Goal: Task Accomplishment & Management: Manage account settings

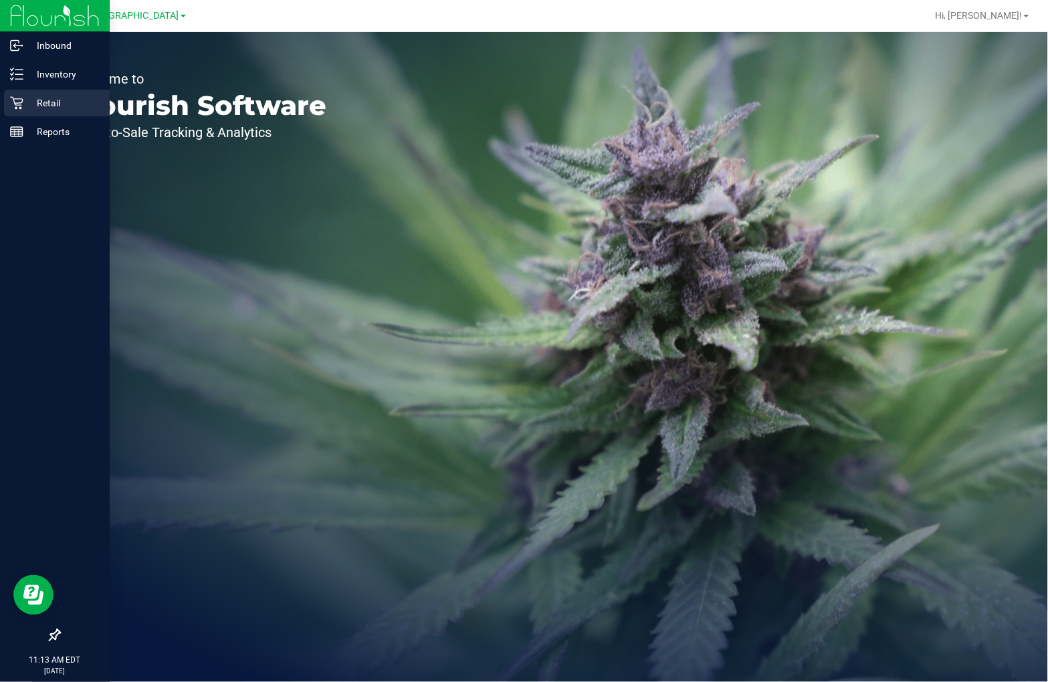
click at [22, 101] on icon at bounding box center [16, 102] width 13 height 13
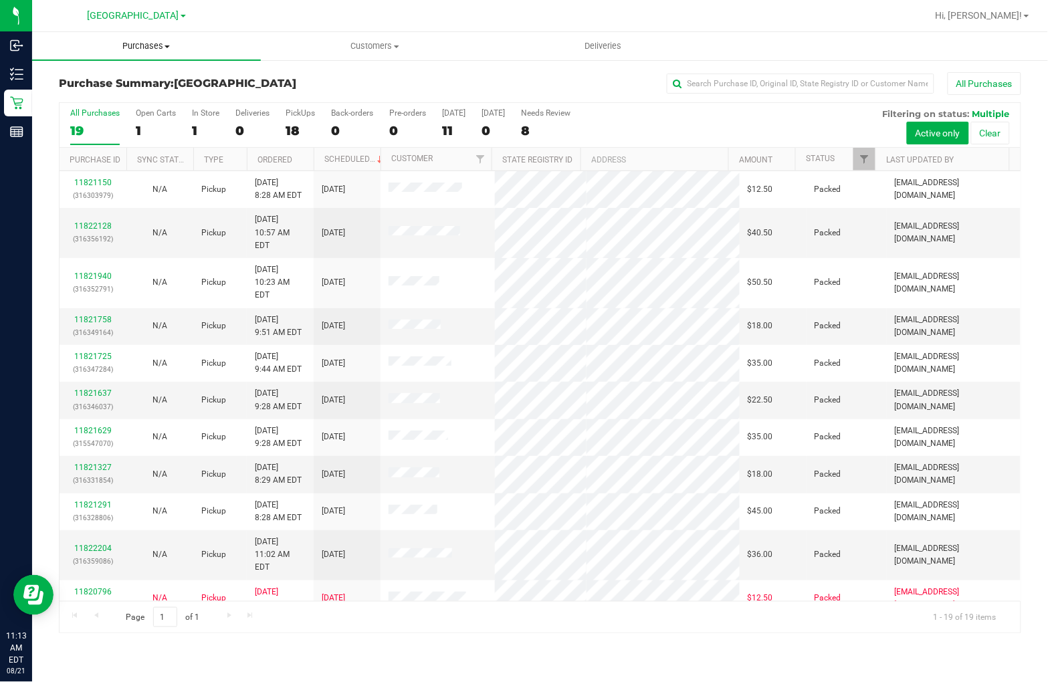
click at [165, 40] on span "Purchases" at bounding box center [146, 46] width 229 height 12
click at [116, 98] on li "Fulfillment" at bounding box center [146, 97] width 229 height 16
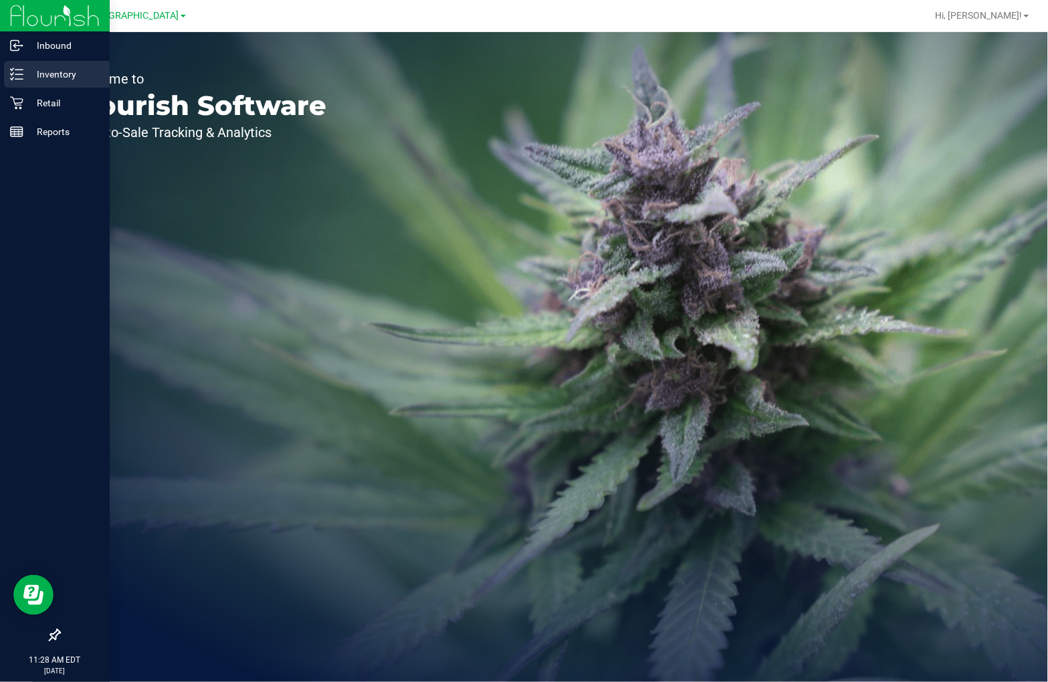
click at [21, 74] on icon at bounding box center [16, 74] width 13 height 13
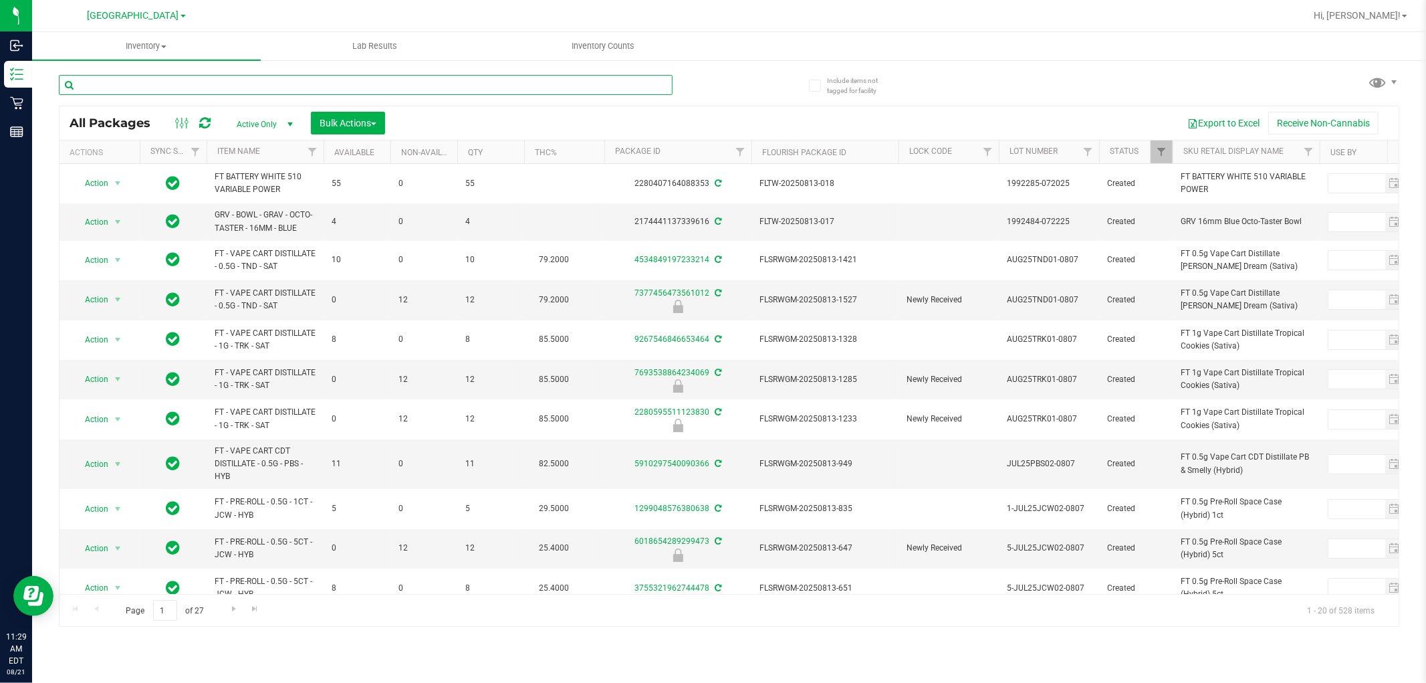
click at [272, 84] on input "text" at bounding box center [366, 85] width 614 height 20
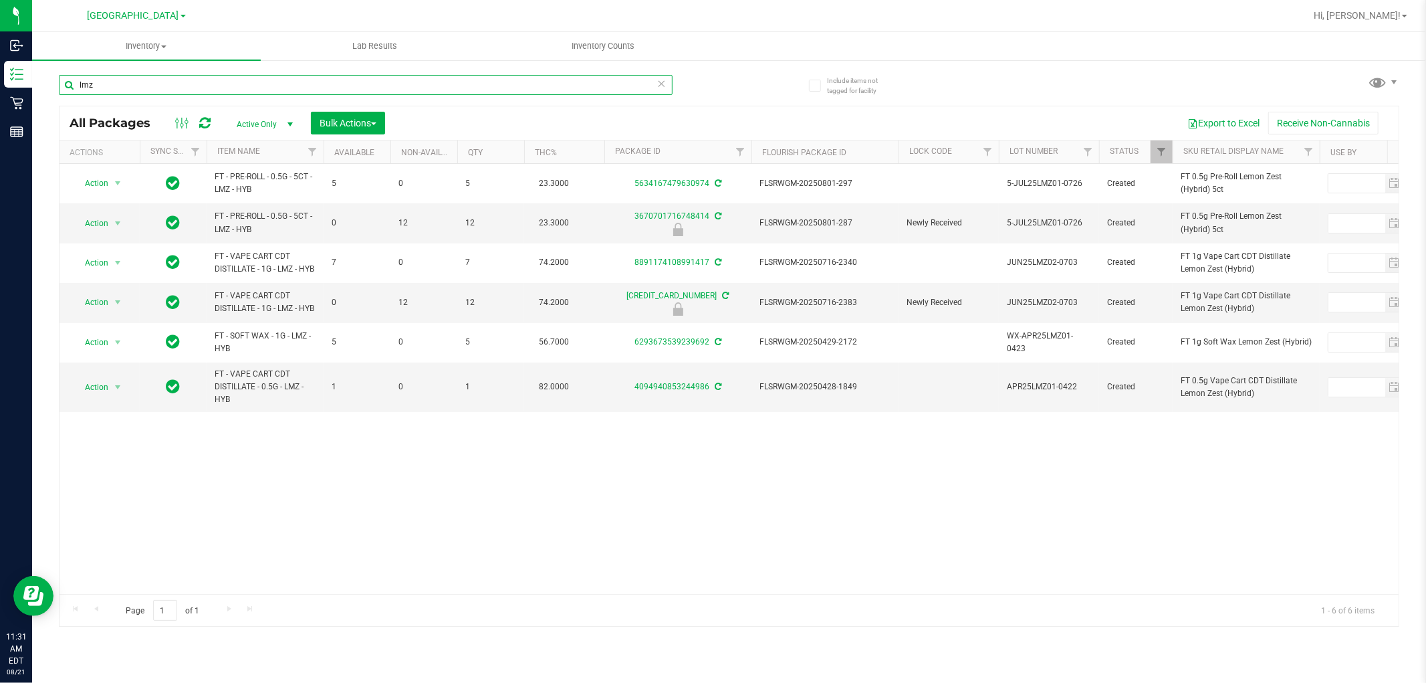
click at [428, 88] on input "lmz" at bounding box center [366, 85] width 614 height 20
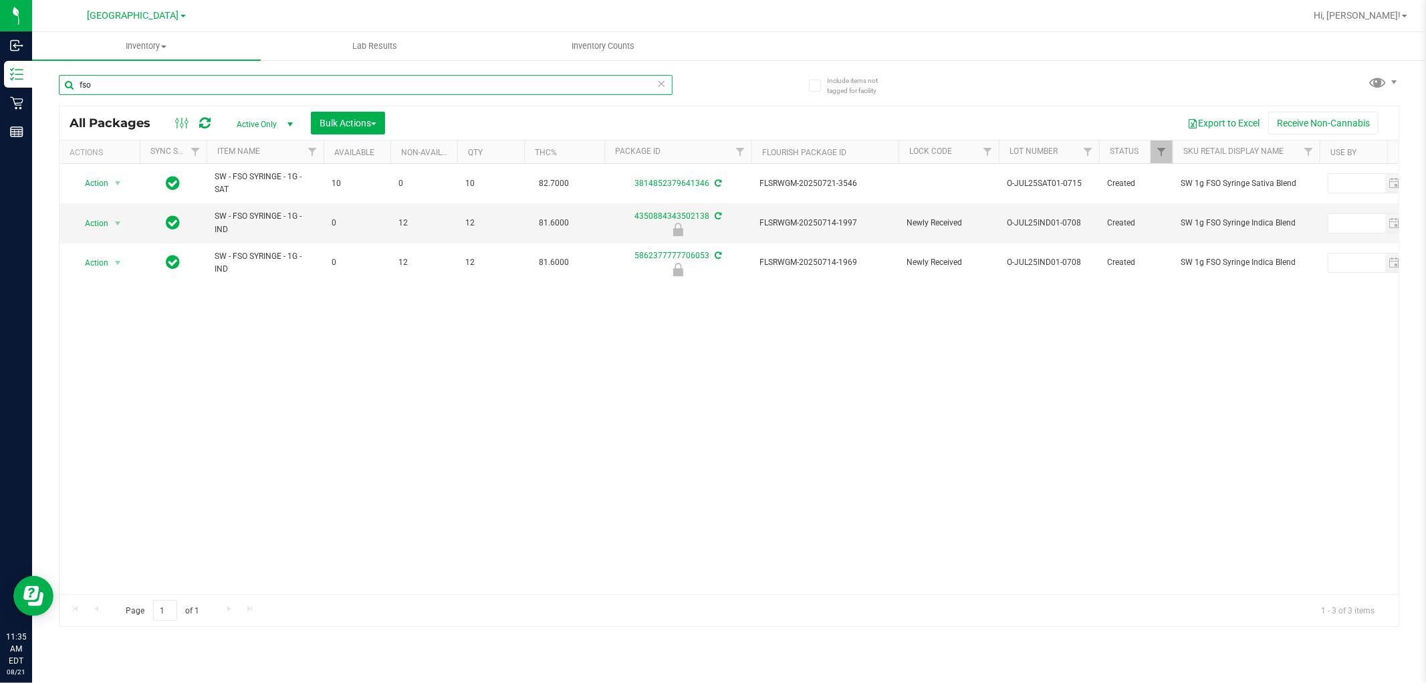
click at [435, 84] on input "fso" at bounding box center [366, 85] width 614 height 20
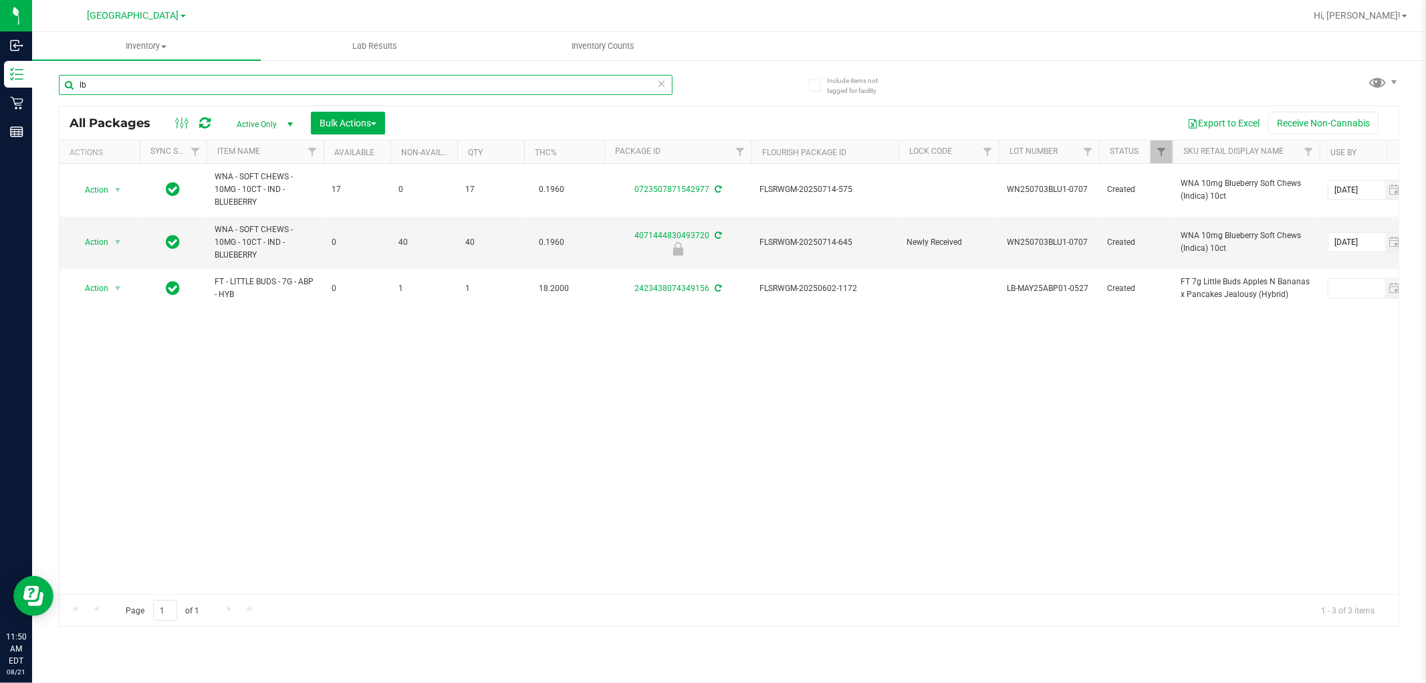
click at [289, 81] on input "lb" at bounding box center [366, 85] width 614 height 20
click at [288, 81] on input "lb" at bounding box center [366, 85] width 614 height 20
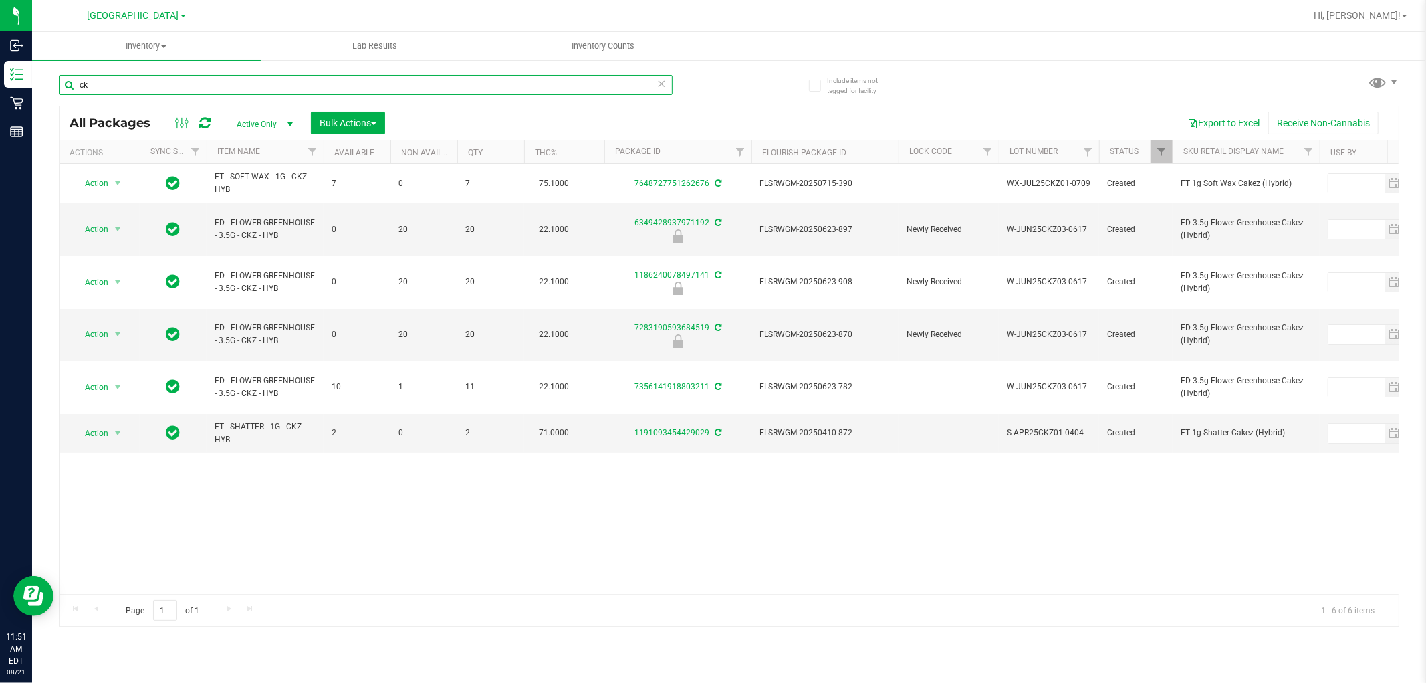
type input "c"
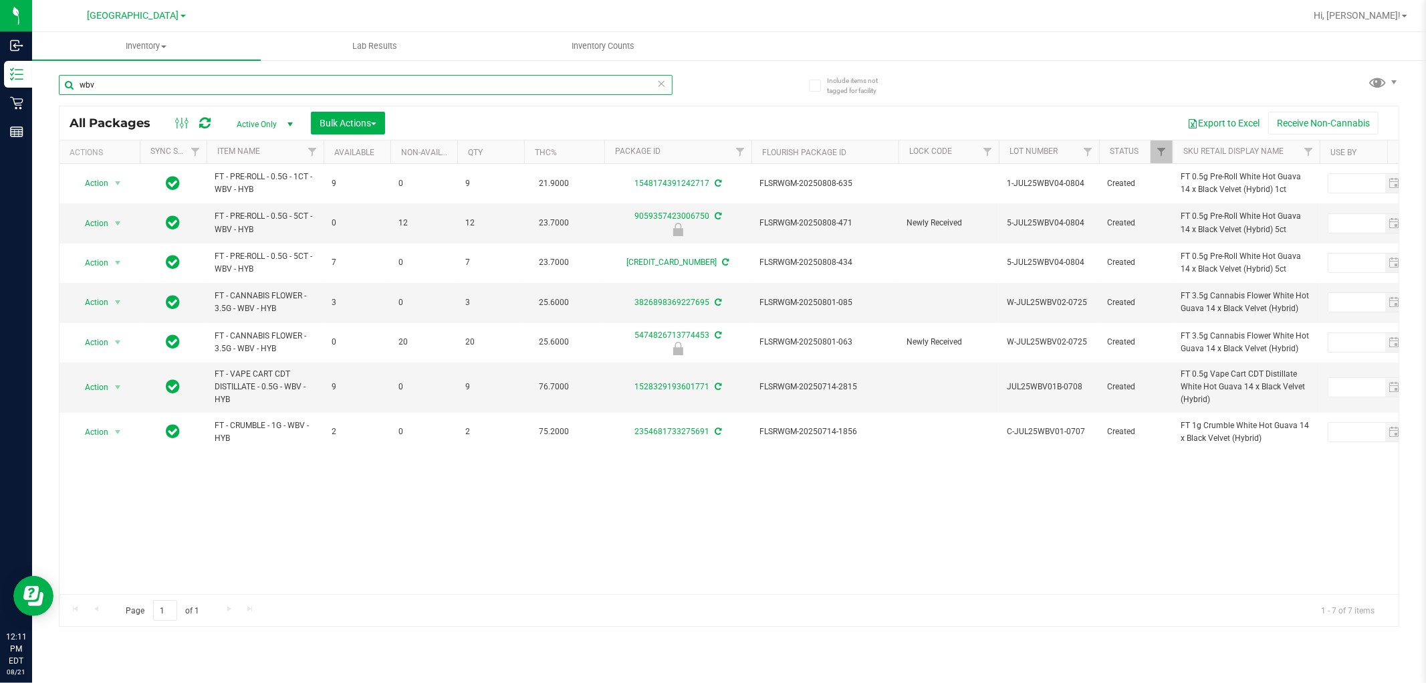
click at [257, 86] on input "wbv" at bounding box center [366, 85] width 614 height 20
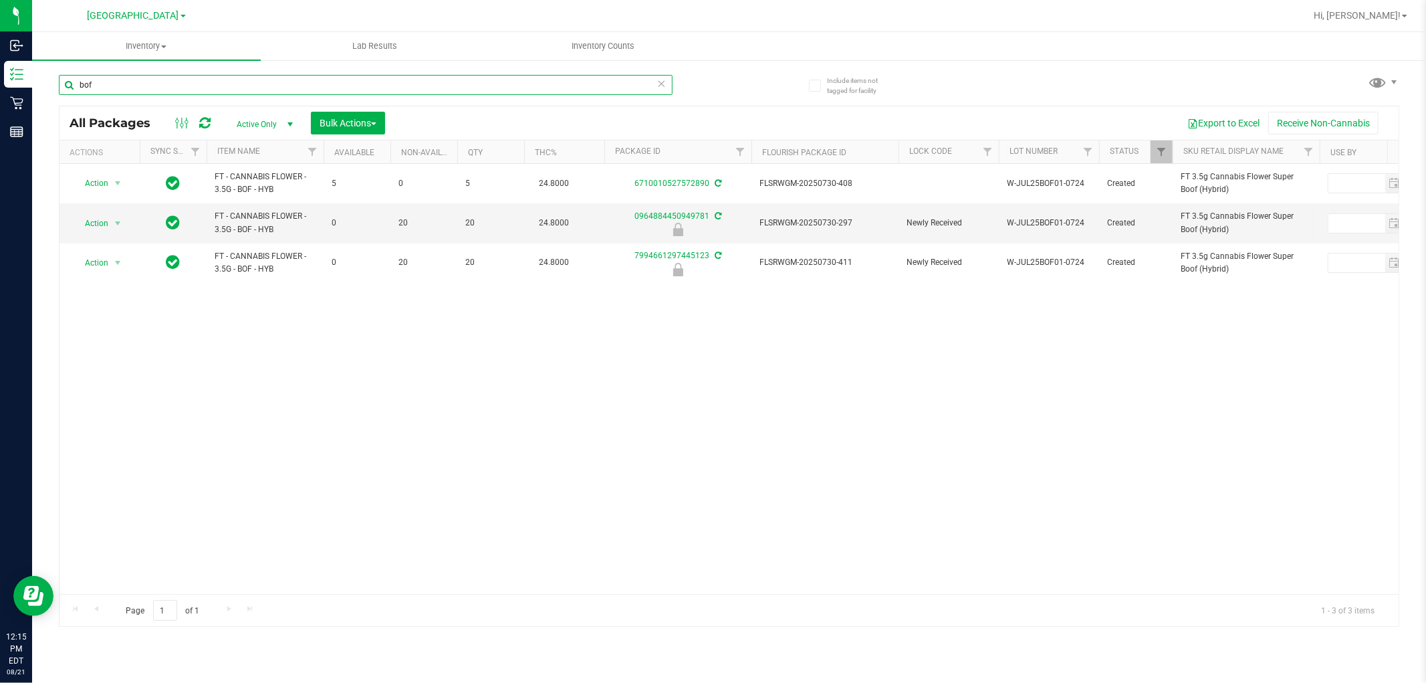
click at [218, 88] on input "bof" at bounding box center [366, 85] width 614 height 20
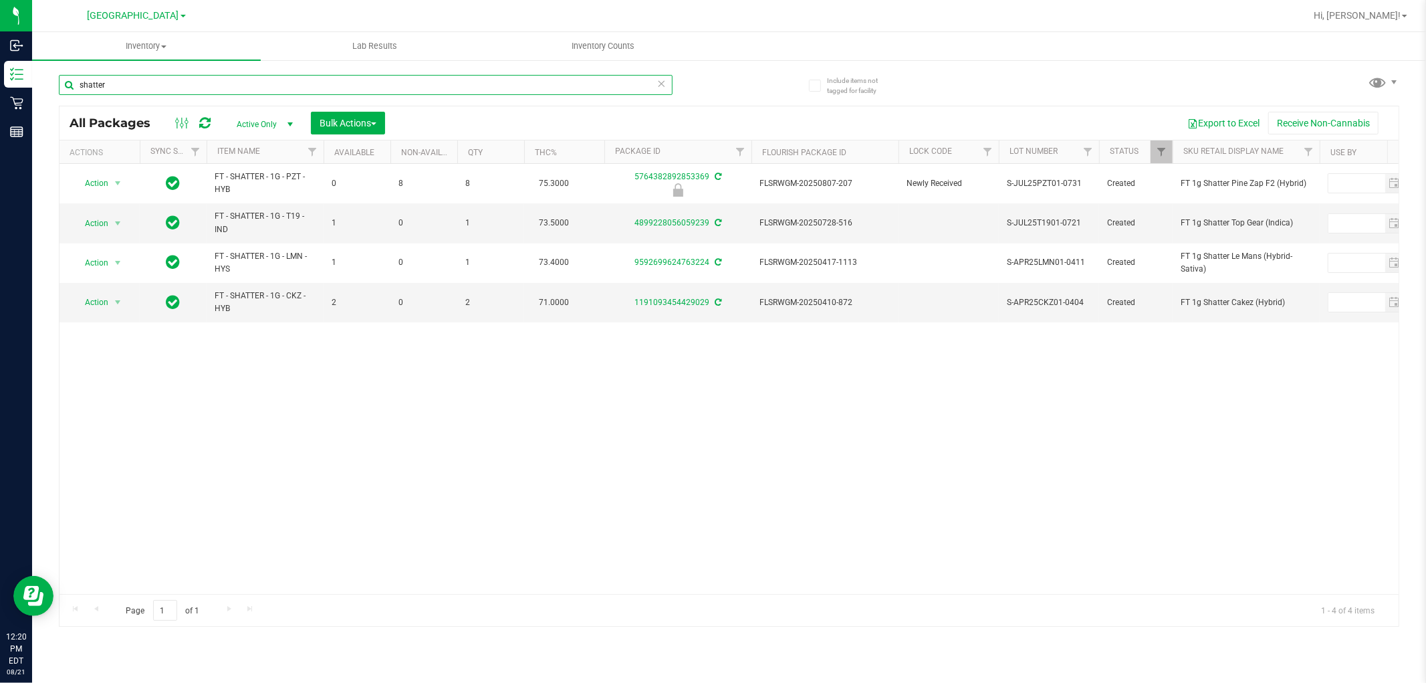
click at [323, 94] on input "shatter" at bounding box center [366, 85] width 614 height 20
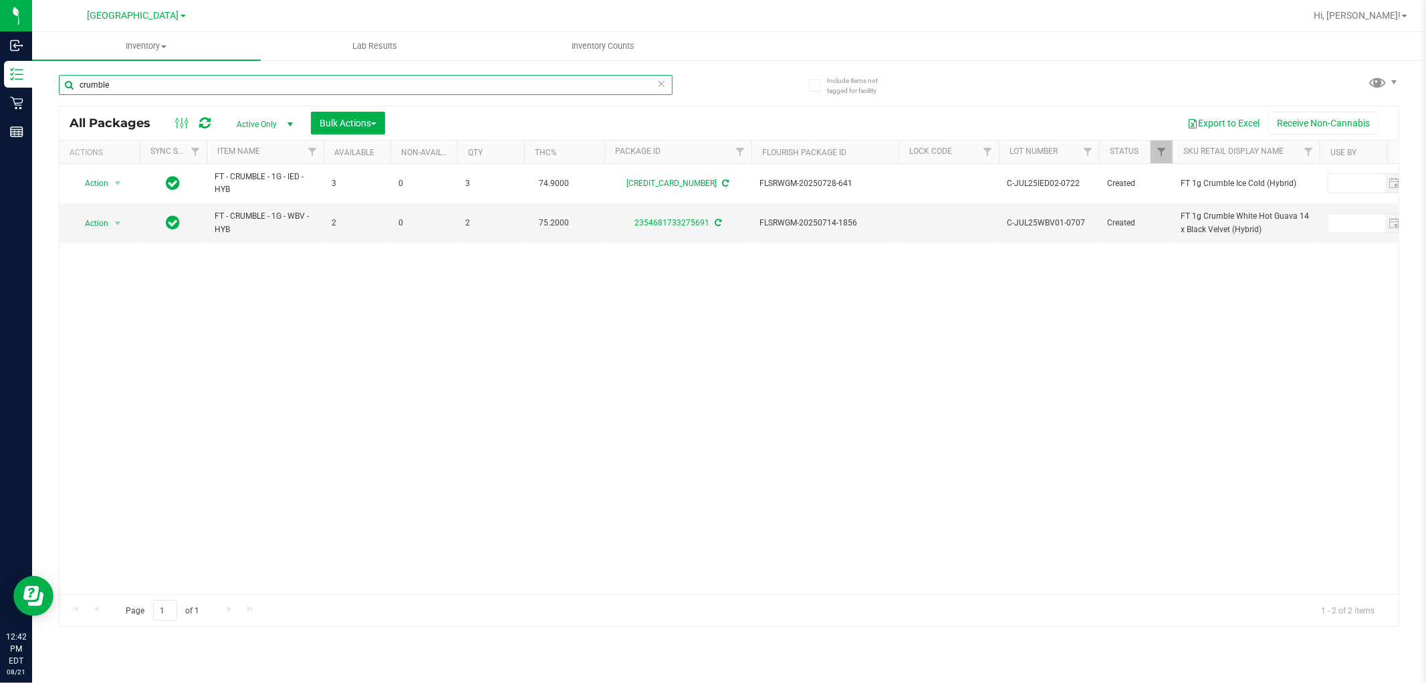
click at [279, 84] on input "crumble" at bounding box center [366, 85] width 614 height 20
click at [278, 84] on input "crumble" at bounding box center [366, 85] width 614 height 20
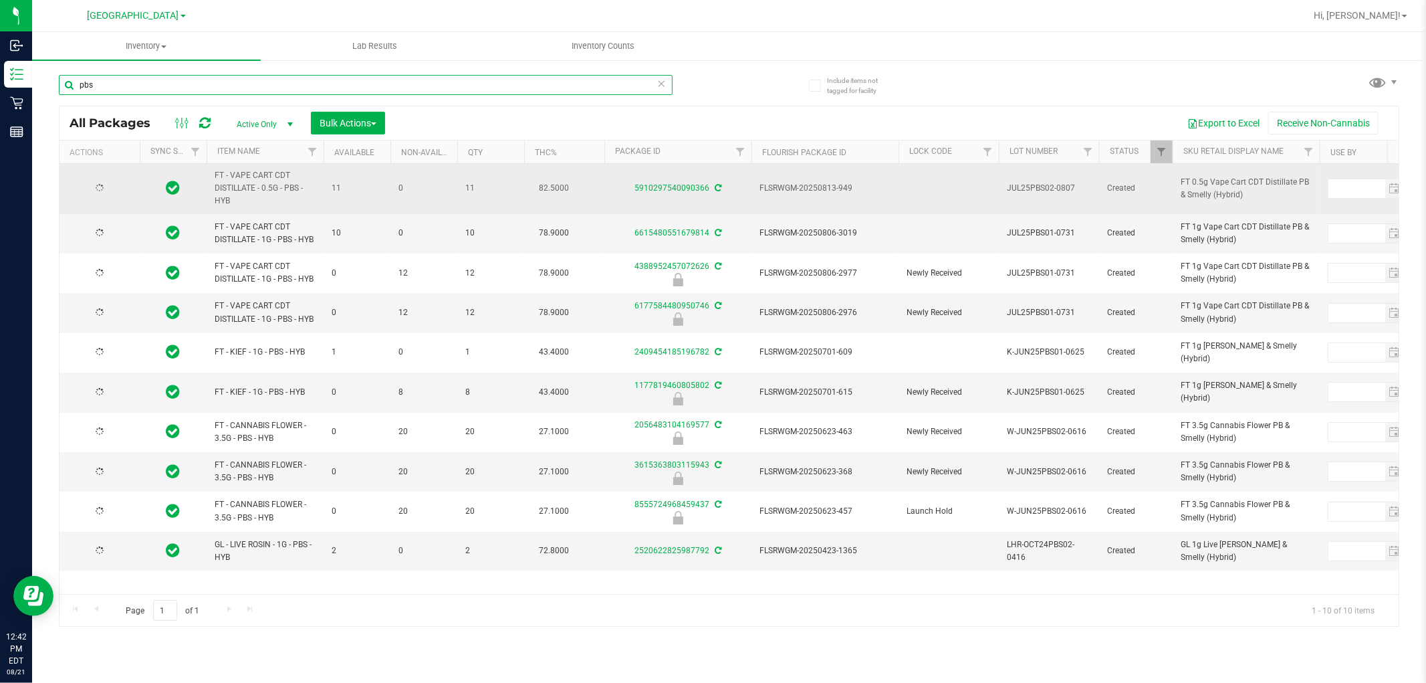
type input "pbs"
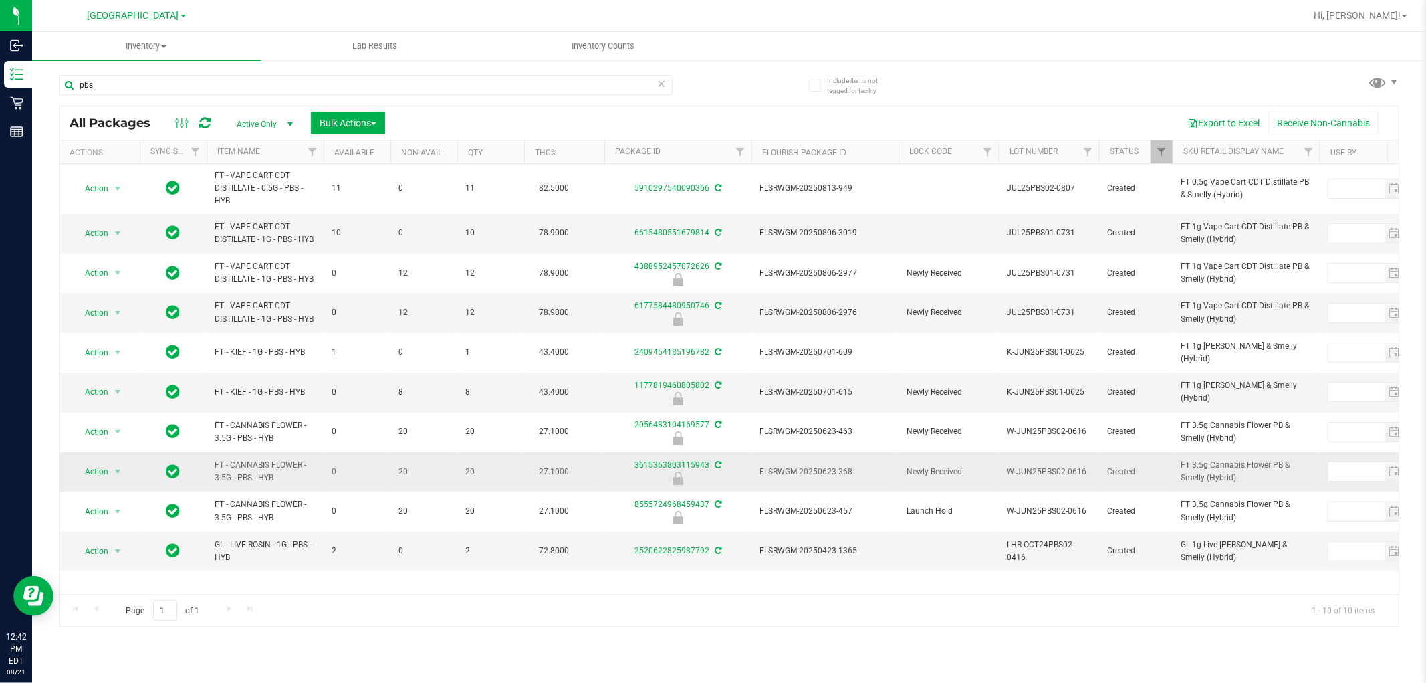
drag, startPoint x: 288, startPoint y: 195, endPoint x: 203, endPoint y: 465, distance: 283.8
click at [246, 152] on link "Item Name" at bounding box center [238, 150] width 43 height 9
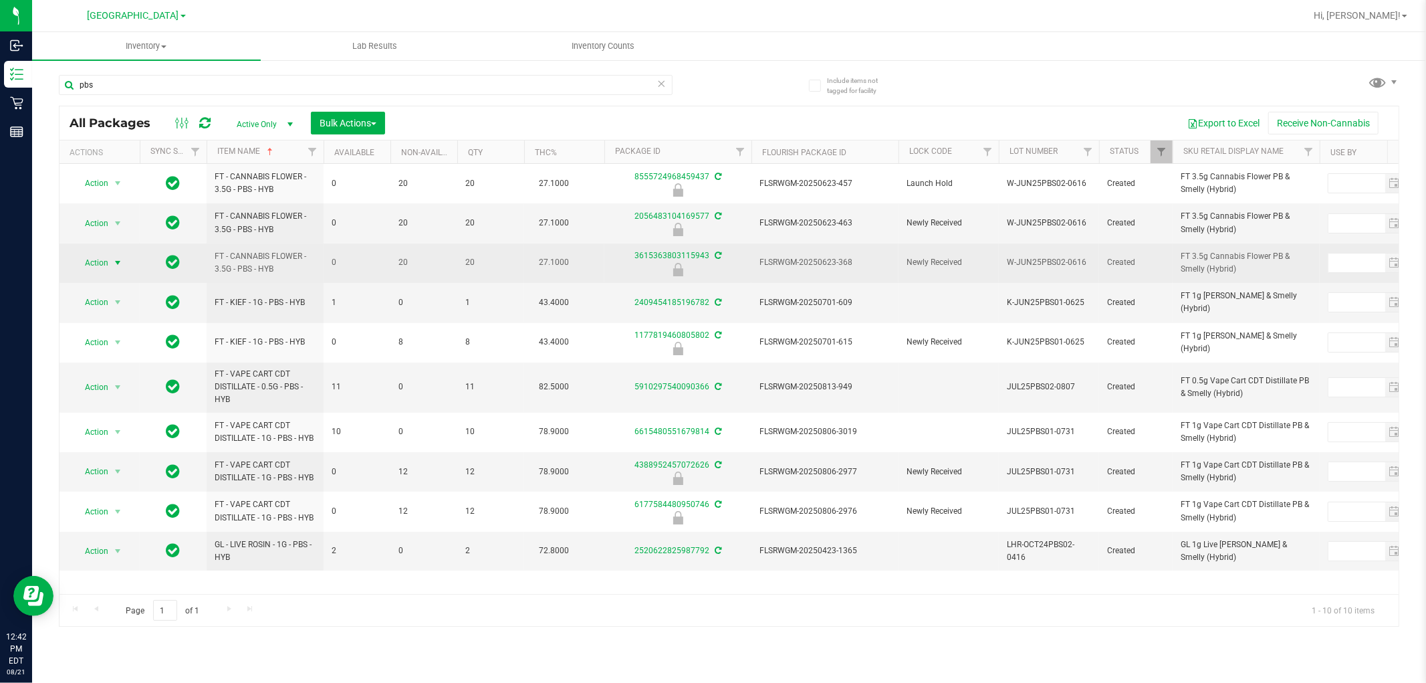
click at [102, 265] on span "Action" at bounding box center [91, 262] width 36 height 19
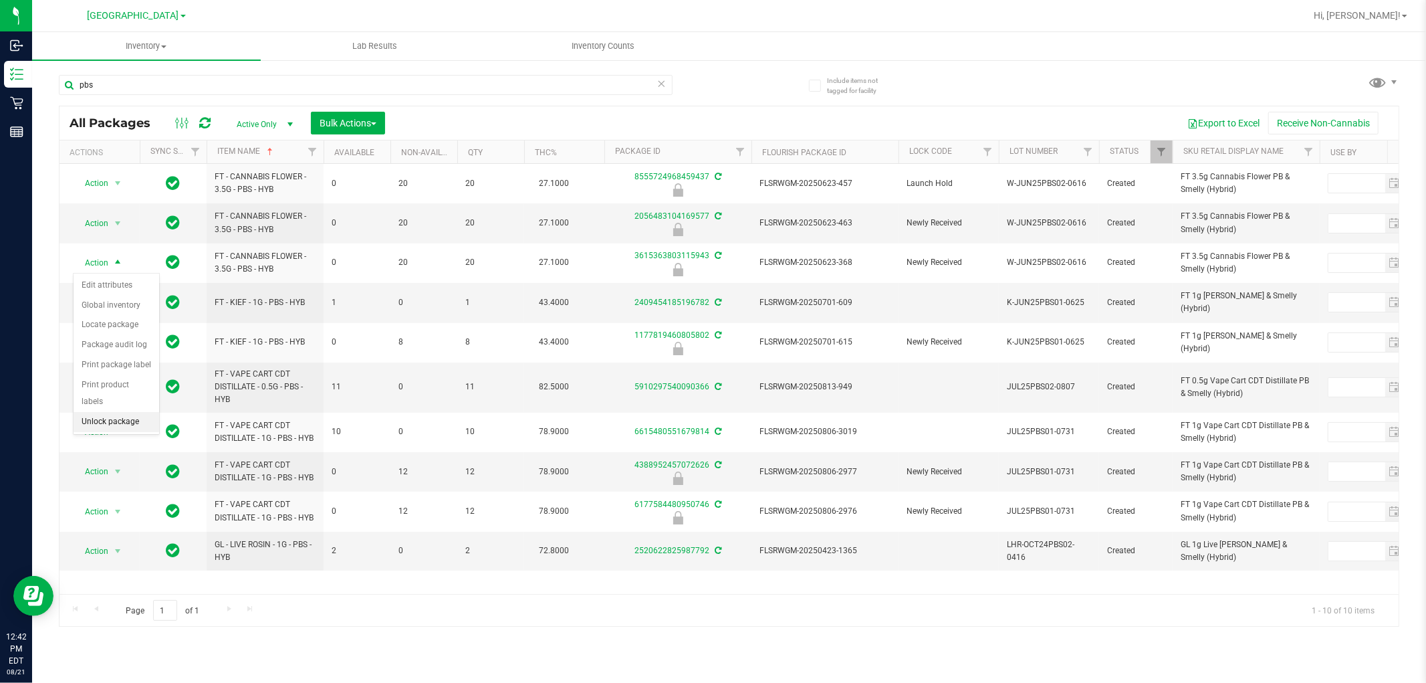
click at [108, 422] on li "Unlock package" at bounding box center [117, 422] width 86 height 20
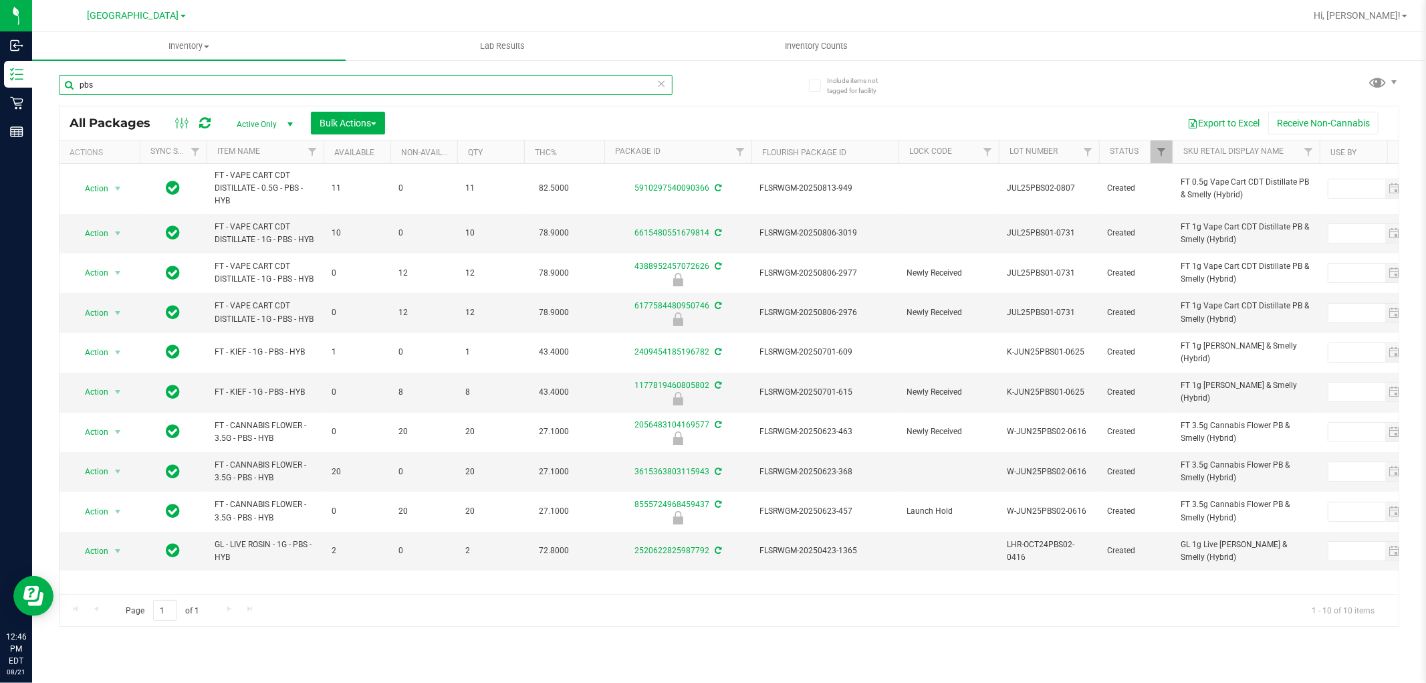
click at [458, 79] on input "pbs" at bounding box center [366, 85] width 614 height 20
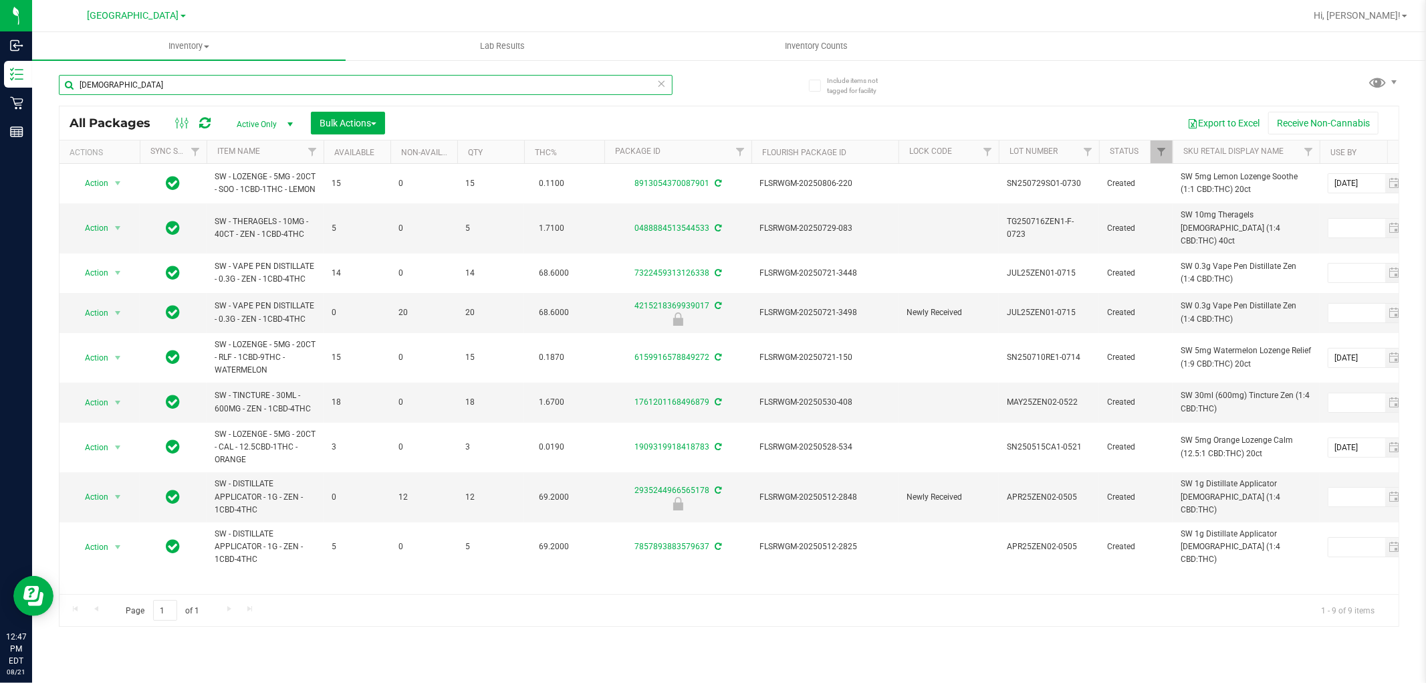
drag, startPoint x: 476, startPoint y: 90, endPoint x: 467, endPoint y: 91, distance: 9.5
click at [471, 90] on input "zen" at bounding box center [366, 85] width 614 height 20
click at [467, 91] on input "zen" at bounding box center [366, 85] width 614 height 20
type input "pbs"
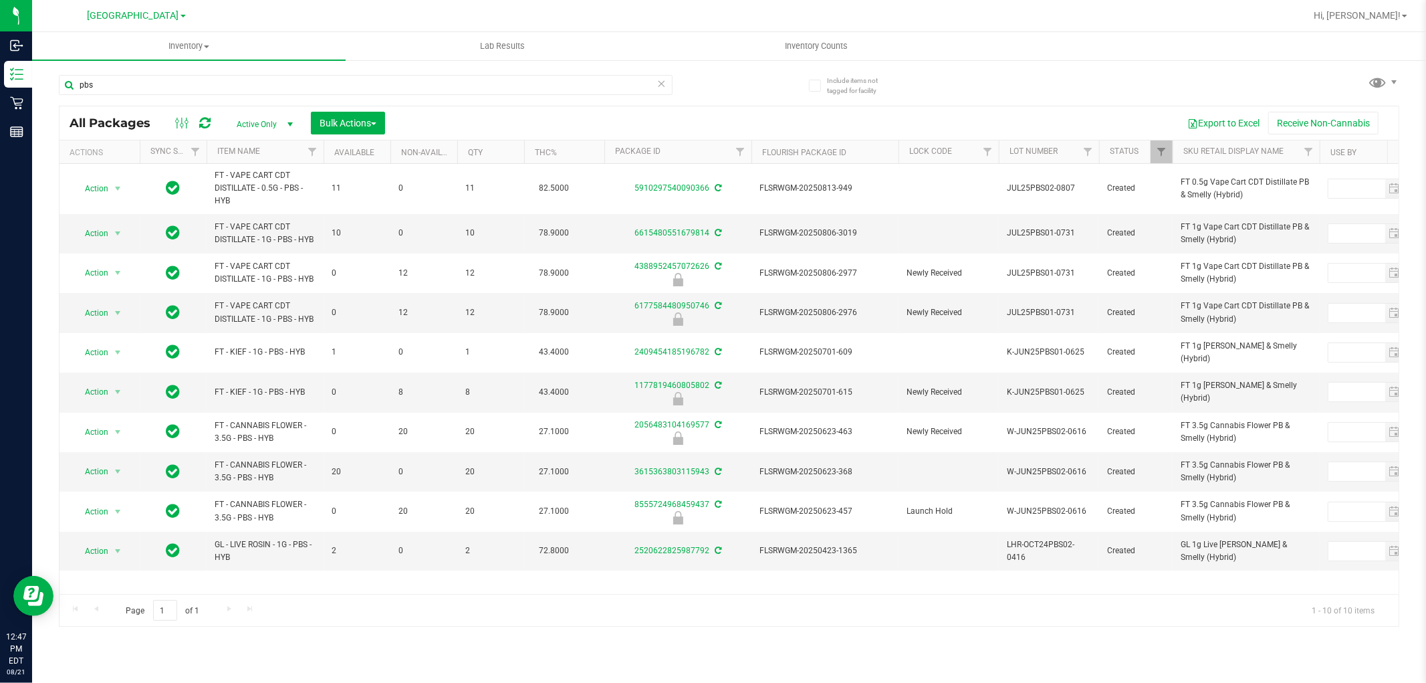
click at [249, 144] on th "Item Name" at bounding box center [265, 151] width 117 height 23
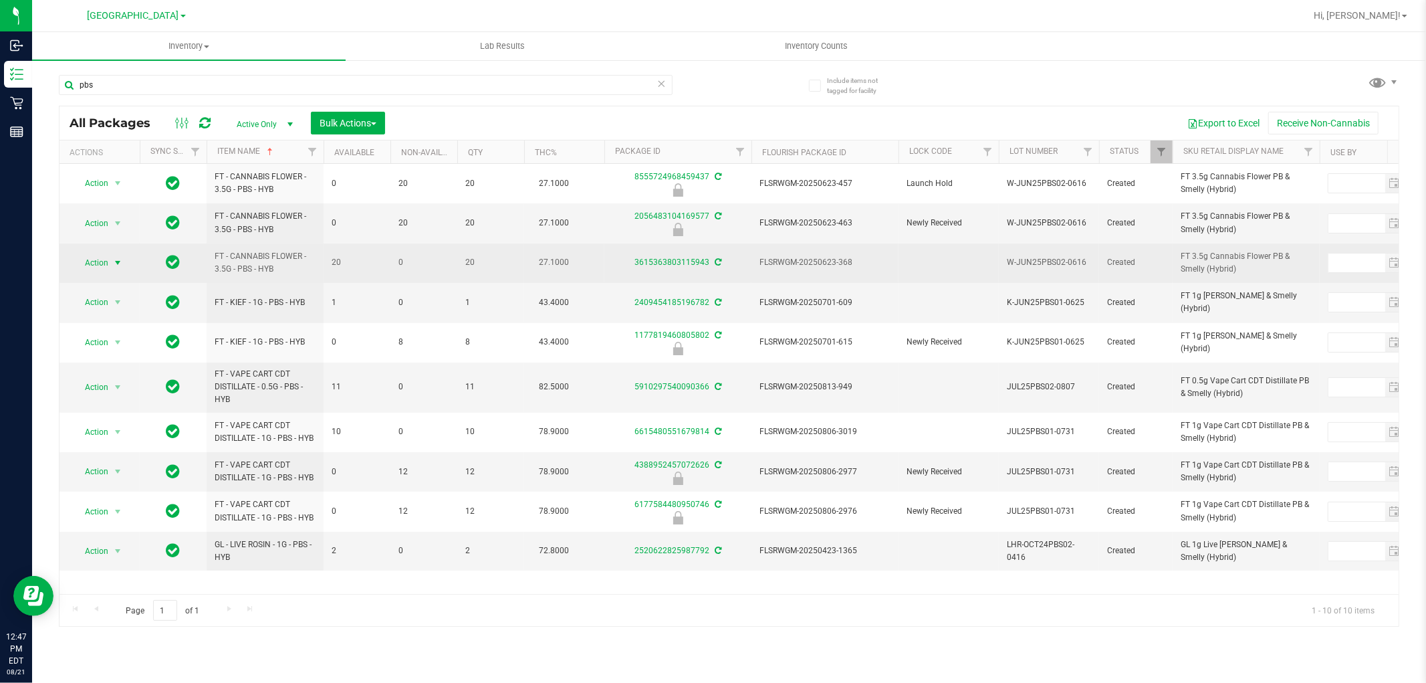
click at [104, 263] on span "Action" at bounding box center [91, 262] width 36 height 19
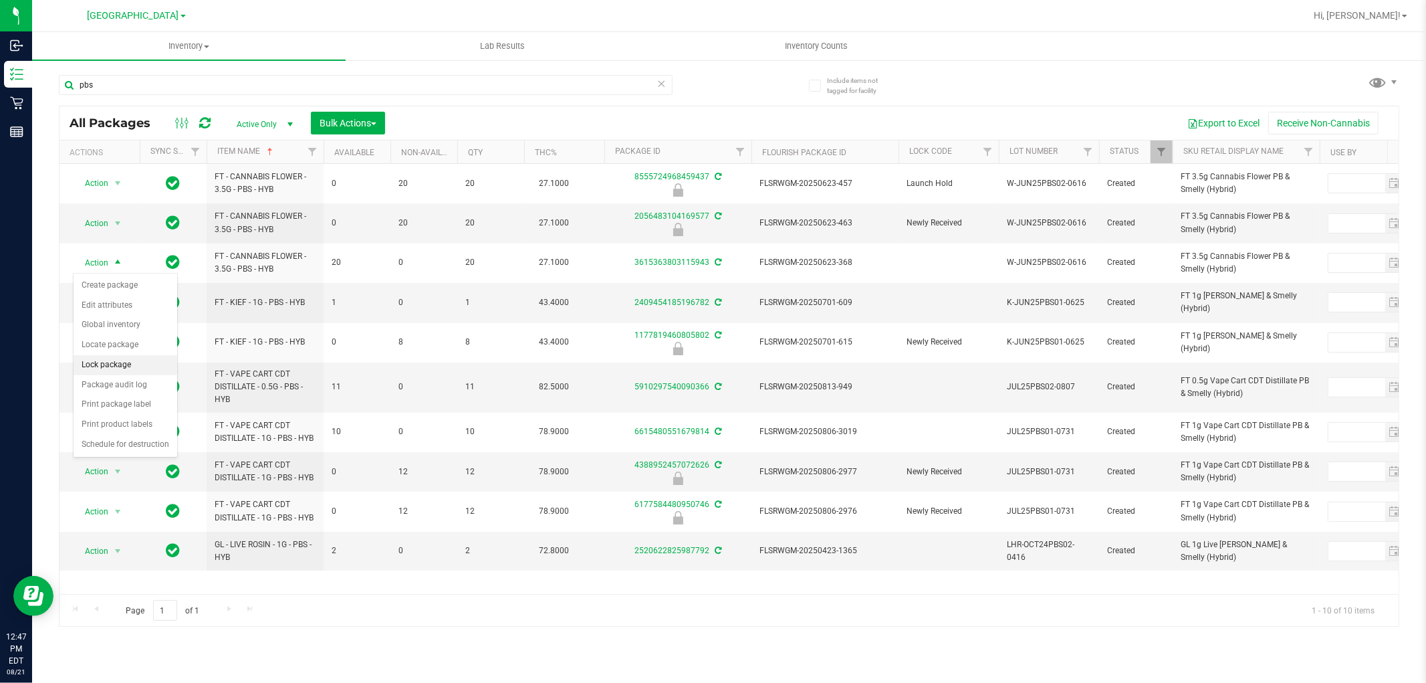
click at [108, 359] on li "Lock package" at bounding box center [126, 365] width 104 height 20
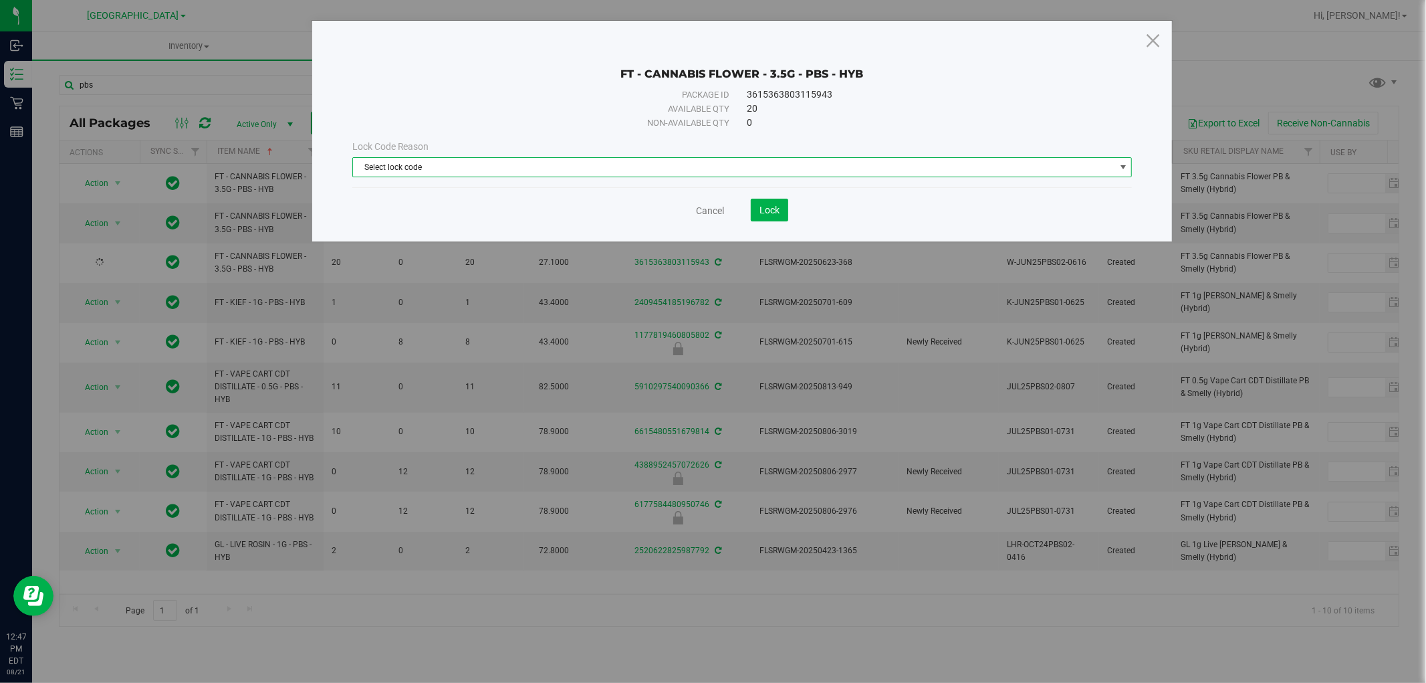
click at [655, 164] on span "Select lock code" at bounding box center [734, 167] width 762 height 19
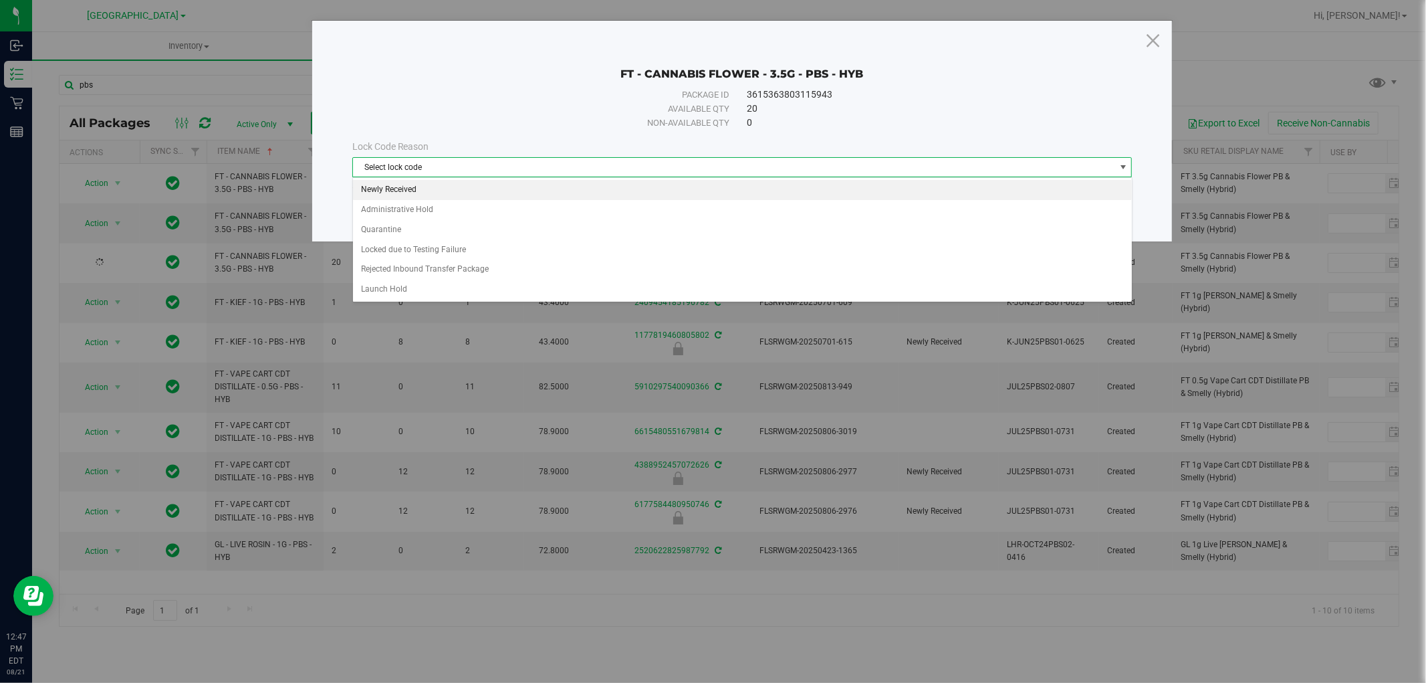
click at [384, 189] on li "Newly Received" at bounding box center [742, 190] width 779 height 20
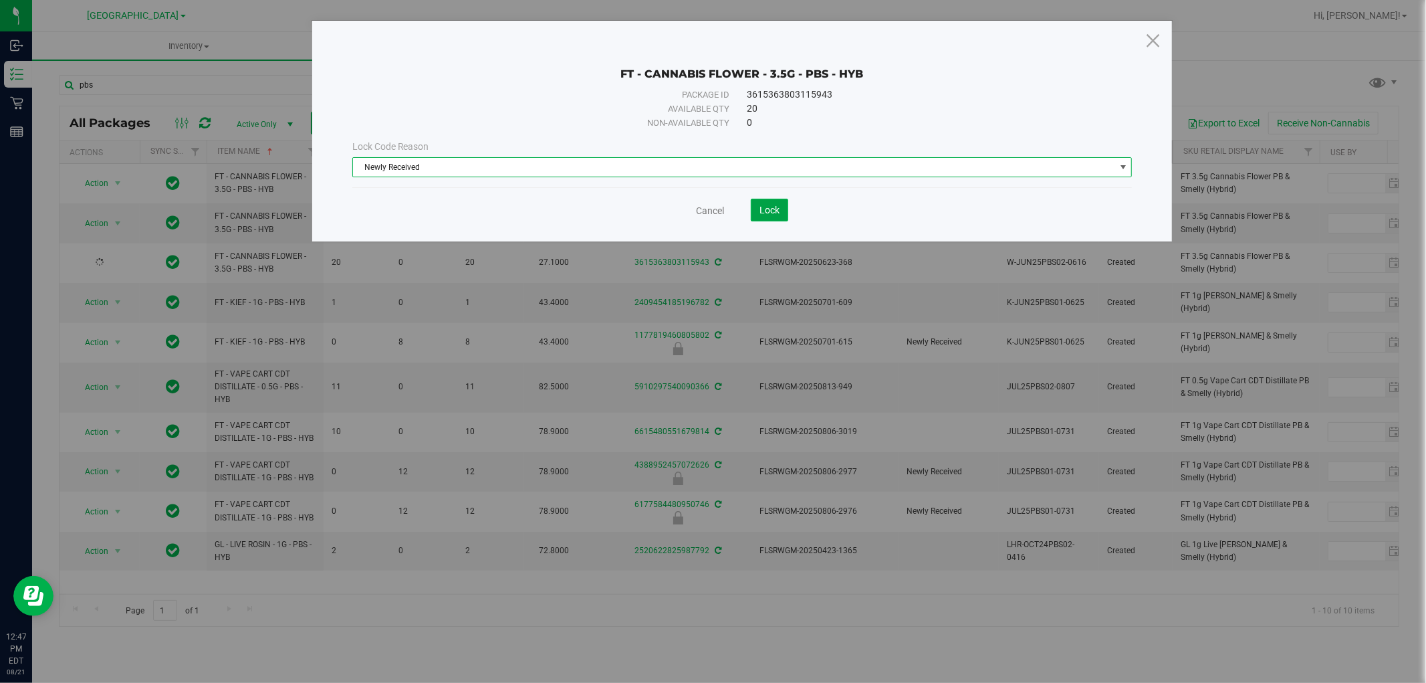
click at [771, 211] on span "Lock" at bounding box center [770, 210] width 20 height 11
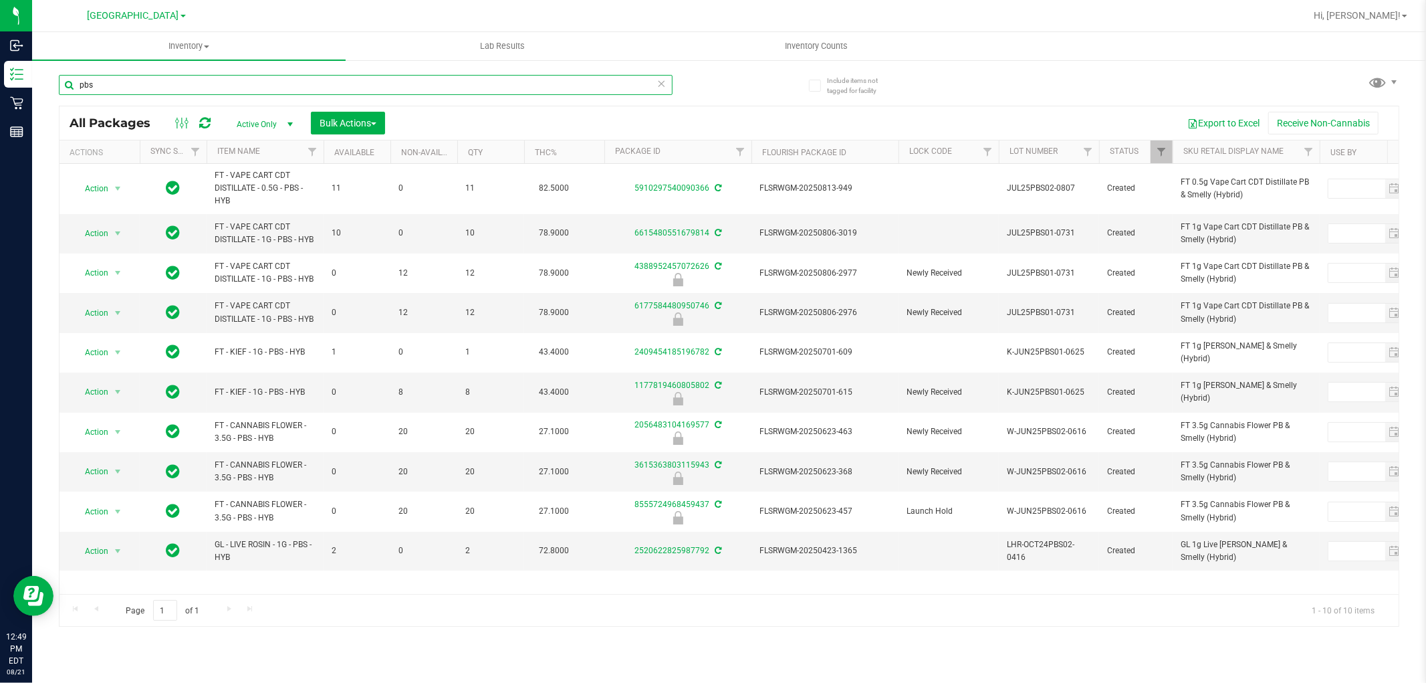
click at [566, 90] on input "pbs" at bounding box center [366, 85] width 614 height 20
type input "zen"
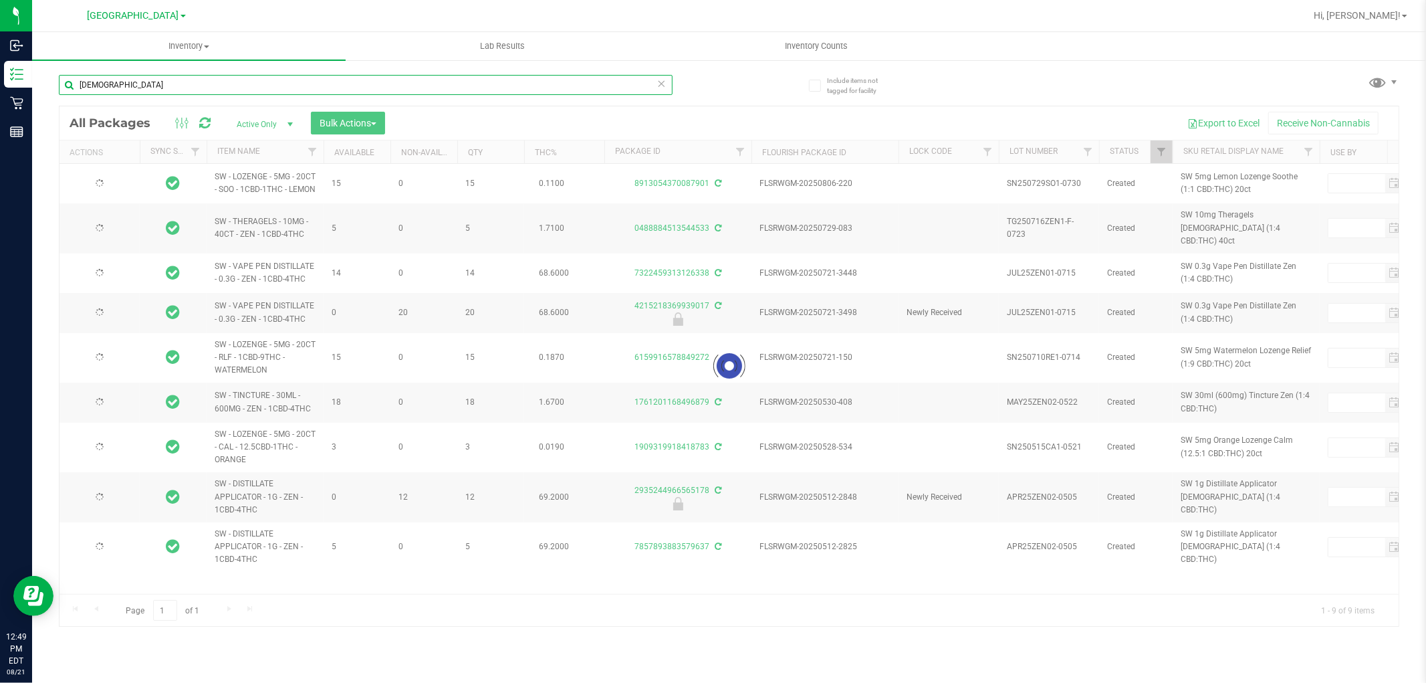
type input "2026-02-08"
type input "2026-01-20"
type input "2025-11-25"
type input "2025-05-15"
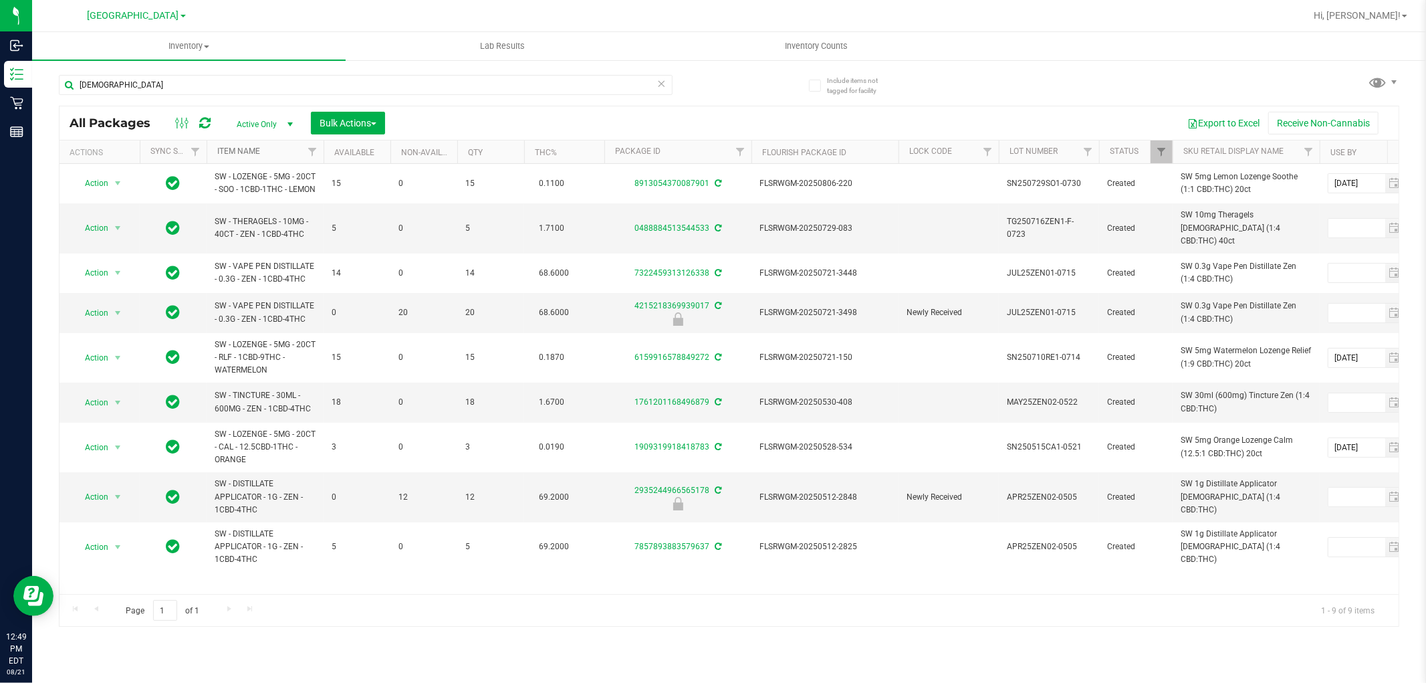
click at [238, 154] on link "Item Name" at bounding box center [238, 150] width 43 height 9
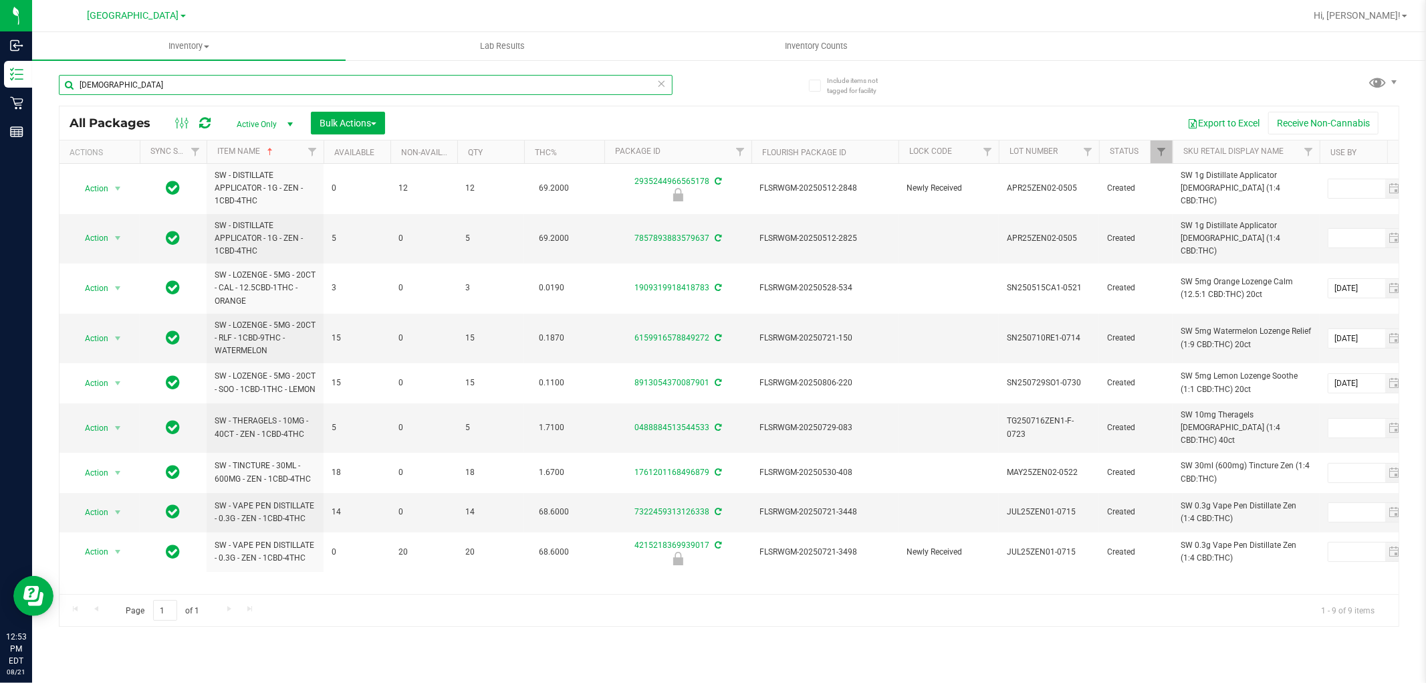
click at [129, 83] on input "zen" at bounding box center [366, 85] width 614 height 20
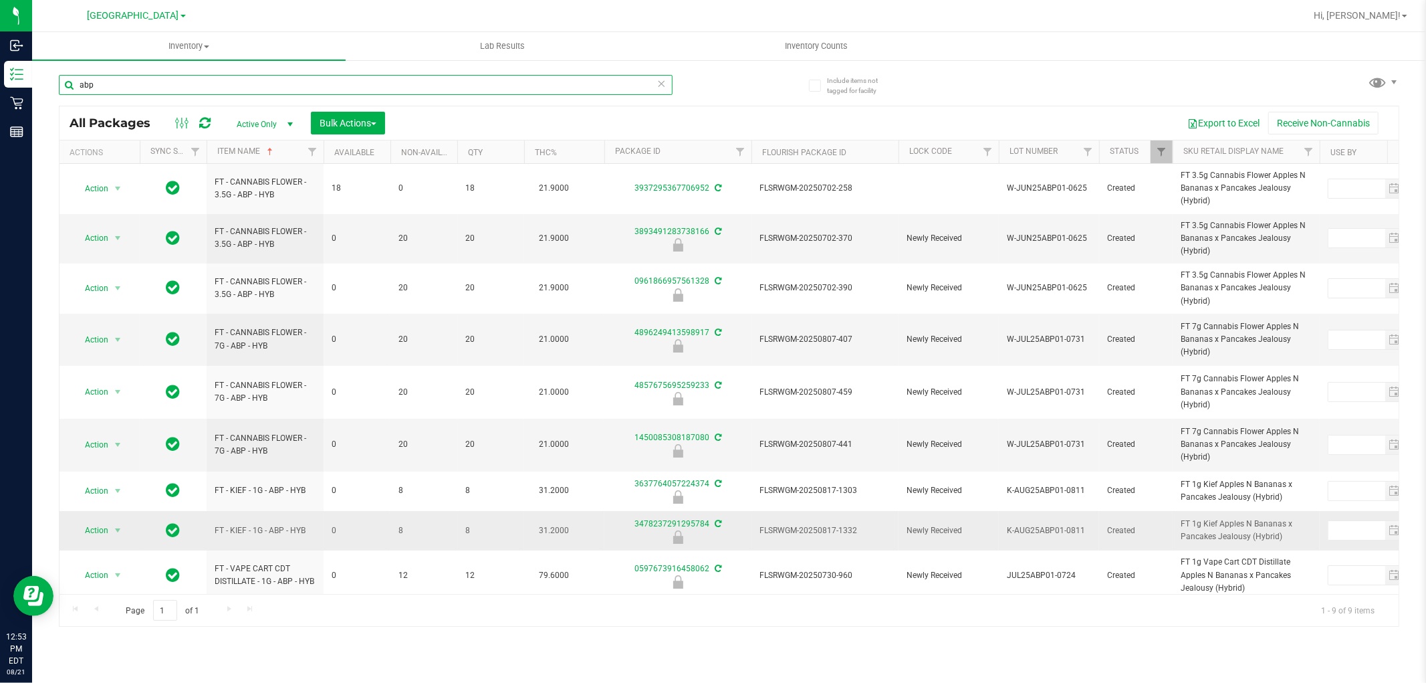
scroll to position [9, 0]
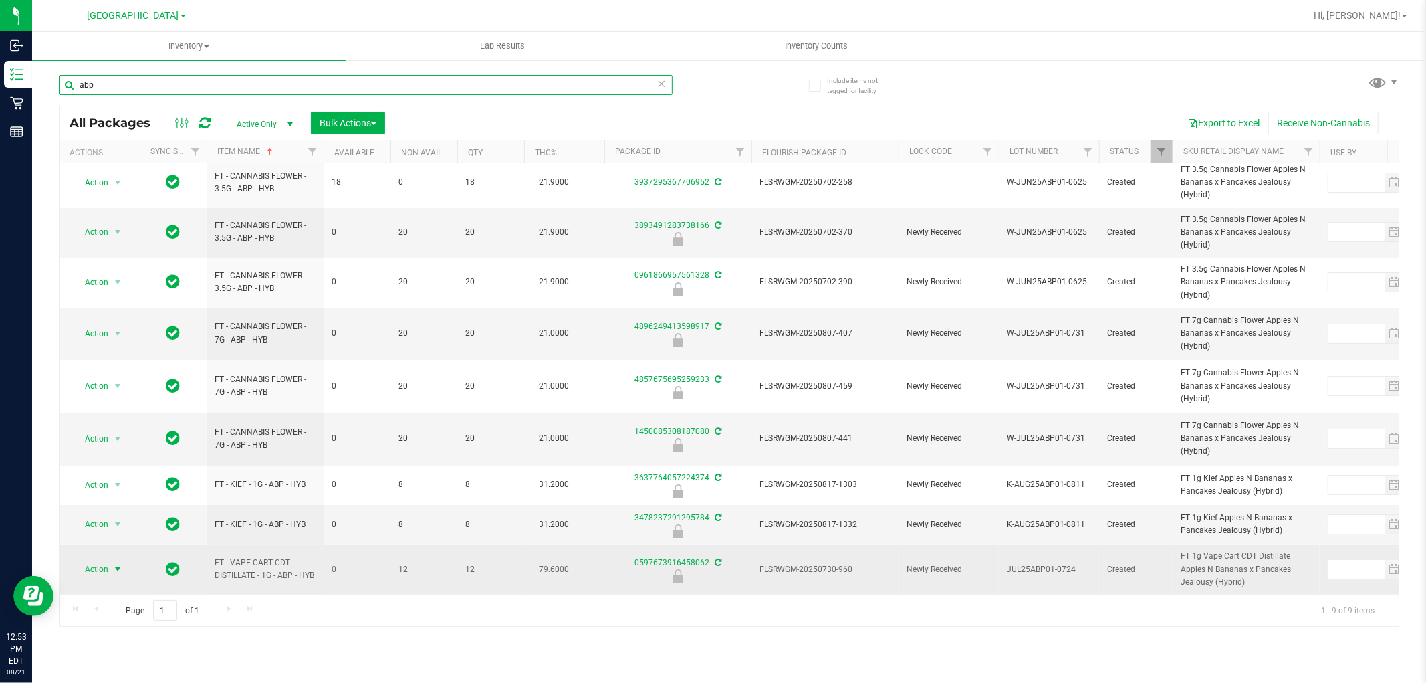
type input "abp"
click at [92, 560] on span "Action" at bounding box center [91, 569] width 36 height 19
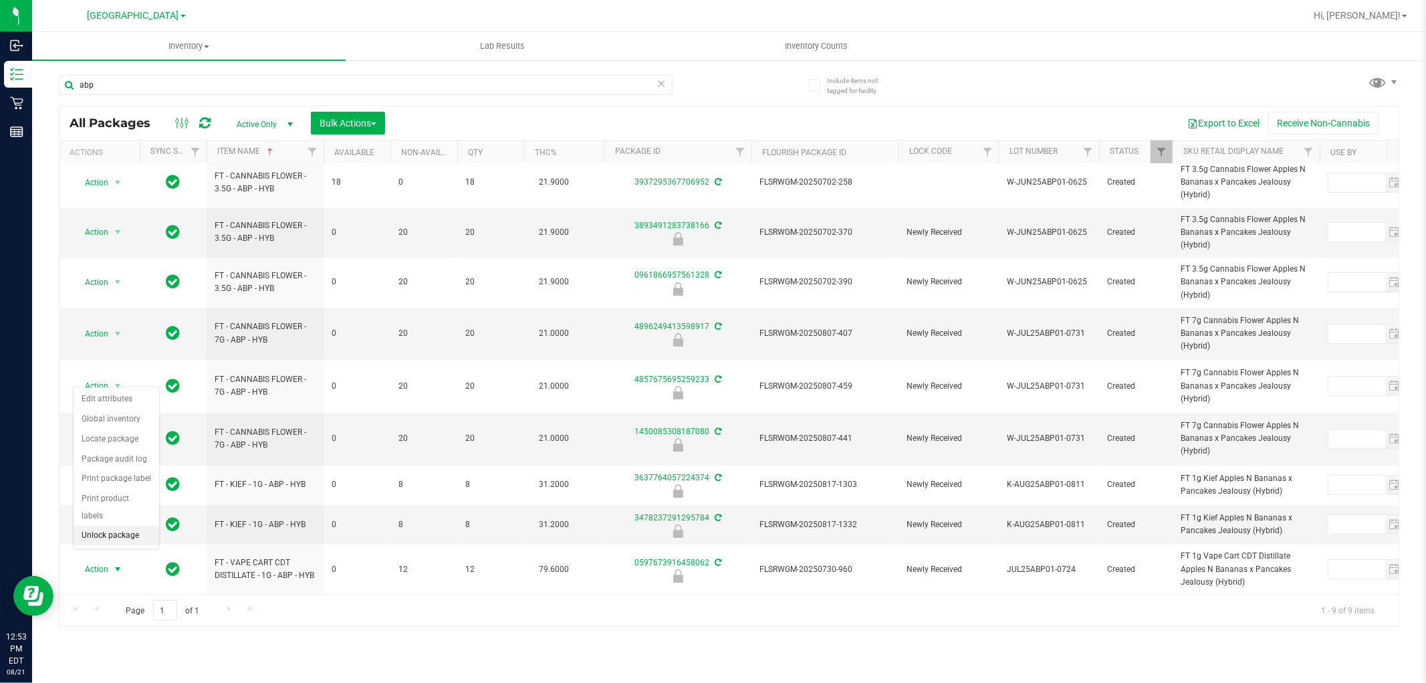
click at [106, 534] on li "Unlock package" at bounding box center [117, 536] width 86 height 20
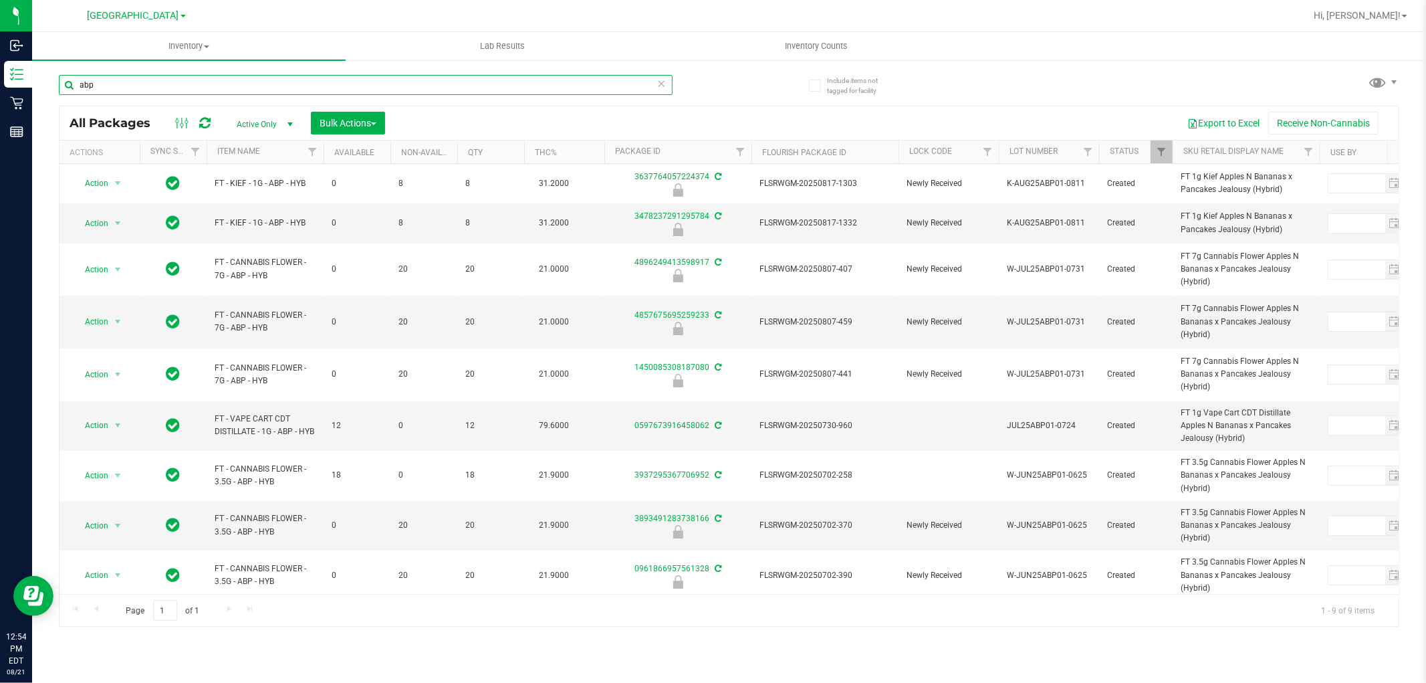
click at [225, 92] on input "abp" at bounding box center [366, 85] width 614 height 20
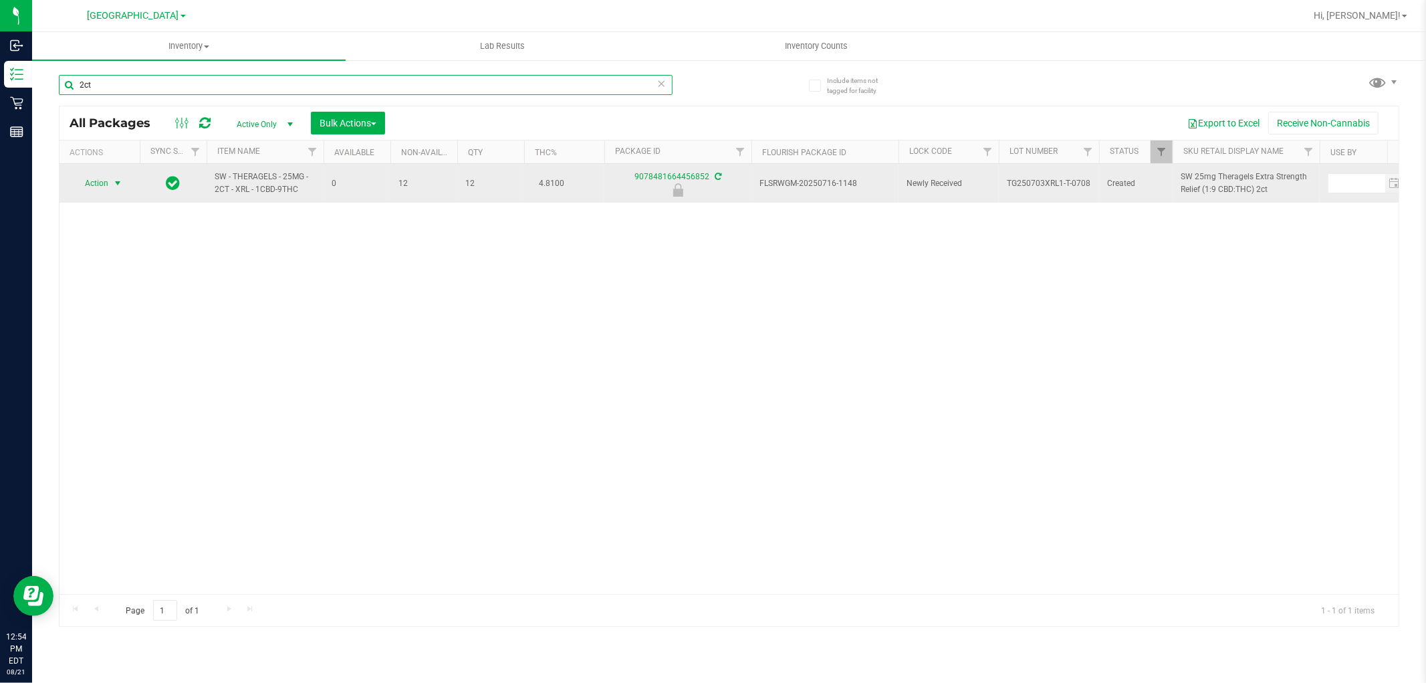
type input "2ct"
click at [91, 187] on span "Action" at bounding box center [91, 183] width 36 height 19
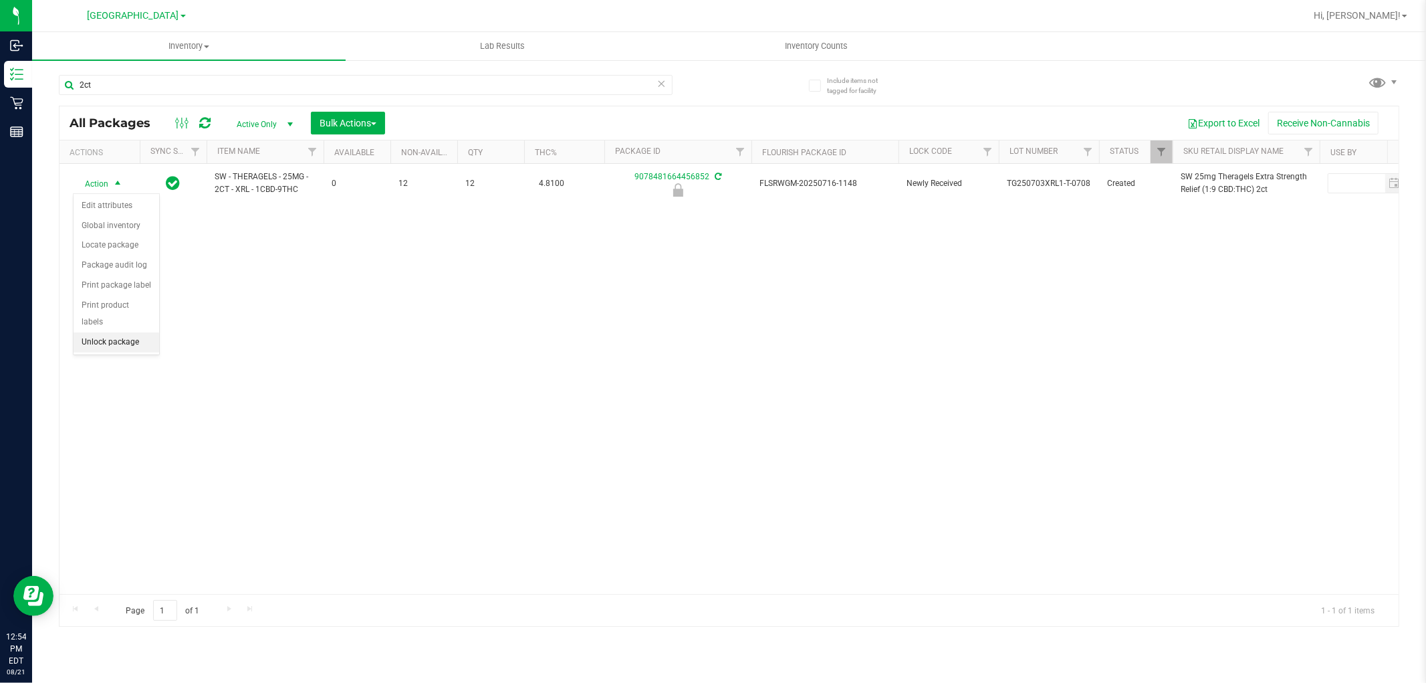
click at [125, 345] on li "Unlock package" at bounding box center [117, 342] width 86 height 20
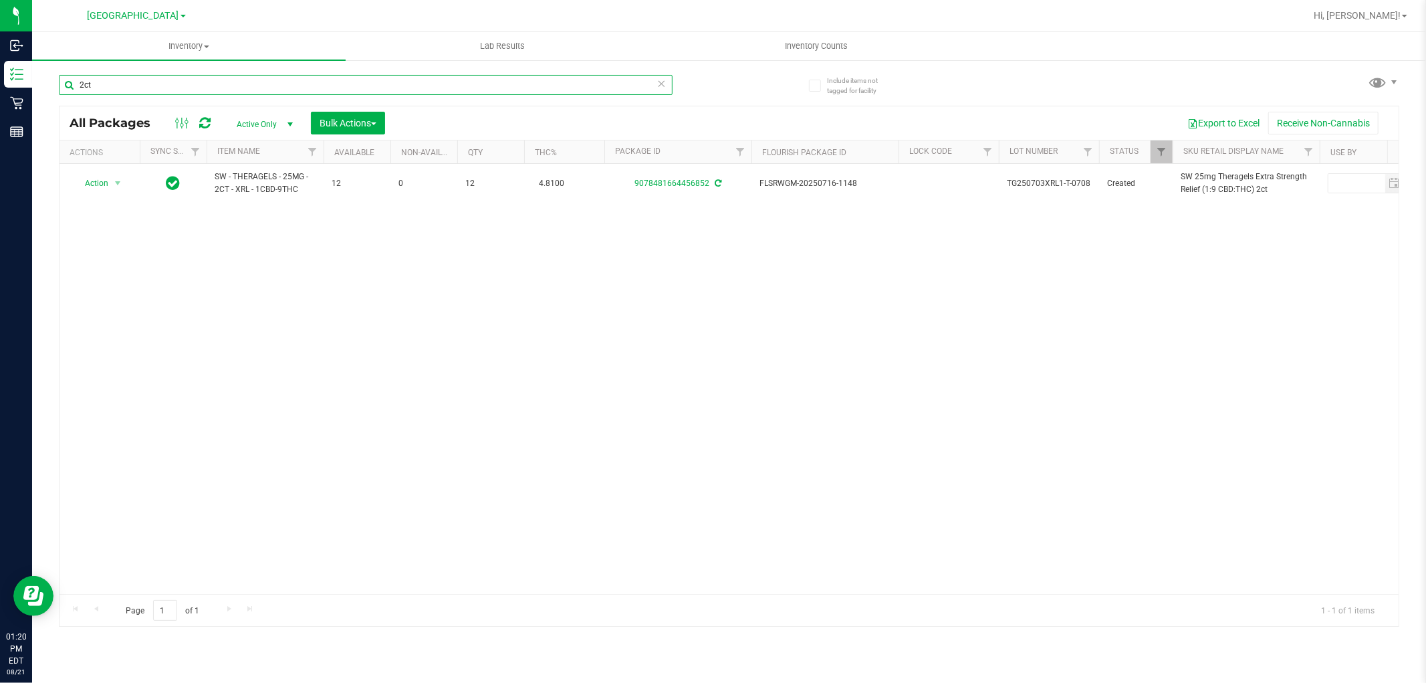
click at [257, 90] on input "2ct" at bounding box center [366, 85] width 614 height 20
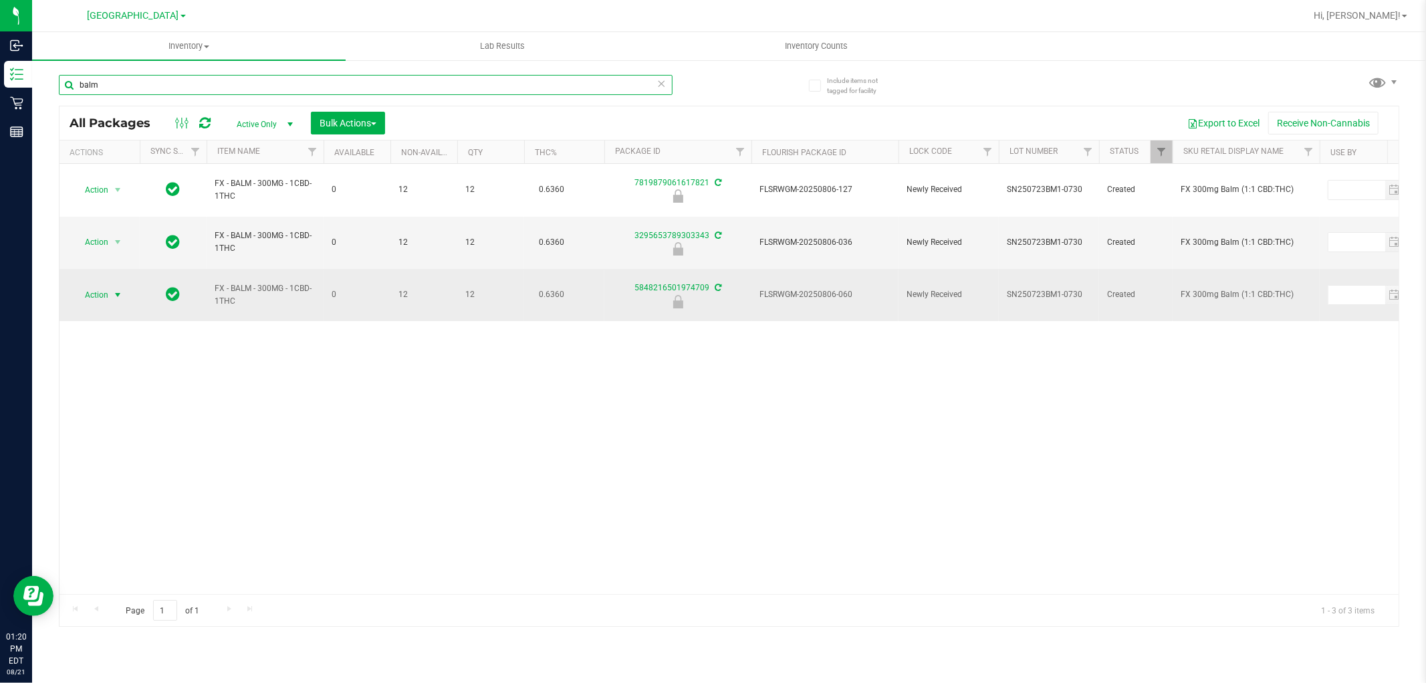
type input "balm"
click at [97, 286] on span "Action" at bounding box center [91, 295] width 36 height 19
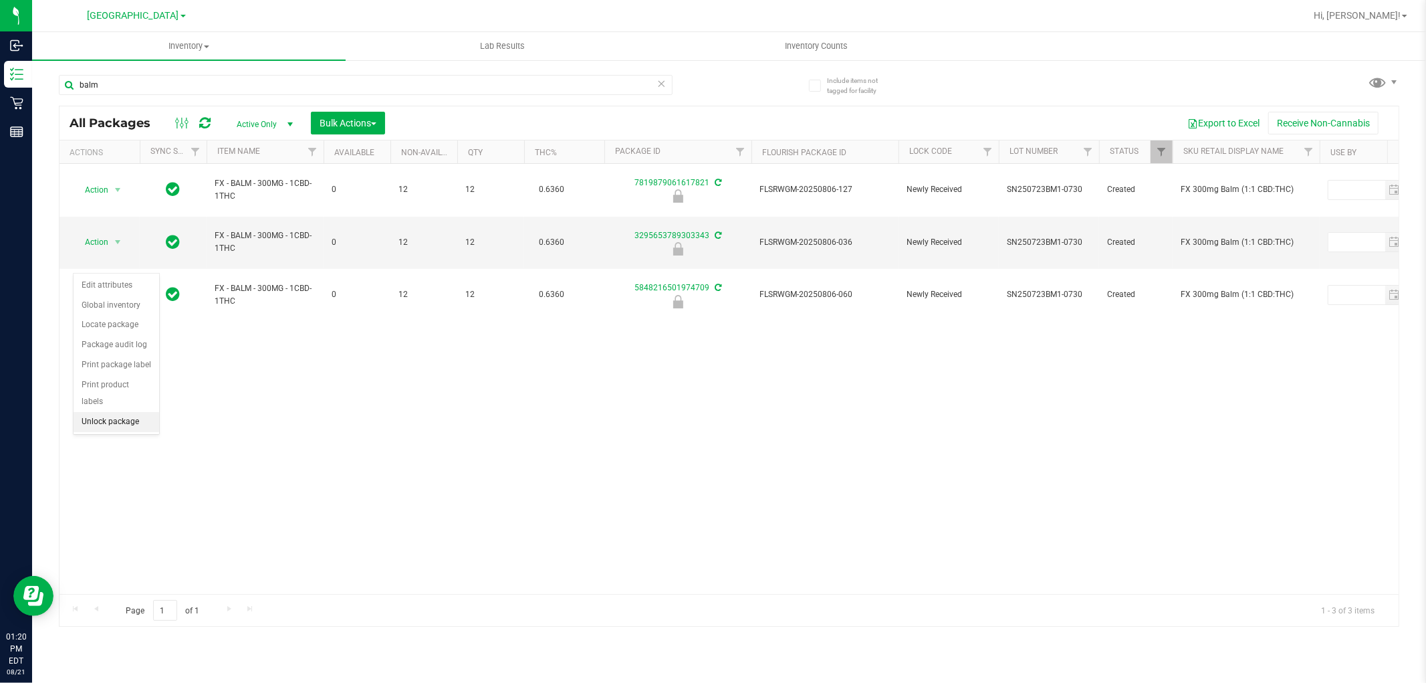
click at [115, 427] on li "Unlock package" at bounding box center [117, 422] width 86 height 20
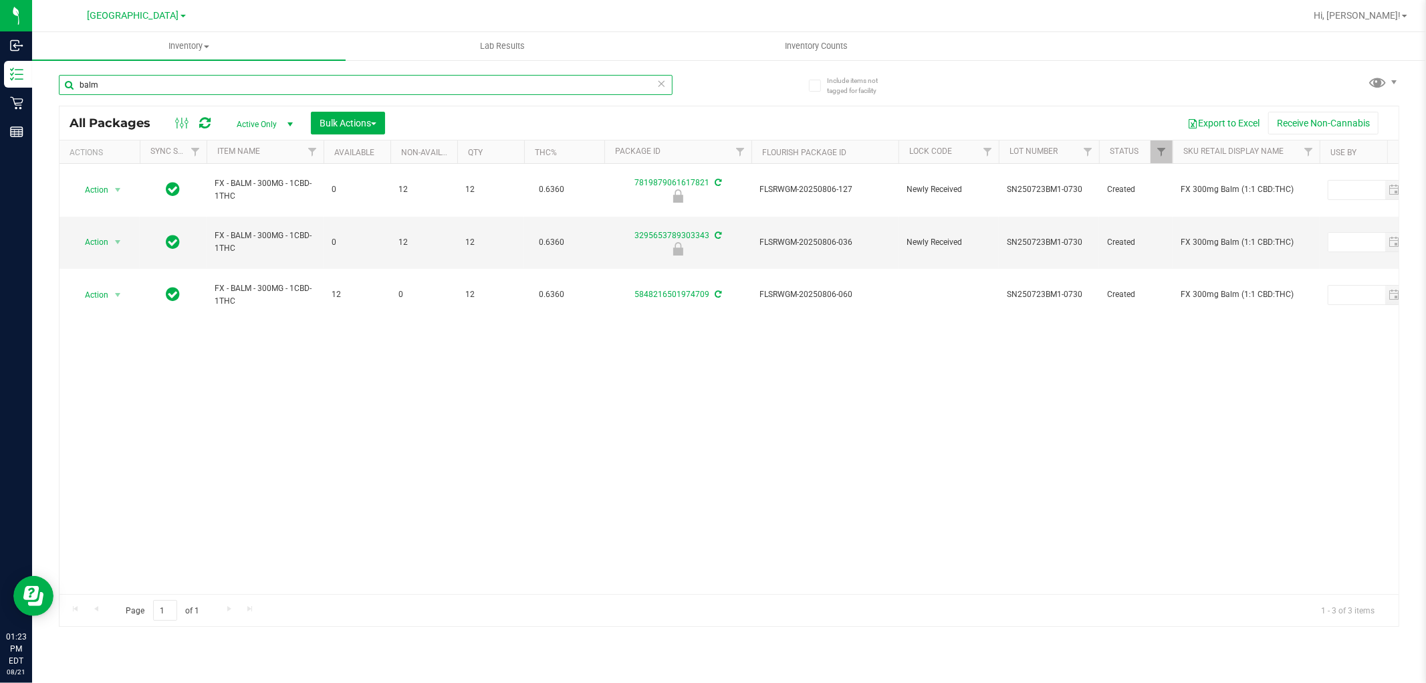
click at [278, 83] on input "balm" at bounding box center [366, 85] width 614 height 20
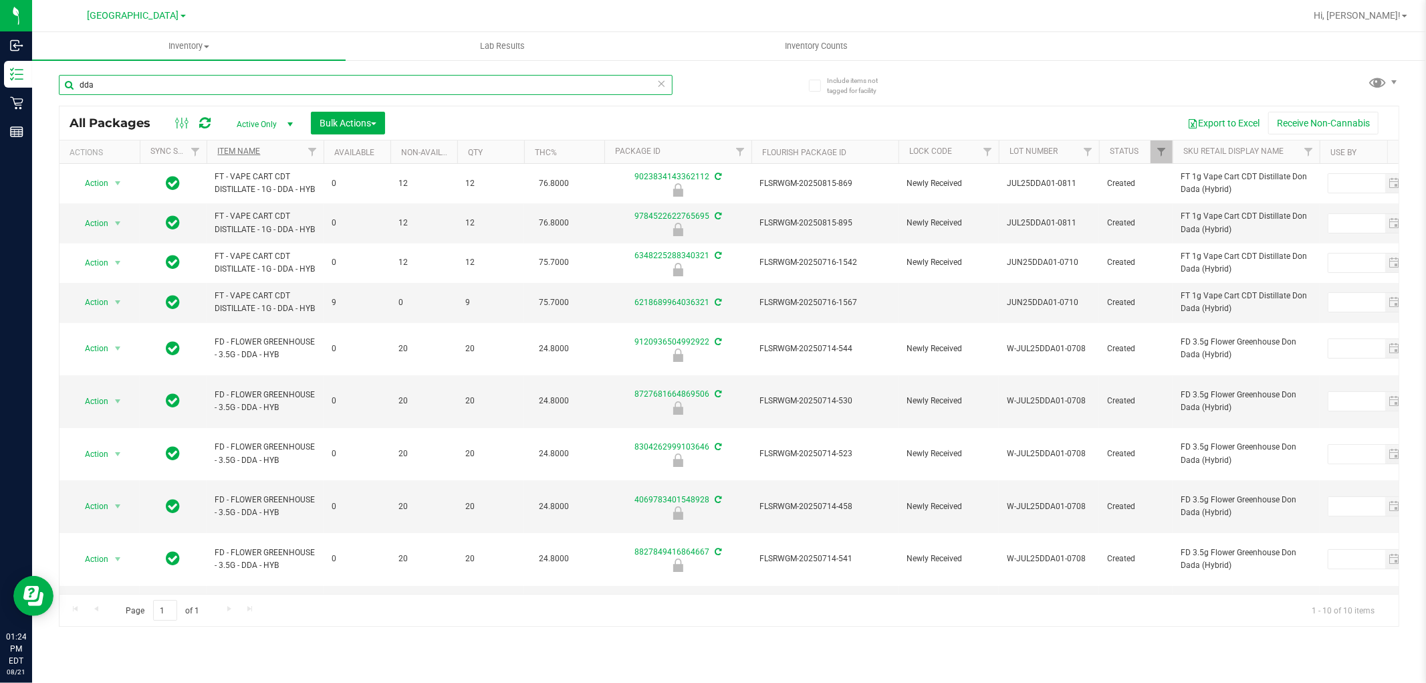
type input "dda"
click at [251, 151] on link "Item Name" at bounding box center [238, 150] width 43 height 9
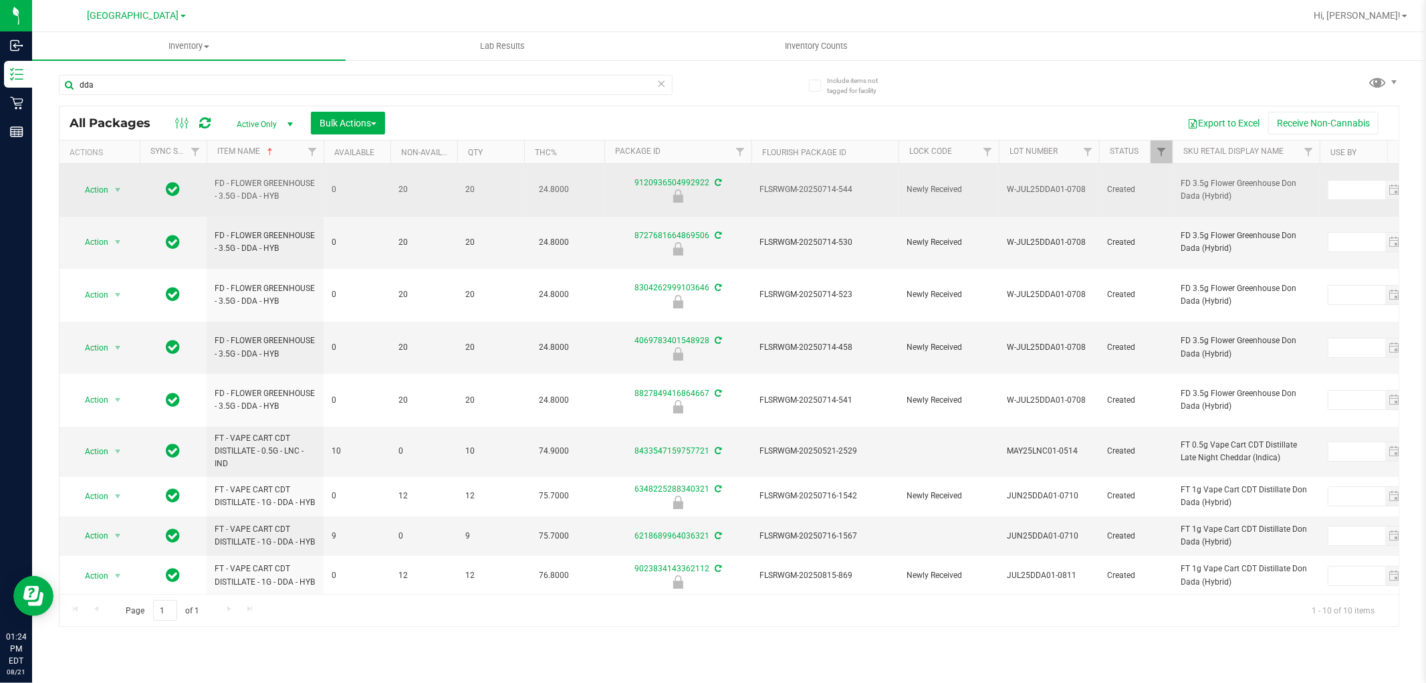
click at [840, 183] on span "FLSRWGM-20250714-544" at bounding box center [825, 189] width 131 height 13
click at [107, 185] on span "Action" at bounding box center [91, 190] width 36 height 19
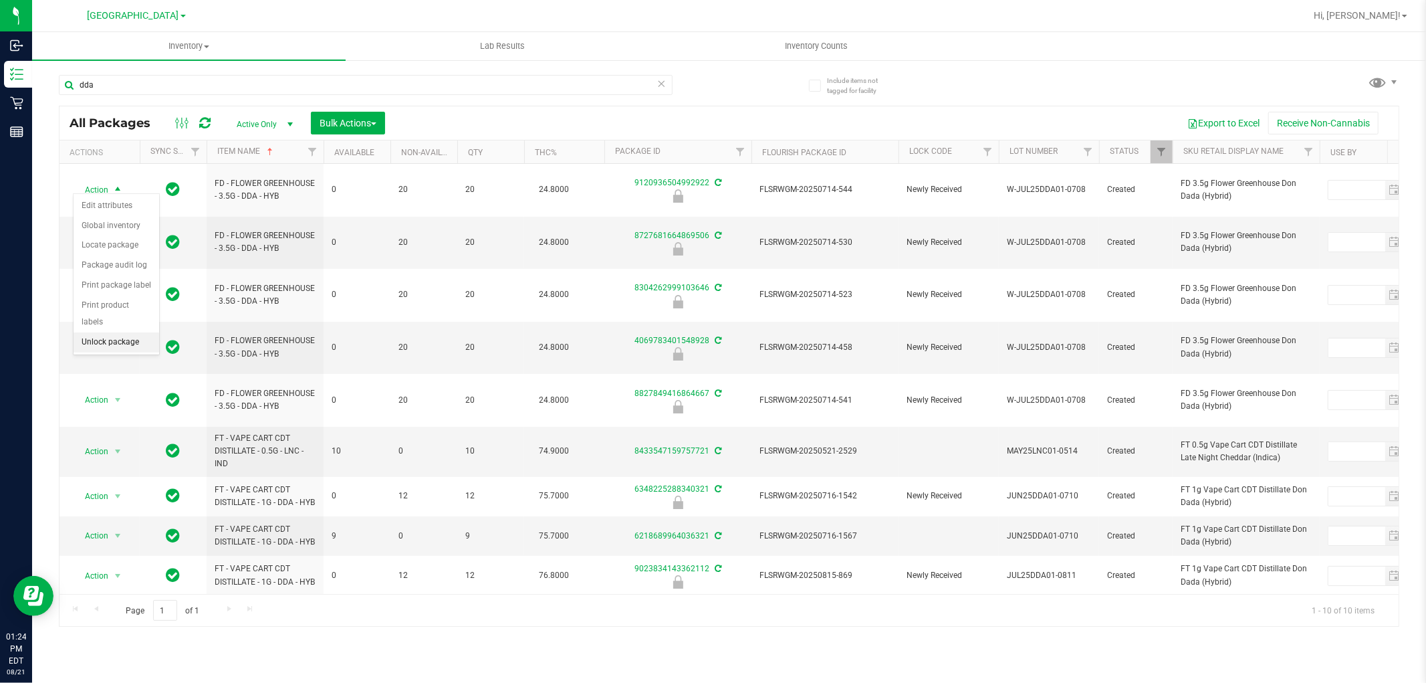
click at [120, 342] on li "Unlock package" at bounding box center [117, 342] width 86 height 20
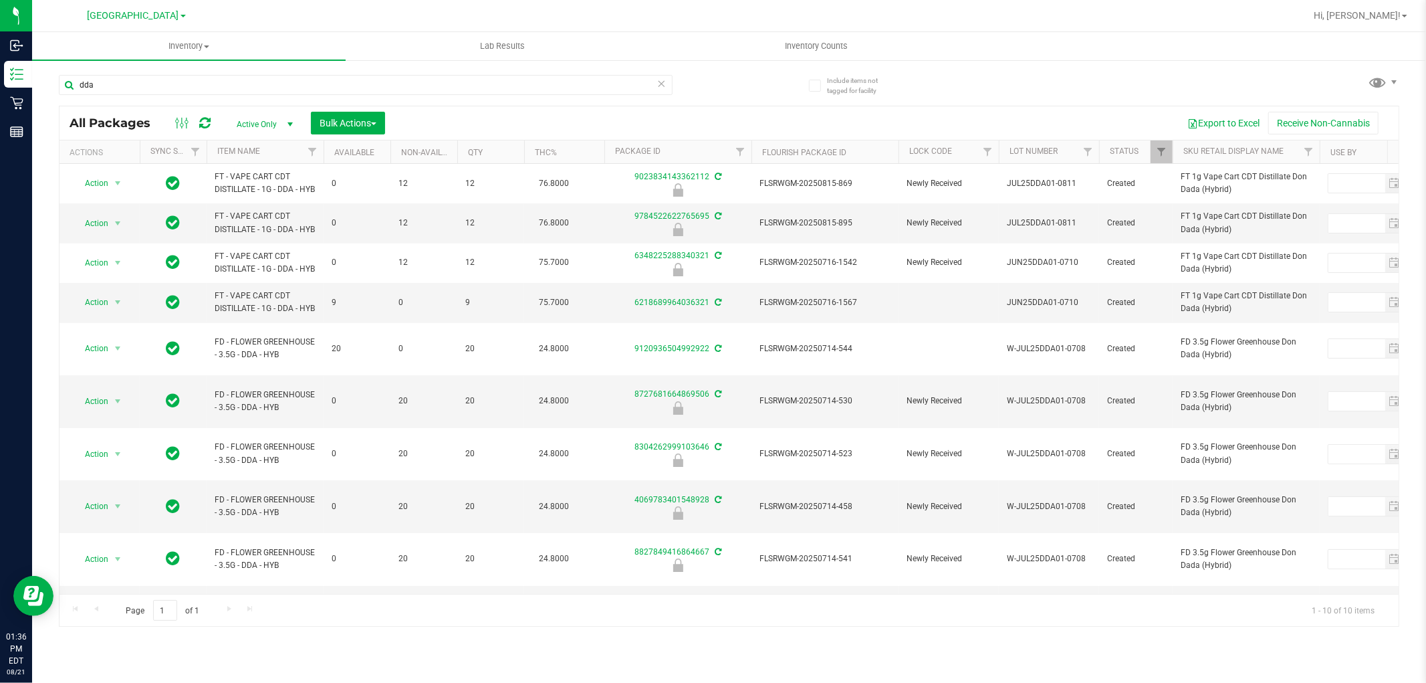
click at [449, 95] on div "dda" at bounding box center [366, 90] width 614 height 31
click at [344, 85] on input "dda" at bounding box center [366, 85] width 614 height 20
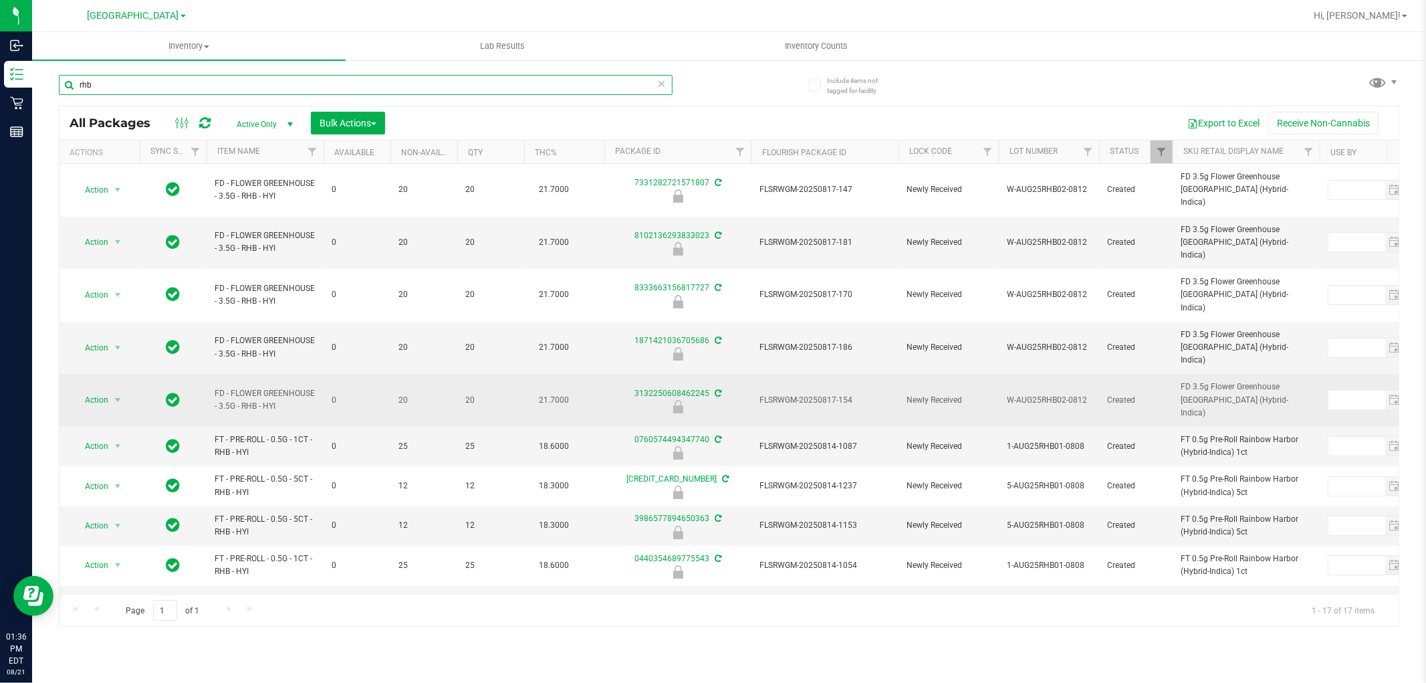
type input "rhb"
click at [840, 394] on span "FLSRWGM-20250817-154" at bounding box center [825, 400] width 131 height 13
click at [95, 390] on span "Action" at bounding box center [91, 399] width 36 height 19
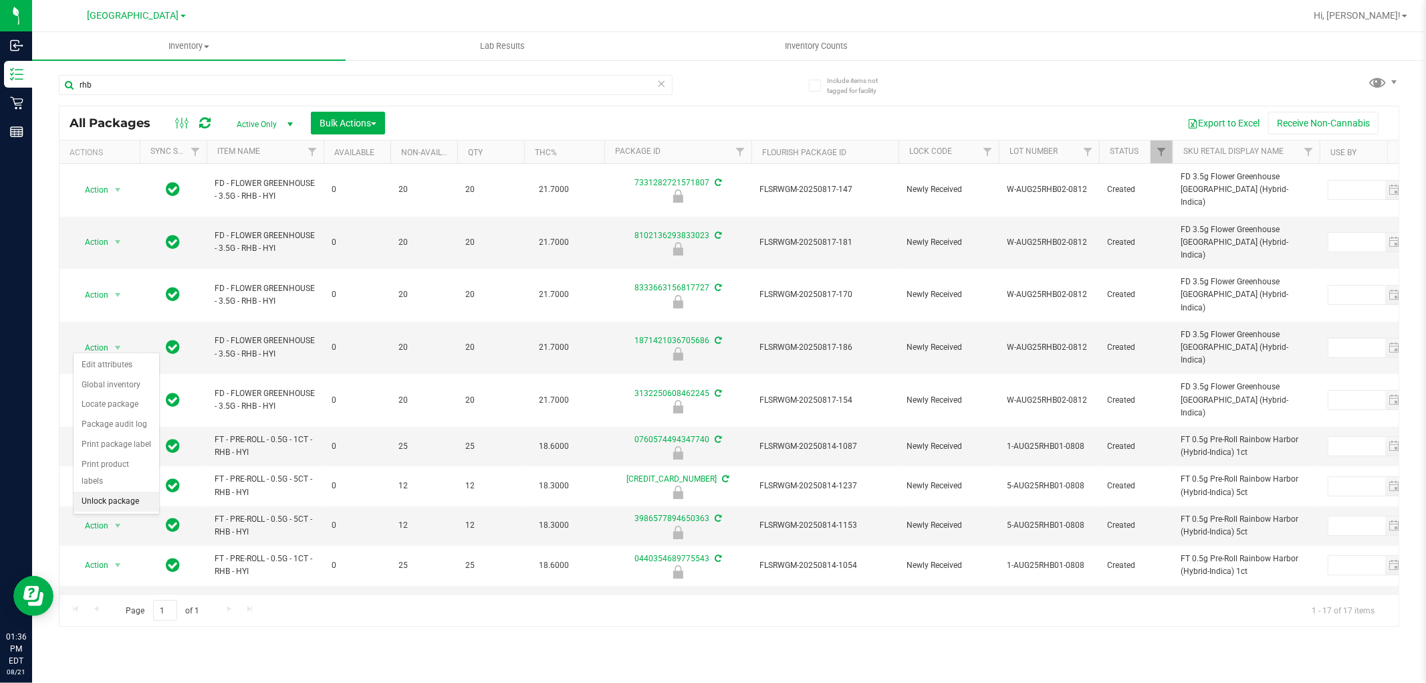
click at [136, 501] on li "Unlock package" at bounding box center [117, 501] width 86 height 20
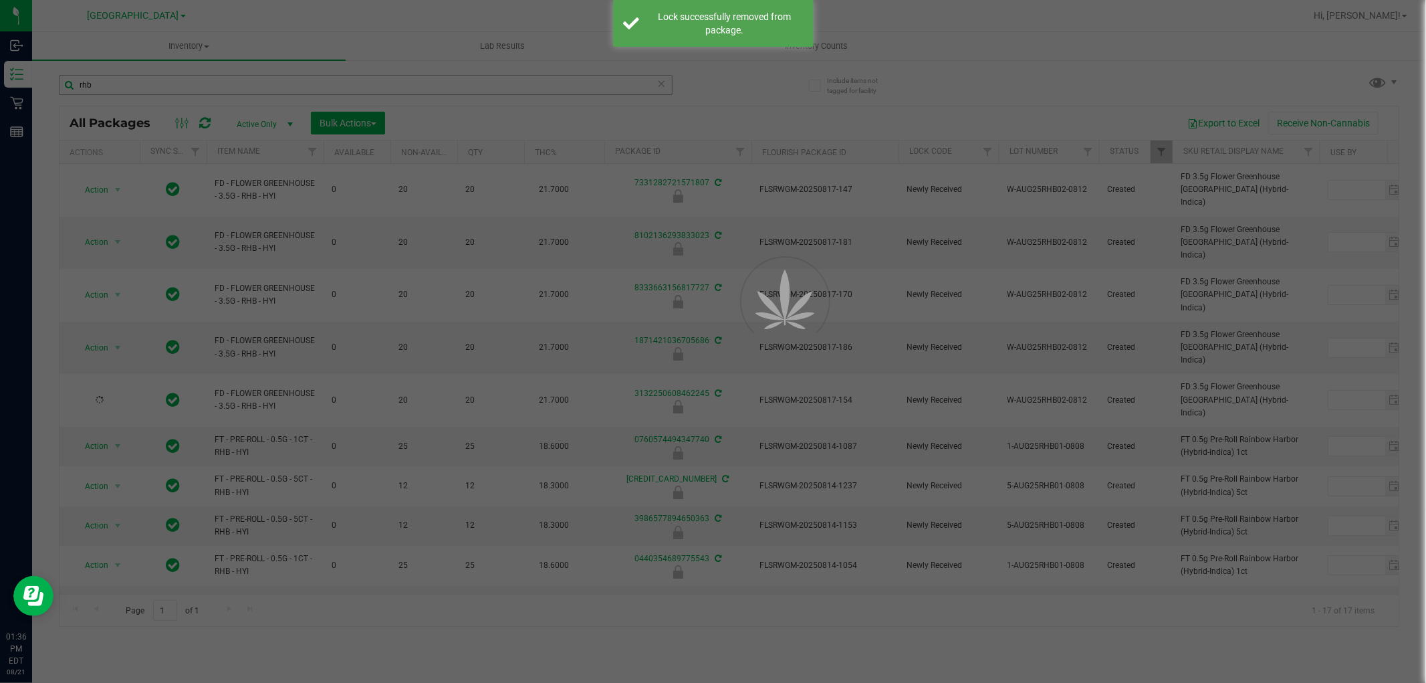
click at [289, 87] on div at bounding box center [713, 341] width 1426 height 683
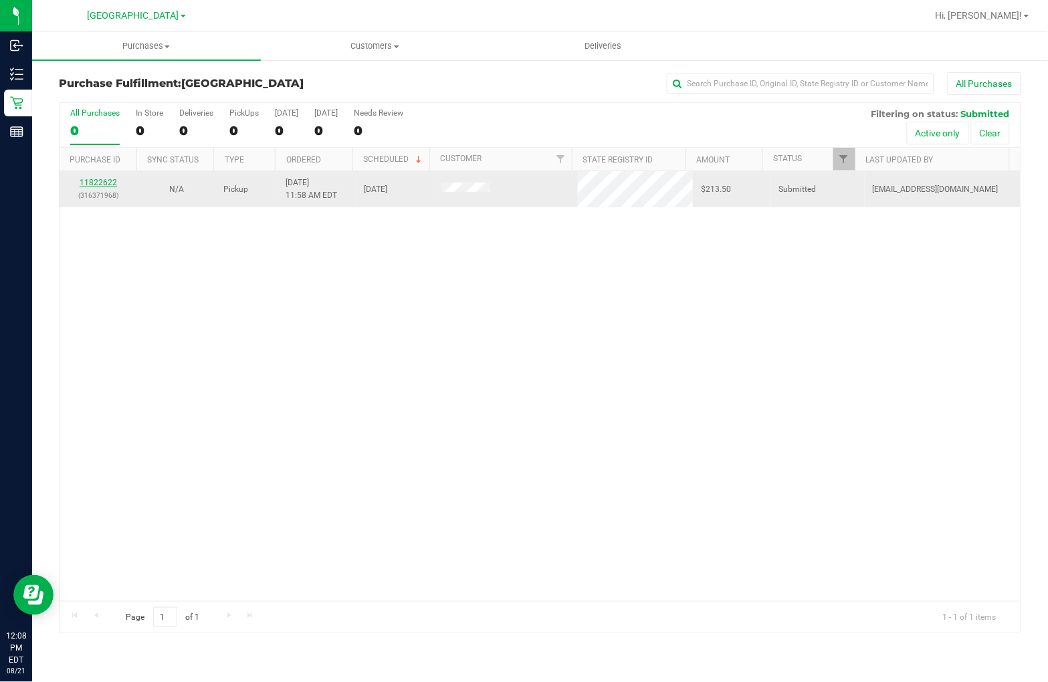
click at [108, 183] on link "11822622" at bounding box center [98, 182] width 37 height 9
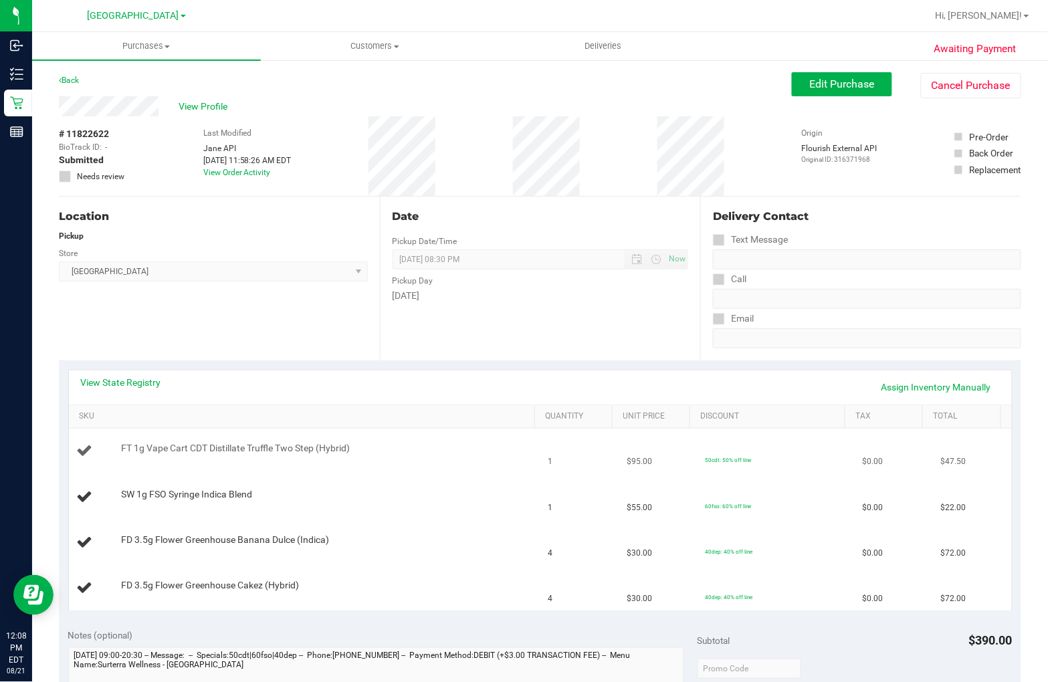
scroll to position [74, 0]
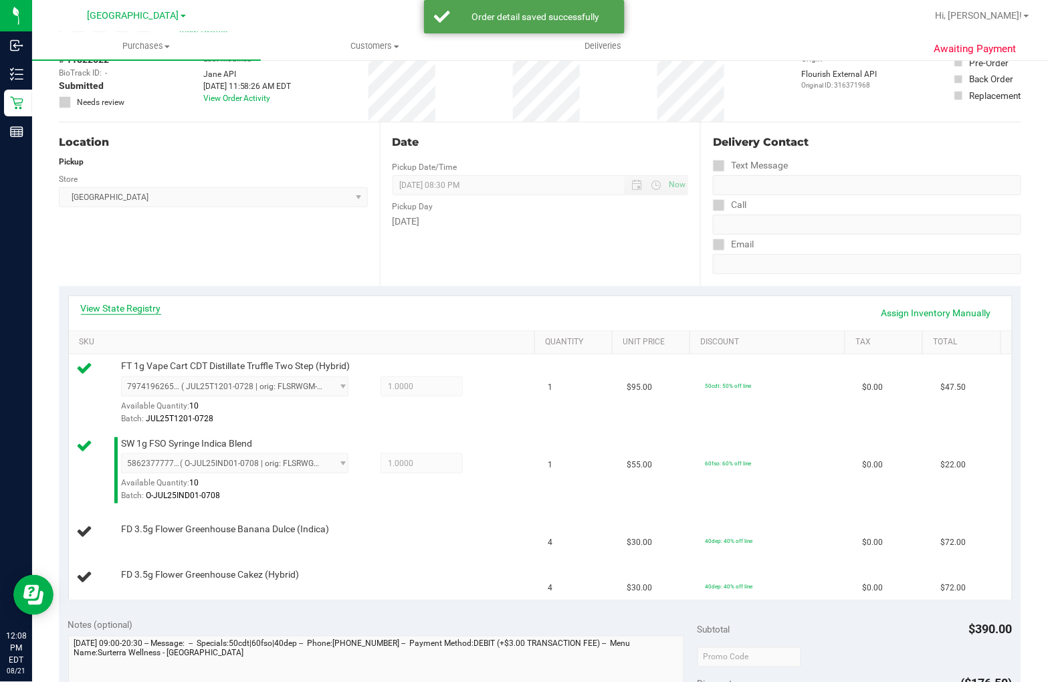
click at [129, 308] on link "View State Registry" at bounding box center [121, 308] width 80 height 13
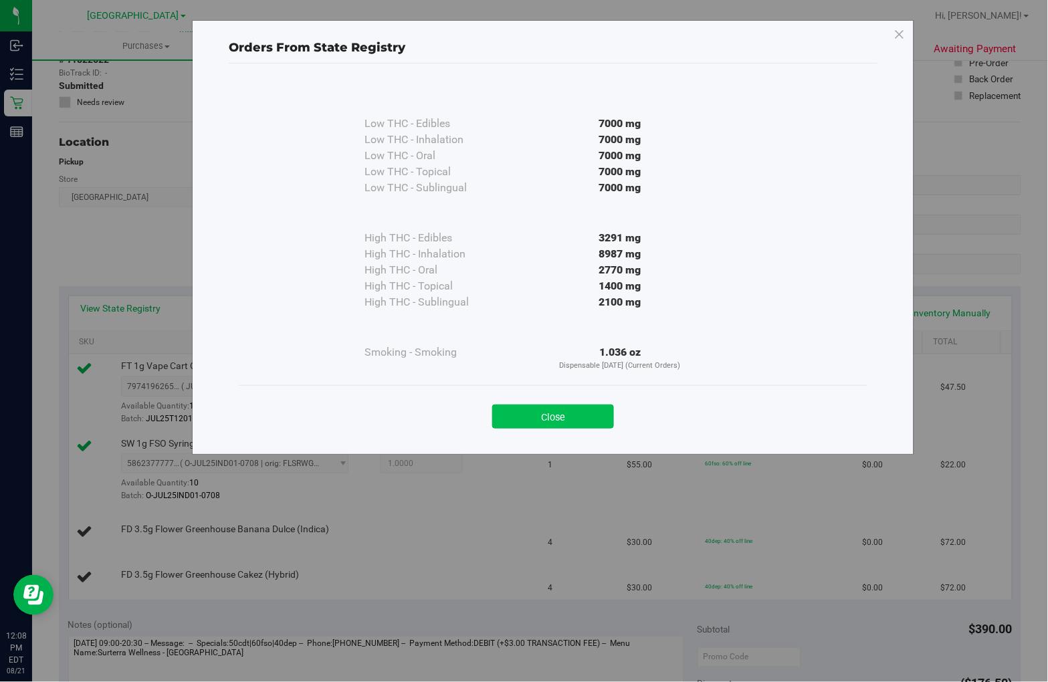
click at [566, 413] on button "Close" at bounding box center [553, 417] width 122 height 24
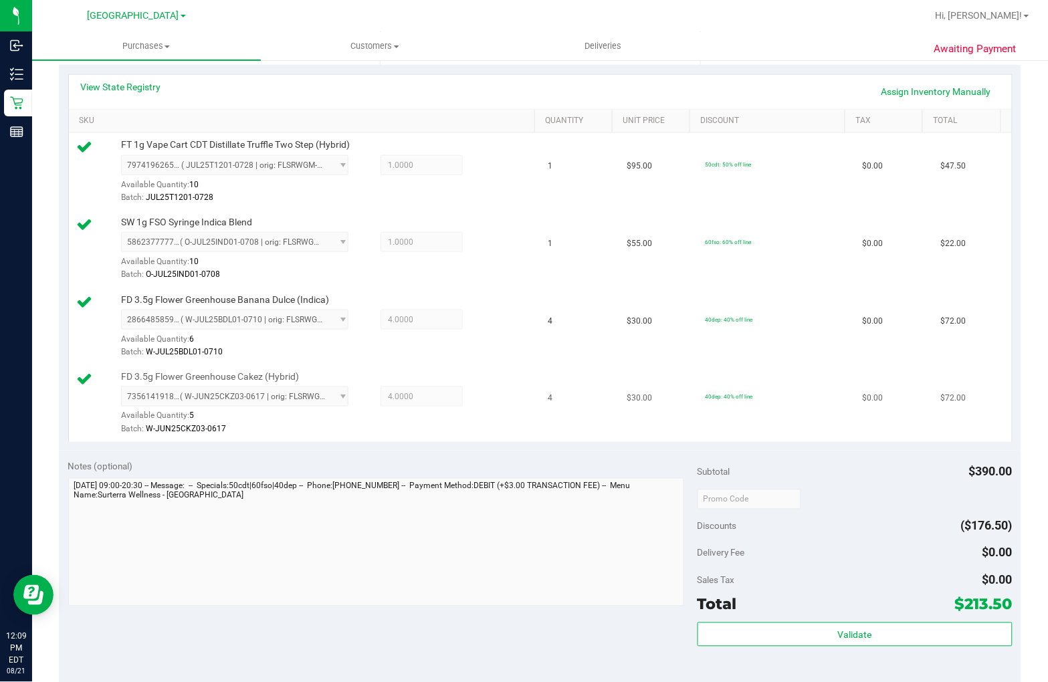
scroll to position [297, 0]
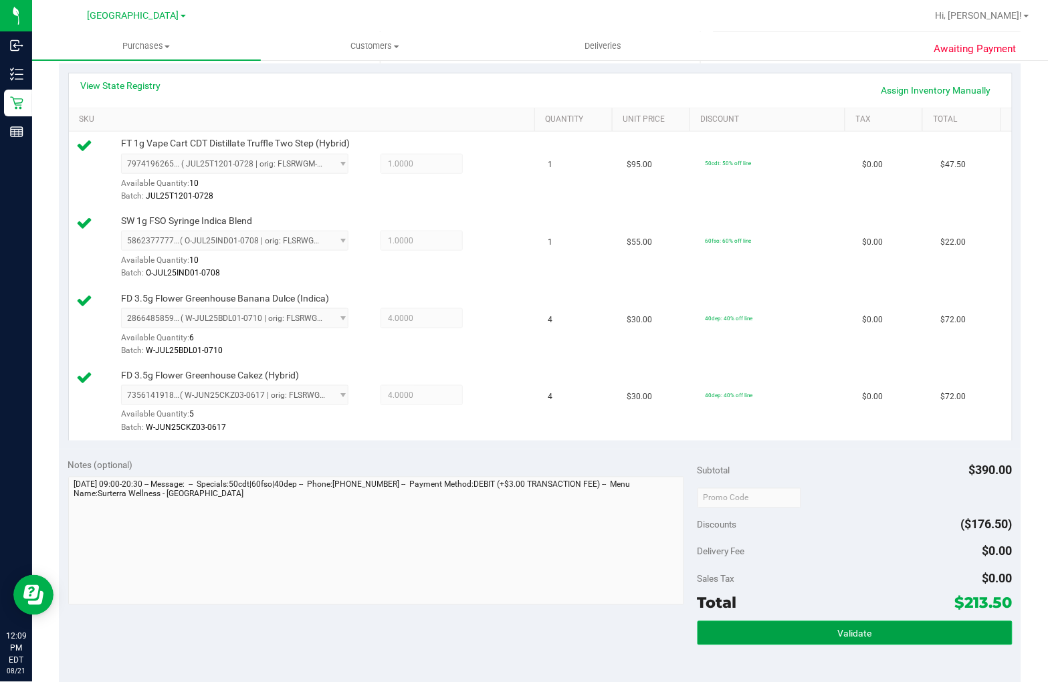
click at [816, 635] on button "Validate" at bounding box center [854, 633] width 315 height 24
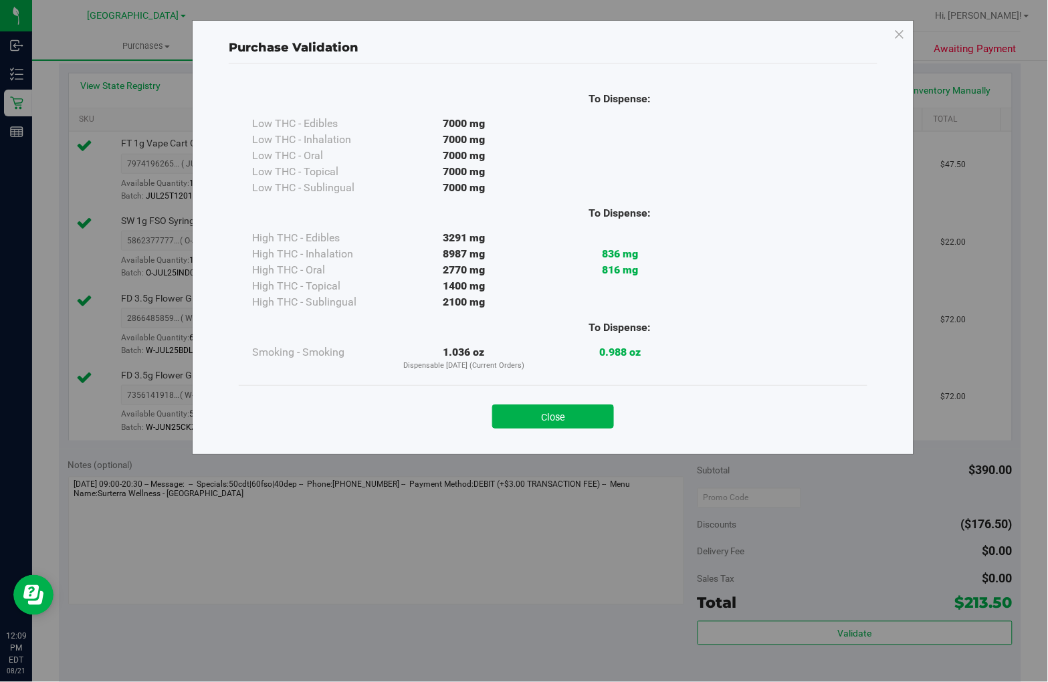
click at [553, 399] on div "Close" at bounding box center [553, 412] width 608 height 33
click at [553, 415] on button "Close" at bounding box center [553, 417] width 122 height 24
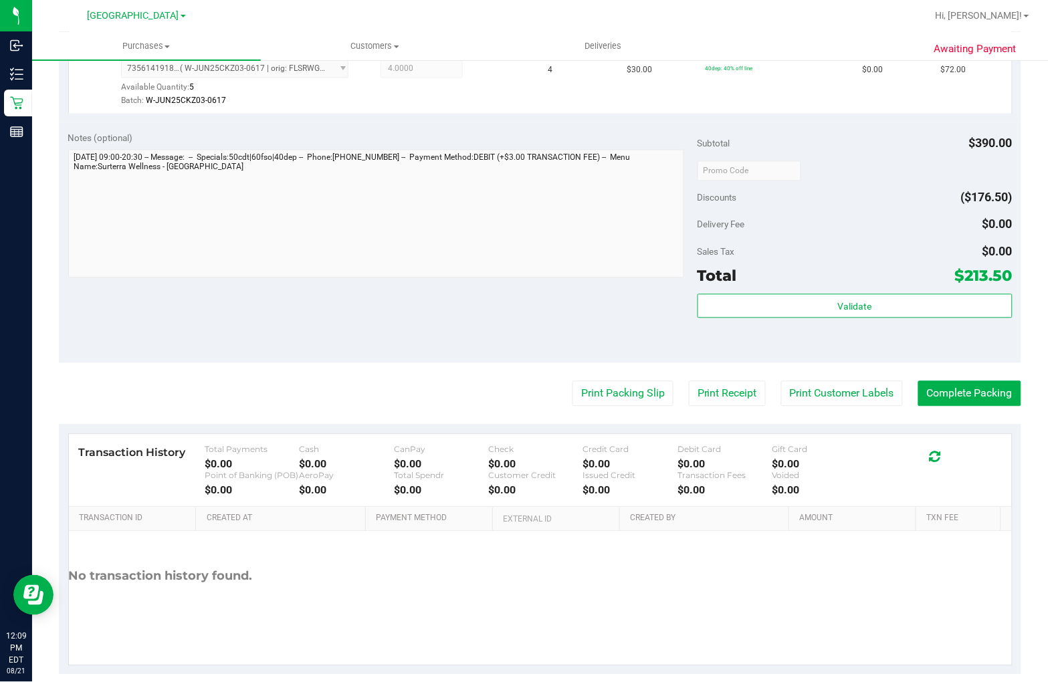
scroll to position [645, 0]
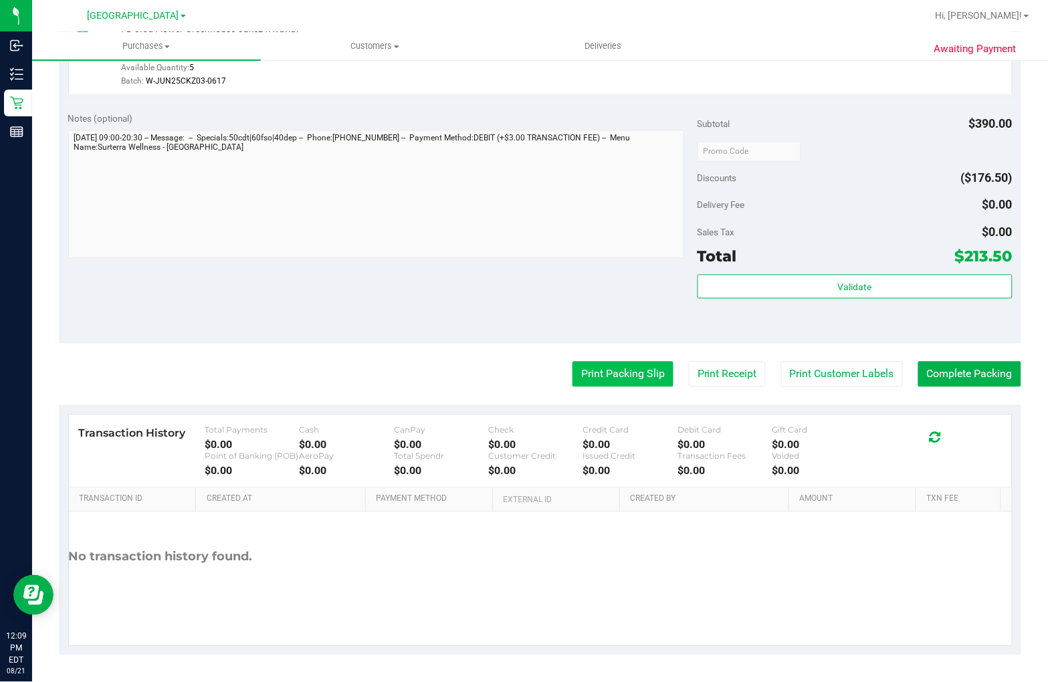
click at [600, 373] on button "Print Packing Slip" at bounding box center [622, 374] width 101 height 25
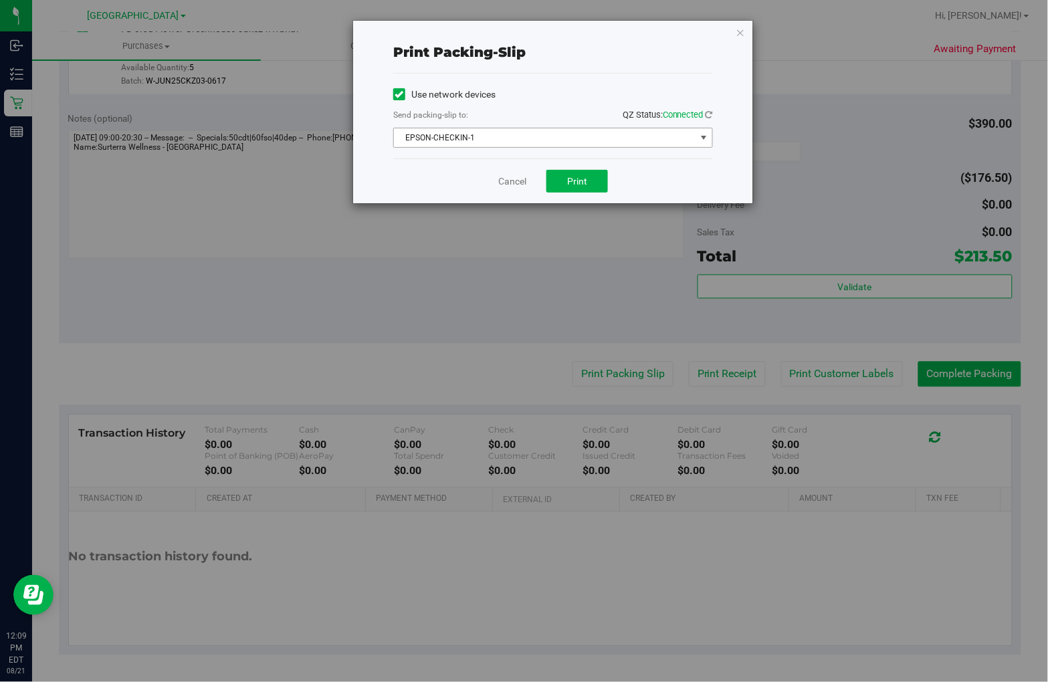
click at [492, 142] on span "EPSON-CHECKIN-1" at bounding box center [545, 137] width 302 height 19
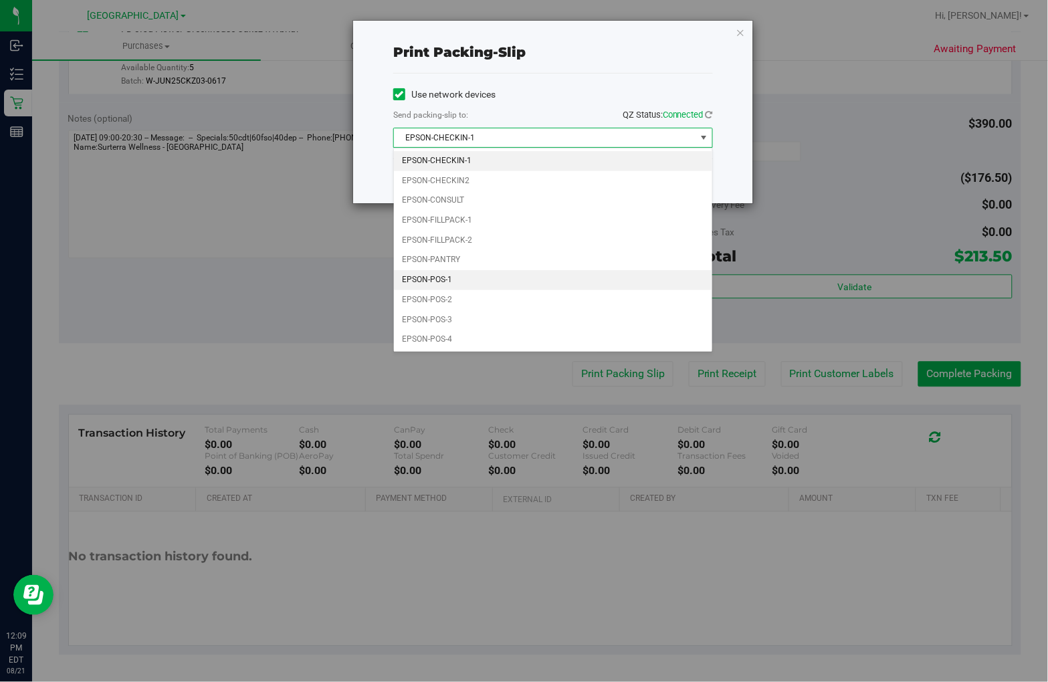
click at [455, 281] on li "EPSON-POS-1" at bounding box center [553, 280] width 318 height 20
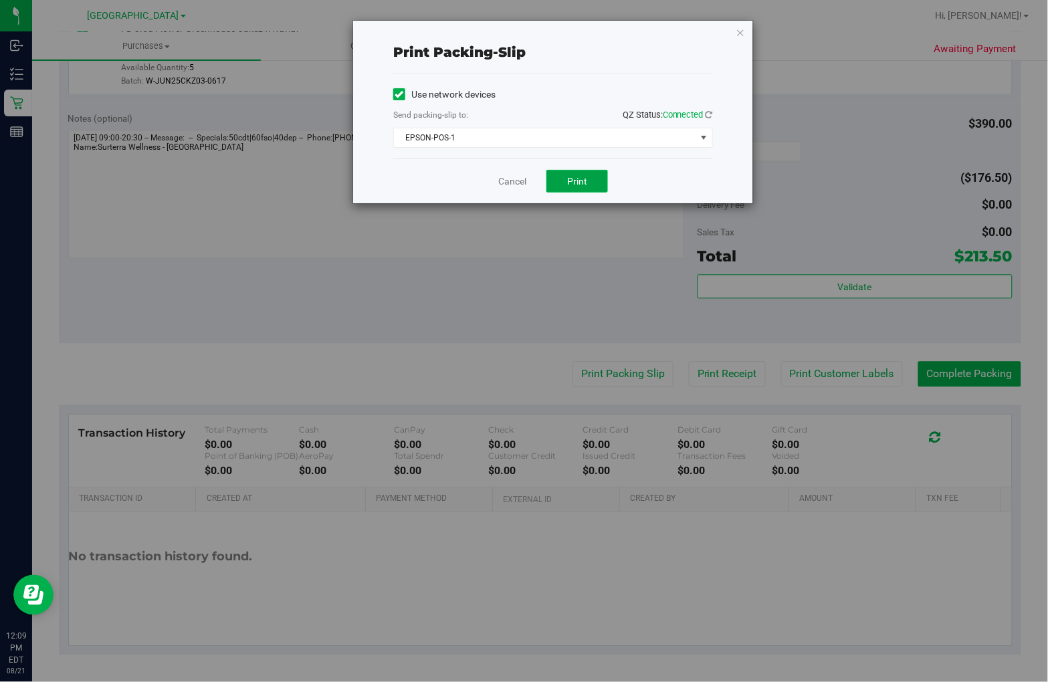
click at [566, 186] on button "Print" at bounding box center [577, 181] width 62 height 23
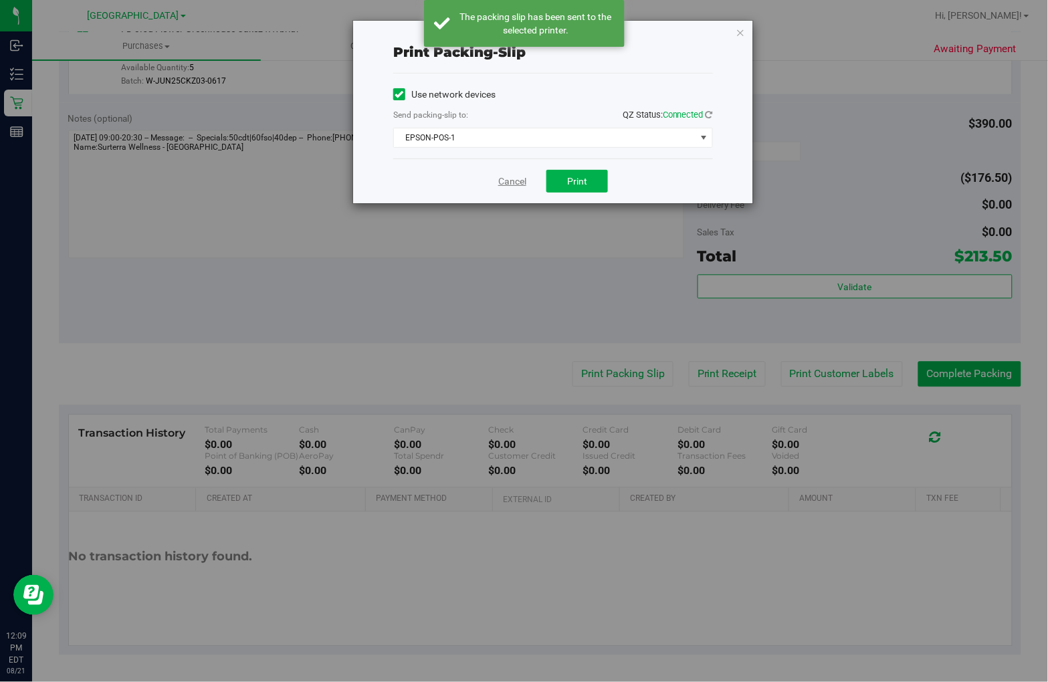
click at [511, 181] on link "Cancel" at bounding box center [512, 182] width 28 height 14
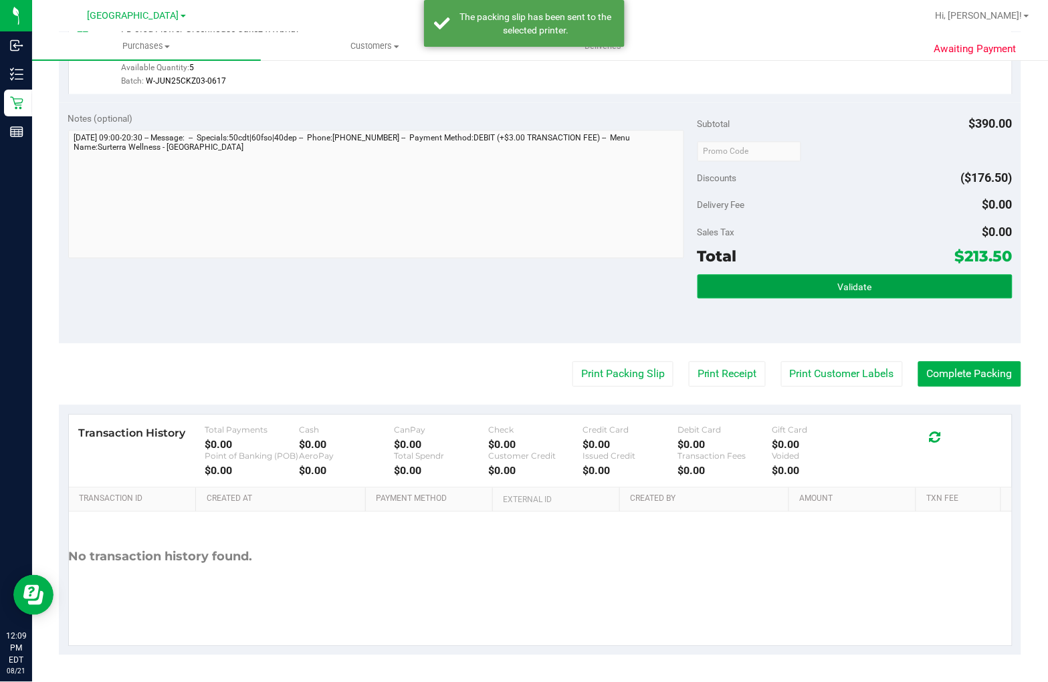
click at [843, 286] on span "Validate" at bounding box center [855, 287] width 34 height 11
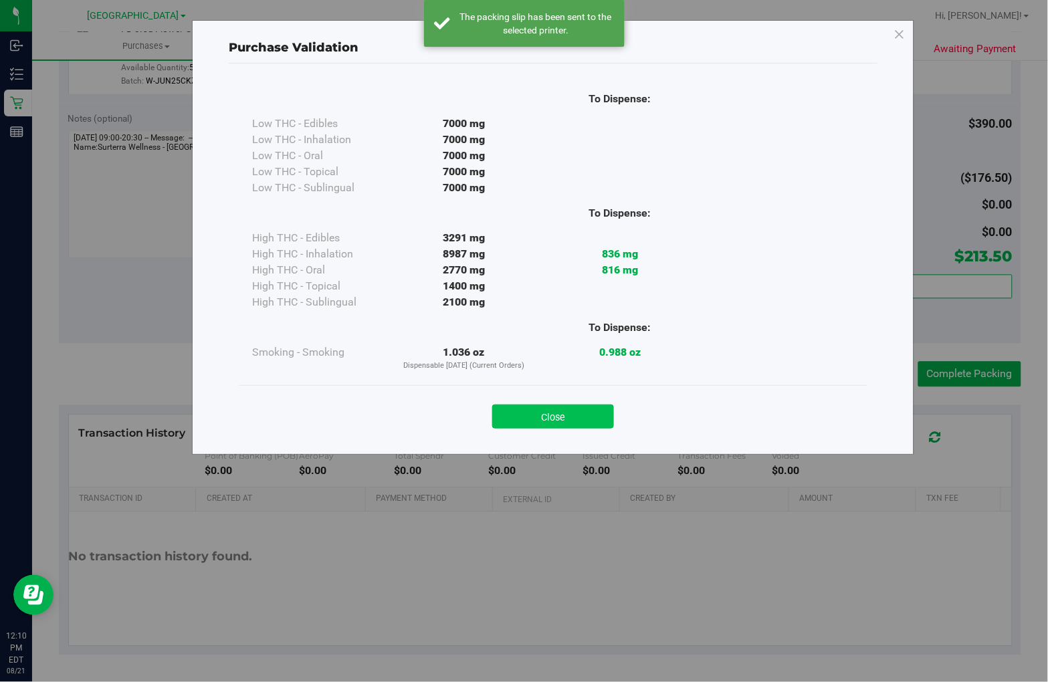
click at [535, 423] on button "Close" at bounding box center [553, 417] width 122 height 24
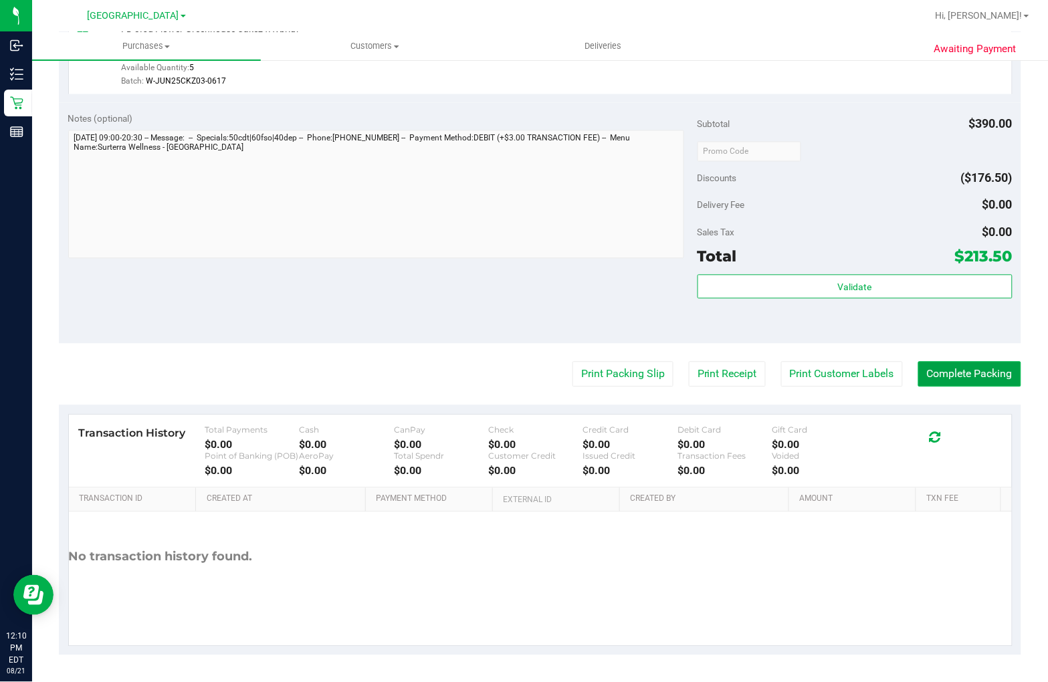
click at [970, 377] on button "Complete Packing" at bounding box center [969, 374] width 103 height 25
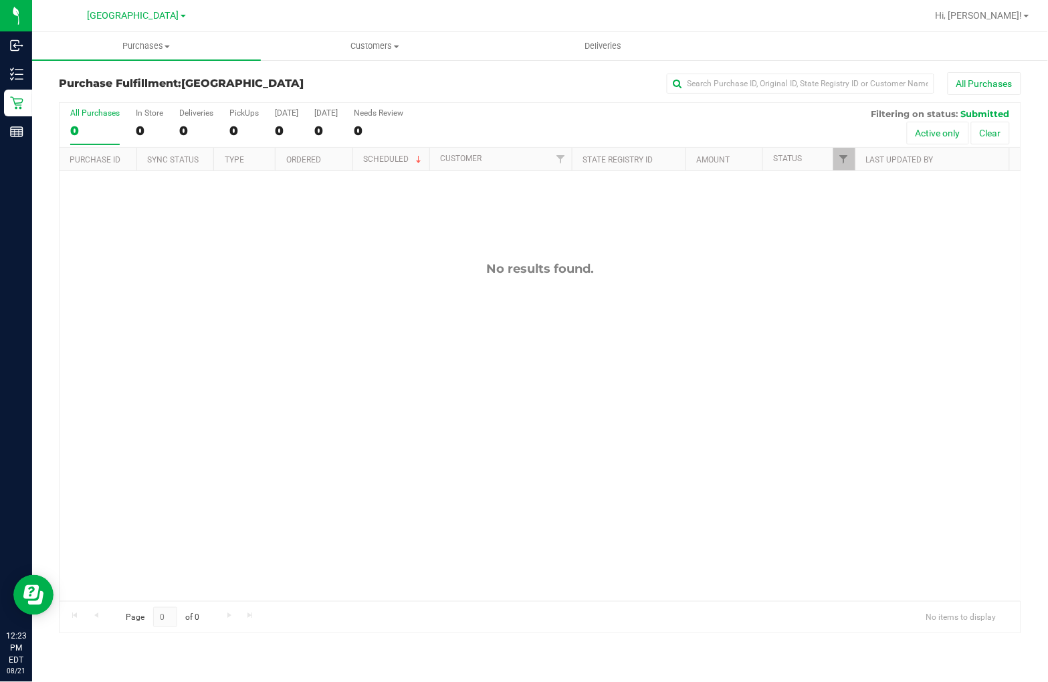
click at [752, 403] on div "No results found." at bounding box center [540, 431] width 961 height 520
click at [449, 80] on div "All Purchases" at bounding box center [700, 83] width 641 height 23
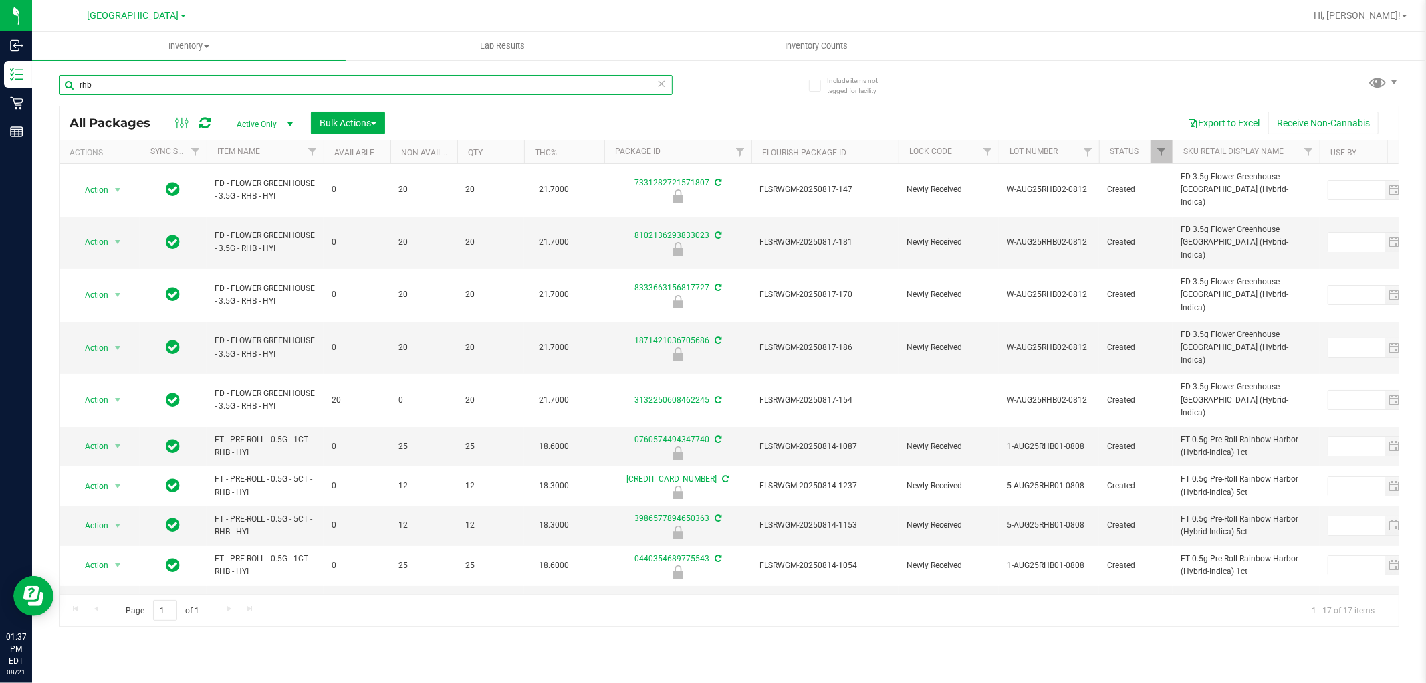
click at [167, 84] on input "rhb" at bounding box center [366, 85] width 614 height 20
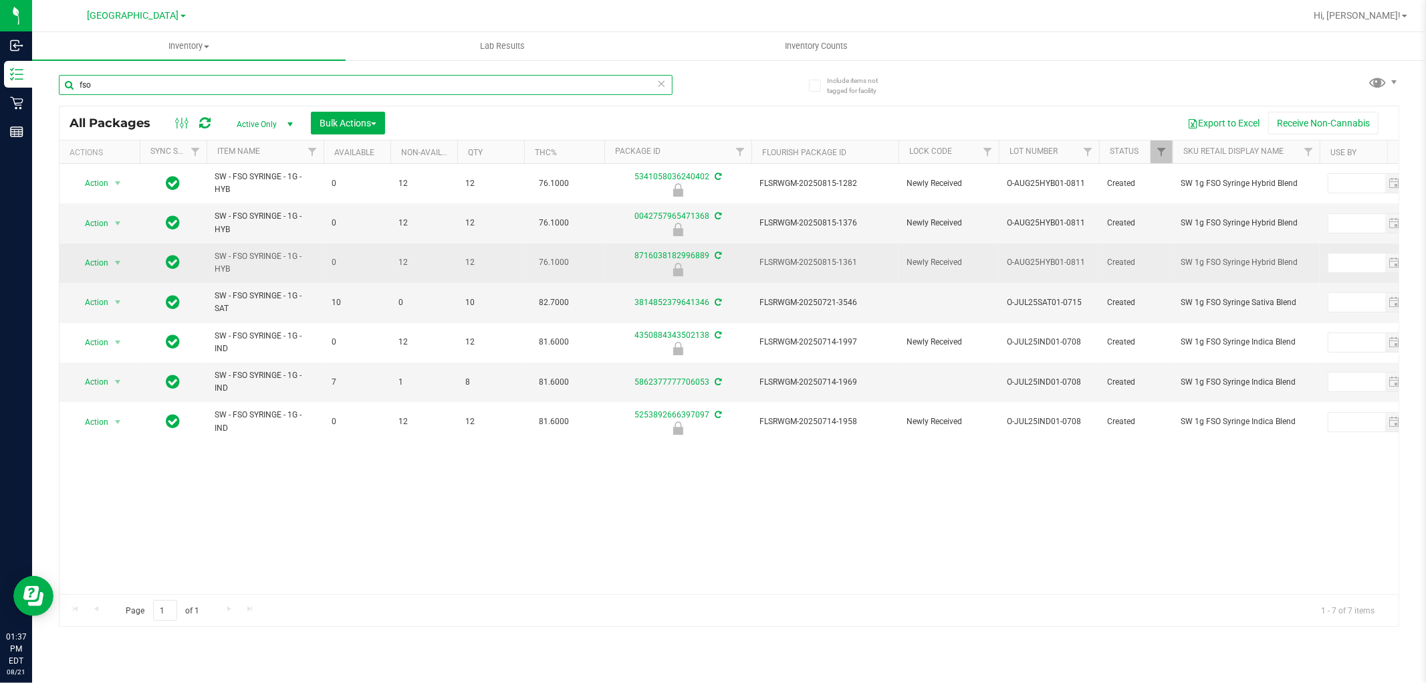
type input "fso"
click at [818, 261] on span "FLSRWGM-20250815-1361" at bounding box center [825, 262] width 131 height 13
click at [104, 261] on span "Action" at bounding box center [91, 262] width 36 height 19
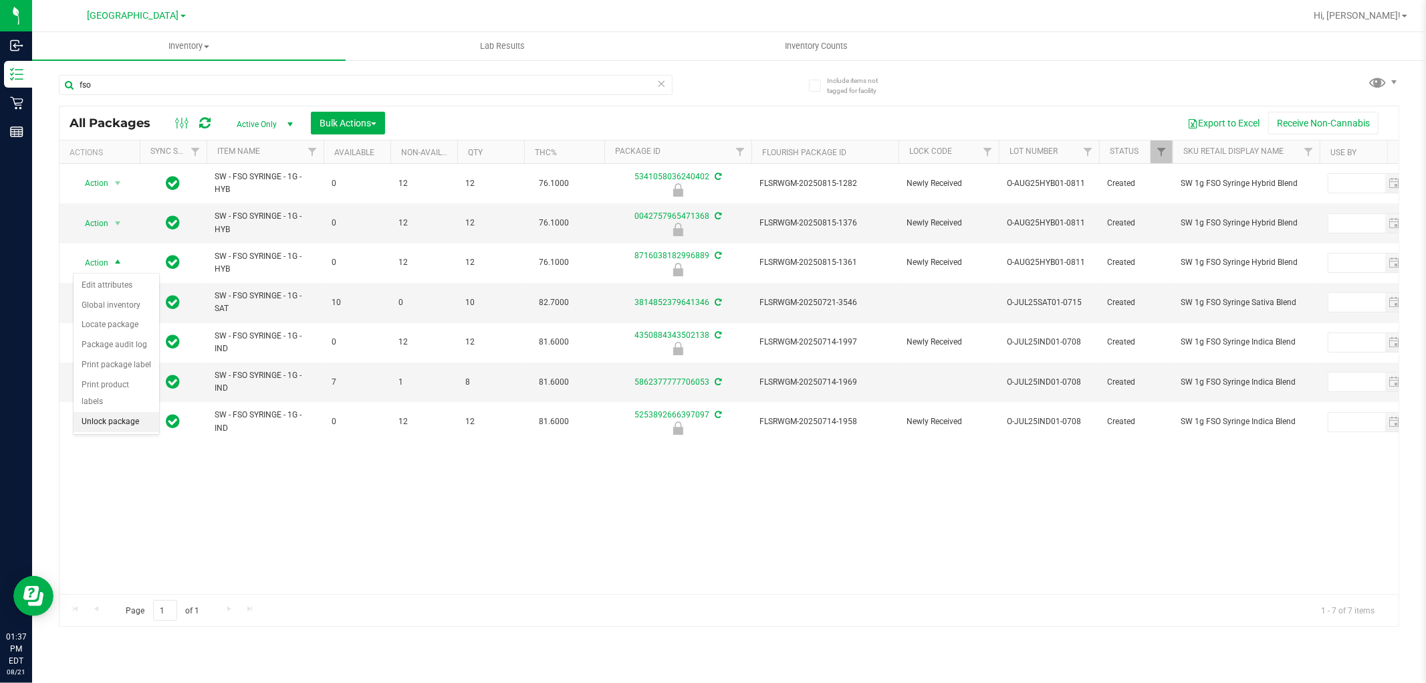
click at [118, 424] on li "Unlock package" at bounding box center [117, 422] width 86 height 20
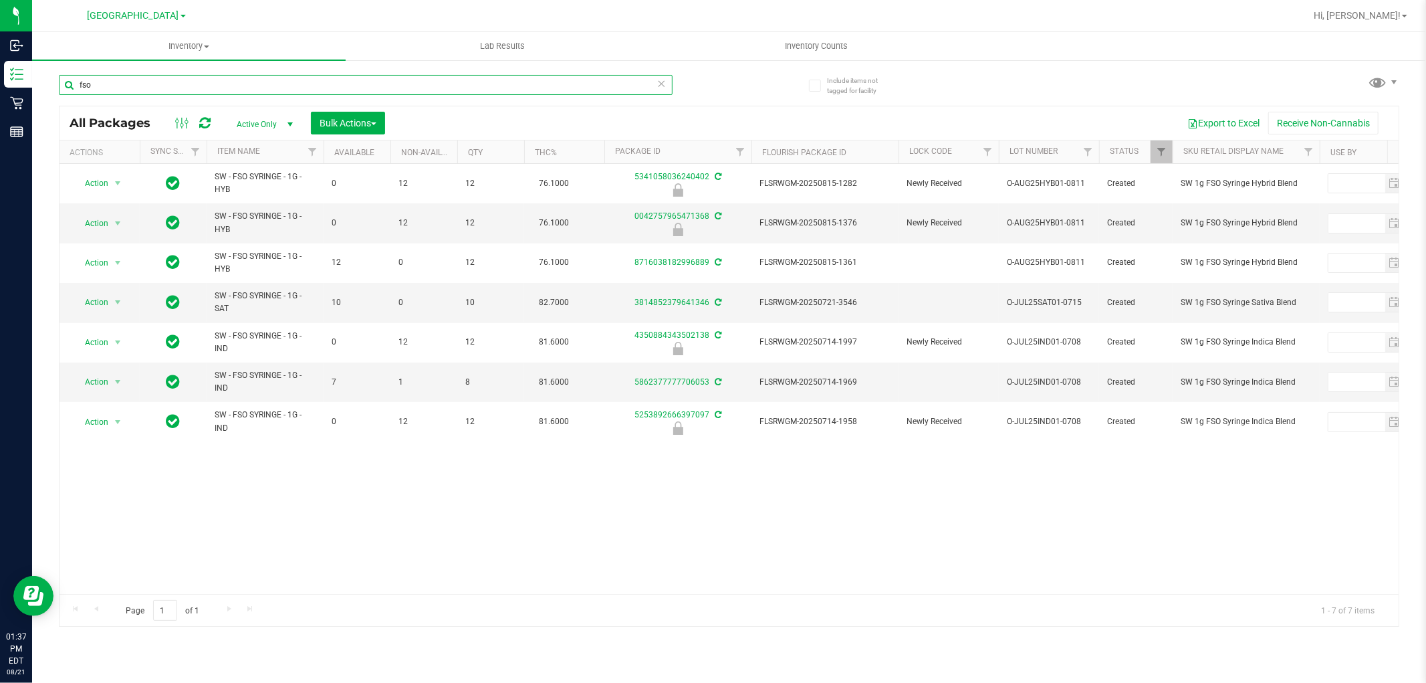
click at [562, 90] on input "fso" at bounding box center [366, 85] width 614 height 20
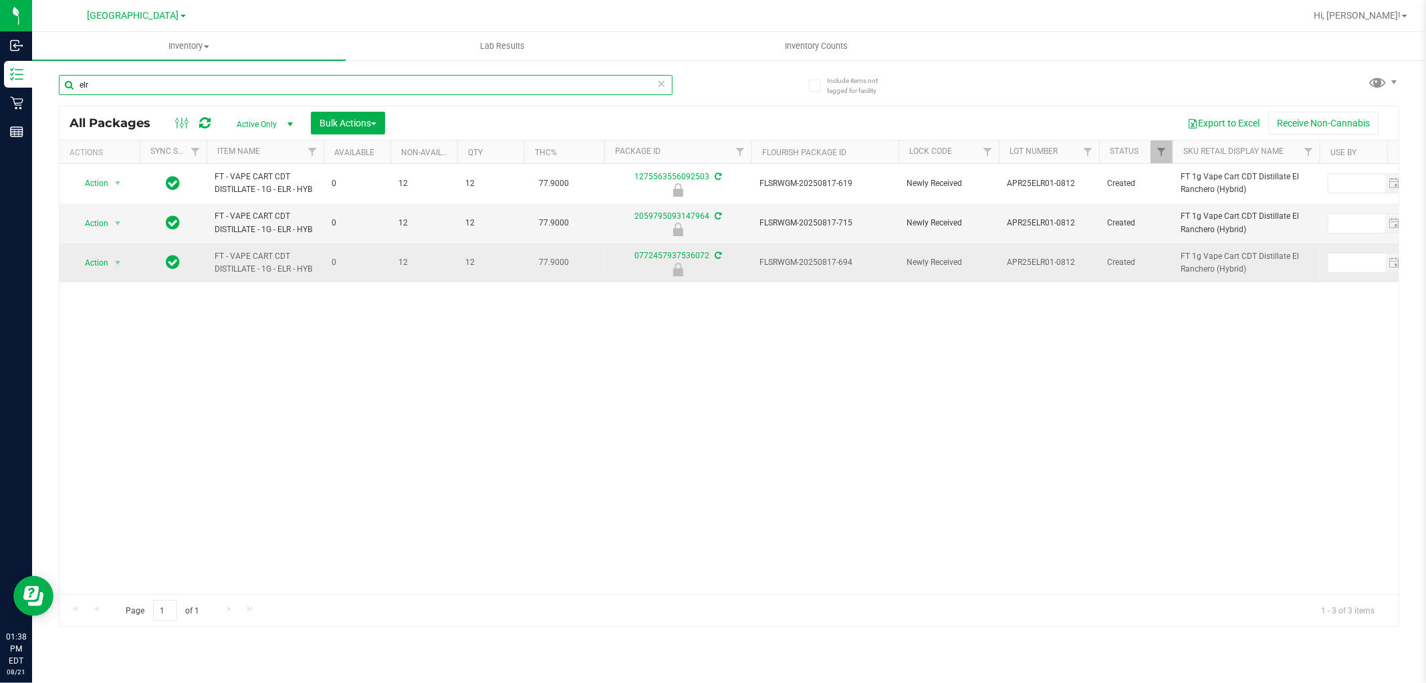
type input "elr"
click at [825, 261] on span "FLSRWGM-20250817-694" at bounding box center [825, 262] width 131 height 13
click at [108, 265] on span "Action" at bounding box center [91, 262] width 36 height 19
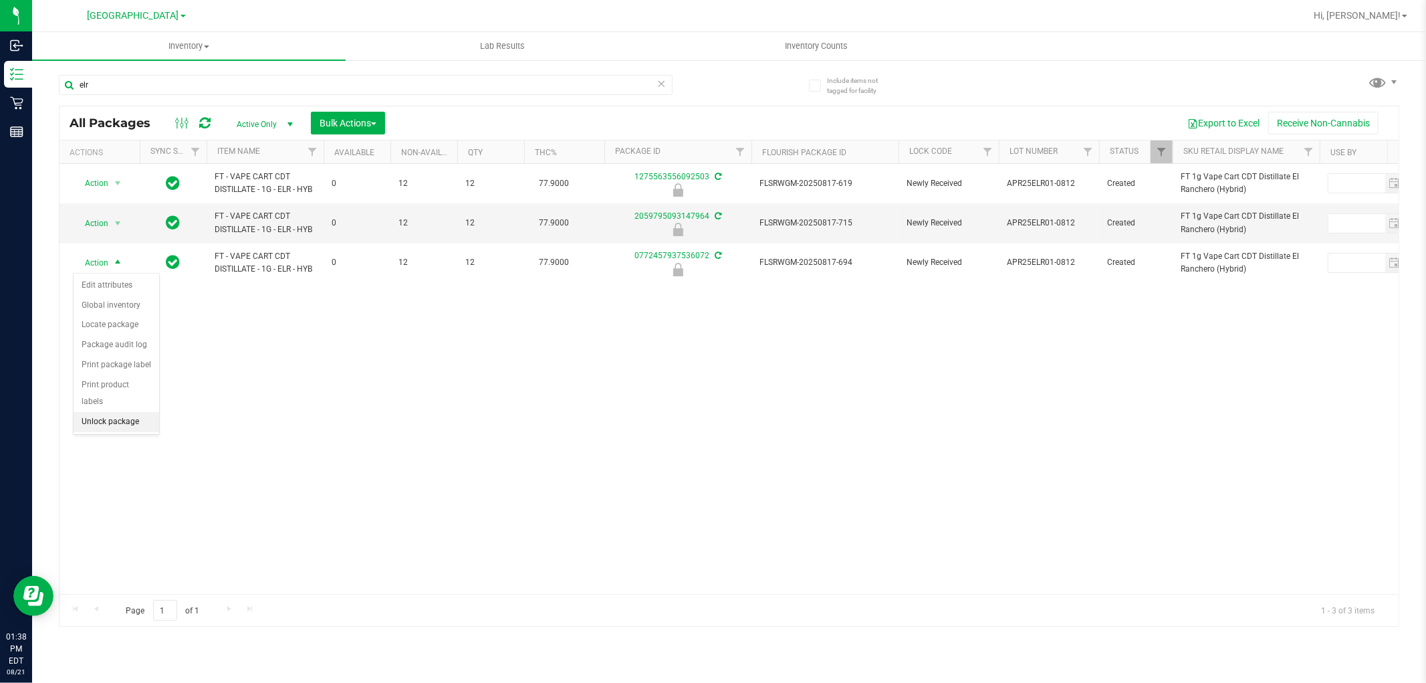
drag, startPoint x: 88, startPoint y: 424, endPoint x: 106, endPoint y: 417, distance: 18.9
click at [90, 425] on li "Unlock package" at bounding box center [117, 422] width 86 height 20
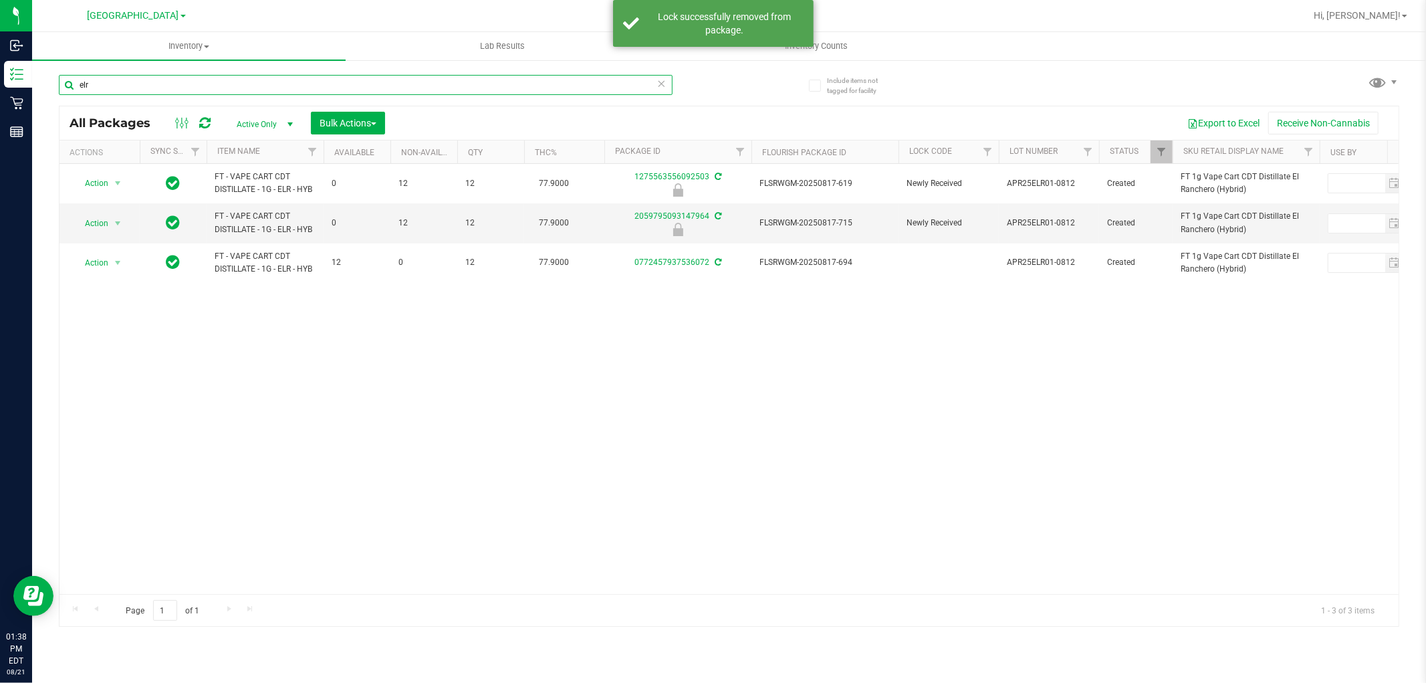
click at [368, 78] on input "elr" at bounding box center [366, 85] width 614 height 20
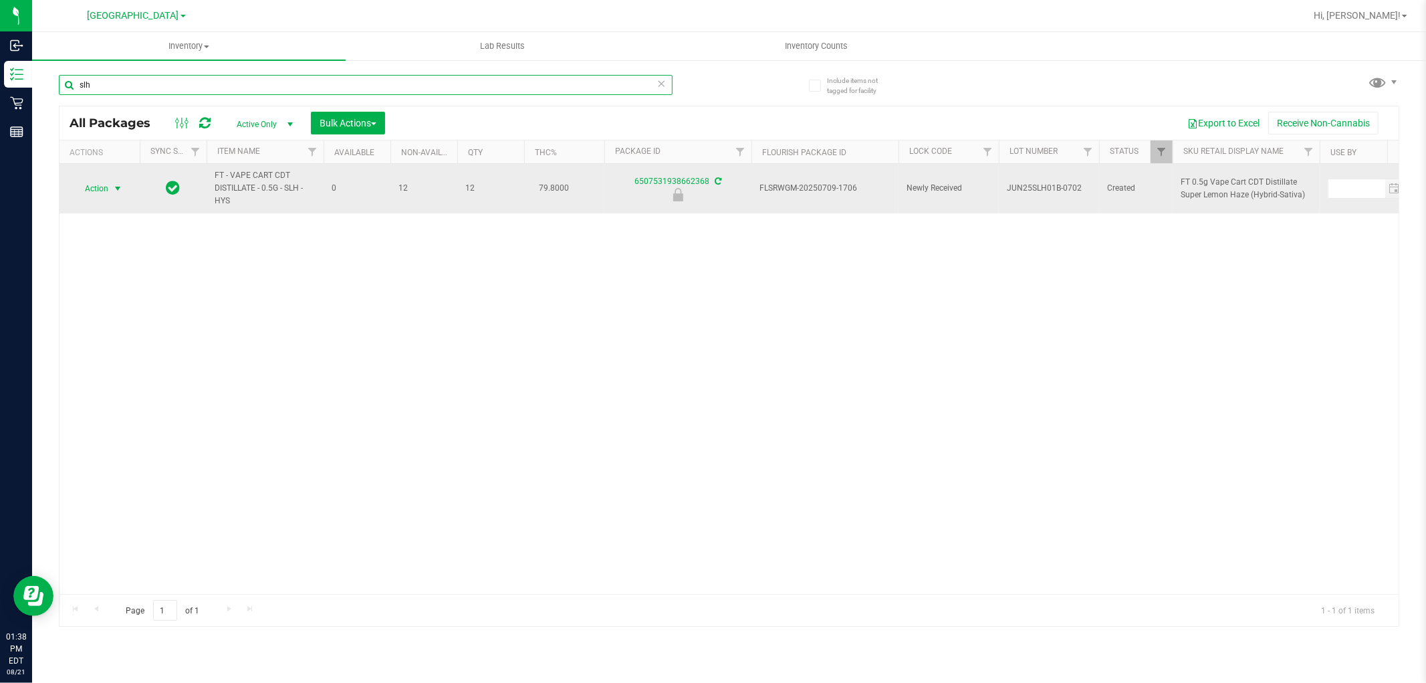
type input "slh"
click at [94, 182] on span "Action" at bounding box center [91, 188] width 36 height 19
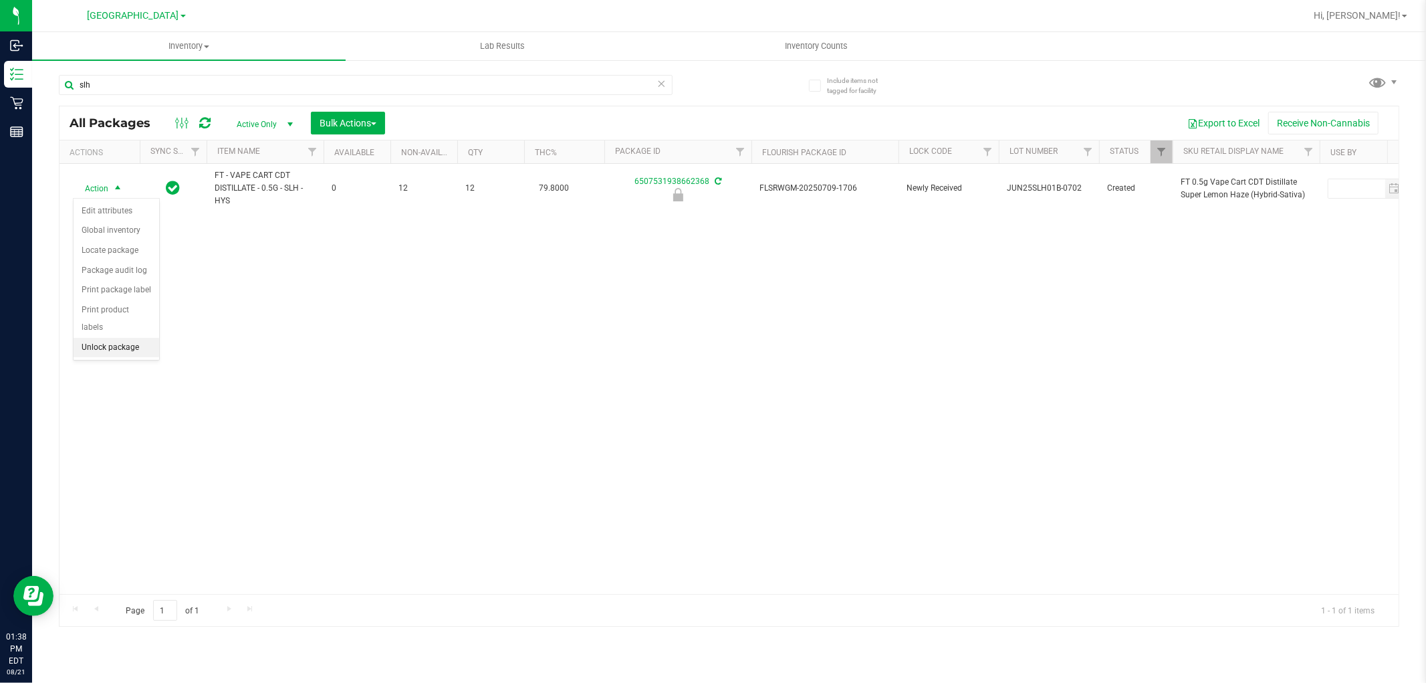
click at [119, 349] on li "Unlock package" at bounding box center [117, 348] width 86 height 20
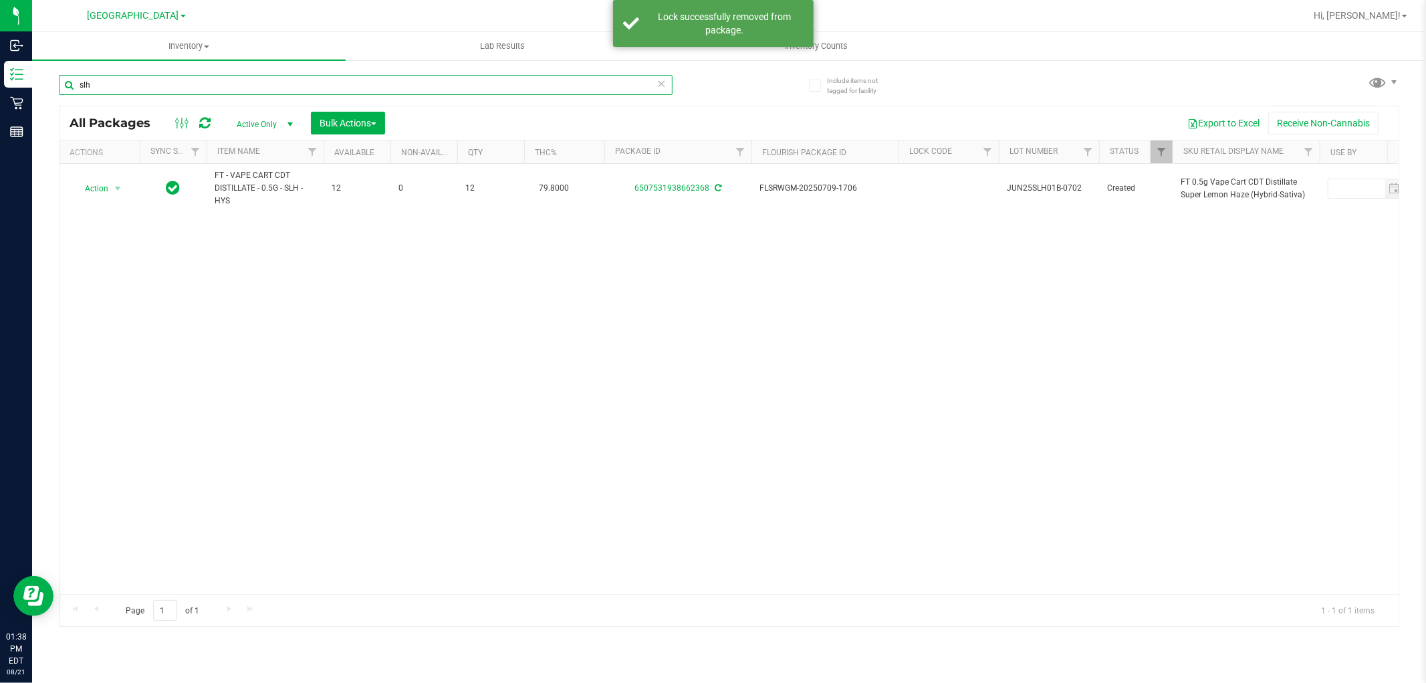
click at [168, 87] on input "slh" at bounding box center [366, 85] width 614 height 20
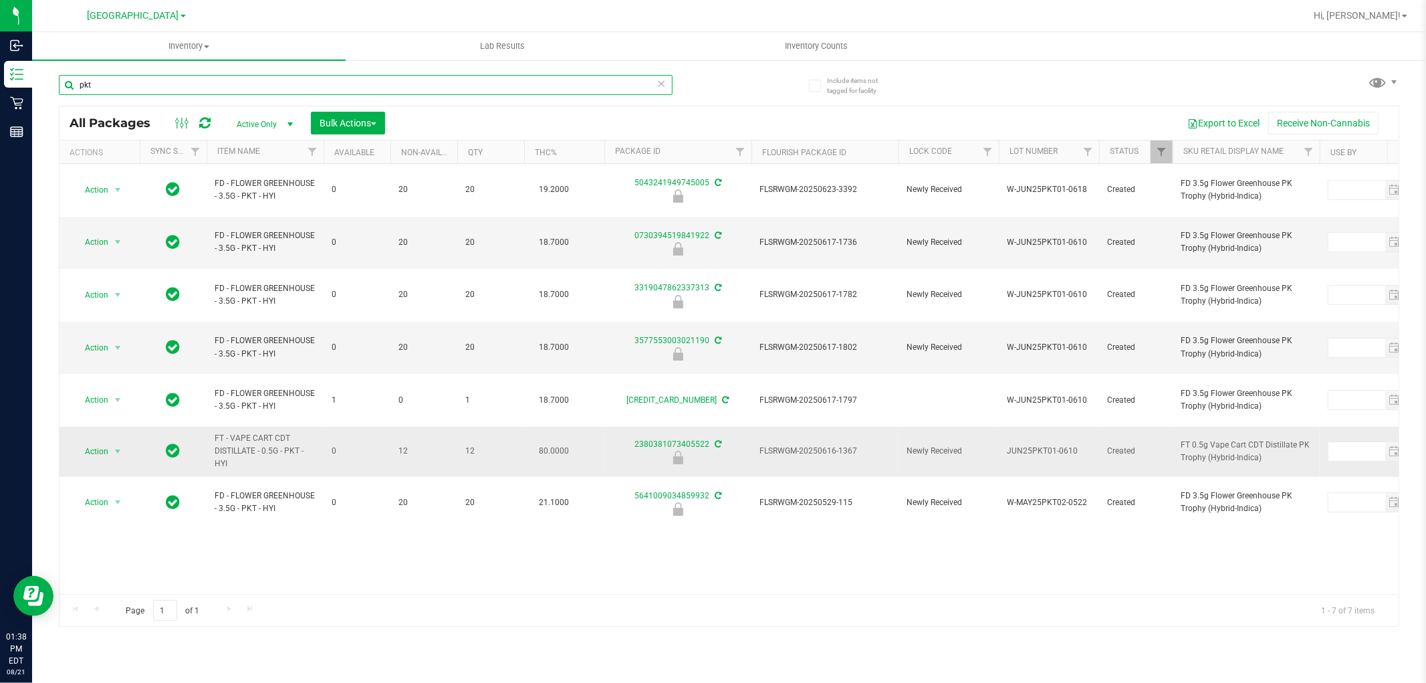
type input "pkt"
click at [812, 445] on span "FLSRWGM-20250616-1367" at bounding box center [825, 451] width 131 height 13
click at [97, 442] on span "Action" at bounding box center [91, 451] width 36 height 19
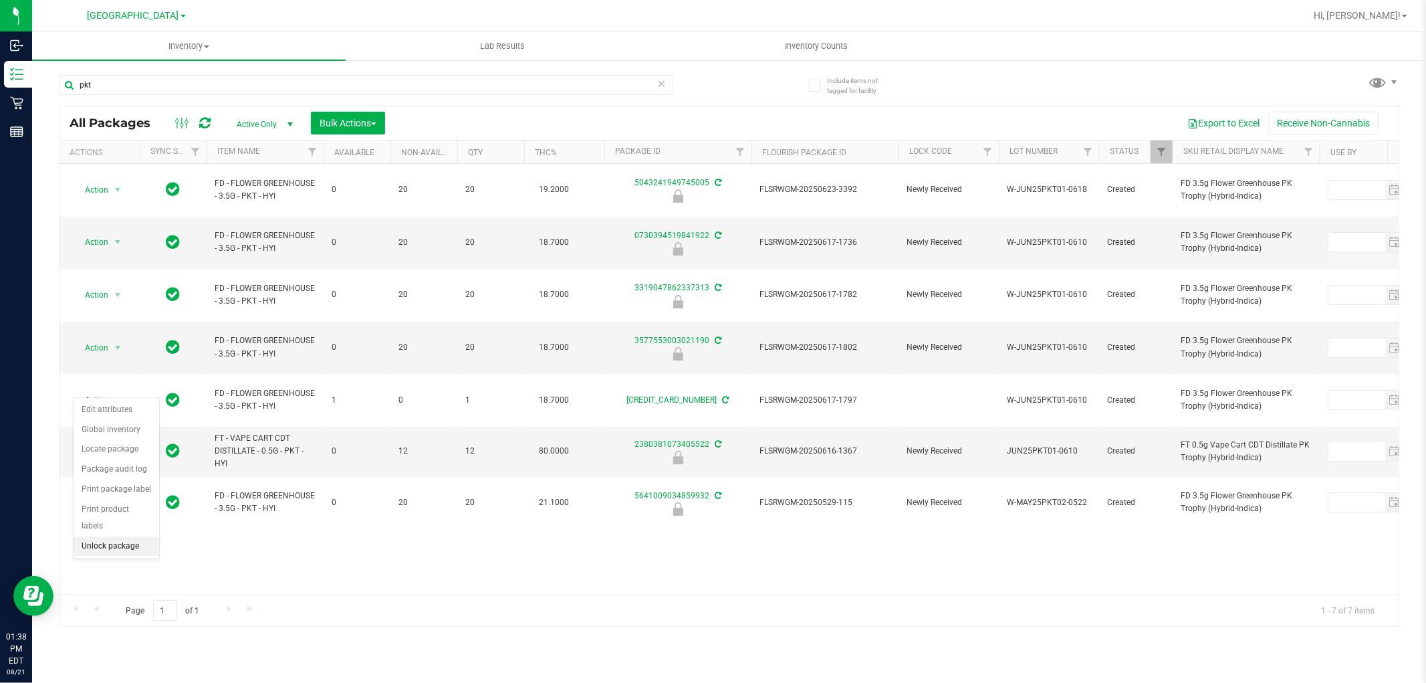
click at [122, 546] on li "Unlock package" at bounding box center [117, 546] width 86 height 20
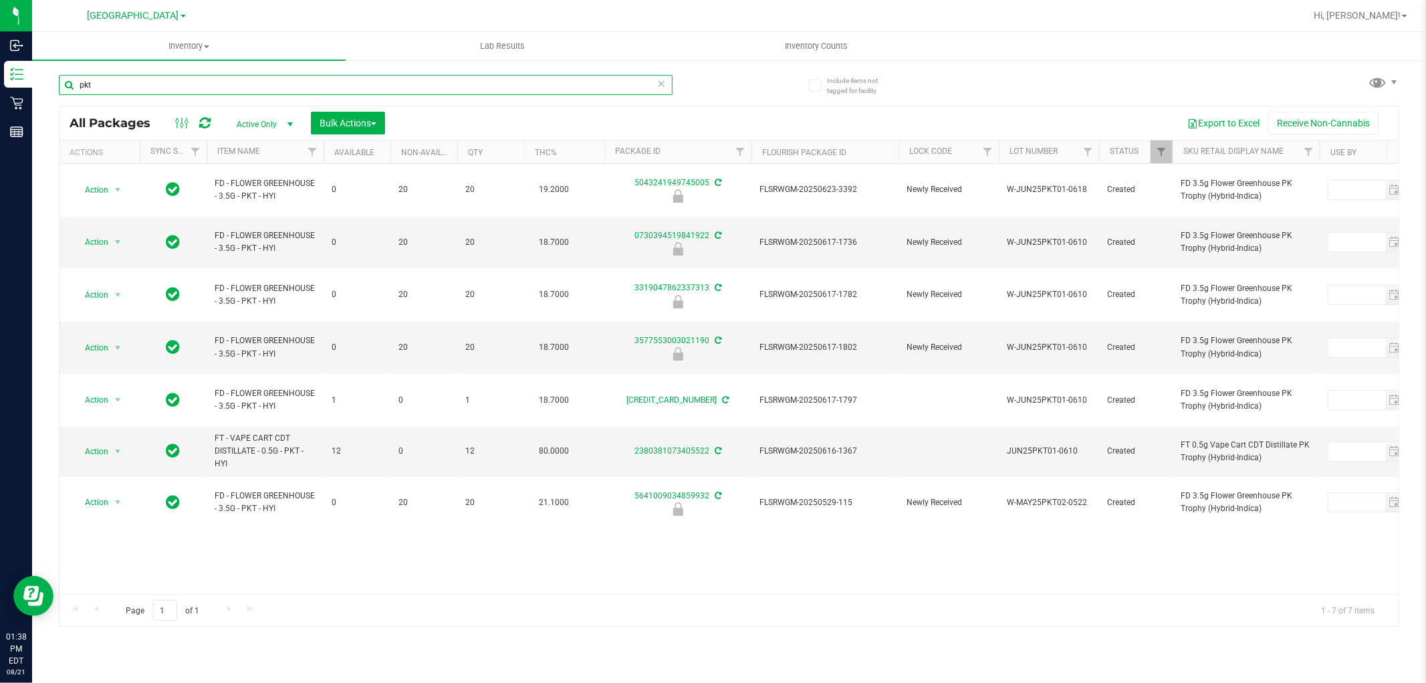
click at [290, 81] on input "pkt" at bounding box center [366, 85] width 614 height 20
click at [289, 81] on input "pkt" at bounding box center [366, 85] width 614 height 20
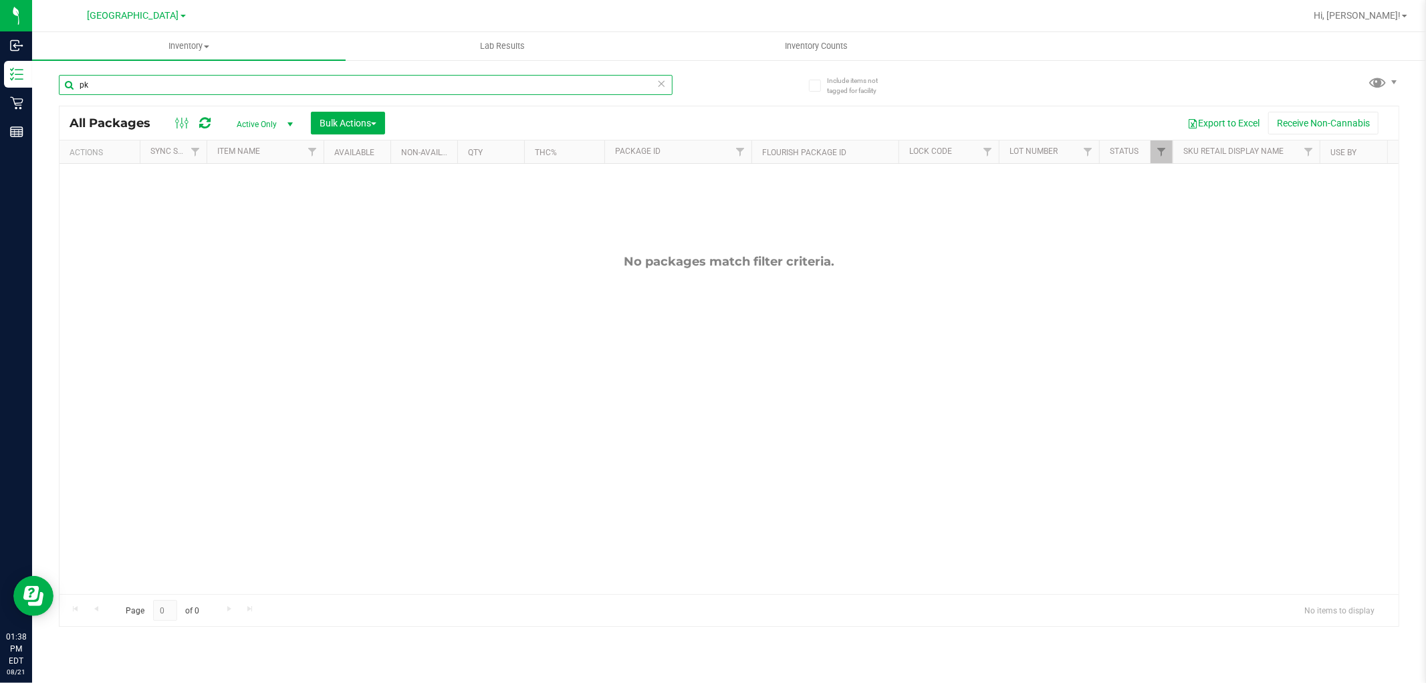
type input "p"
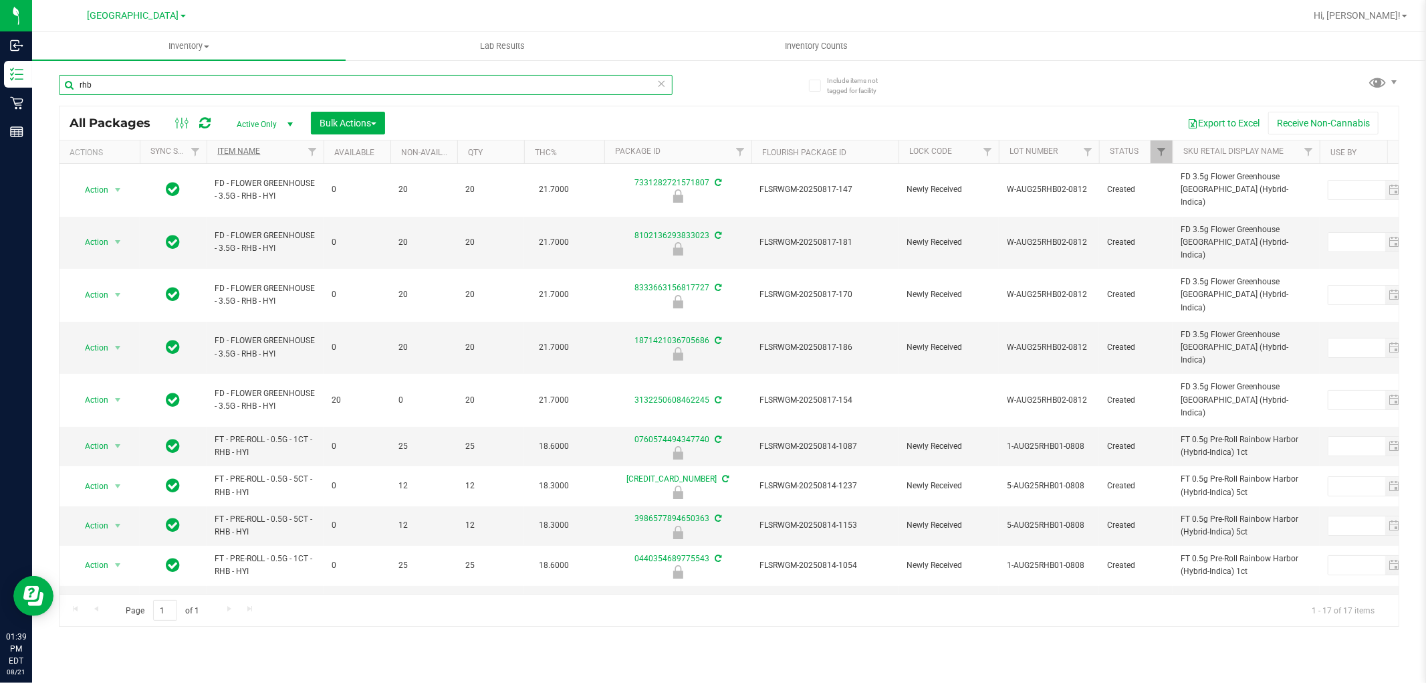
type input "rhb"
click at [252, 154] on link "Item Name" at bounding box center [238, 150] width 43 height 9
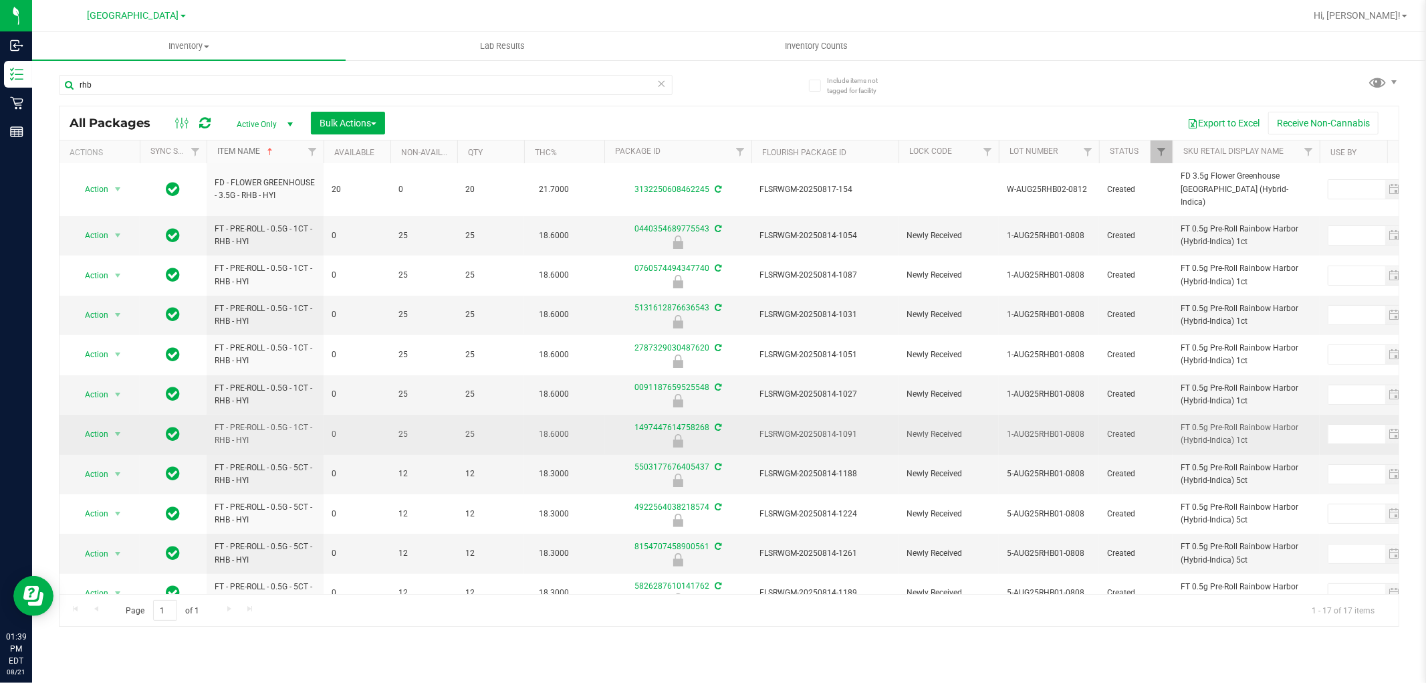
scroll to position [223, 0]
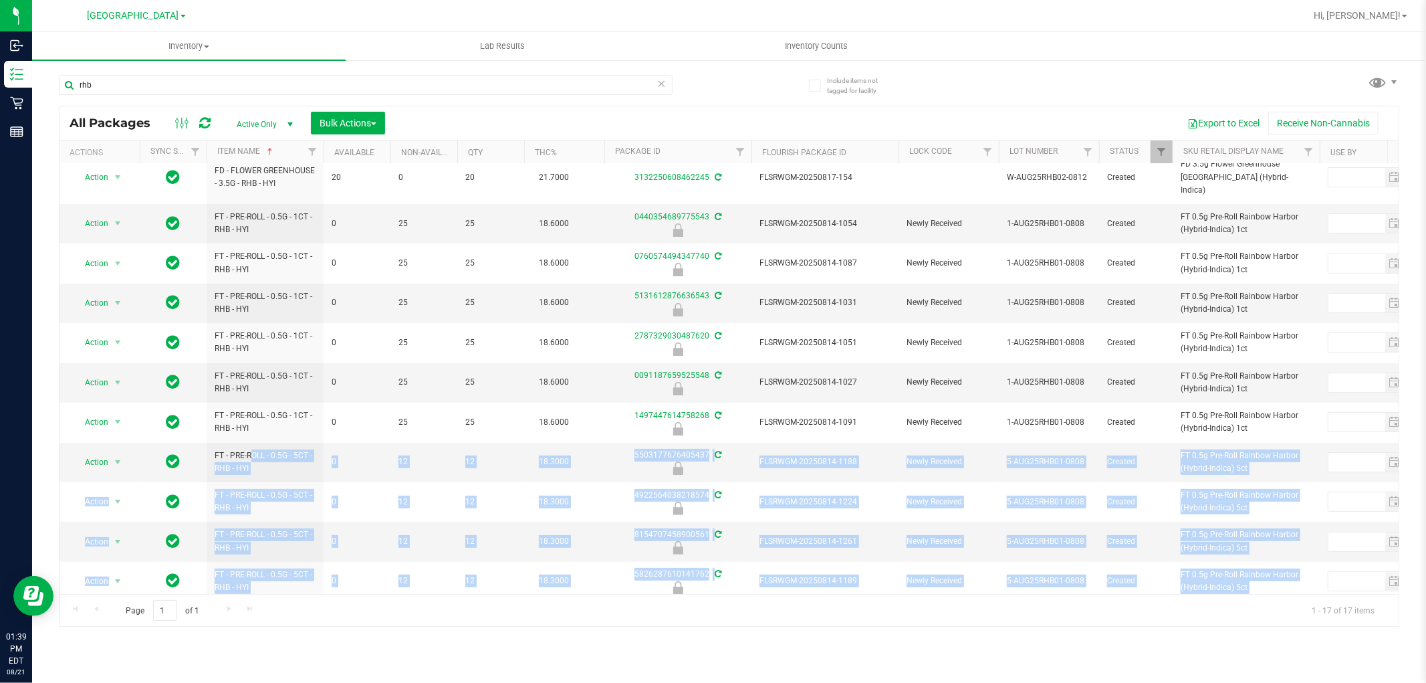
drag, startPoint x: 221, startPoint y: 388, endPoint x: 903, endPoint y: 566, distance: 704.8
click at [842, 455] on span "FLSRWGM-20250814-1188" at bounding box center [825, 461] width 131 height 13
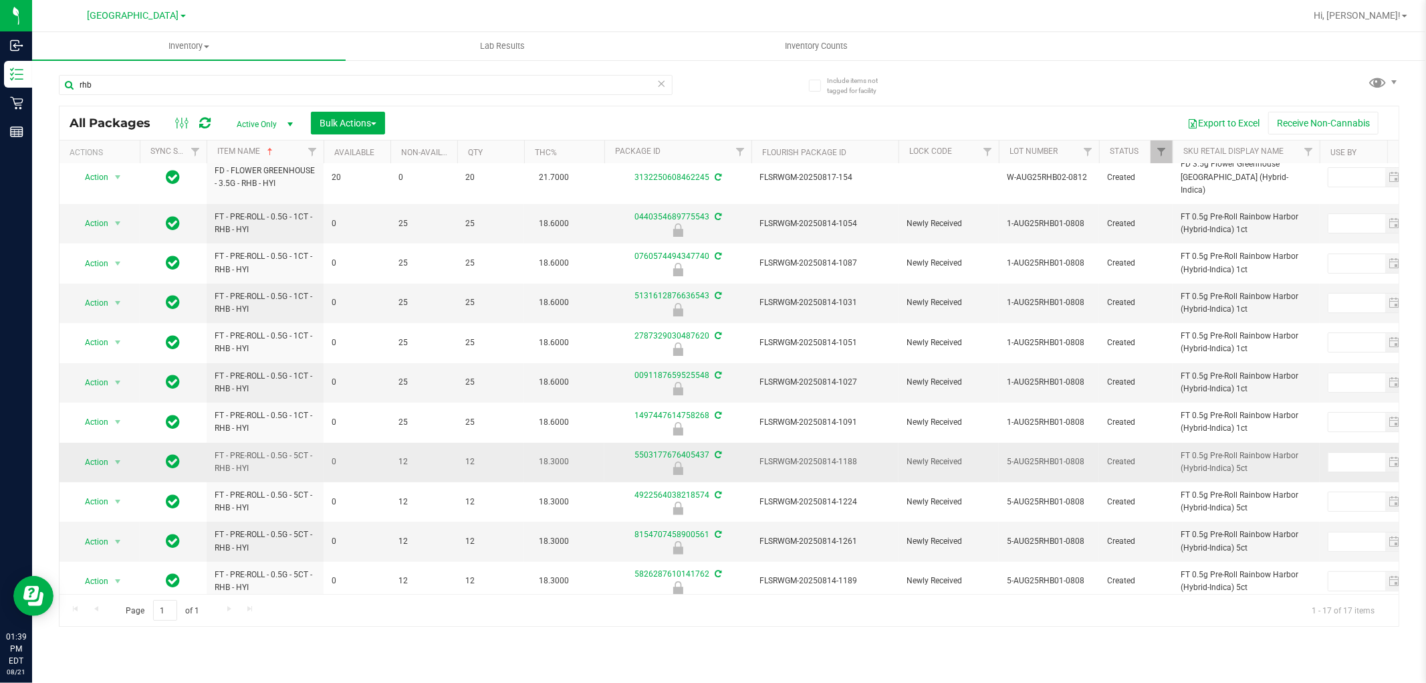
click at [842, 455] on span "FLSRWGM-20250814-1188" at bounding box center [825, 461] width 131 height 13
click at [83, 453] on span "Action" at bounding box center [91, 462] width 36 height 19
click at [116, 560] on li "Unlock package" at bounding box center [117, 557] width 86 height 20
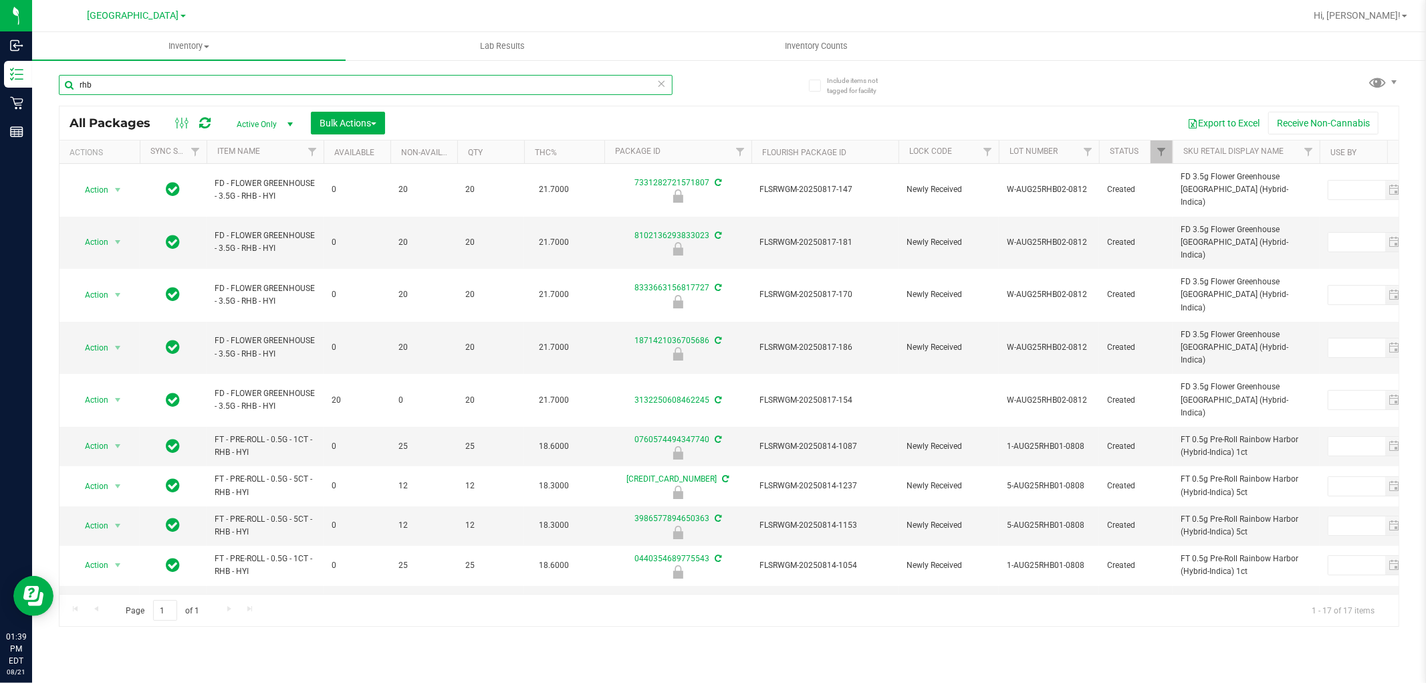
click at [560, 84] on input "rhb" at bounding box center [366, 85] width 614 height 20
click at [558, 84] on input "rhb" at bounding box center [366, 85] width 614 height 20
click at [556, 84] on input "rhb" at bounding box center [366, 85] width 614 height 20
click at [554, 84] on input "rhb" at bounding box center [366, 85] width 614 height 20
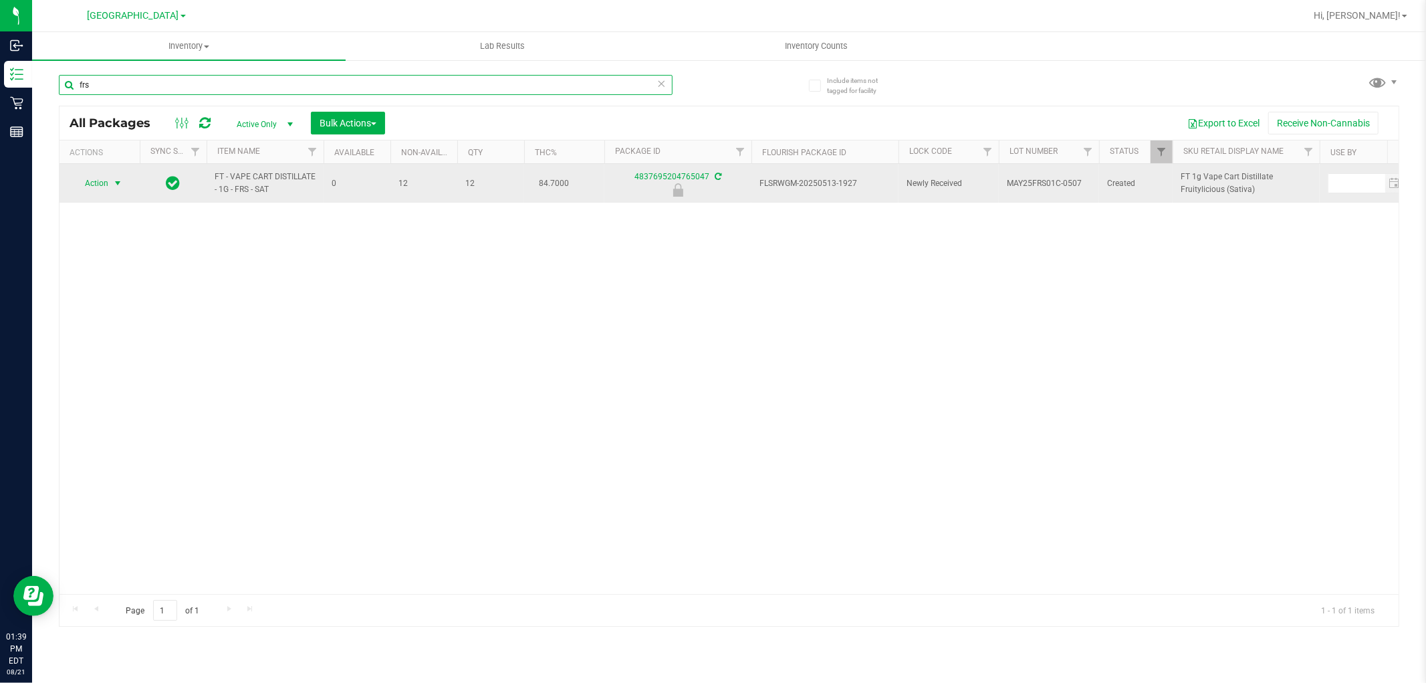
type input "frs"
click at [97, 188] on span "Action" at bounding box center [91, 183] width 36 height 19
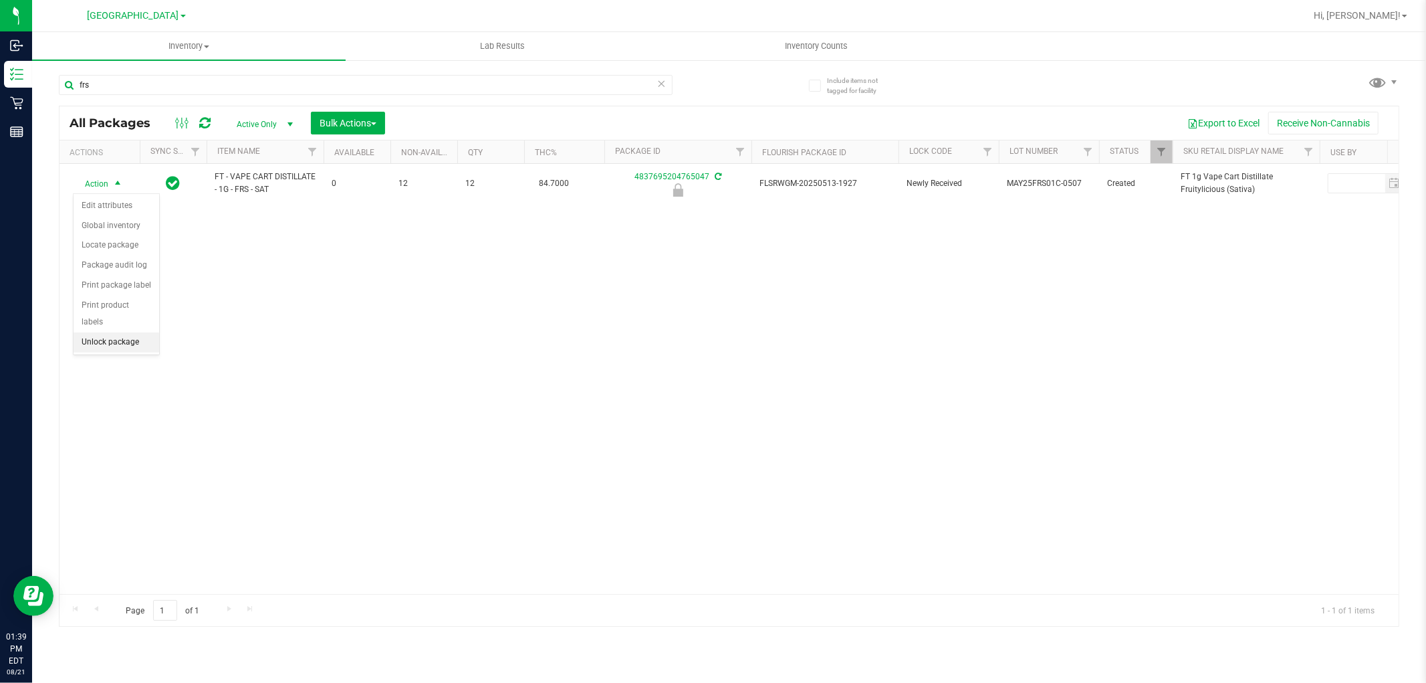
click at [122, 344] on li "Unlock package" at bounding box center [117, 342] width 86 height 20
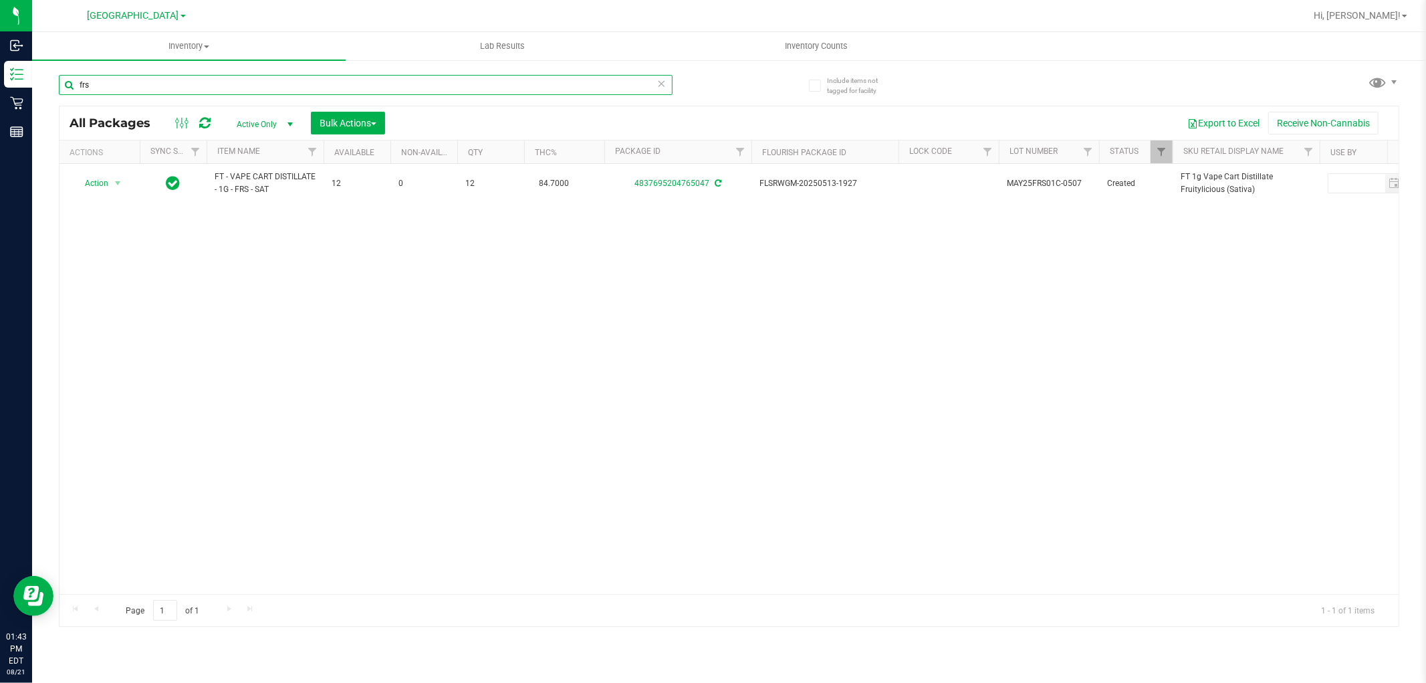
click at [291, 80] on input "frs" at bounding box center [366, 85] width 614 height 20
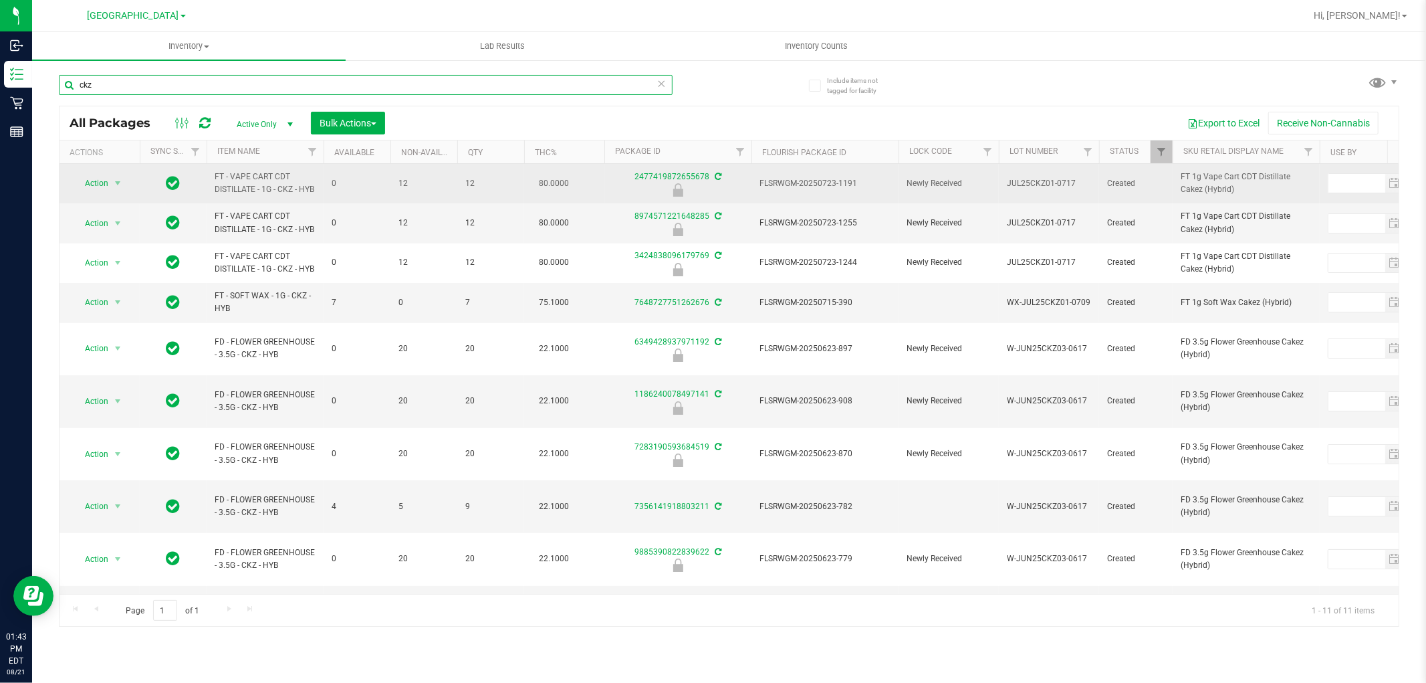
type input "ckz"
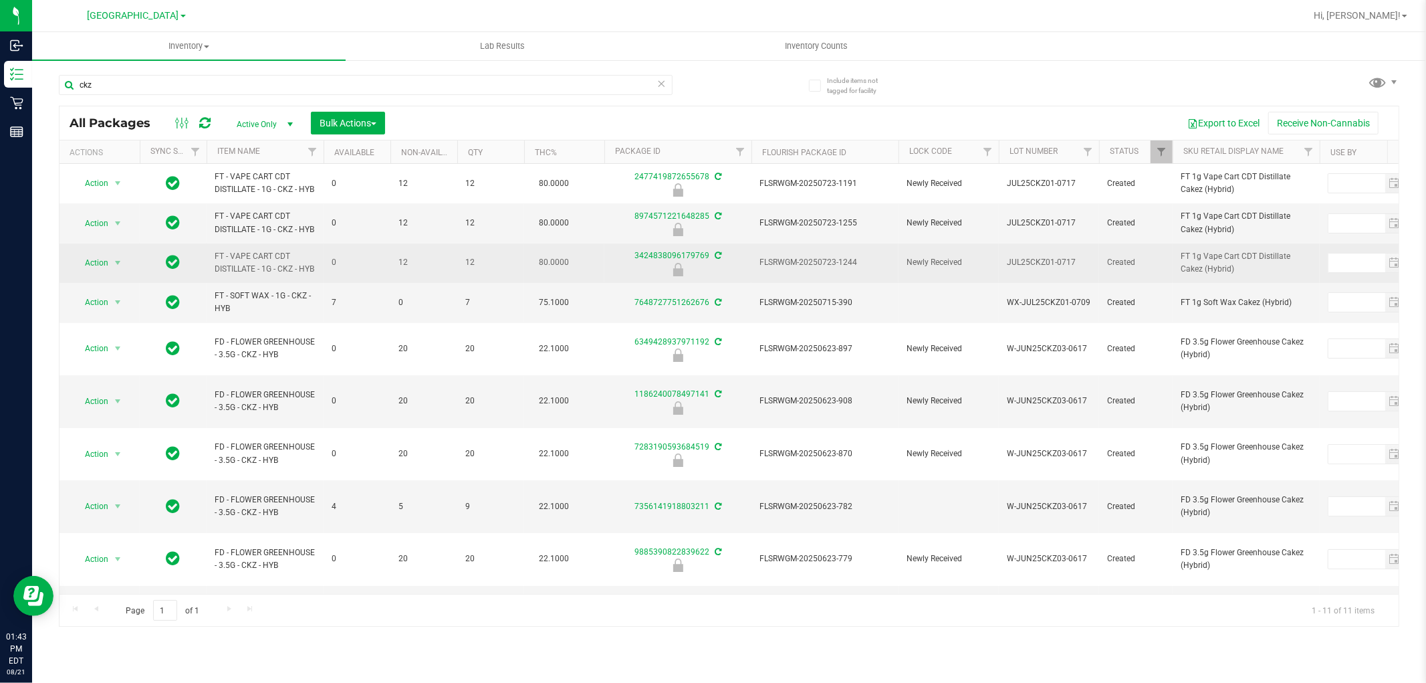
drag, startPoint x: 210, startPoint y: 173, endPoint x: 887, endPoint y: 259, distance: 682.9
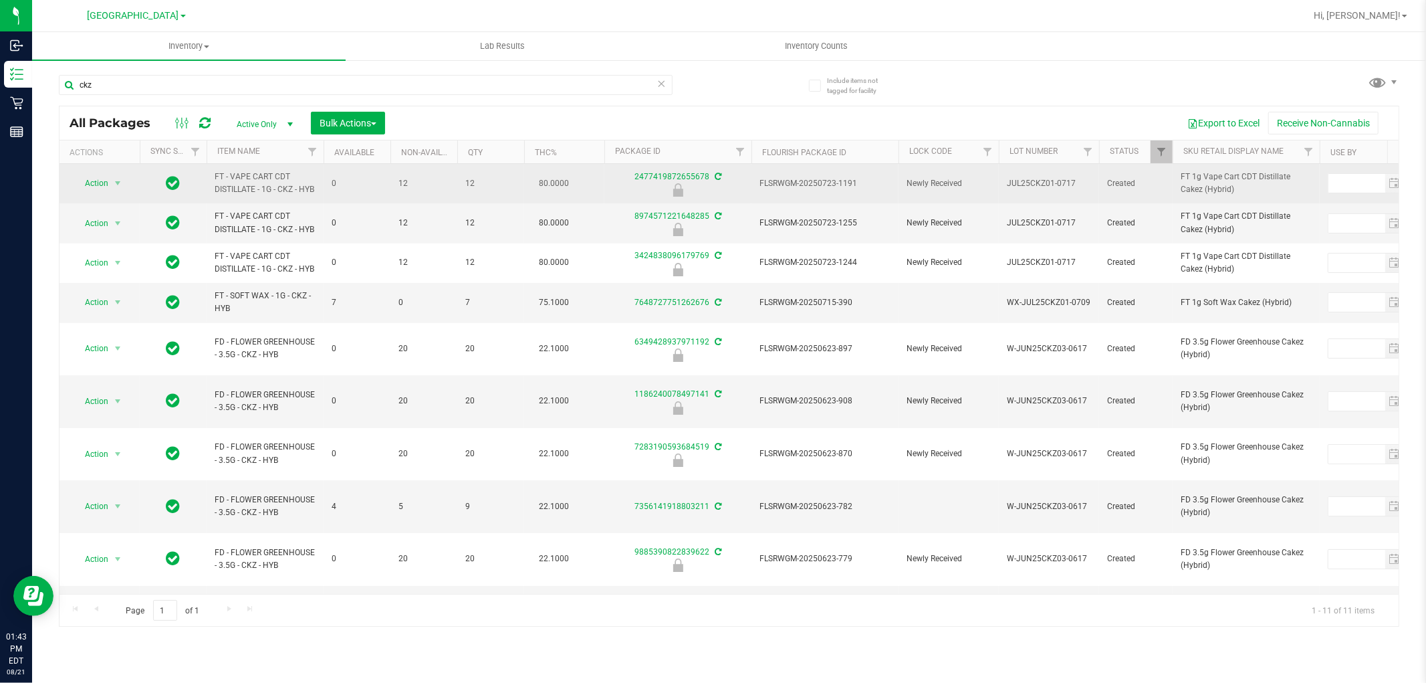
click at [814, 185] on span "FLSRWGM-20250723-1191" at bounding box center [825, 183] width 131 height 13
click at [94, 179] on span "Action" at bounding box center [91, 183] width 36 height 19
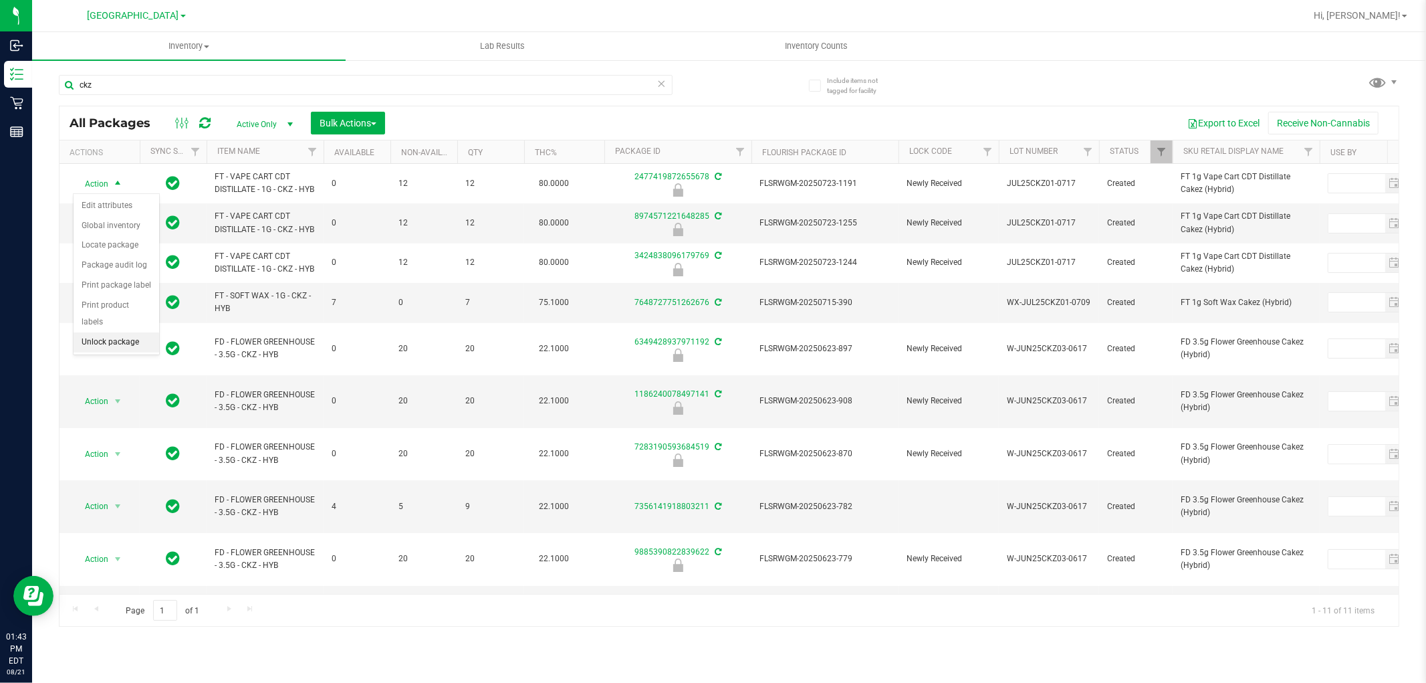
click at [116, 345] on li "Unlock package" at bounding box center [117, 342] width 86 height 20
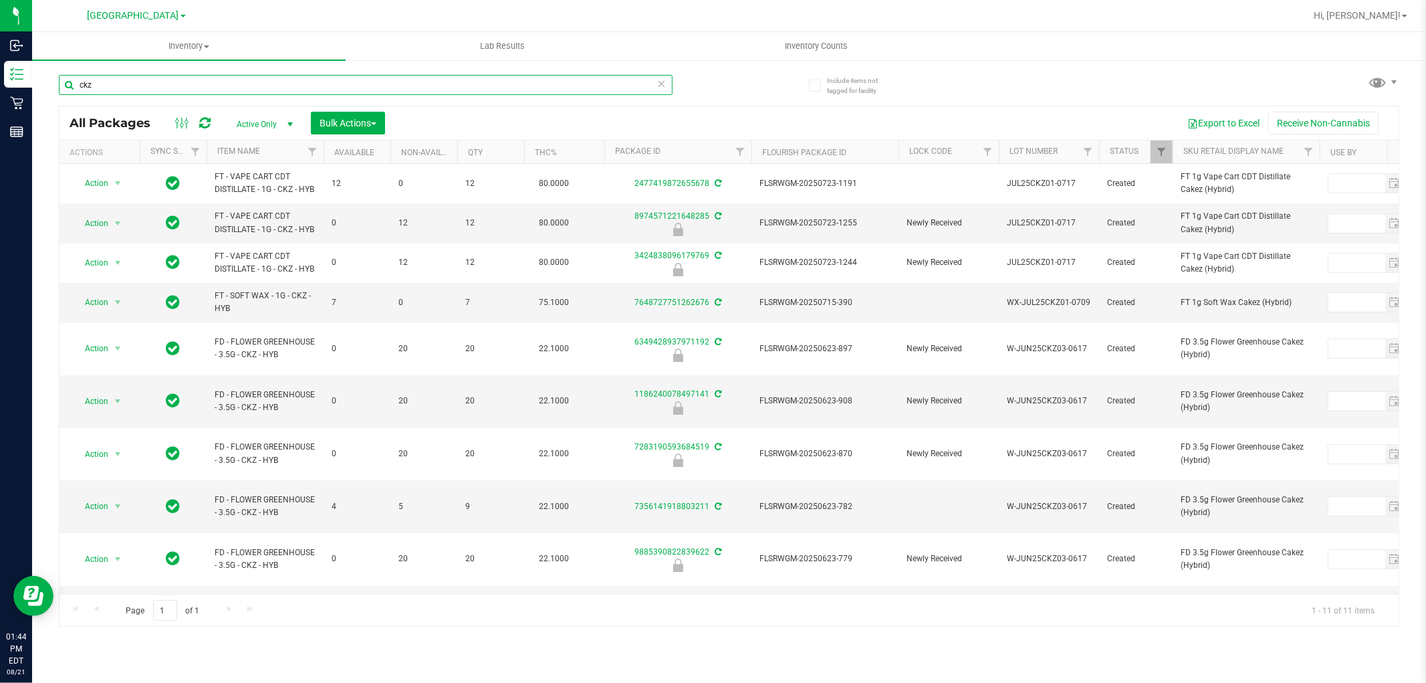
click at [148, 92] on input "ckz" at bounding box center [366, 85] width 614 height 20
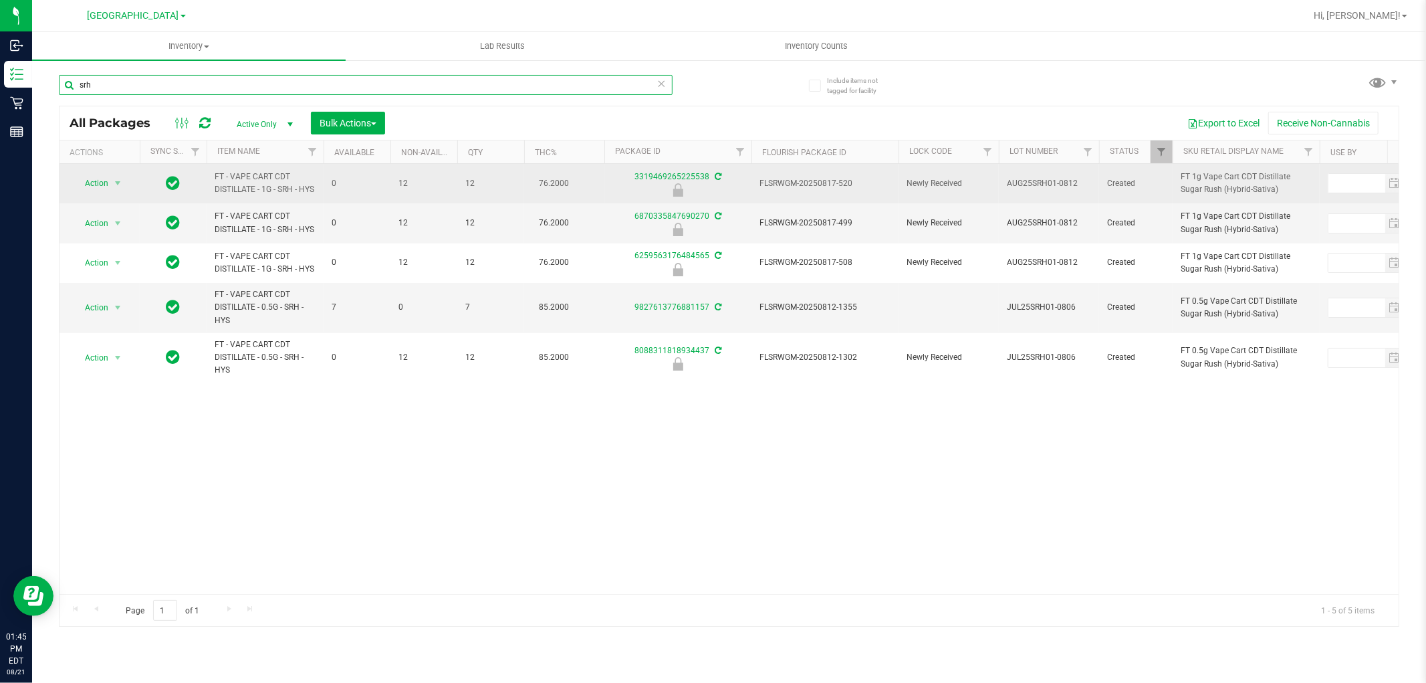
type input "srh"
click at [836, 184] on span "FLSRWGM-20250817-520" at bounding box center [825, 183] width 131 height 13
click at [94, 189] on span "Action" at bounding box center [91, 183] width 36 height 19
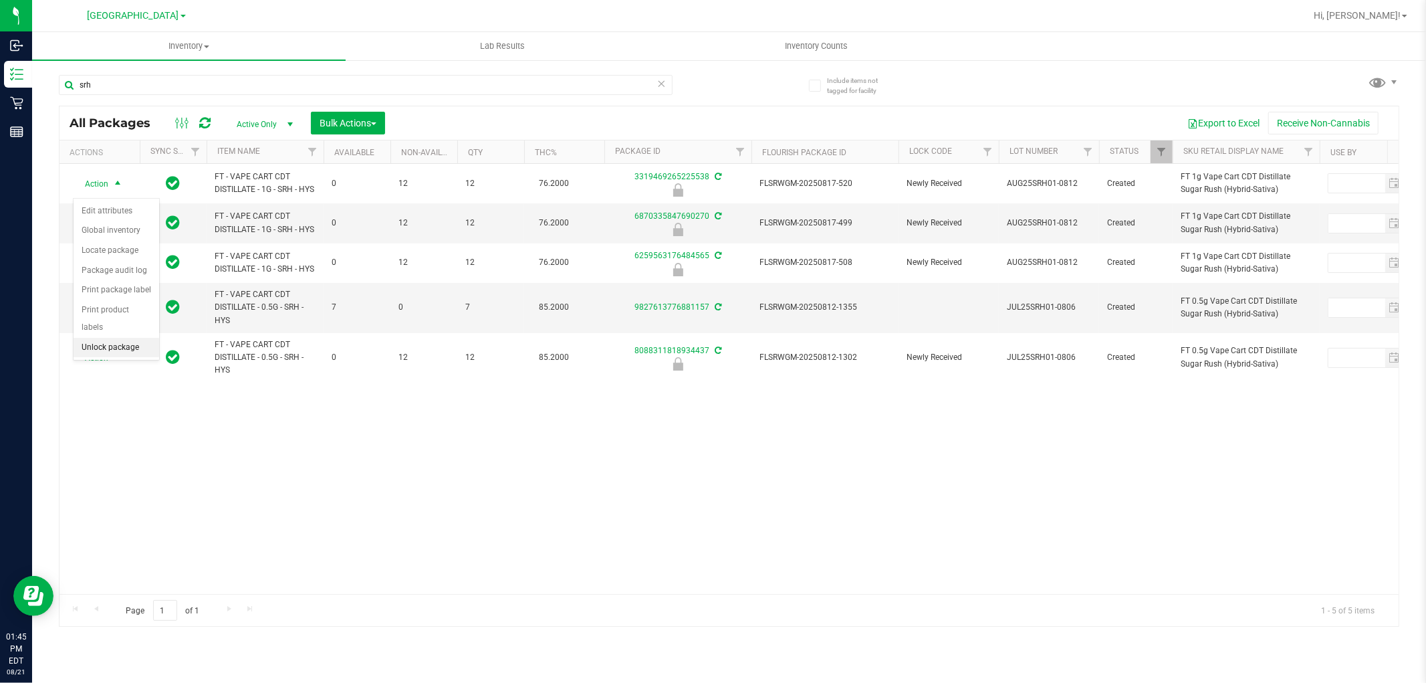
click at [122, 346] on li "Unlock package" at bounding box center [117, 348] width 86 height 20
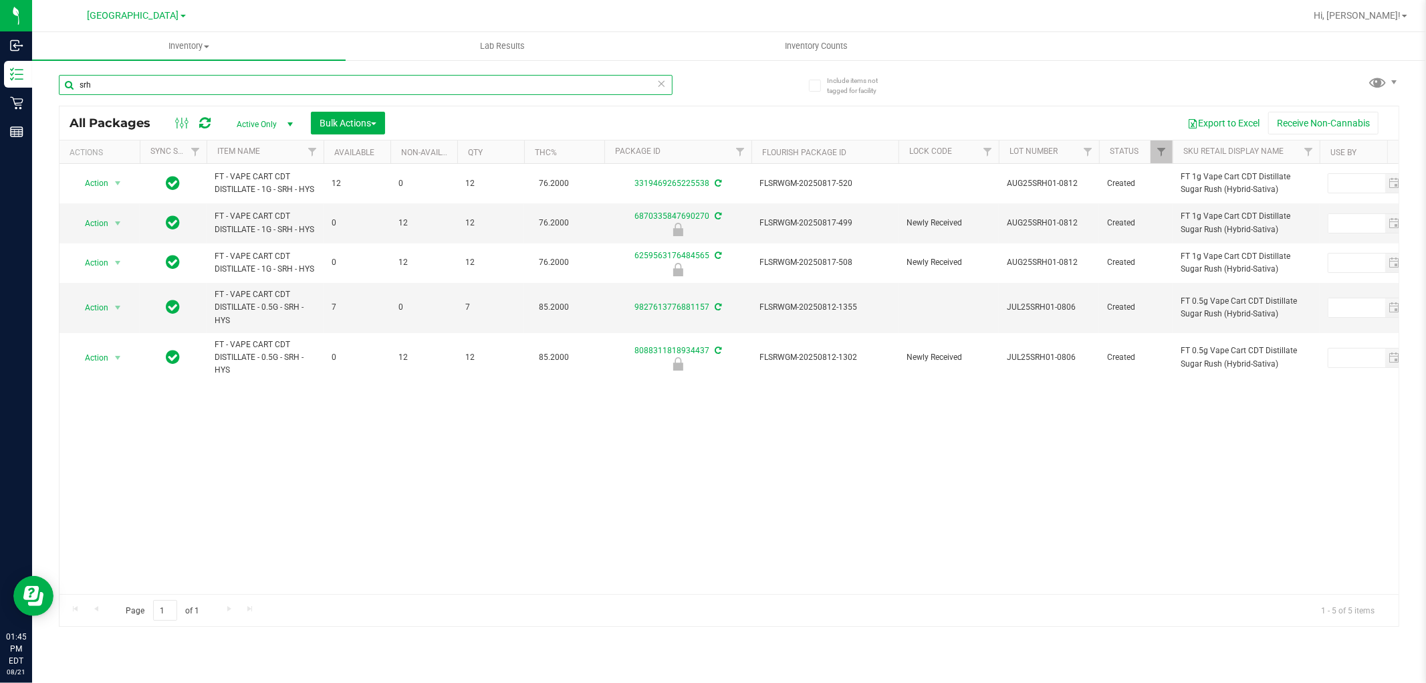
click at [607, 91] on input "srh" at bounding box center [366, 85] width 614 height 20
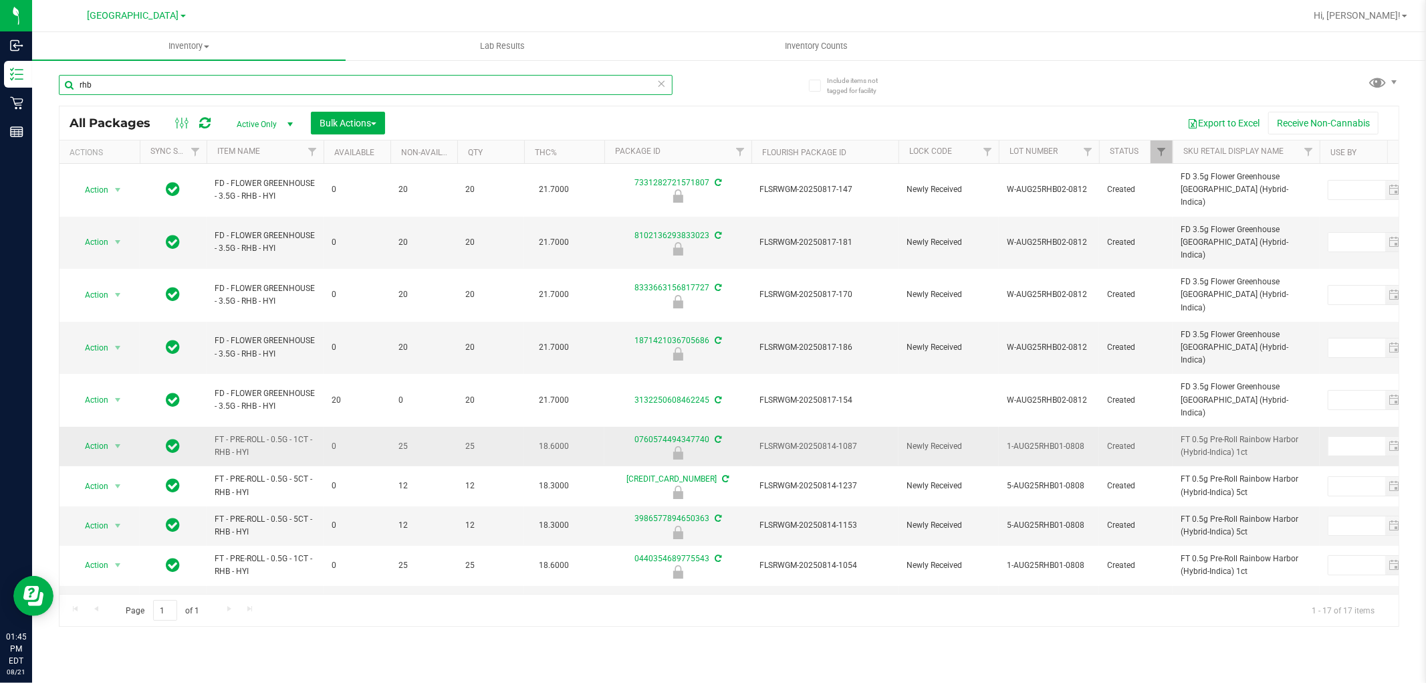
type input "rhb"
click at [256, 433] on span "FT - PRE-ROLL - 0.5G - 1CT - RHB - HYI" at bounding box center [265, 445] width 101 height 25
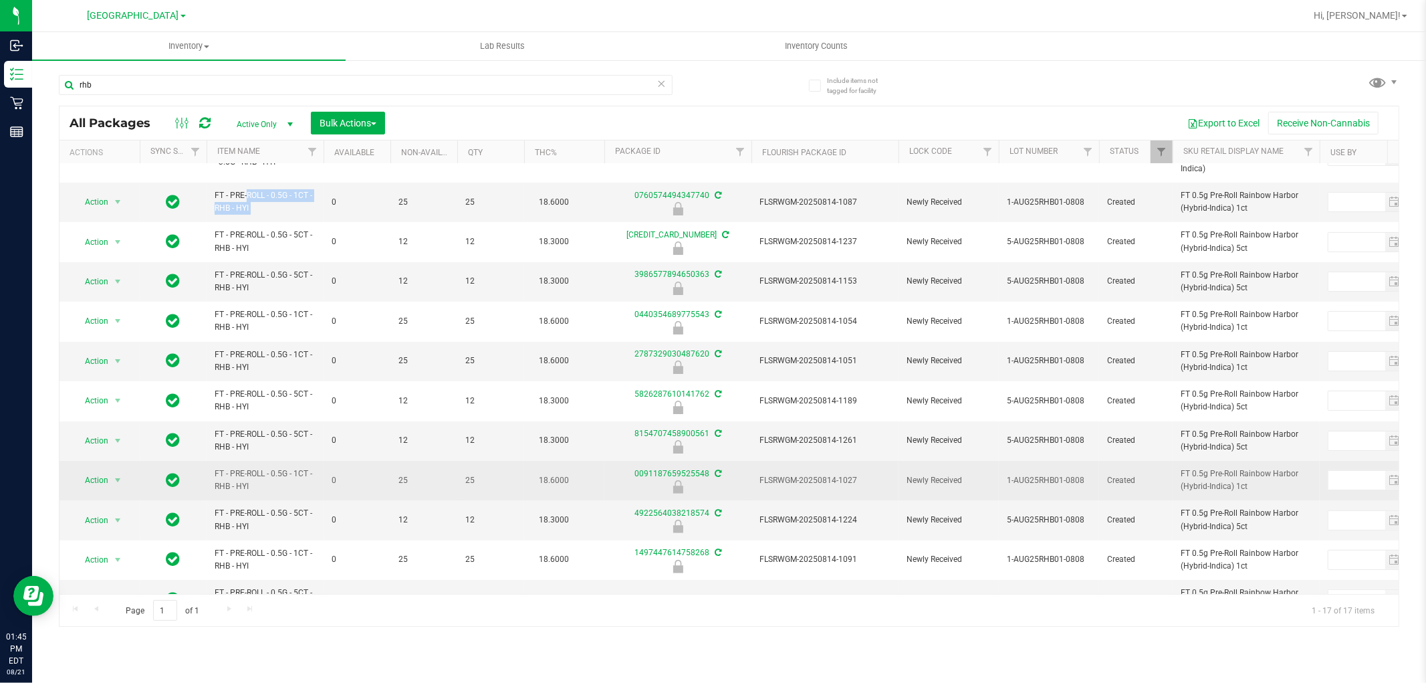
scroll to position [256, 0]
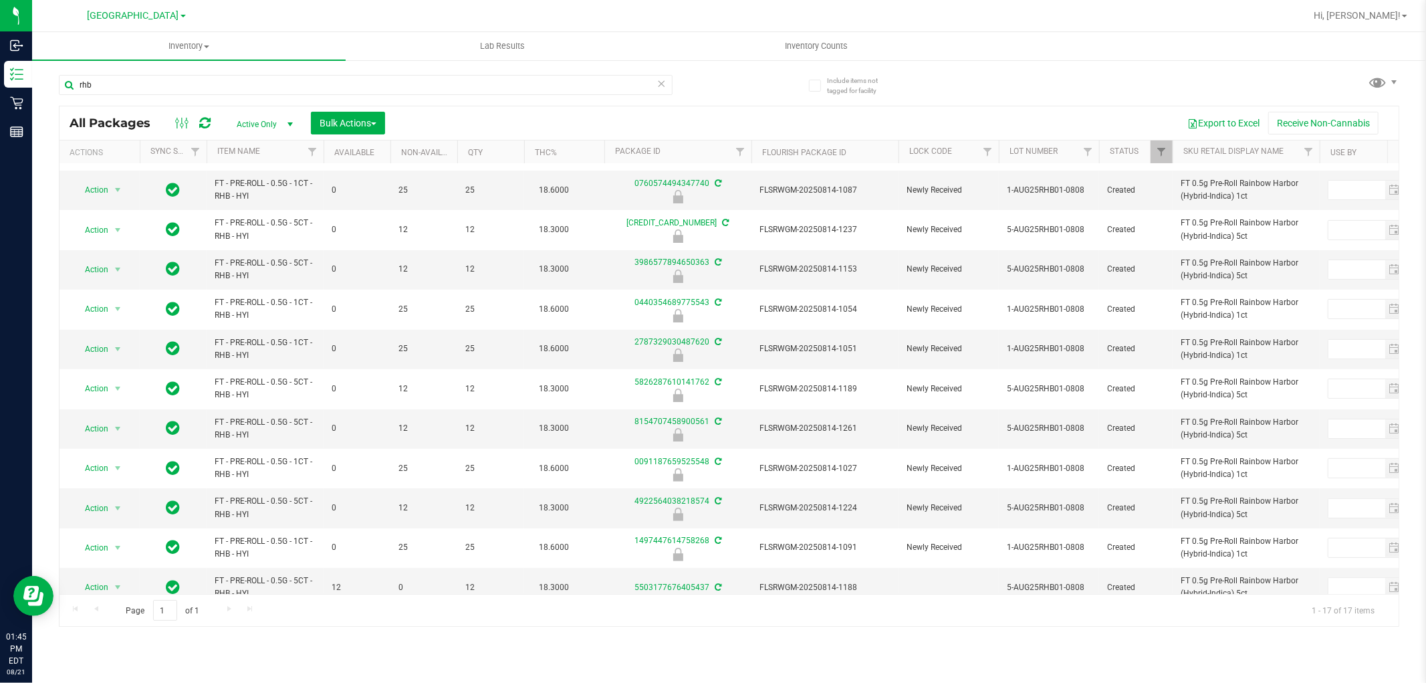
click at [245, 145] on th "Item Name" at bounding box center [265, 151] width 117 height 23
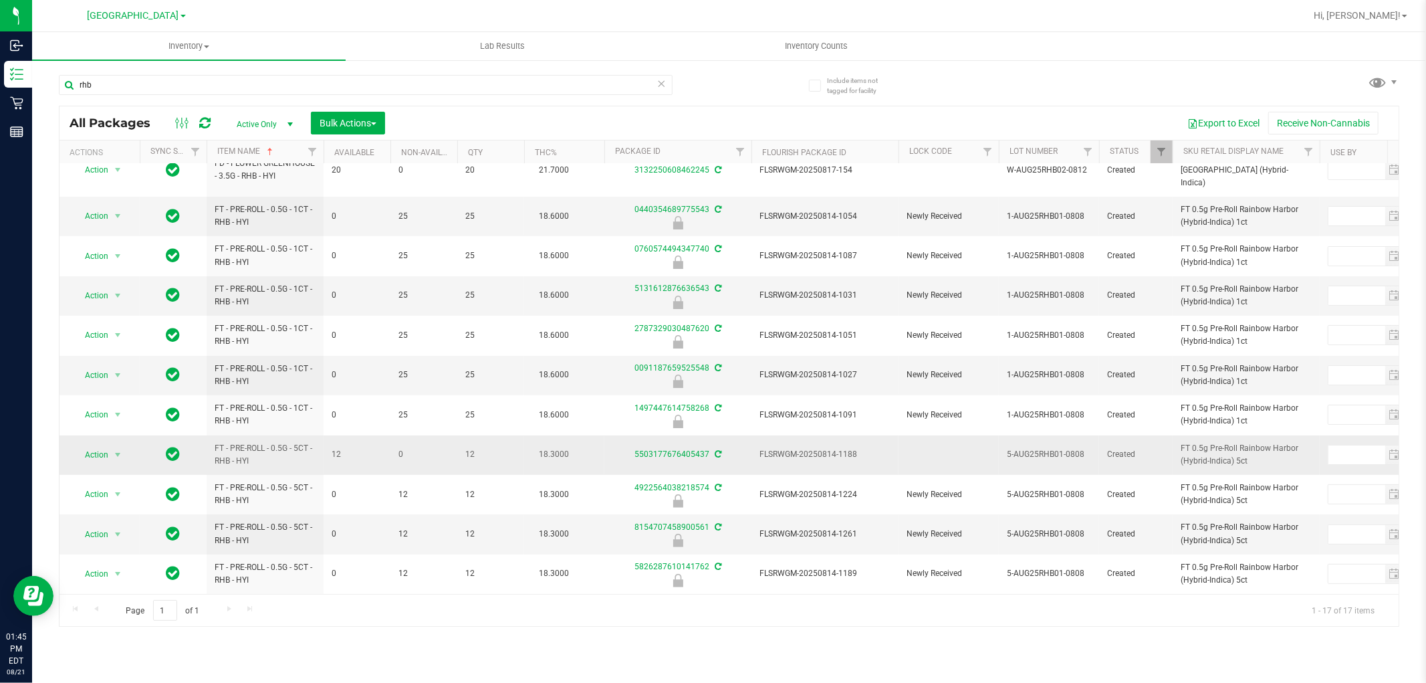
scroll to position [242, 0]
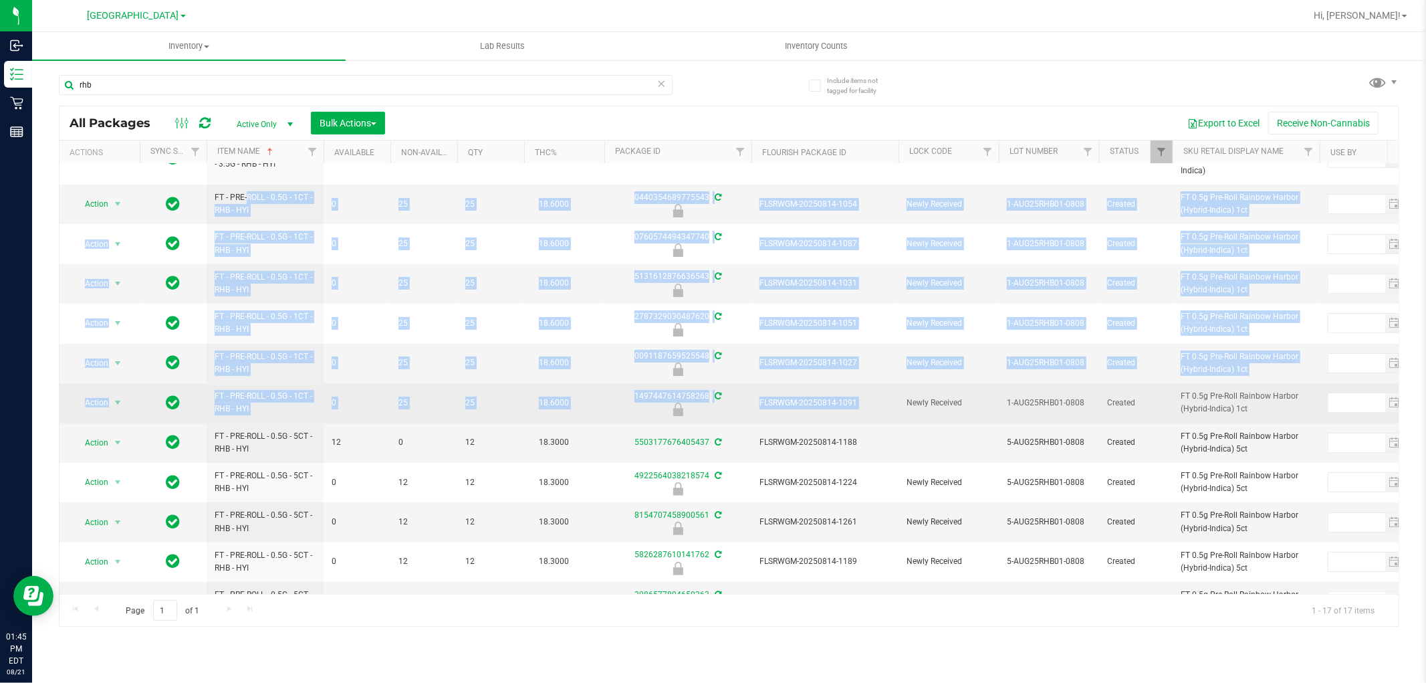
drag, startPoint x: 213, startPoint y: 376, endPoint x: 918, endPoint y: 348, distance: 706.0
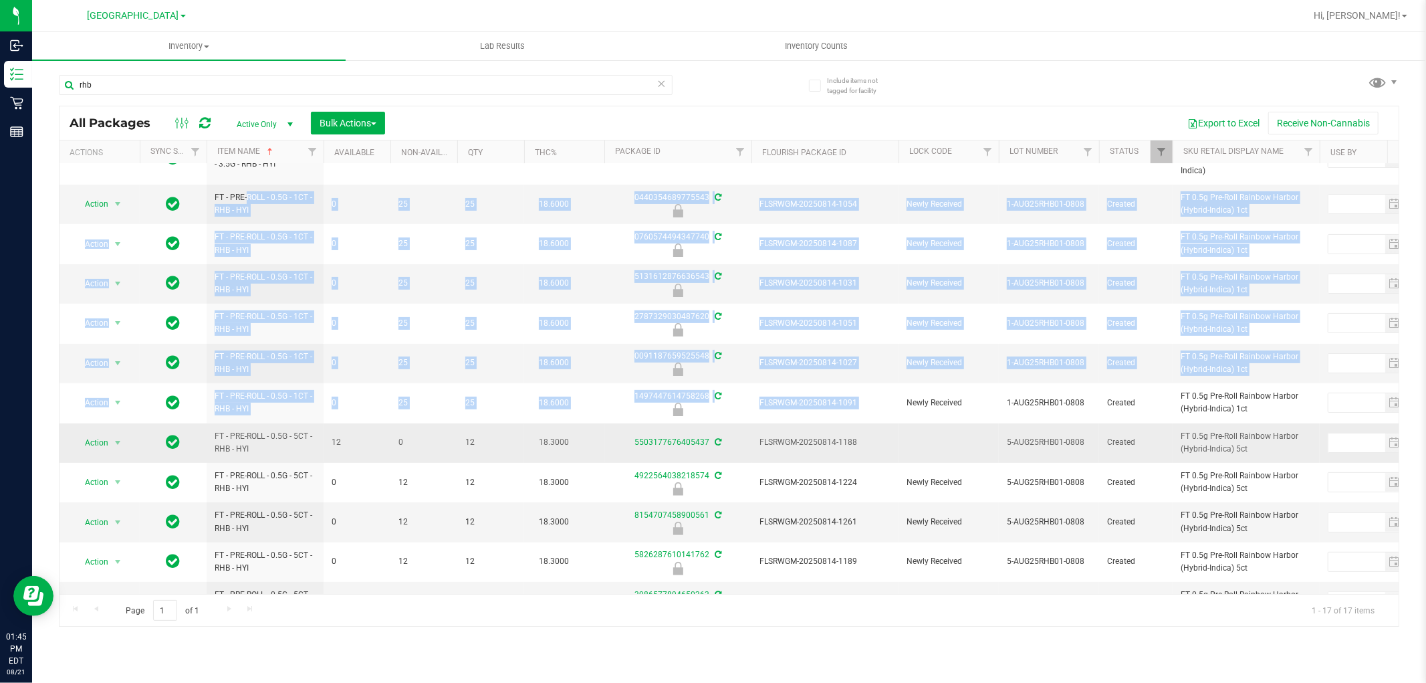
scroll to position [94, 0]
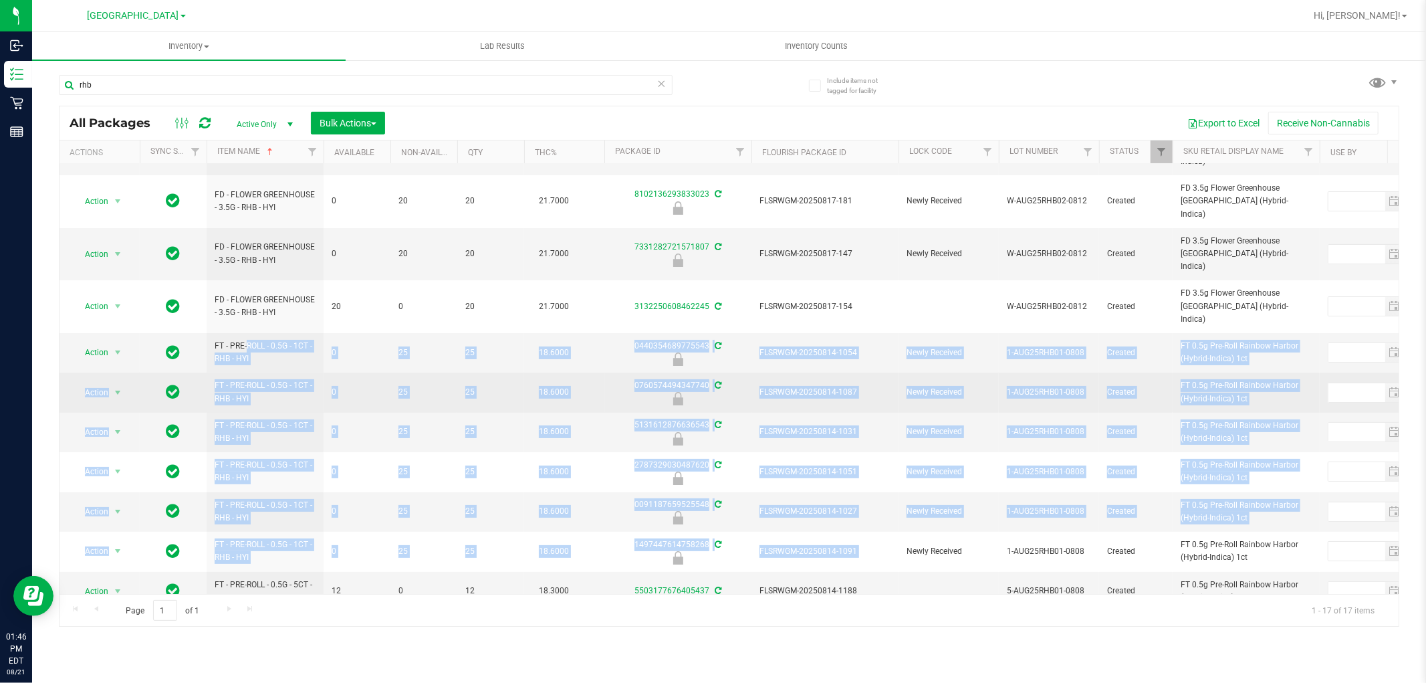
click at [823, 386] on span "FLSRWGM-20250814-1087" at bounding box center [825, 392] width 131 height 13
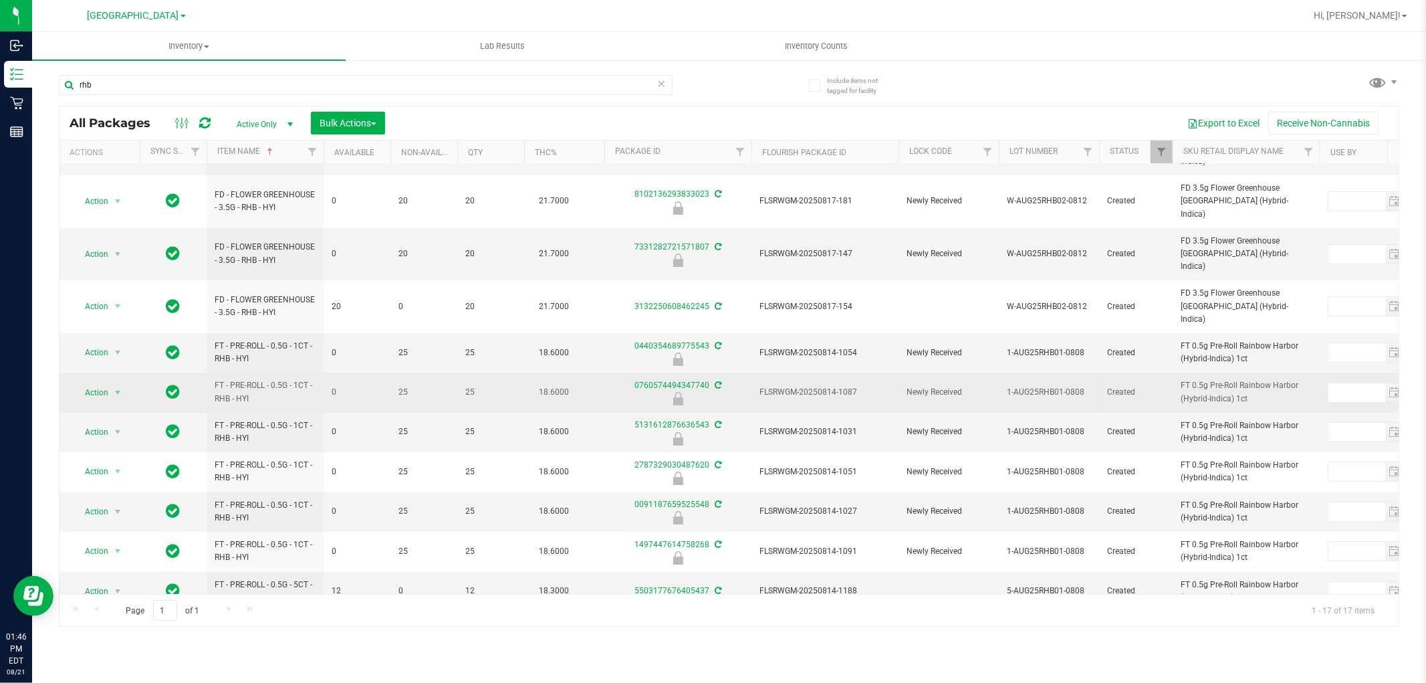
click at [823, 386] on span "FLSRWGM-20250814-1087" at bounding box center [825, 392] width 131 height 13
click at [96, 383] on span "Action" at bounding box center [91, 392] width 36 height 19
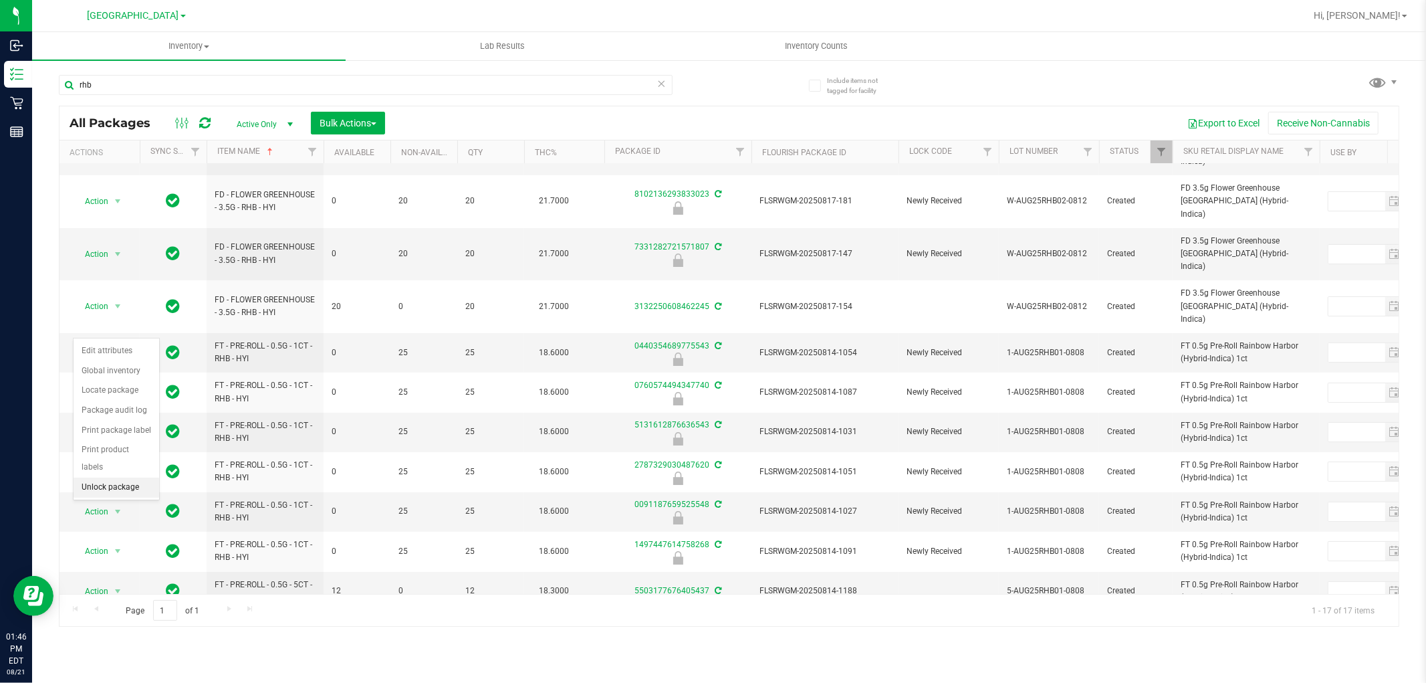
click at [82, 485] on li "Unlock package" at bounding box center [117, 487] width 86 height 20
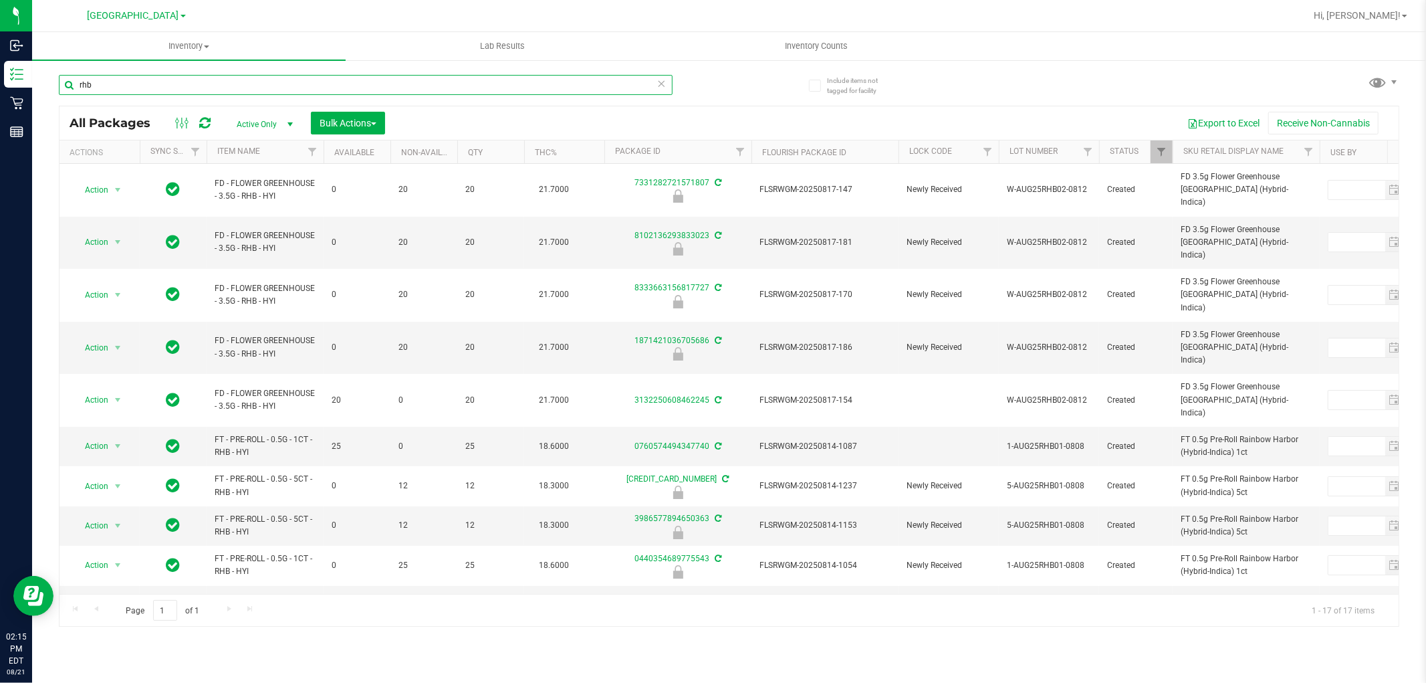
click at [173, 80] on input "rhb" at bounding box center [366, 85] width 614 height 20
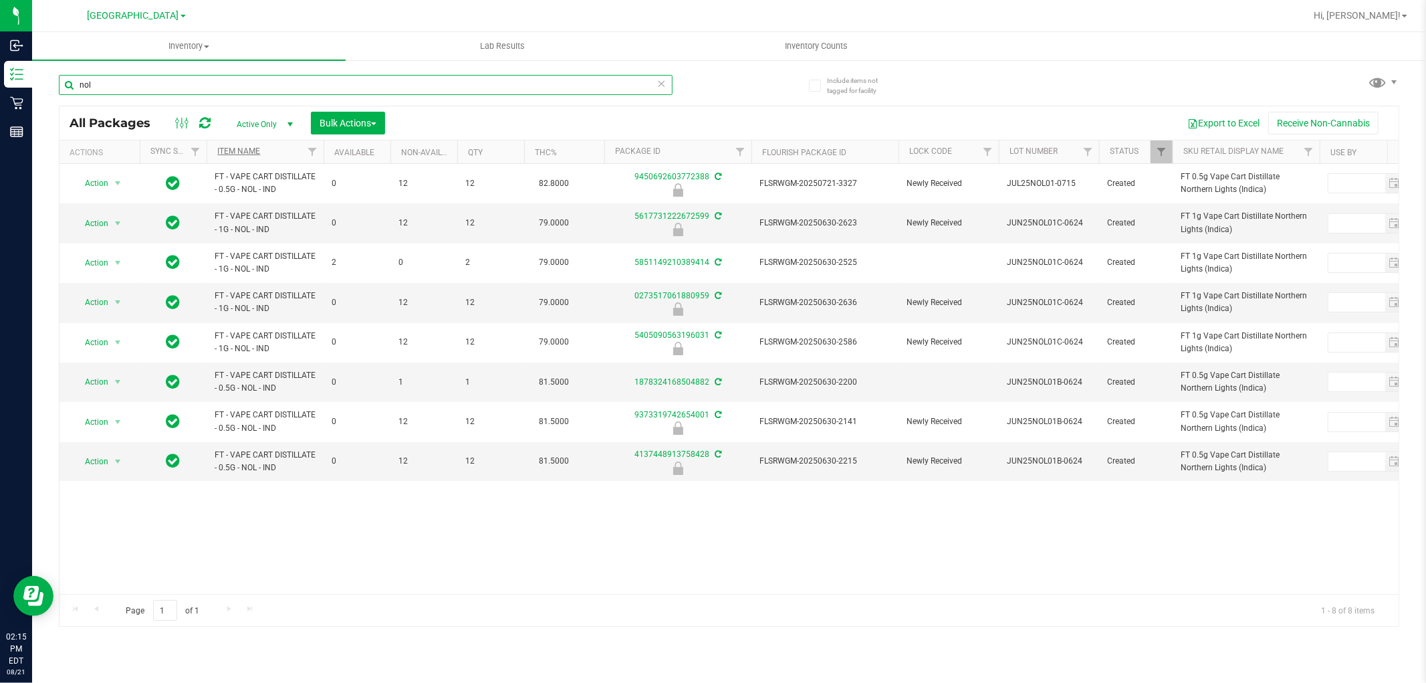
type input "nol"
click at [251, 148] on link "Item Name" at bounding box center [238, 150] width 43 height 9
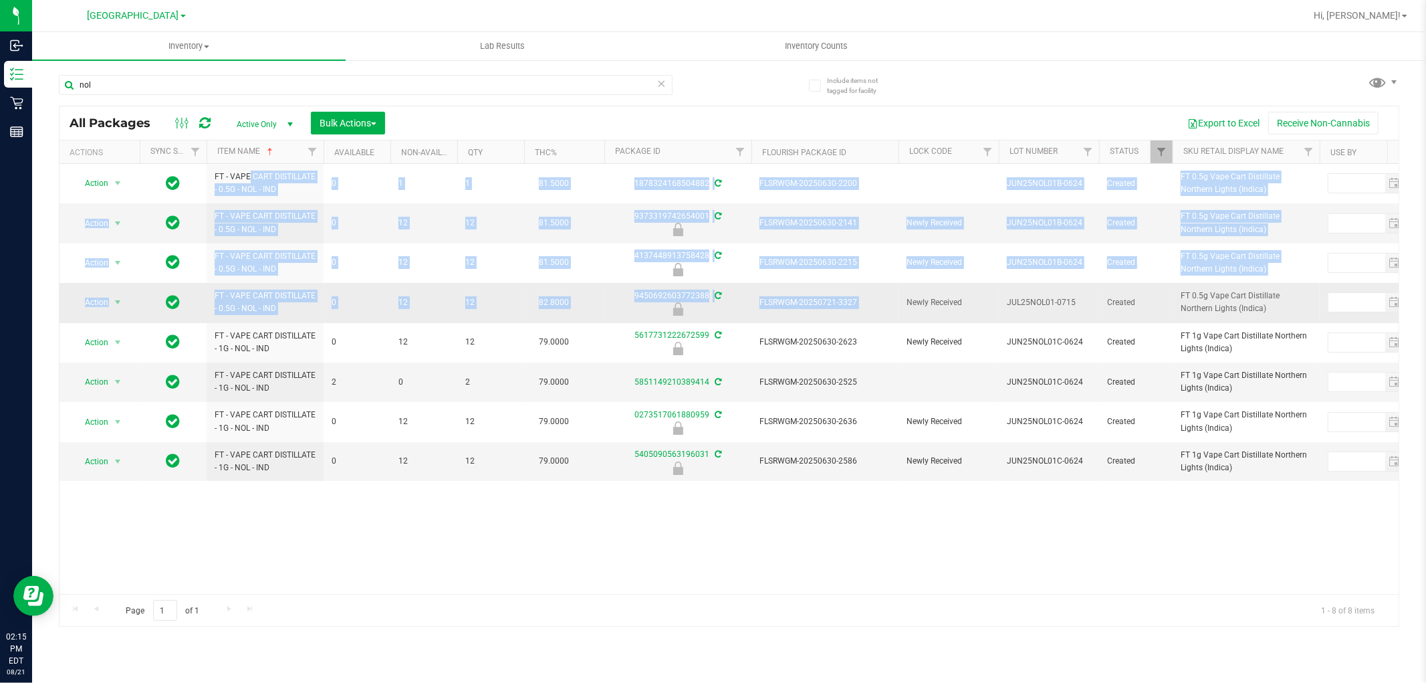
drag, startPoint x: 208, startPoint y: 172, endPoint x: 921, endPoint y: 312, distance: 727.0
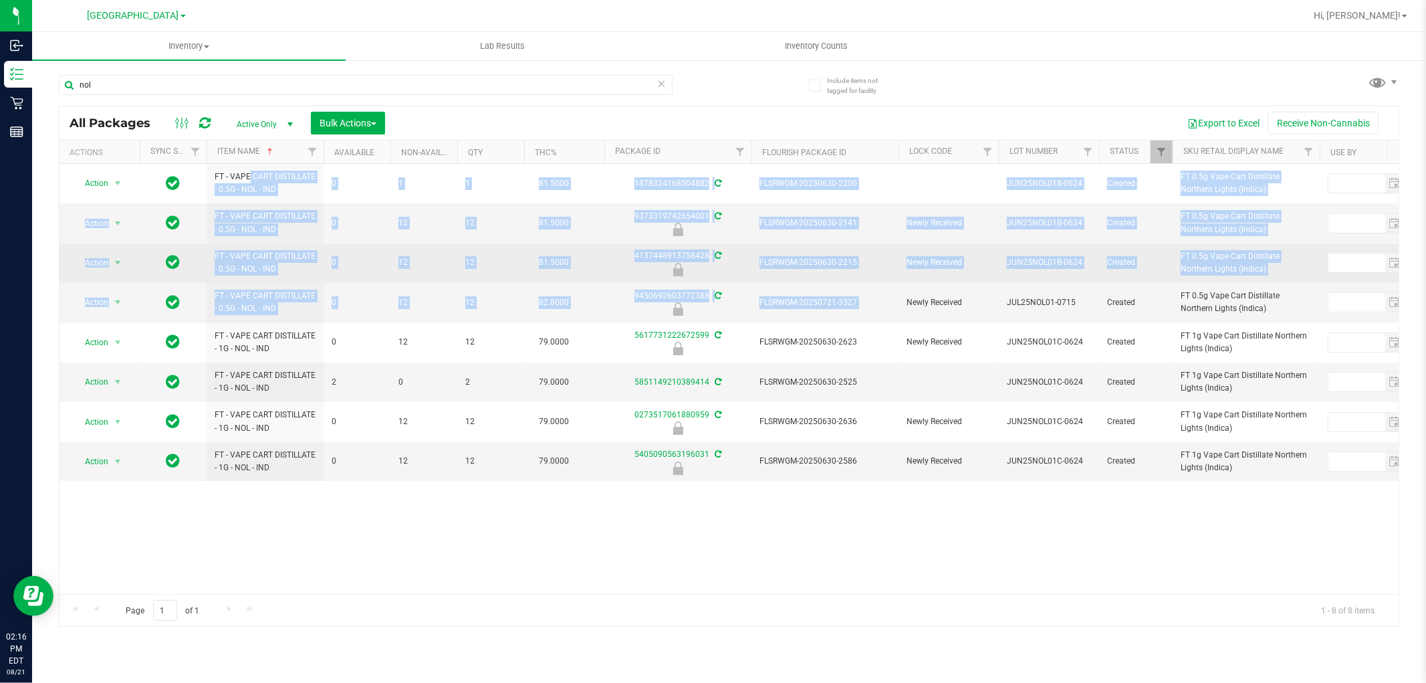
click at [839, 257] on span "FLSRWGM-20250630-2215" at bounding box center [825, 262] width 131 height 13
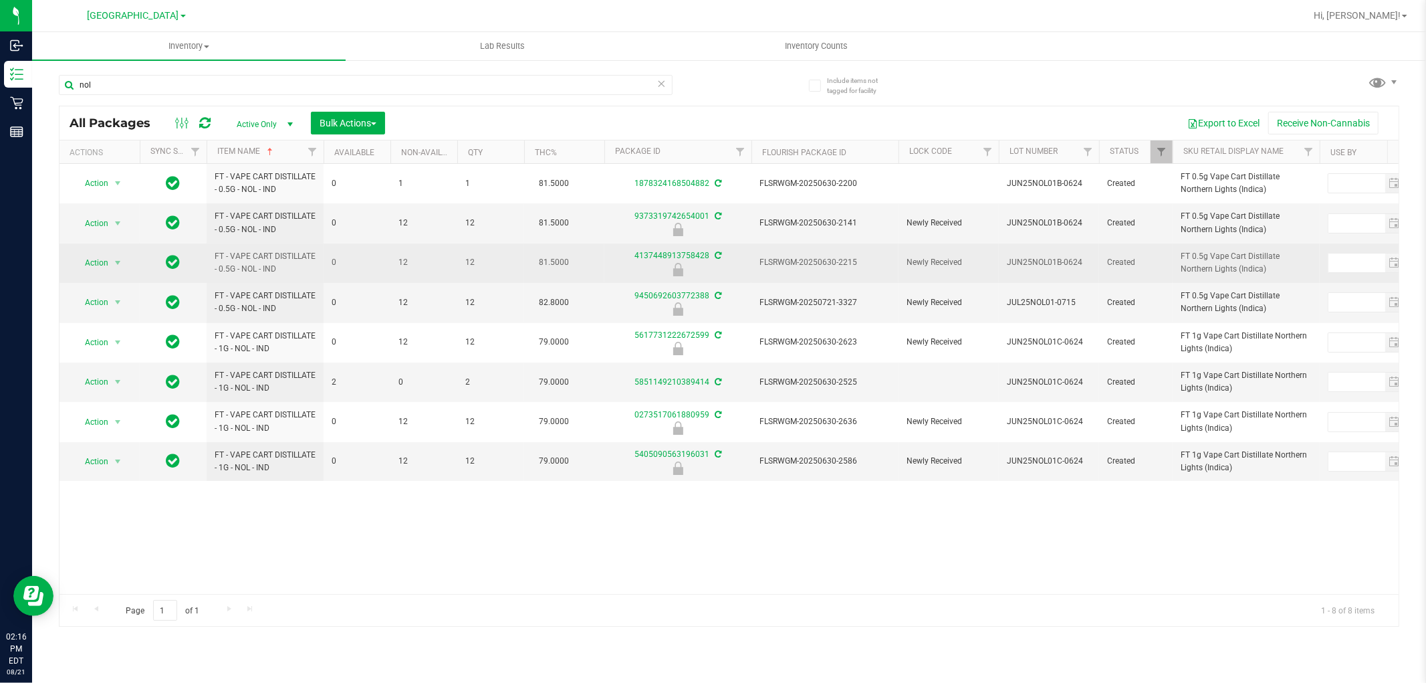
click at [839, 257] on span "FLSRWGM-20250630-2215" at bounding box center [825, 262] width 131 height 13
click at [87, 265] on span "Action" at bounding box center [91, 262] width 36 height 19
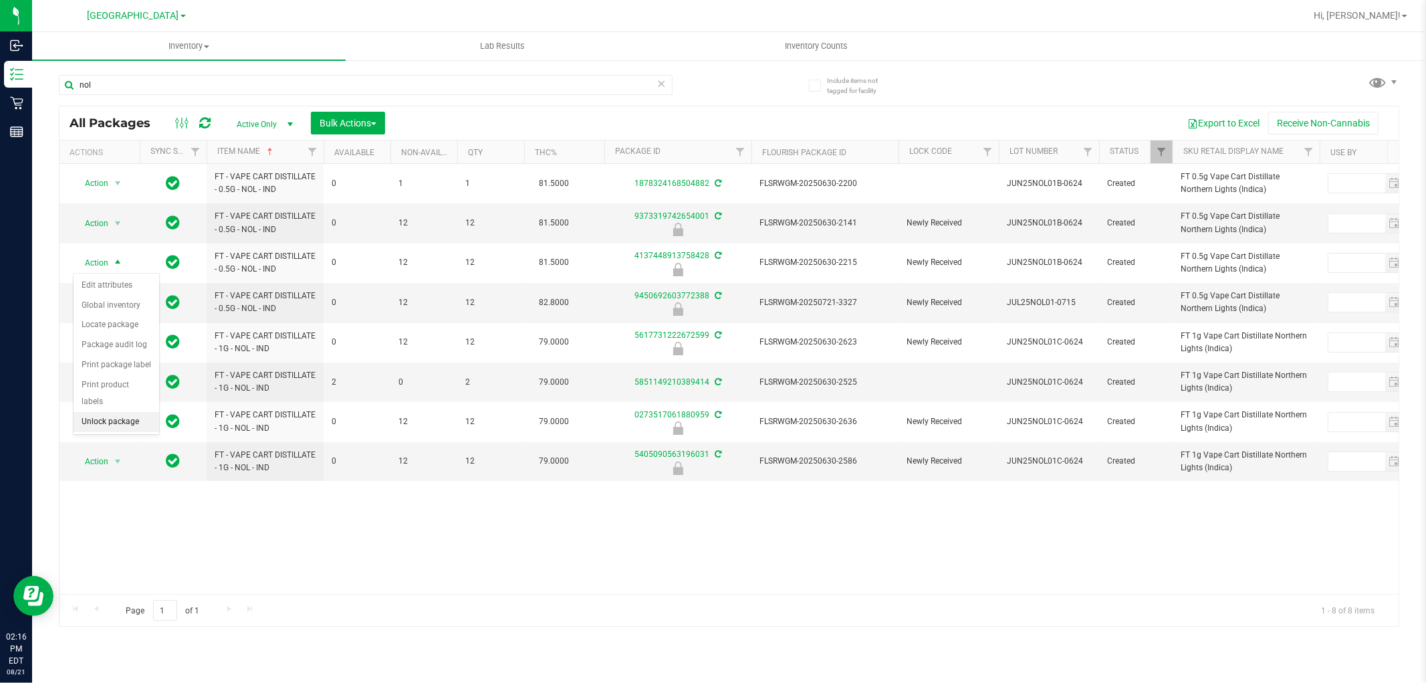
click at [88, 422] on li "Unlock package" at bounding box center [117, 422] width 86 height 20
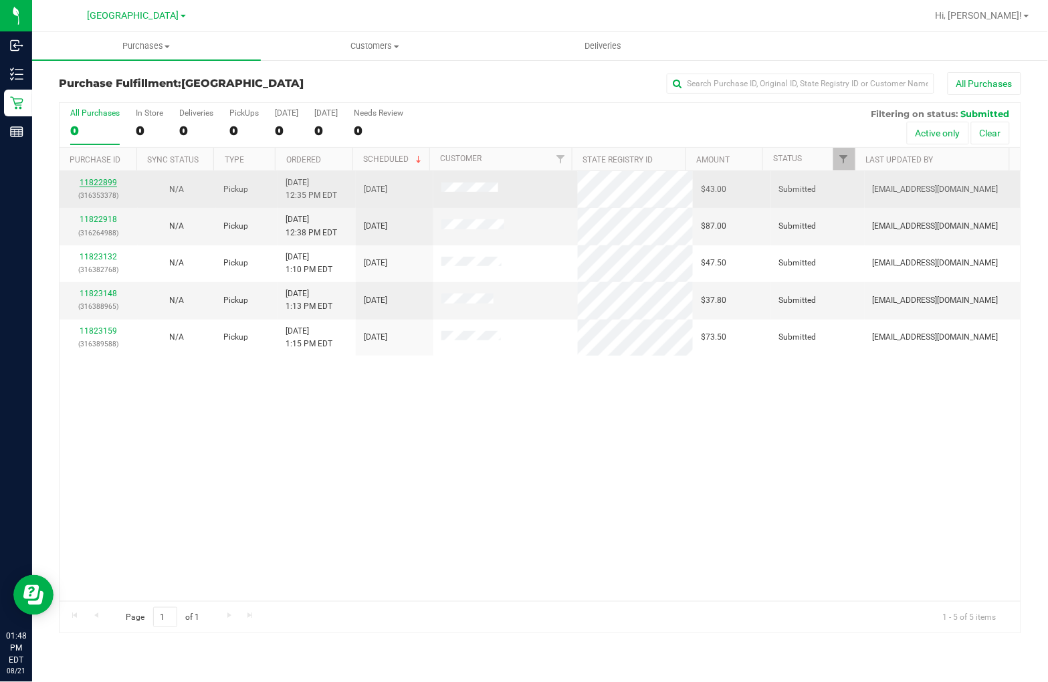
click at [104, 182] on link "11822899" at bounding box center [98, 182] width 37 height 9
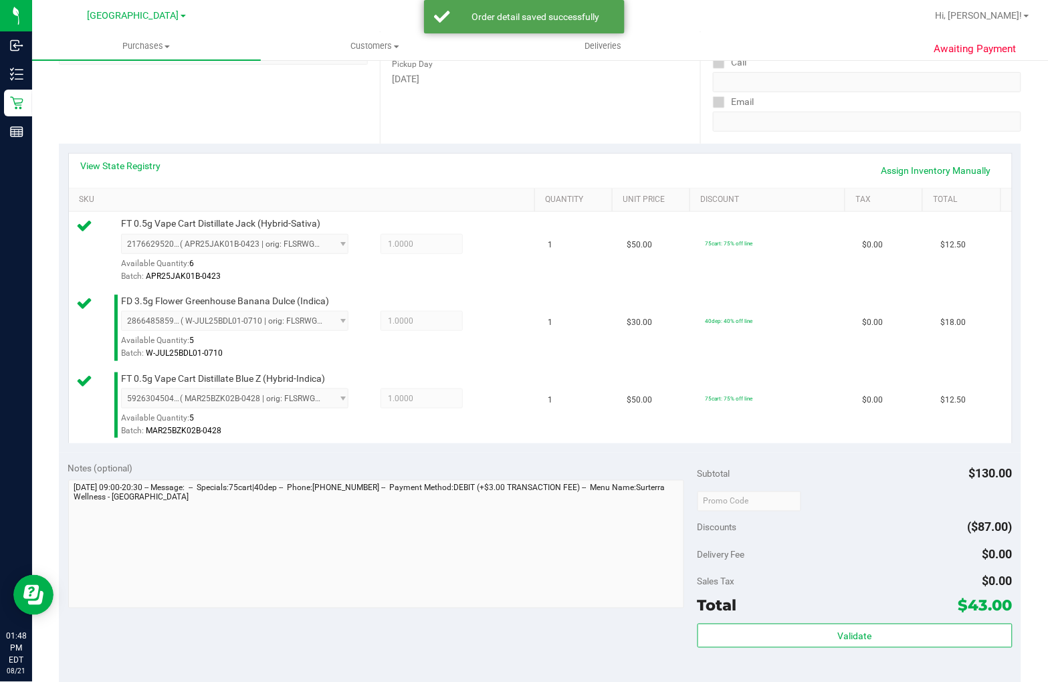
scroll to position [297, 0]
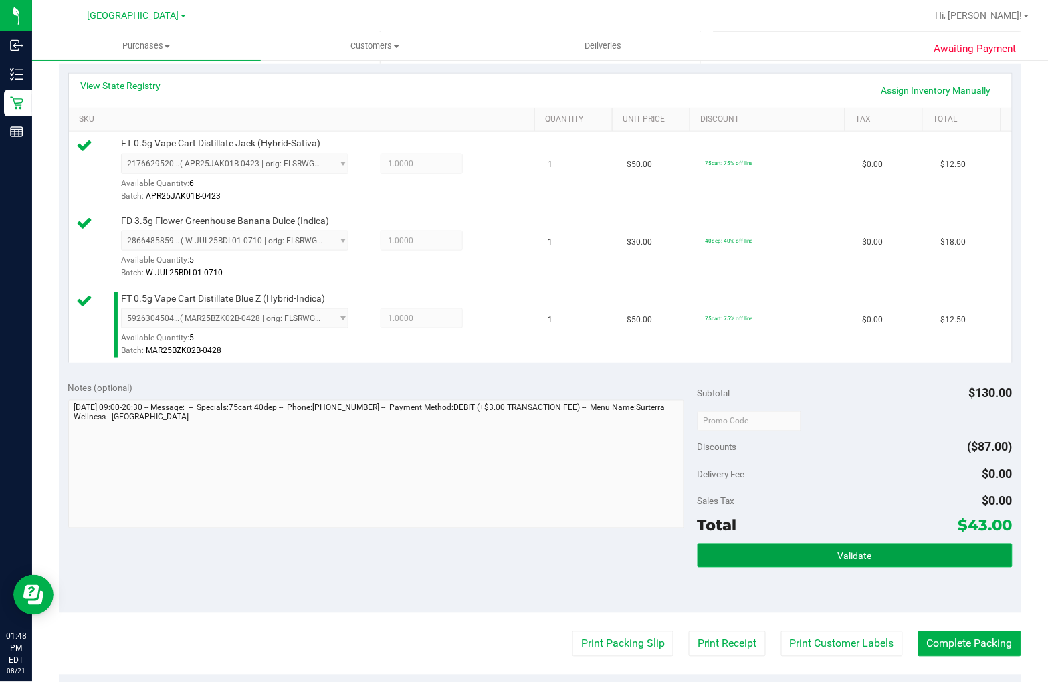
click at [799, 550] on button "Validate" at bounding box center [854, 556] width 315 height 24
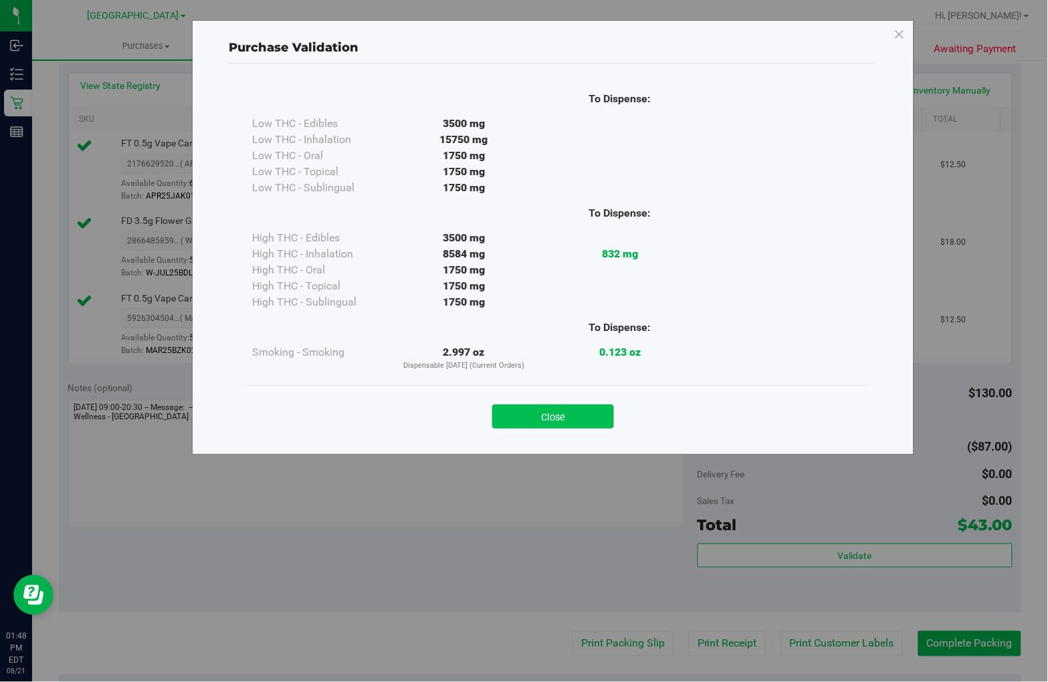
click at [590, 416] on button "Close" at bounding box center [553, 417] width 122 height 24
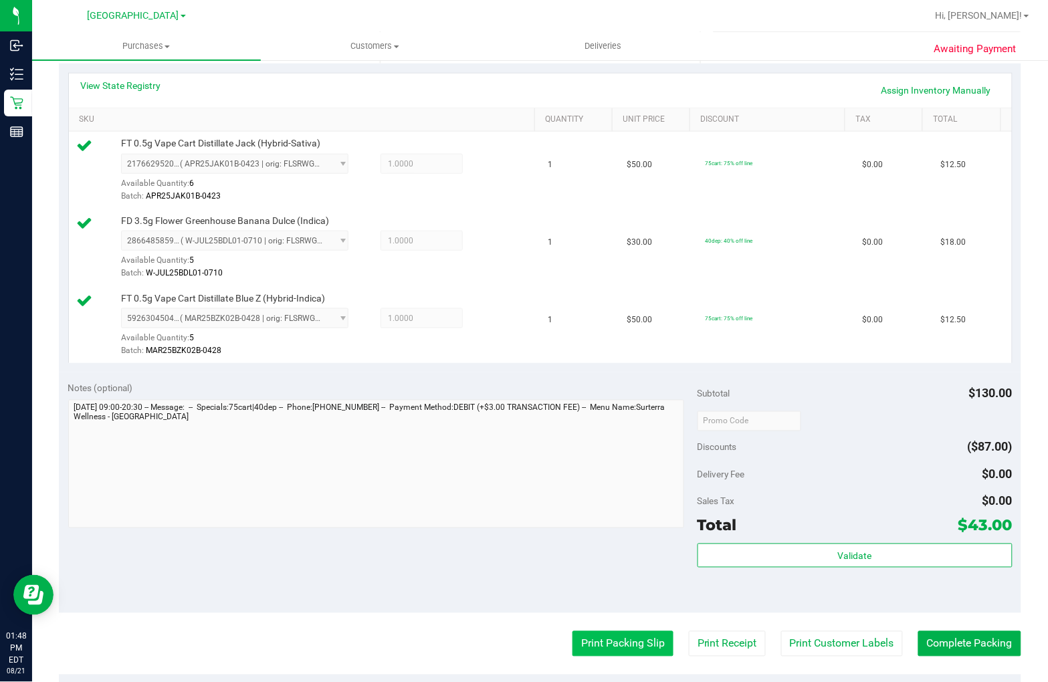
click at [603, 649] on button "Print Packing Slip" at bounding box center [622, 643] width 101 height 25
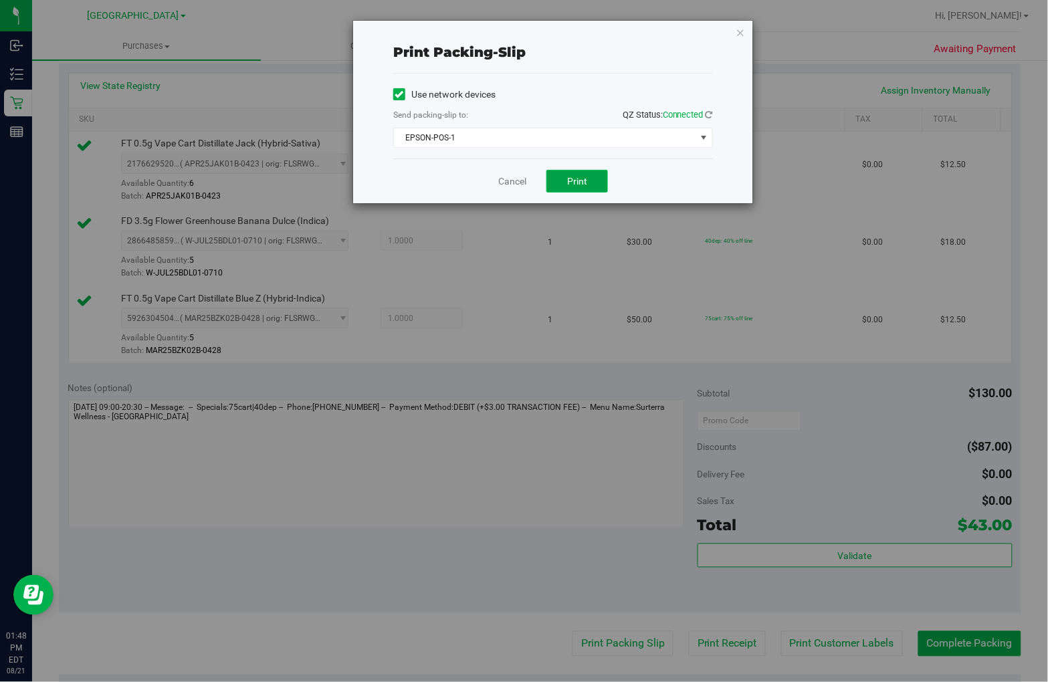
click at [592, 183] on button "Print" at bounding box center [577, 181] width 62 height 23
click at [522, 185] on link "Cancel" at bounding box center [512, 182] width 28 height 14
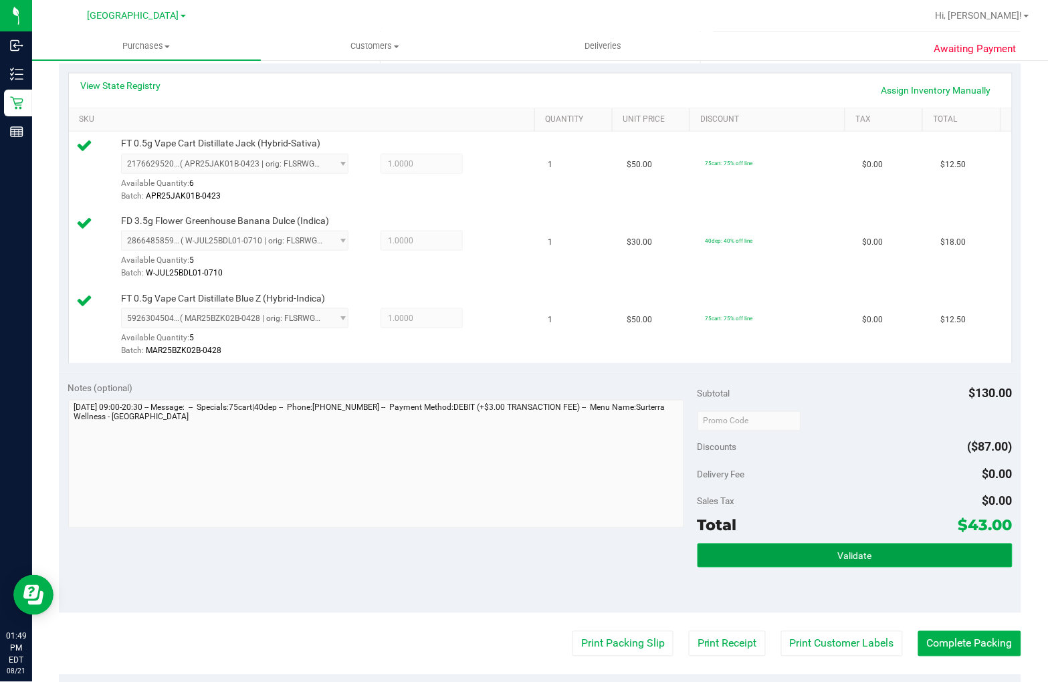
click at [834, 562] on button "Validate" at bounding box center [854, 556] width 315 height 24
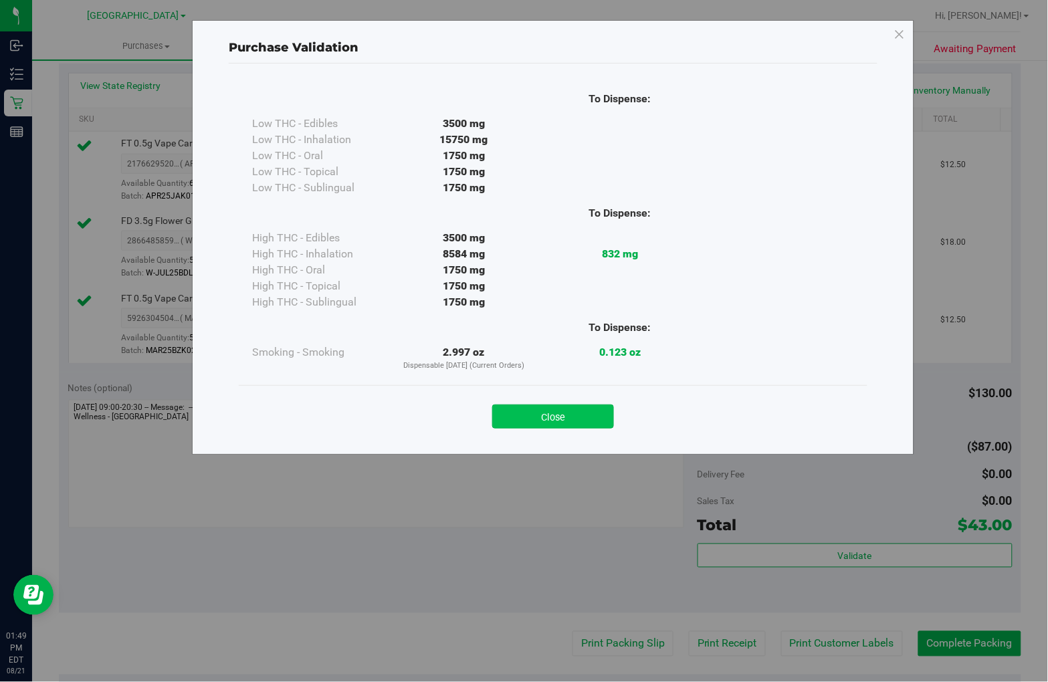
click at [528, 415] on button "Close" at bounding box center [553, 417] width 122 height 24
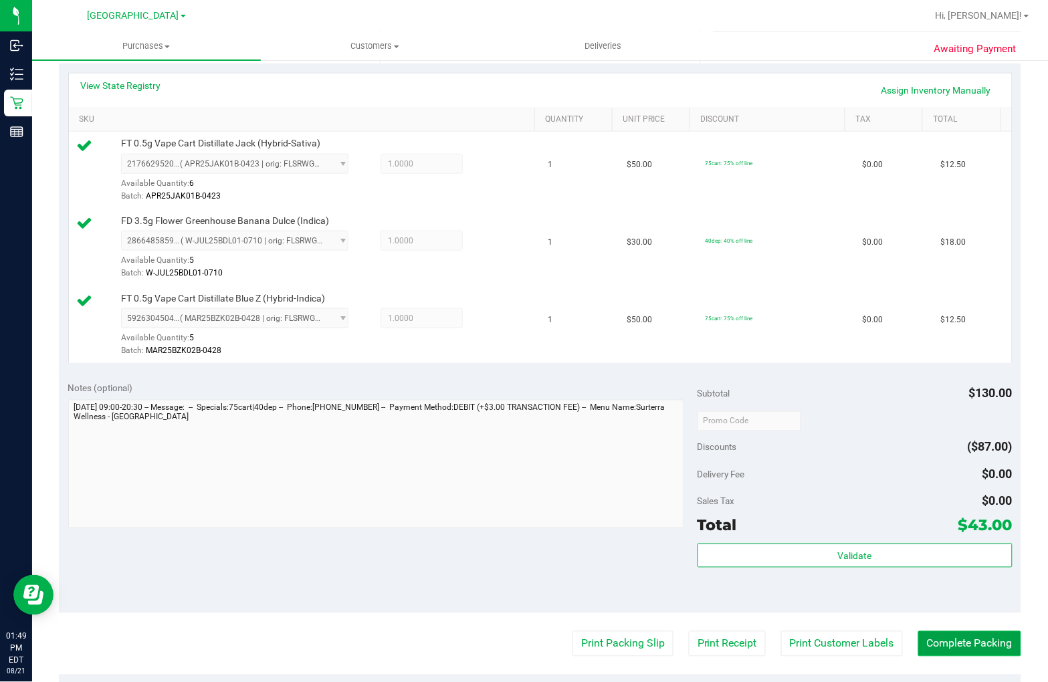
click at [953, 637] on button "Complete Packing" at bounding box center [969, 643] width 103 height 25
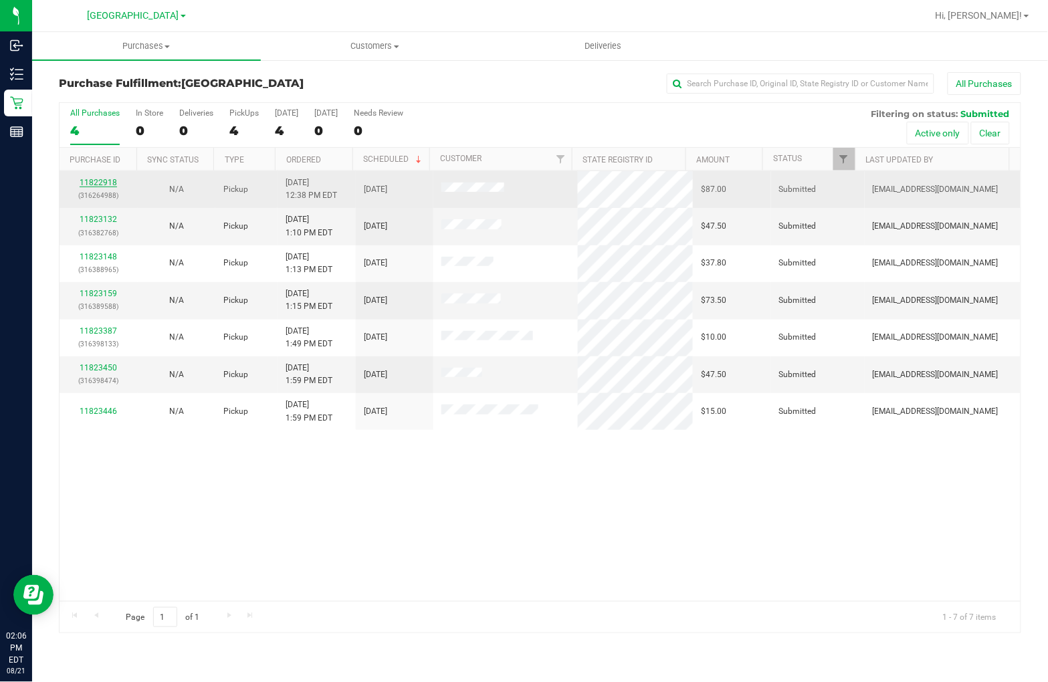
click at [104, 183] on link "11822918" at bounding box center [98, 182] width 37 height 9
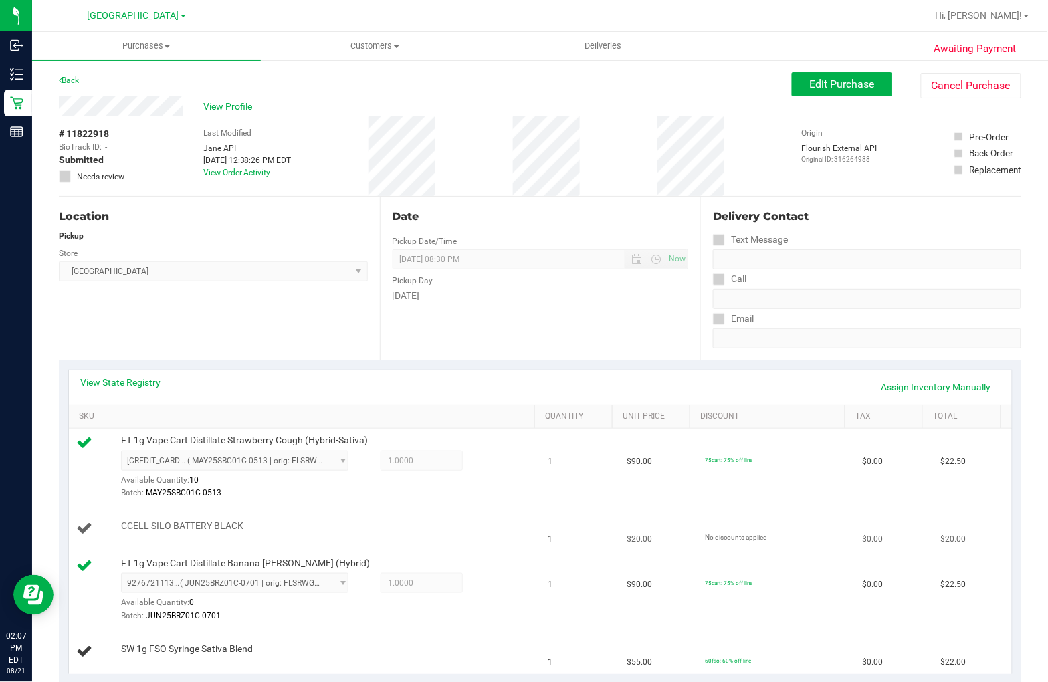
click at [475, 524] on div "CCELL SILO BATTERY BLACK" at bounding box center [322, 526] width 417 height 13
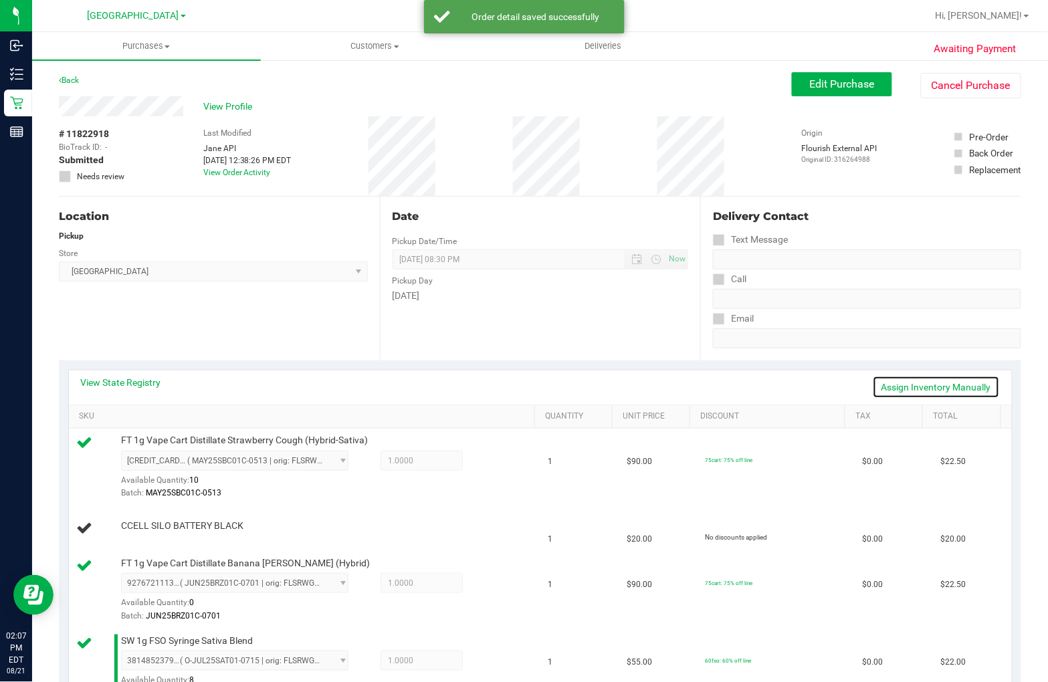
click at [933, 392] on link "Assign Inventory Manually" at bounding box center [936, 387] width 127 height 23
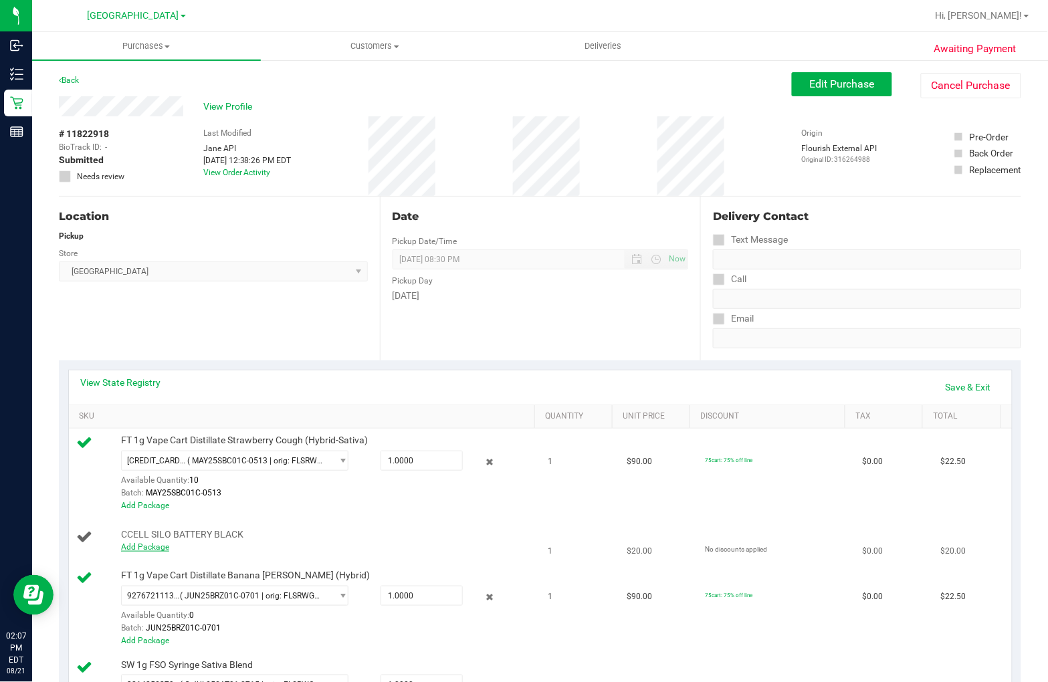
click at [152, 546] on link "Add Package" at bounding box center [145, 546] width 48 height 9
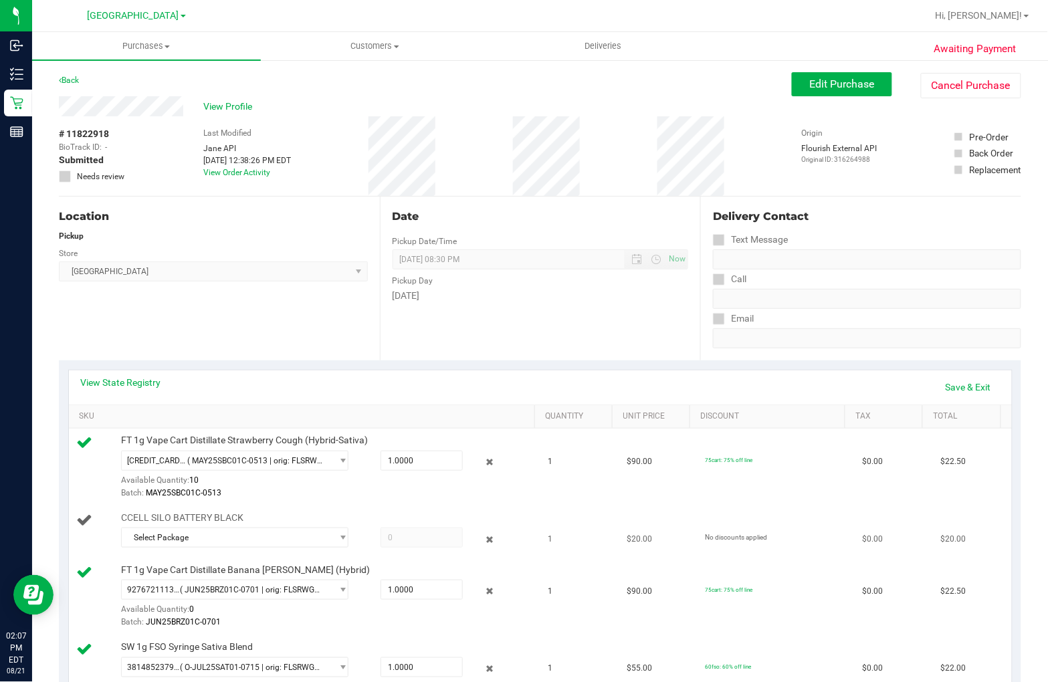
scroll to position [74, 0]
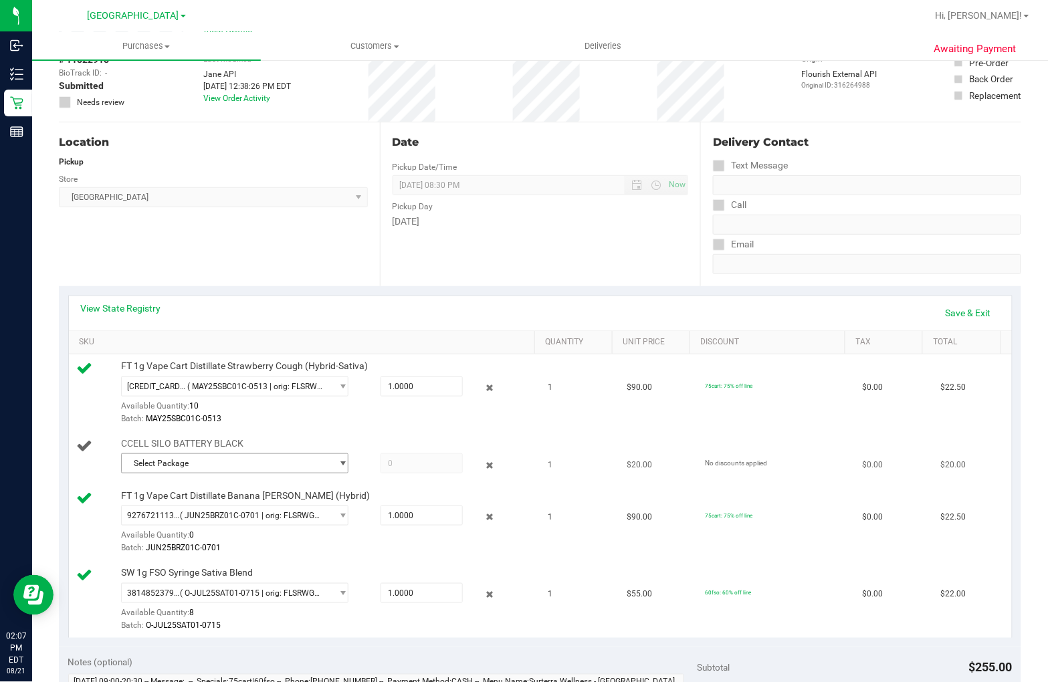
click at [338, 460] on span "select" at bounding box center [343, 463] width 10 height 11
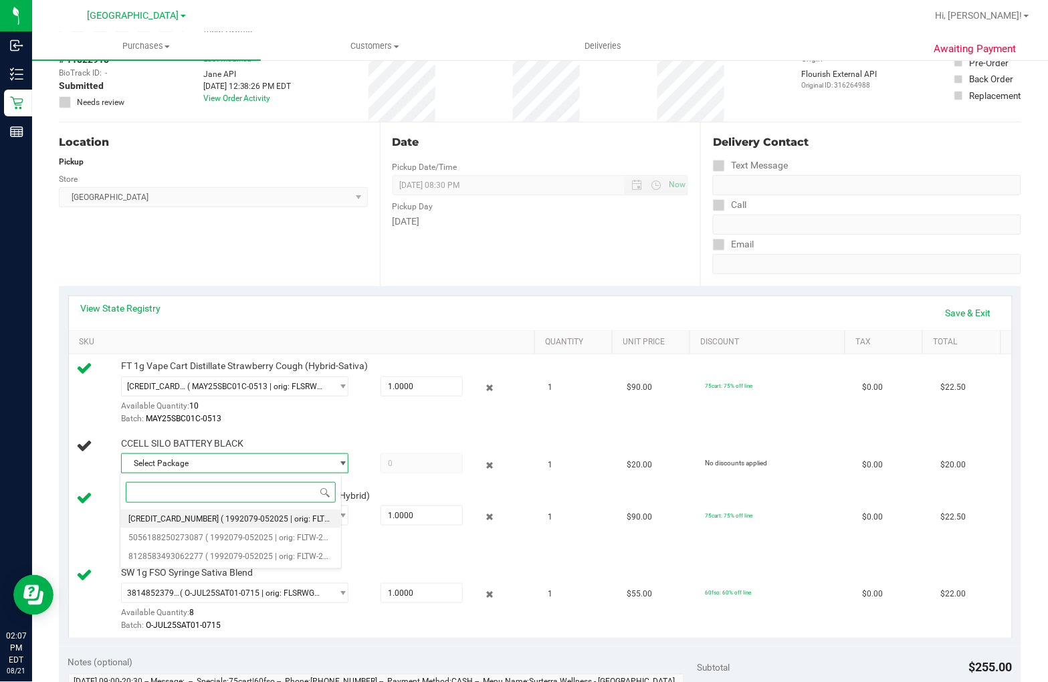
click at [302, 517] on span "( 1992079-052025 | orig: FLTW-20250820-009 )" at bounding box center [306, 518] width 171 height 9
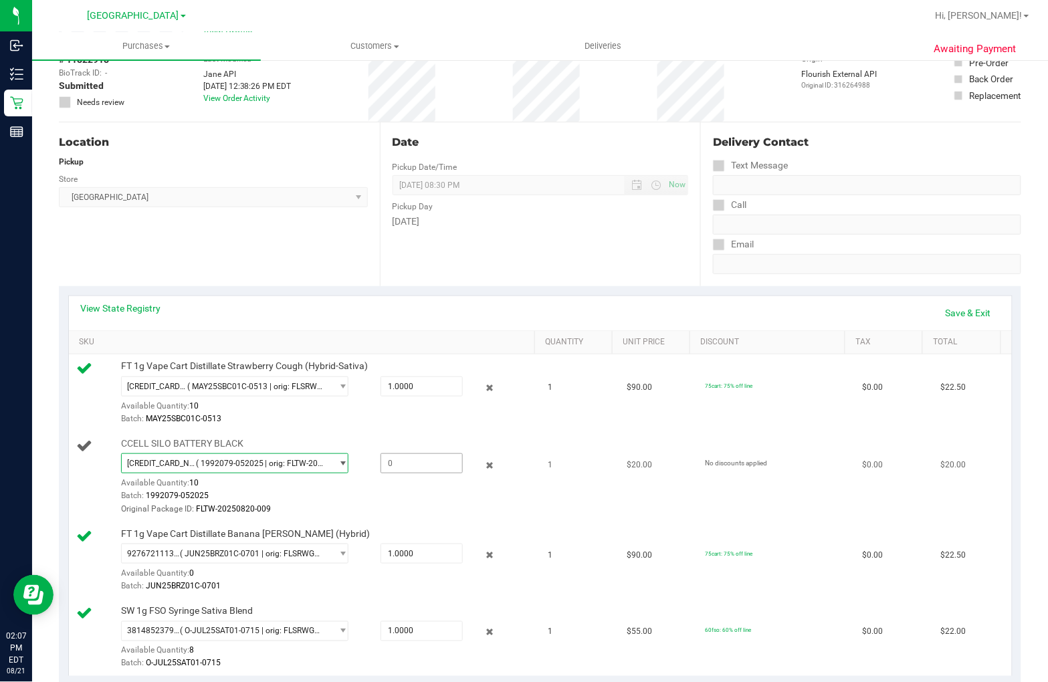
drag, startPoint x: 409, startPoint y: 463, endPoint x: 428, endPoint y: 437, distance: 32.1
click at [410, 463] on span at bounding box center [421, 463] width 82 height 20
type input "1"
type input "1.0000"
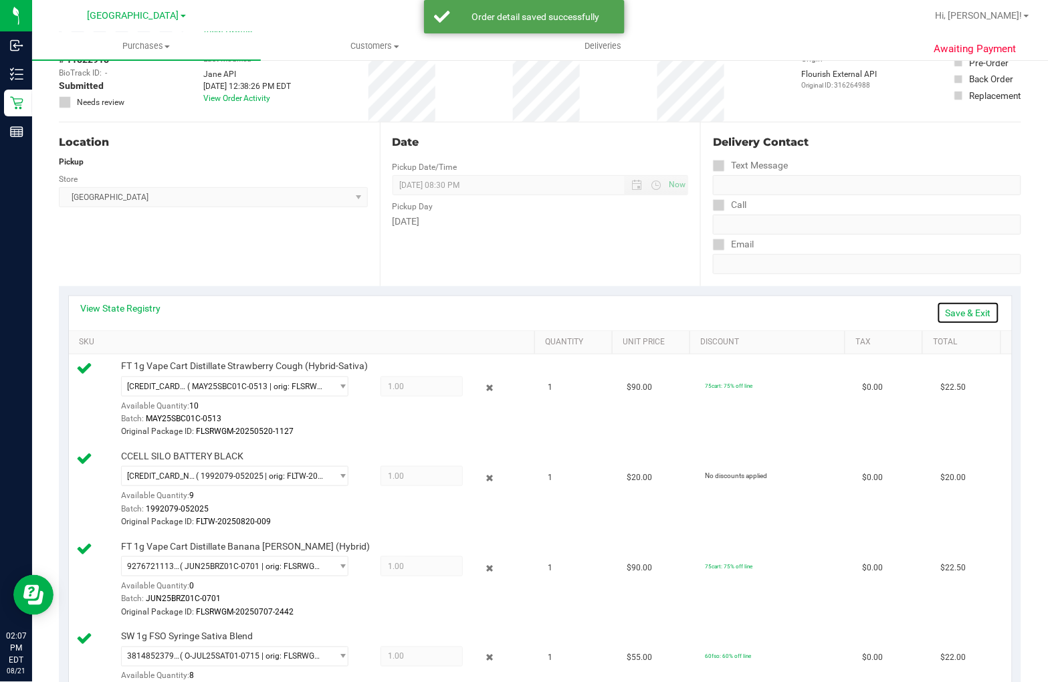
click at [968, 308] on link "Save & Exit" at bounding box center [968, 313] width 63 height 23
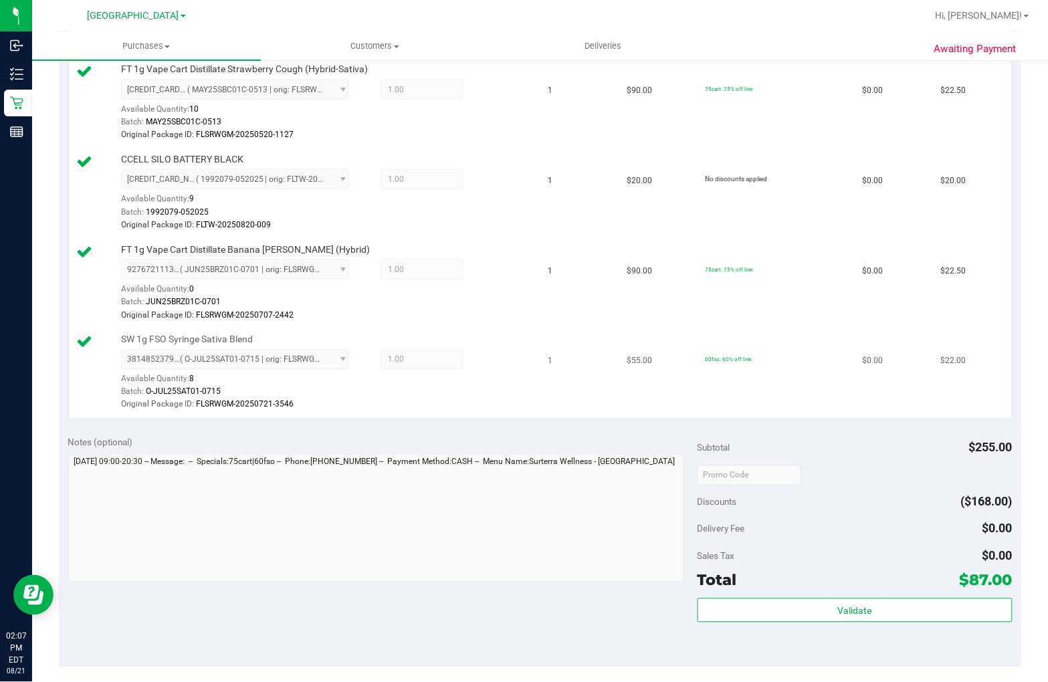
scroll to position [445, 0]
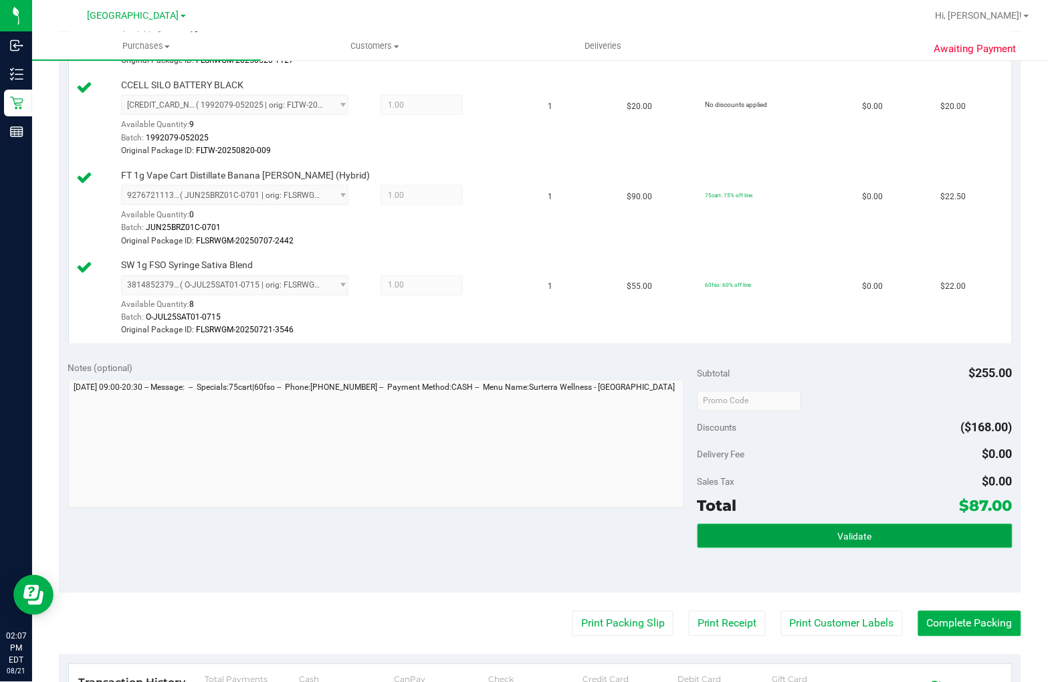
click at [777, 540] on button "Validate" at bounding box center [854, 536] width 315 height 24
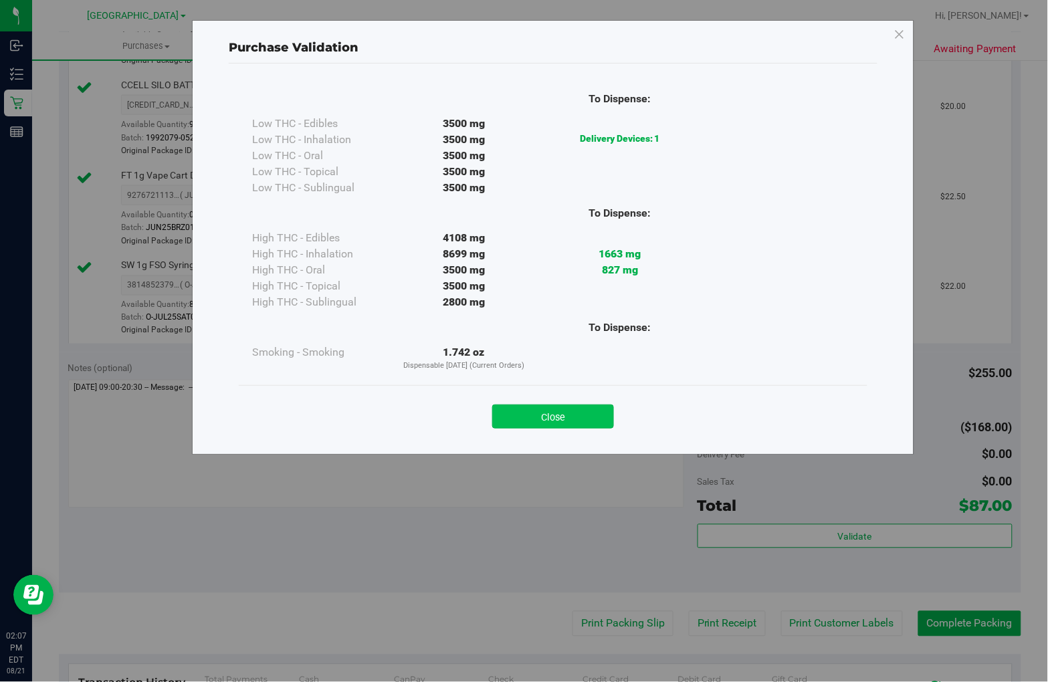
click at [566, 411] on button "Close" at bounding box center [553, 417] width 122 height 24
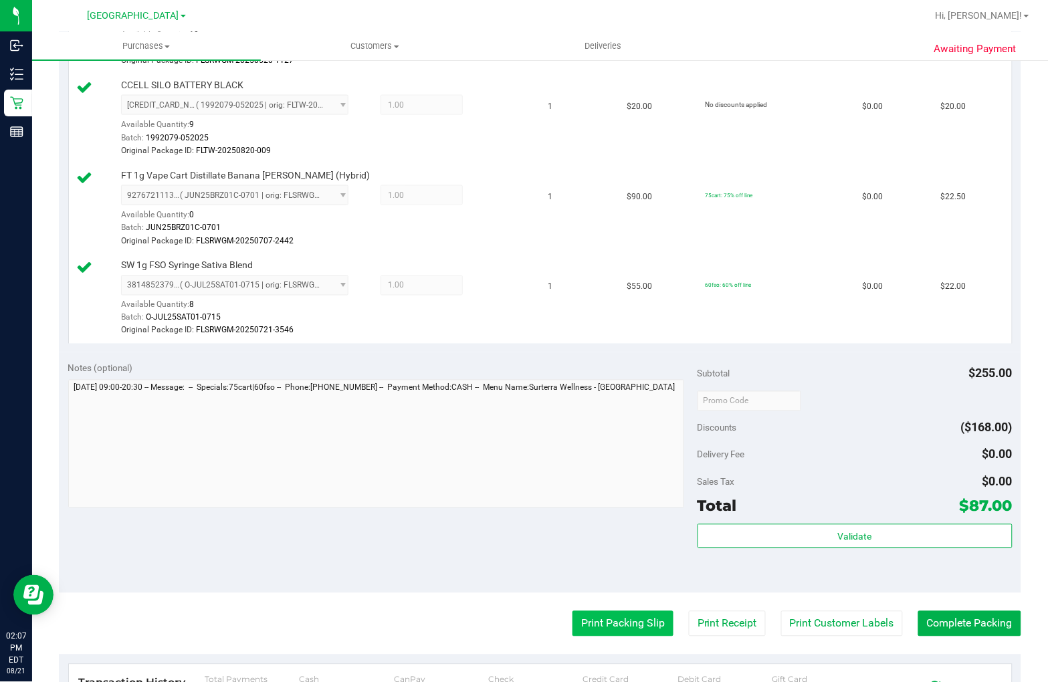
click at [572, 623] on button "Print Packing Slip" at bounding box center [622, 623] width 101 height 25
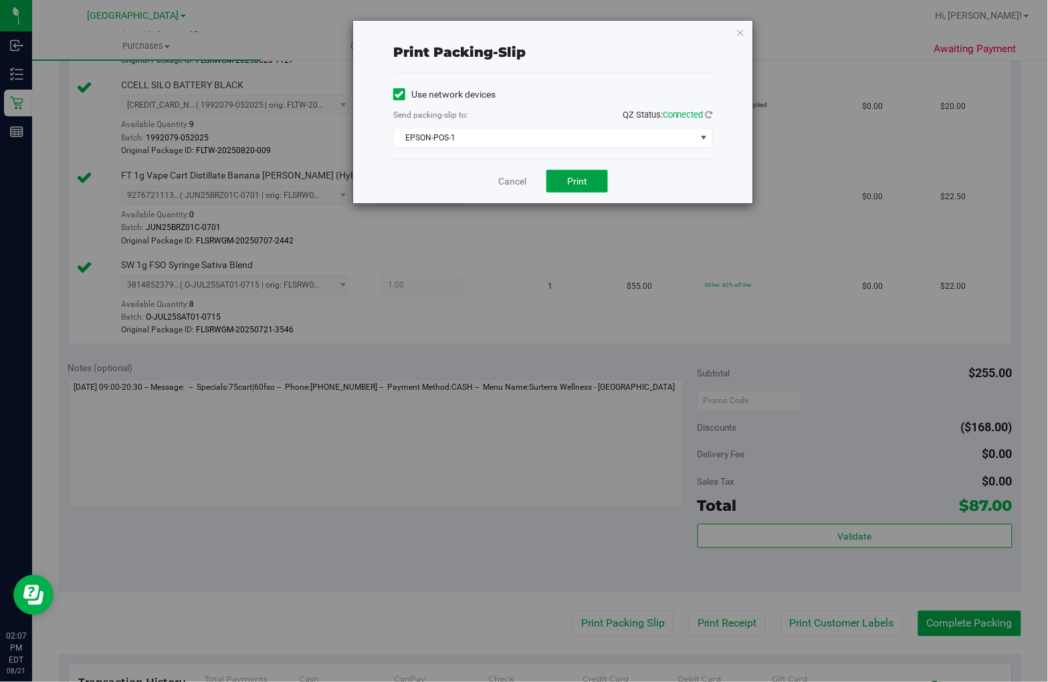
click at [579, 187] on button "Print" at bounding box center [577, 181] width 62 height 23
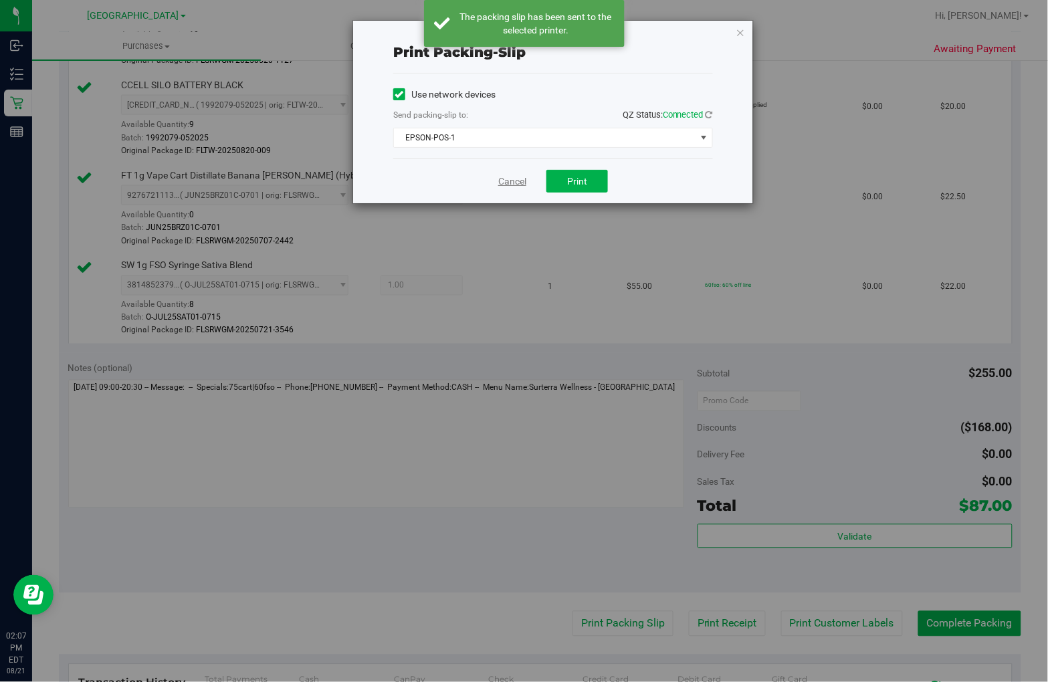
click at [505, 179] on link "Cancel" at bounding box center [512, 182] width 28 height 14
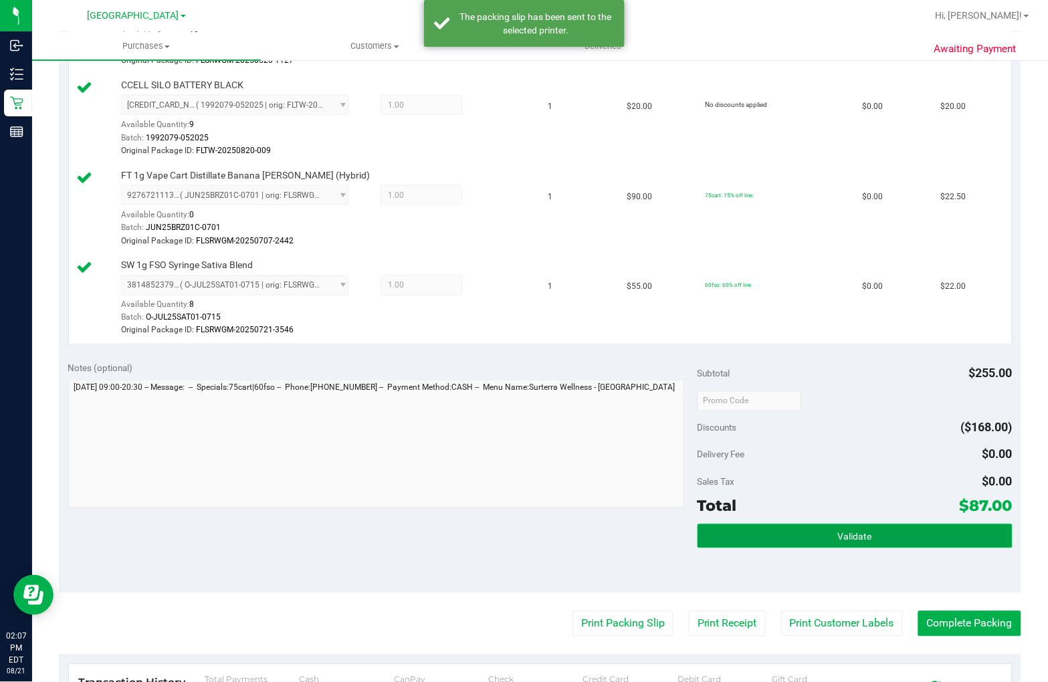
click at [778, 534] on button "Validate" at bounding box center [854, 536] width 315 height 24
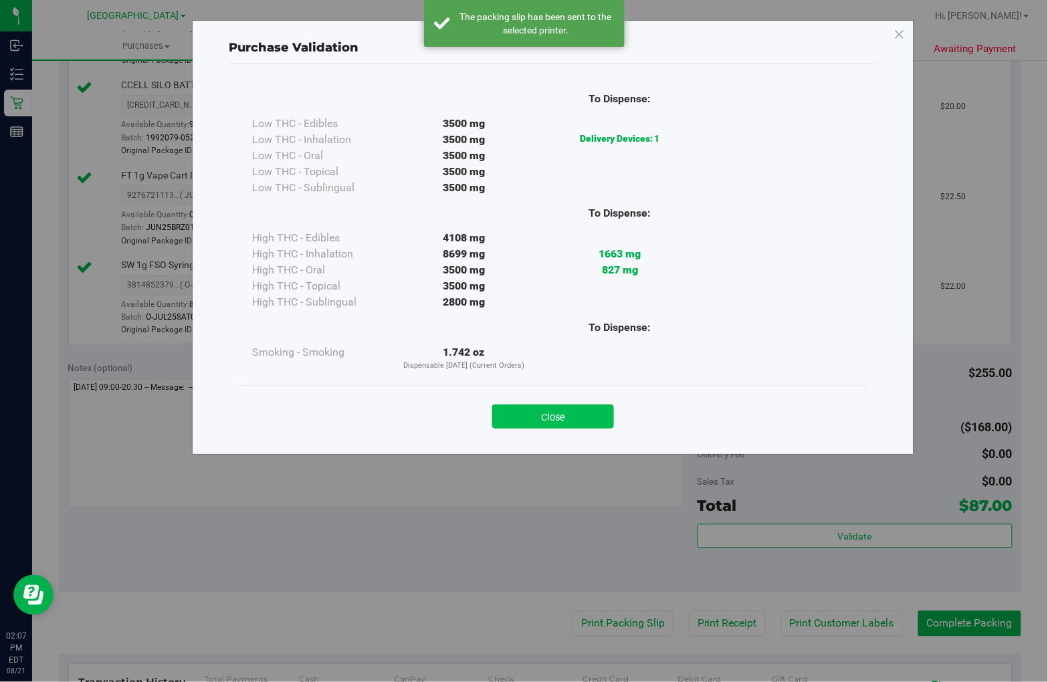
click at [554, 416] on button "Close" at bounding box center [553, 417] width 122 height 24
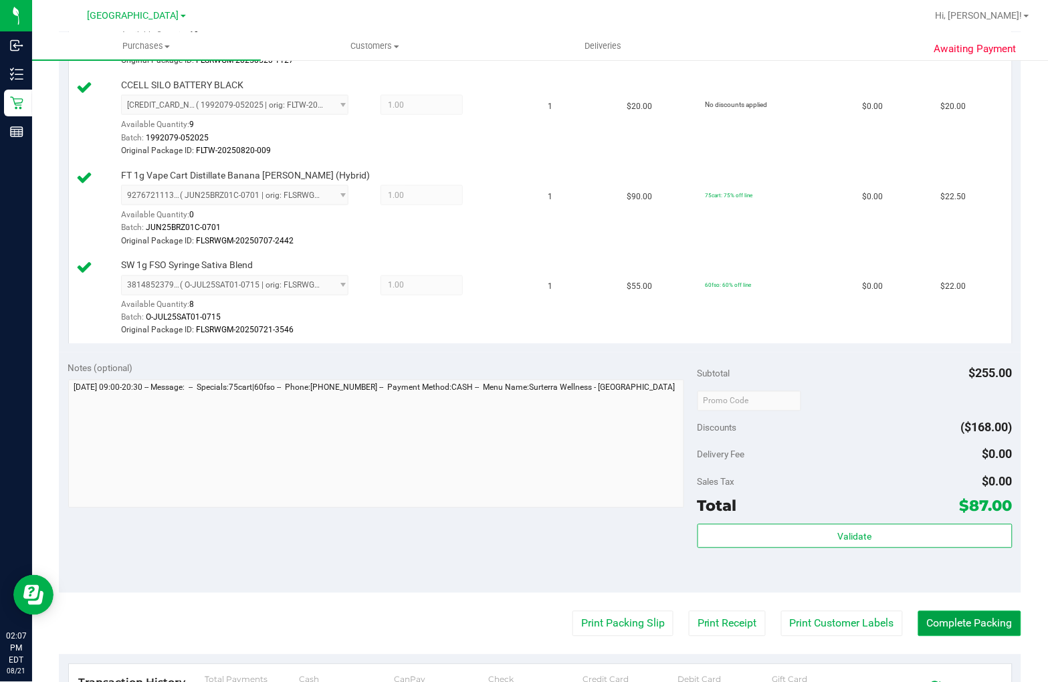
click at [962, 627] on button "Complete Packing" at bounding box center [969, 623] width 103 height 25
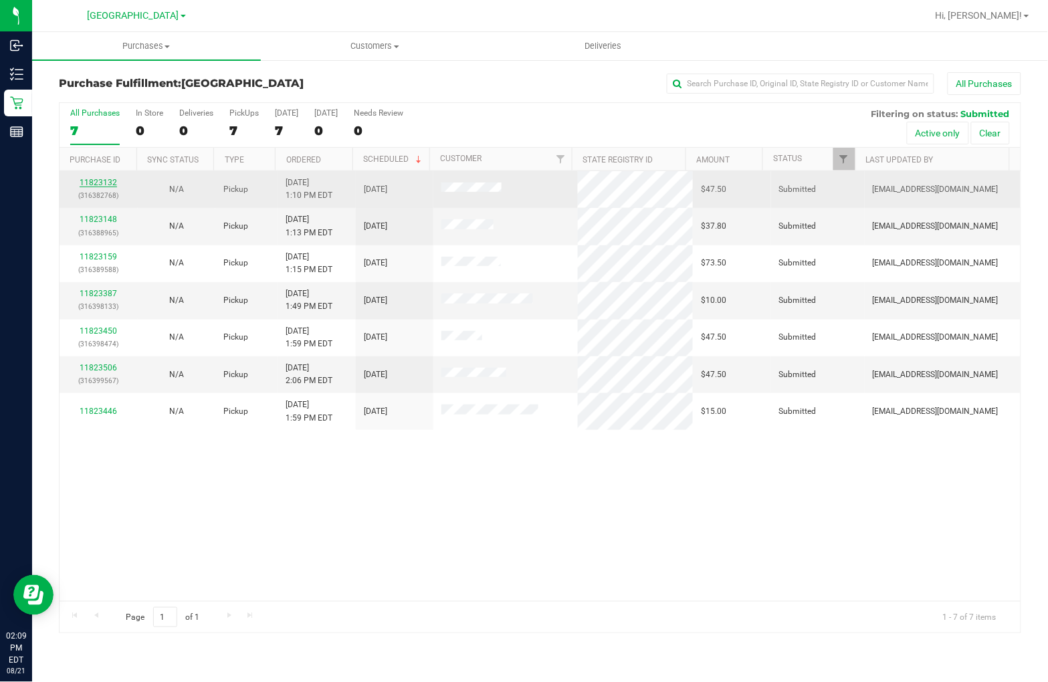
click at [102, 181] on link "11823132" at bounding box center [98, 182] width 37 height 9
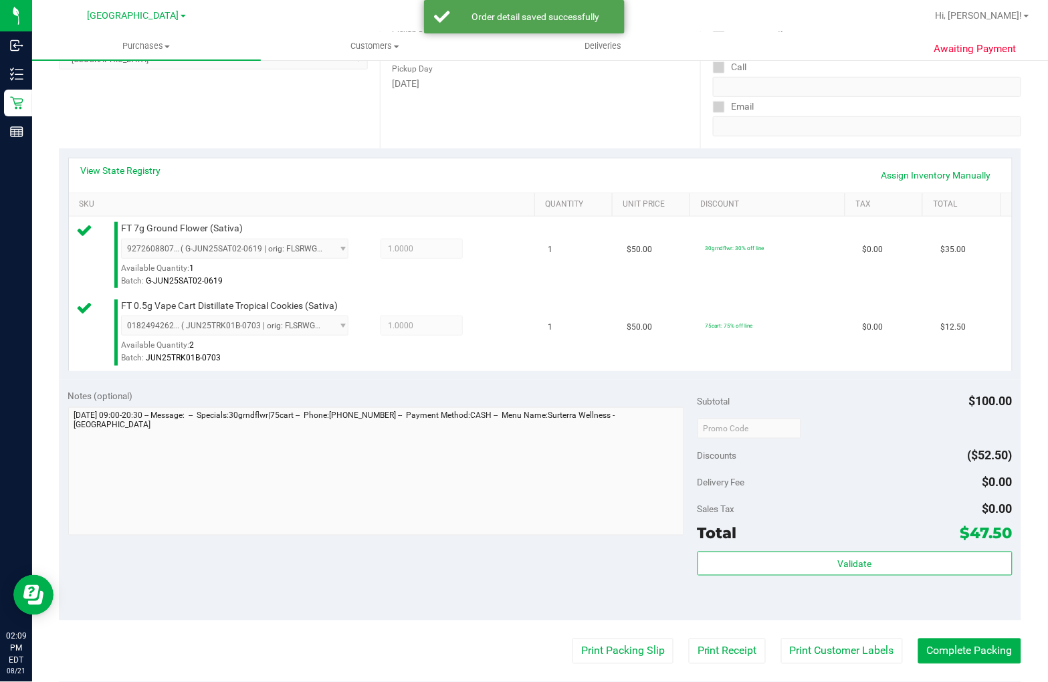
scroll to position [297, 0]
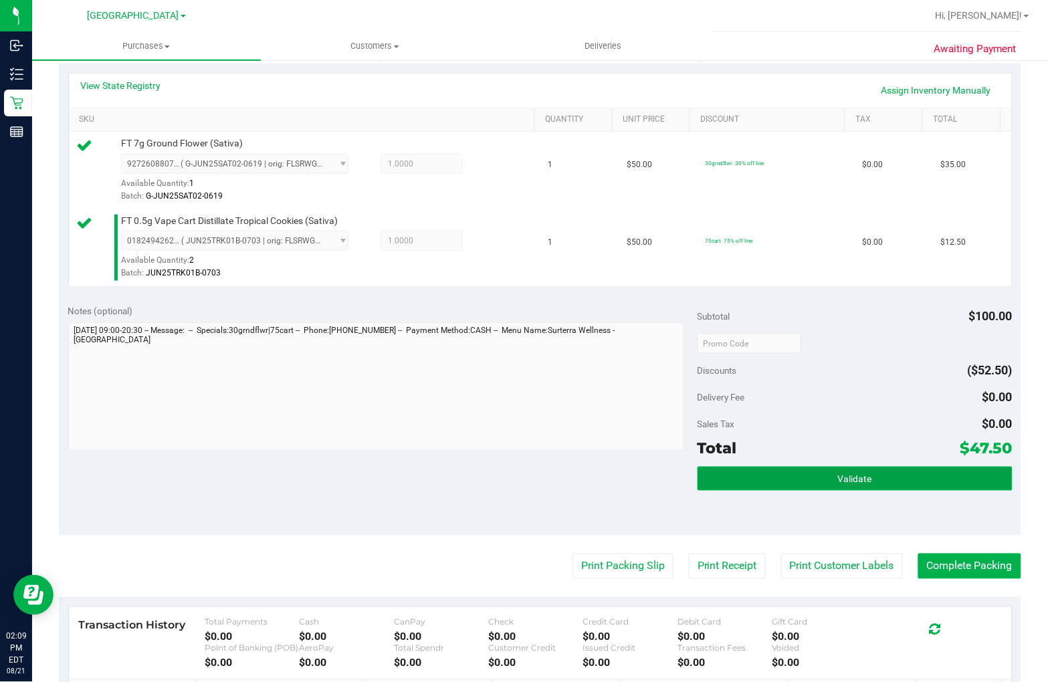
click at [764, 479] on button "Validate" at bounding box center [854, 479] width 315 height 24
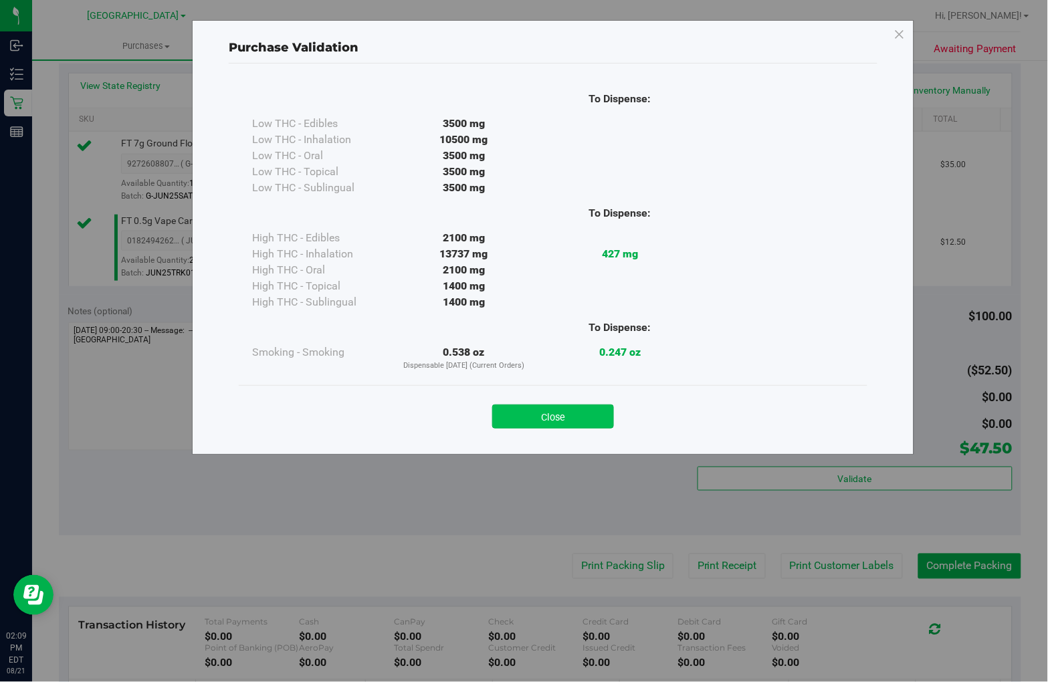
click at [538, 413] on button "Close" at bounding box center [553, 417] width 122 height 24
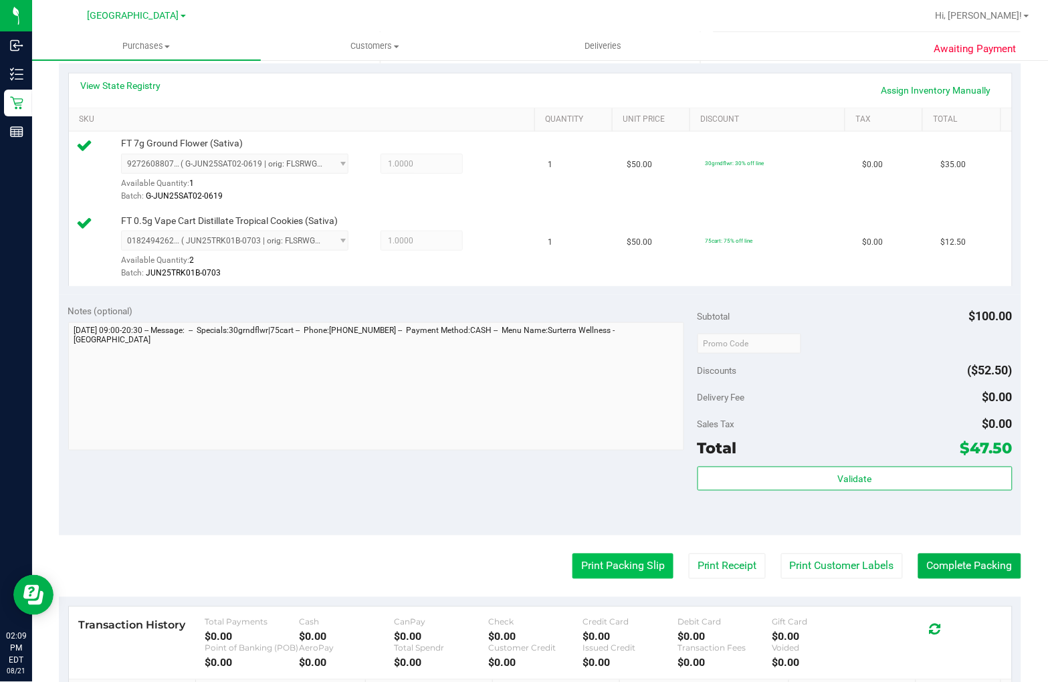
click at [607, 564] on button "Print Packing Slip" at bounding box center [622, 566] width 101 height 25
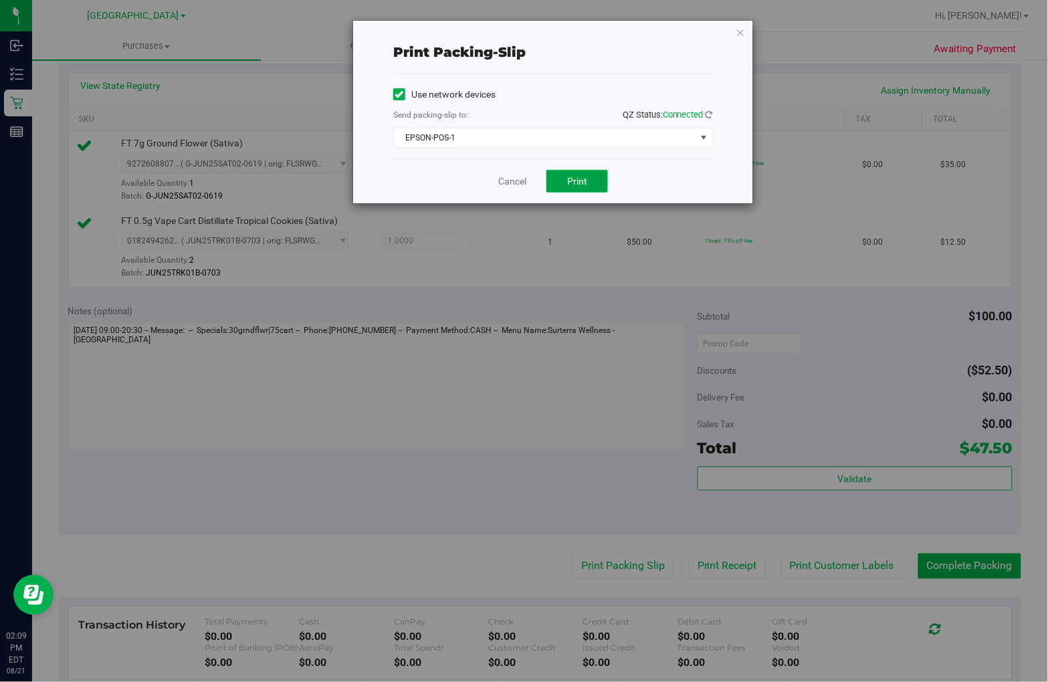
click at [586, 176] on span "Print" at bounding box center [577, 181] width 20 height 11
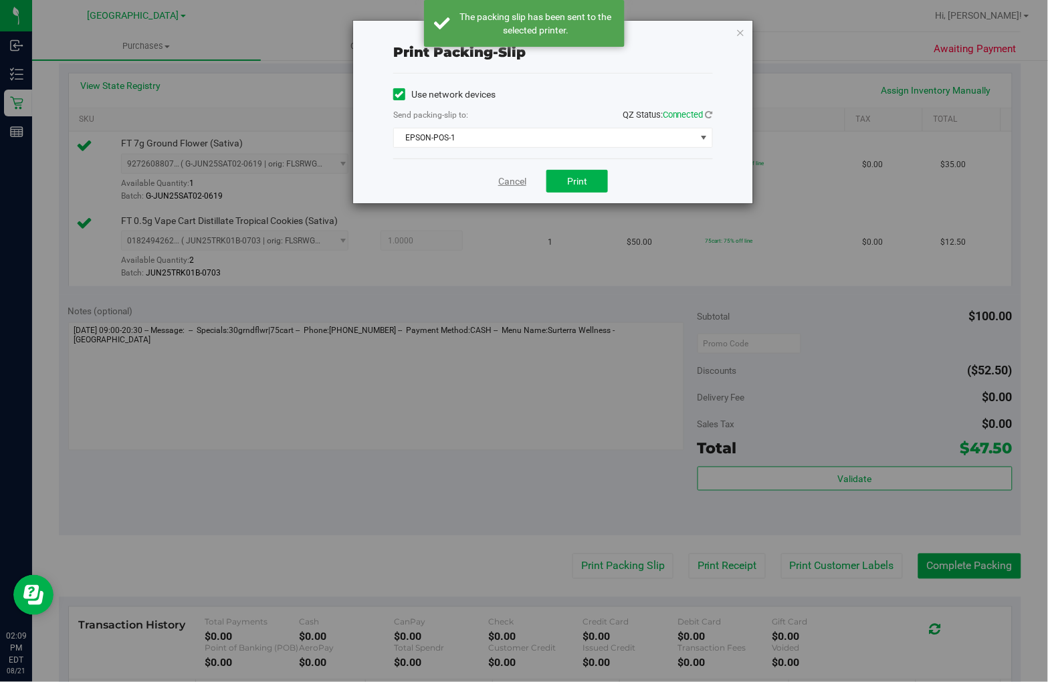
click at [510, 179] on link "Cancel" at bounding box center [512, 182] width 28 height 14
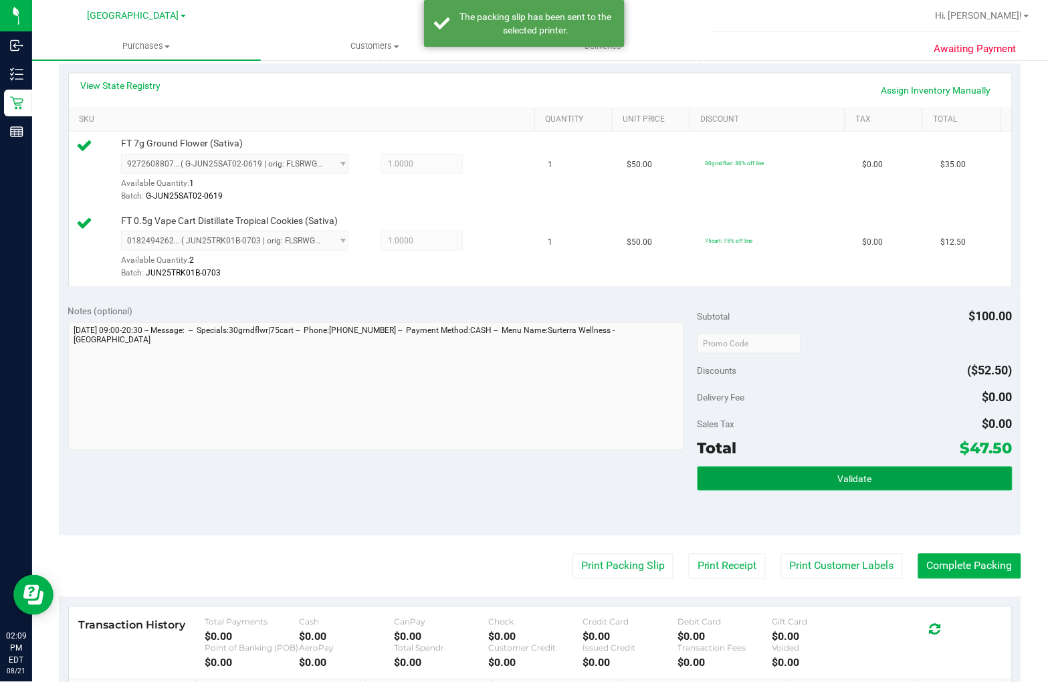
click at [914, 489] on button "Validate" at bounding box center [854, 479] width 315 height 24
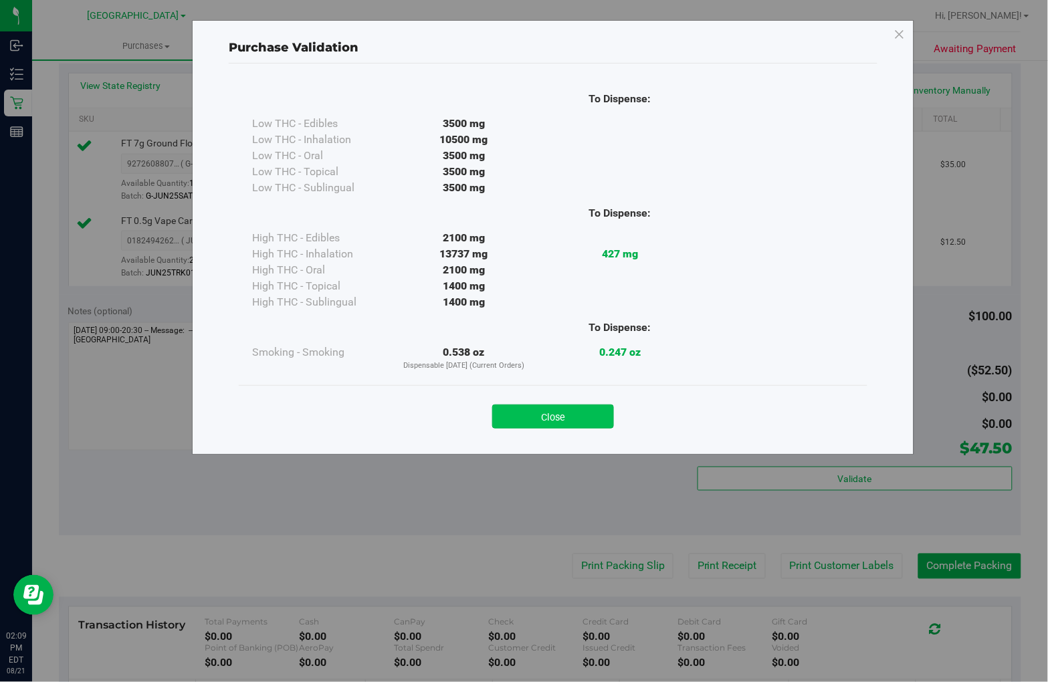
click at [580, 415] on button "Close" at bounding box center [553, 417] width 122 height 24
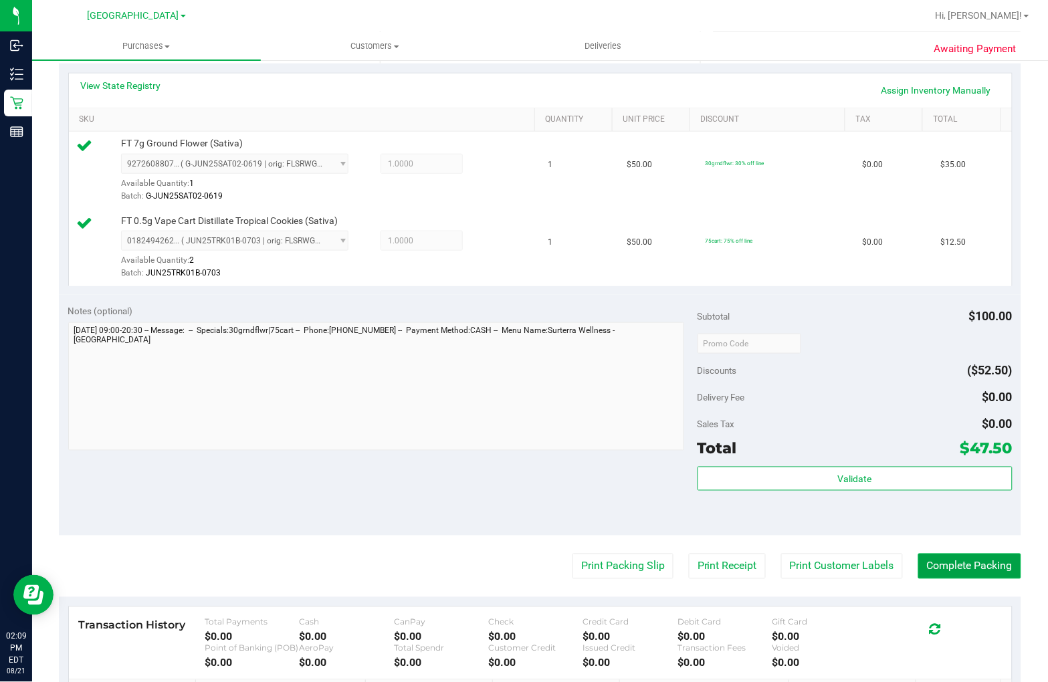
click at [987, 563] on button "Complete Packing" at bounding box center [969, 566] width 103 height 25
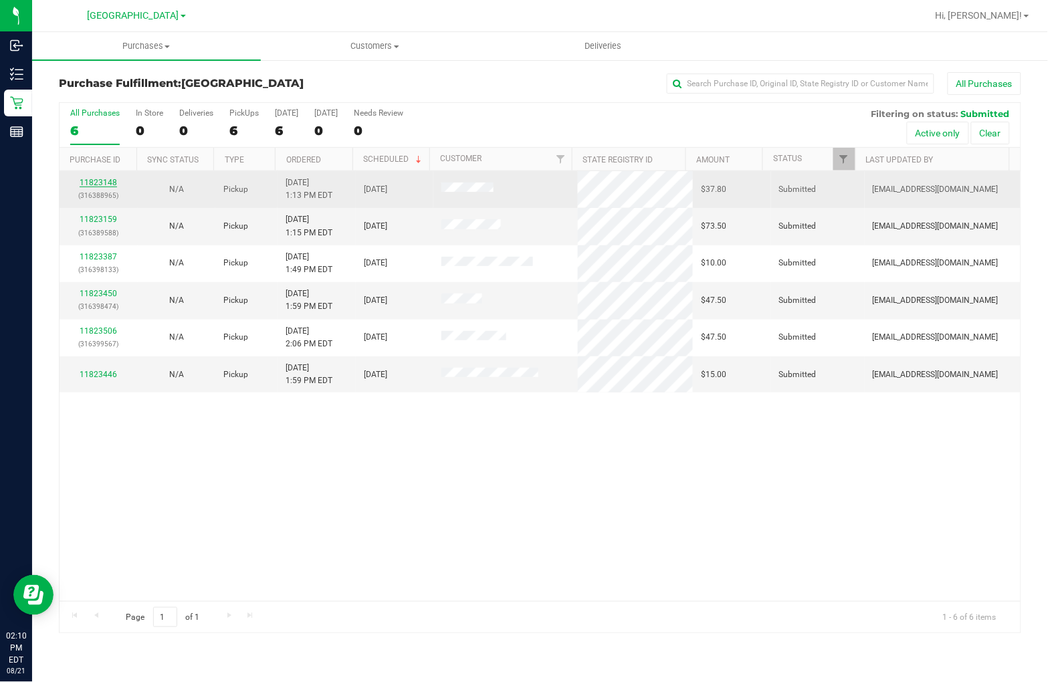
click at [102, 184] on link "11823148" at bounding box center [98, 182] width 37 height 9
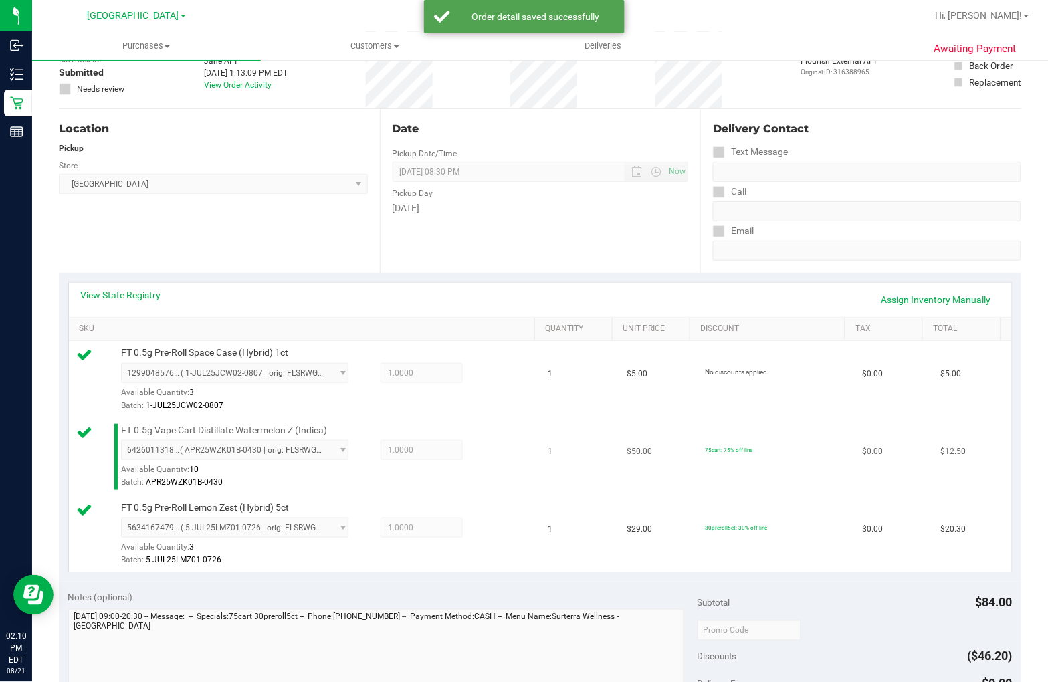
scroll to position [223, 0]
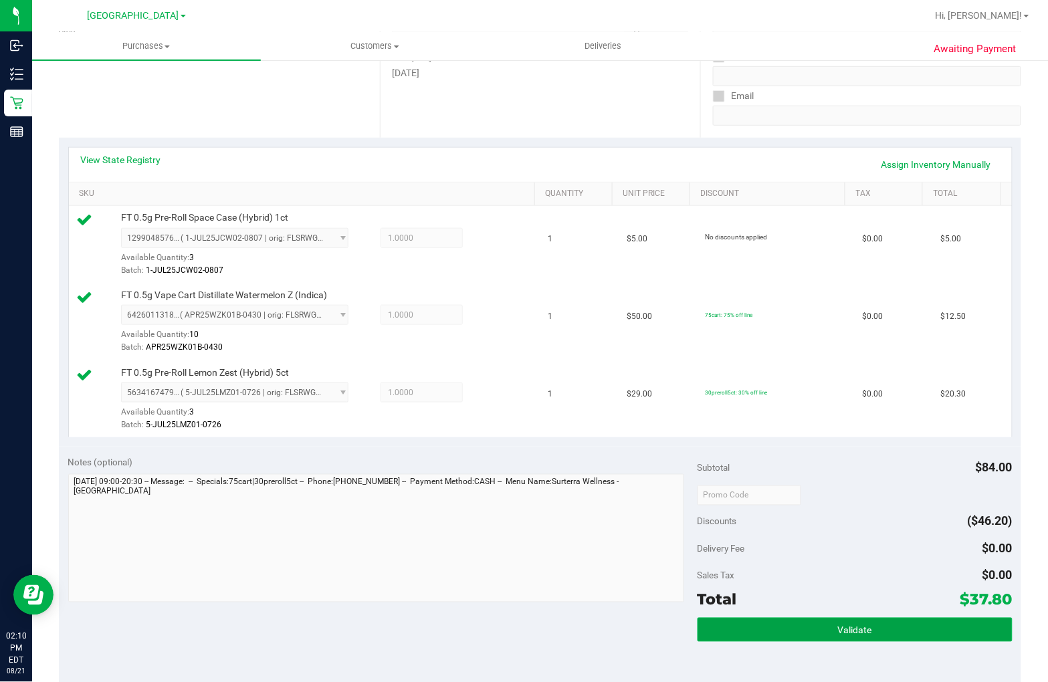
click at [913, 625] on button "Validate" at bounding box center [854, 630] width 315 height 24
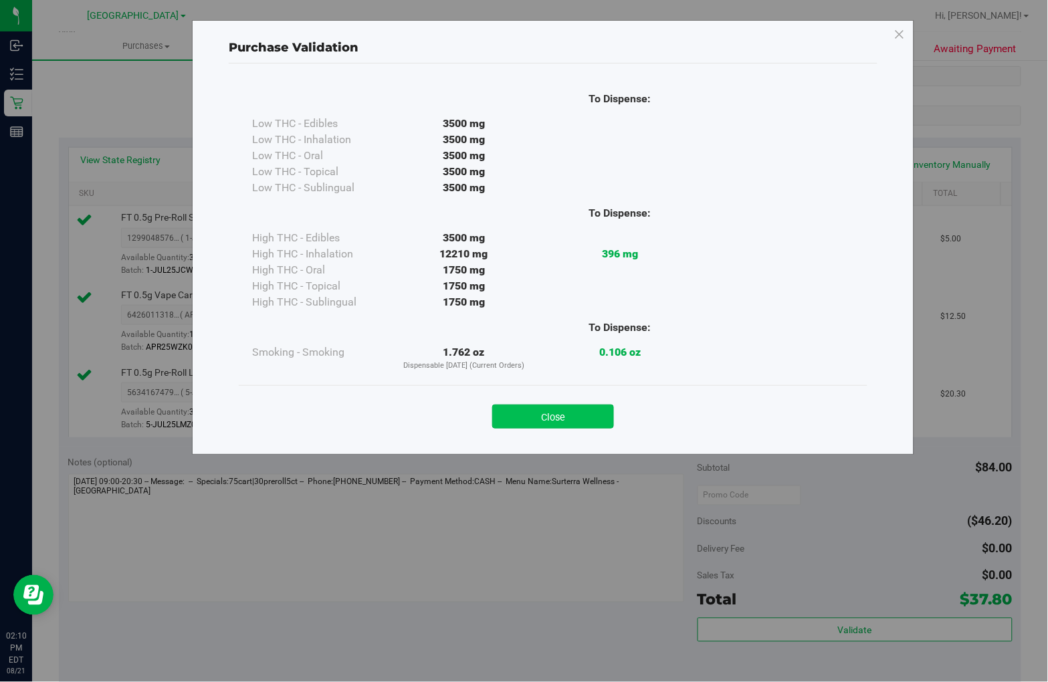
click at [547, 416] on button "Close" at bounding box center [553, 417] width 122 height 24
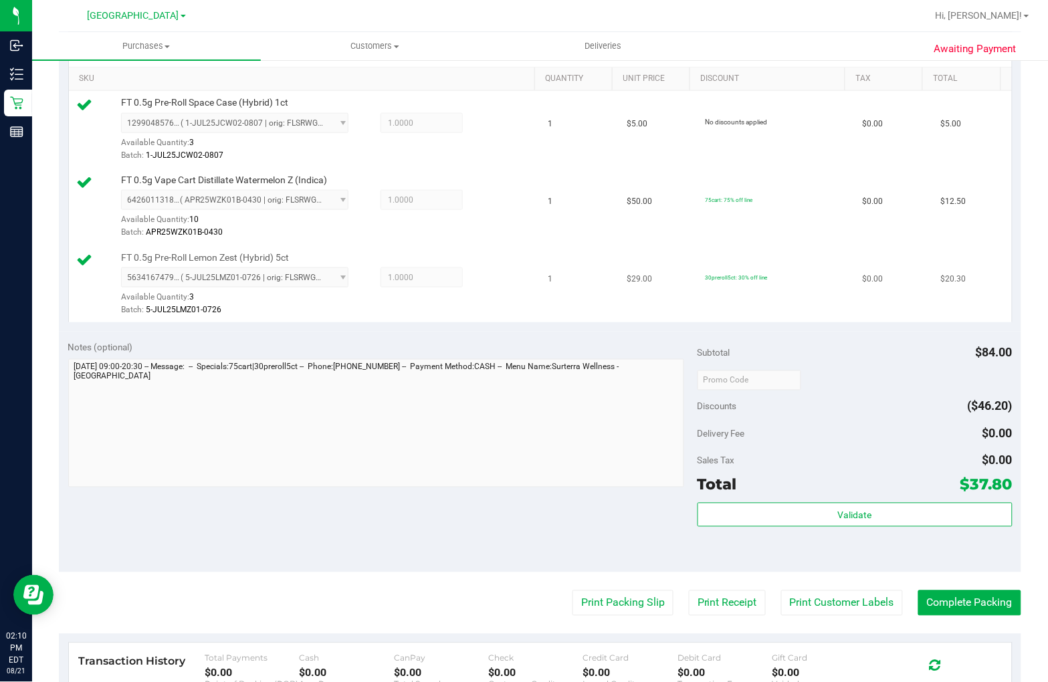
scroll to position [520, 0]
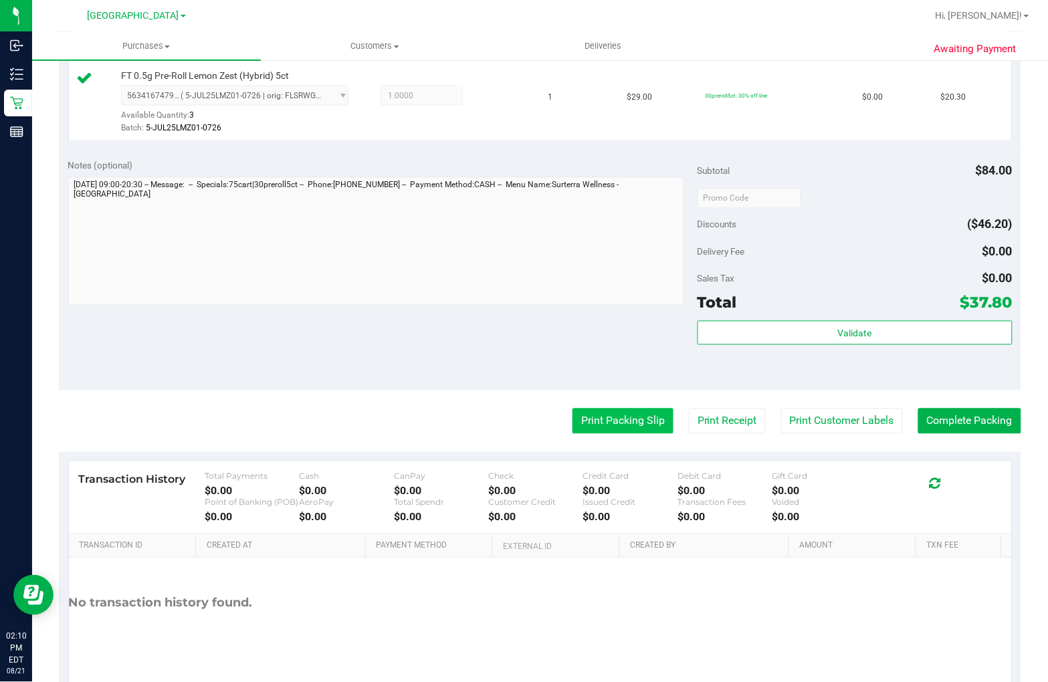
click at [572, 412] on button "Print Packing Slip" at bounding box center [622, 421] width 101 height 25
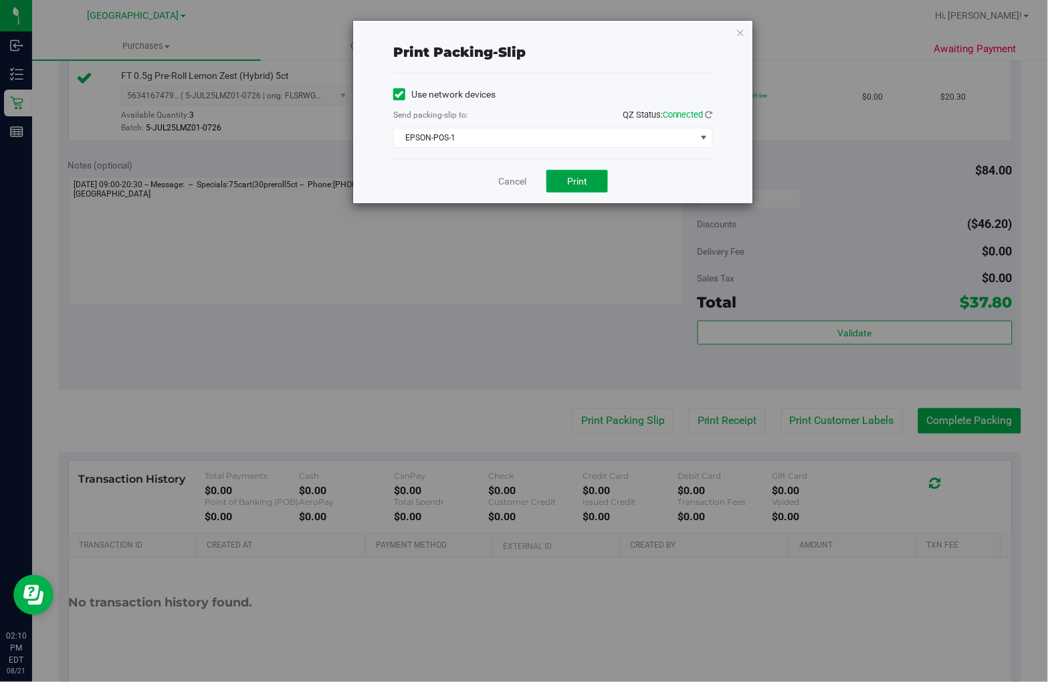
click at [587, 189] on button "Print" at bounding box center [577, 181] width 62 height 23
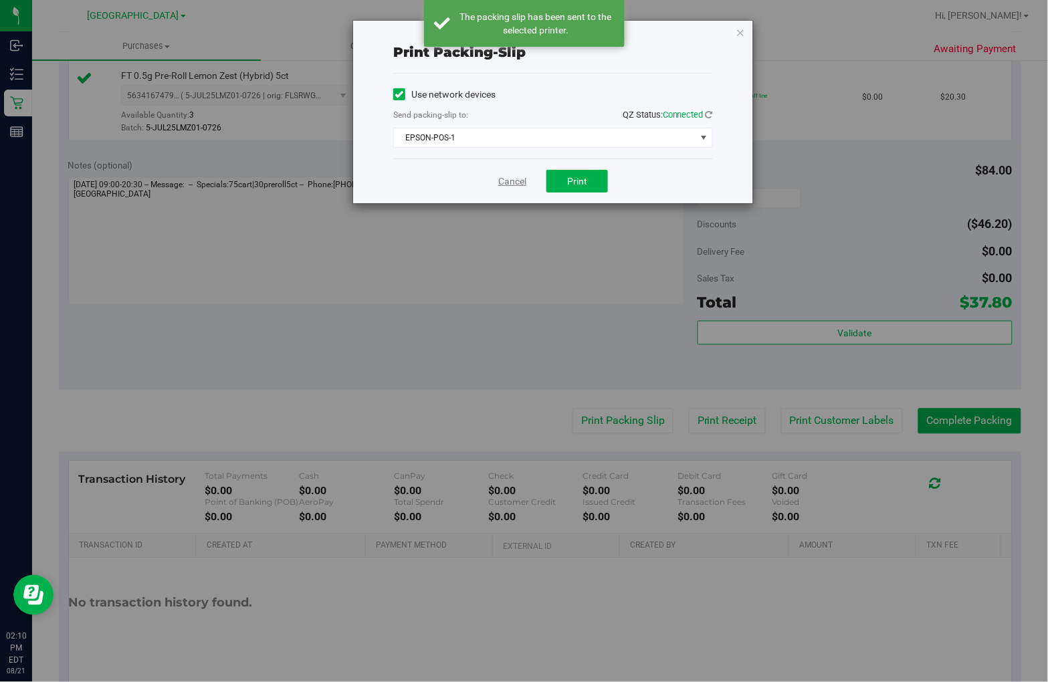
click at [502, 181] on link "Cancel" at bounding box center [512, 182] width 28 height 14
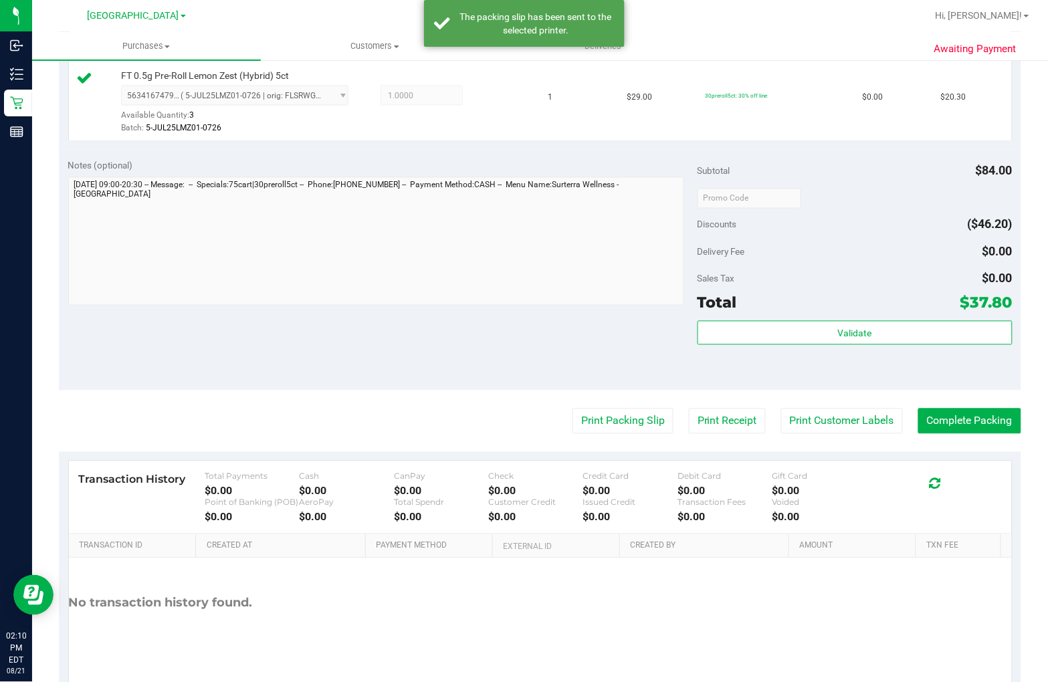
click at [857, 352] on div "Validate" at bounding box center [854, 351] width 315 height 60
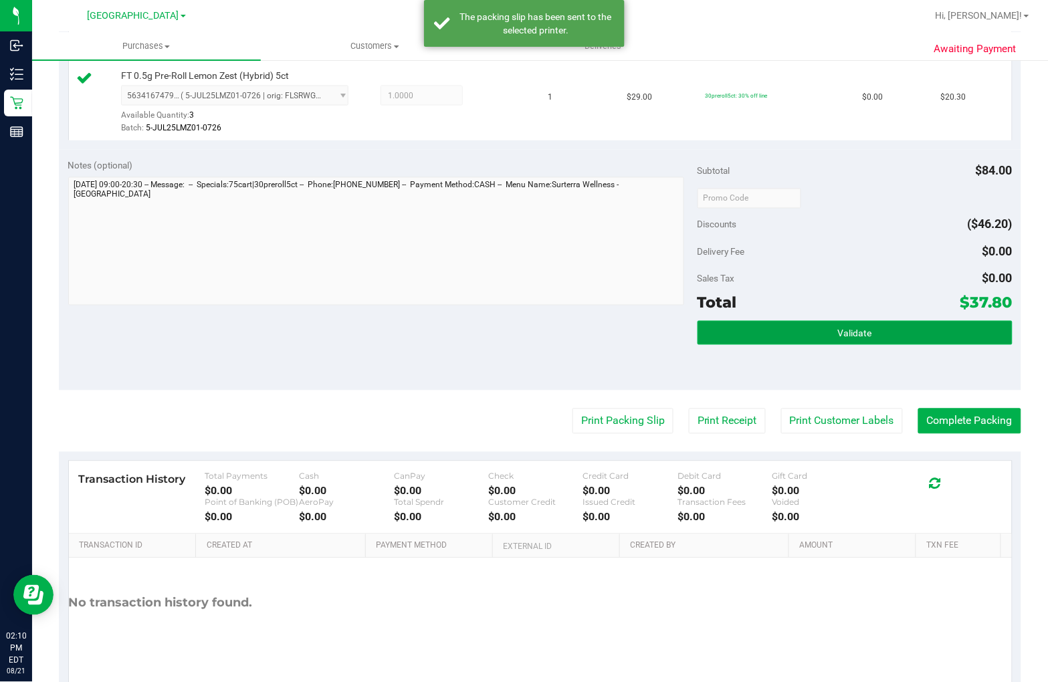
click at [854, 335] on span "Validate" at bounding box center [855, 333] width 34 height 11
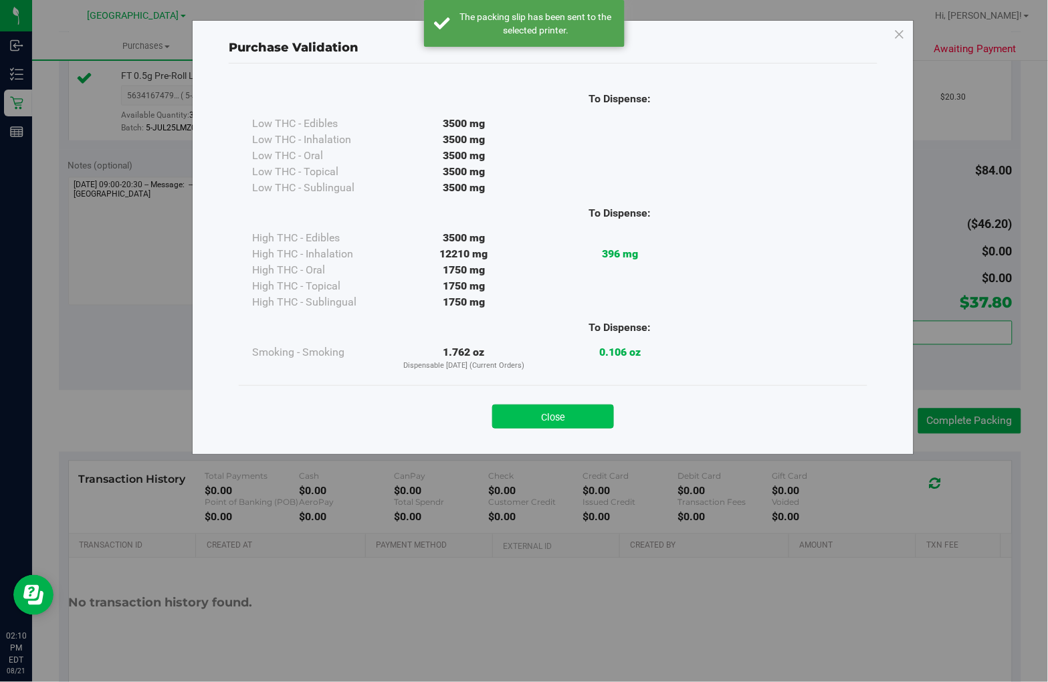
click at [534, 419] on button "Close" at bounding box center [553, 417] width 122 height 24
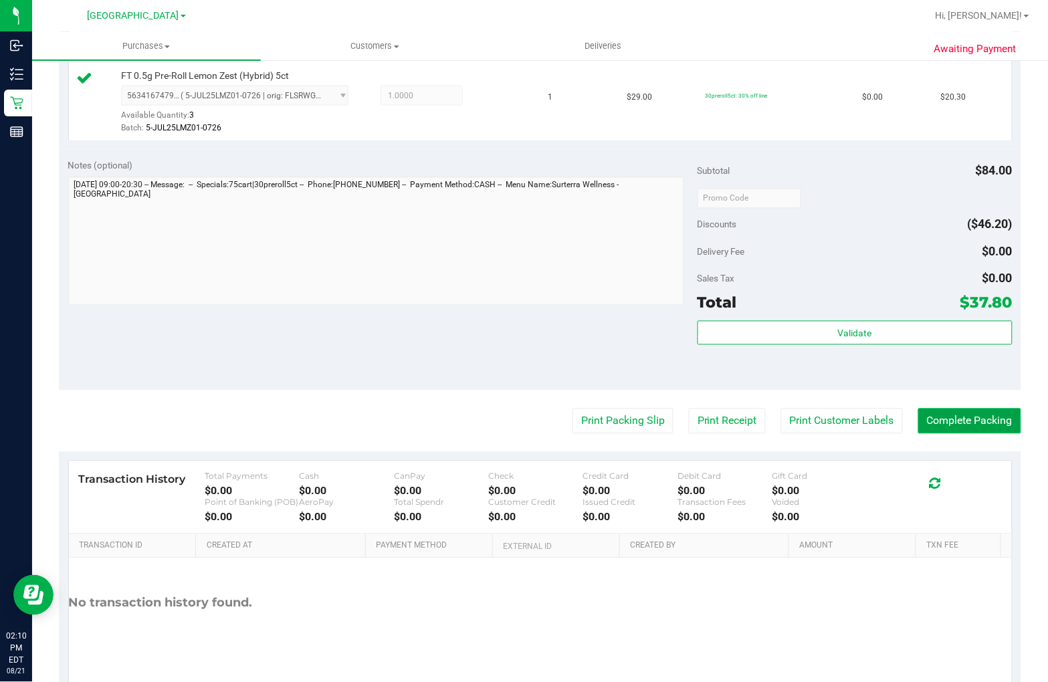
click at [985, 423] on button "Complete Packing" at bounding box center [969, 421] width 103 height 25
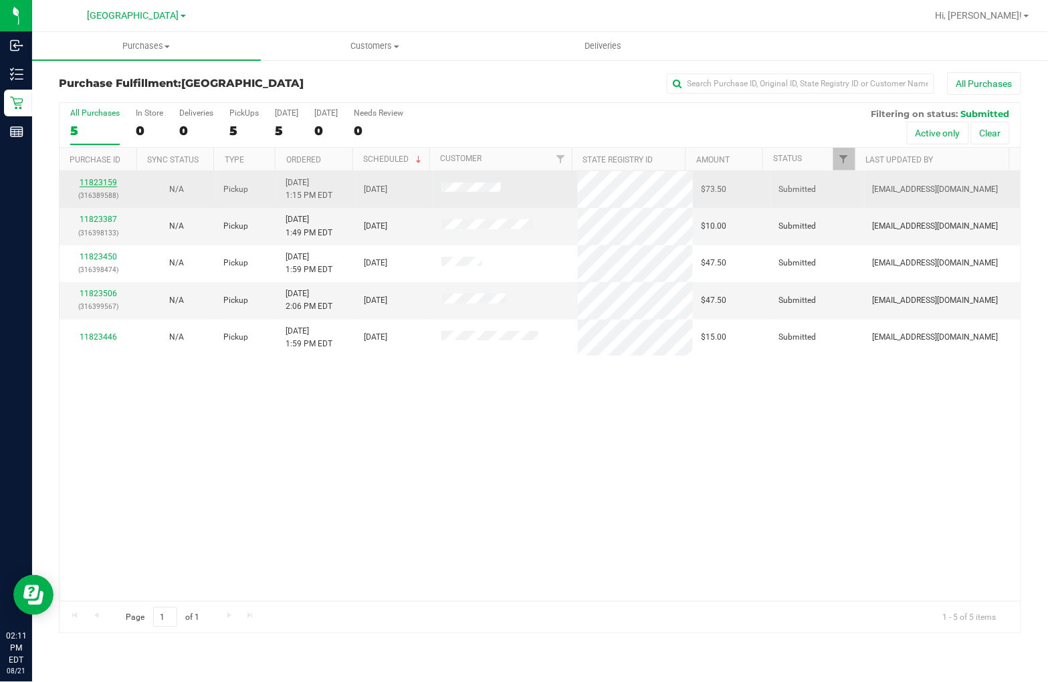
click at [103, 182] on link "11823159" at bounding box center [98, 182] width 37 height 9
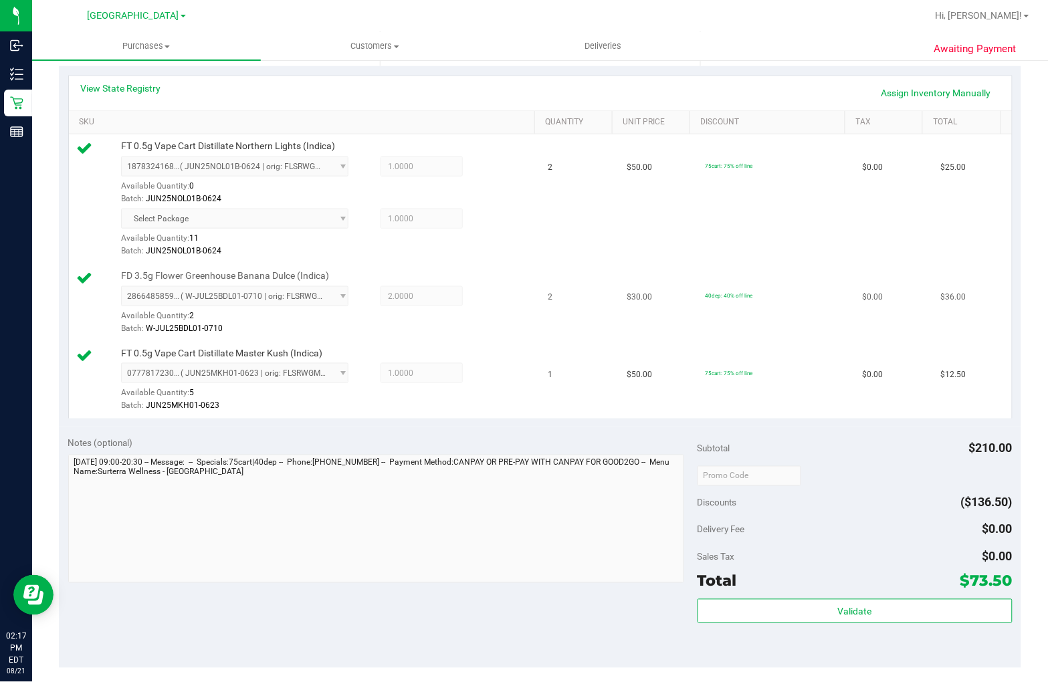
scroll to position [445, 0]
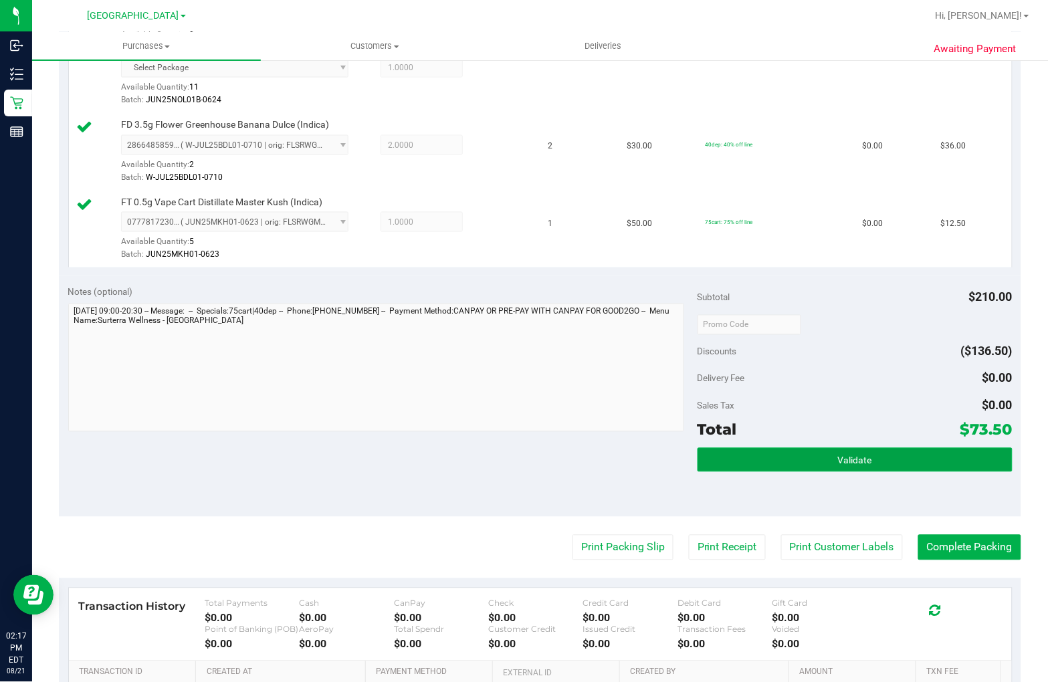
click at [838, 463] on span "Validate" at bounding box center [855, 460] width 34 height 11
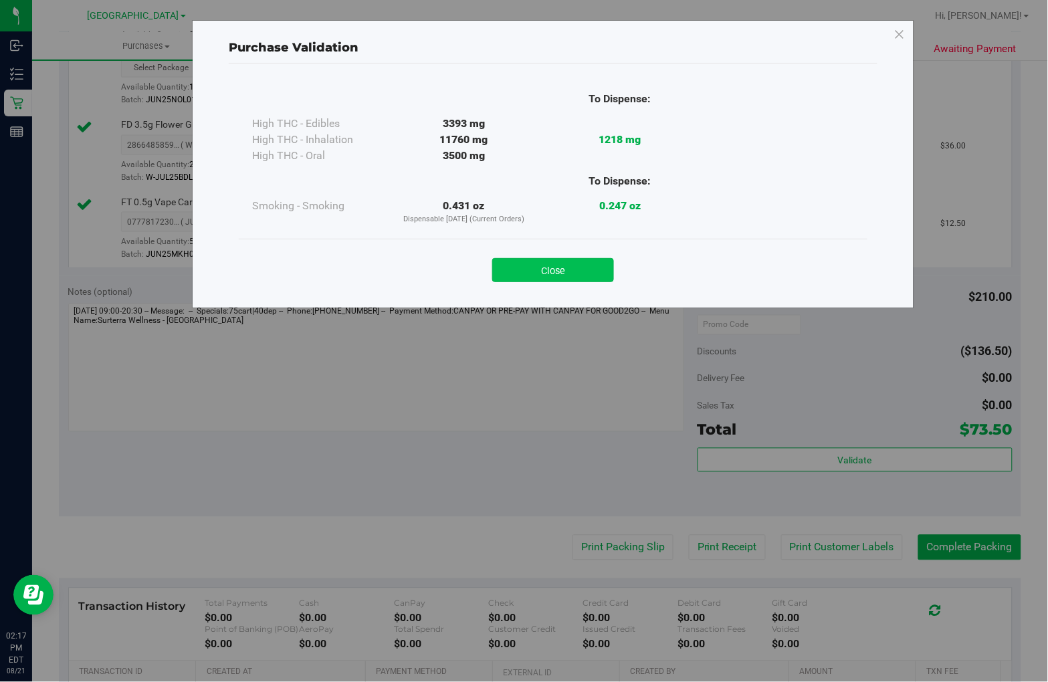
click at [552, 270] on button "Close" at bounding box center [553, 270] width 122 height 24
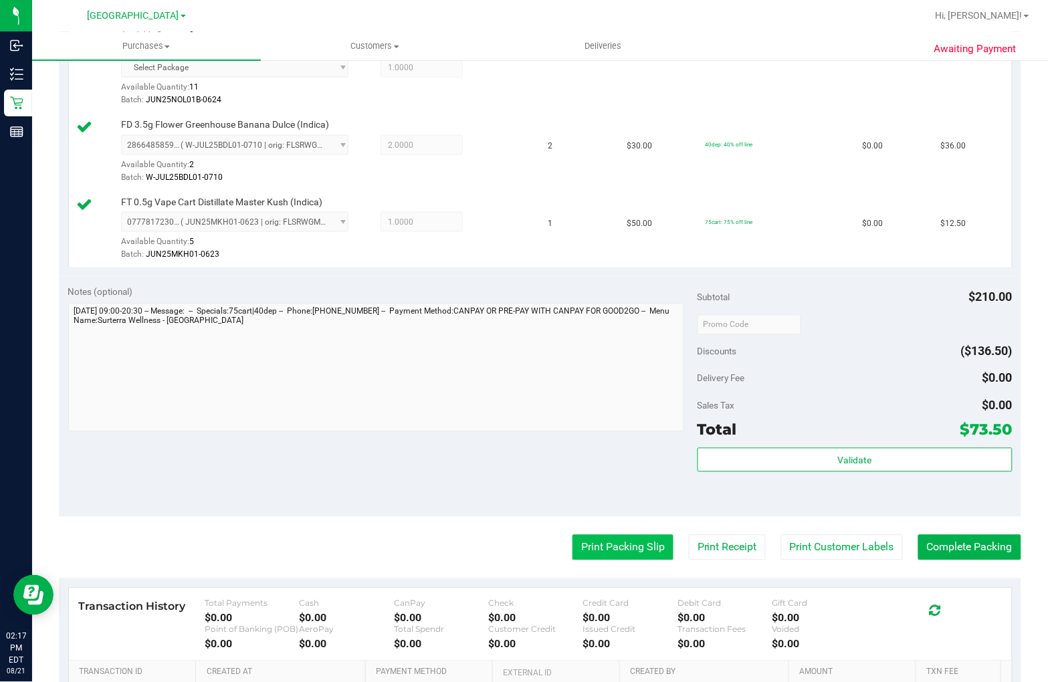
click at [595, 545] on button "Print Packing Slip" at bounding box center [622, 547] width 101 height 25
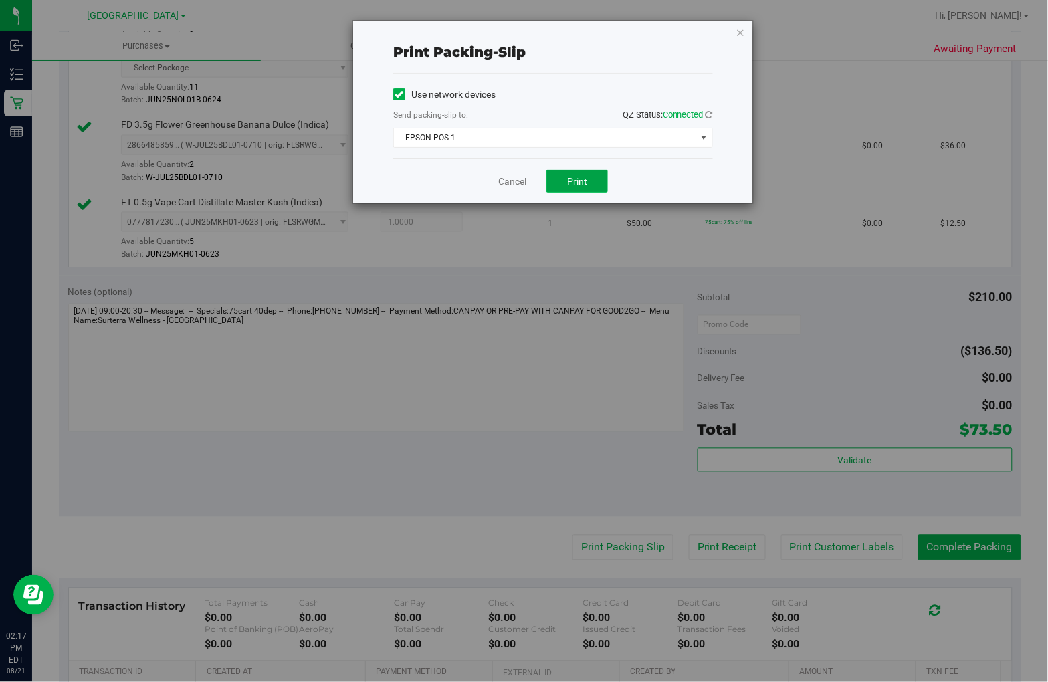
click at [592, 183] on button "Print" at bounding box center [577, 181] width 62 height 23
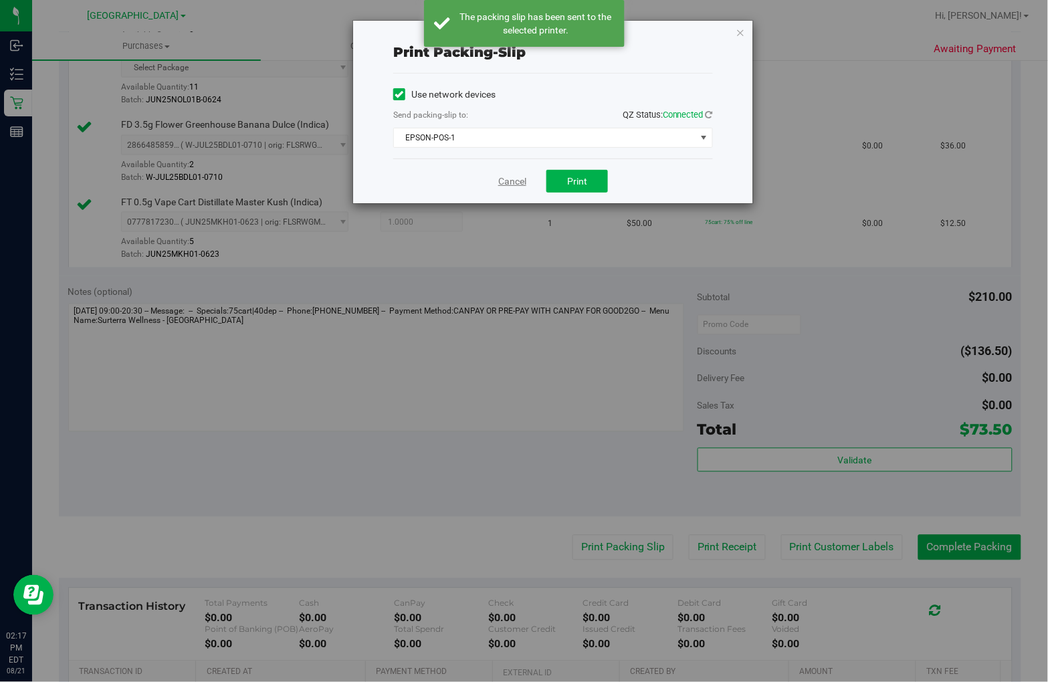
click at [518, 185] on link "Cancel" at bounding box center [512, 182] width 28 height 14
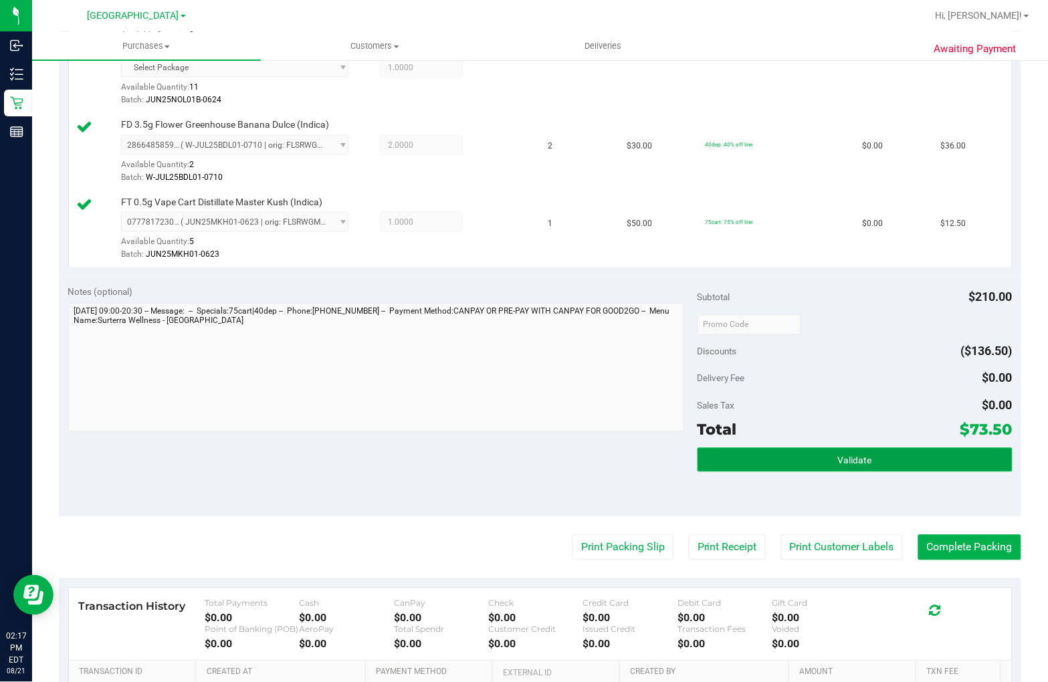
click at [771, 461] on button "Validate" at bounding box center [854, 460] width 315 height 24
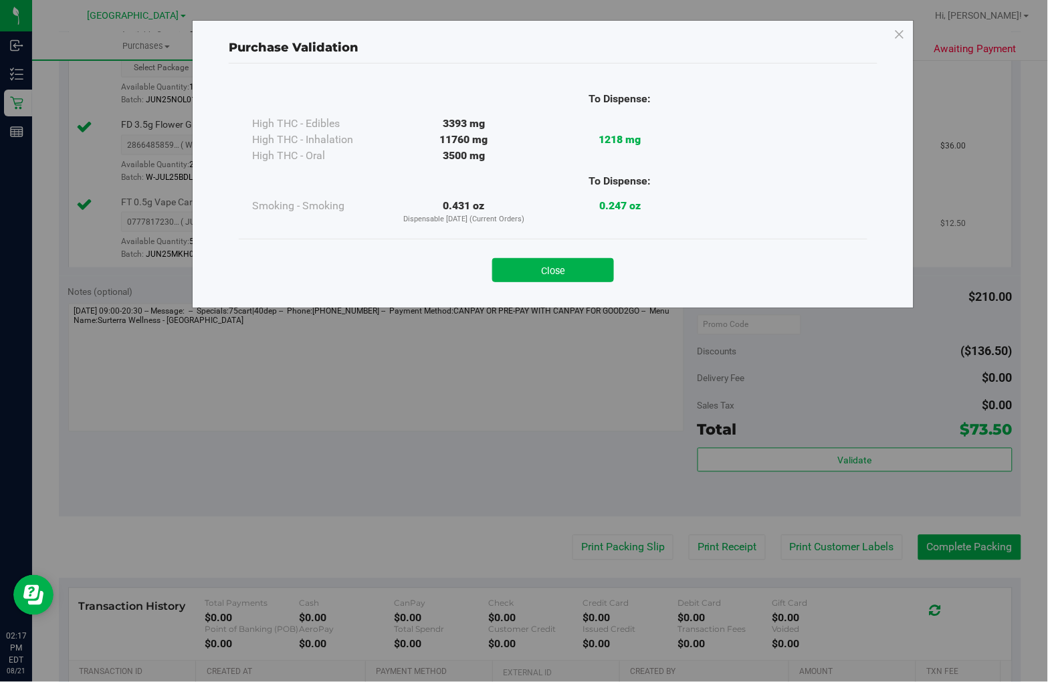
drag, startPoint x: 589, startPoint y: 278, endPoint x: 587, endPoint y: 266, distance: 12.2
click at [589, 277] on button "Close" at bounding box center [553, 270] width 122 height 24
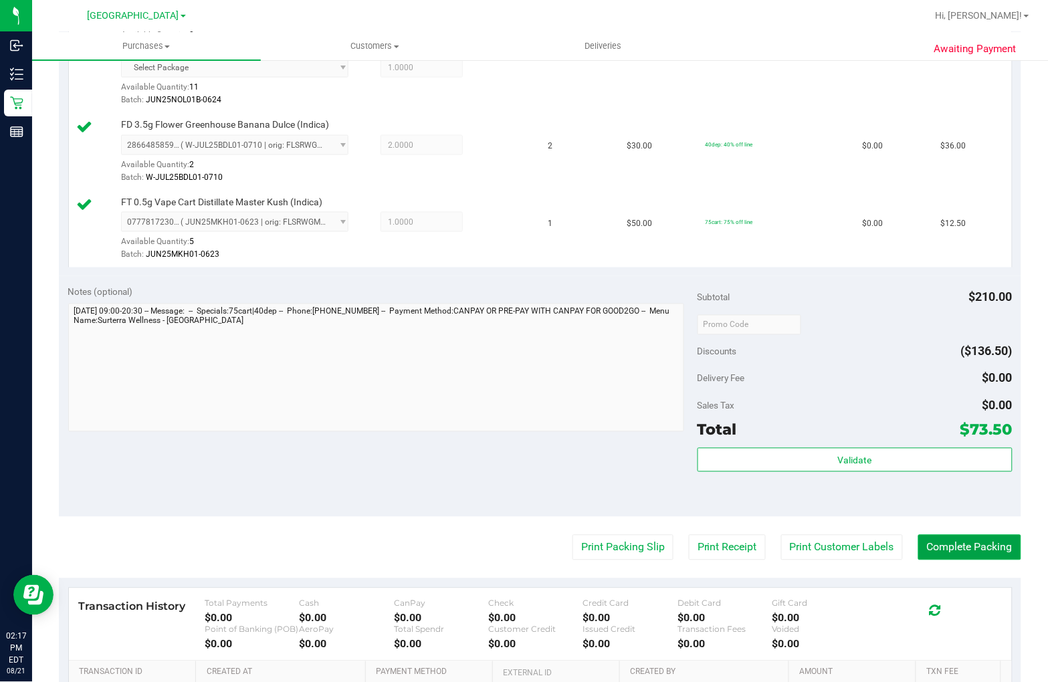
click at [960, 544] on button "Complete Packing" at bounding box center [969, 547] width 103 height 25
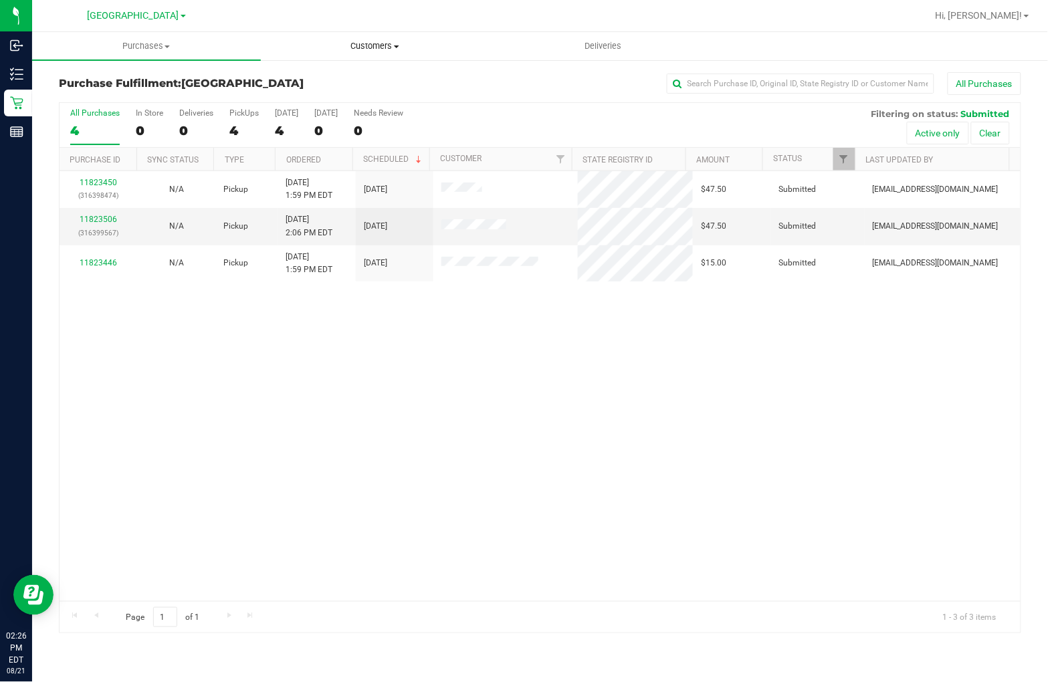
click at [376, 42] on span "Customers" at bounding box center [374, 46] width 227 height 12
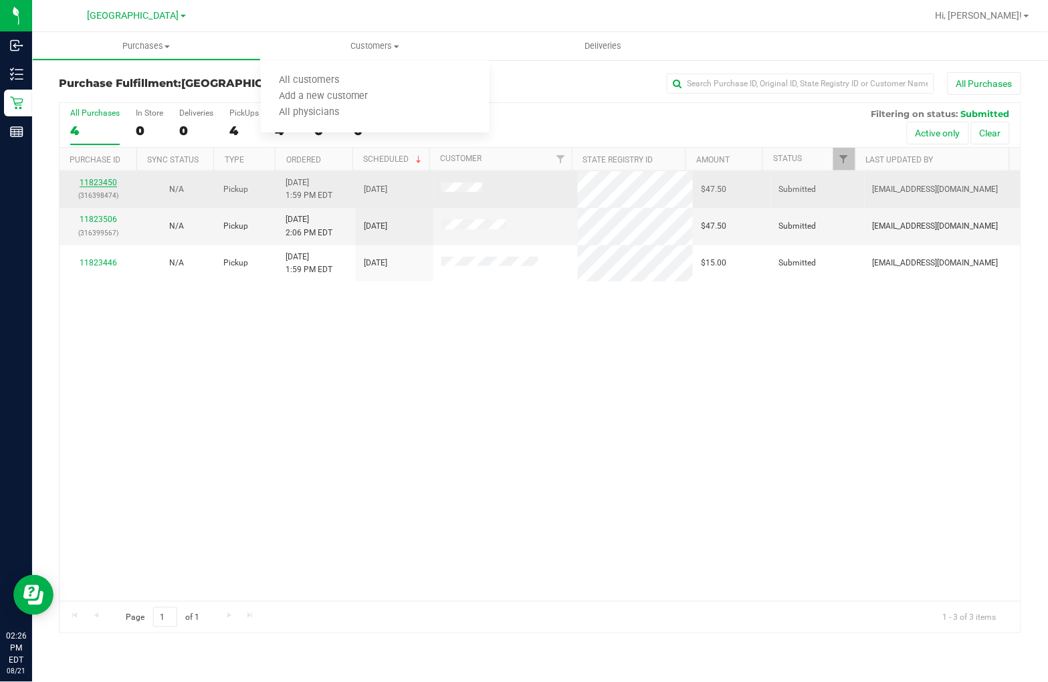
click at [94, 183] on link "11823450" at bounding box center [98, 182] width 37 height 9
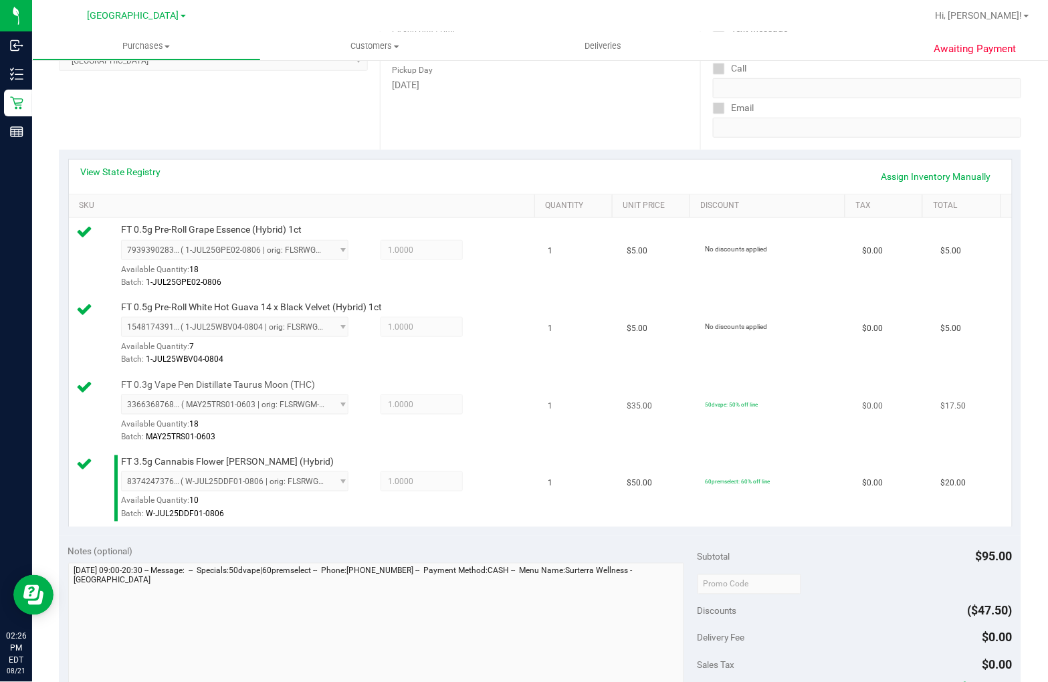
scroll to position [297, 0]
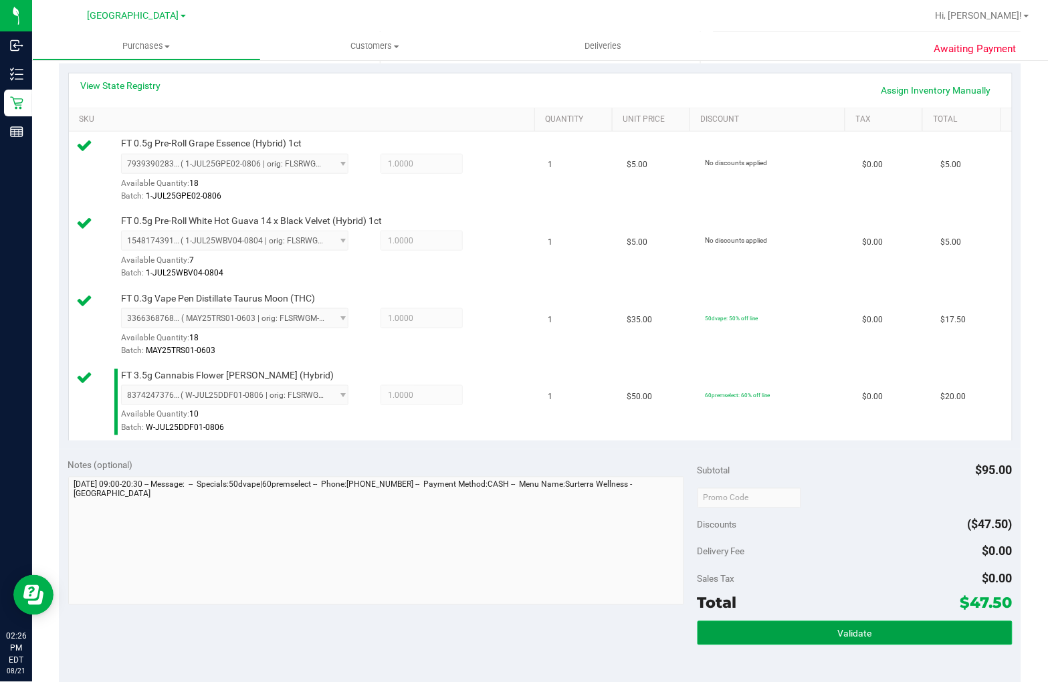
click at [790, 633] on button "Validate" at bounding box center [854, 633] width 315 height 24
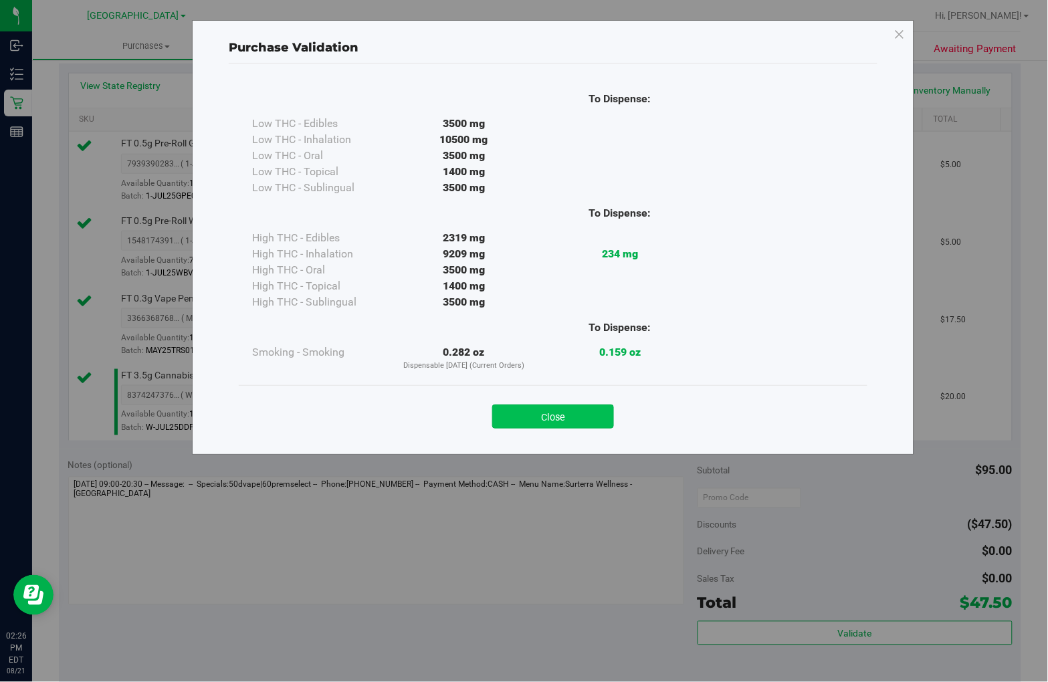
click at [586, 413] on button "Close" at bounding box center [553, 417] width 122 height 24
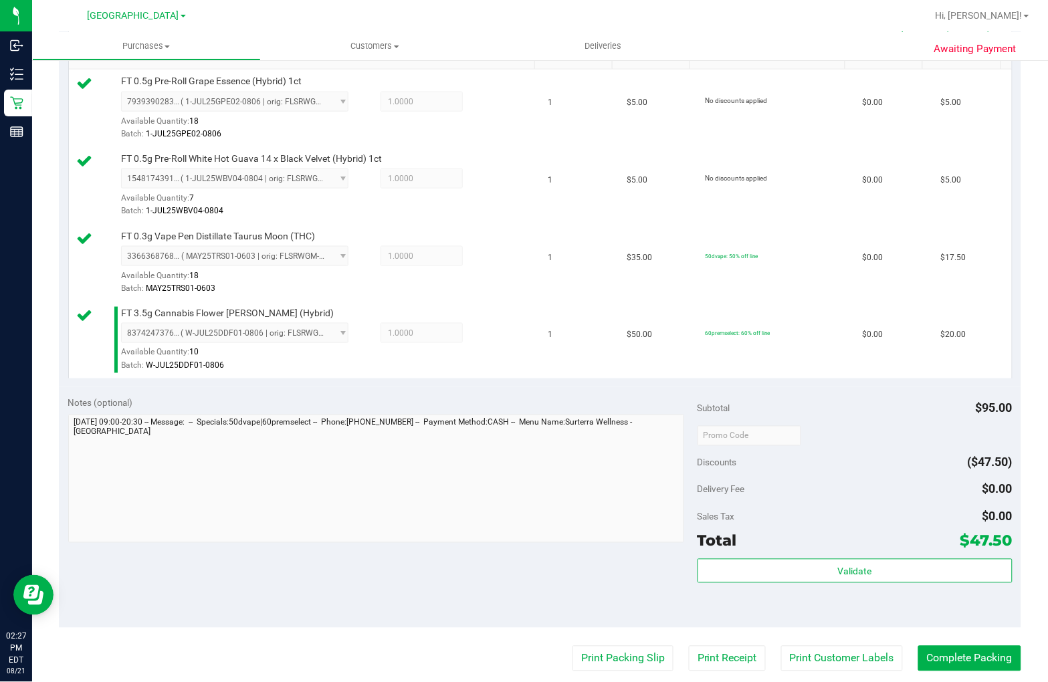
scroll to position [445, 0]
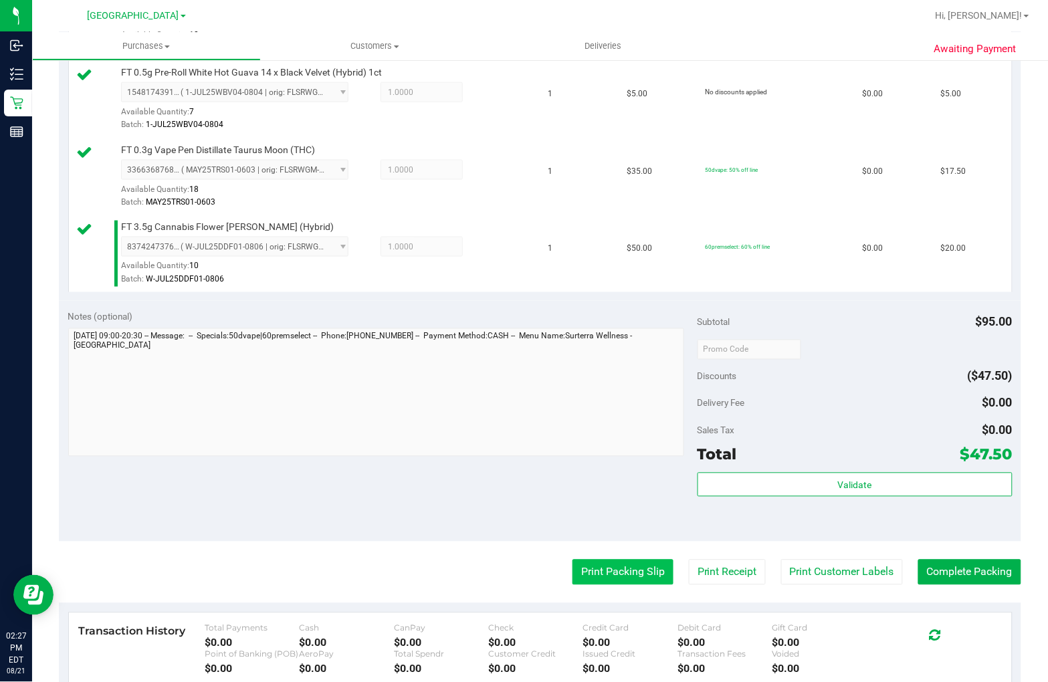
click at [605, 565] on button "Print Packing Slip" at bounding box center [622, 572] width 101 height 25
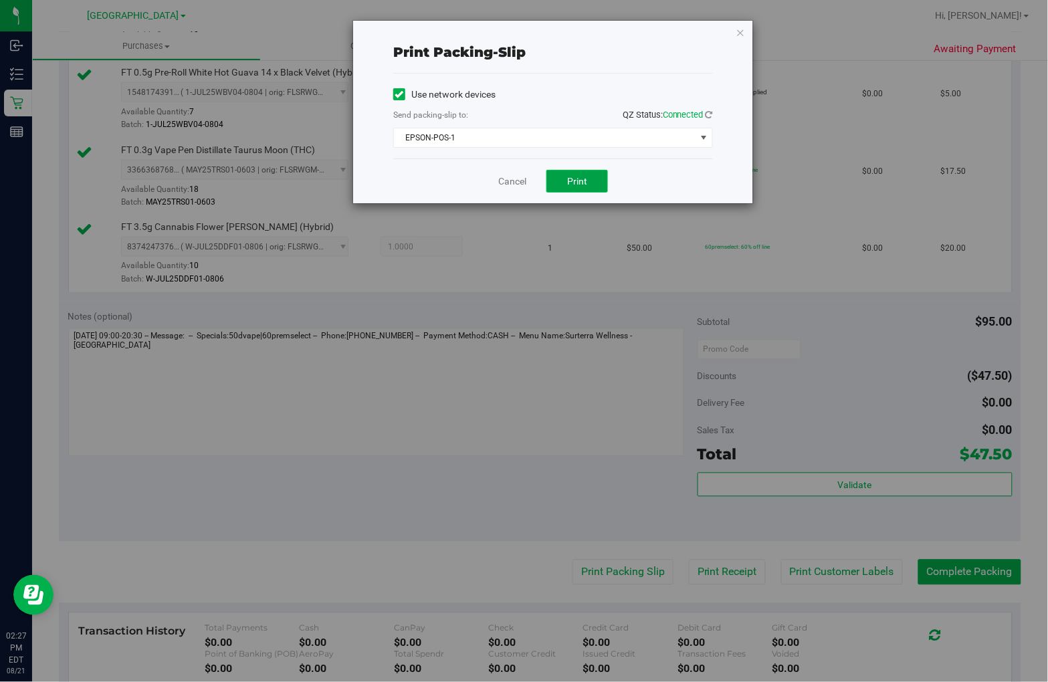
click at [570, 191] on button "Print" at bounding box center [577, 181] width 62 height 23
click at [508, 178] on link "Cancel" at bounding box center [512, 182] width 28 height 14
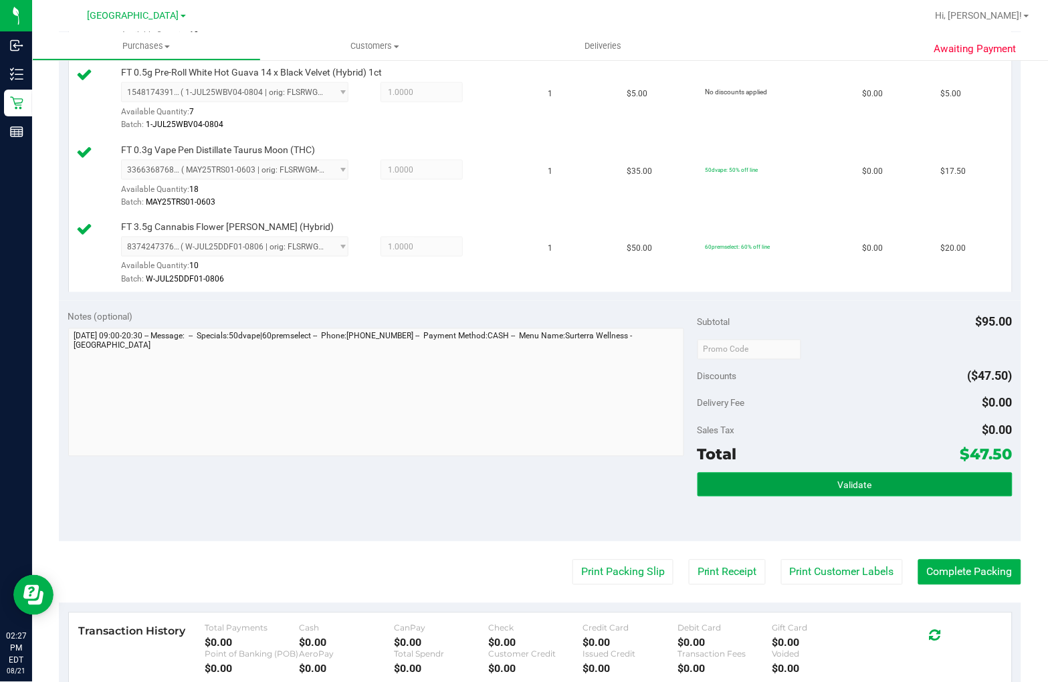
click at [858, 480] on span "Validate" at bounding box center [855, 485] width 34 height 11
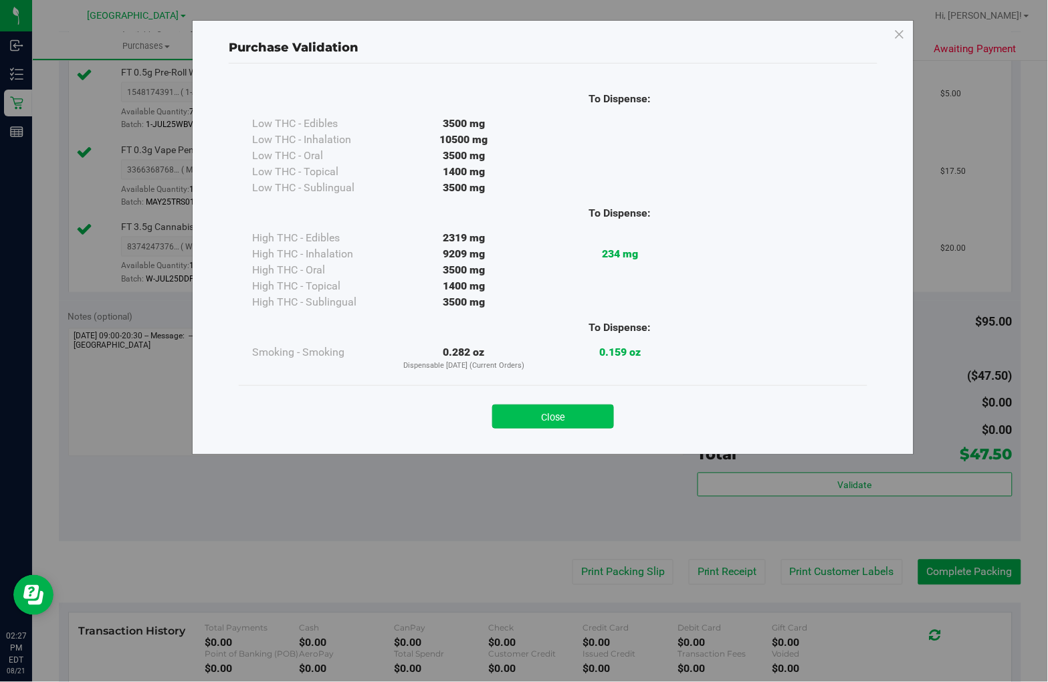
click at [540, 409] on button "Close" at bounding box center [553, 417] width 122 height 24
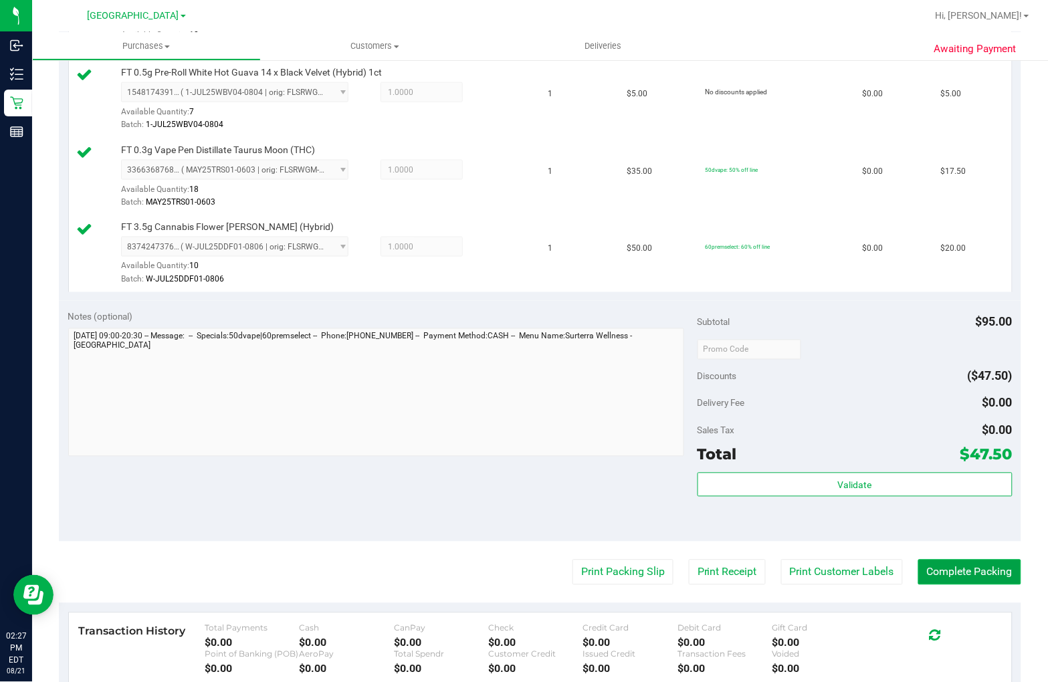
click at [986, 566] on button "Complete Packing" at bounding box center [969, 572] width 103 height 25
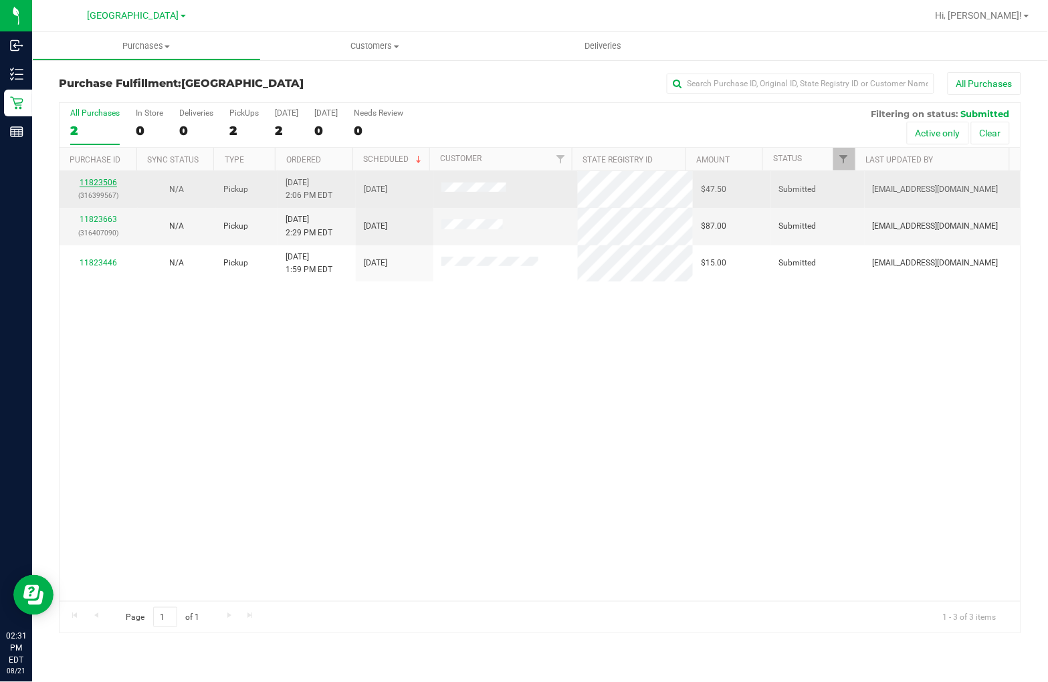
click at [105, 183] on link "11823506" at bounding box center [98, 182] width 37 height 9
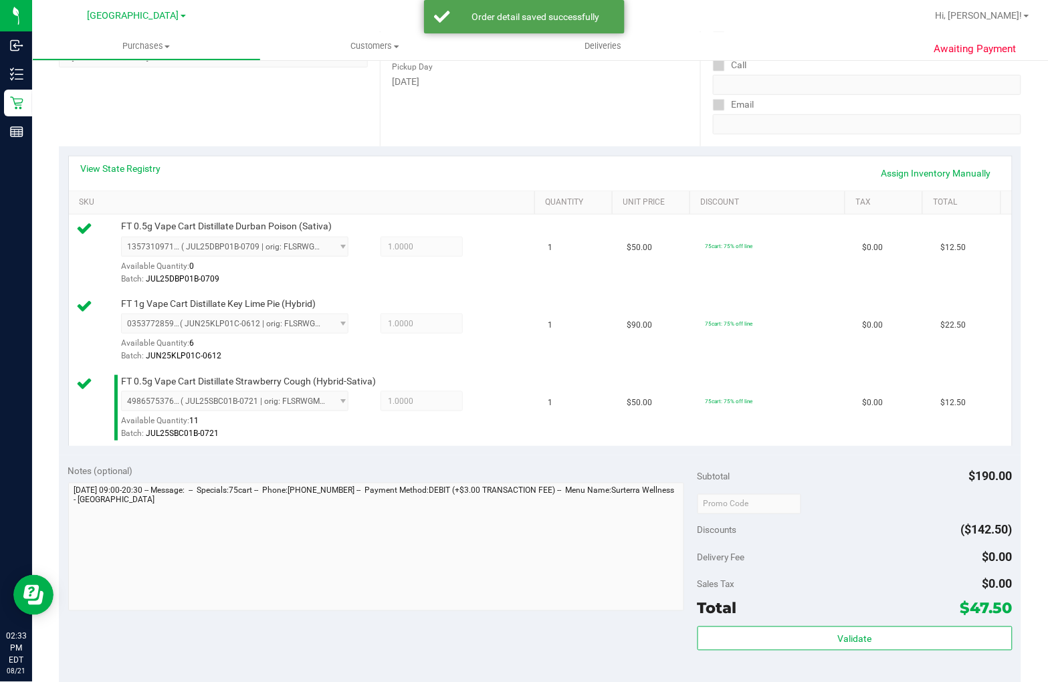
scroll to position [223, 0]
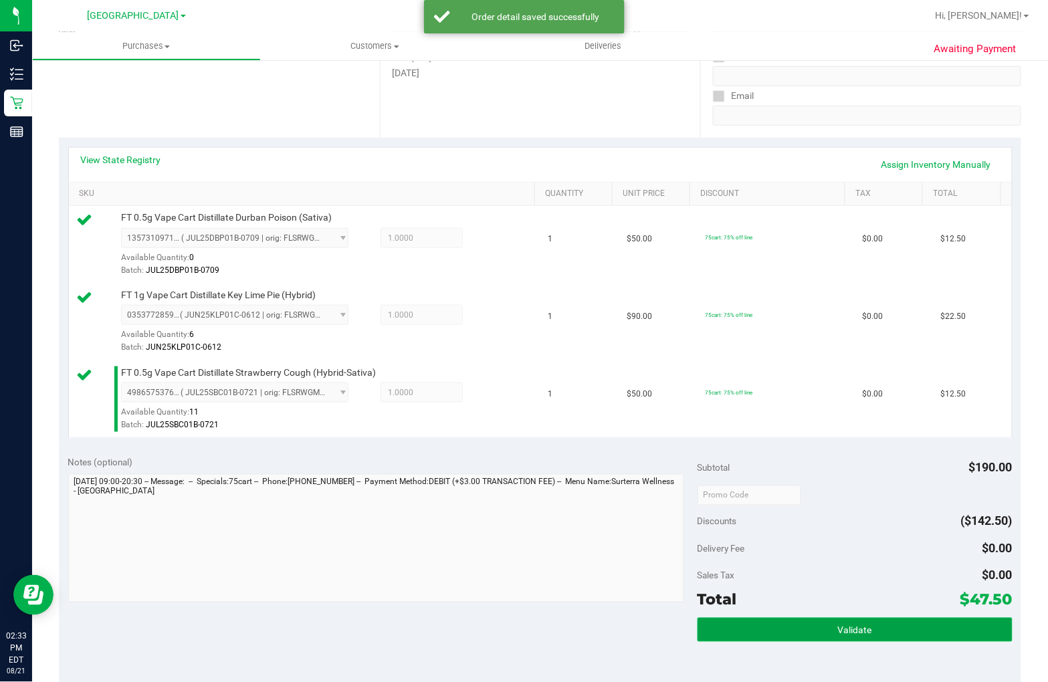
click at [852, 633] on span "Validate" at bounding box center [855, 630] width 34 height 11
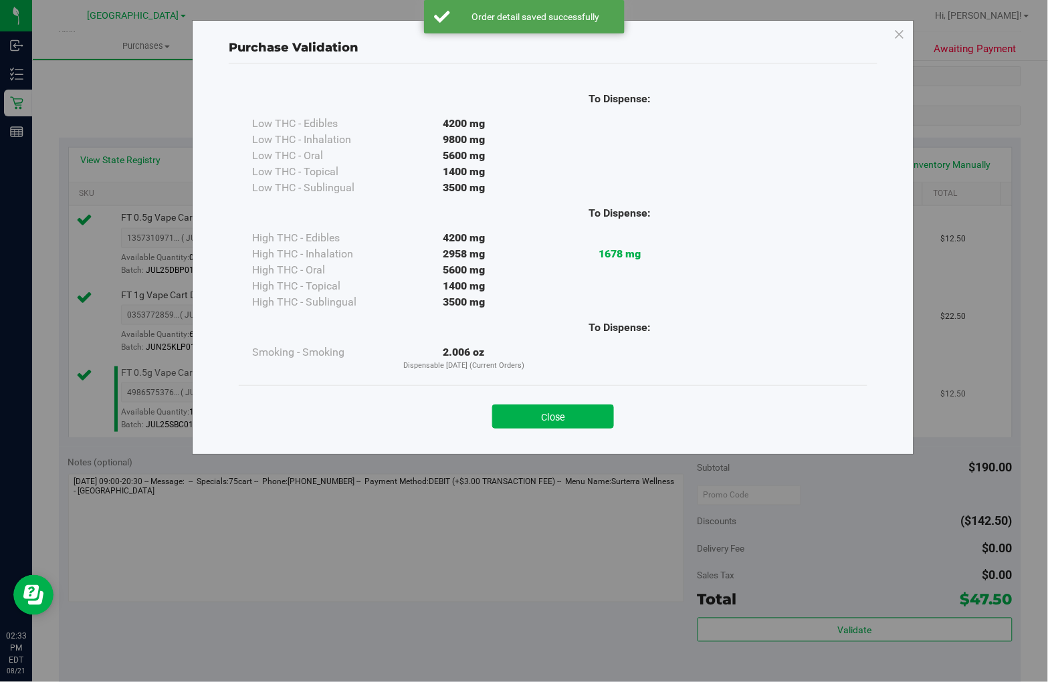
click at [547, 412] on button "Close" at bounding box center [553, 417] width 122 height 24
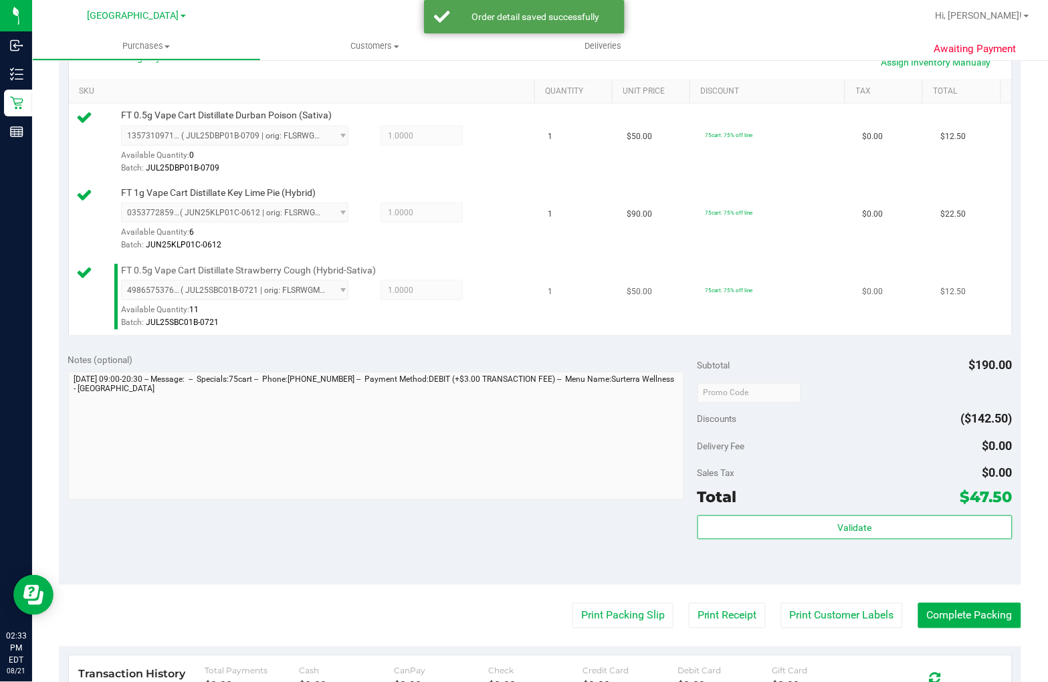
scroll to position [520, 0]
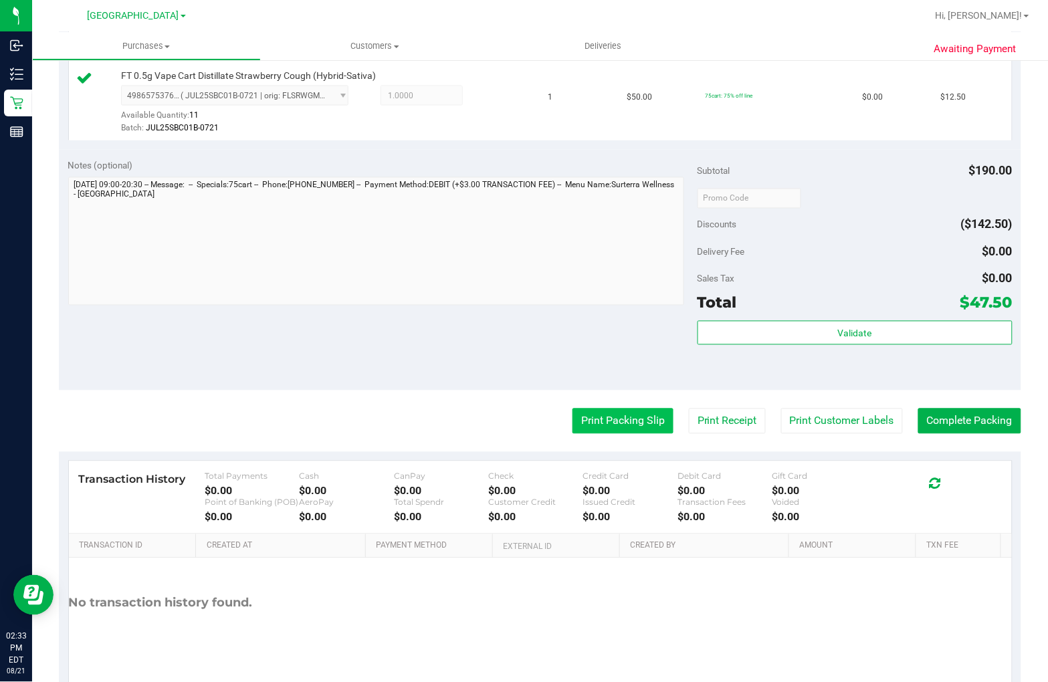
click at [631, 419] on button "Print Packing Slip" at bounding box center [622, 421] width 101 height 25
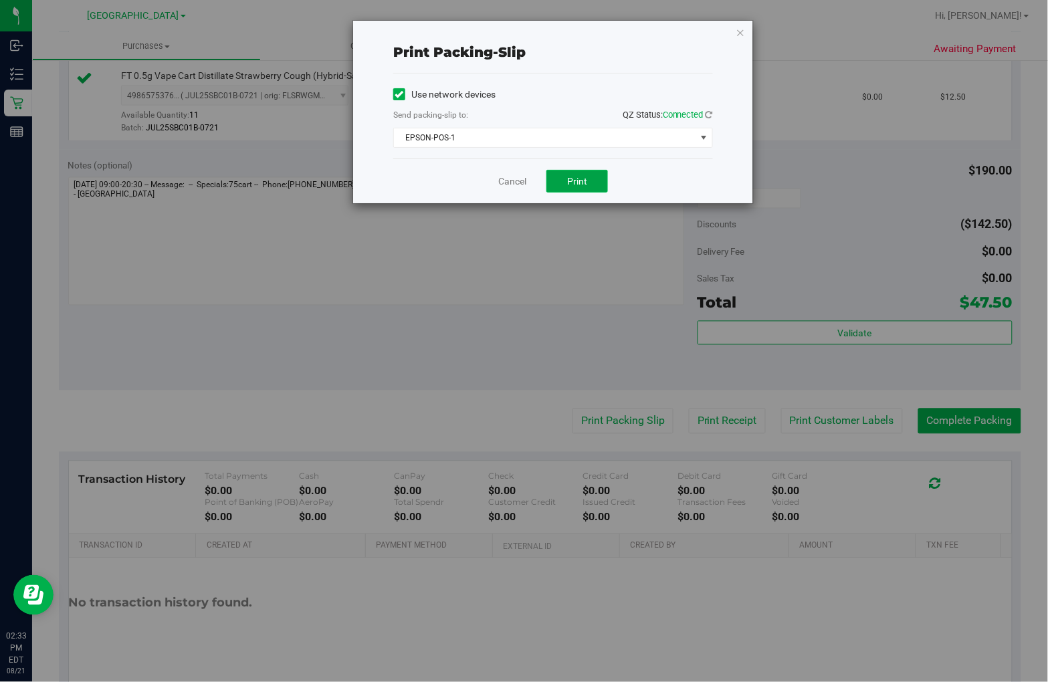
click at [576, 177] on span "Print" at bounding box center [577, 181] width 20 height 11
click at [516, 183] on link "Cancel" at bounding box center [512, 182] width 28 height 14
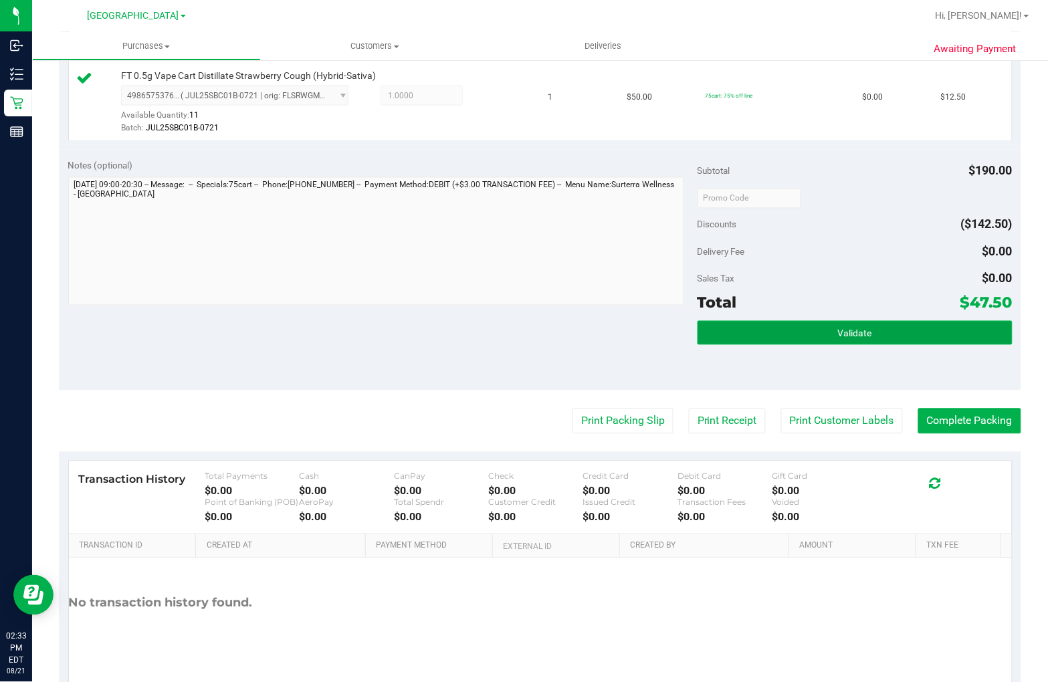
click at [941, 326] on button "Validate" at bounding box center [854, 333] width 315 height 24
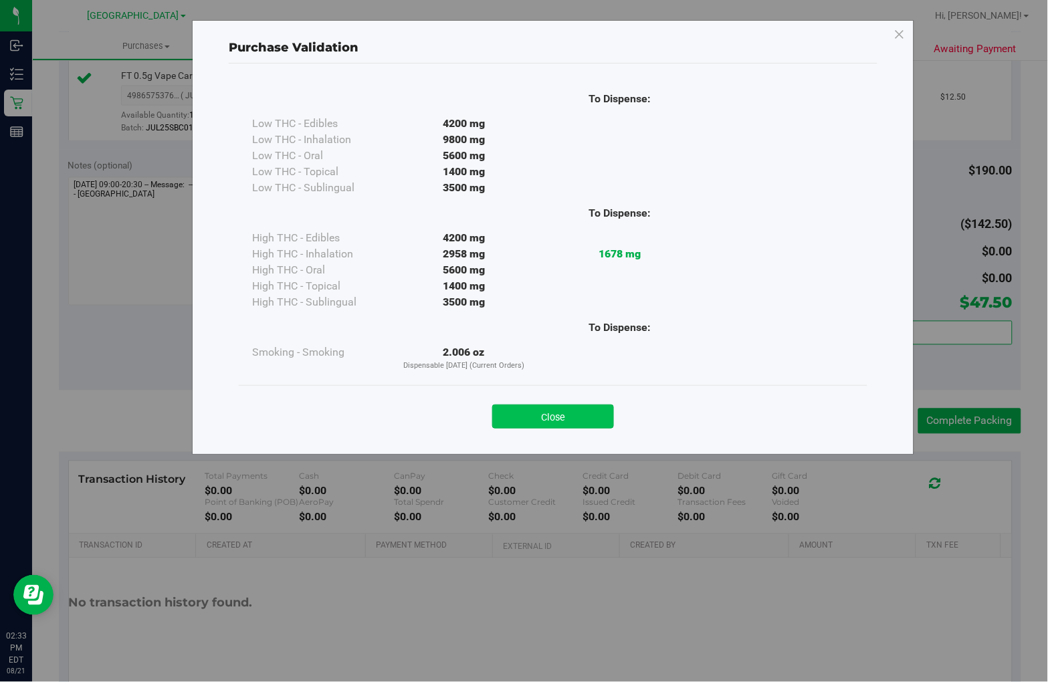
click at [569, 415] on button "Close" at bounding box center [553, 417] width 122 height 24
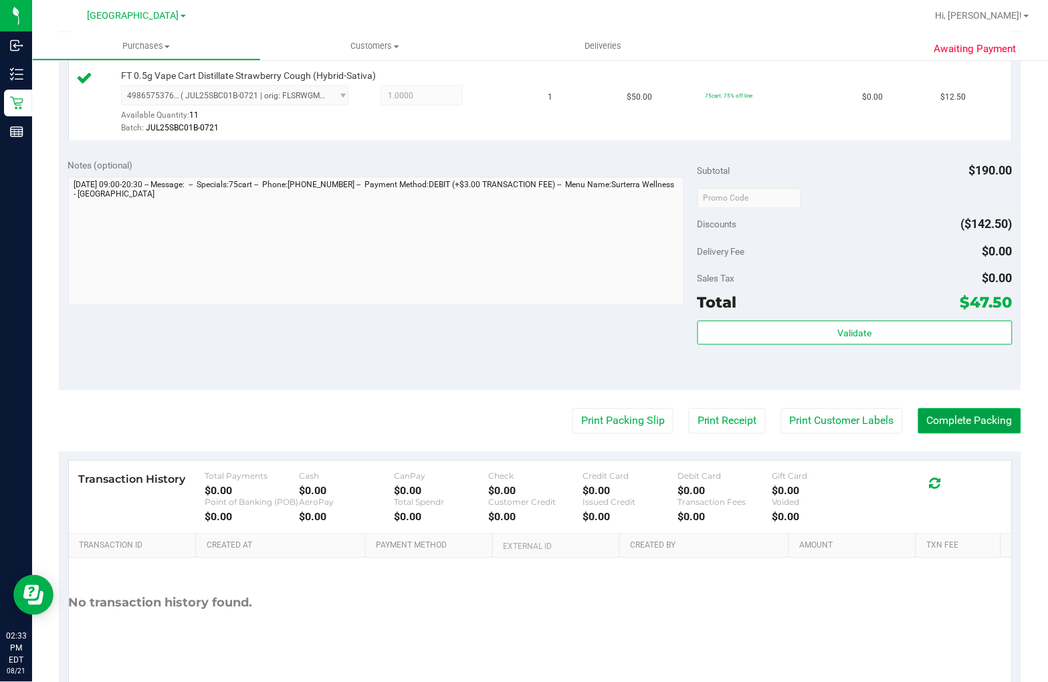
click at [962, 421] on button "Complete Packing" at bounding box center [969, 421] width 103 height 25
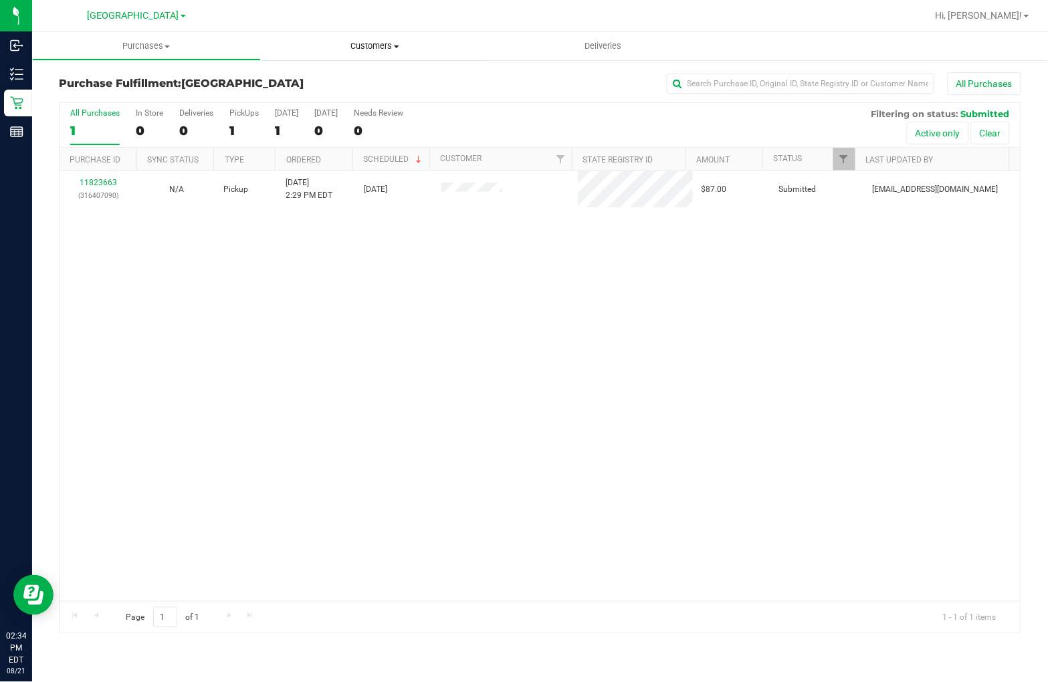
click at [373, 43] on span "Customers" at bounding box center [375, 46] width 229 height 12
click at [321, 78] on span "All customers" at bounding box center [309, 80] width 96 height 11
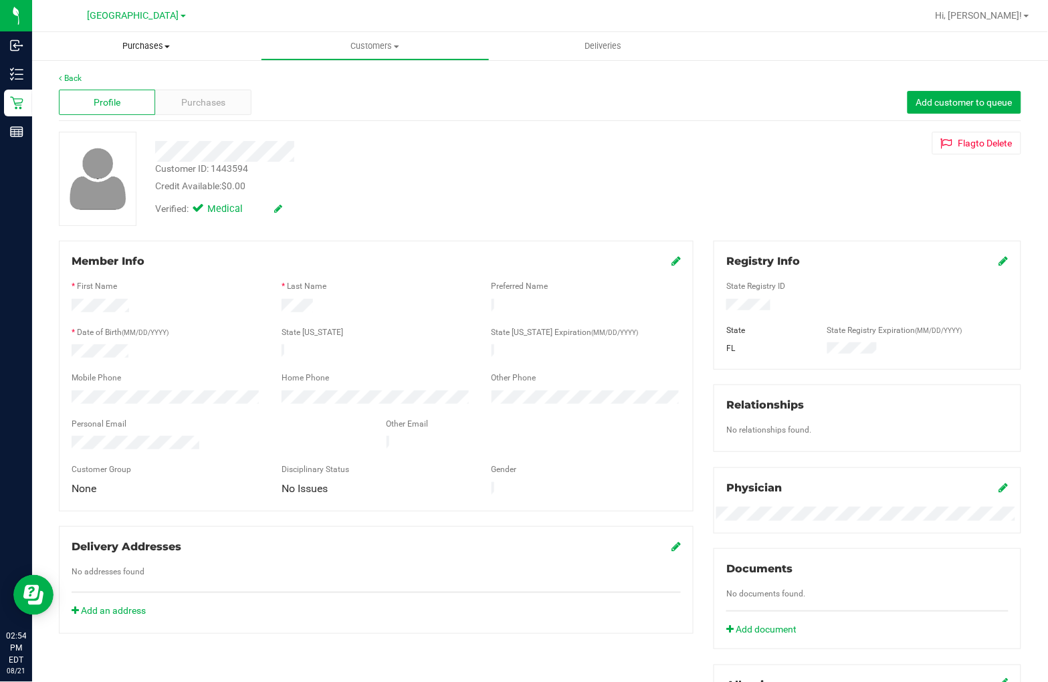
click at [152, 44] on span "Purchases" at bounding box center [146, 46] width 229 height 12
click at [130, 98] on li "Fulfillment" at bounding box center [146, 97] width 229 height 16
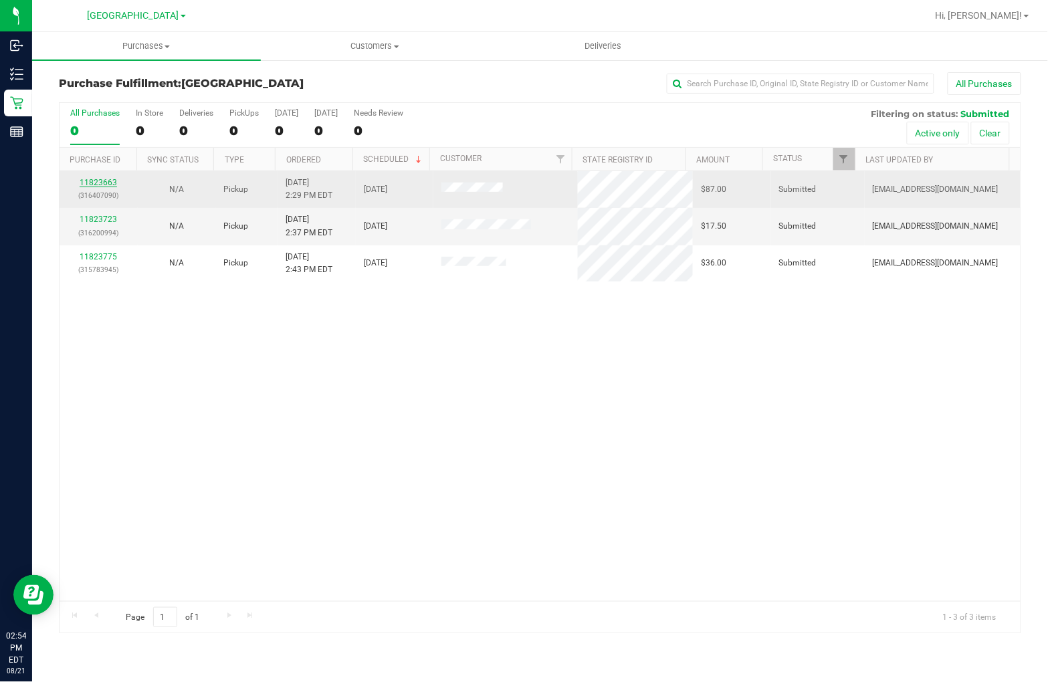
click at [97, 181] on link "11823663" at bounding box center [98, 182] width 37 height 9
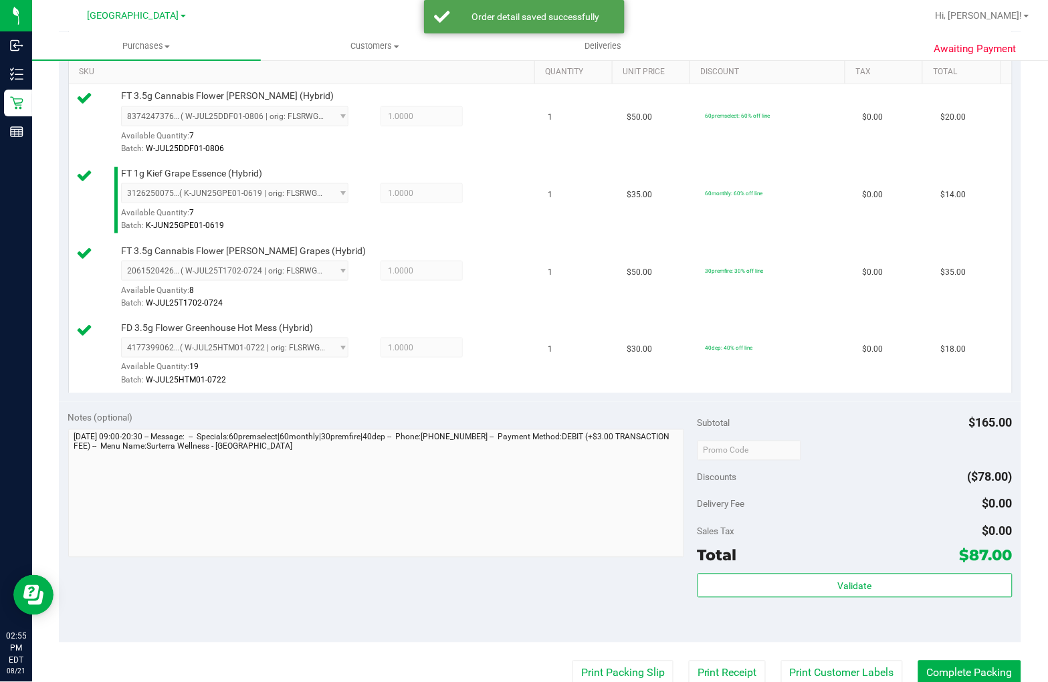
scroll to position [371, 0]
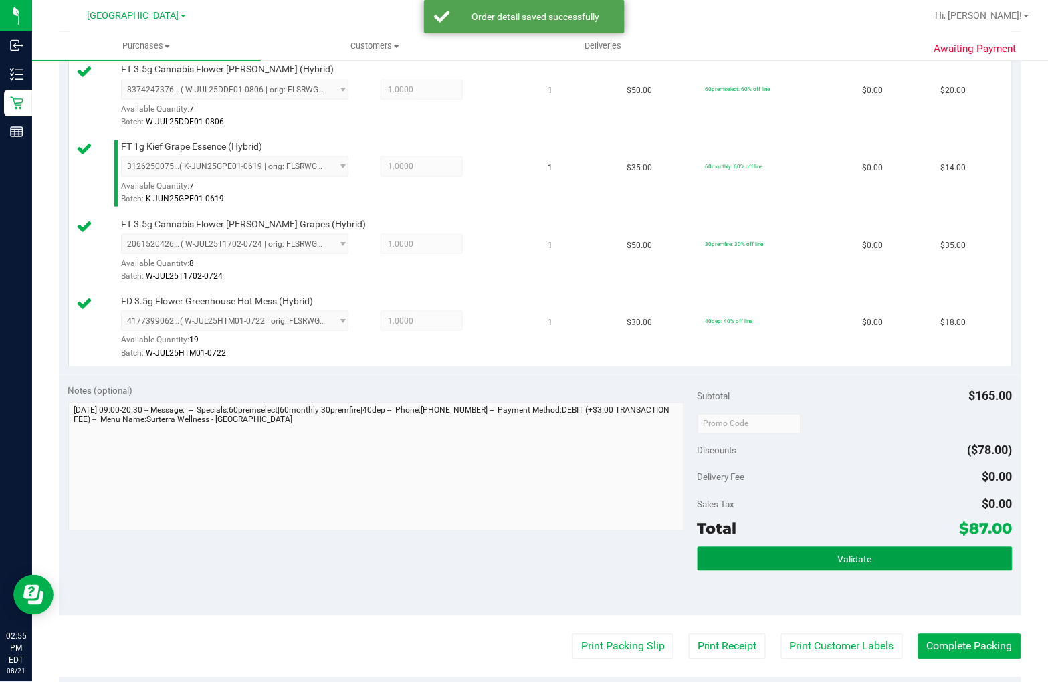
click at [859, 550] on button "Validate" at bounding box center [854, 559] width 315 height 24
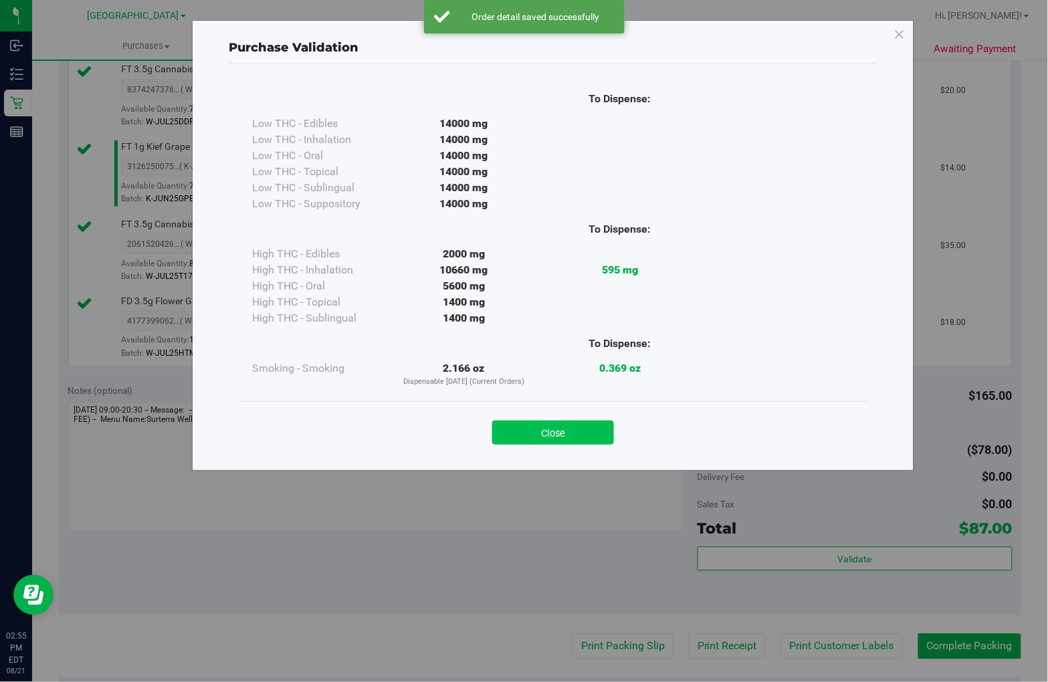
click at [573, 429] on button "Close" at bounding box center [553, 433] width 122 height 24
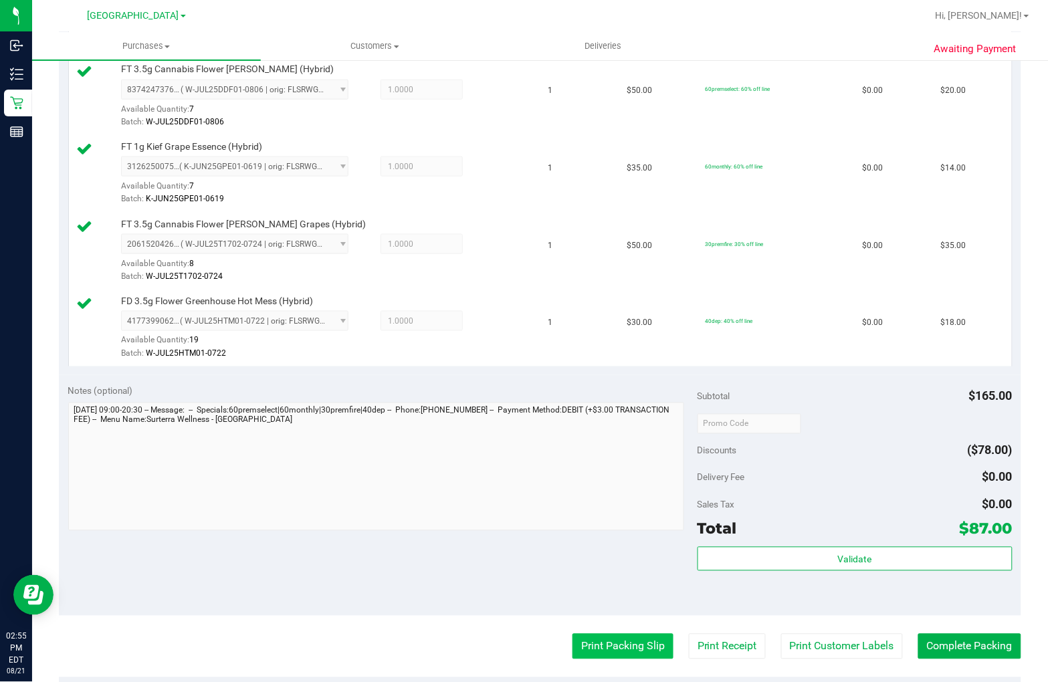
click at [592, 645] on button "Print Packing Slip" at bounding box center [622, 646] width 101 height 25
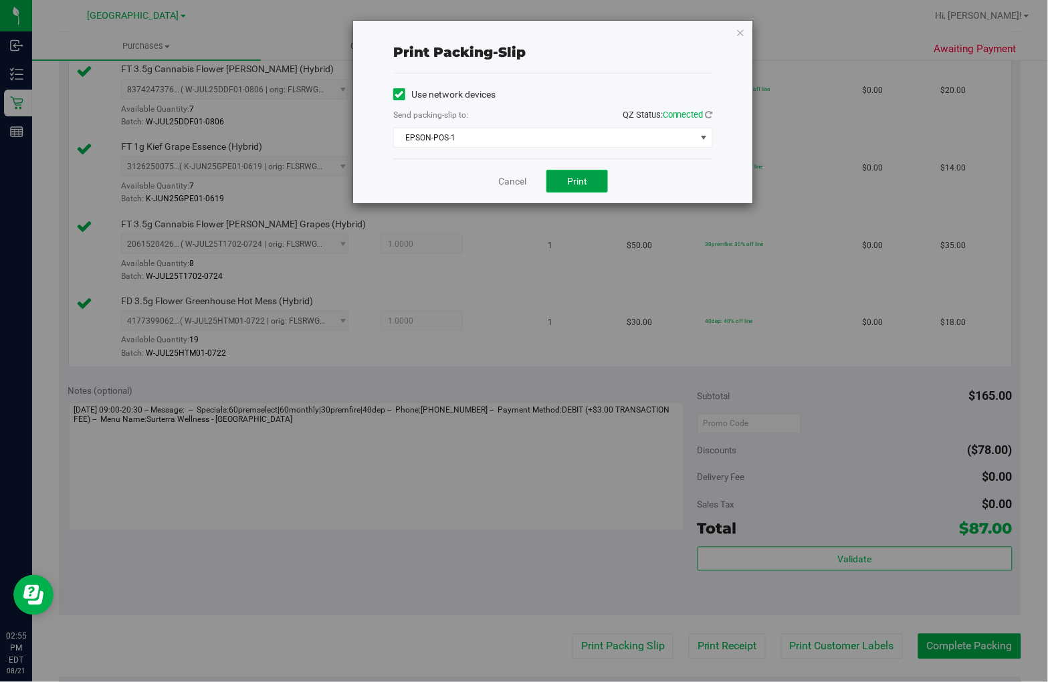
click at [572, 178] on span "Print" at bounding box center [577, 181] width 20 height 11
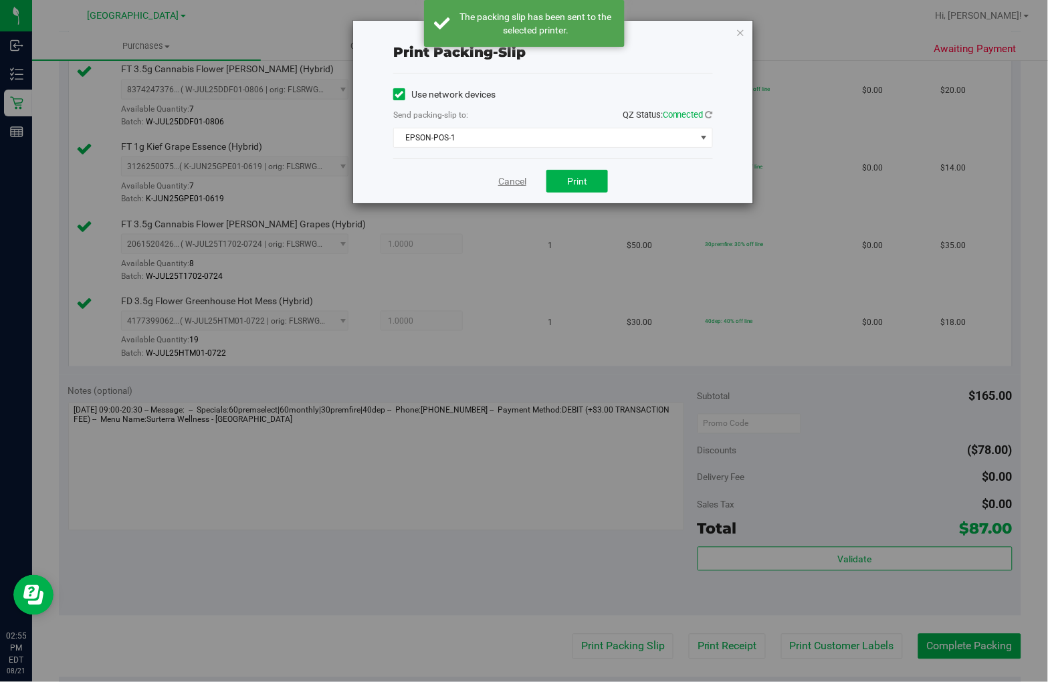
click at [511, 179] on link "Cancel" at bounding box center [512, 182] width 28 height 14
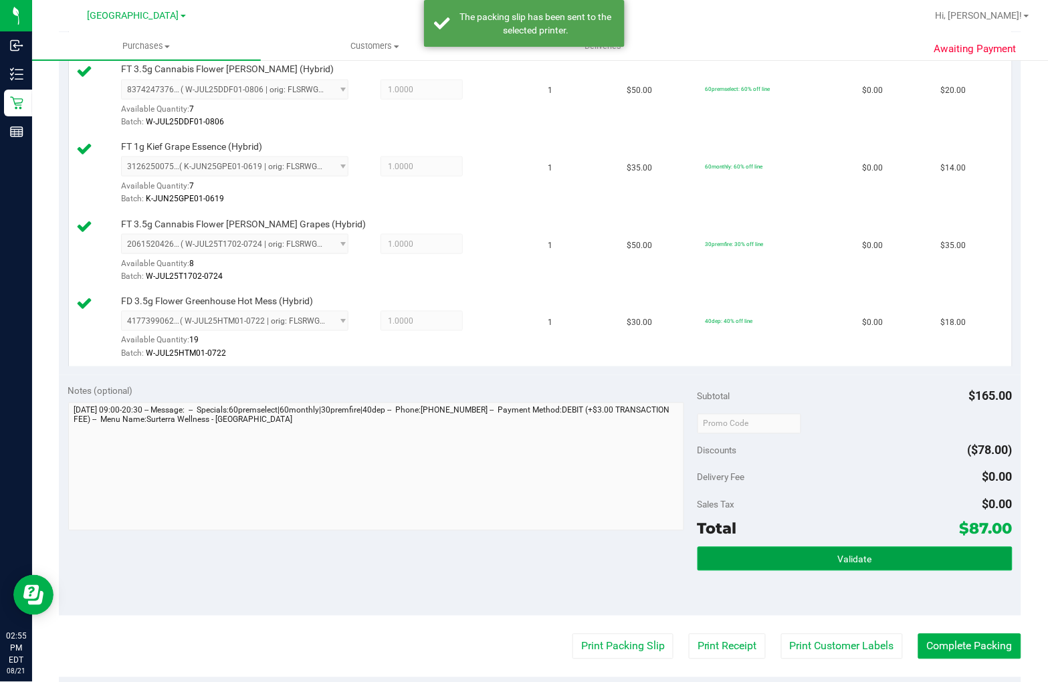
click at [828, 568] on button "Validate" at bounding box center [854, 559] width 315 height 24
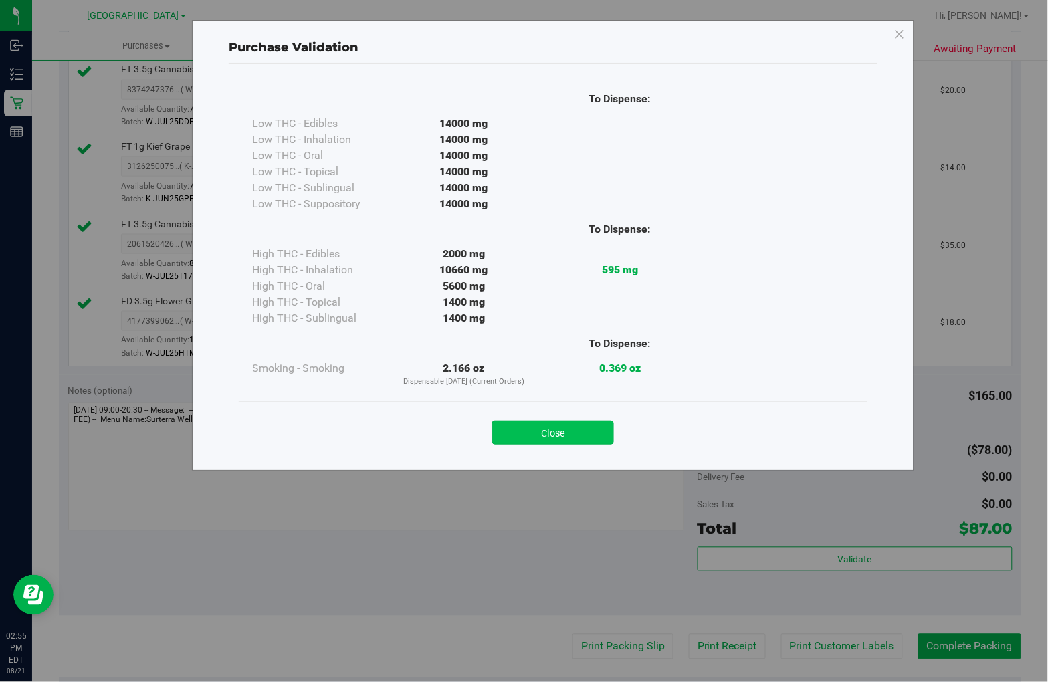
click at [564, 437] on button "Close" at bounding box center [553, 433] width 122 height 24
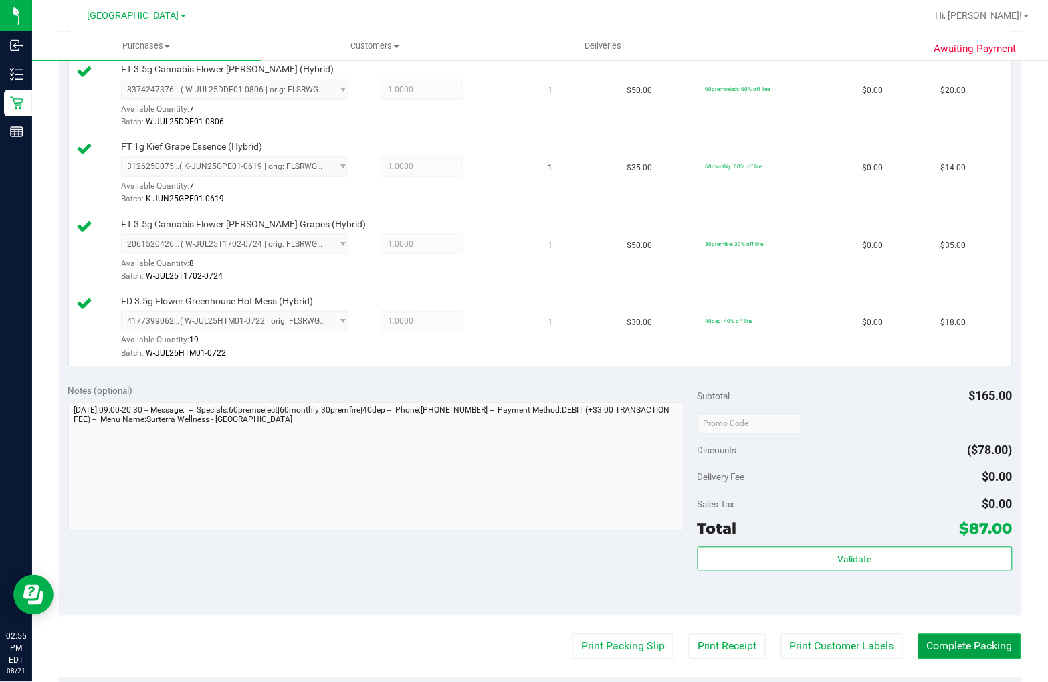
click at [944, 642] on button "Complete Packing" at bounding box center [969, 646] width 103 height 25
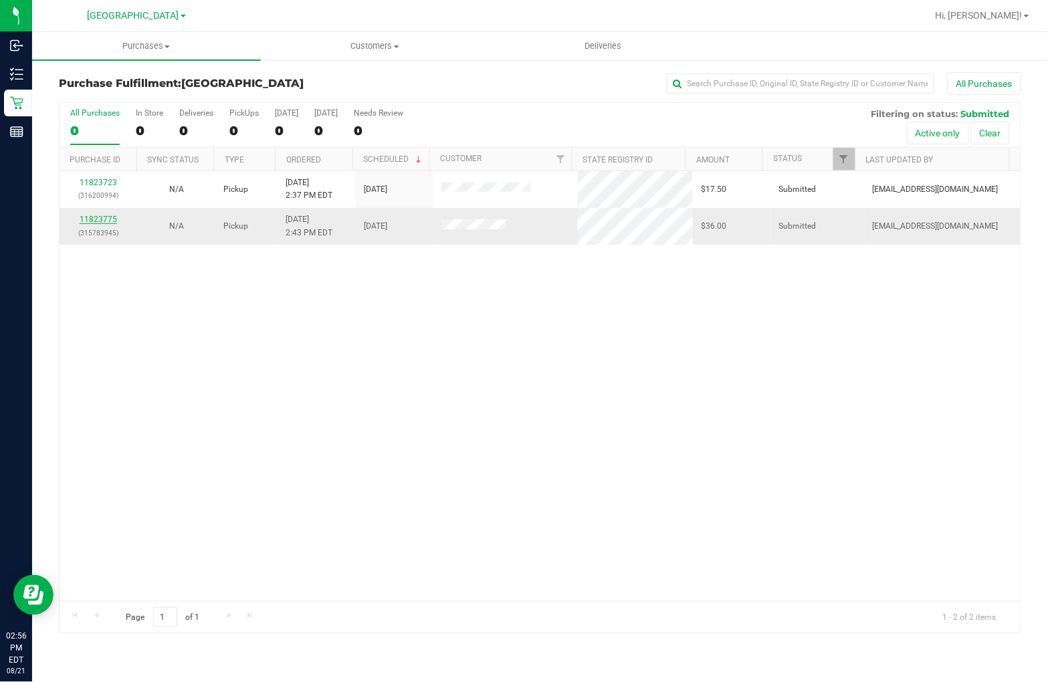
click at [100, 222] on link "11823775" at bounding box center [98, 219] width 37 height 9
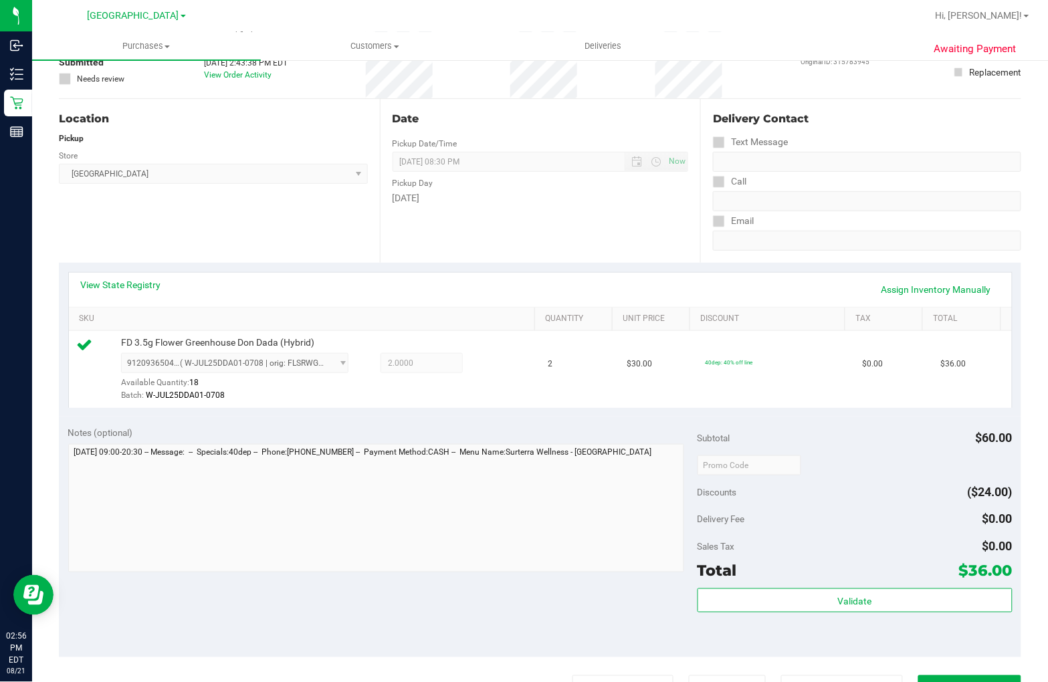
scroll to position [223, 0]
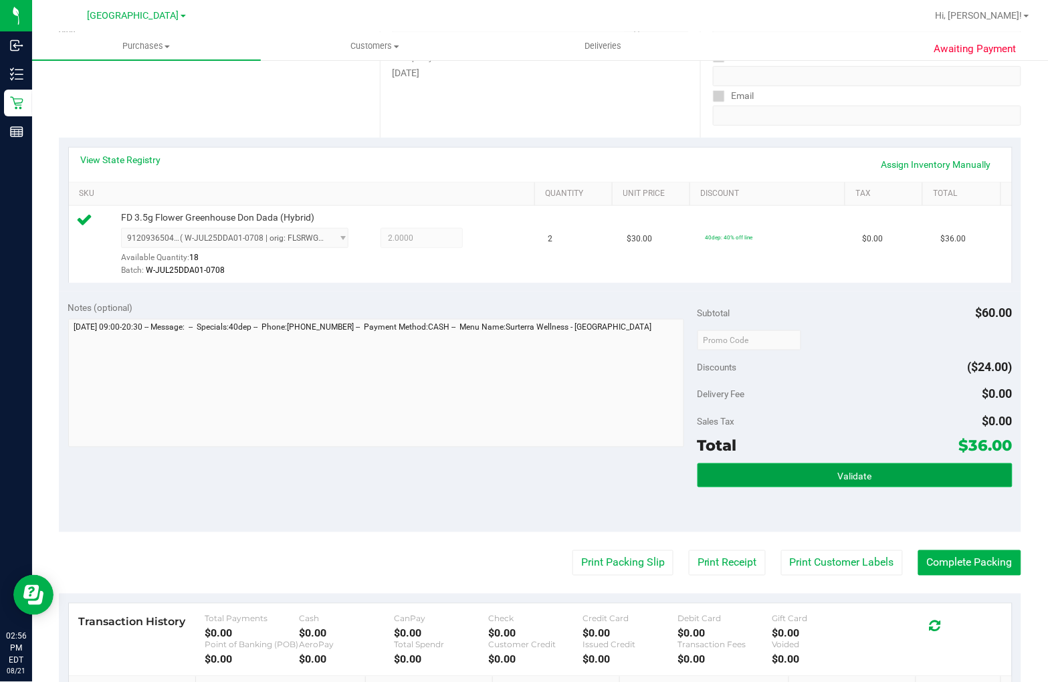
click at [804, 471] on button "Validate" at bounding box center [854, 475] width 315 height 24
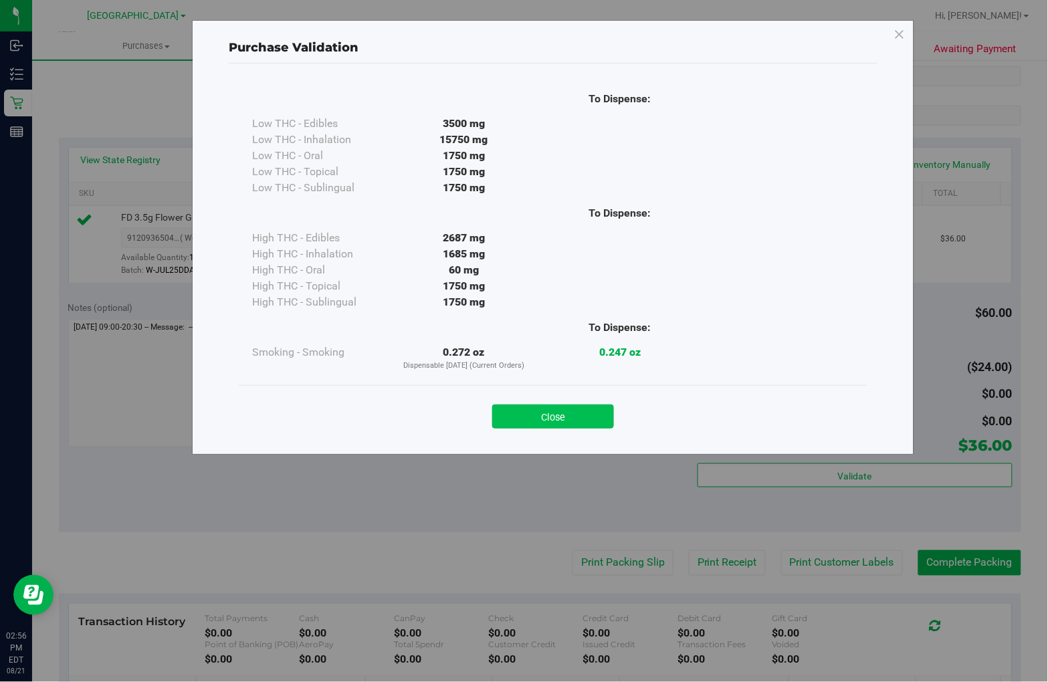
click at [575, 411] on button "Close" at bounding box center [553, 417] width 122 height 24
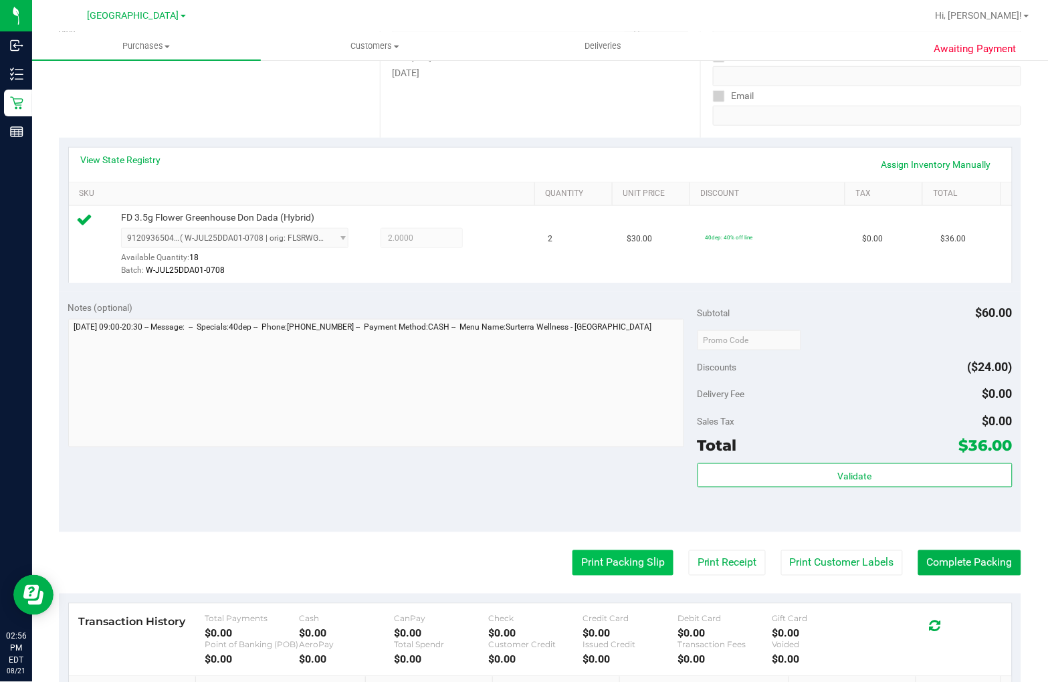
click at [610, 559] on button "Print Packing Slip" at bounding box center [622, 562] width 101 height 25
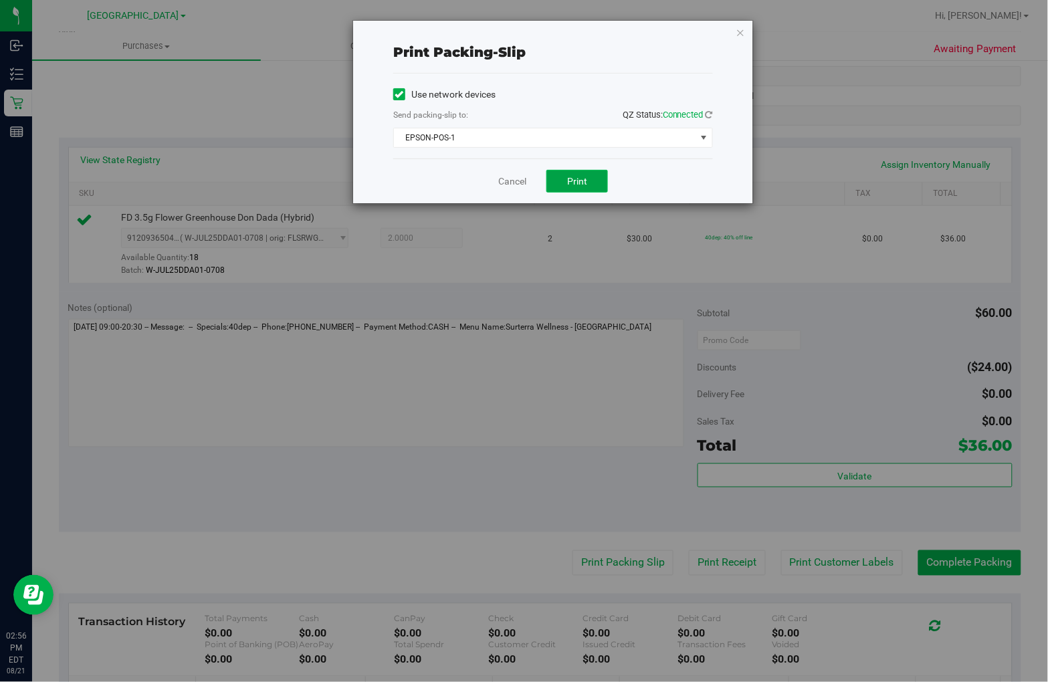
click at [574, 181] on span "Print" at bounding box center [577, 181] width 20 height 11
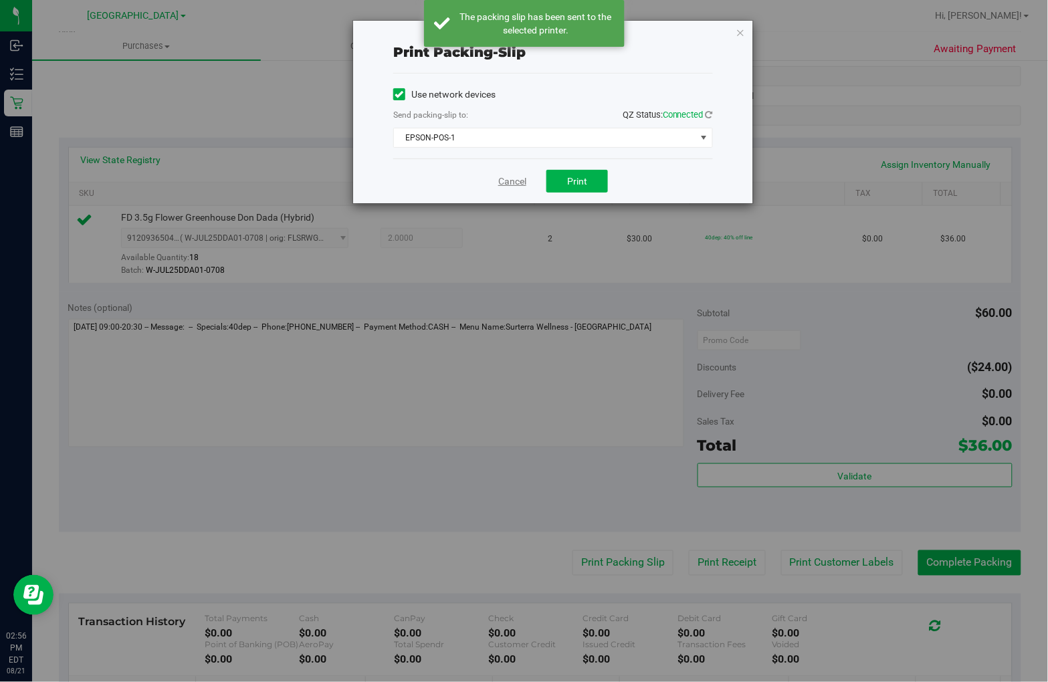
click at [505, 178] on link "Cancel" at bounding box center [512, 182] width 28 height 14
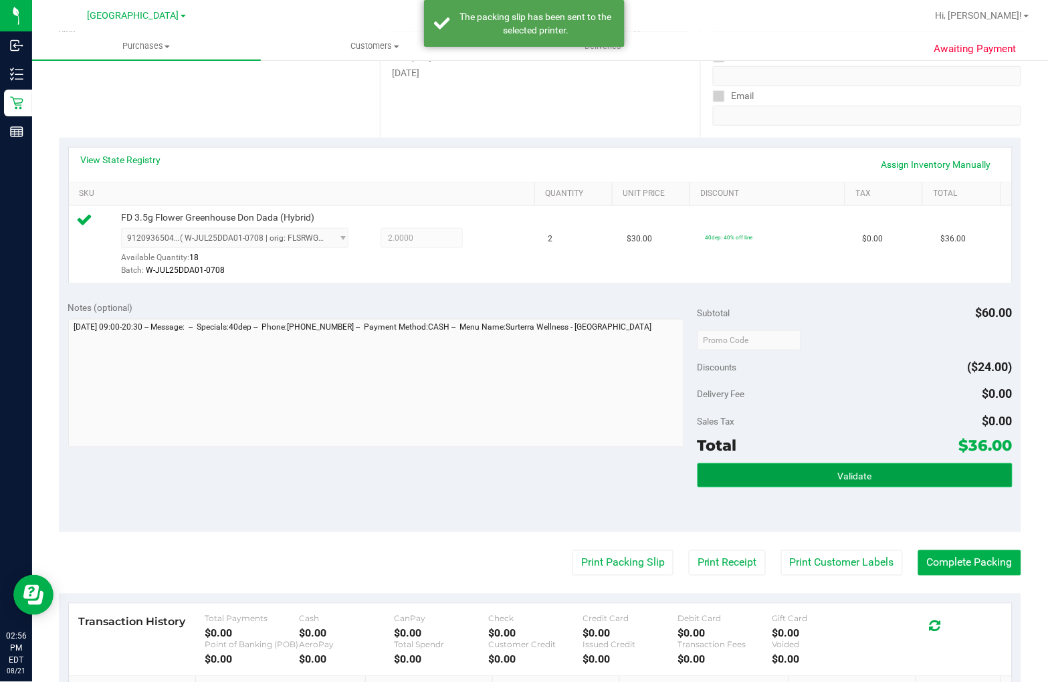
click at [805, 477] on button "Validate" at bounding box center [854, 475] width 315 height 24
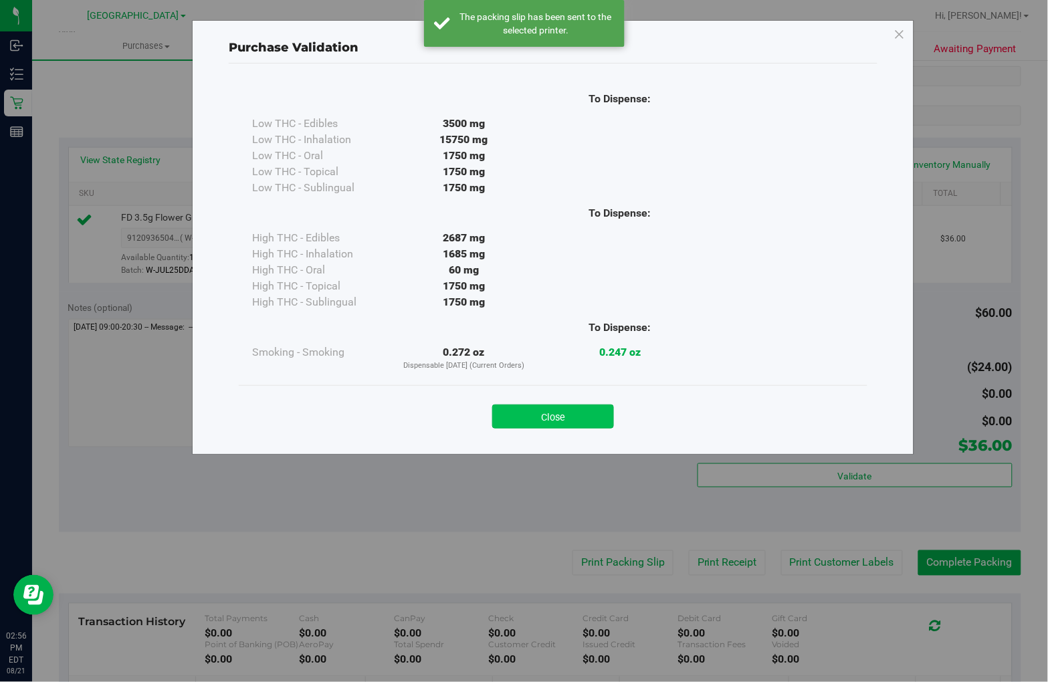
click at [538, 413] on button "Close" at bounding box center [553, 417] width 122 height 24
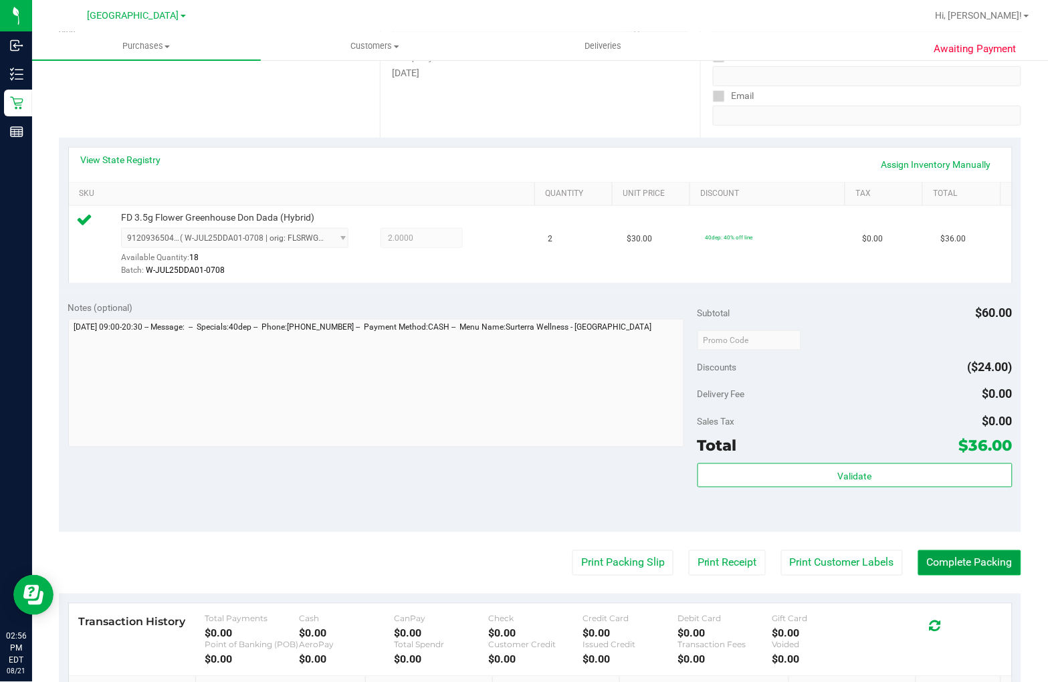
click at [964, 563] on button "Complete Packing" at bounding box center [969, 562] width 103 height 25
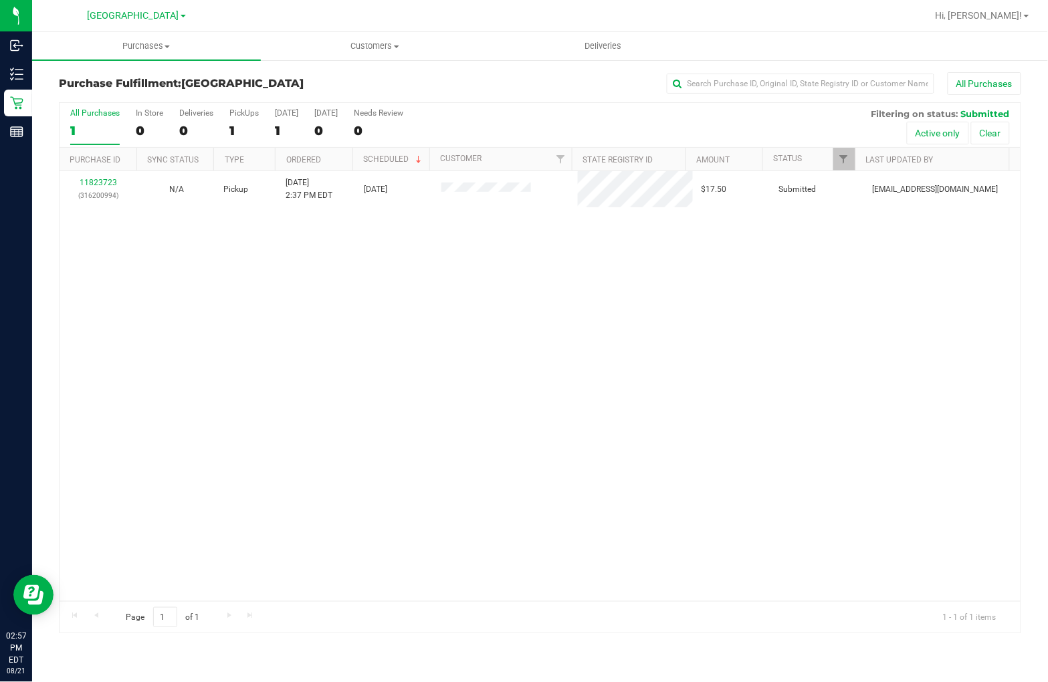
click at [602, 489] on div "11823723 (316200994) N/A Pickup [DATE] 2:37 PM EDT 8/21/2025 $17.50 Submitted […" at bounding box center [540, 386] width 961 height 430
click at [842, 431] on div "No results found." at bounding box center [540, 431] width 961 height 520
click at [610, 545] on div "No results found." at bounding box center [540, 431] width 961 height 520
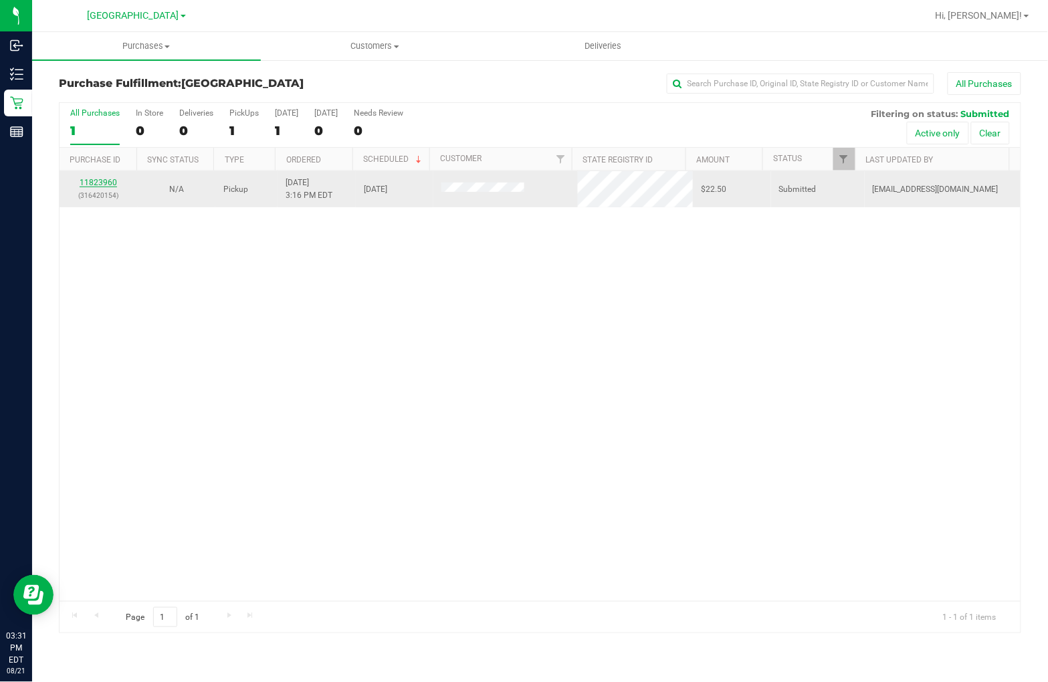
click at [96, 184] on link "11823960" at bounding box center [98, 182] width 37 height 9
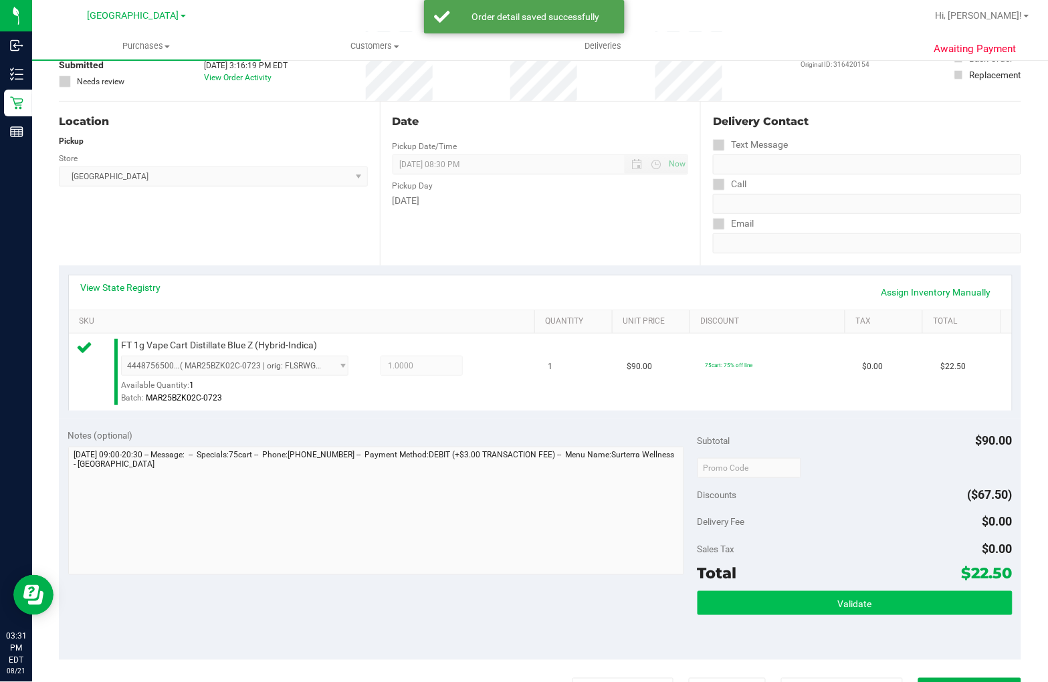
scroll to position [297, 0]
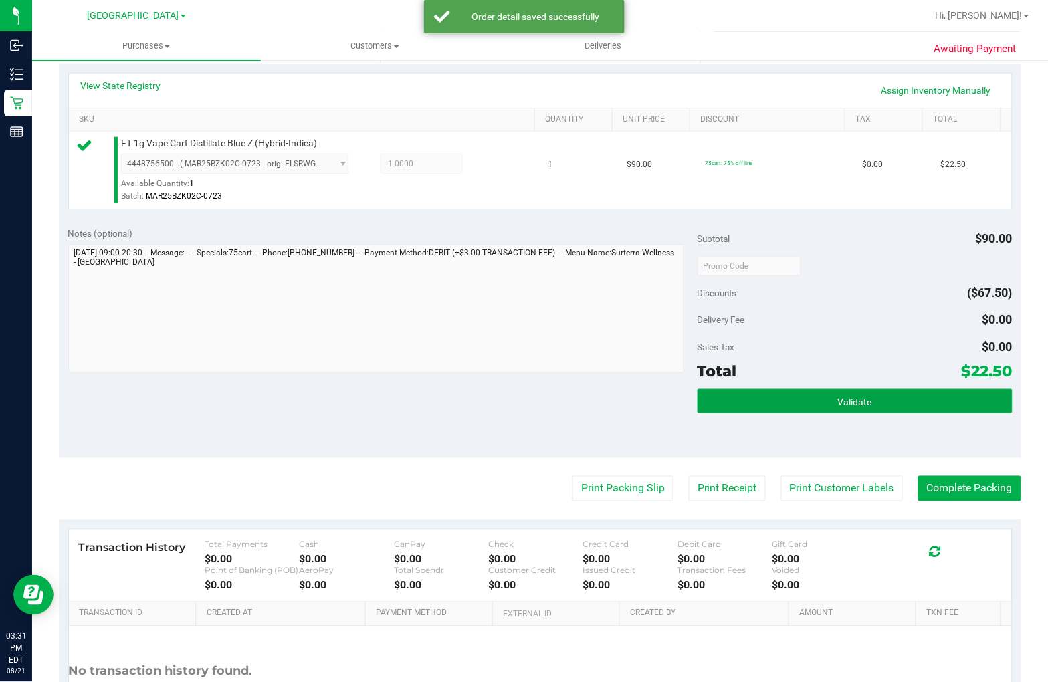
click at [880, 396] on button "Validate" at bounding box center [854, 401] width 315 height 24
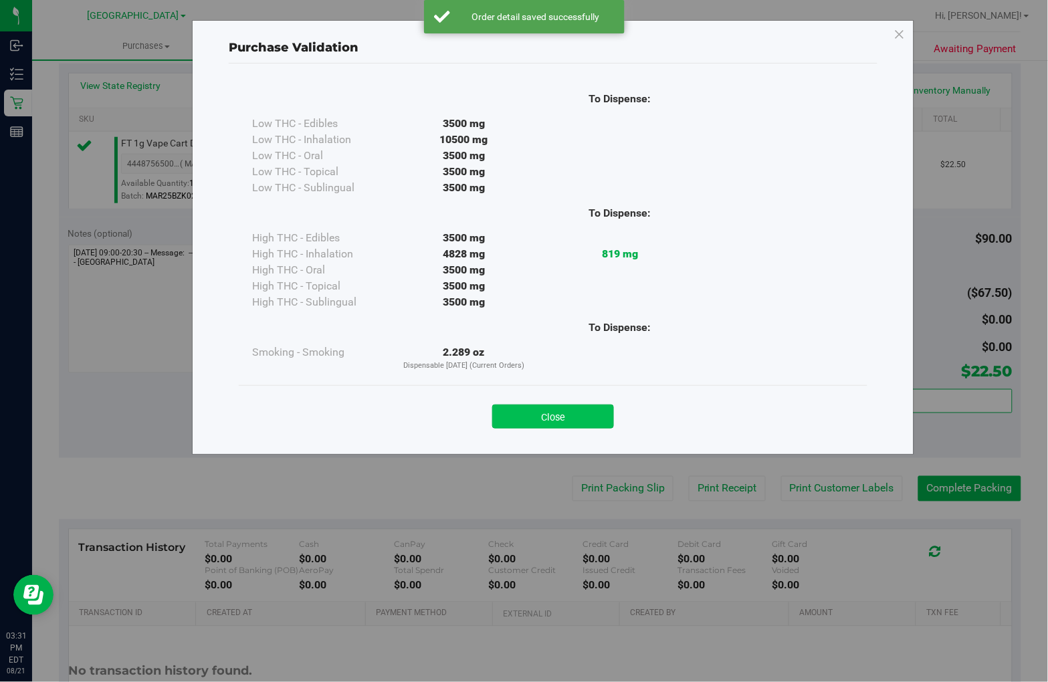
click at [556, 413] on button "Close" at bounding box center [553, 417] width 122 height 24
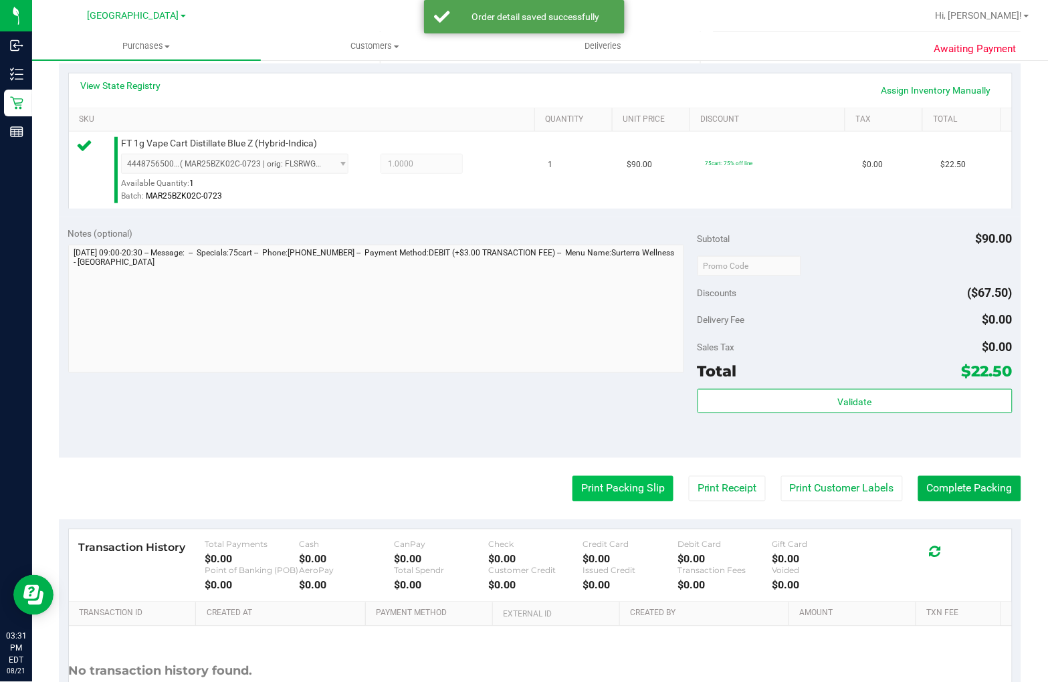
click at [602, 485] on button "Print Packing Slip" at bounding box center [622, 488] width 101 height 25
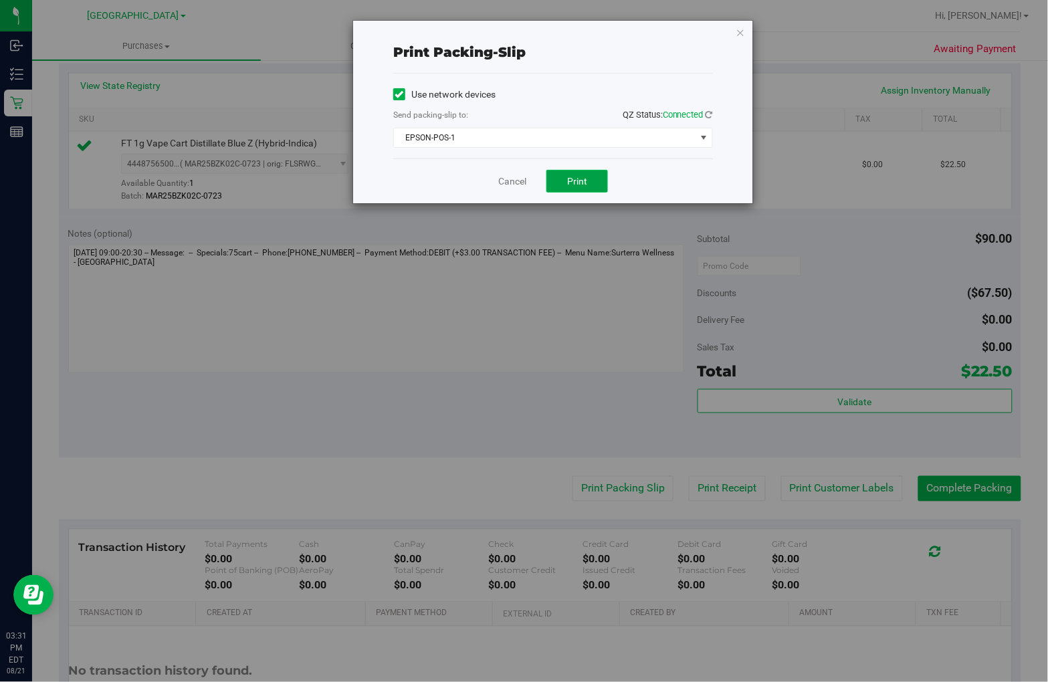
click at [582, 183] on span "Print" at bounding box center [577, 181] width 20 height 11
click at [510, 177] on link "Cancel" at bounding box center [512, 182] width 28 height 14
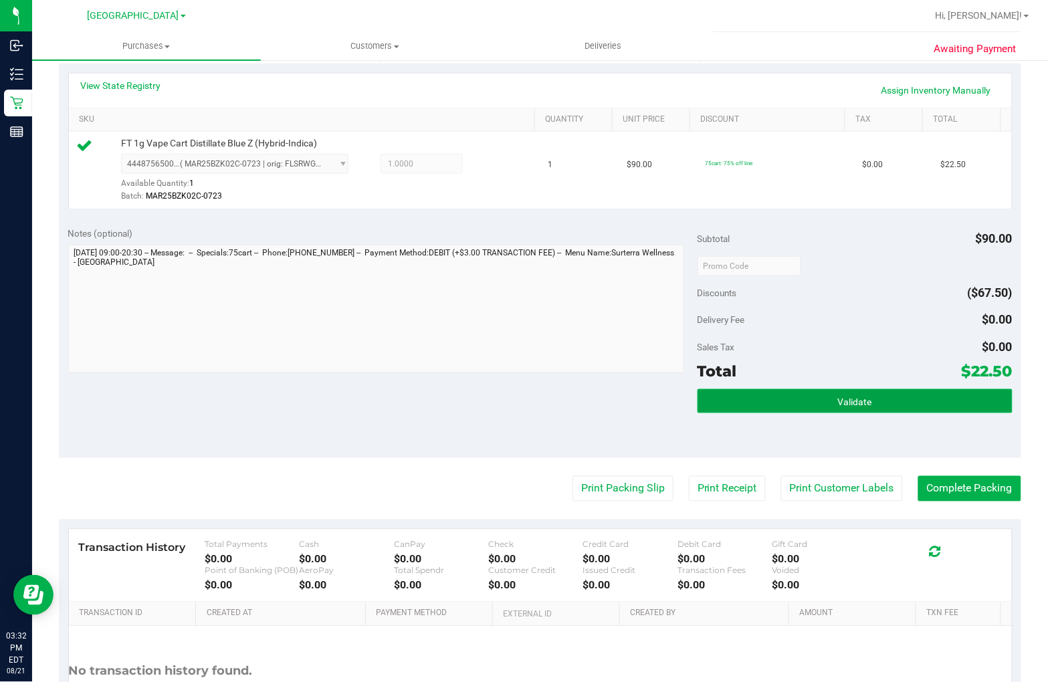
click at [792, 392] on button "Validate" at bounding box center [854, 401] width 315 height 24
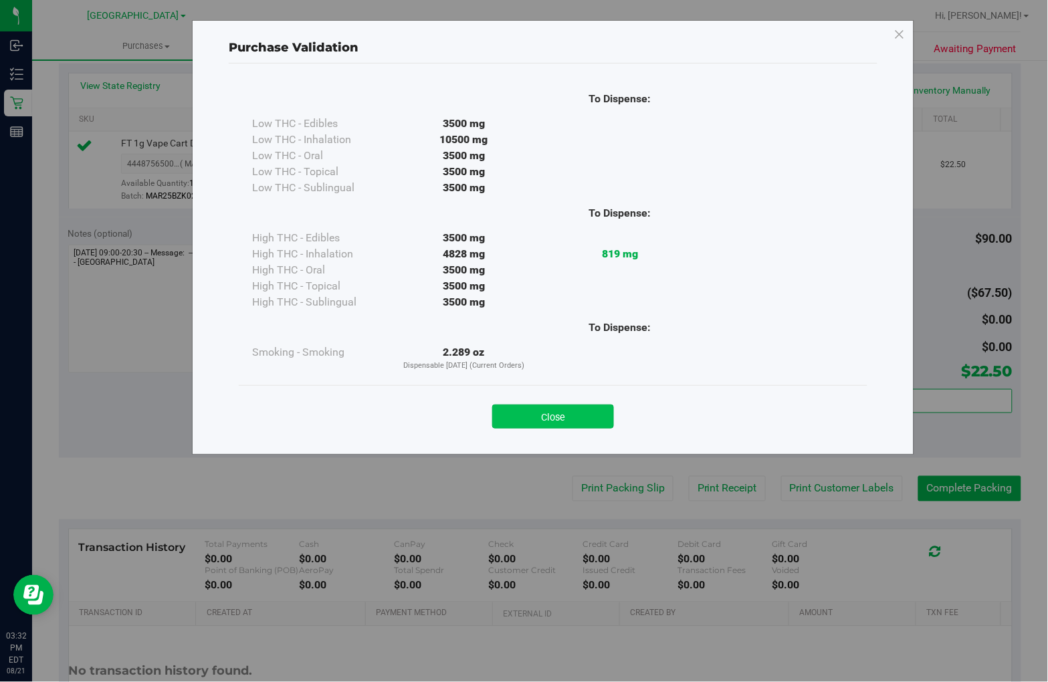
click at [592, 417] on button "Close" at bounding box center [553, 417] width 122 height 24
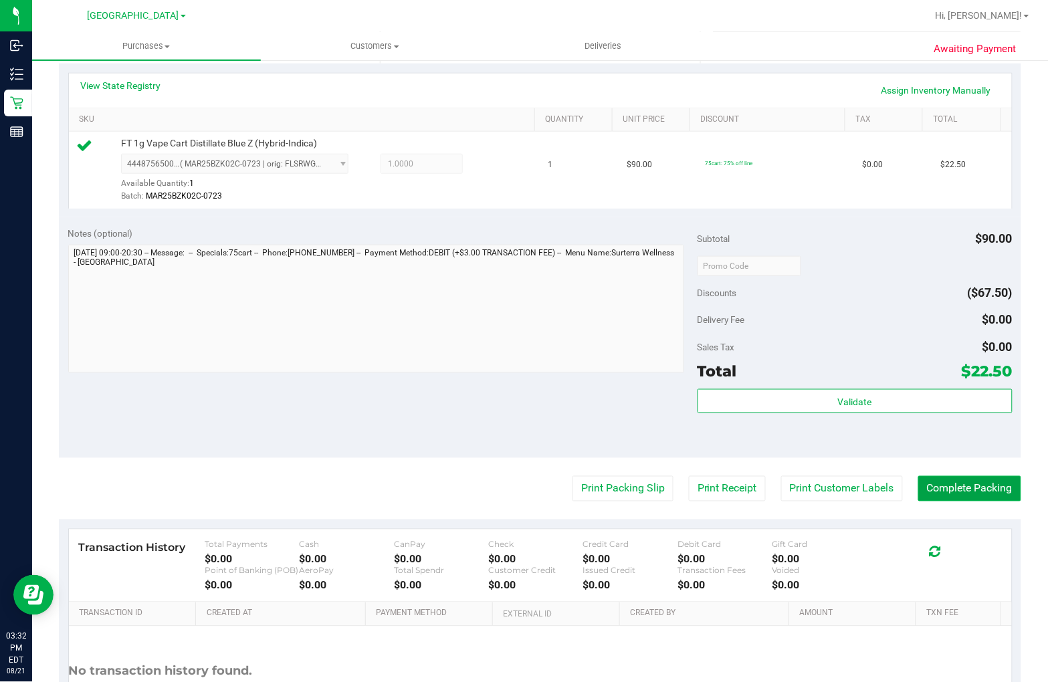
click at [972, 492] on button "Complete Packing" at bounding box center [969, 488] width 103 height 25
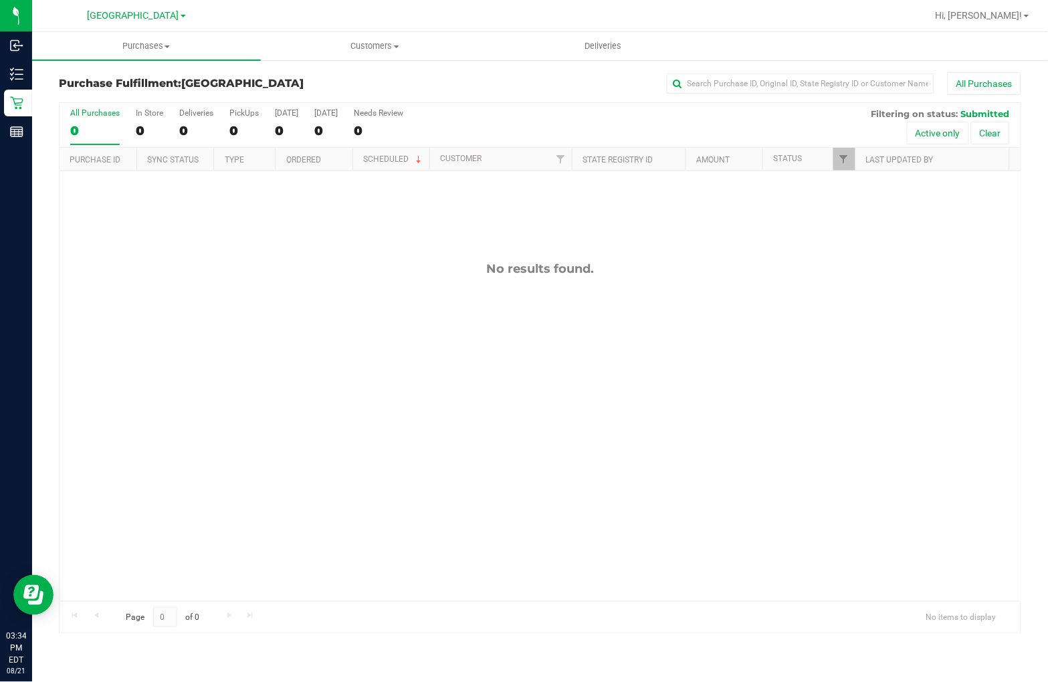
click at [537, 300] on div "No results found." at bounding box center [540, 431] width 961 height 520
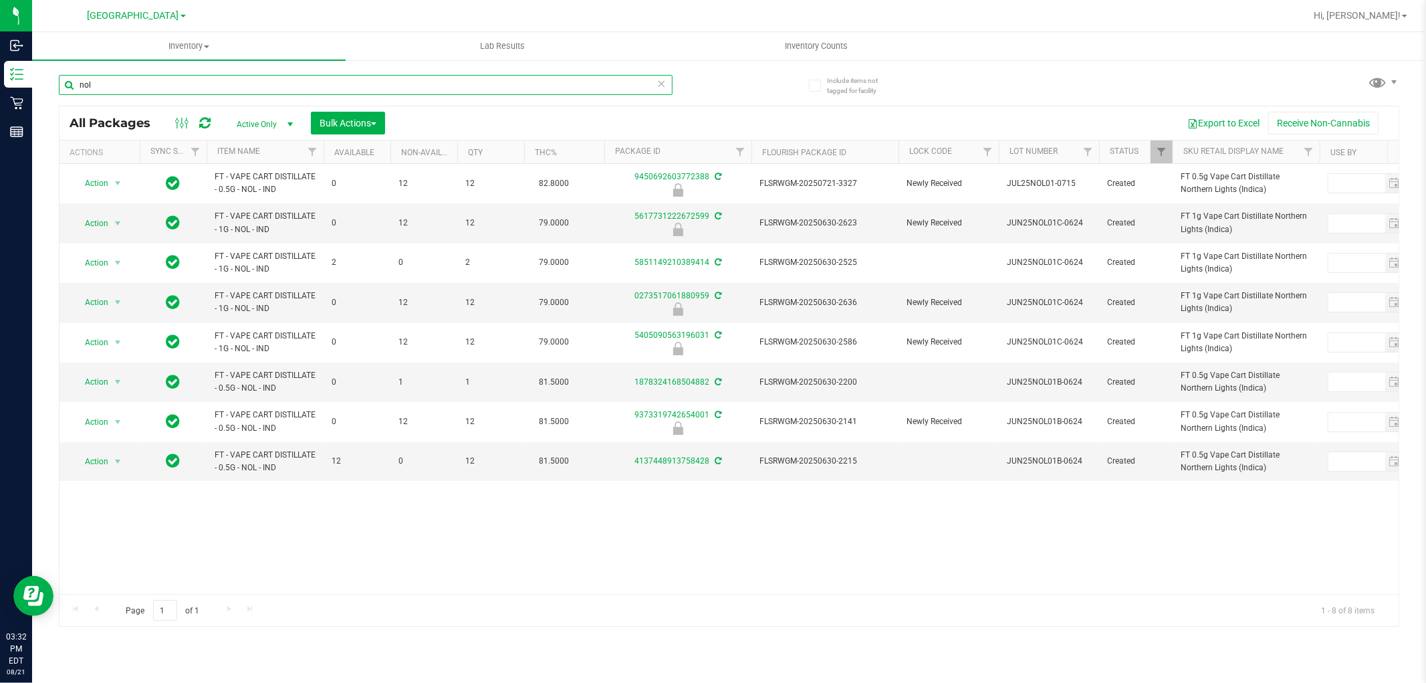
click at [306, 82] on input "nol" at bounding box center [366, 85] width 614 height 20
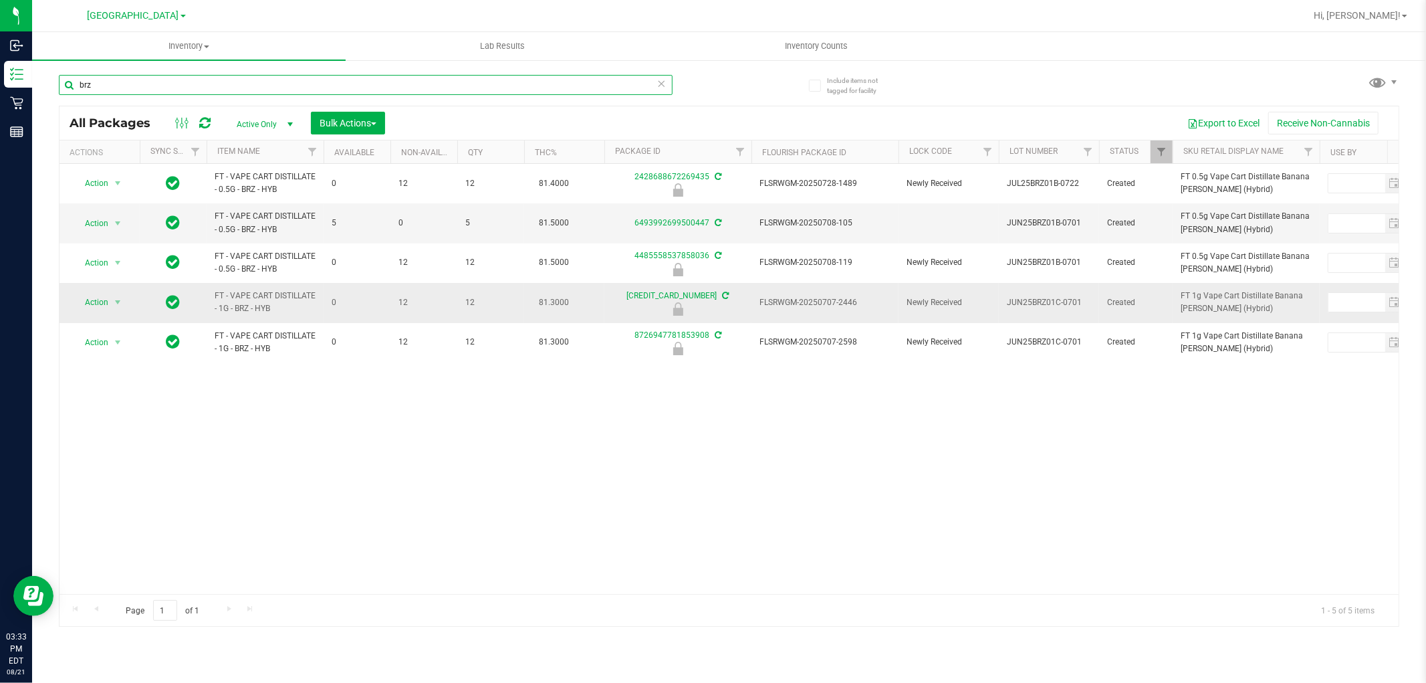
type input "brz"
click at [820, 299] on span "FLSRWGM-20250707-2446" at bounding box center [825, 302] width 131 height 13
click at [99, 299] on span "Action" at bounding box center [91, 302] width 36 height 19
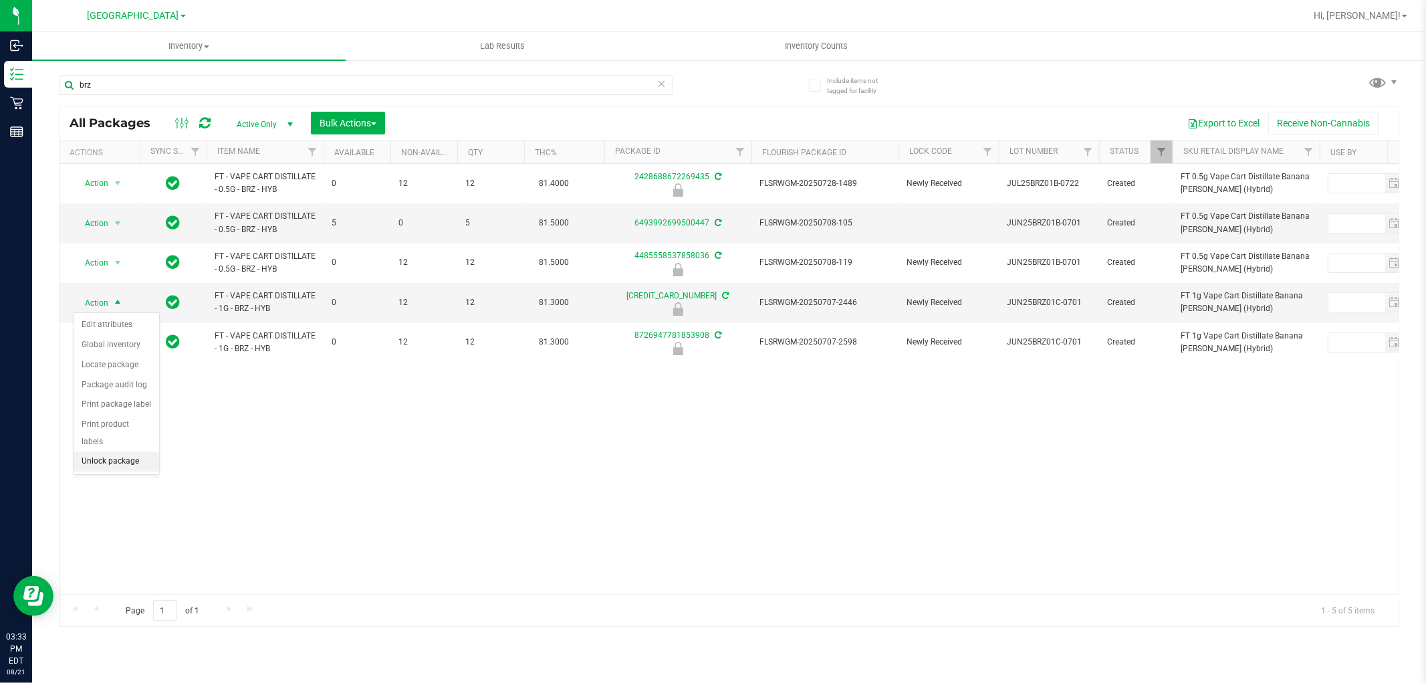
click at [109, 463] on li "Unlock package" at bounding box center [117, 461] width 86 height 20
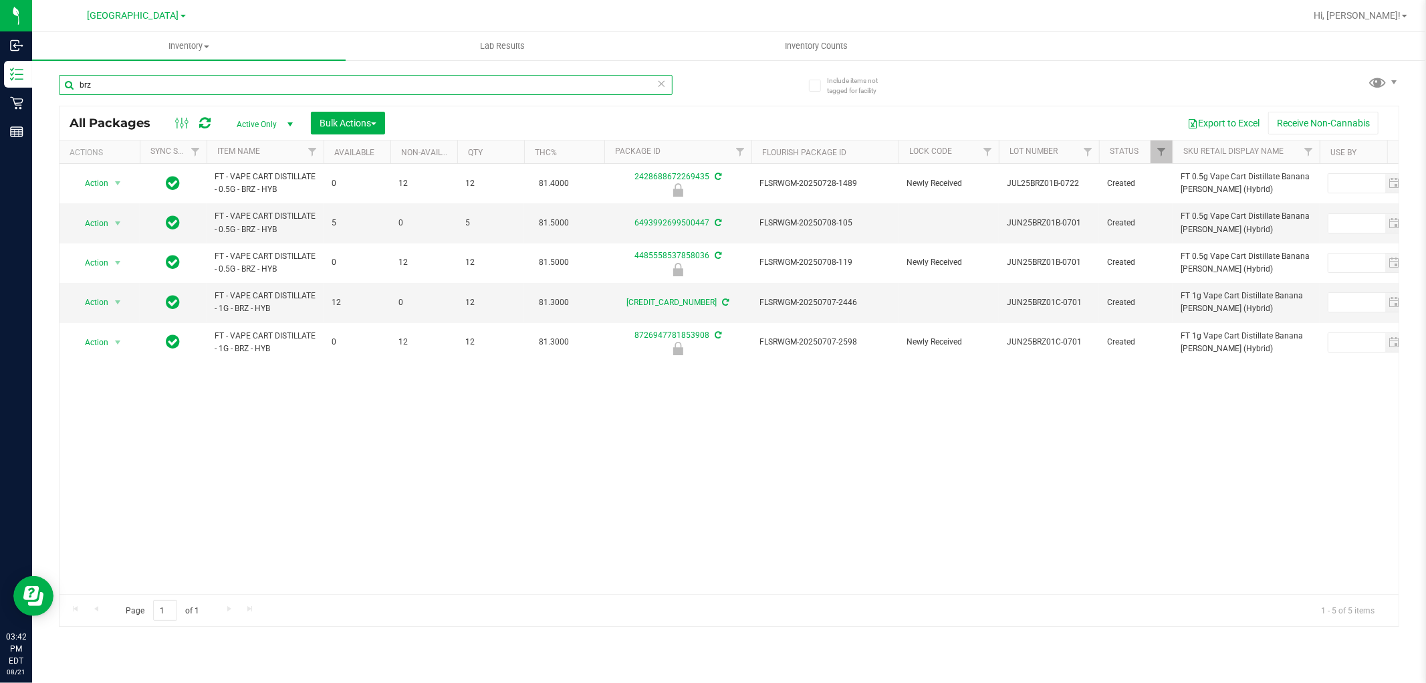
click at [224, 82] on input "brz" at bounding box center [366, 85] width 614 height 20
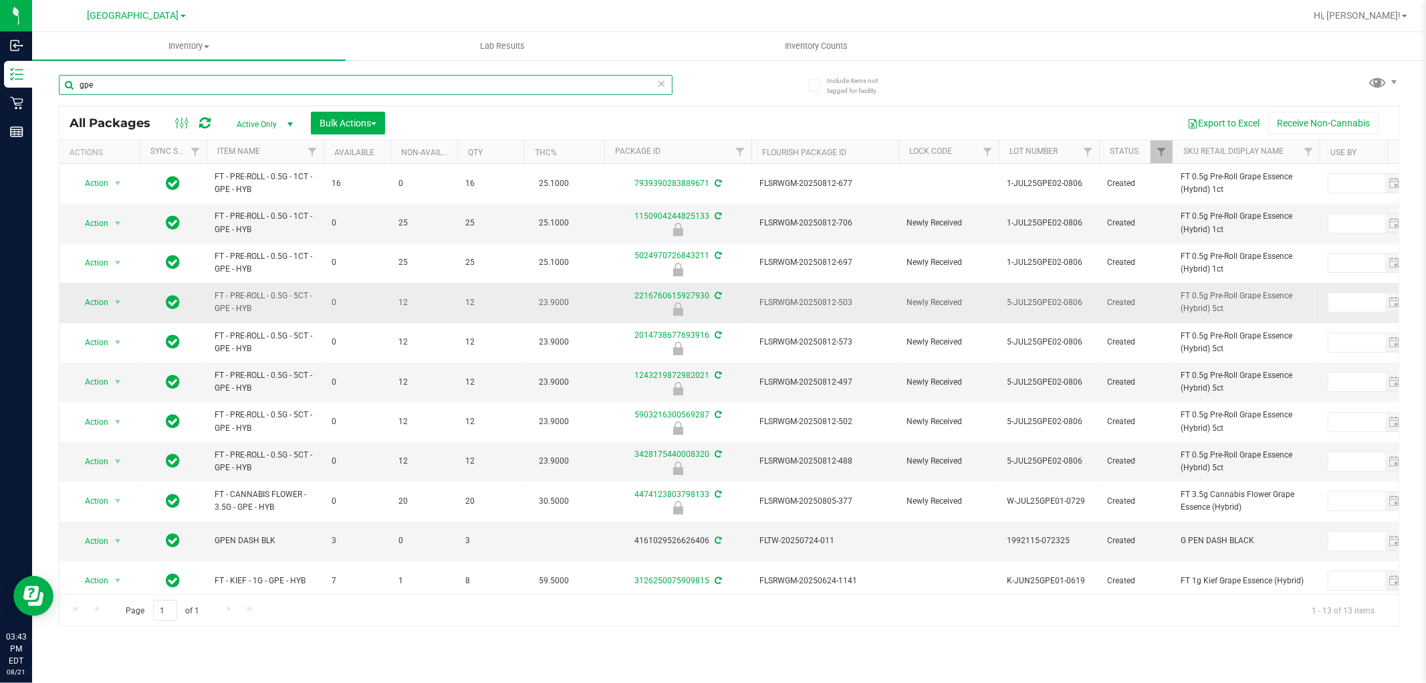
type input "gpe"
drag, startPoint x: 210, startPoint y: 291, endPoint x: 1162, endPoint y: 459, distance: 967.0
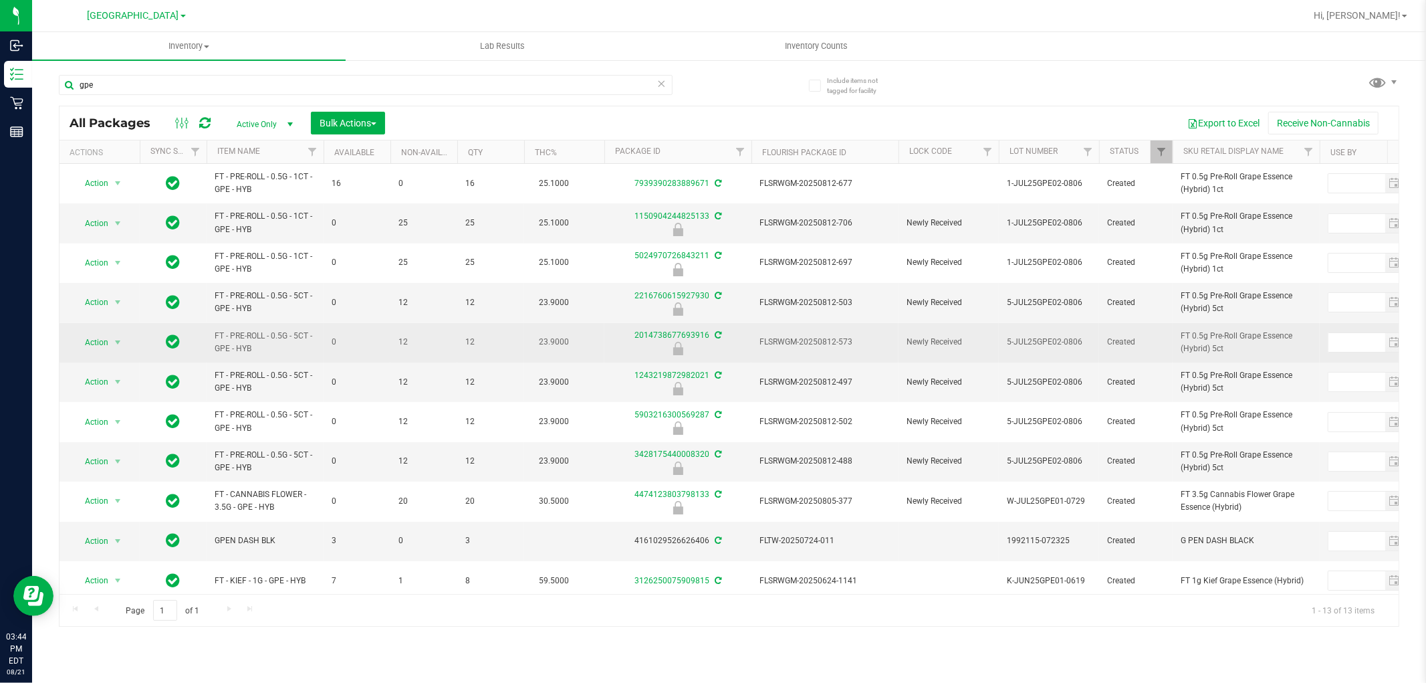
click at [831, 342] on span "FLSRWGM-20250812-573" at bounding box center [825, 342] width 131 height 13
click at [98, 339] on span "Action" at bounding box center [91, 342] width 36 height 19
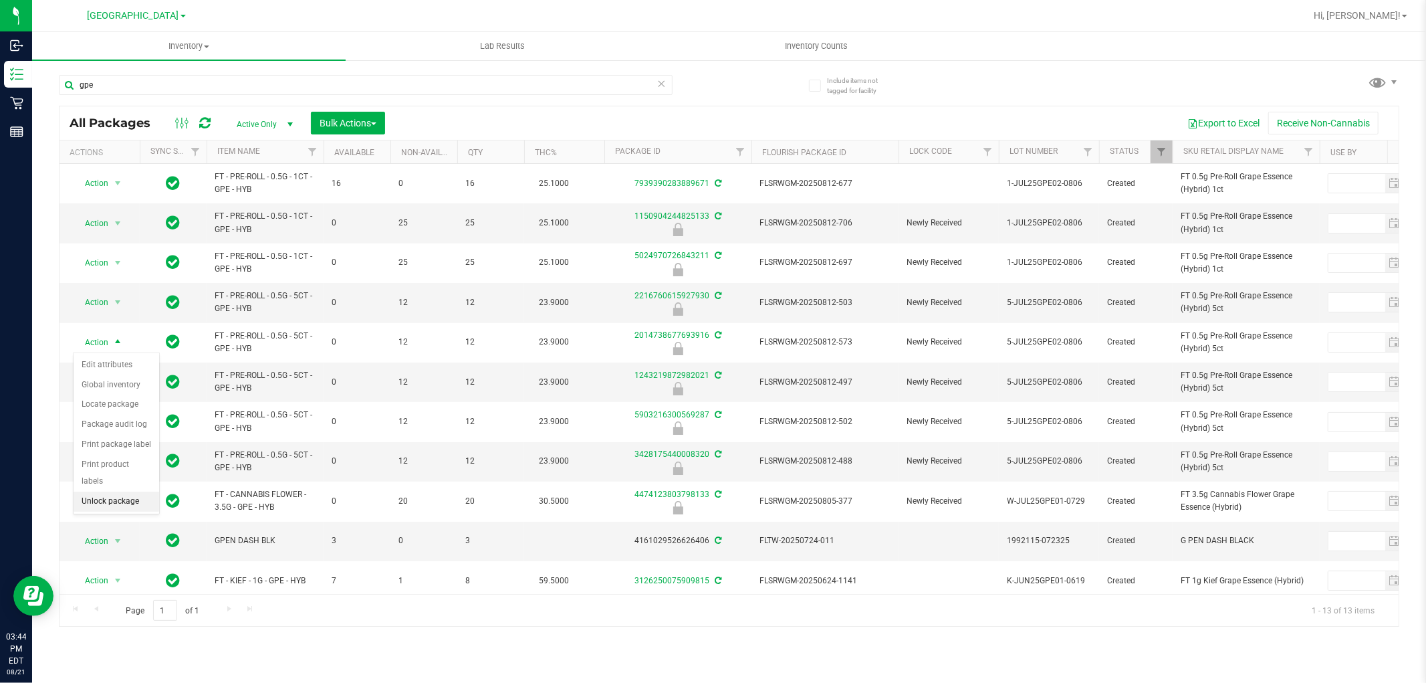
click at [110, 510] on li "Unlock package" at bounding box center [117, 501] width 86 height 20
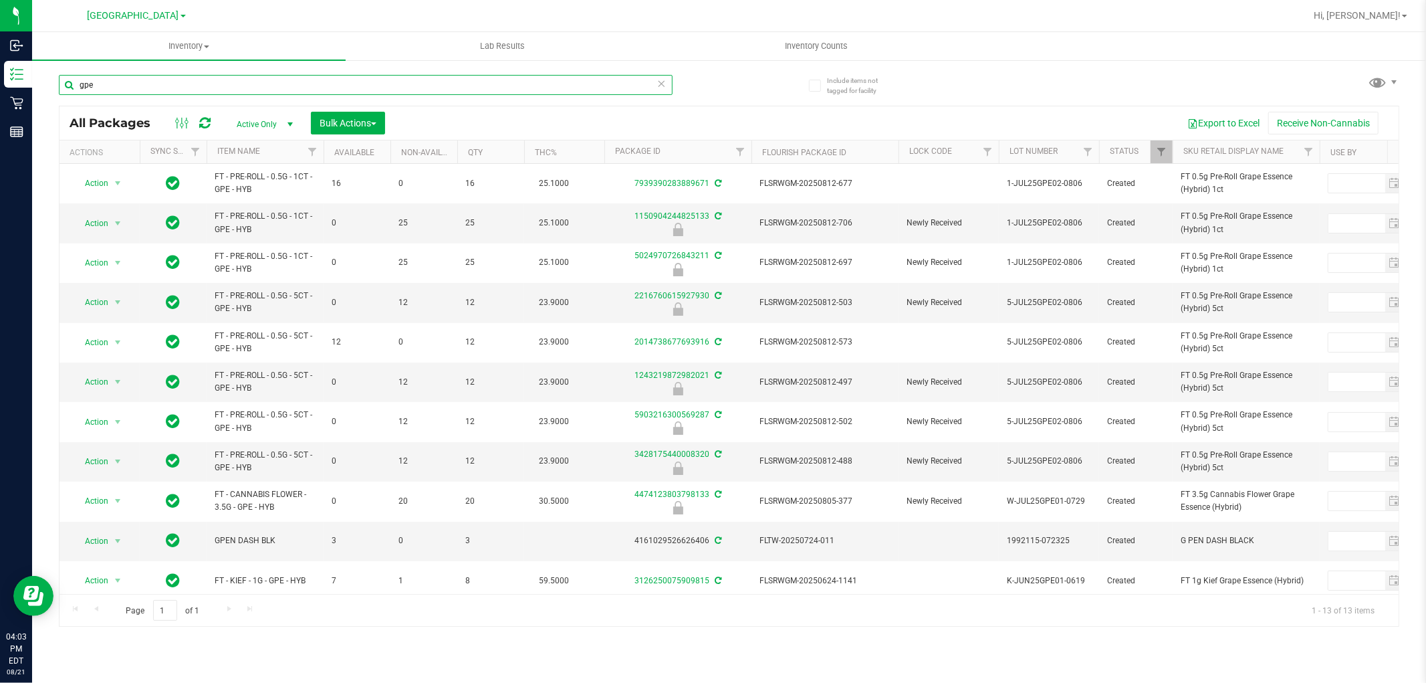
click at [415, 94] on input "gpe" at bounding box center [366, 85] width 614 height 20
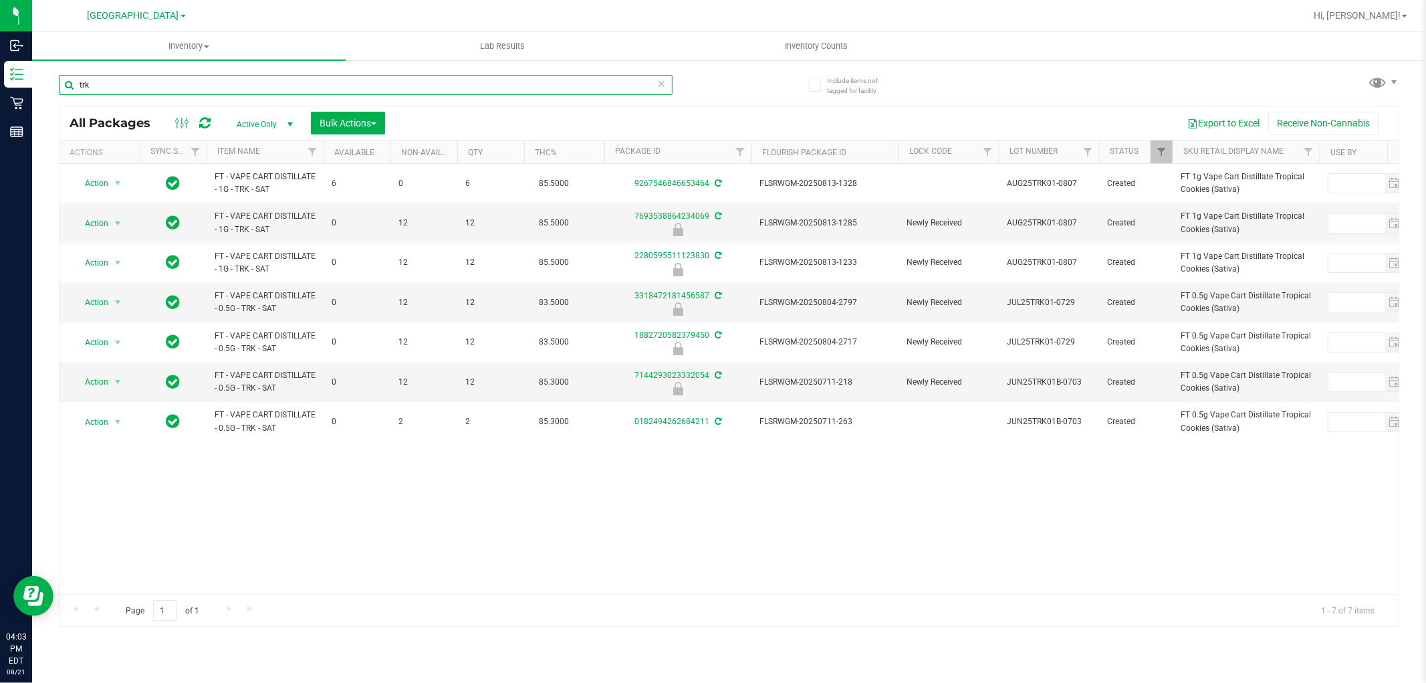
type input "trk"
click at [239, 156] on th "Item Name" at bounding box center [265, 151] width 117 height 23
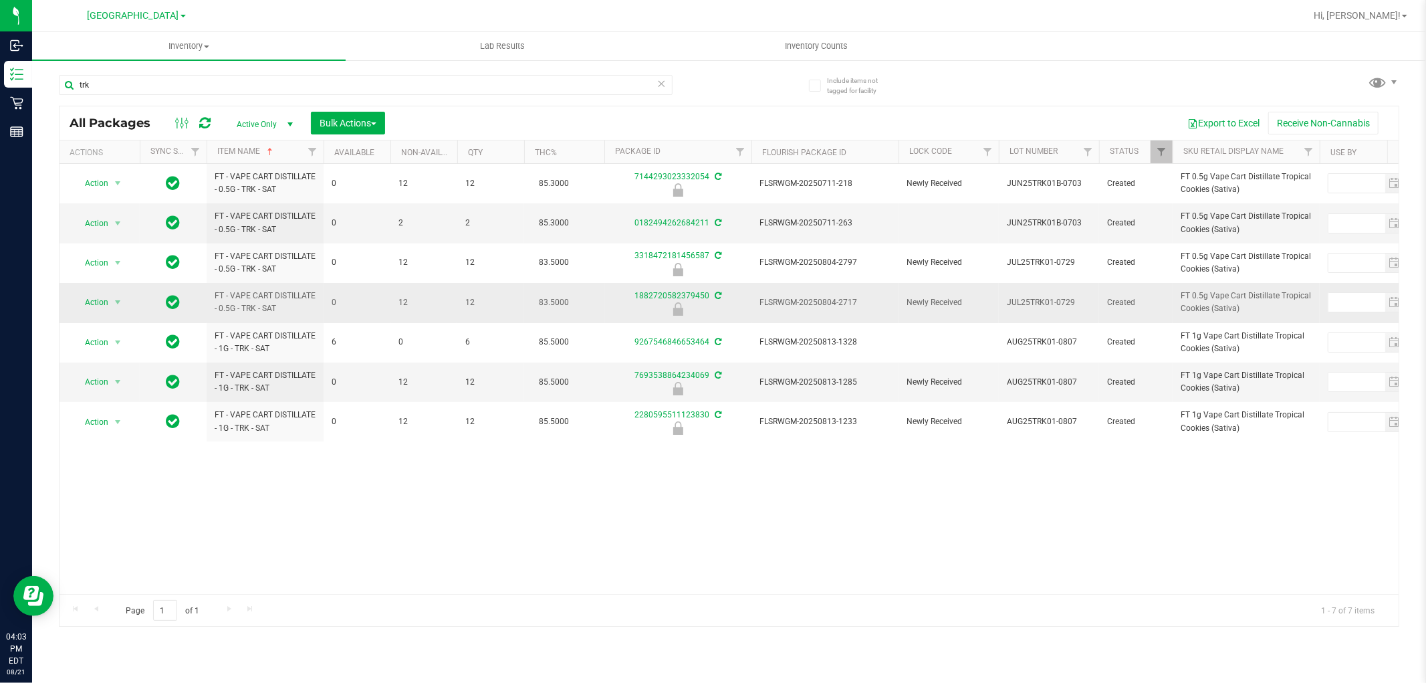
drag, startPoint x: 215, startPoint y: 176, endPoint x: 891, endPoint y: 290, distance: 684.8
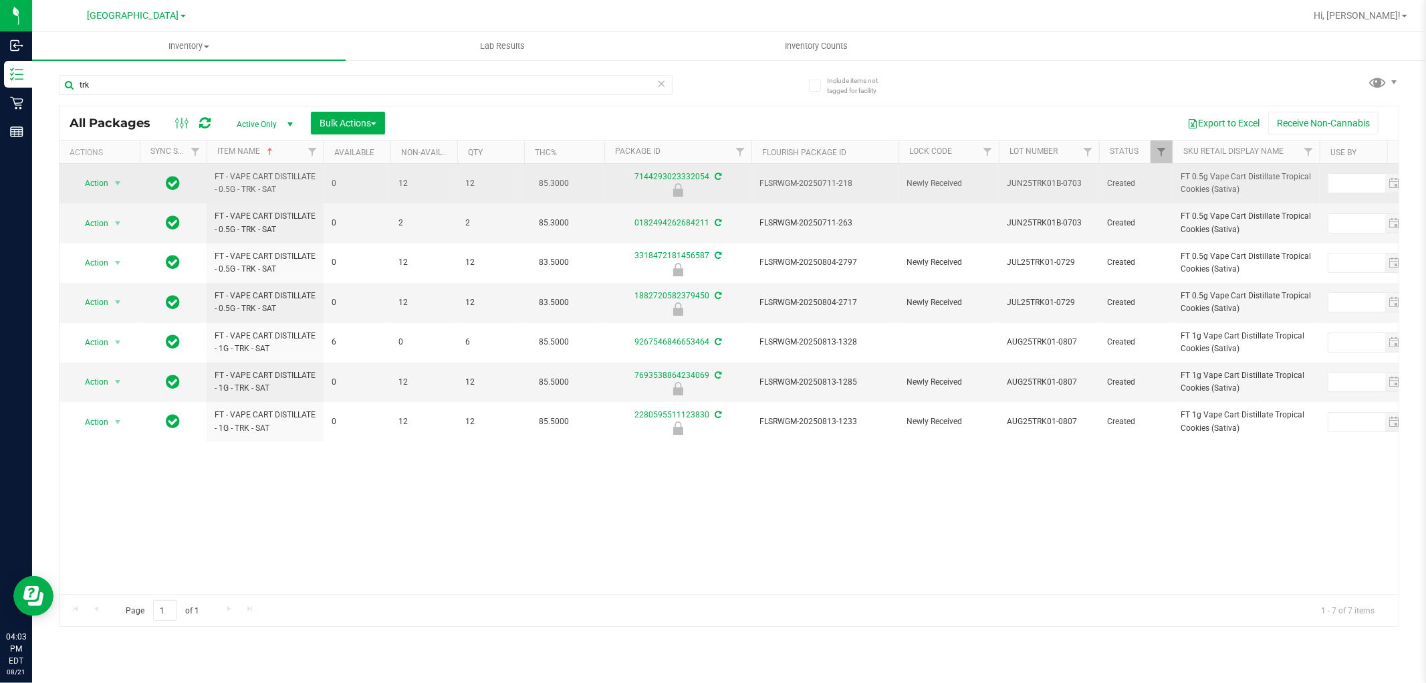
click at [817, 176] on td "FLSRWGM-20250711-218" at bounding box center [825, 183] width 147 height 39
click at [87, 185] on span "Action" at bounding box center [91, 183] width 36 height 19
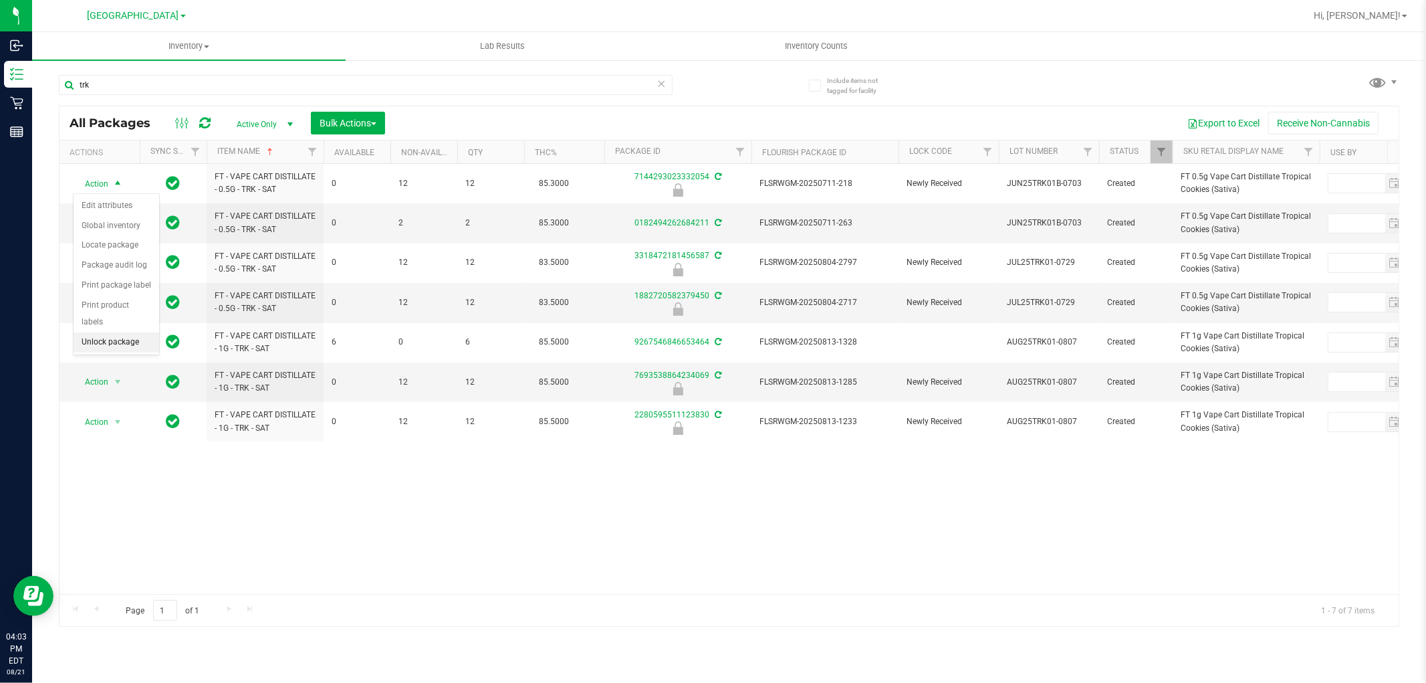
click at [96, 342] on li "Unlock package" at bounding box center [117, 342] width 86 height 20
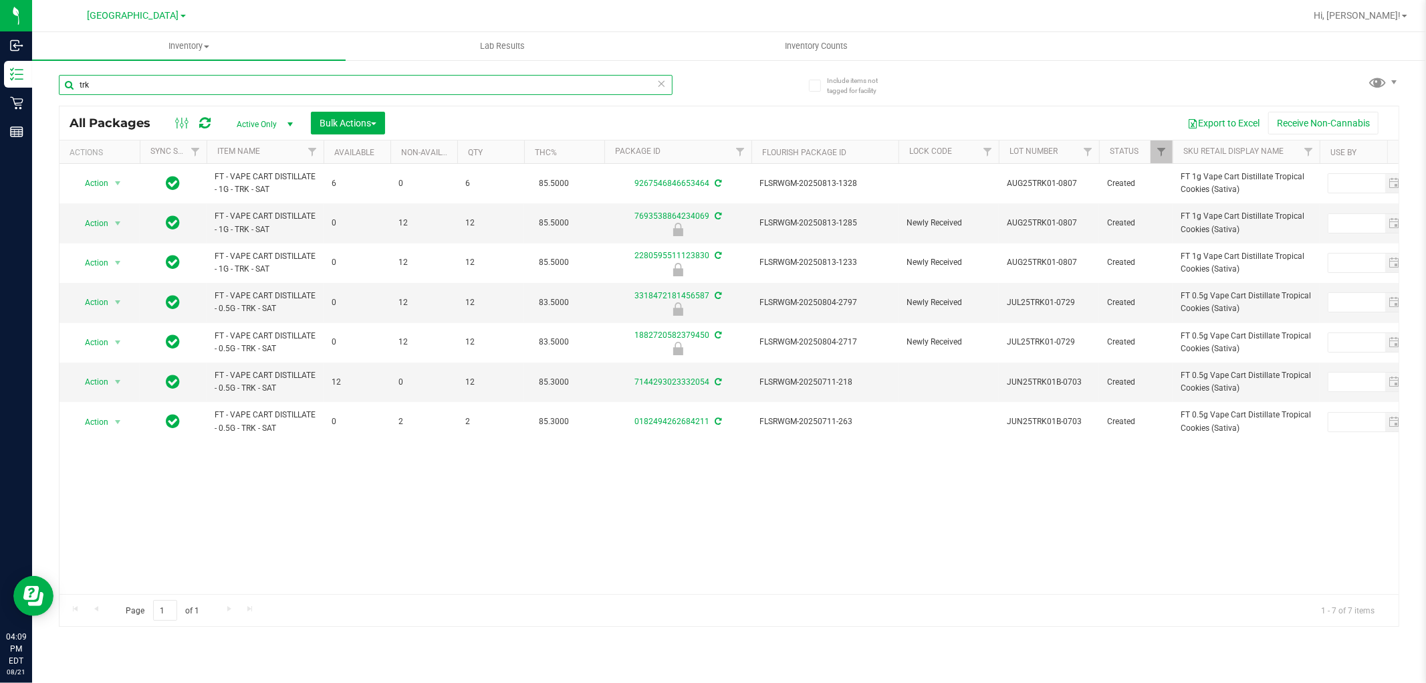
click at [412, 79] on input "trk" at bounding box center [366, 85] width 614 height 20
type input "dbp"
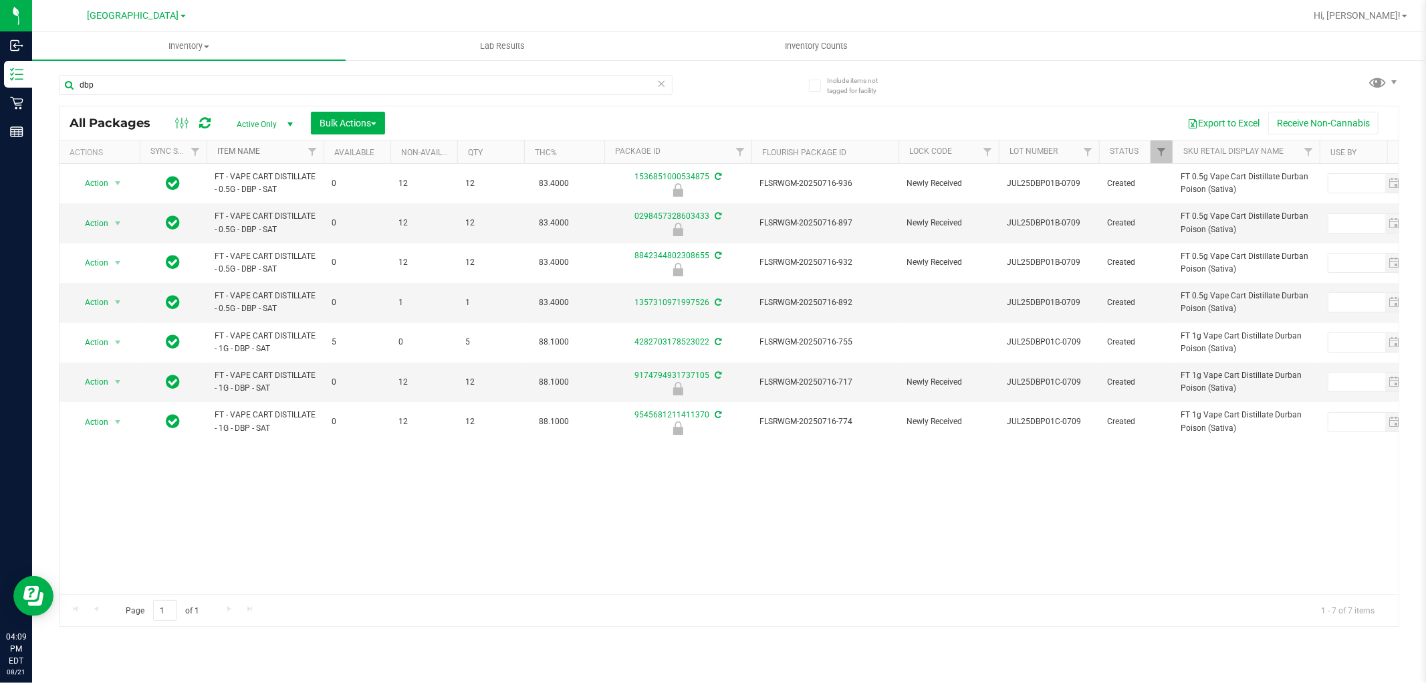
click at [249, 150] on link "Item Name" at bounding box center [238, 150] width 43 height 9
drag, startPoint x: 210, startPoint y: 173, endPoint x: 891, endPoint y: 289, distance: 691.2
click at [824, 222] on span "FLSRWGM-20250716-936" at bounding box center [825, 223] width 131 height 13
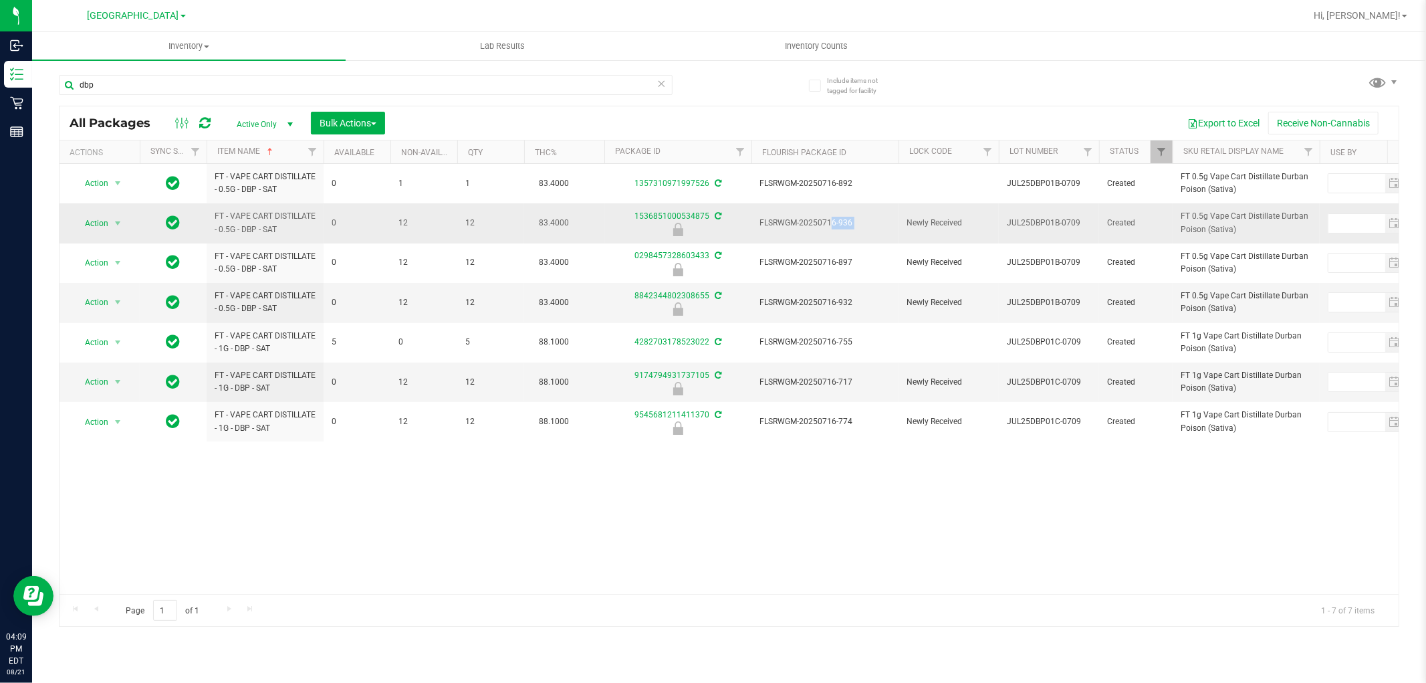
click at [824, 222] on span "FLSRWGM-20250716-936" at bounding box center [825, 223] width 131 height 13
click at [102, 227] on span "Action" at bounding box center [91, 223] width 36 height 19
click at [92, 382] on li "Unlock package" at bounding box center [117, 382] width 86 height 20
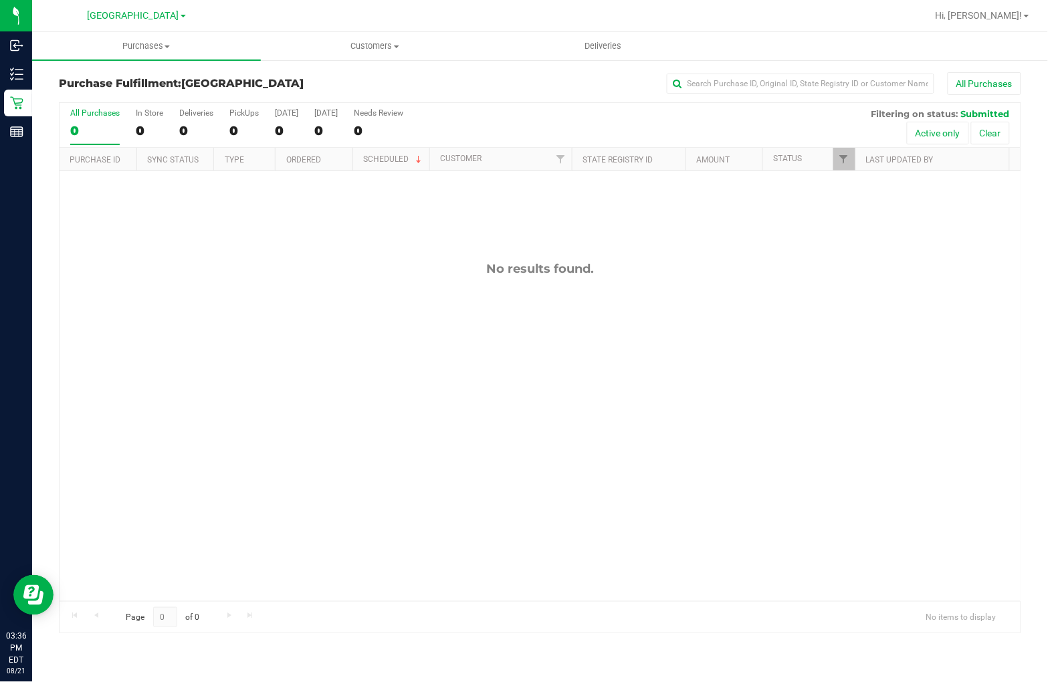
click at [392, 339] on div "No results found." at bounding box center [540, 431] width 961 height 520
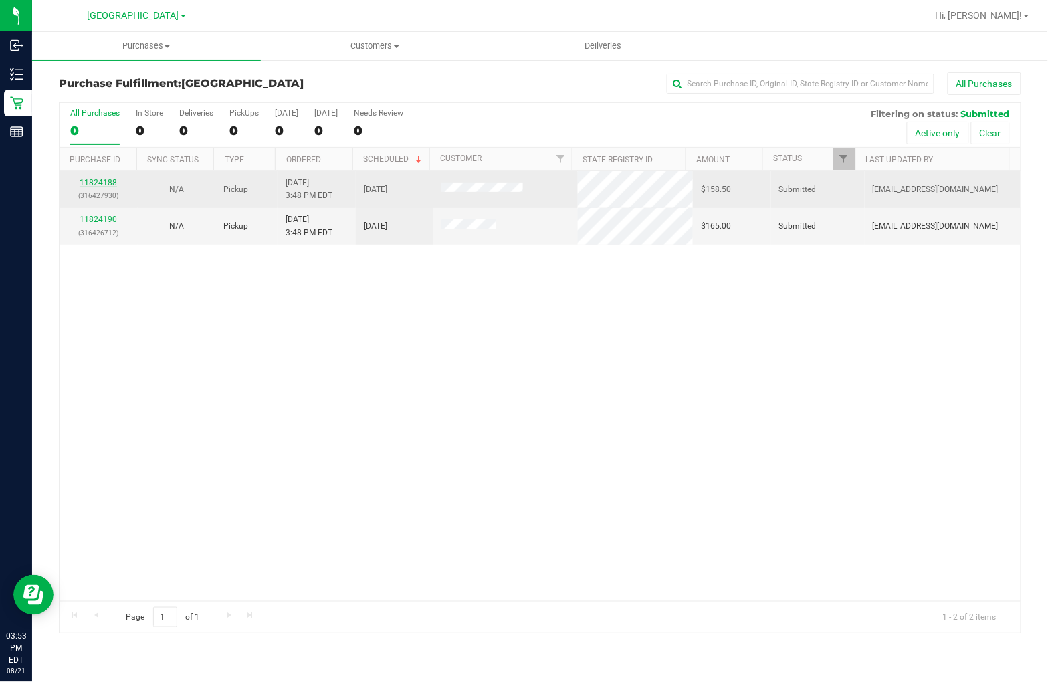
click at [114, 182] on link "11824188" at bounding box center [98, 182] width 37 height 9
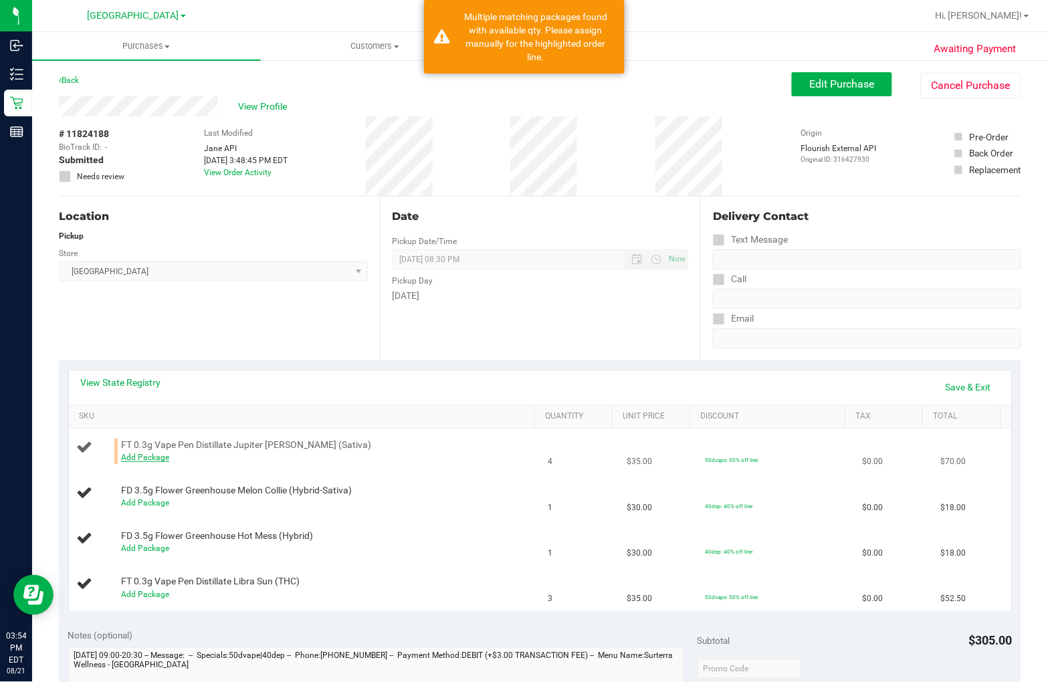
click at [149, 456] on link "Add Package" at bounding box center [145, 457] width 48 height 9
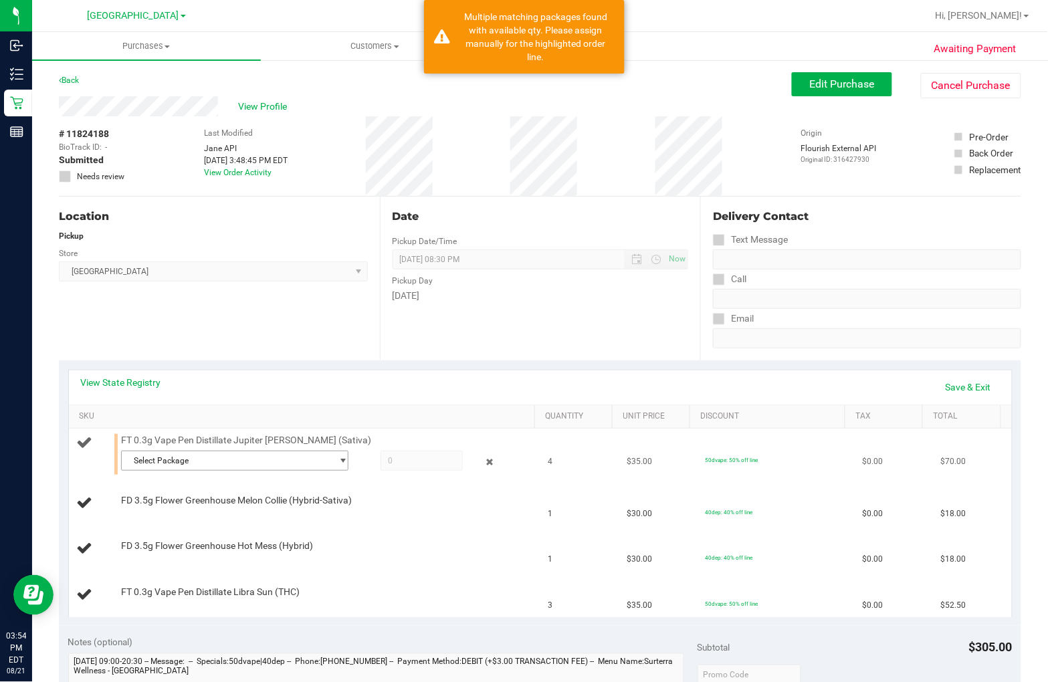
click at [338, 459] on span "select" at bounding box center [343, 460] width 10 height 11
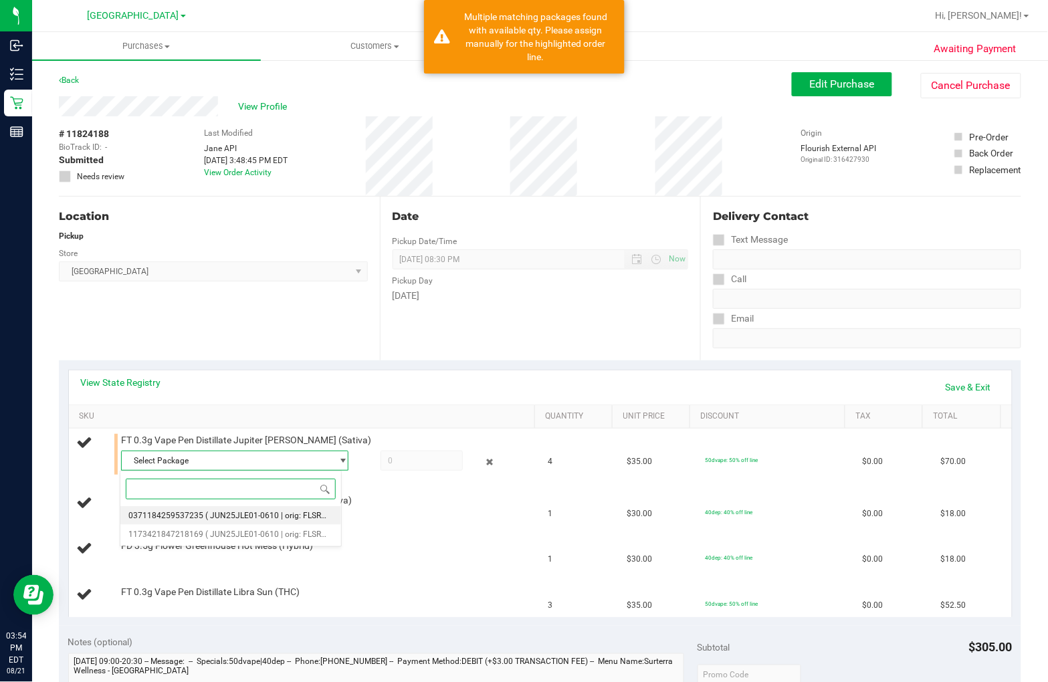
click at [310, 518] on span "( JUN25JLE01-0610 | orig: FLSRWGM-20250616-1961 )" at bounding box center [305, 515] width 200 height 9
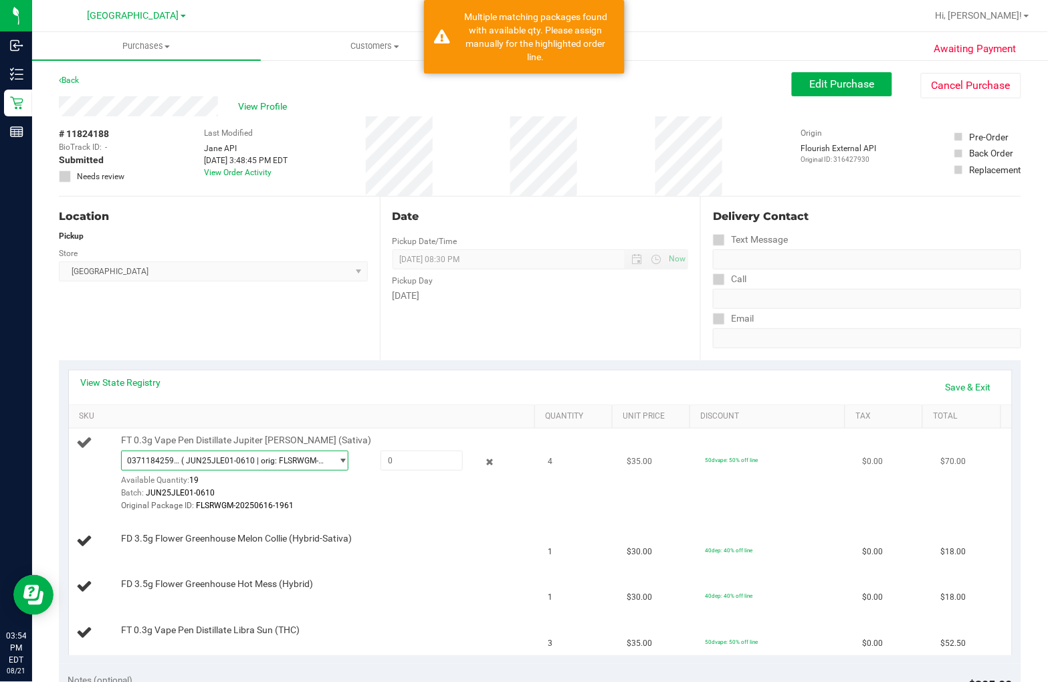
click at [302, 459] on span "( JUN25JLE01-0610 | orig: FLSRWGM-20250616-1961 )" at bounding box center [253, 460] width 144 height 9
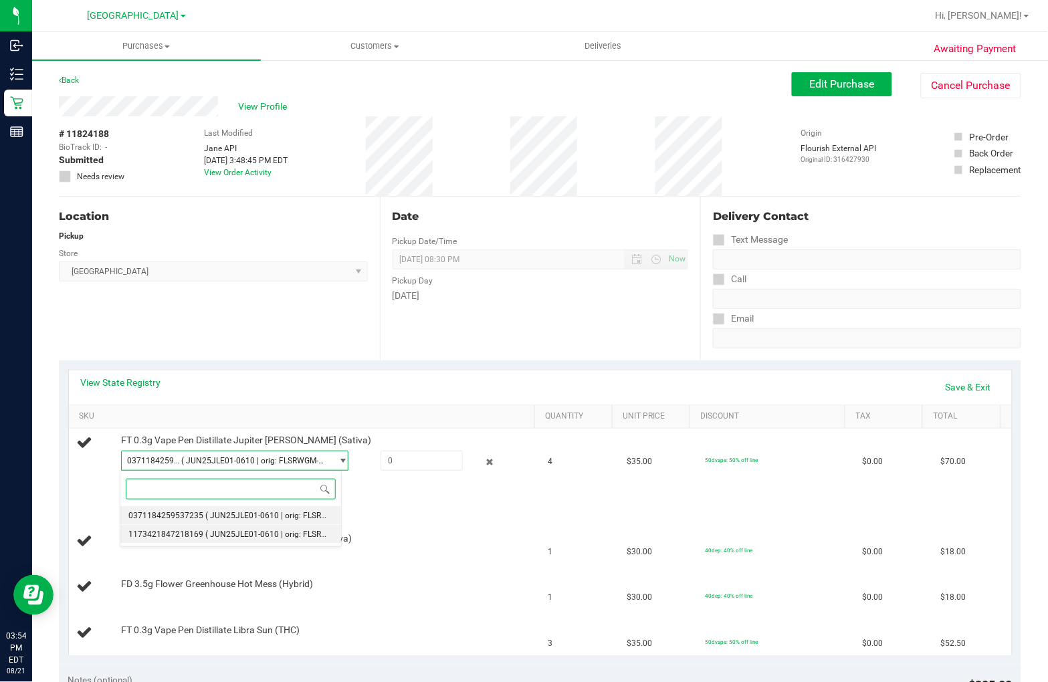
click at [286, 534] on span "( JUN25JLE01-0610 | orig: FLSRWGM-20250616-1916 )" at bounding box center [305, 534] width 200 height 9
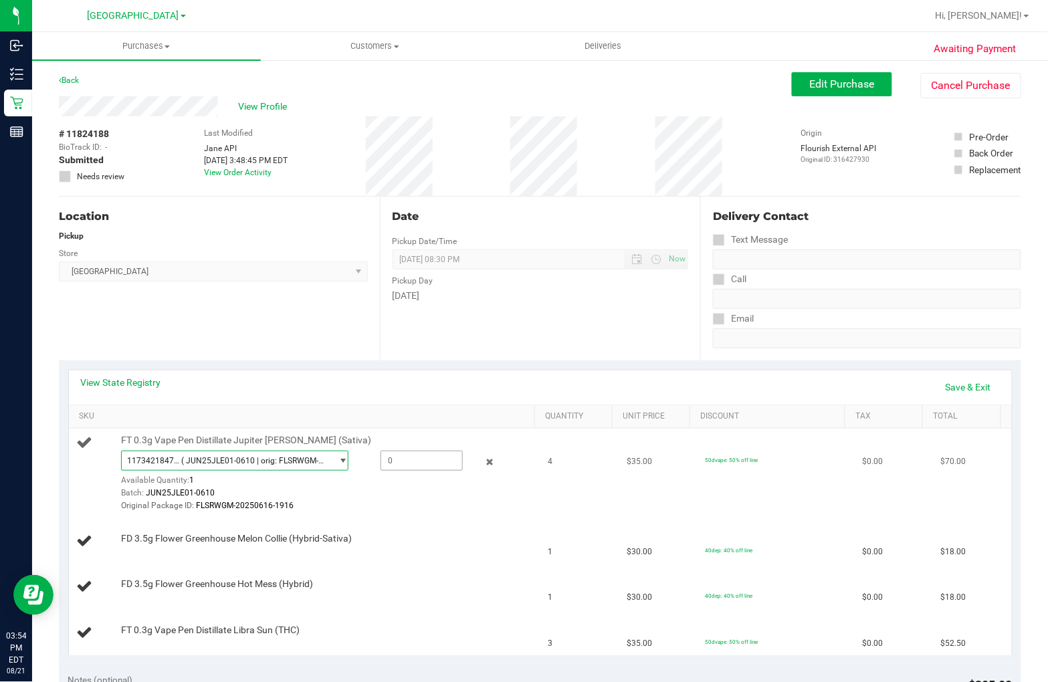
click at [413, 453] on span at bounding box center [421, 461] width 82 height 20
type input "1"
type input "1.0000"
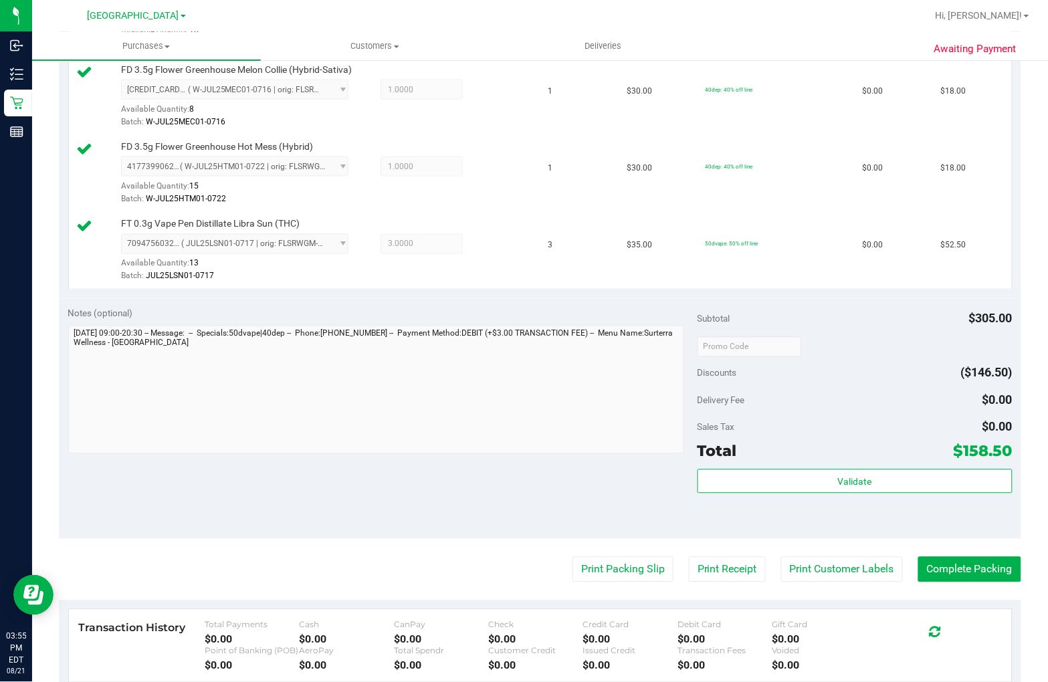
scroll to position [520, 0]
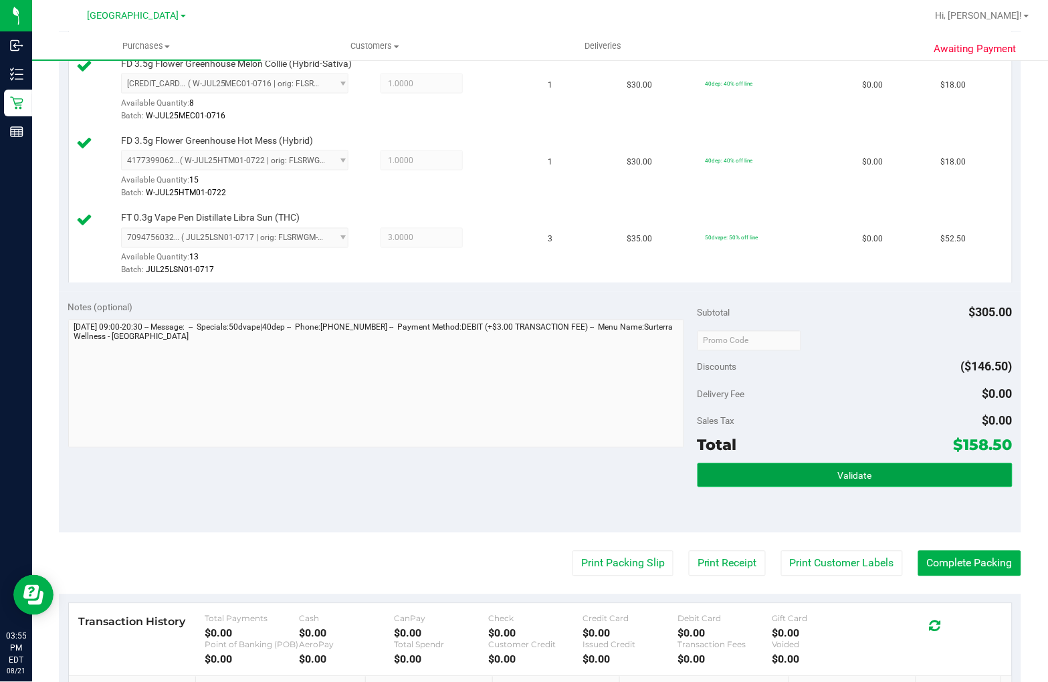
click at [899, 475] on button "Validate" at bounding box center [854, 475] width 315 height 24
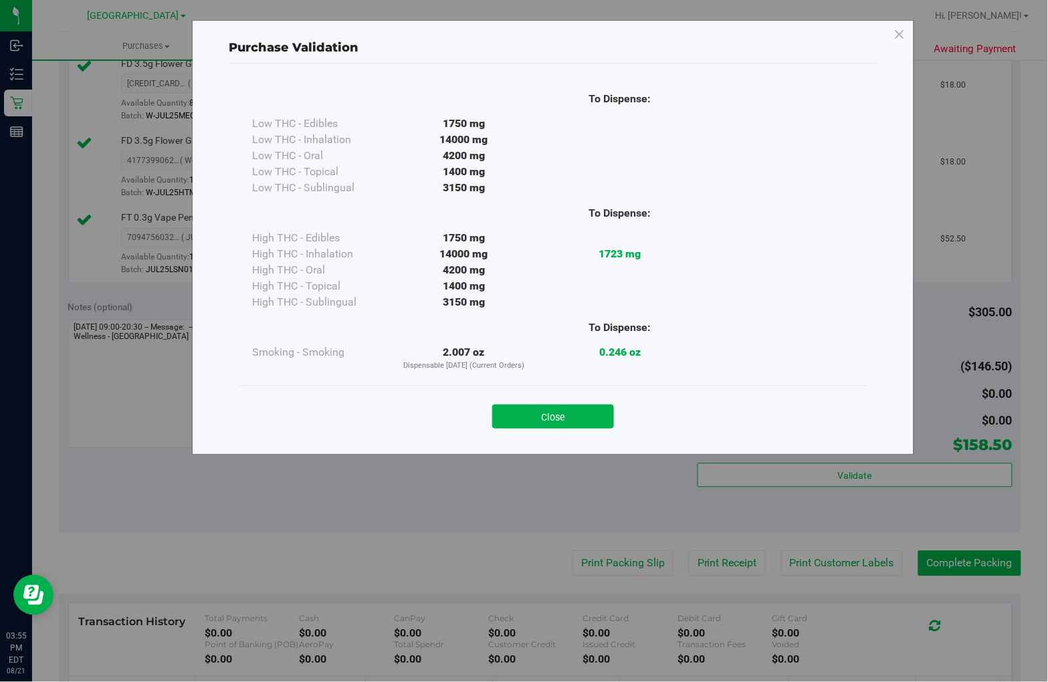
click at [597, 419] on button "Close" at bounding box center [553, 417] width 122 height 24
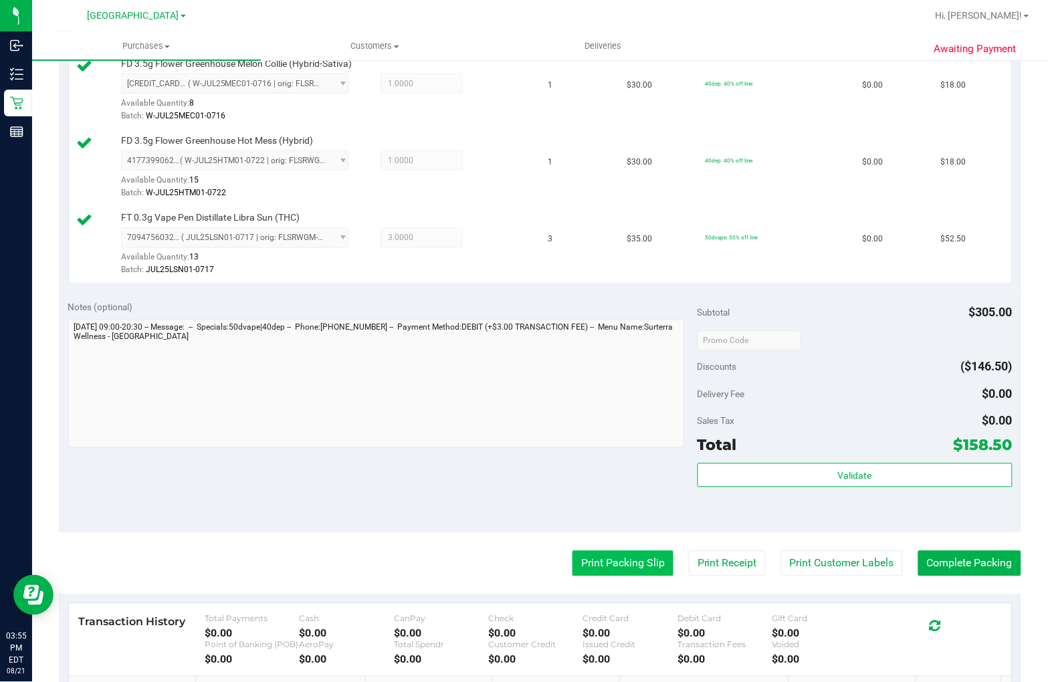
click at [600, 563] on button "Print Packing Slip" at bounding box center [622, 563] width 101 height 25
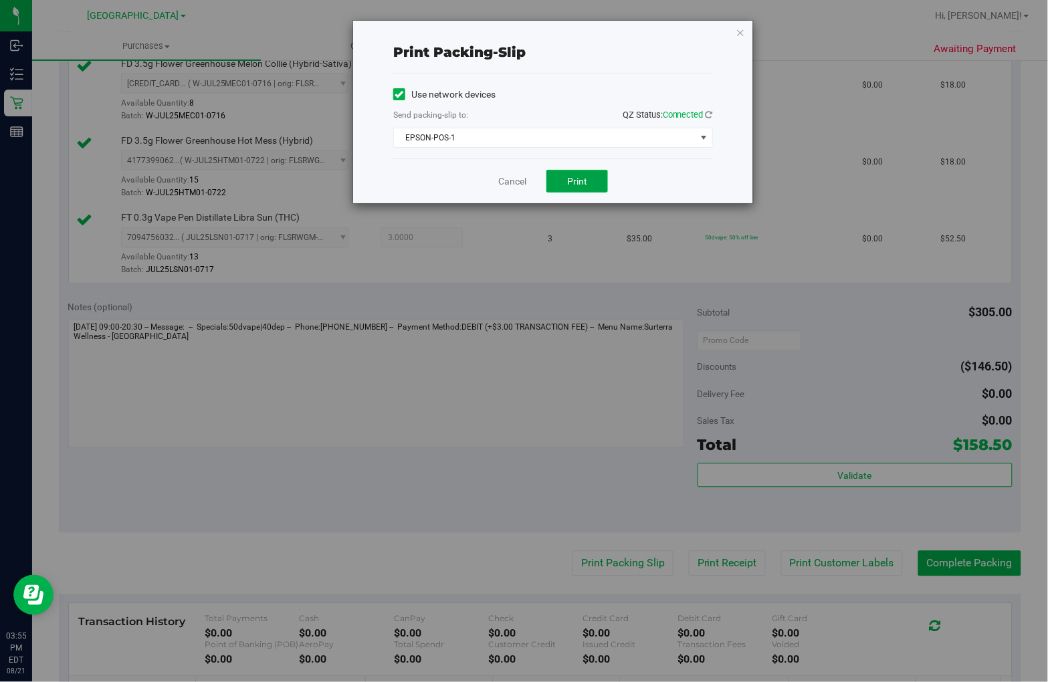
click at [572, 179] on span "Print" at bounding box center [577, 181] width 20 height 11
click at [520, 184] on link "Cancel" at bounding box center [512, 182] width 28 height 14
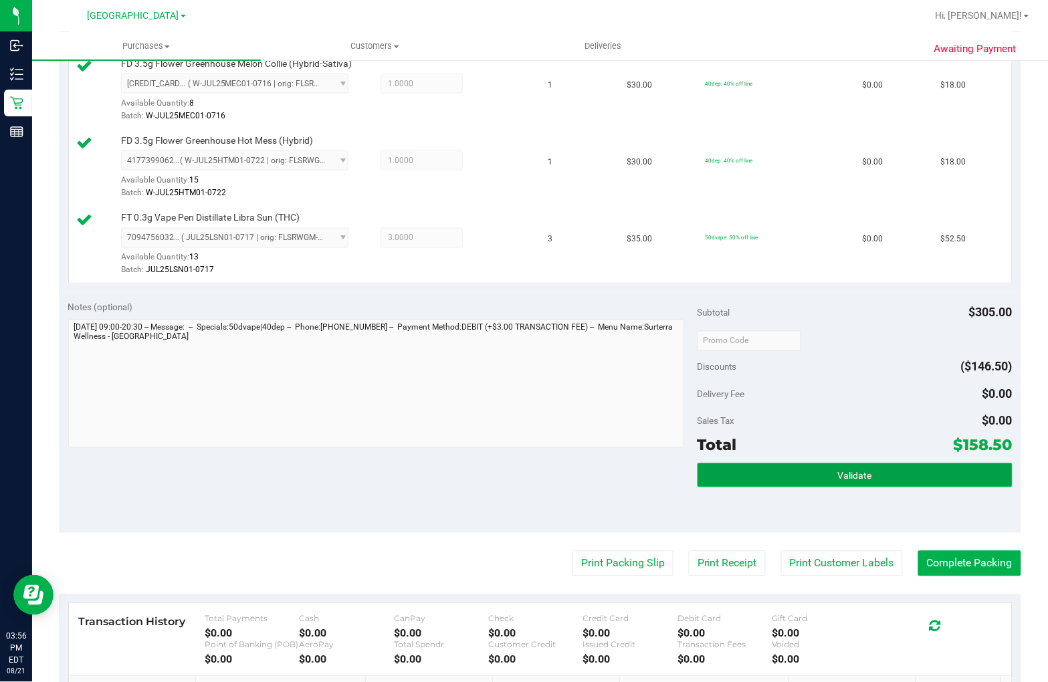
click at [946, 483] on button "Validate" at bounding box center [854, 475] width 315 height 24
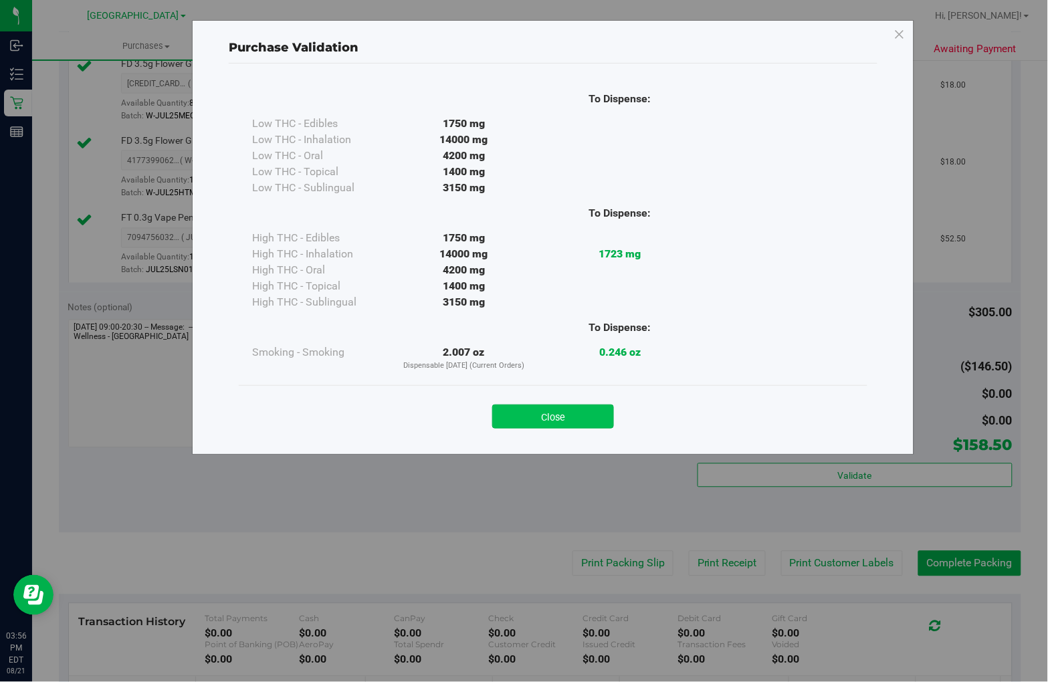
click at [566, 415] on button "Close" at bounding box center [553, 417] width 122 height 24
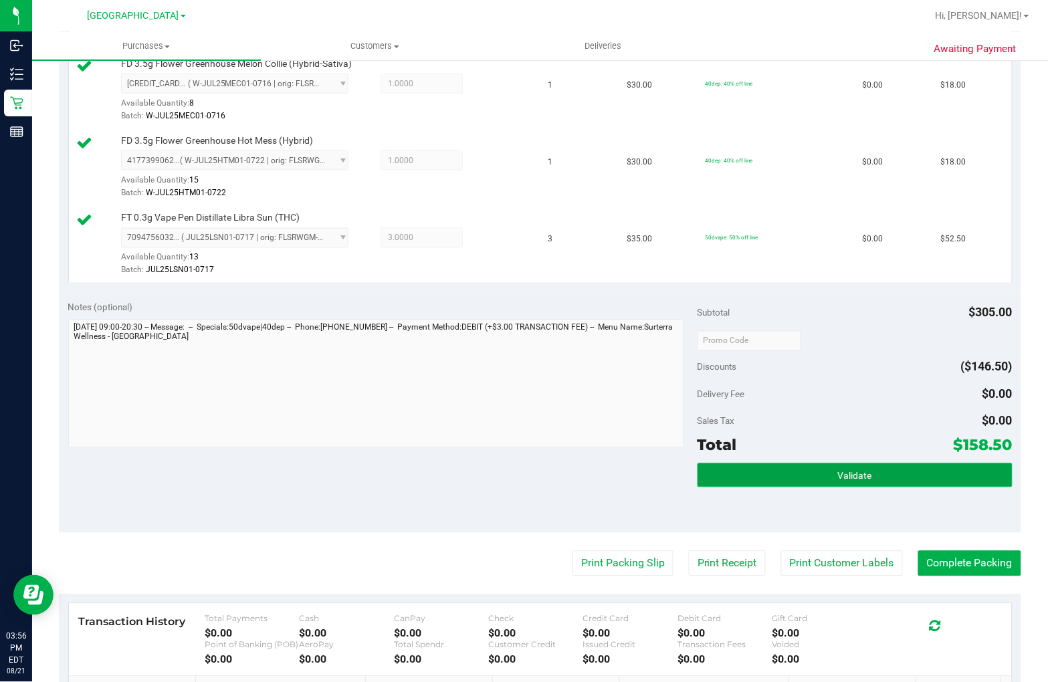
click at [838, 479] on span "Validate" at bounding box center [855, 476] width 34 height 11
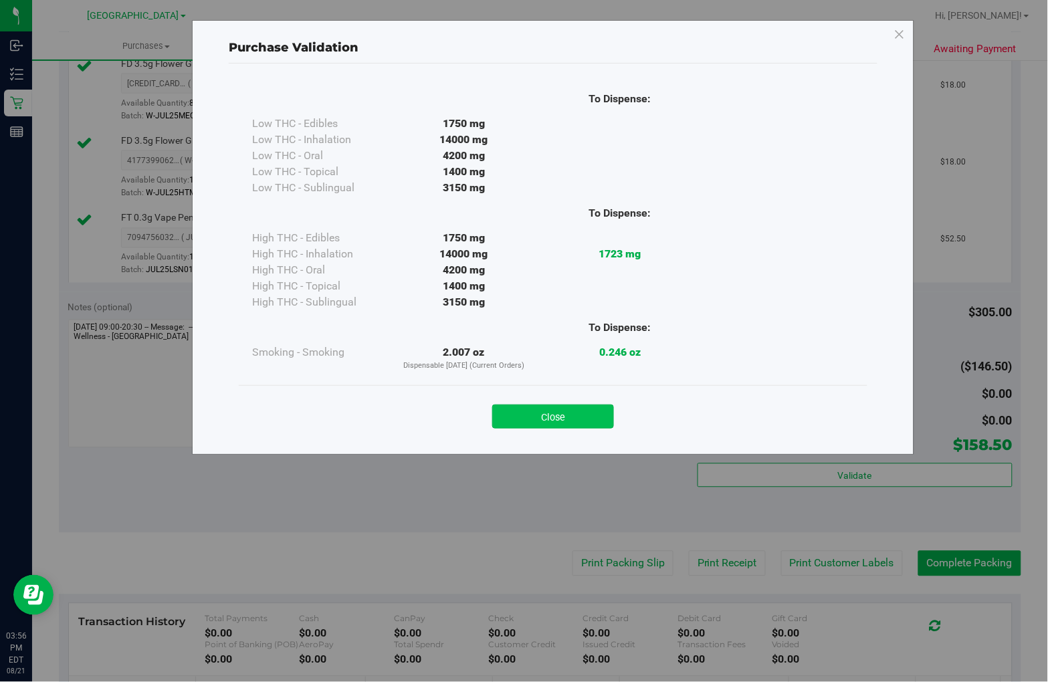
click at [563, 409] on button "Close" at bounding box center [553, 417] width 122 height 24
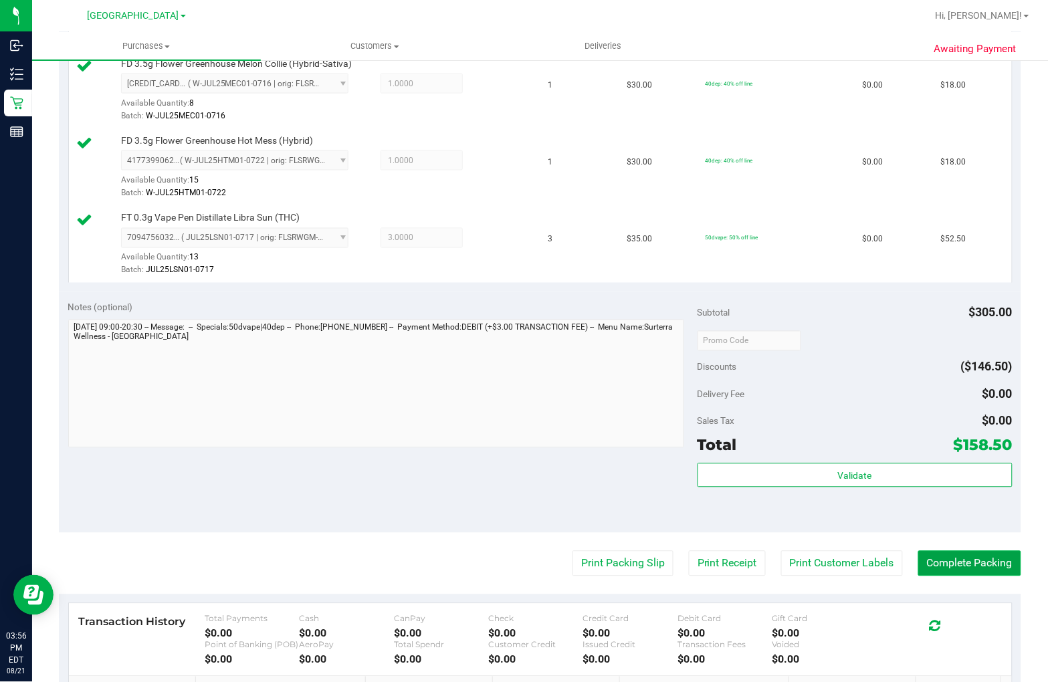
click at [923, 558] on button "Complete Packing" at bounding box center [969, 563] width 103 height 25
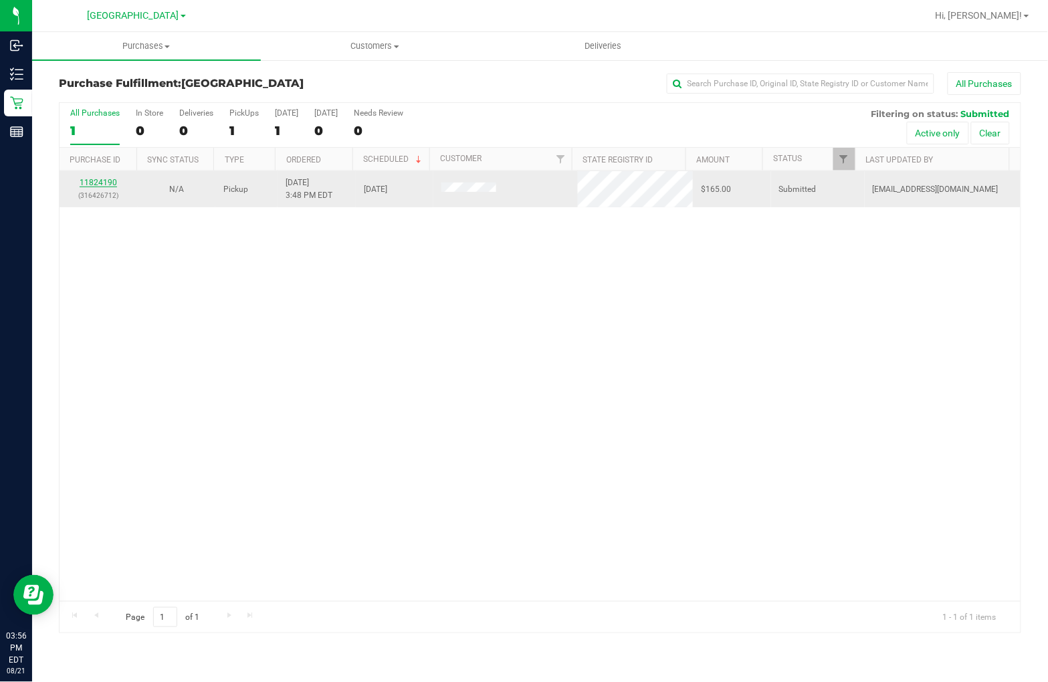
click at [94, 183] on link "11824190" at bounding box center [98, 182] width 37 height 9
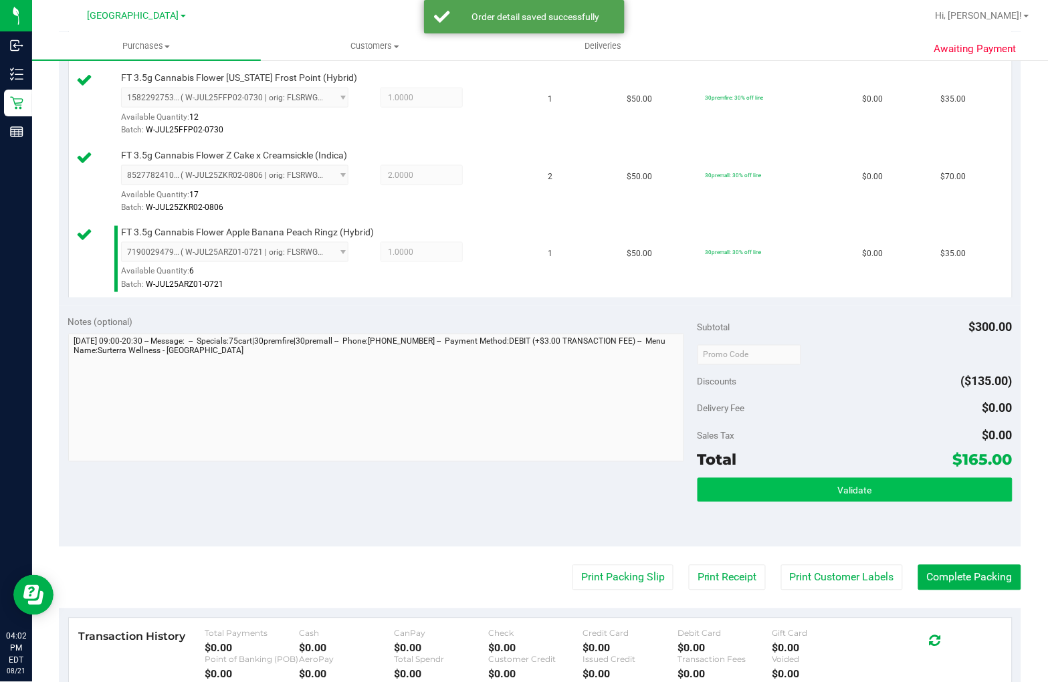
scroll to position [445, 0]
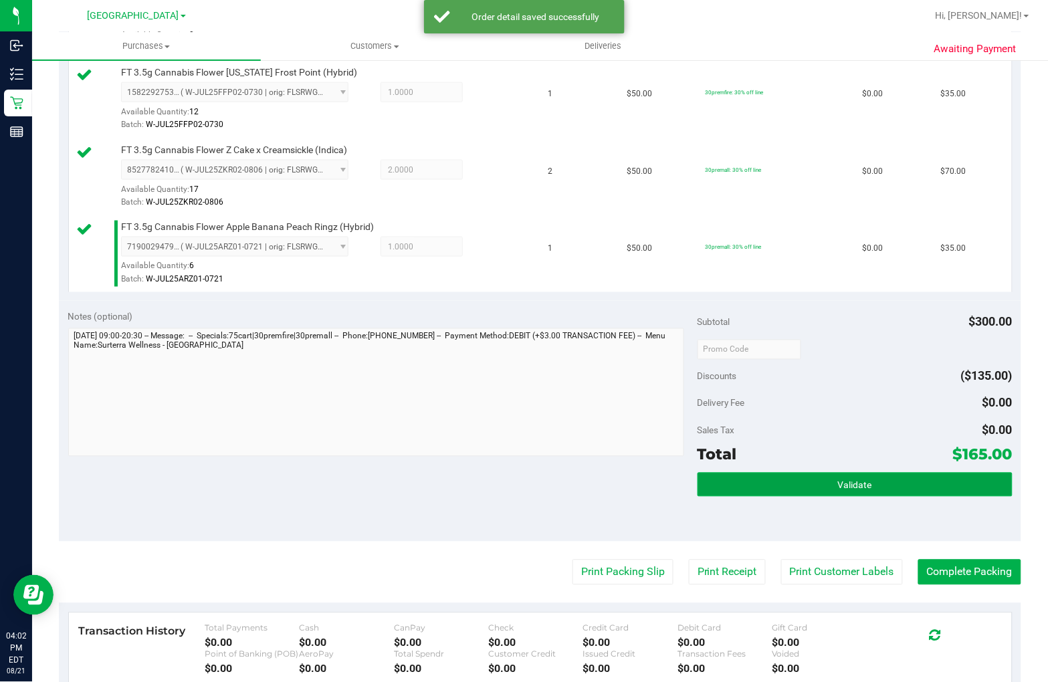
click at [894, 480] on button "Validate" at bounding box center [854, 485] width 315 height 24
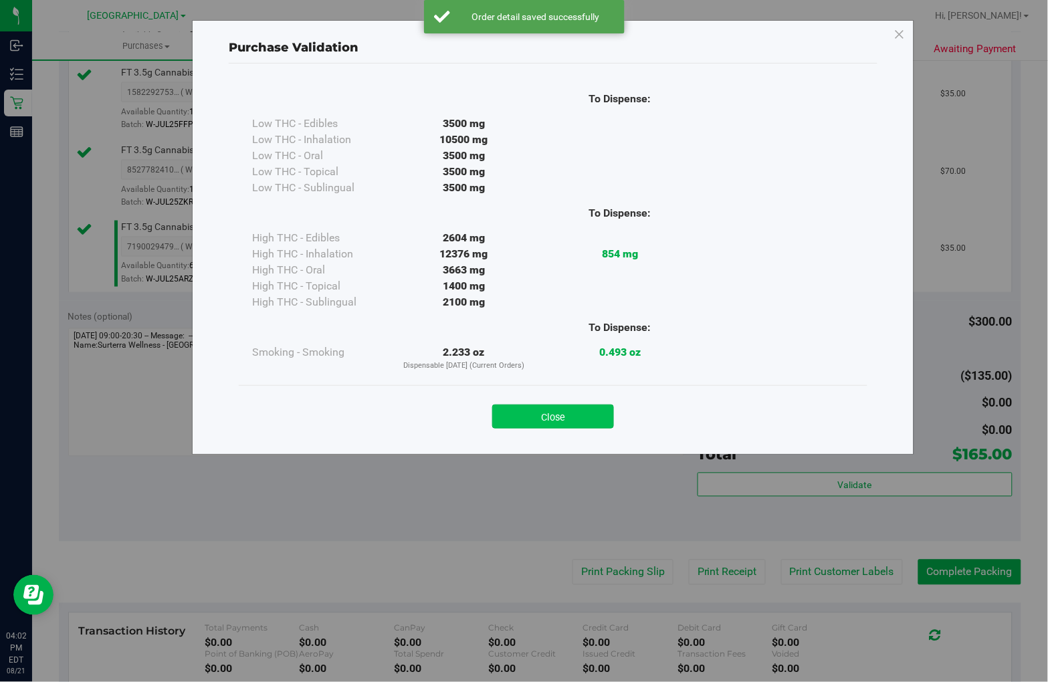
click at [575, 413] on button "Close" at bounding box center [553, 417] width 122 height 24
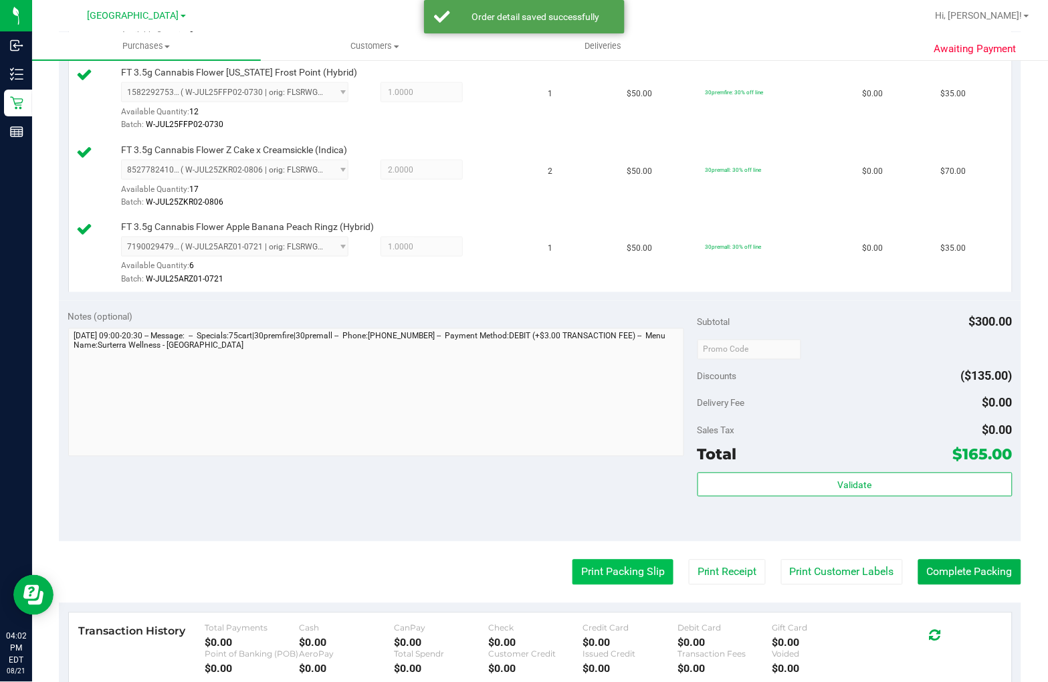
click at [615, 570] on button "Print Packing Slip" at bounding box center [622, 572] width 101 height 25
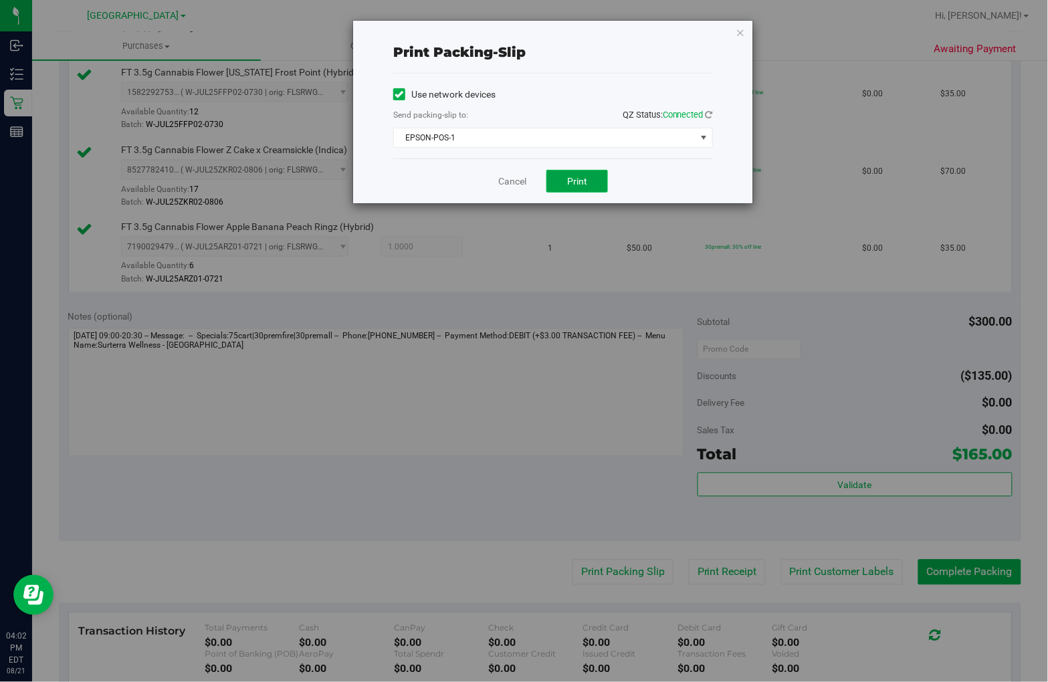
click at [573, 174] on button "Print" at bounding box center [577, 181] width 62 height 23
click at [509, 183] on link "Cancel" at bounding box center [512, 182] width 28 height 14
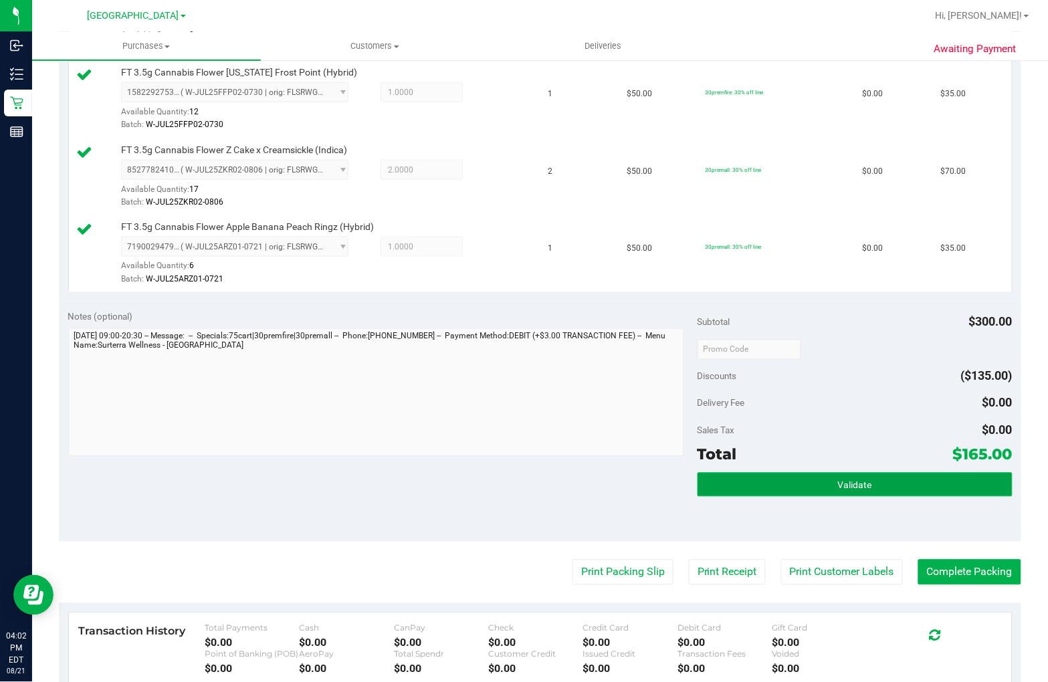
click at [773, 485] on button "Validate" at bounding box center [854, 485] width 315 height 24
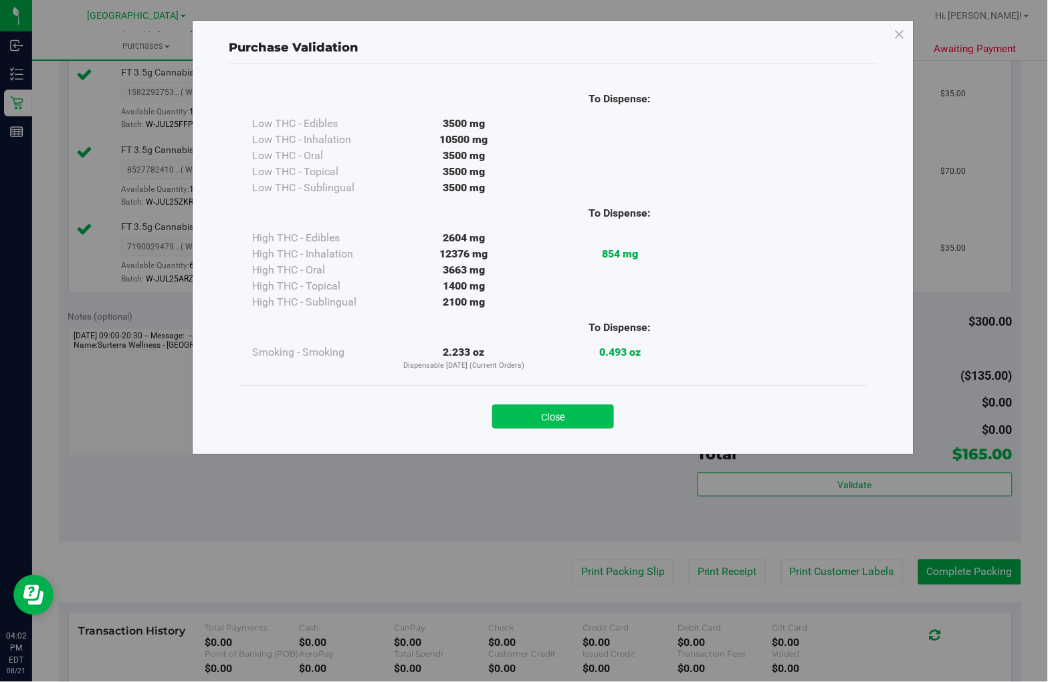
click at [583, 423] on button "Close" at bounding box center [553, 417] width 122 height 24
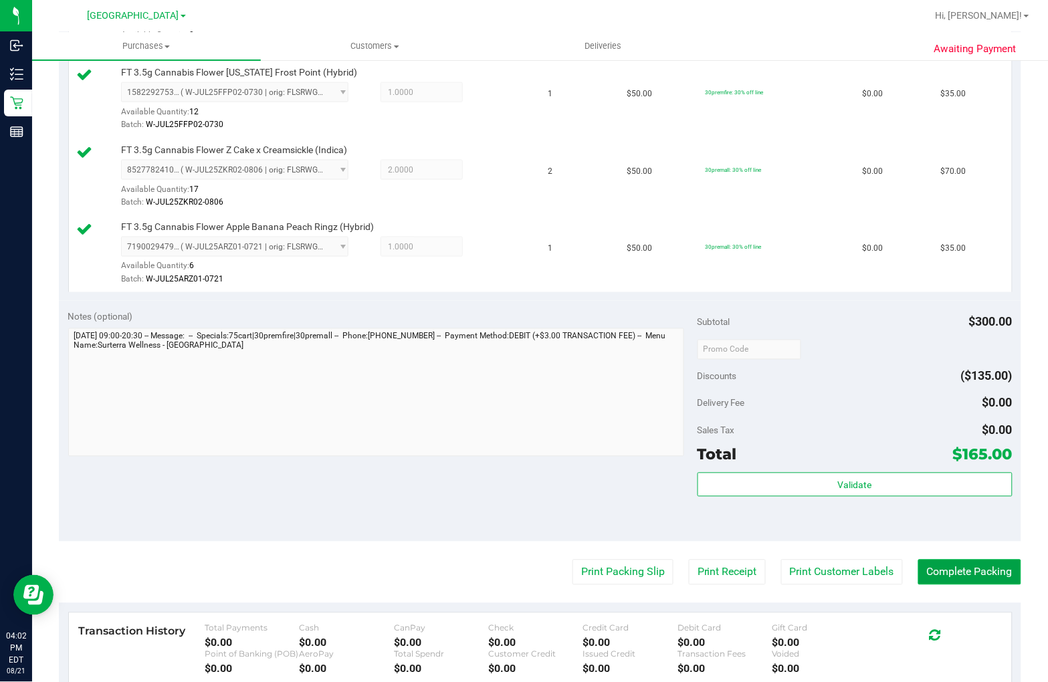
click at [966, 575] on button "Complete Packing" at bounding box center [969, 572] width 103 height 25
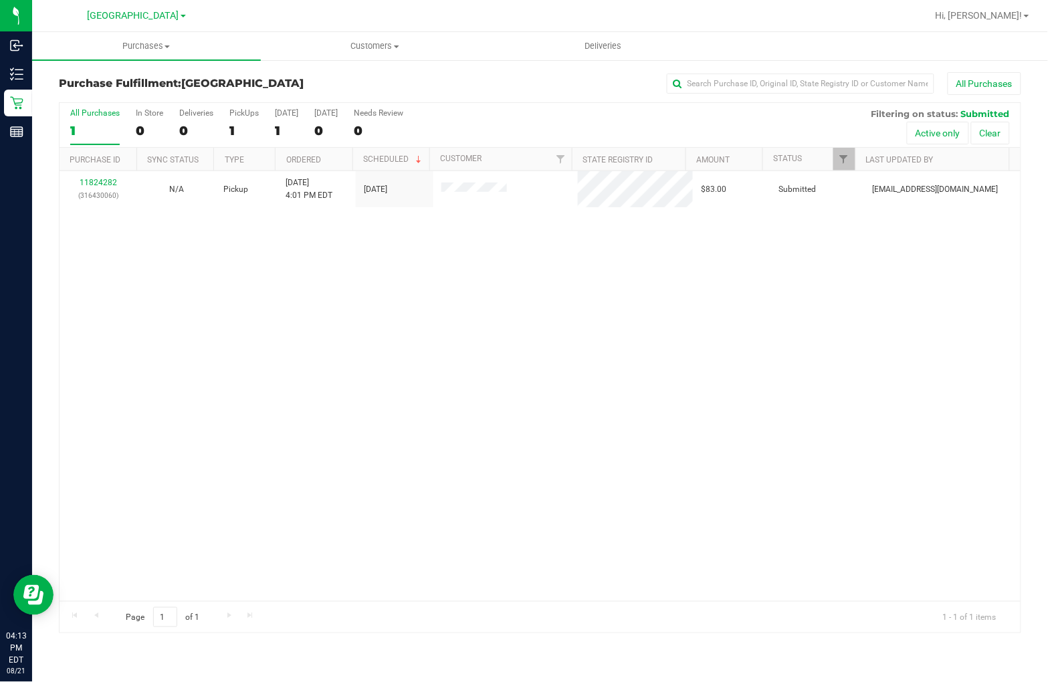
click at [355, 296] on div "11824282 (316430060) N/A Pickup 8/21/2025 4:01 PM EDT 8/21/2025 $83.00 Submitte…" at bounding box center [540, 386] width 961 height 430
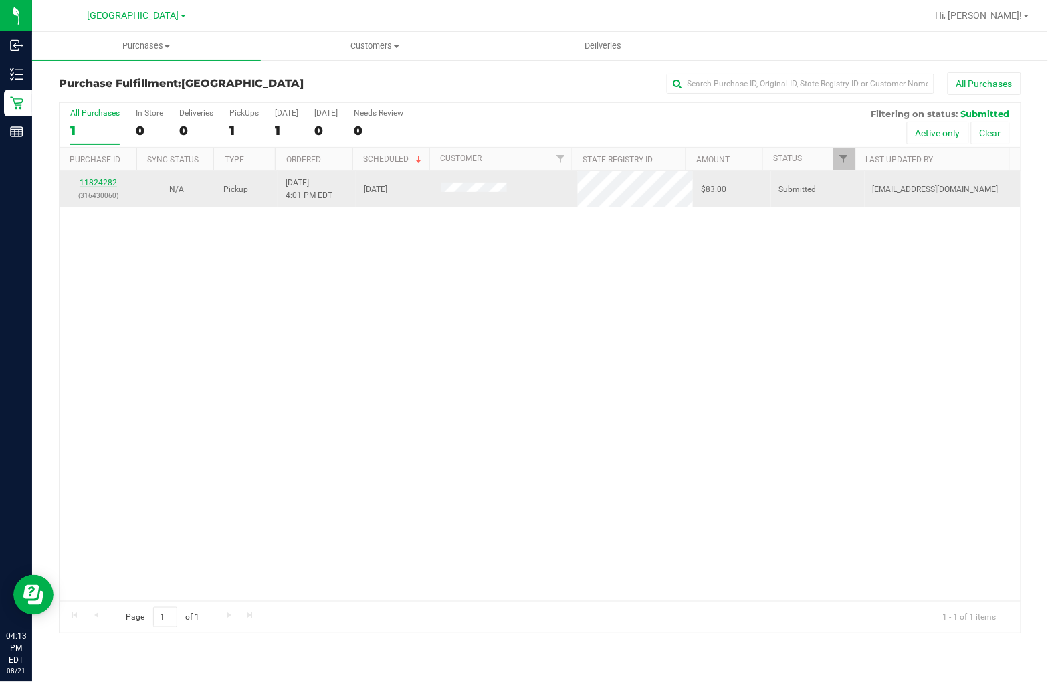
click at [99, 185] on link "11824282" at bounding box center [98, 182] width 37 height 9
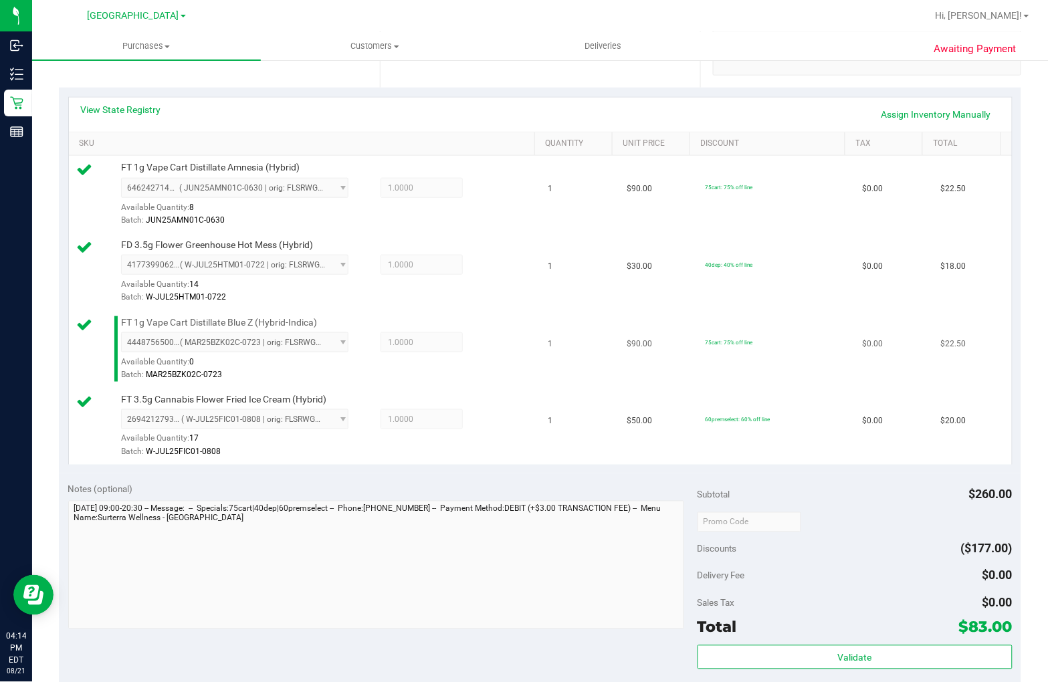
scroll to position [297, 0]
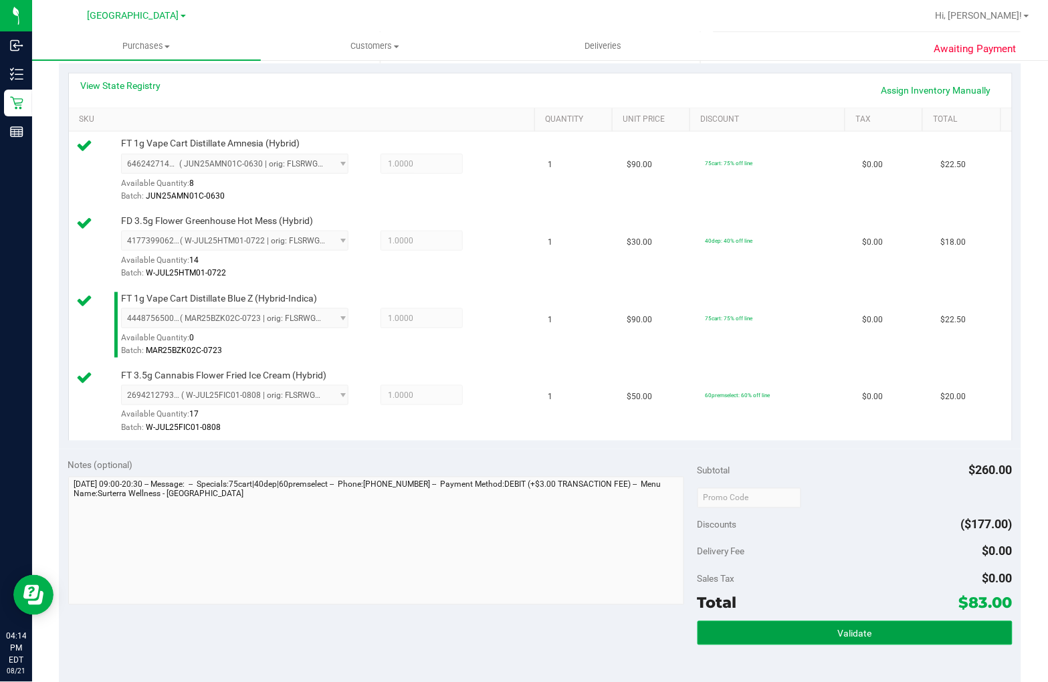
click at [851, 637] on span "Validate" at bounding box center [855, 634] width 34 height 11
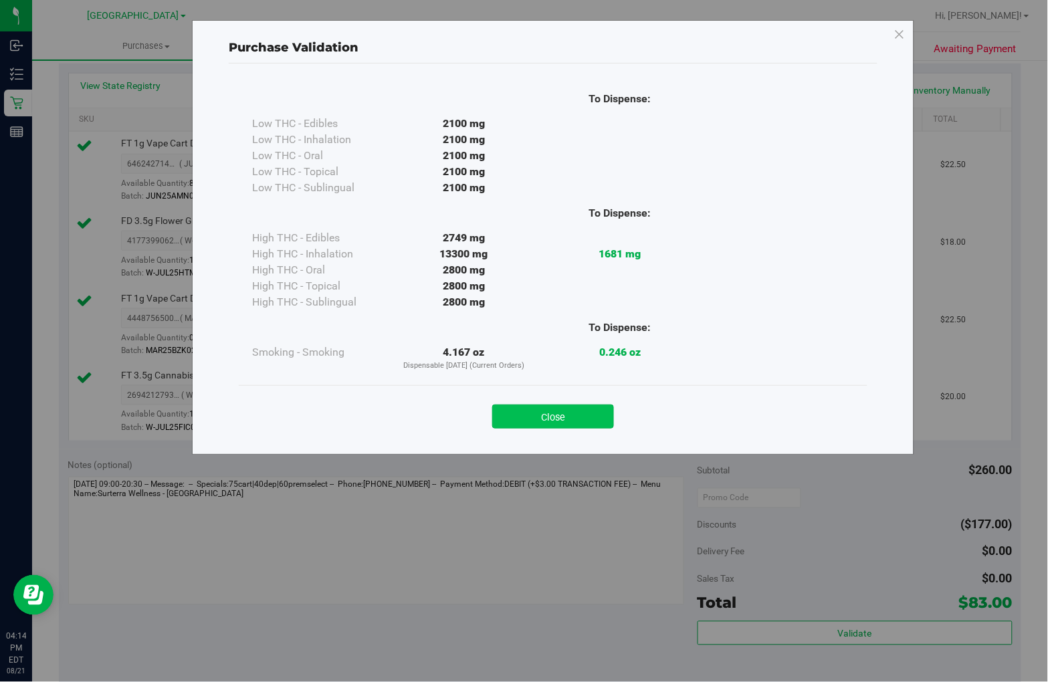
click at [583, 421] on button "Close" at bounding box center [553, 417] width 122 height 24
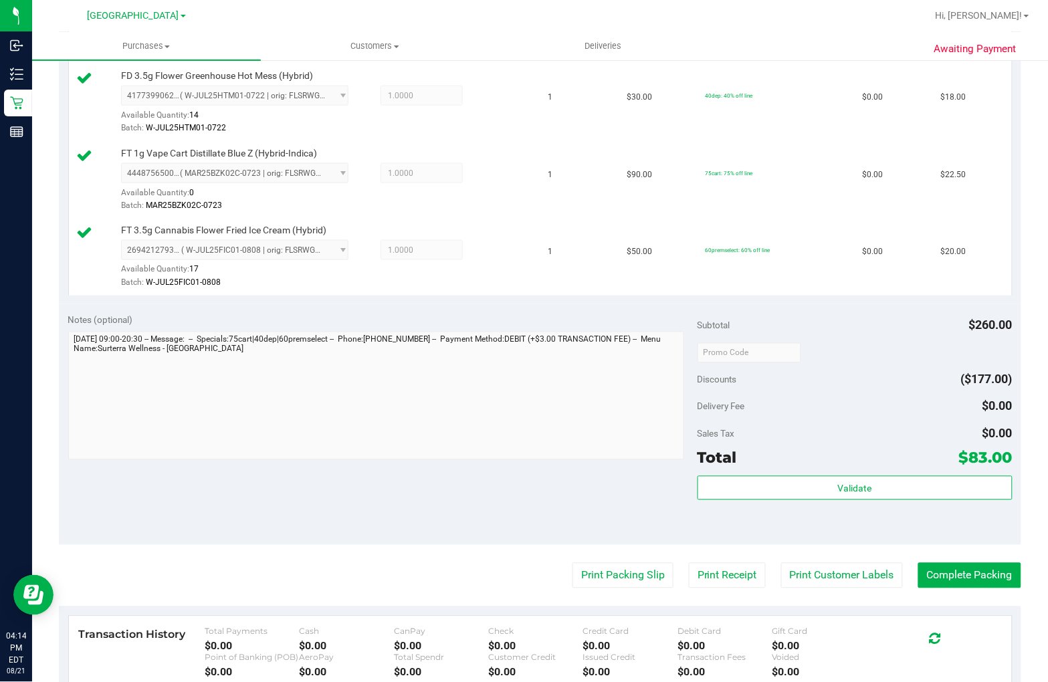
scroll to position [445, 0]
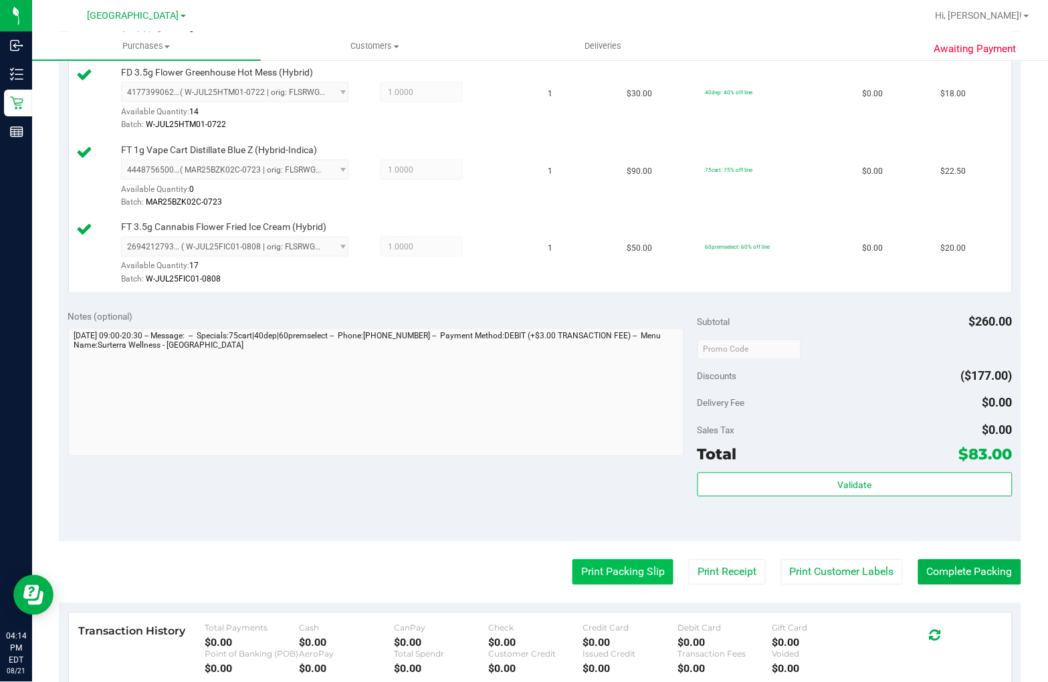
click at [585, 570] on button "Print Packing Slip" at bounding box center [622, 572] width 101 height 25
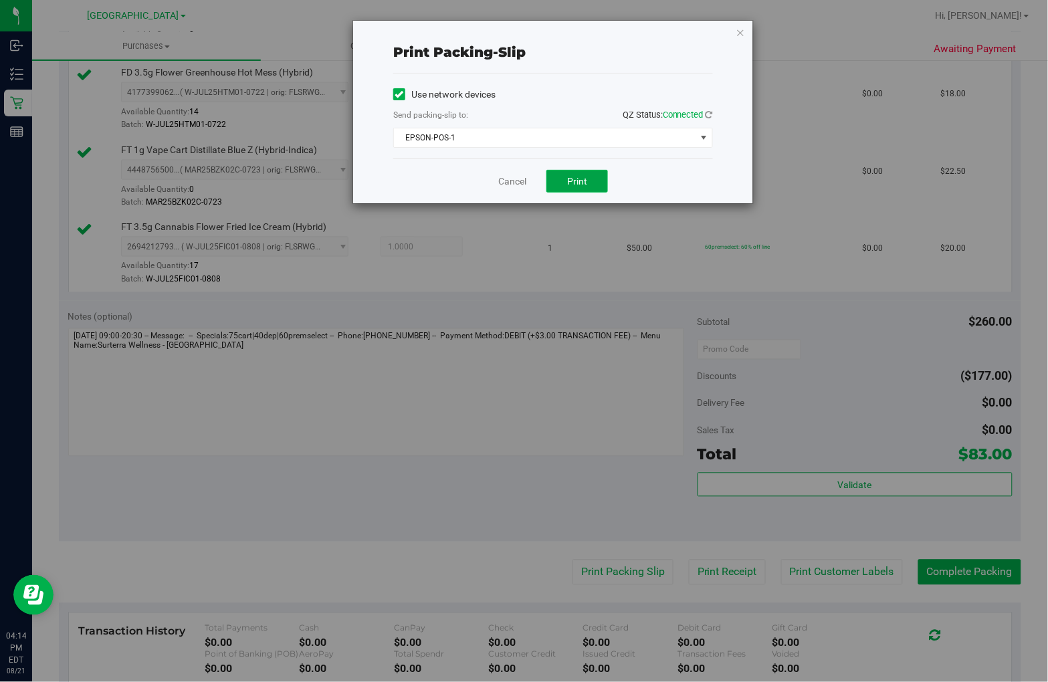
click at [578, 185] on span "Print" at bounding box center [577, 181] width 20 height 11
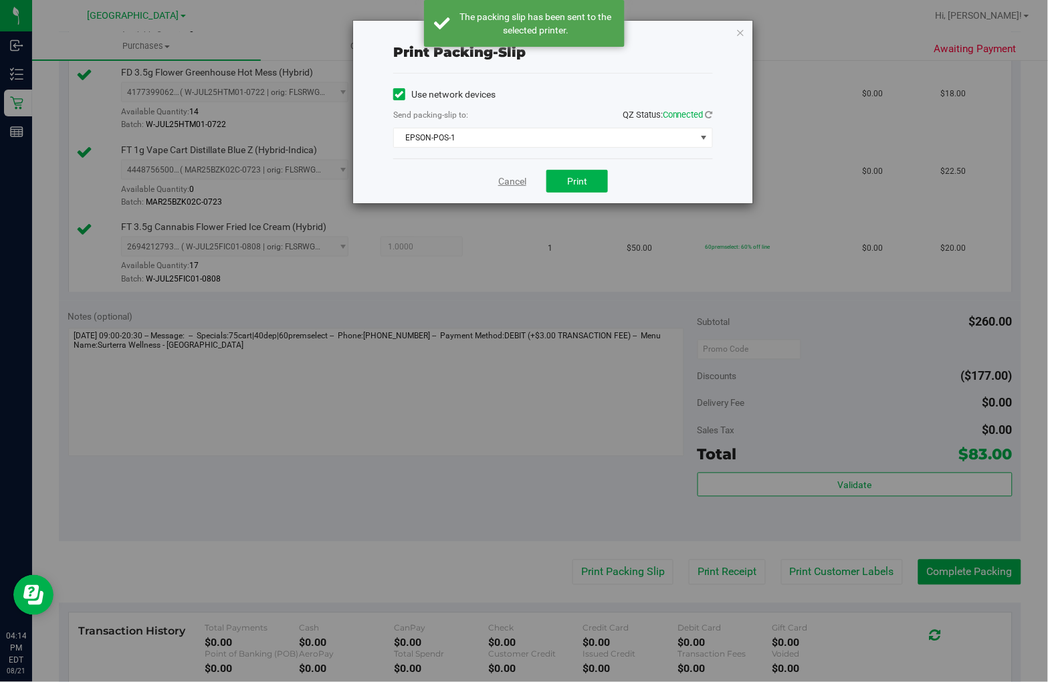
click at [504, 182] on link "Cancel" at bounding box center [512, 182] width 28 height 14
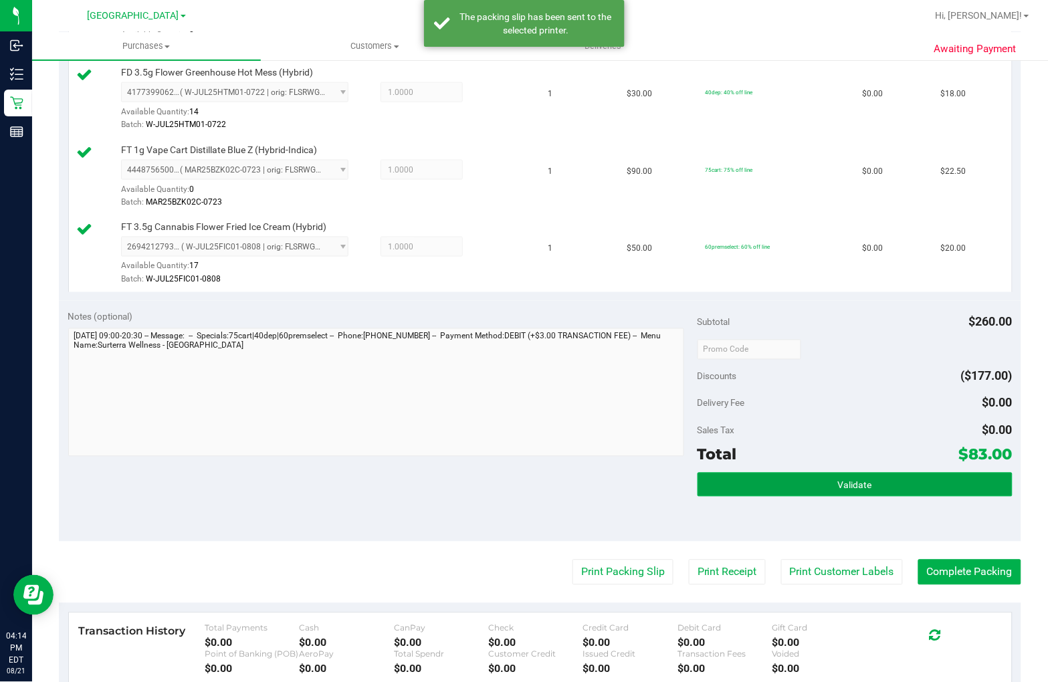
click at [805, 485] on button "Validate" at bounding box center [854, 485] width 315 height 24
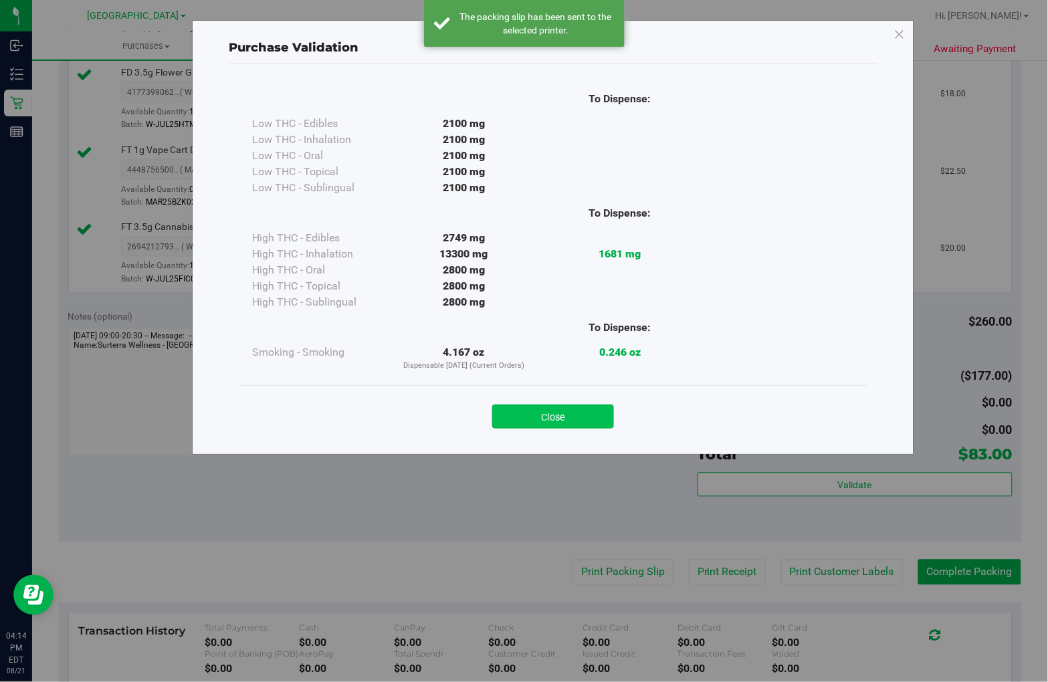
click at [556, 420] on button "Close" at bounding box center [553, 417] width 122 height 24
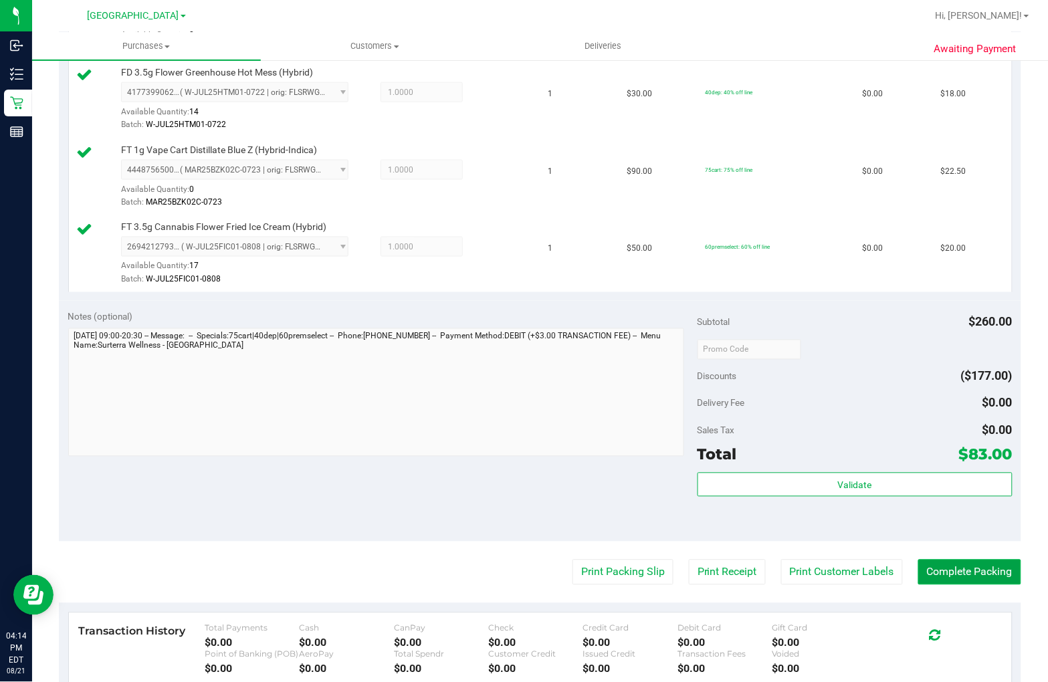
click at [954, 572] on button "Complete Packing" at bounding box center [969, 572] width 103 height 25
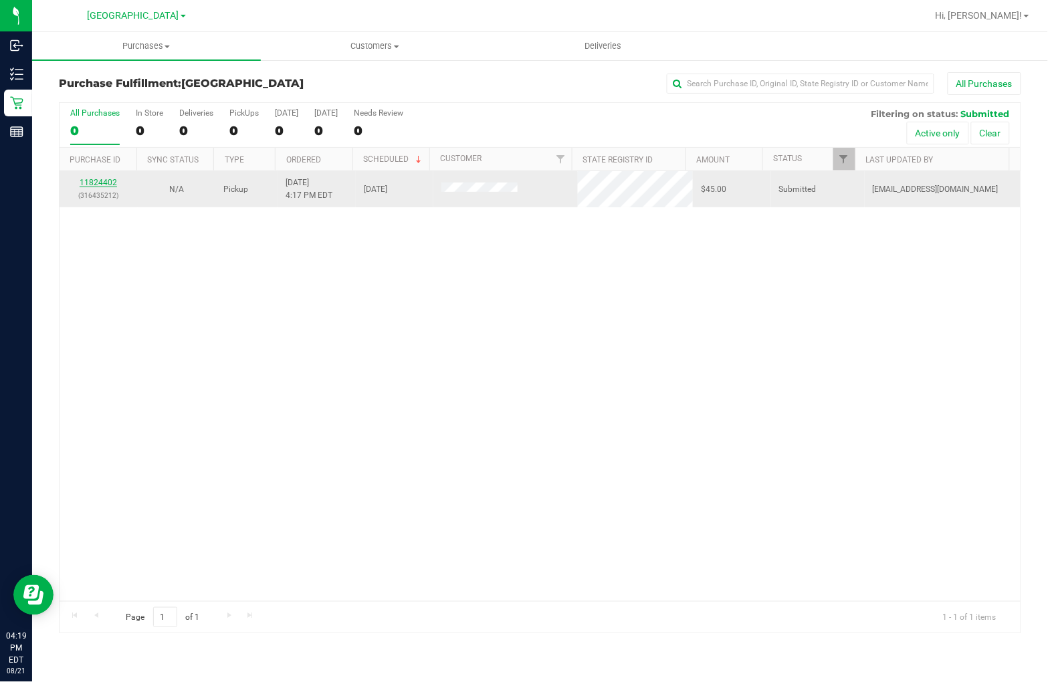
click at [100, 183] on link "11824402" at bounding box center [98, 182] width 37 height 9
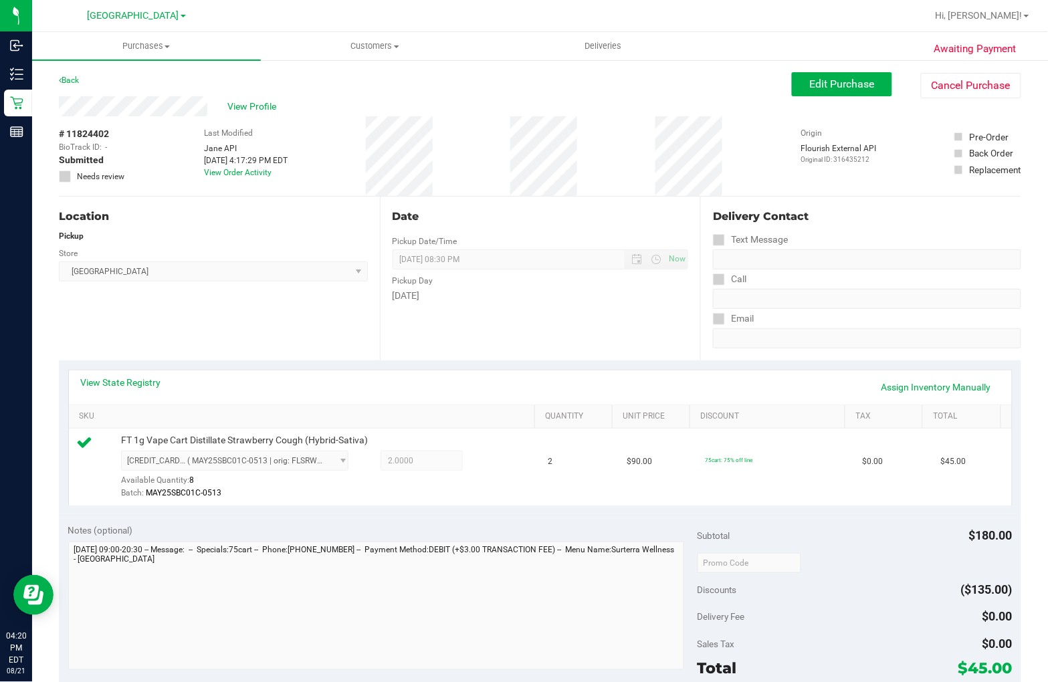
scroll to position [412, 0]
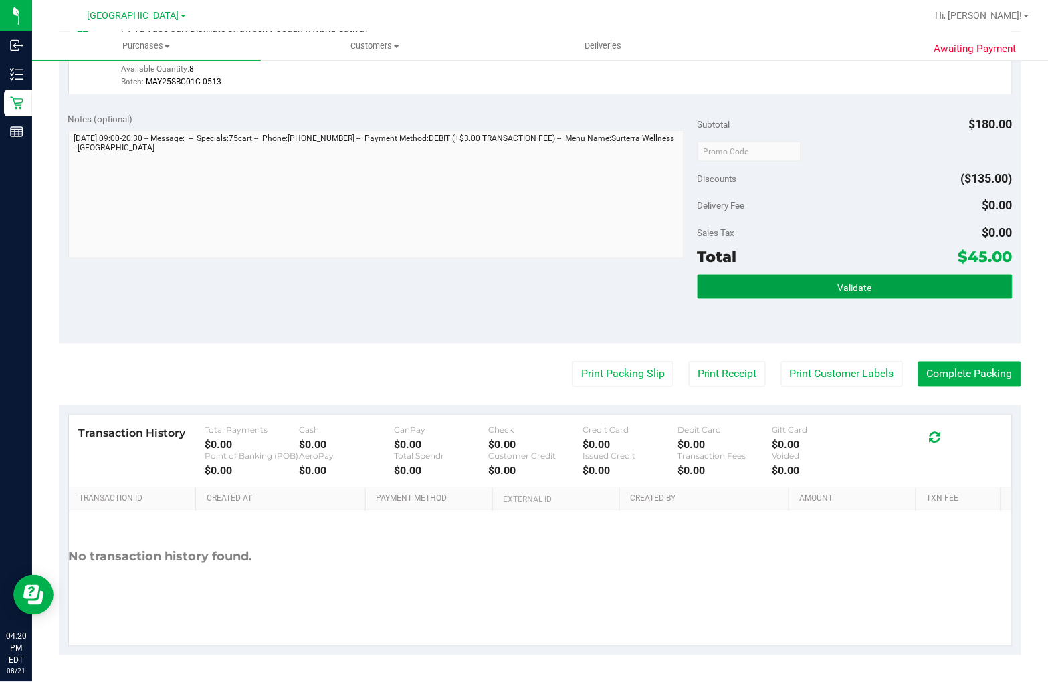
click at [816, 281] on button "Validate" at bounding box center [854, 287] width 315 height 24
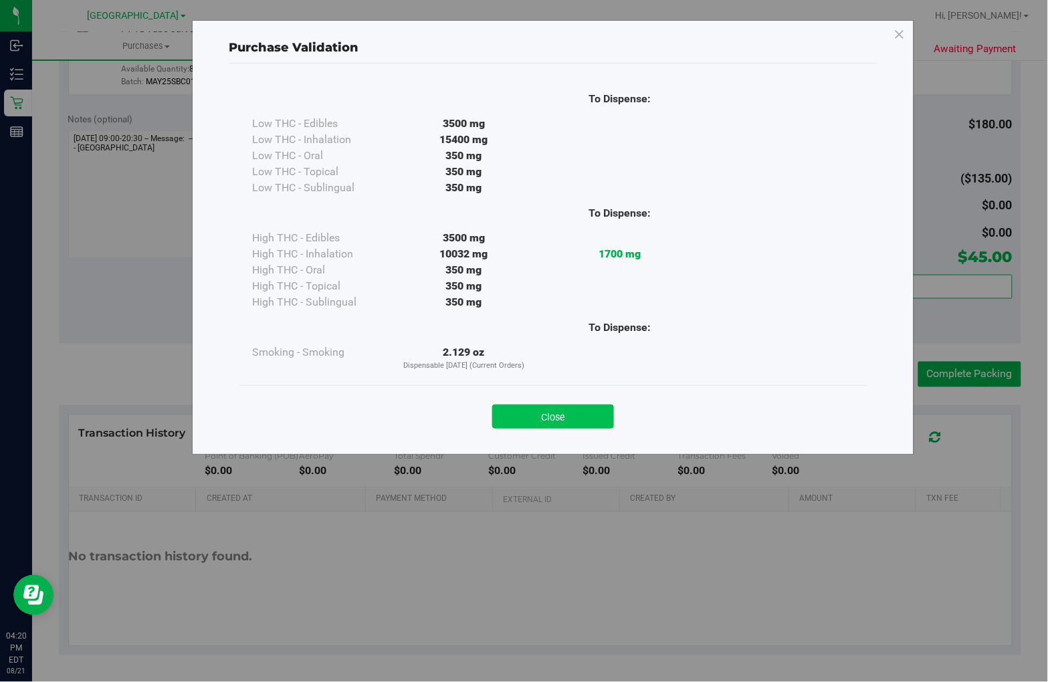
click at [556, 416] on button "Close" at bounding box center [553, 417] width 122 height 24
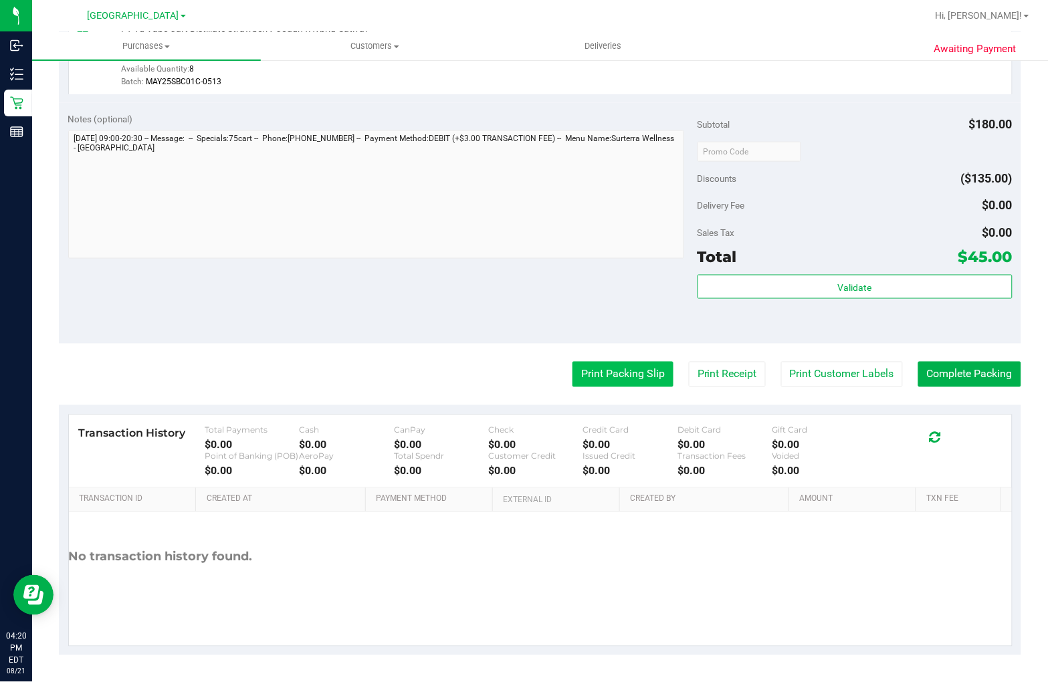
click at [589, 382] on button "Print Packing Slip" at bounding box center [622, 374] width 101 height 25
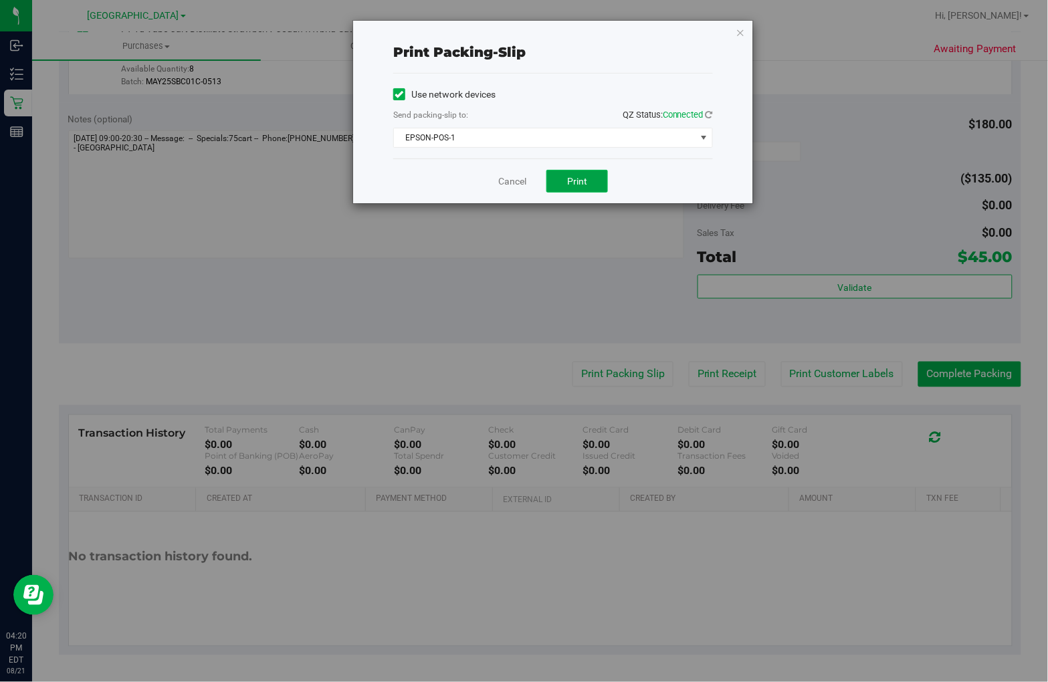
click at [584, 175] on button "Print" at bounding box center [577, 181] width 62 height 23
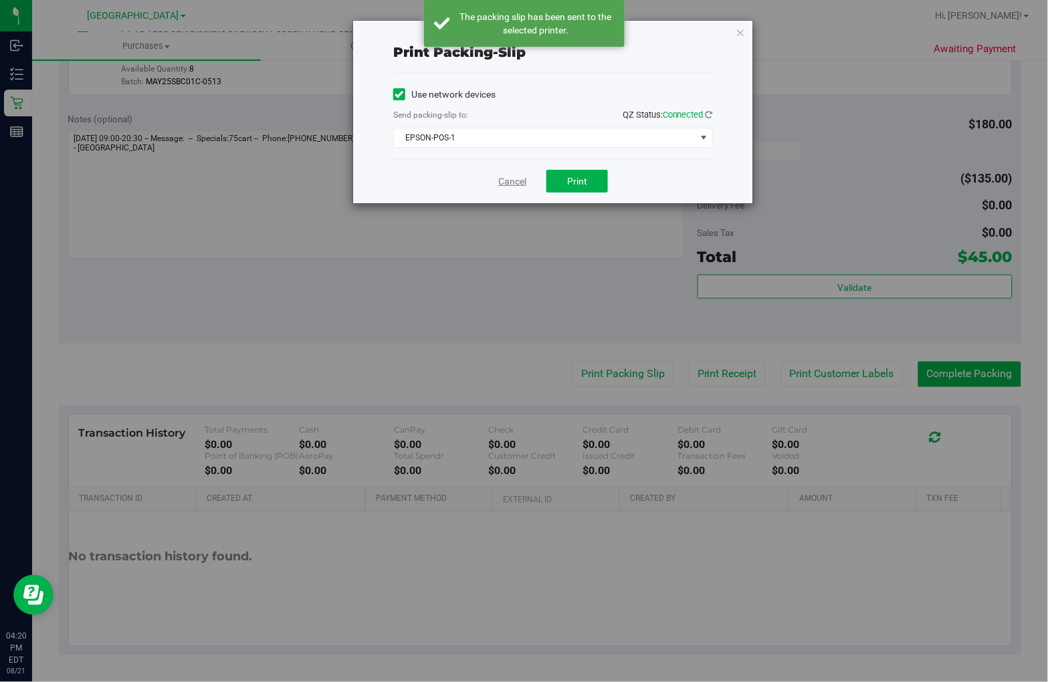
click at [501, 184] on link "Cancel" at bounding box center [512, 182] width 28 height 14
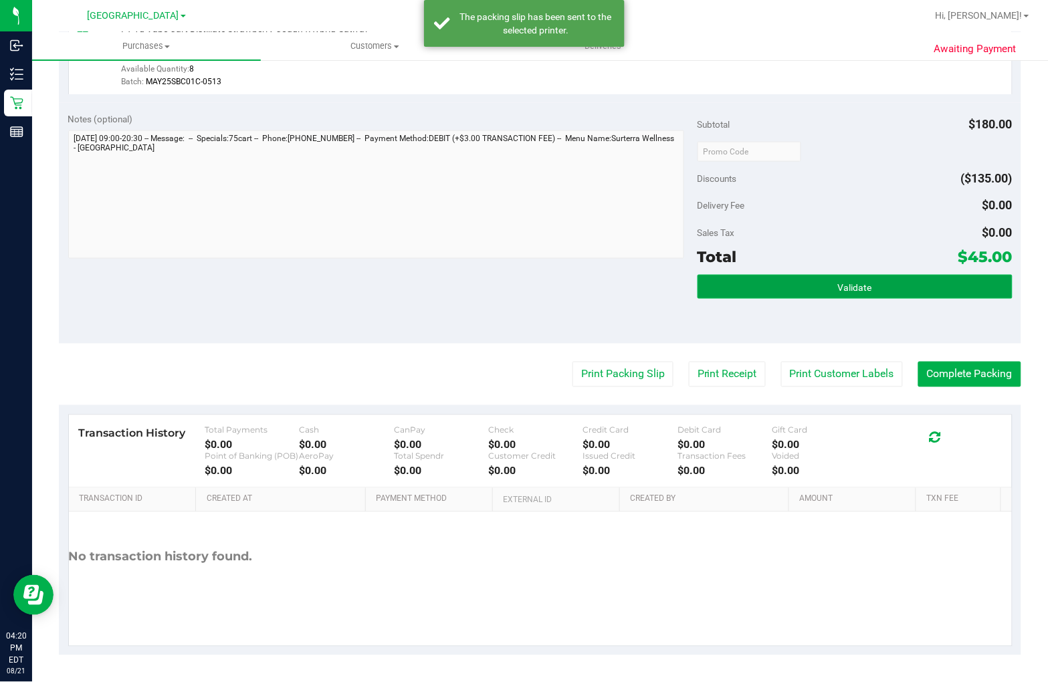
click at [907, 282] on button "Validate" at bounding box center [854, 287] width 315 height 24
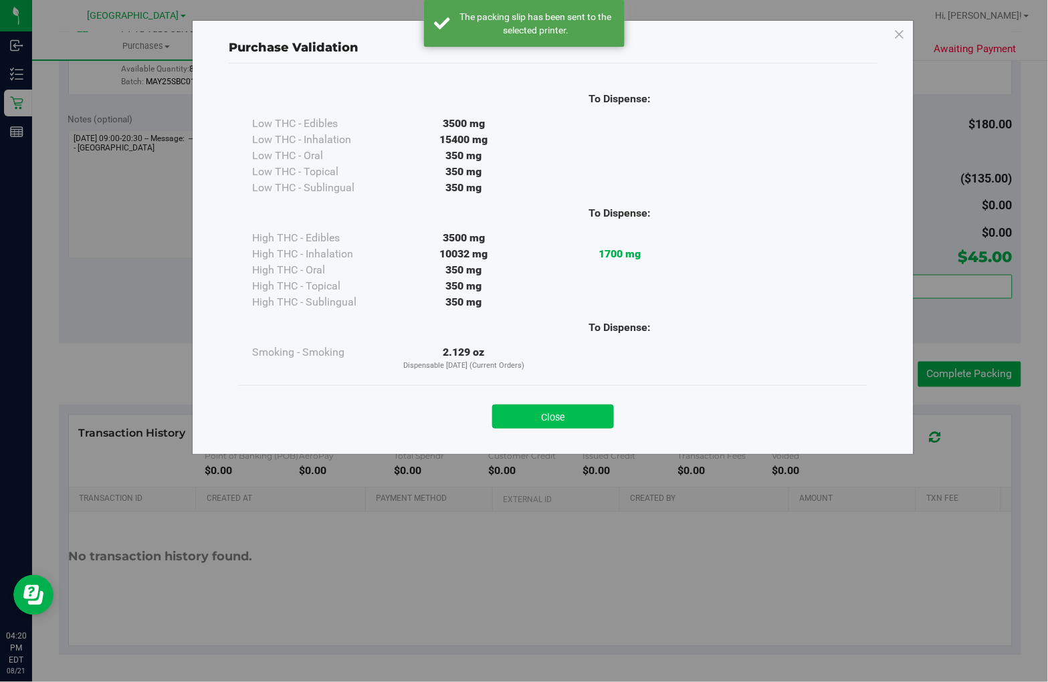
click at [559, 412] on button "Close" at bounding box center [553, 417] width 122 height 24
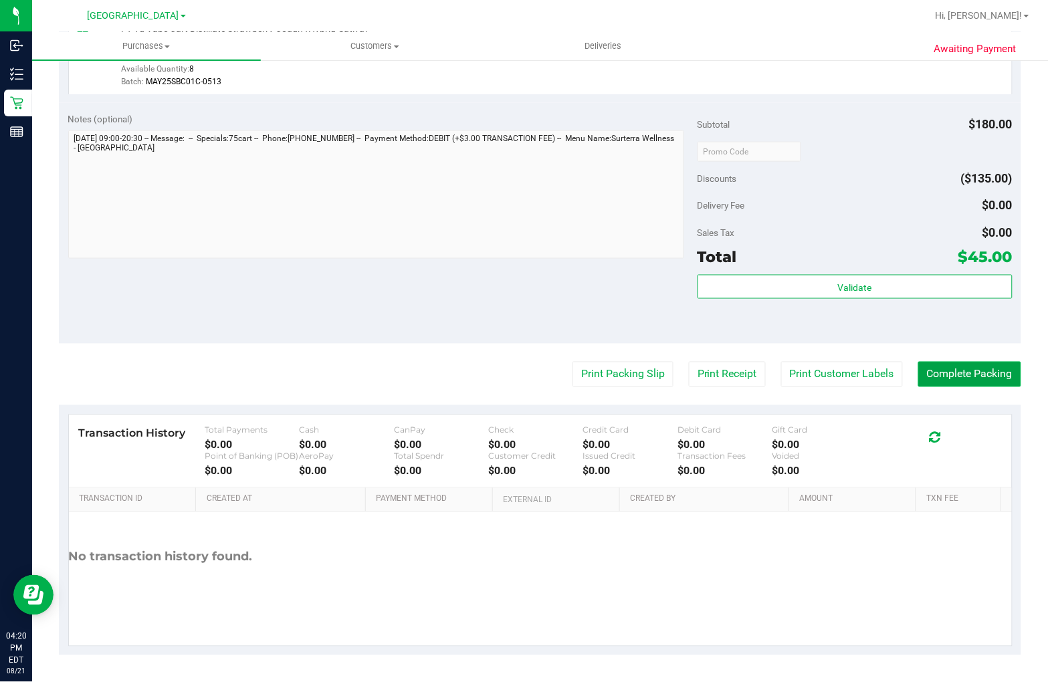
click at [966, 372] on button "Complete Packing" at bounding box center [969, 374] width 103 height 25
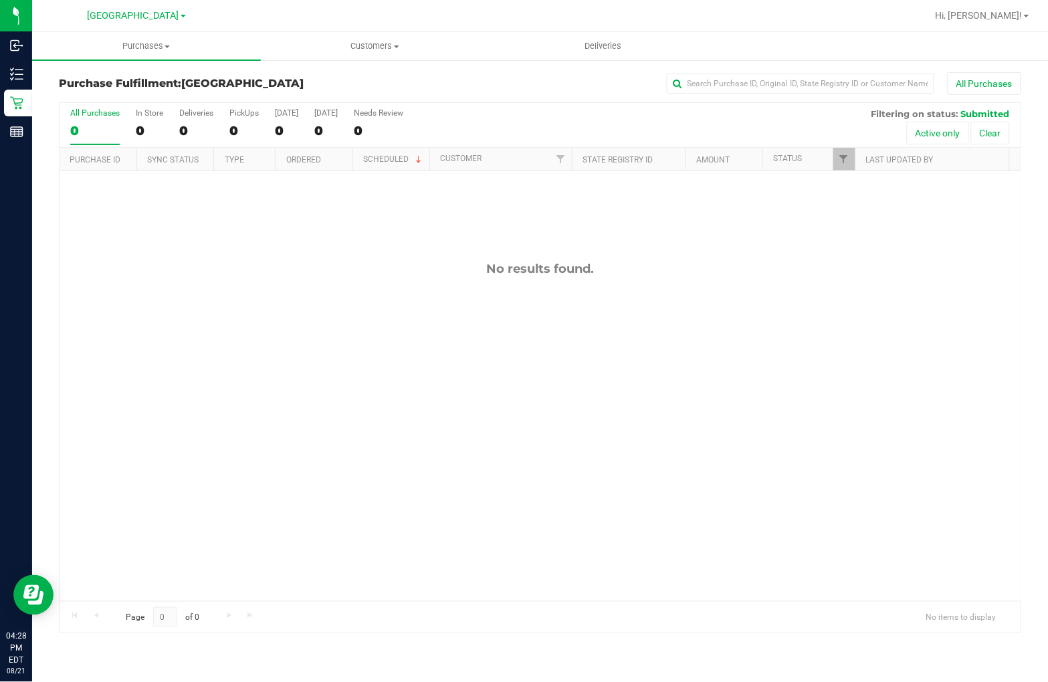
click at [485, 405] on div "No results found." at bounding box center [540, 431] width 961 height 520
click at [729, 467] on div "No results found." at bounding box center [540, 431] width 961 height 520
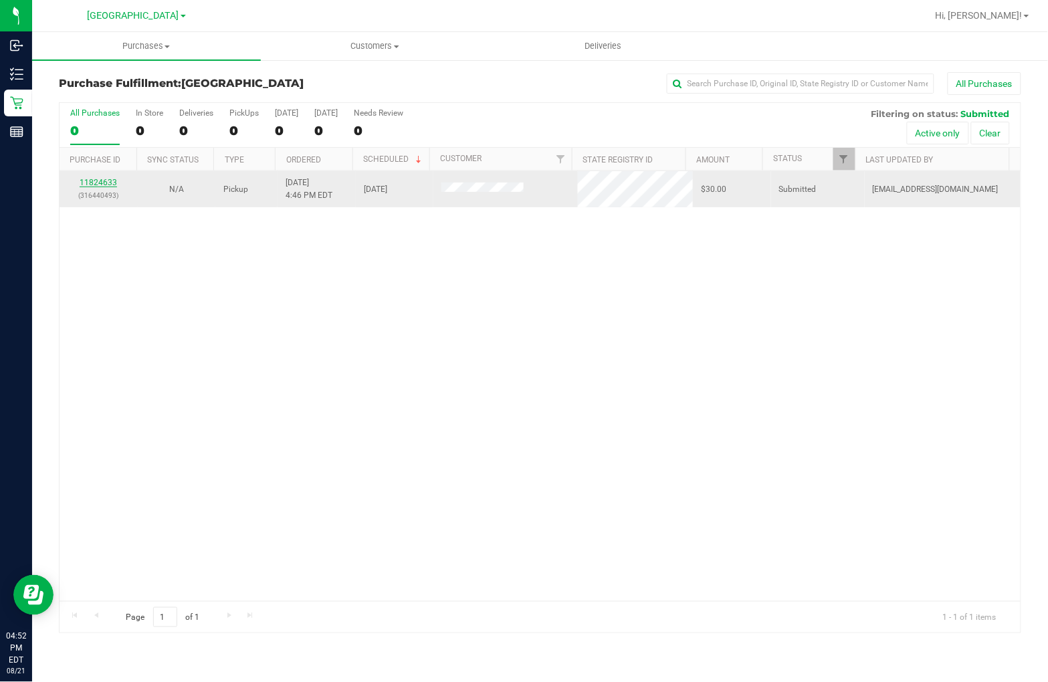
click at [106, 182] on link "11824633" at bounding box center [98, 182] width 37 height 9
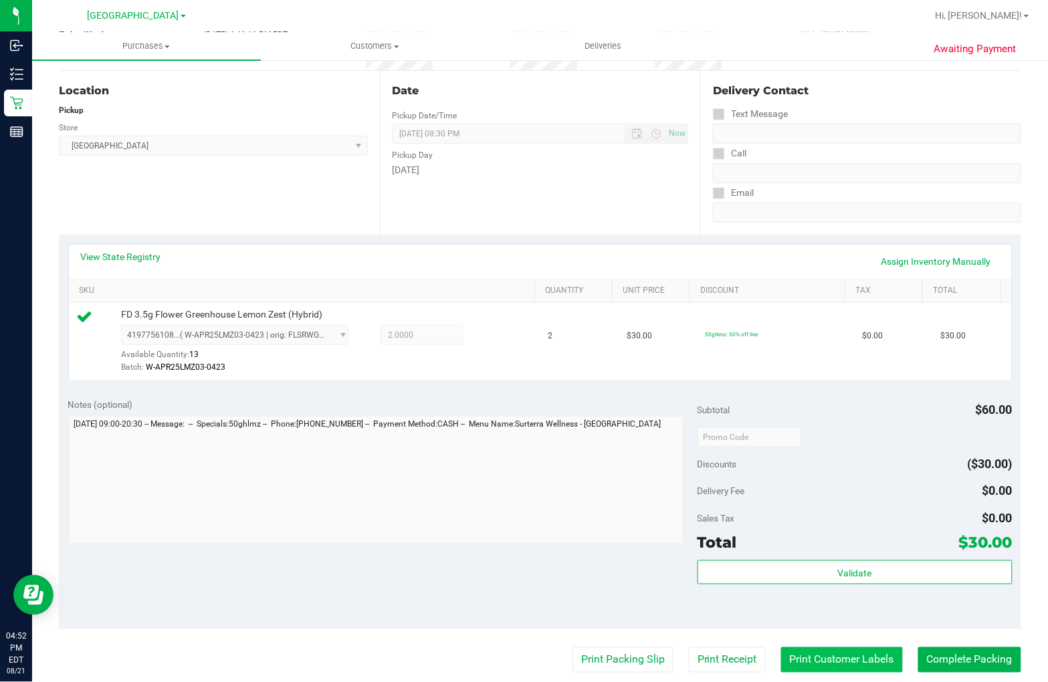
scroll to position [371, 0]
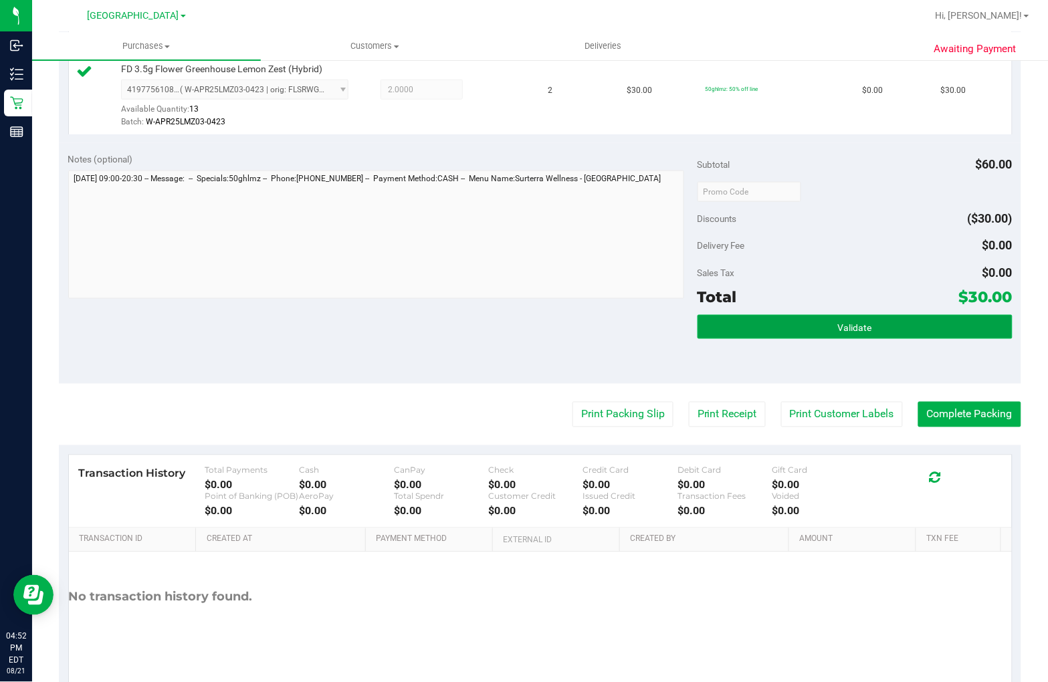
click at [868, 334] on button "Validate" at bounding box center [854, 327] width 315 height 24
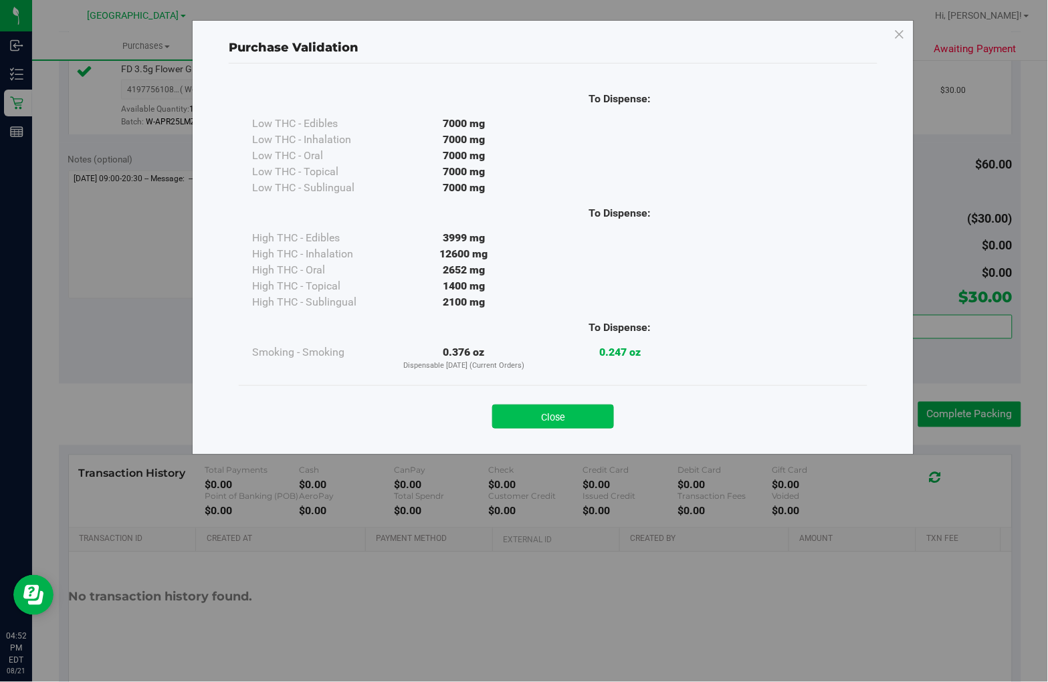
click at [572, 413] on button "Close" at bounding box center [553, 417] width 122 height 24
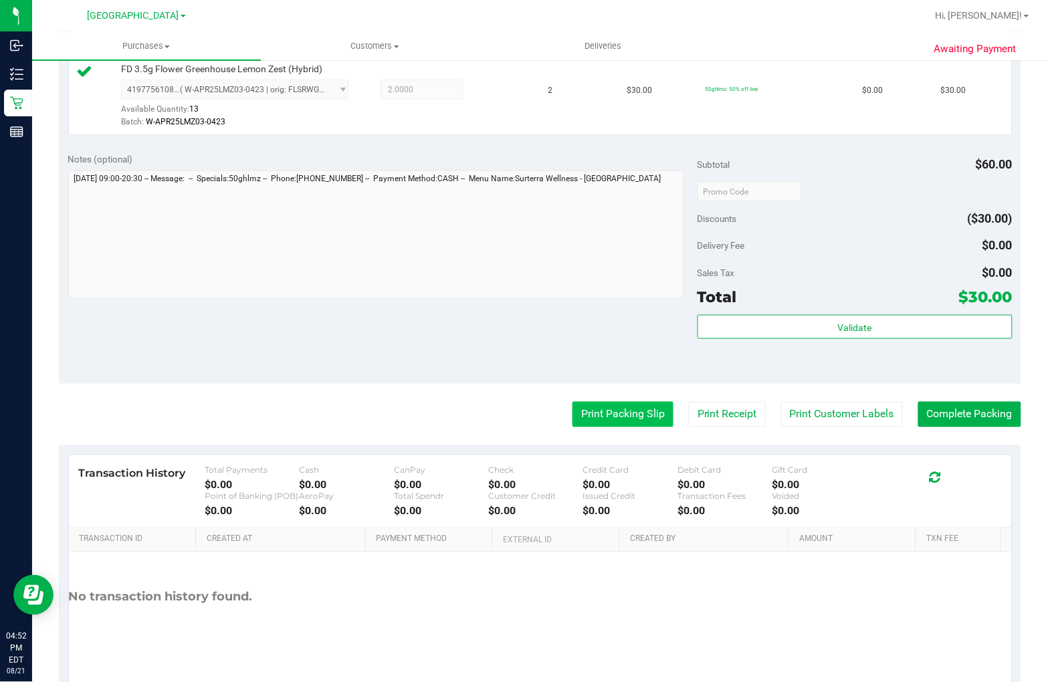
click at [623, 417] on button "Print Packing Slip" at bounding box center [622, 414] width 101 height 25
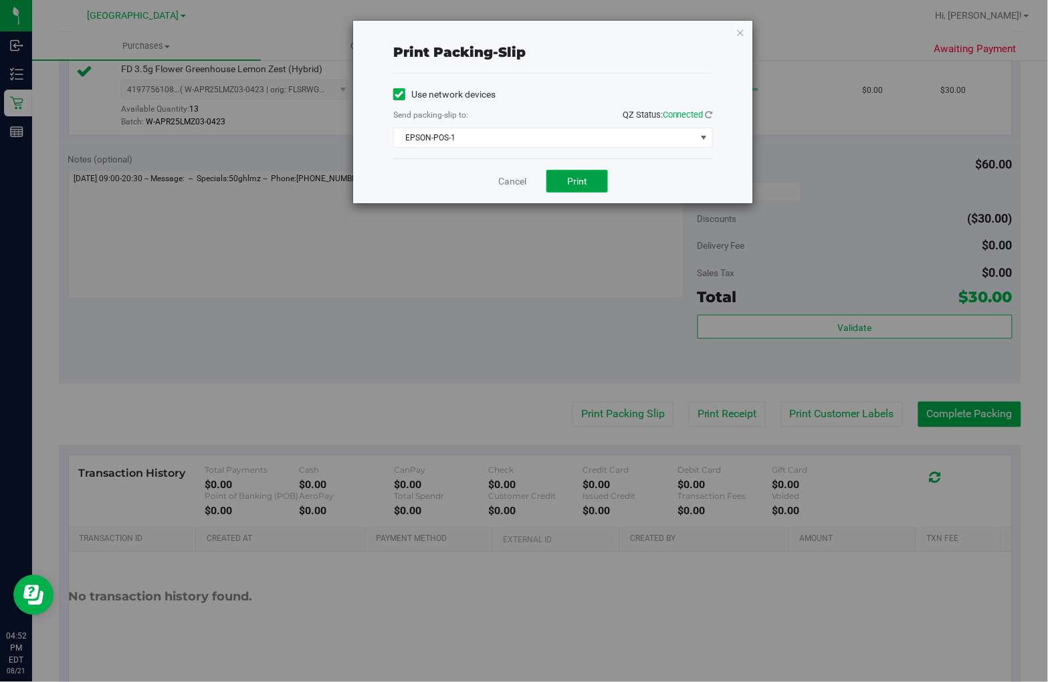
click at [560, 172] on button "Print" at bounding box center [577, 181] width 62 height 23
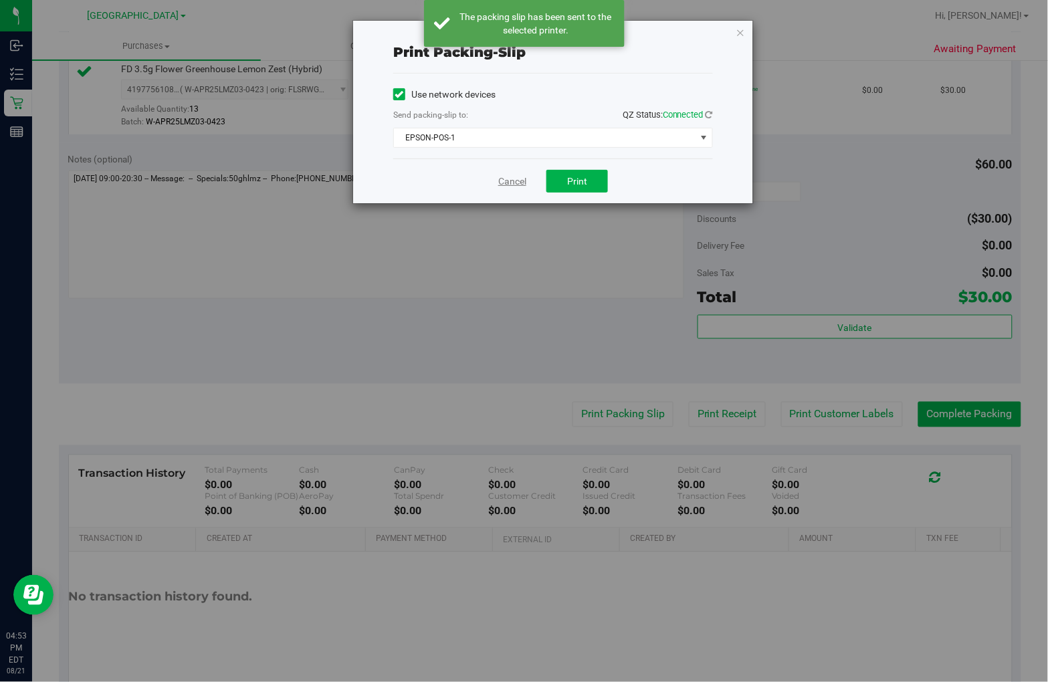
click at [510, 181] on link "Cancel" at bounding box center [512, 182] width 28 height 14
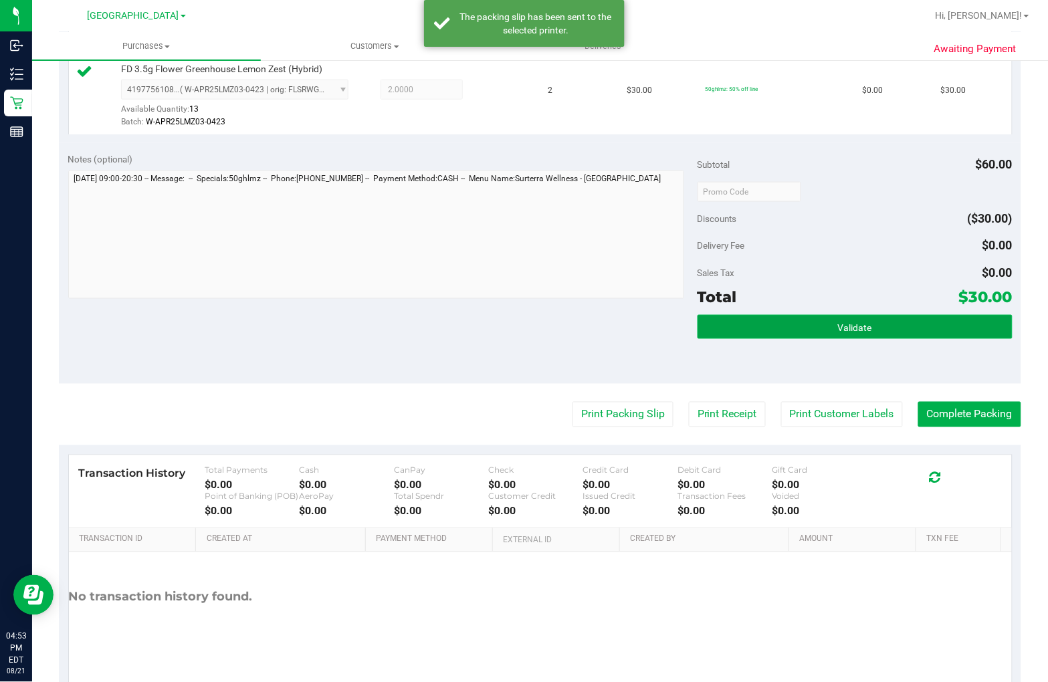
click at [876, 321] on button "Validate" at bounding box center [854, 327] width 315 height 24
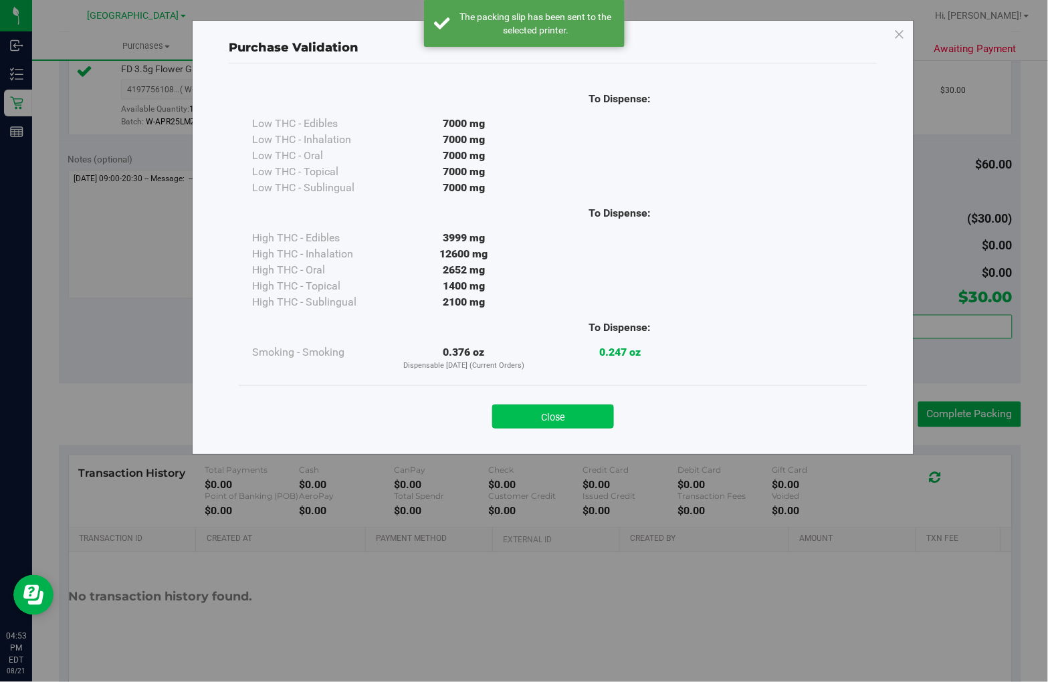
drag, startPoint x: 559, startPoint y: 422, endPoint x: 569, endPoint y: 403, distance: 21.2
click at [558, 422] on button "Close" at bounding box center [553, 417] width 122 height 24
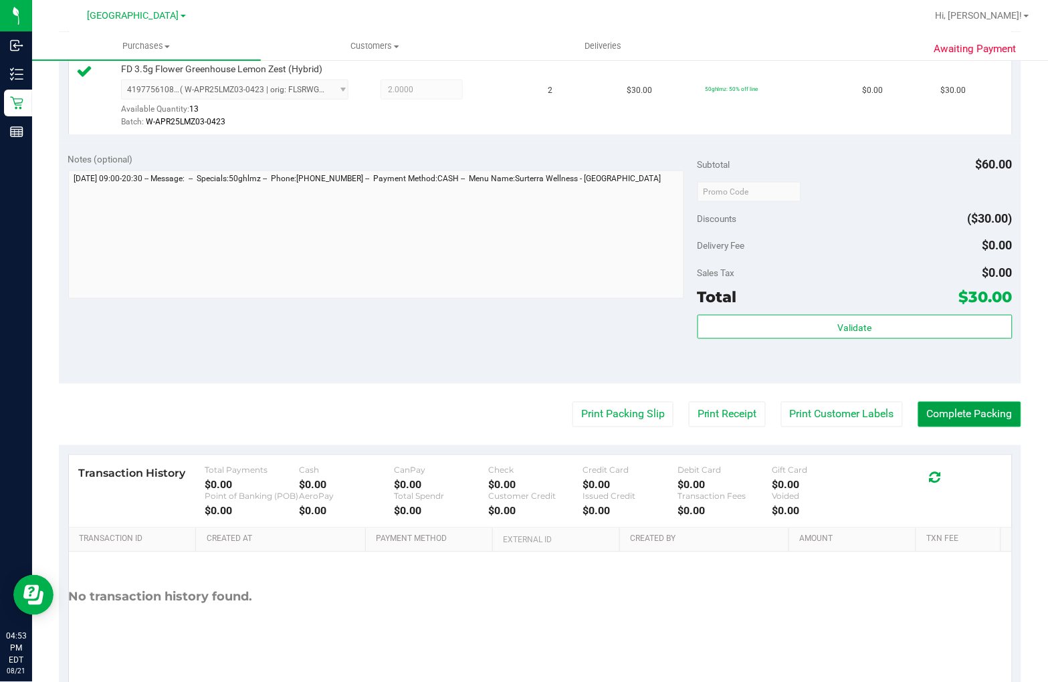
drag, startPoint x: 965, startPoint y: 413, endPoint x: 974, endPoint y: 413, distance: 8.7
click at [966, 413] on button "Complete Packing" at bounding box center [969, 414] width 103 height 25
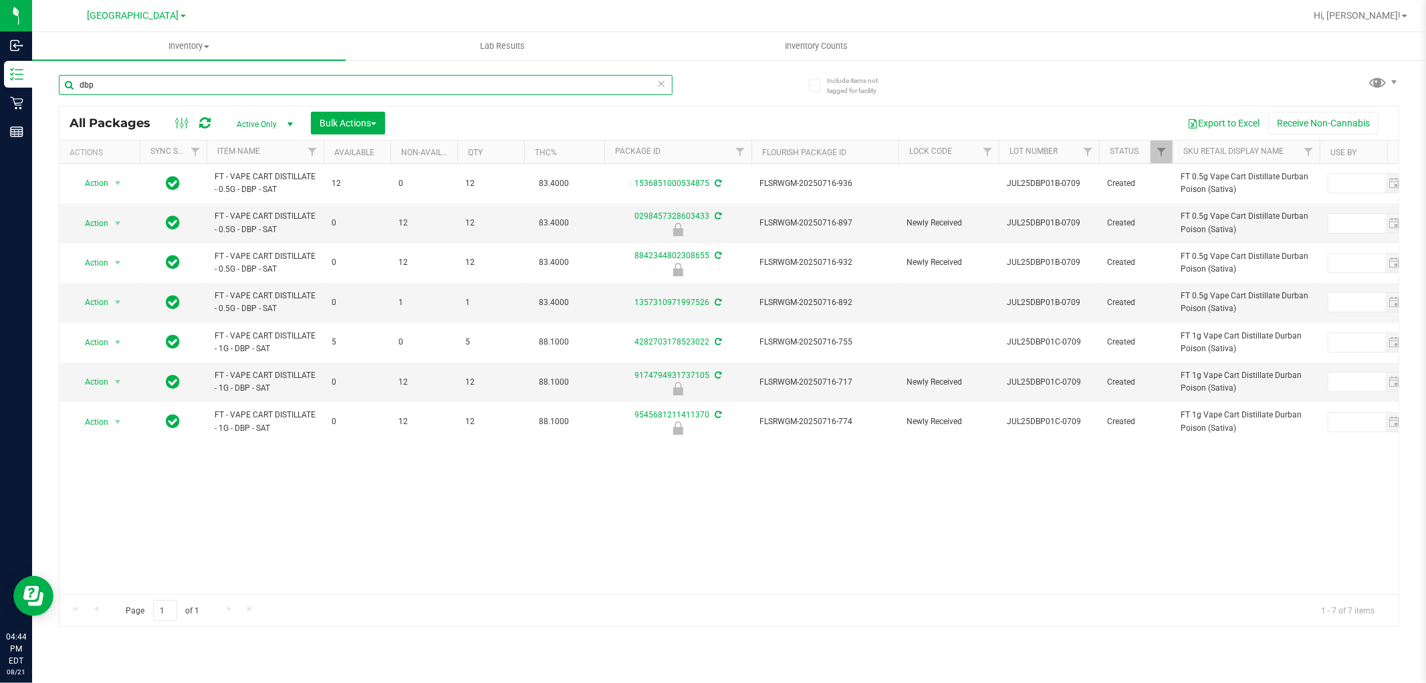
click at [251, 80] on input "dbp" at bounding box center [366, 85] width 614 height 20
type input "live rosin"
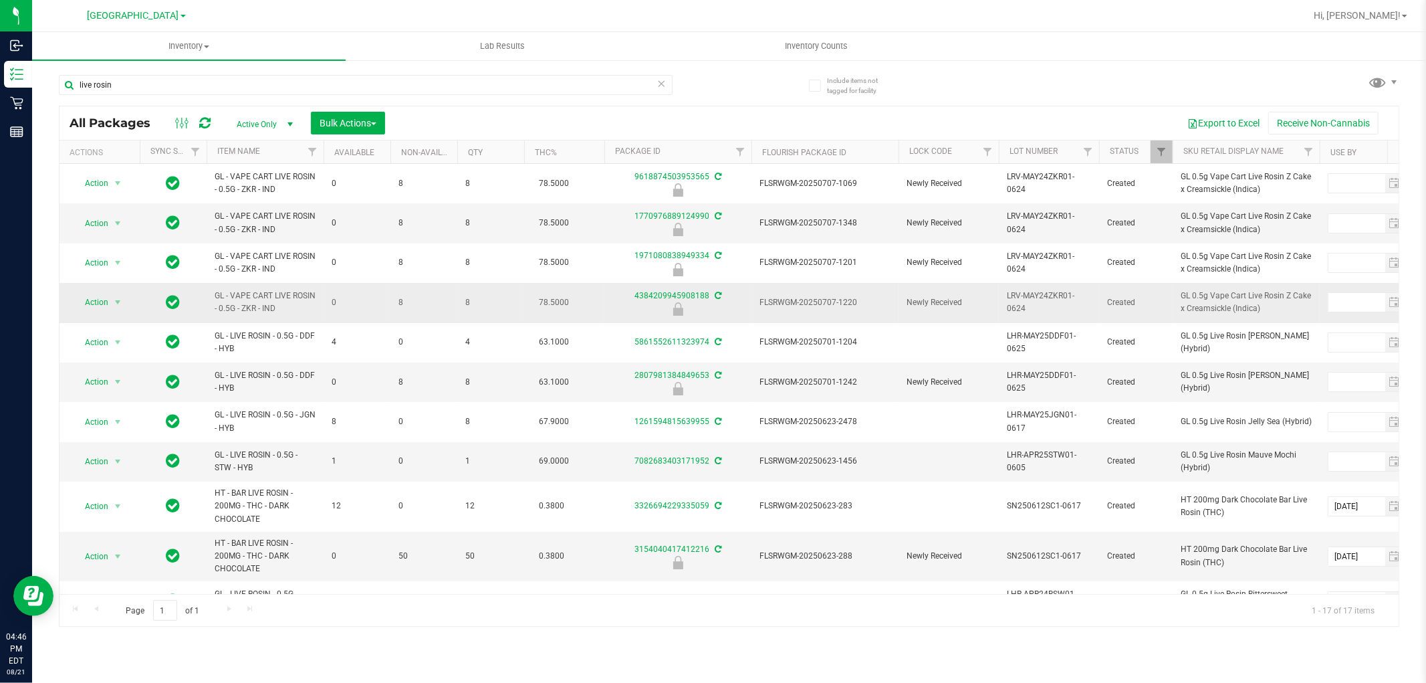
click at [794, 298] on span "FLSRWGM-20250707-1220" at bounding box center [825, 302] width 131 height 13
click at [793, 298] on span "FLSRWGM-20250707-1220" at bounding box center [825, 302] width 131 height 13
click at [114, 302] on span "select" at bounding box center [117, 302] width 11 height 11
click at [105, 465] on li "Unlock package" at bounding box center [117, 461] width 86 height 20
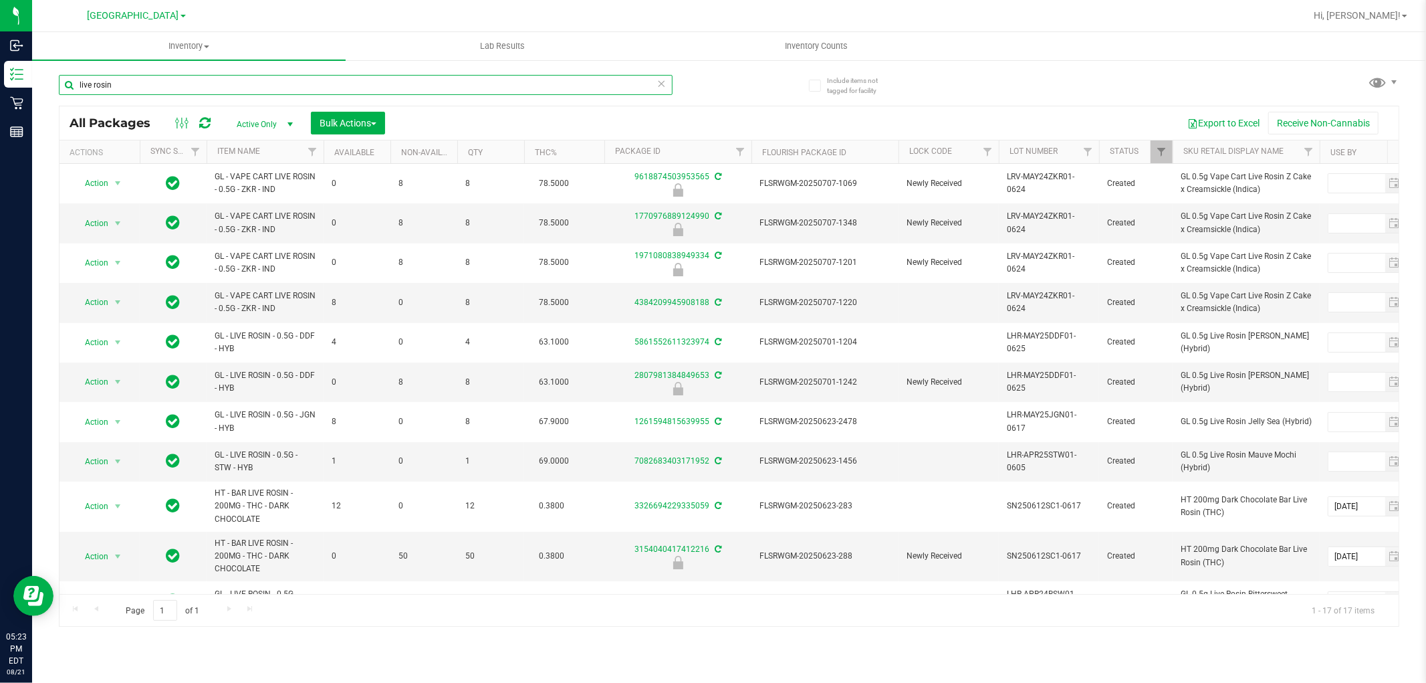
click at [326, 79] on input "live rosin" at bounding box center [366, 85] width 614 height 20
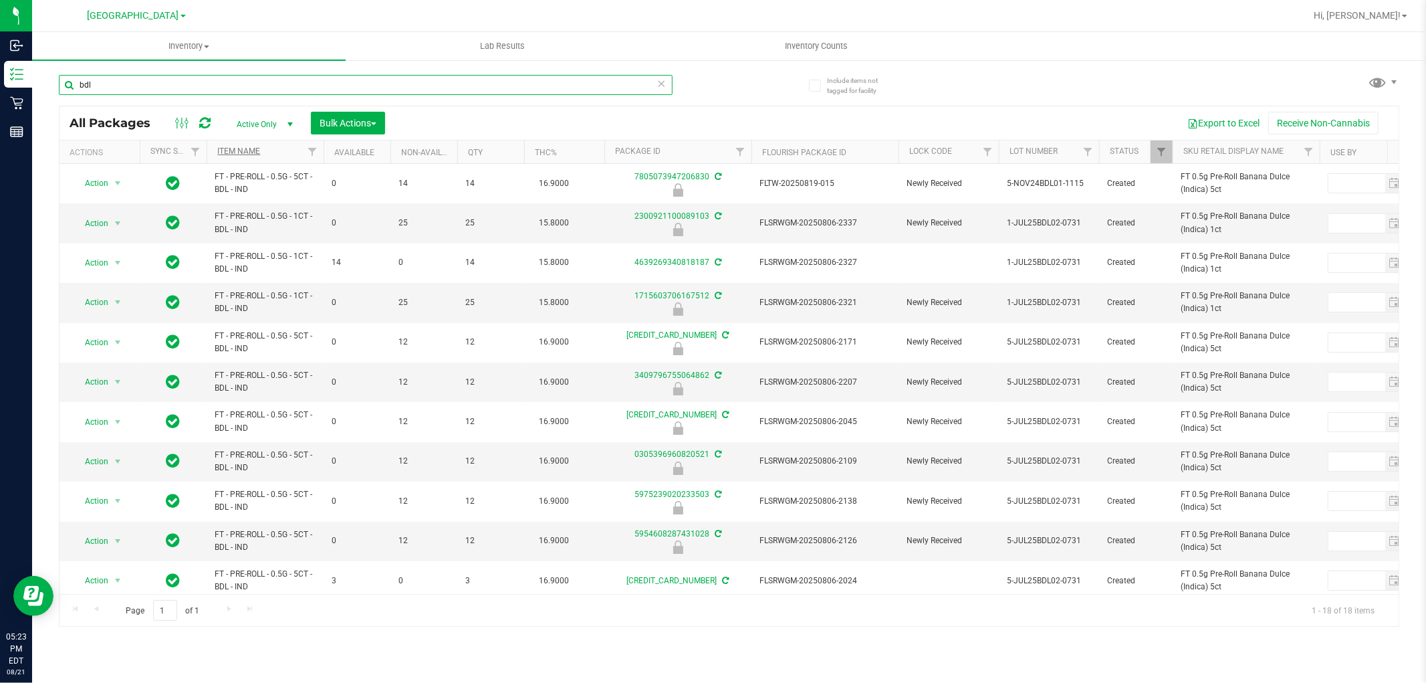
type input "bdl"
click at [249, 148] on link "Item Name" at bounding box center [238, 150] width 43 height 9
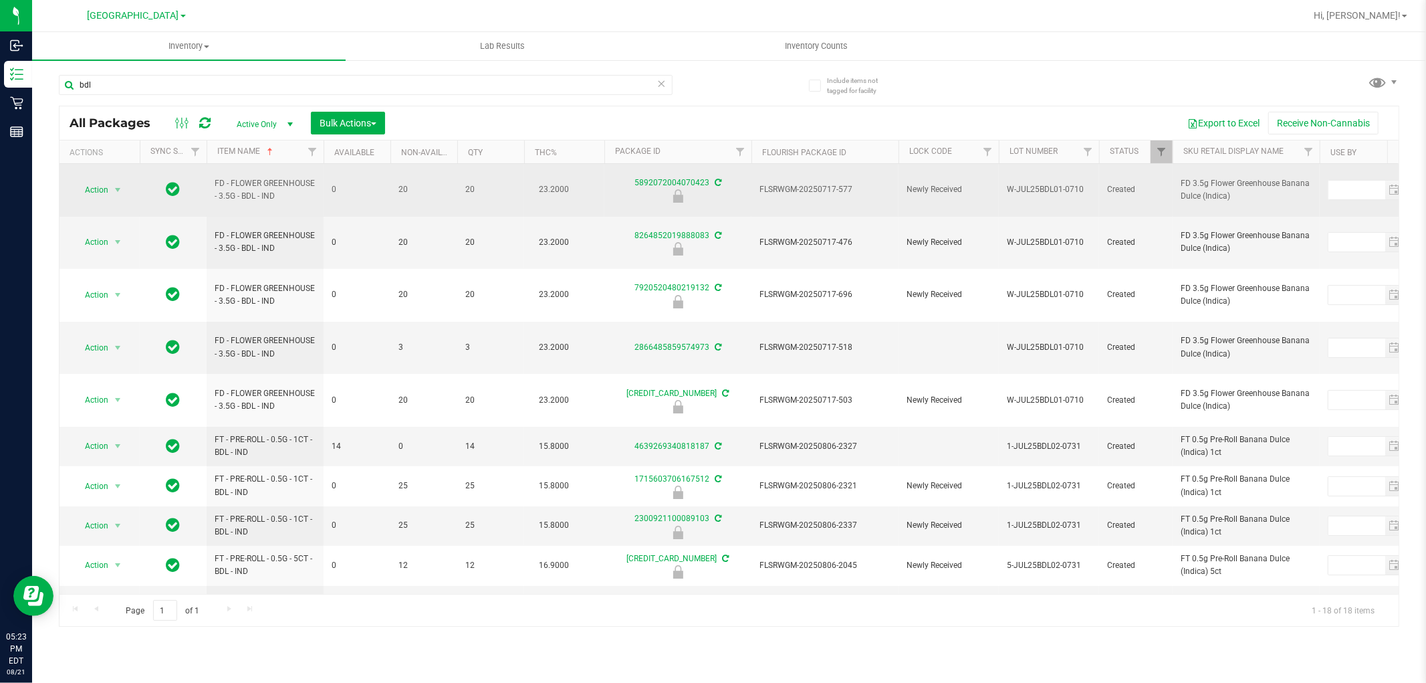
click at [818, 187] on span "FLSRWGM-20250717-577" at bounding box center [825, 189] width 131 height 13
click at [97, 183] on span "Action" at bounding box center [91, 190] width 36 height 19
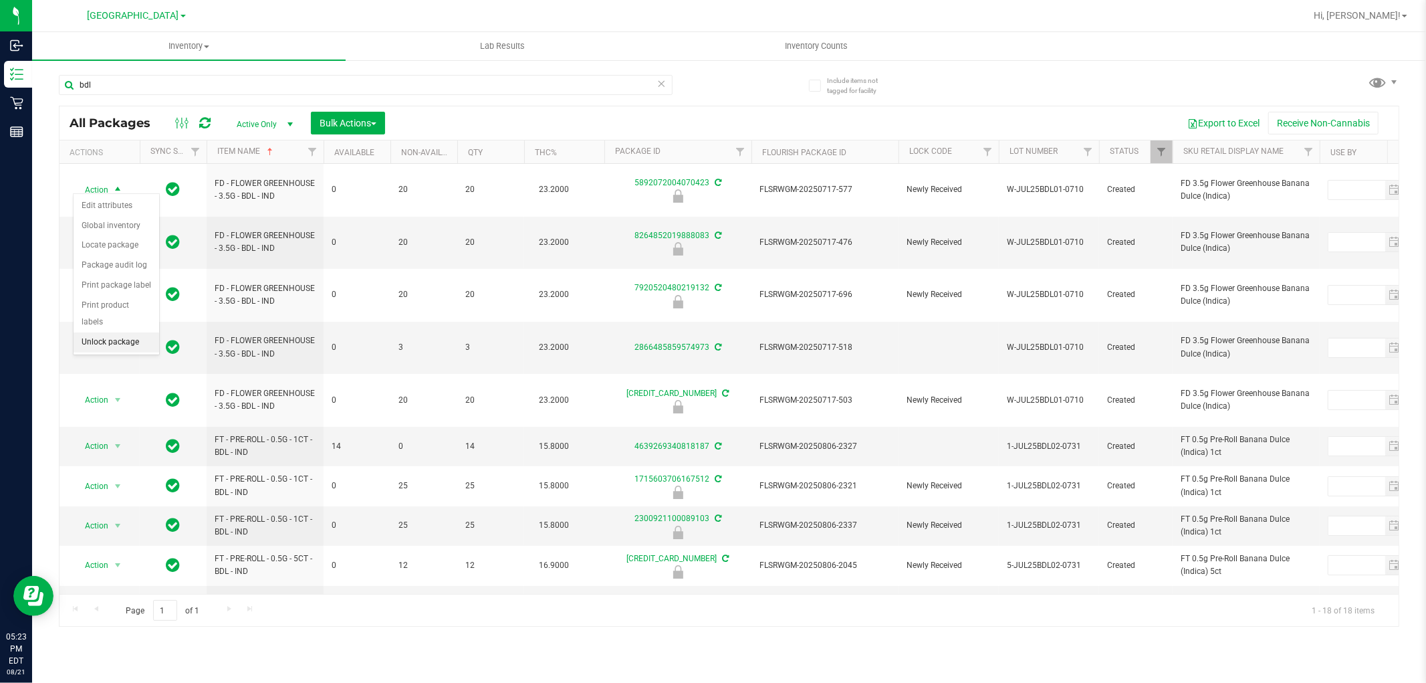
click at [99, 348] on li "Unlock package" at bounding box center [117, 342] width 86 height 20
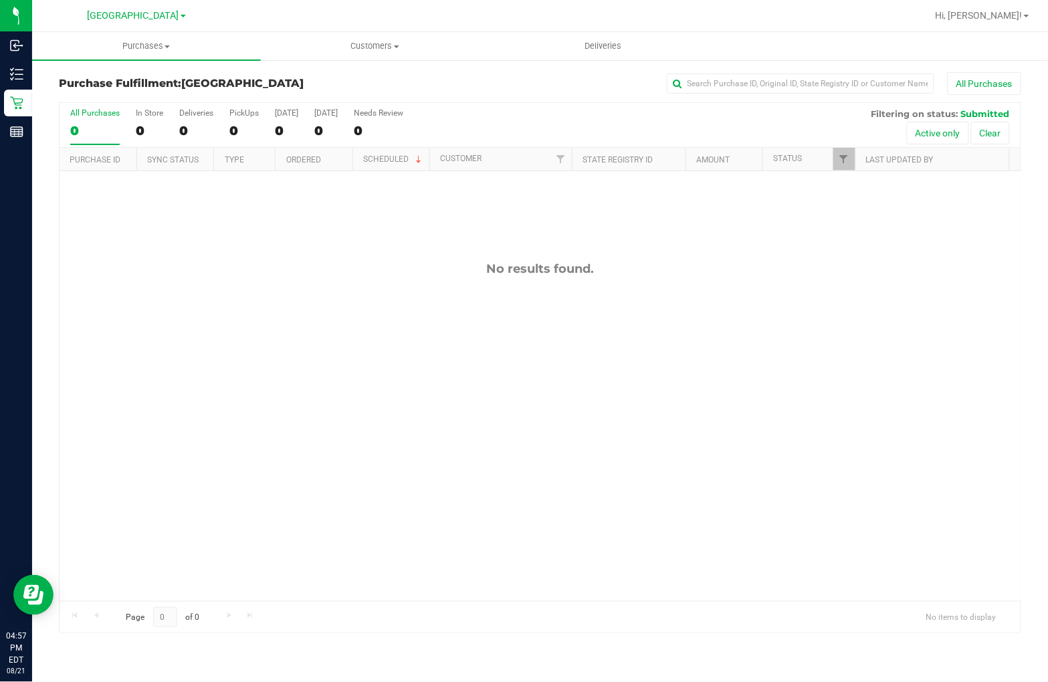
click at [796, 312] on div "No results found." at bounding box center [540, 431] width 961 height 520
click at [376, 335] on div "No results found." at bounding box center [540, 431] width 961 height 520
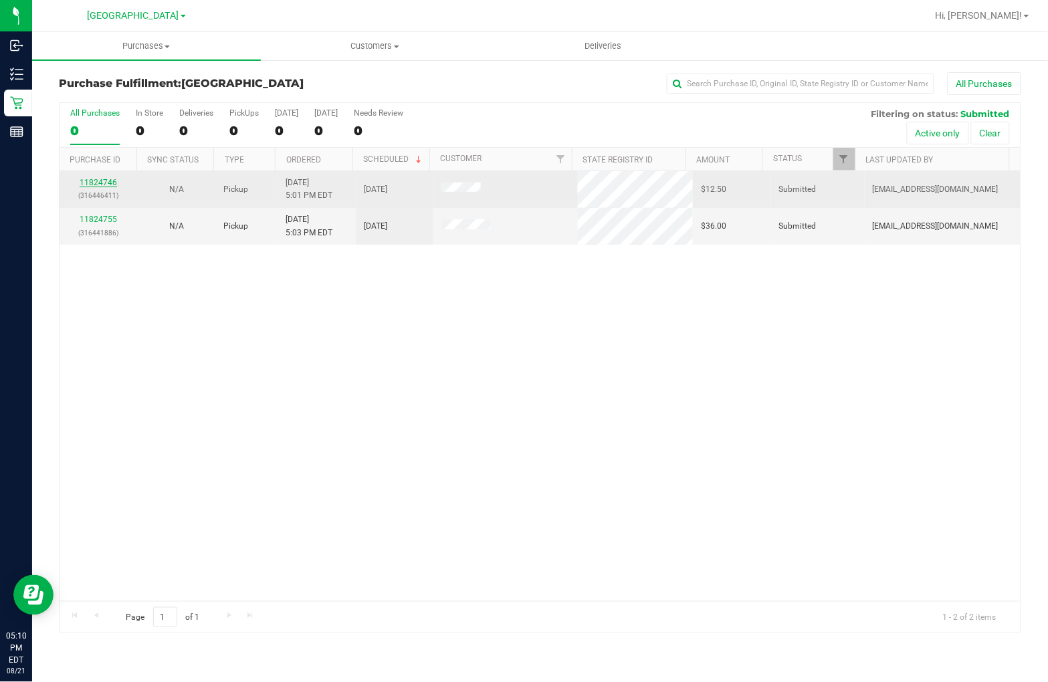
click at [106, 181] on link "11824746" at bounding box center [98, 182] width 37 height 9
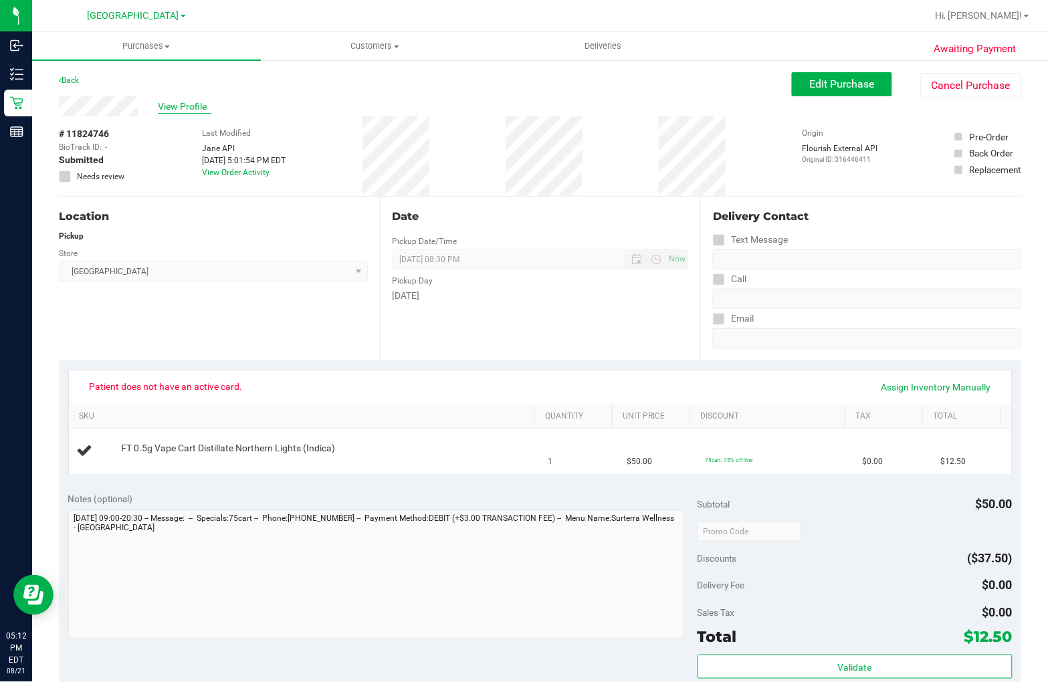
click at [193, 104] on span "View Profile" at bounding box center [184, 107] width 53 height 14
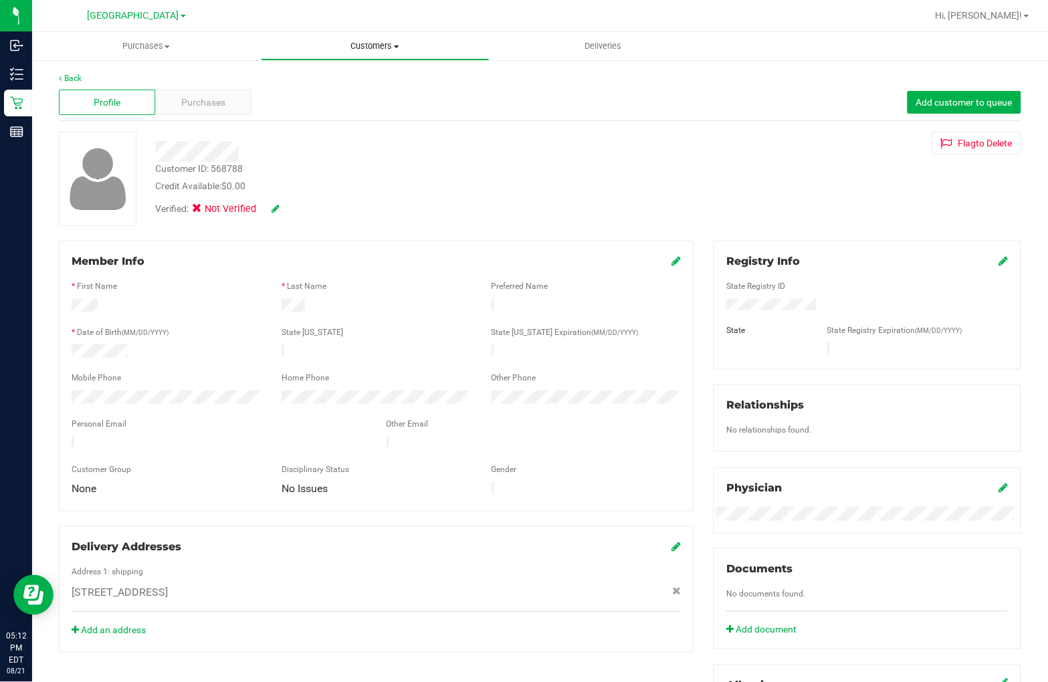
click at [370, 41] on span "Customers" at bounding box center [374, 46] width 227 height 12
click at [364, 83] on li "All customers" at bounding box center [375, 81] width 229 height 16
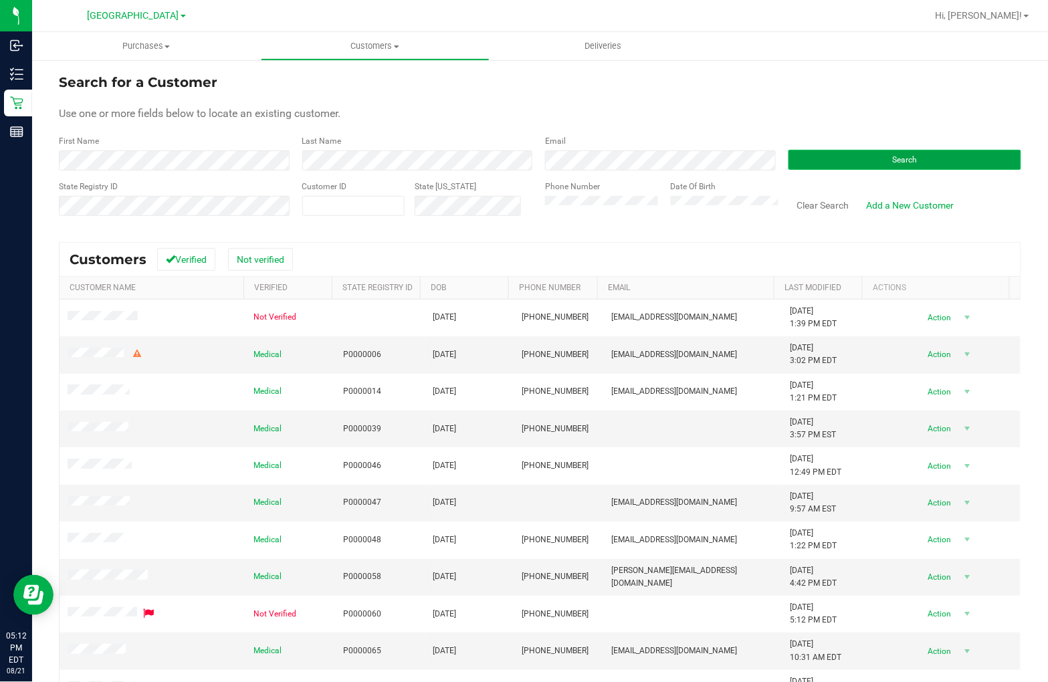
click at [903, 156] on span "Search" at bounding box center [904, 159] width 25 height 9
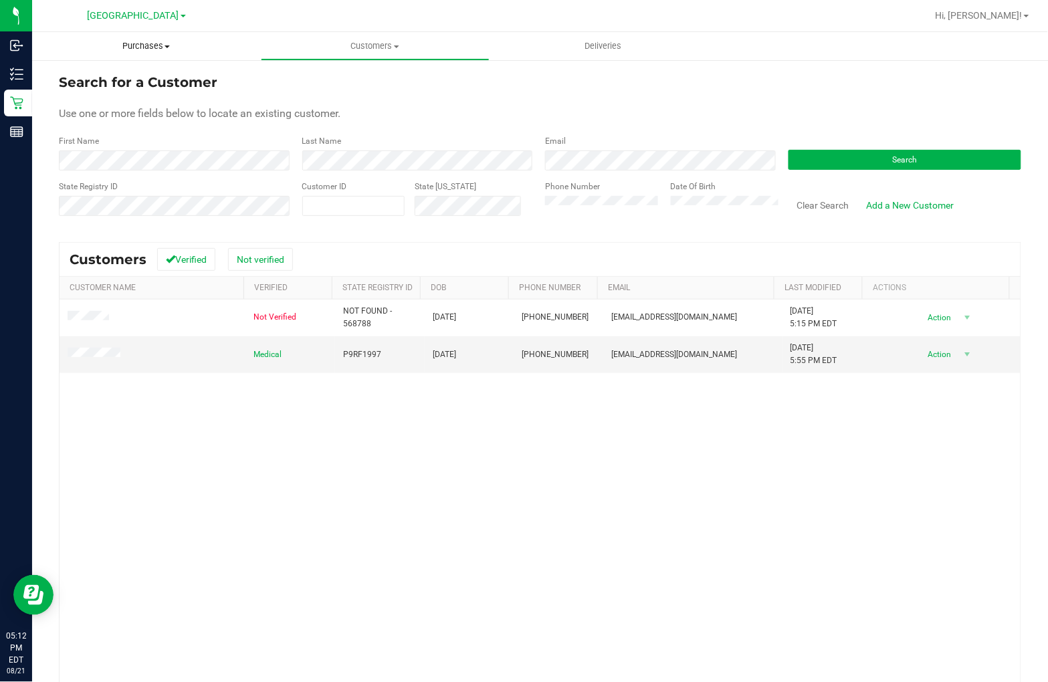
click at [149, 44] on span "Purchases" at bounding box center [146, 46] width 229 height 12
click at [122, 97] on li "Fulfillment" at bounding box center [146, 97] width 229 height 16
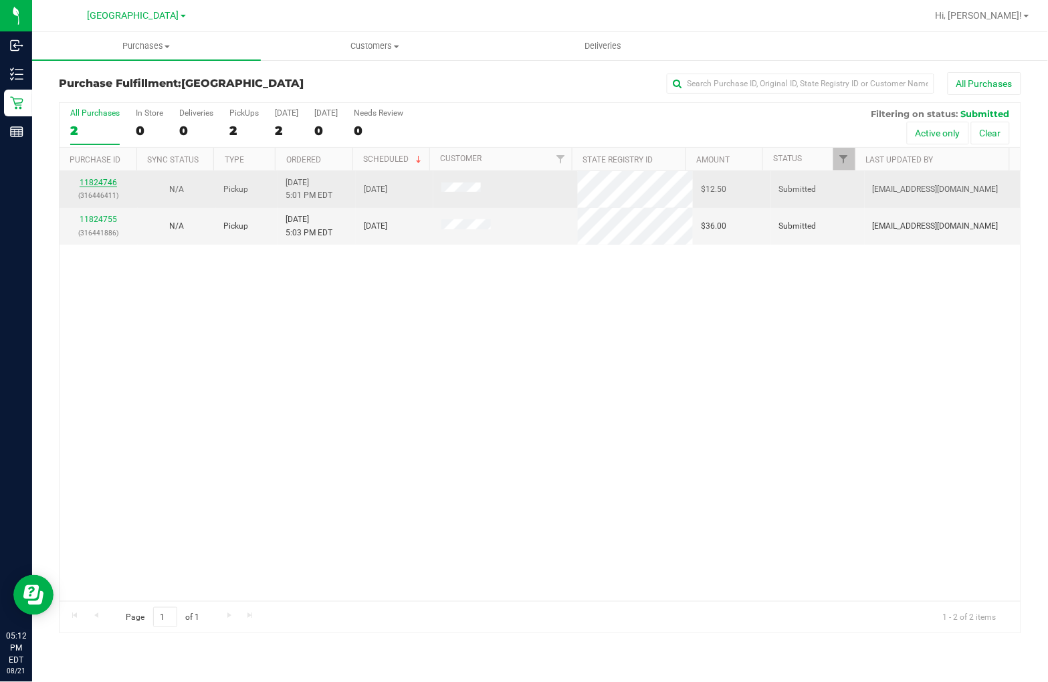
click at [97, 181] on link "11824746" at bounding box center [98, 182] width 37 height 9
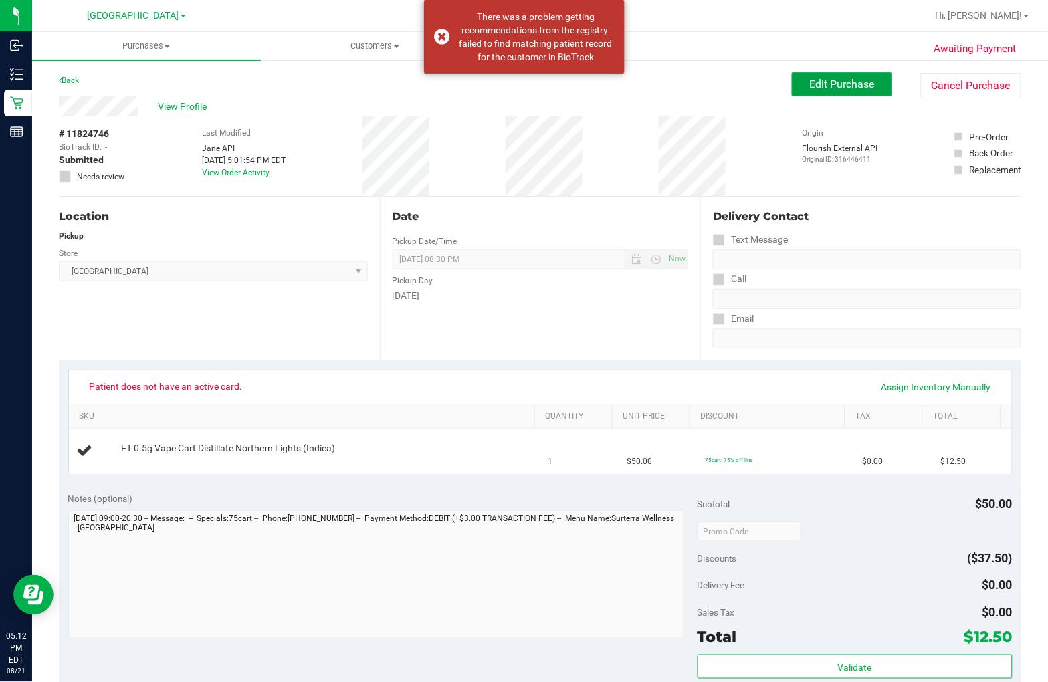
click at [840, 82] on span "Edit Purchase" at bounding box center [842, 84] width 65 height 13
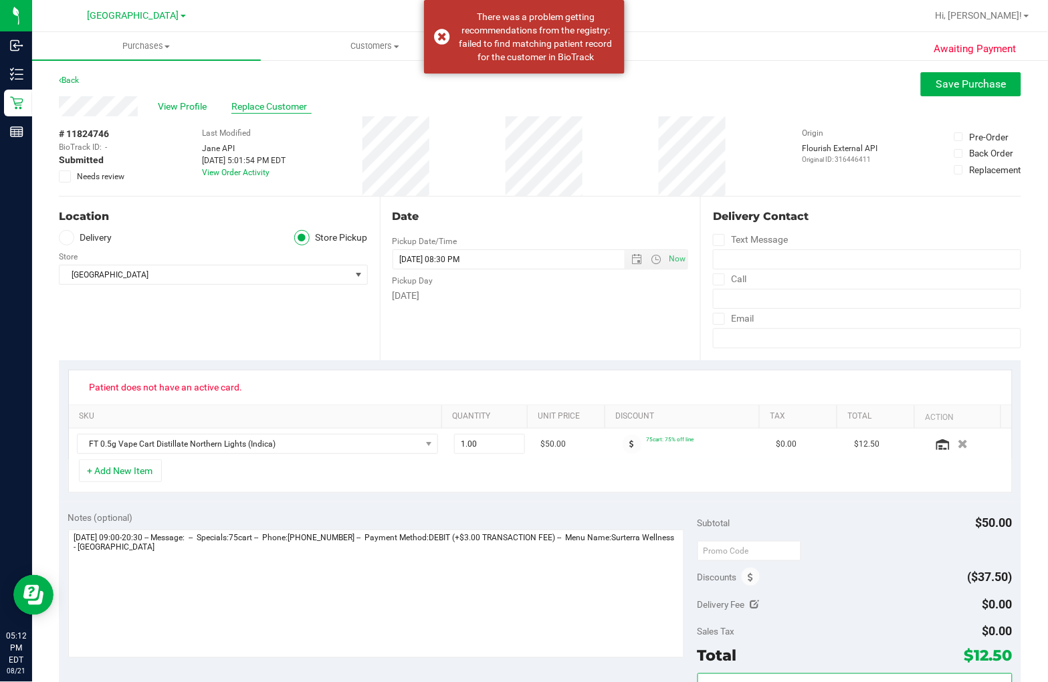
click at [265, 108] on span "Replace Customer" at bounding box center [271, 107] width 80 height 14
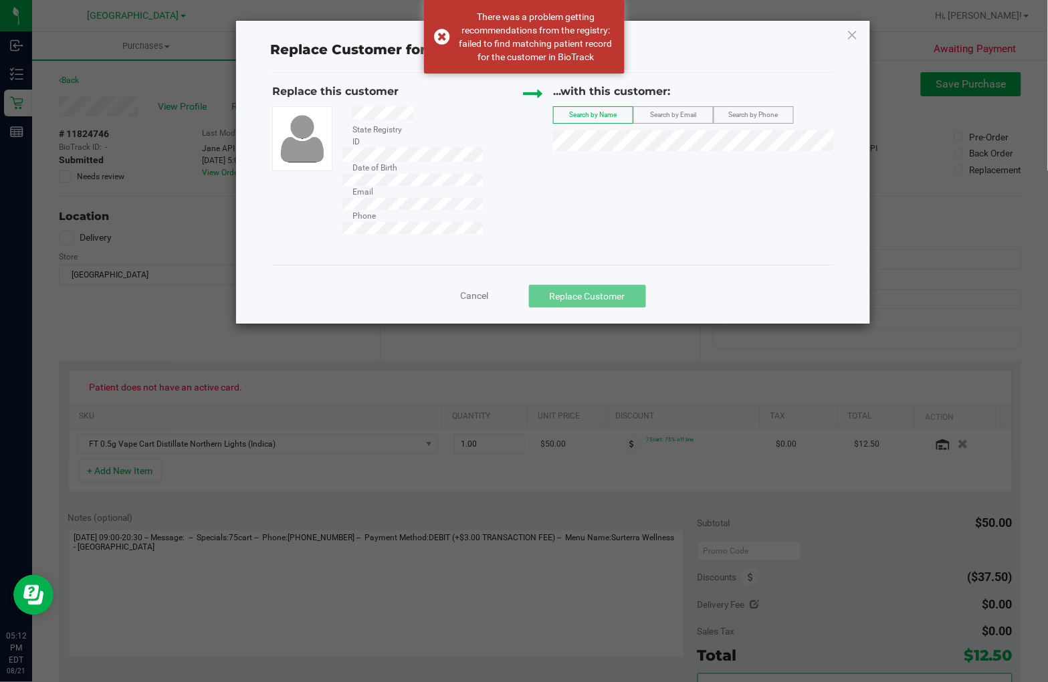
click at [656, 114] on span "Search by Email" at bounding box center [674, 114] width 46 height 7
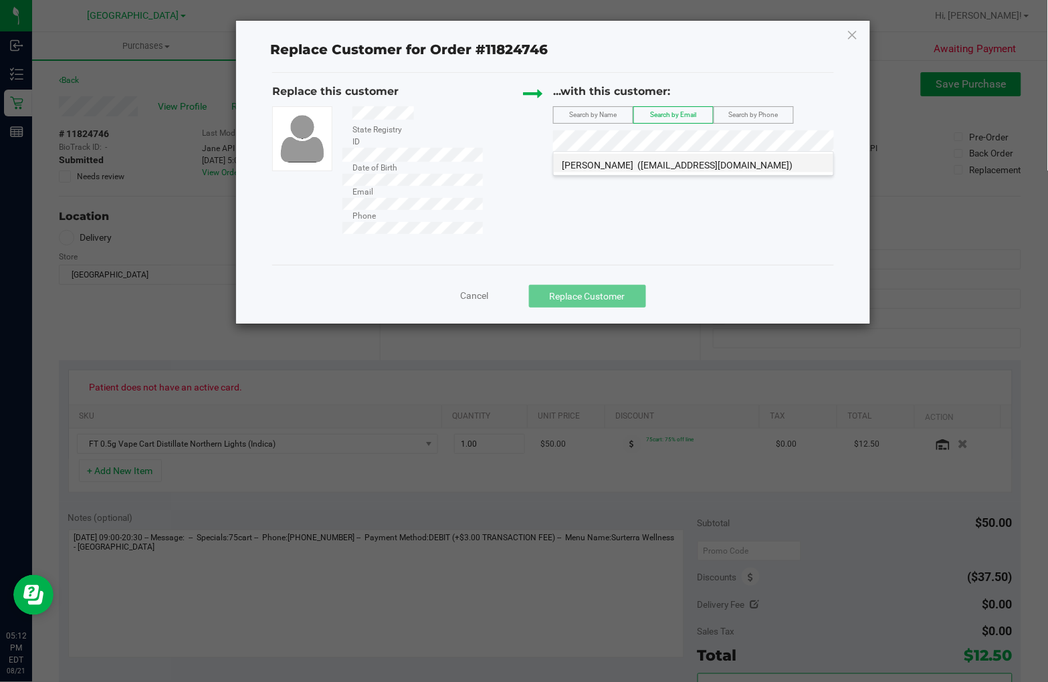
click at [619, 164] on span "KAYLA CROFT" at bounding box center [598, 165] width 72 height 11
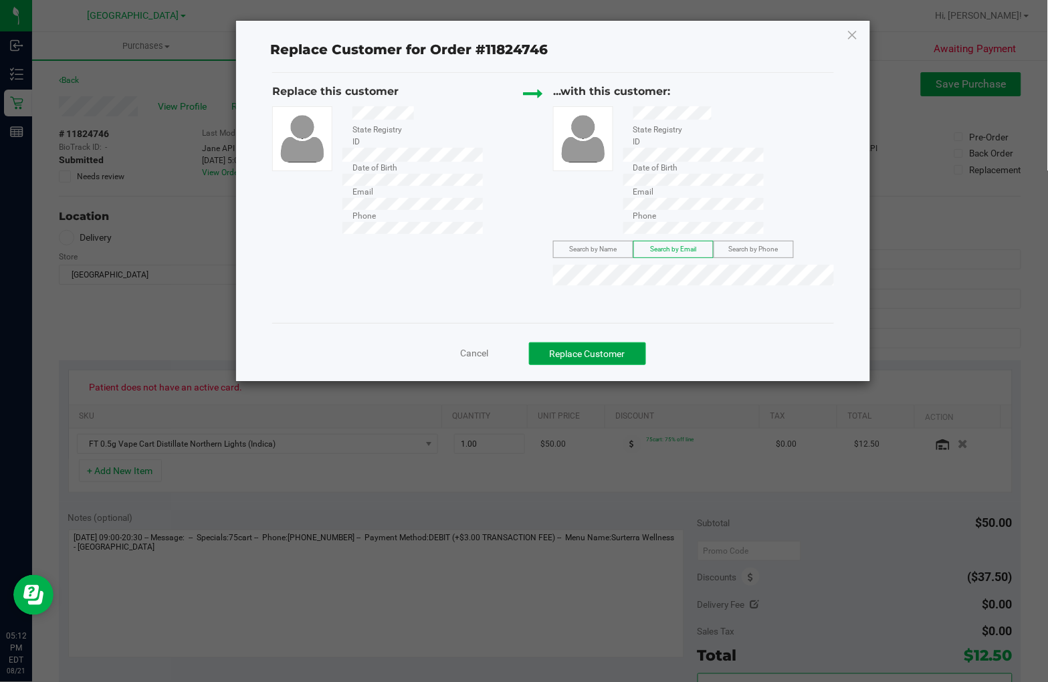
click at [610, 342] on button "Replace Customer" at bounding box center [587, 353] width 117 height 23
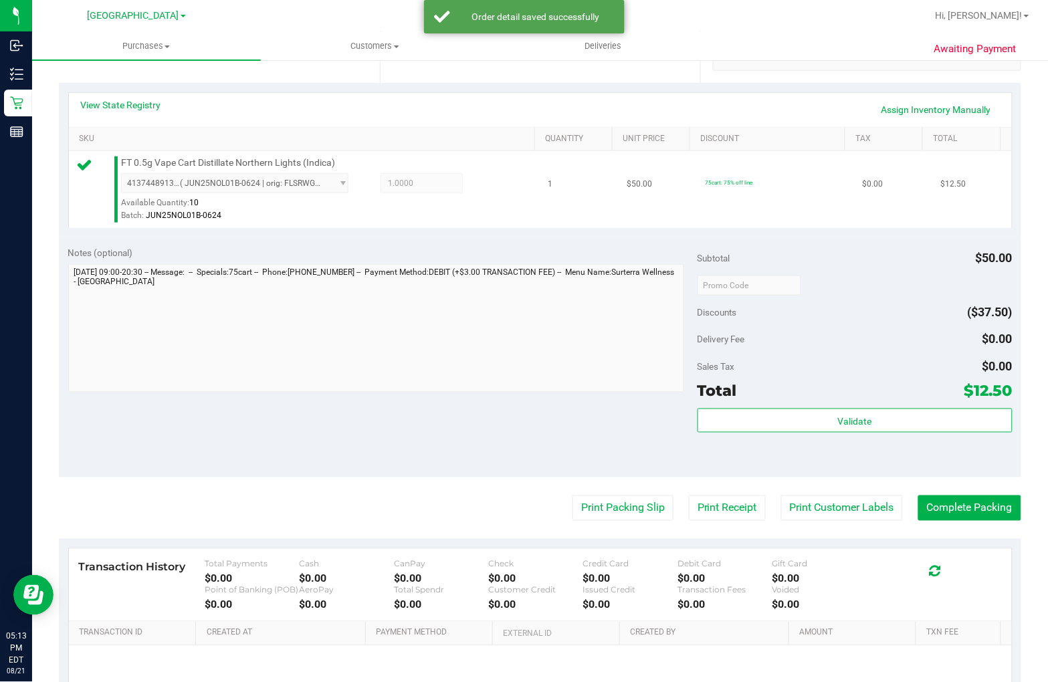
scroll to position [297, 0]
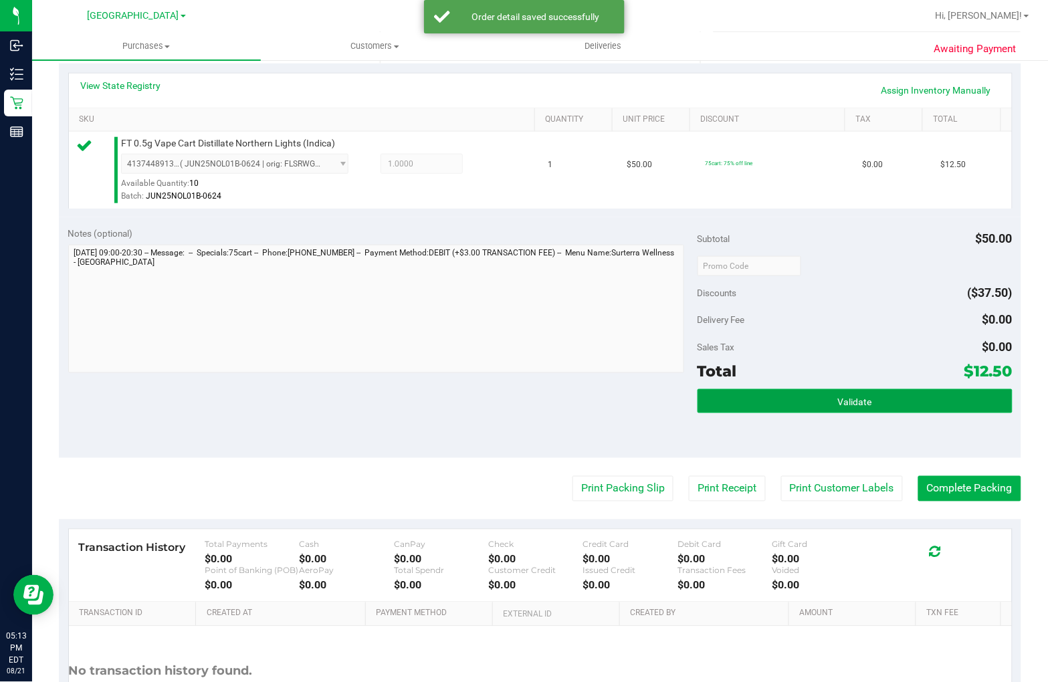
click at [873, 403] on button "Validate" at bounding box center [854, 401] width 315 height 24
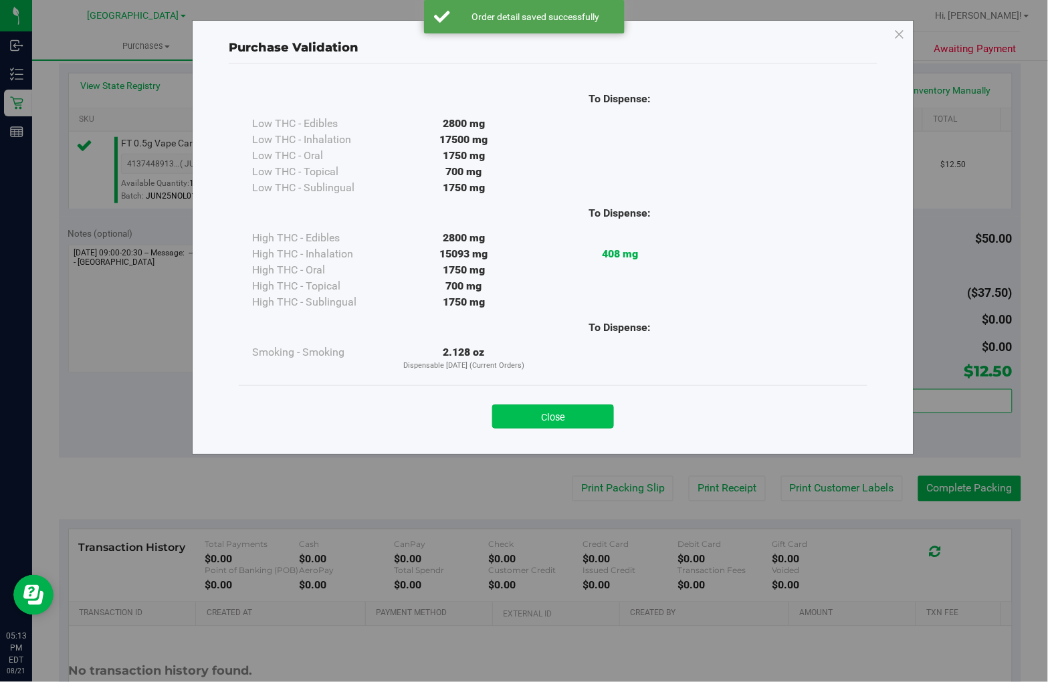
click at [540, 417] on button "Close" at bounding box center [553, 417] width 122 height 24
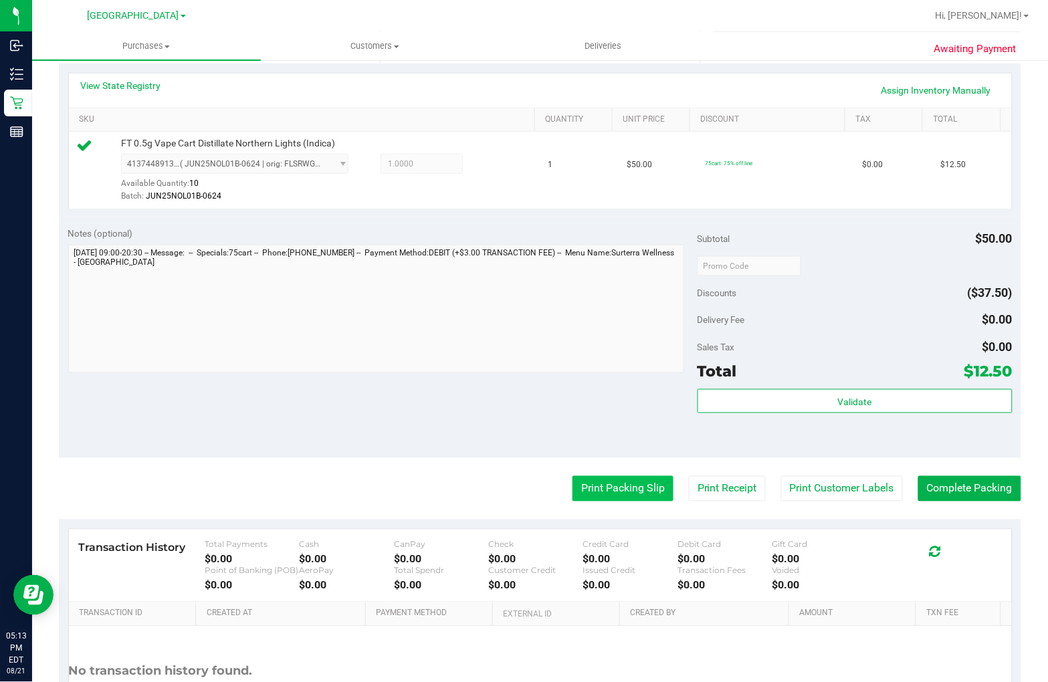
click at [609, 488] on button "Print Packing Slip" at bounding box center [622, 488] width 101 height 25
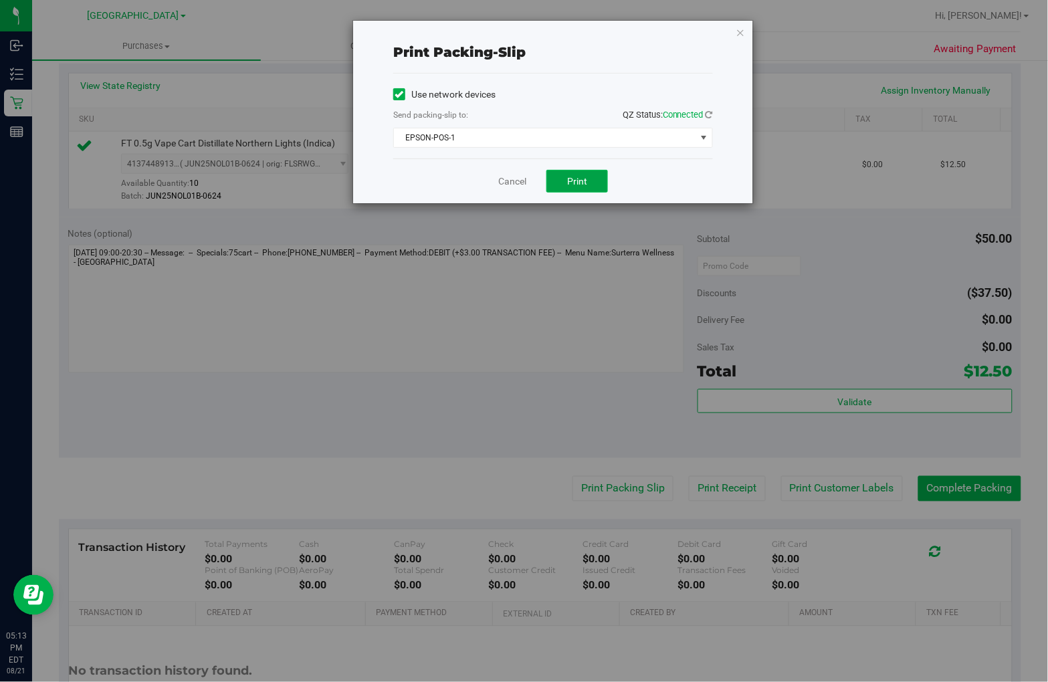
click at [579, 184] on span "Print" at bounding box center [577, 181] width 20 height 11
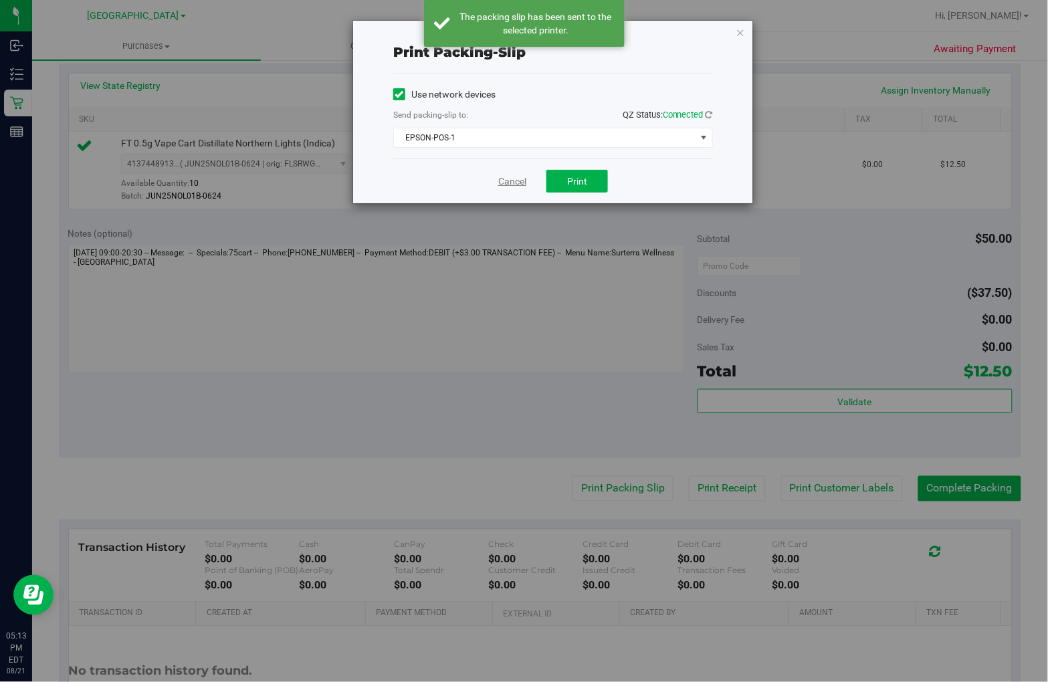
click at [511, 183] on link "Cancel" at bounding box center [512, 182] width 28 height 14
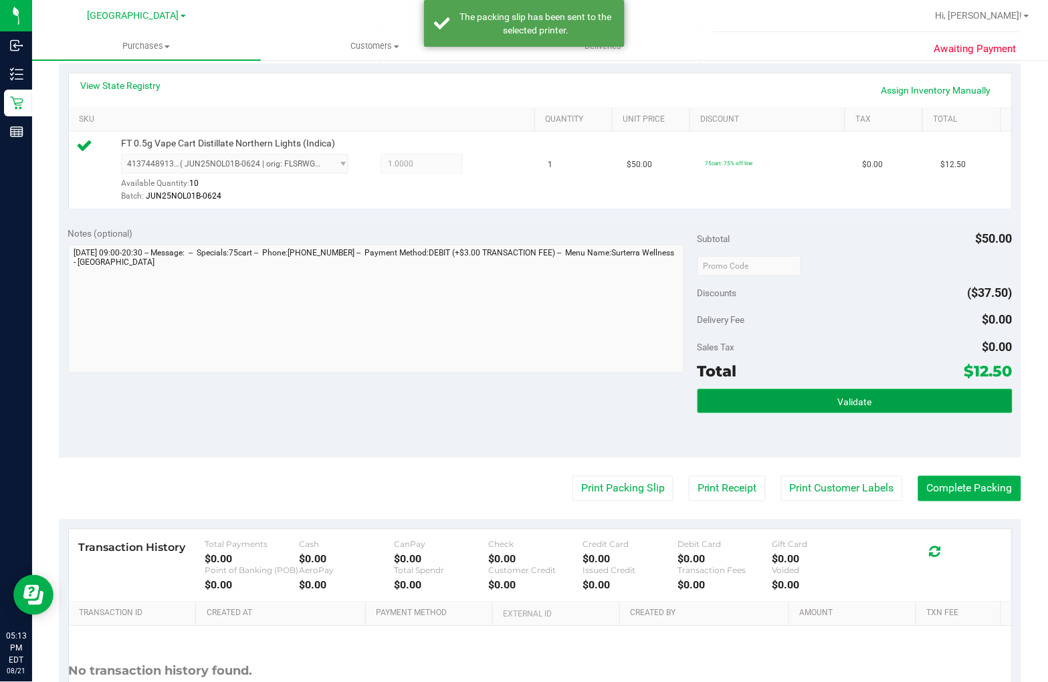
click at [846, 393] on button "Validate" at bounding box center [854, 401] width 315 height 24
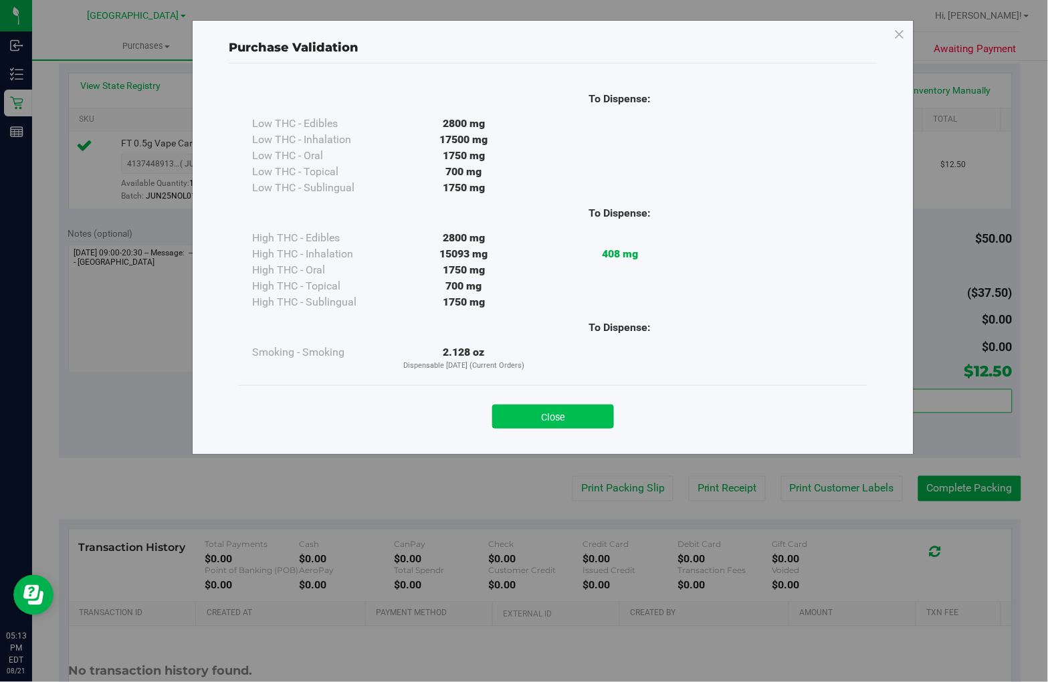
click at [566, 409] on button "Close" at bounding box center [553, 417] width 122 height 24
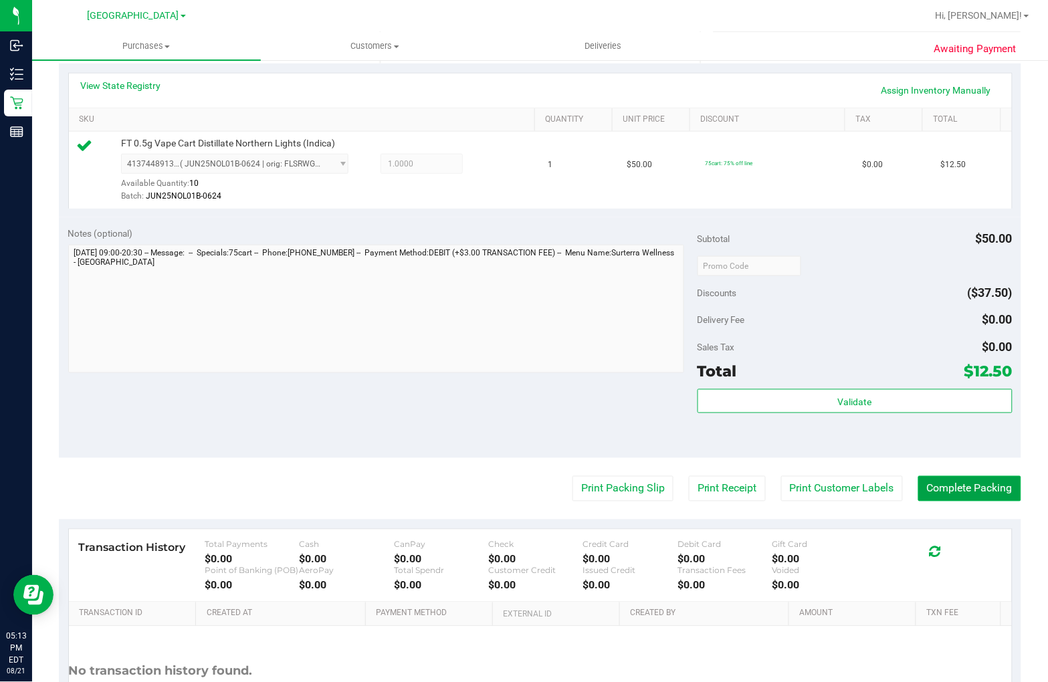
click at [963, 486] on button "Complete Packing" at bounding box center [969, 488] width 103 height 25
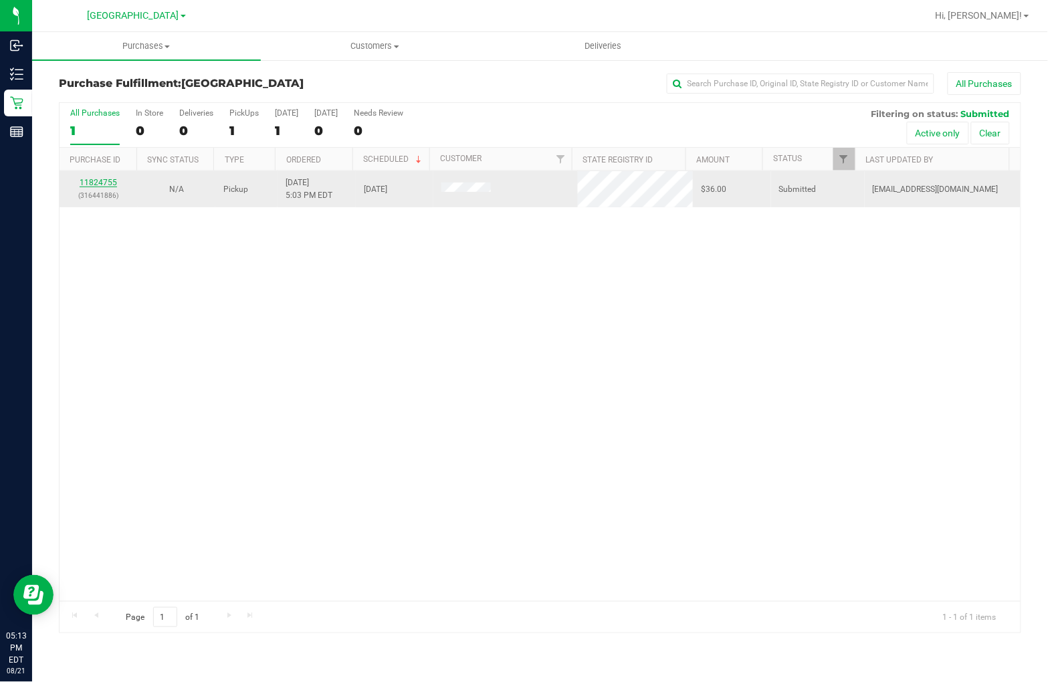
click at [97, 187] on link "11824755" at bounding box center [98, 182] width 37 height 9
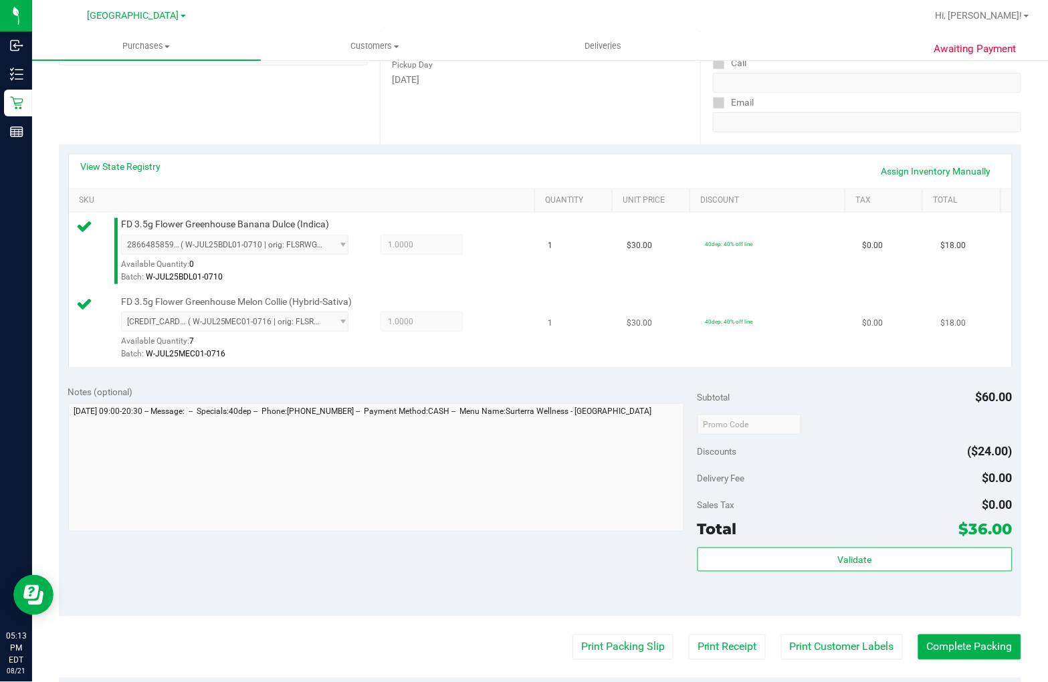
scroll to position [223, 0]
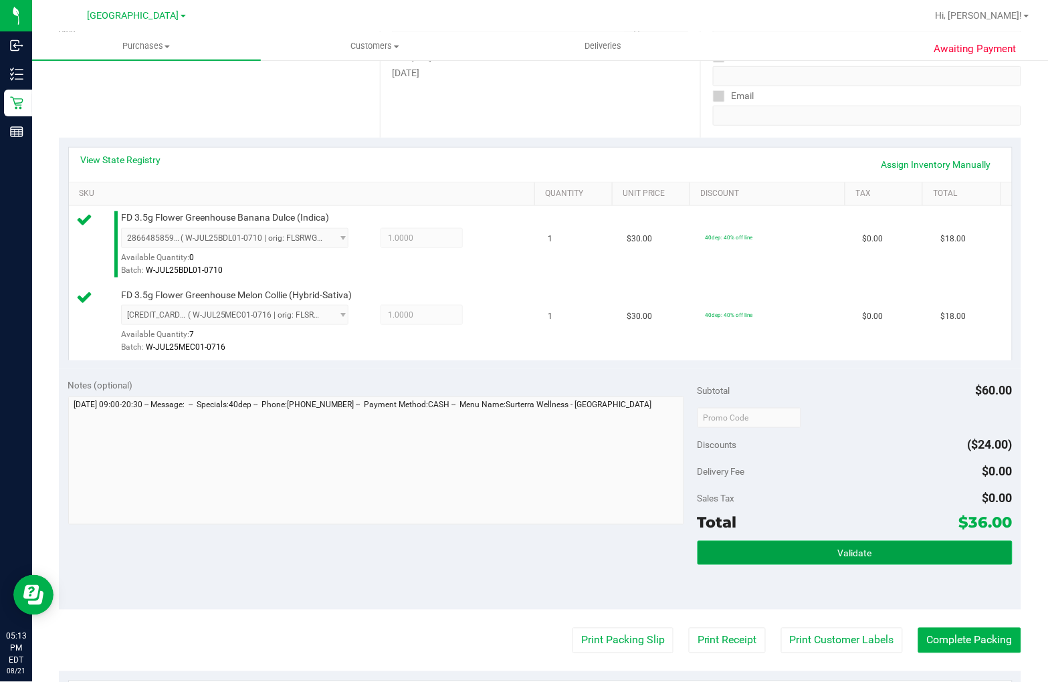
click at [841, 556] on span "Validate" at bounding box center [855, 553] width 34 height 11
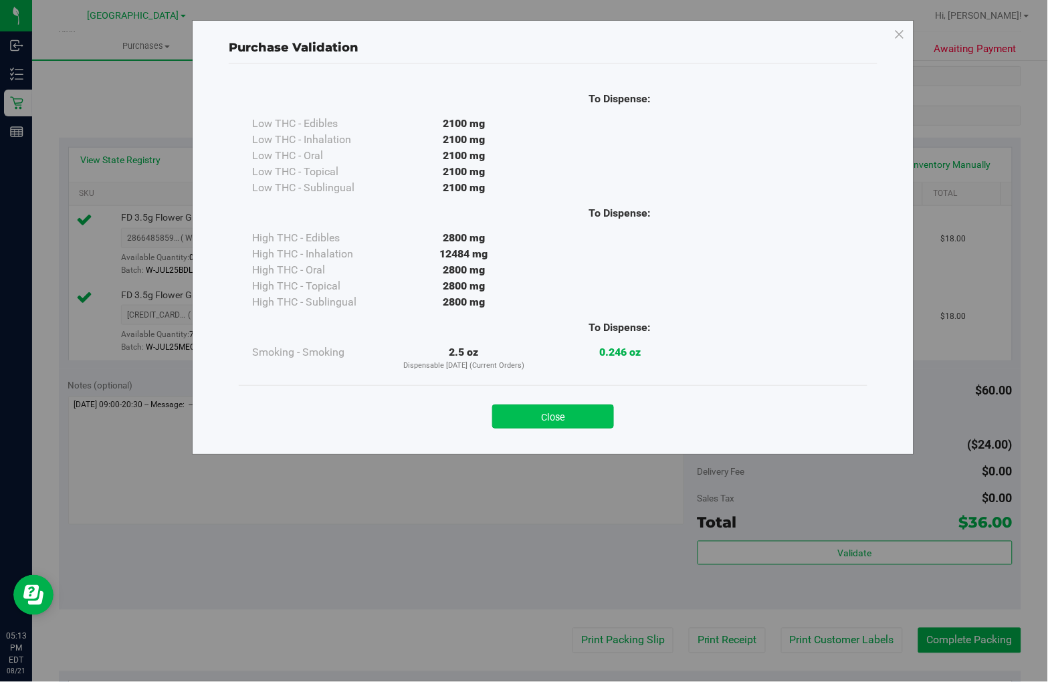
click at [594, 419] on button "Close" at bounding box center [553, 417] width 122 height 24
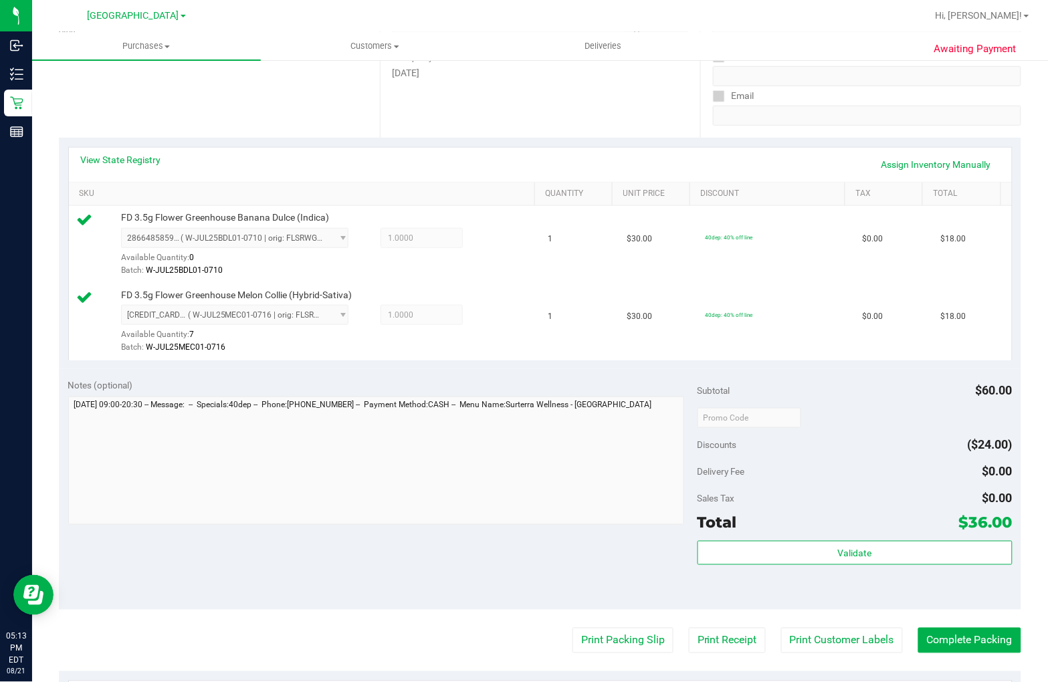
scroll to position [490, 0]
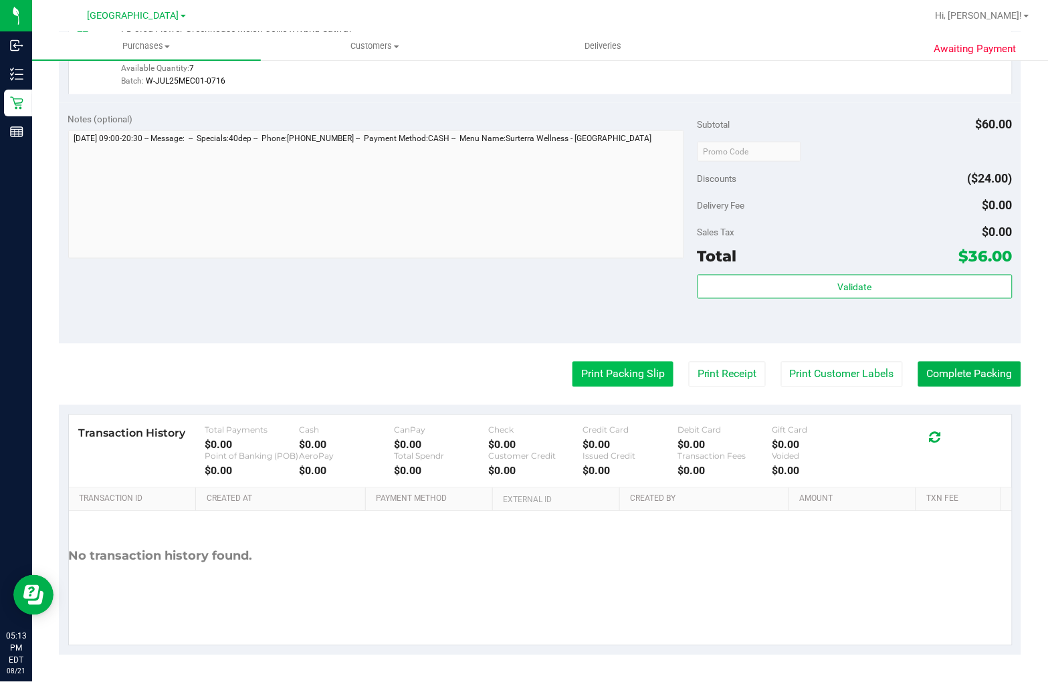
click at [604, 380] on button "Print Packing Slip" at bounding box center [622, 374] width 101 height 25
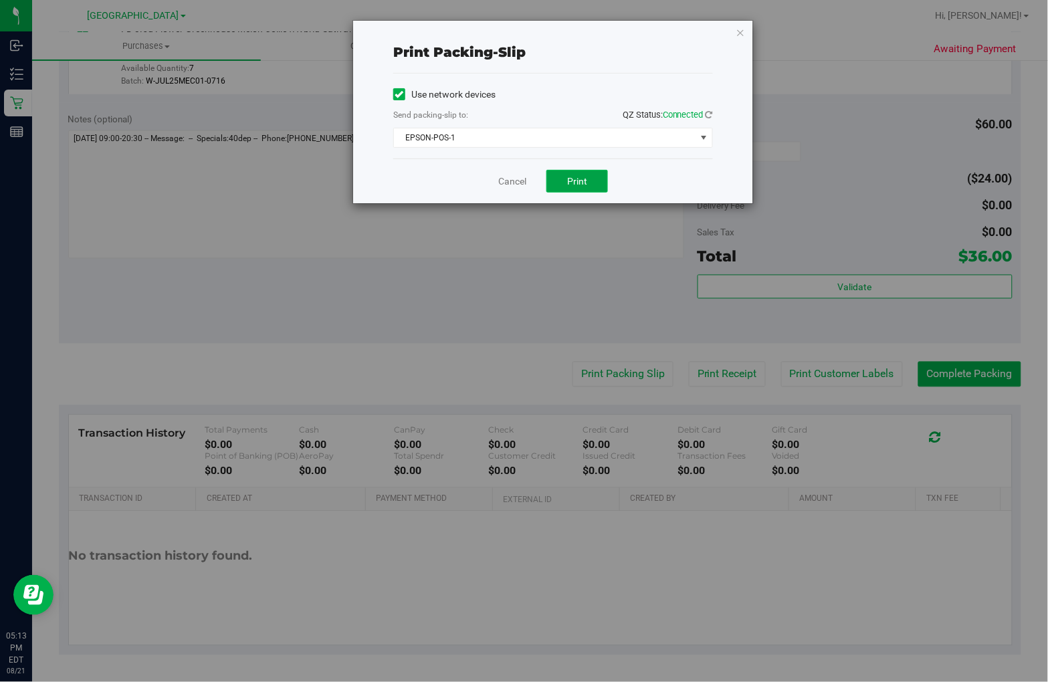
click at [588, 187] on button "Print" at bounding box center [577, 181] width 62 height 23
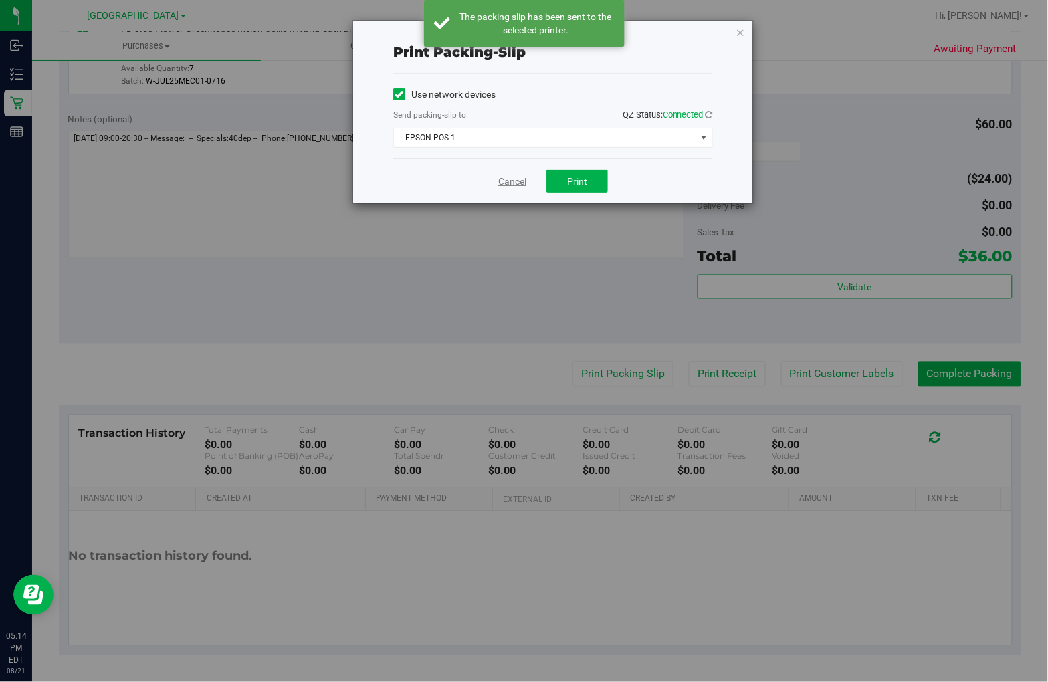
click at [517, 183] on link "Cancel" at bounding box center [512, 182] width 28 height 14
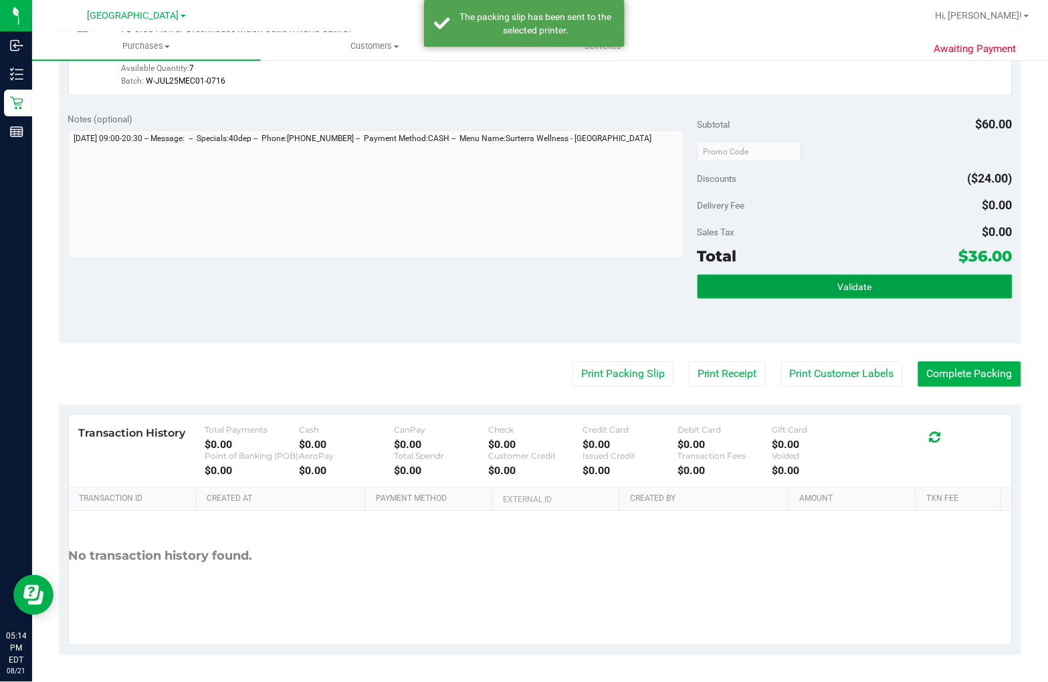
click at [778, 281] on button "Validate" at bounding box center [854, 287] width 315 height 24
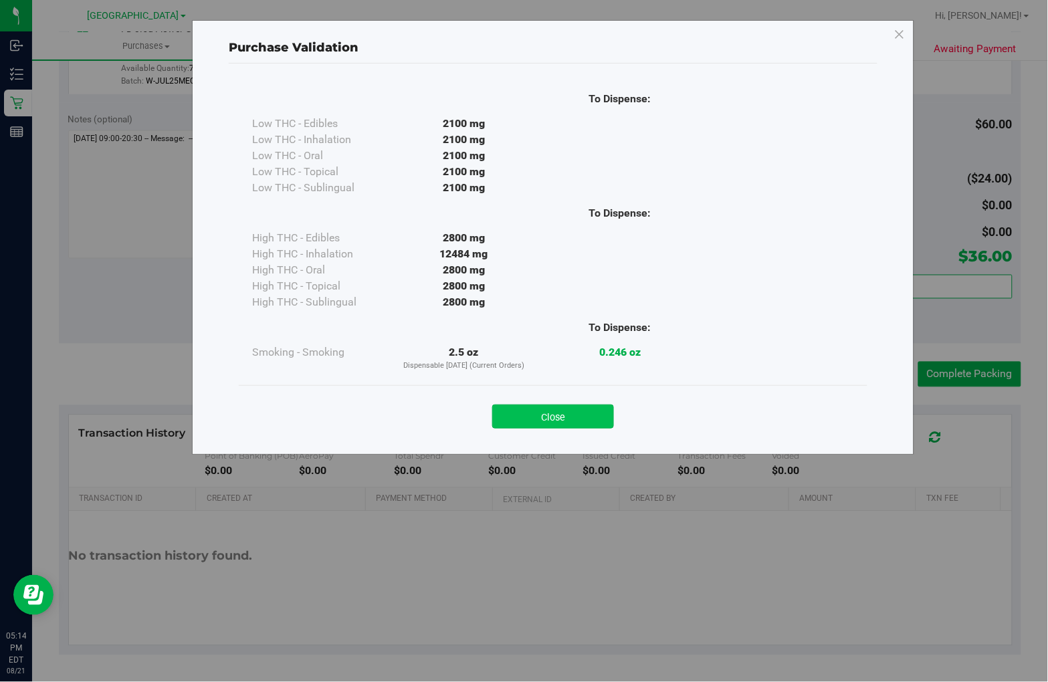
click at [564, 409] on button "Close" at bounding box center [553, 417] width 122 height 24
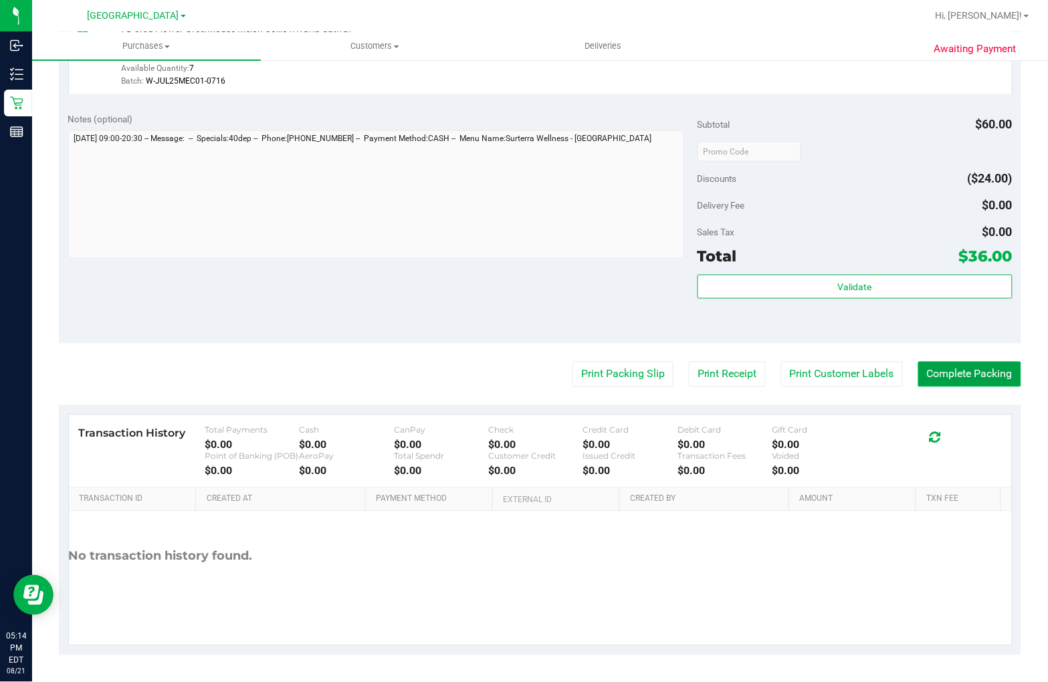
click at [954, 369] on button "Complete Packing" at bounding box center [969, 374] width 103 height 25
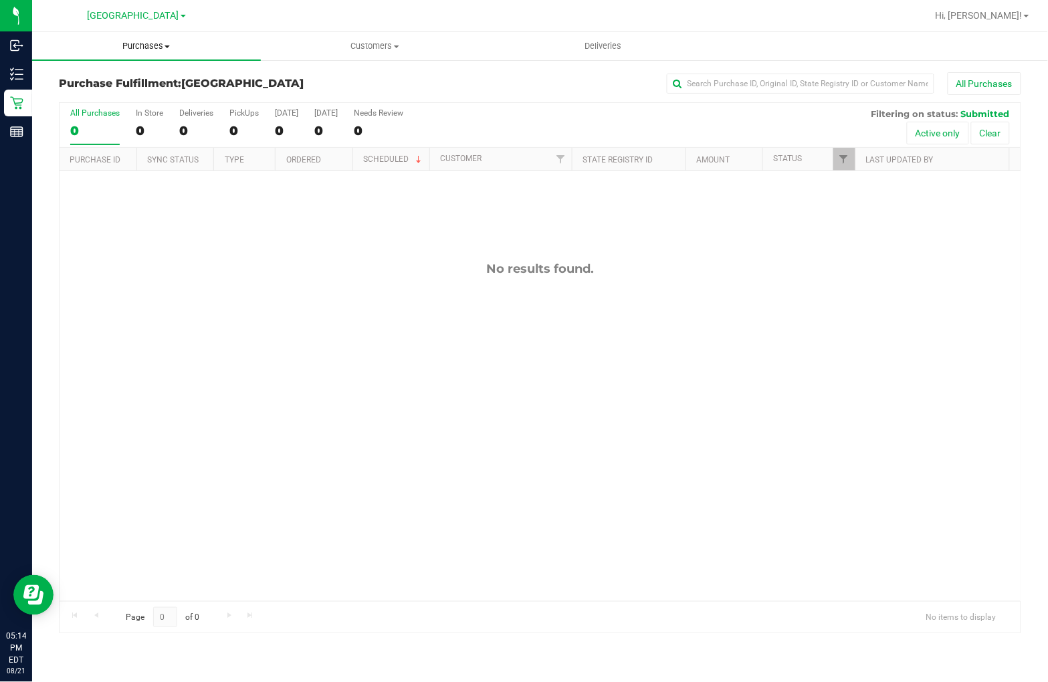
click at [152, 44] on span "Purchases" at bounding box center [146, 46] width 229 height 12
click at [100, 108] on span "All purchases" at bounding box center [79, 112] width 95 height 11
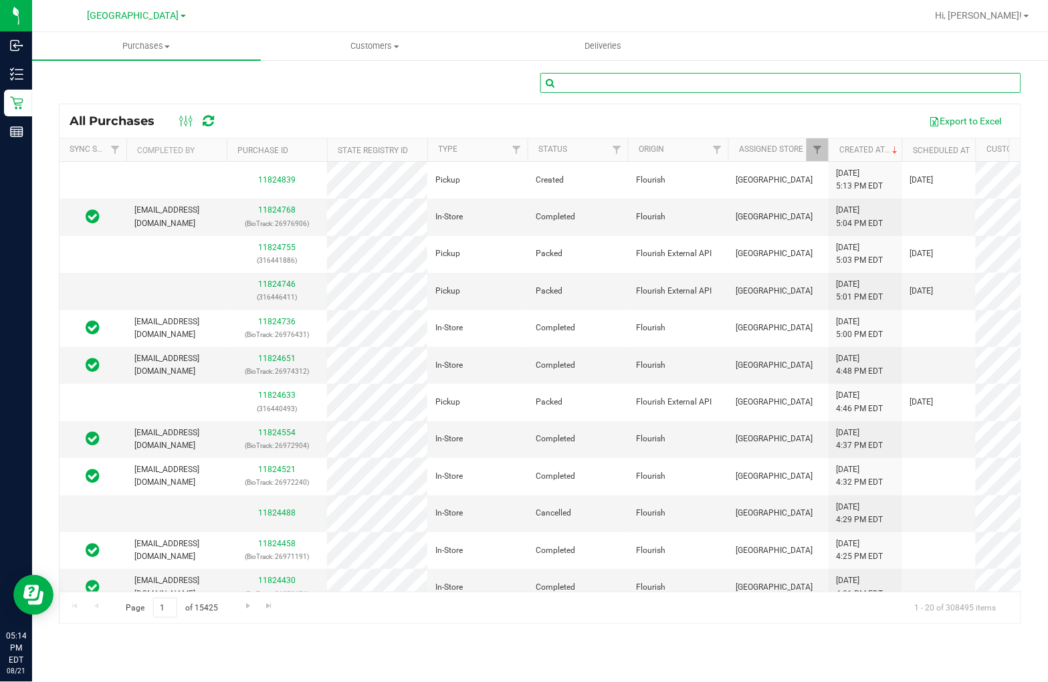
click at [582, 82] on input "text" at bounding box center [780, 83] width 481 height 20
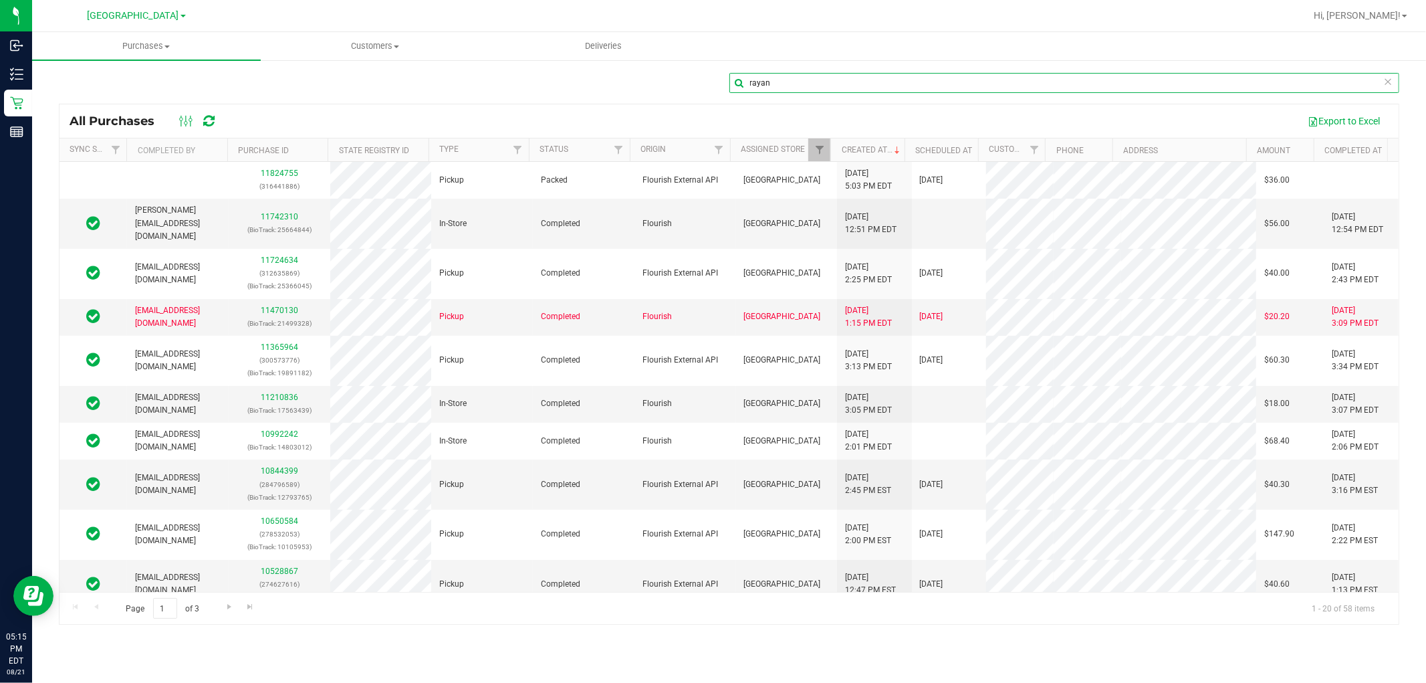
type input "rayan"
click at [152, 47] on span "Purchases" at bounding box center [146, 46] width 229 height 12
click at [111, 96] on span "Fulfillment" at bounding box center [73, 96] width 83 height 11
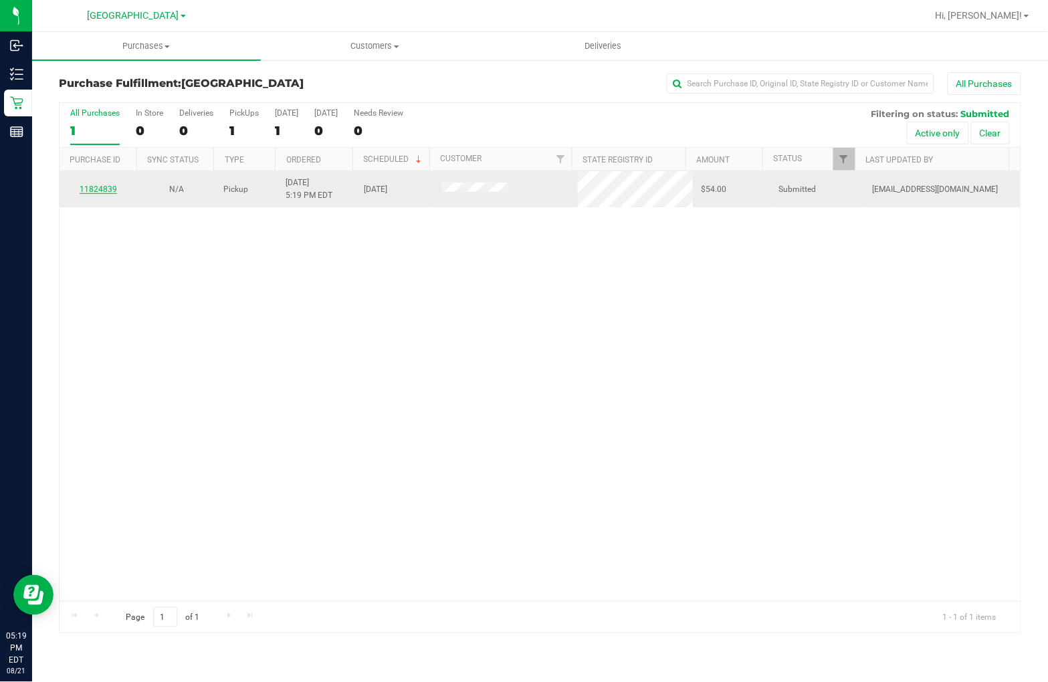
click at [102, 186] on link "11824839" at bounding box center [98, 189] width 37 height 9
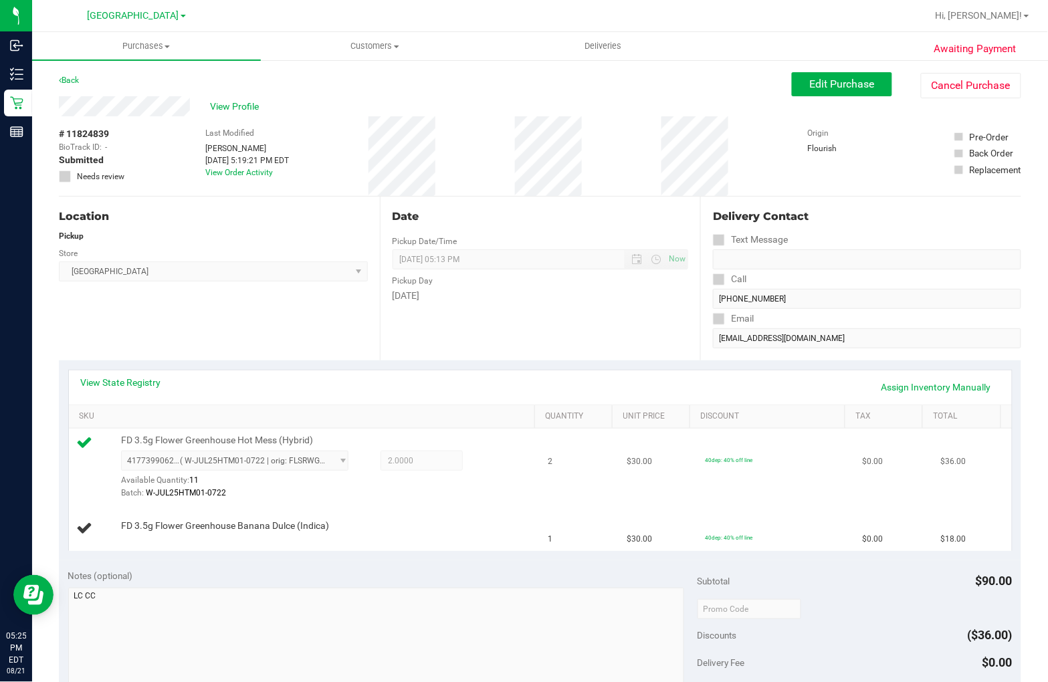
click at [540, 478] on td "2" at bounding box center [579, 468] width 79 height 78
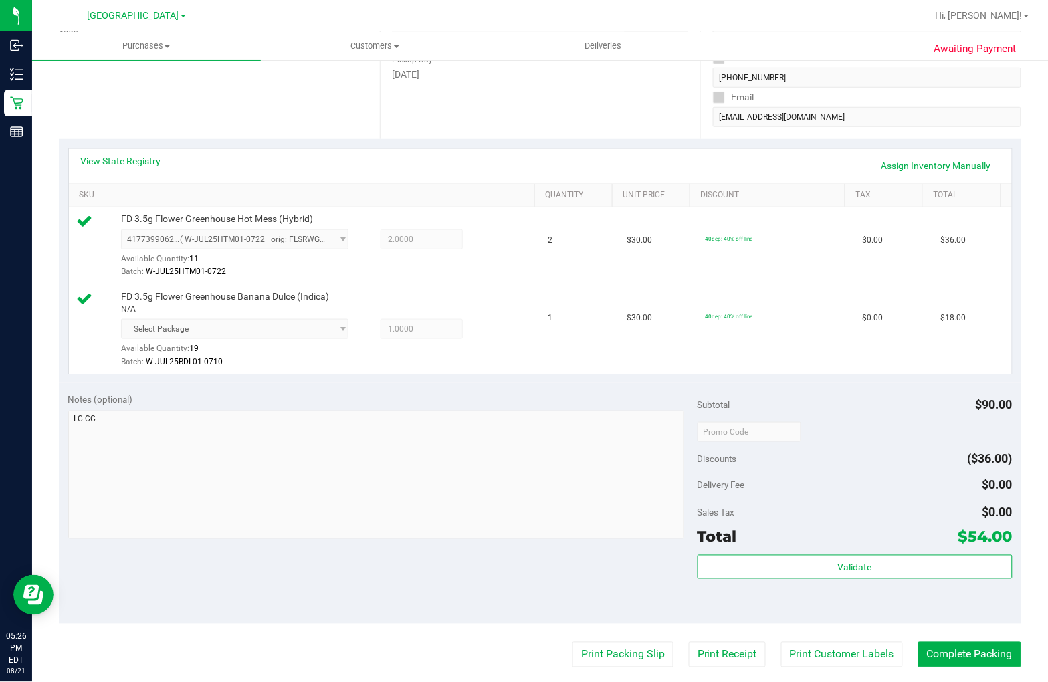
scroll to position [223, 0]
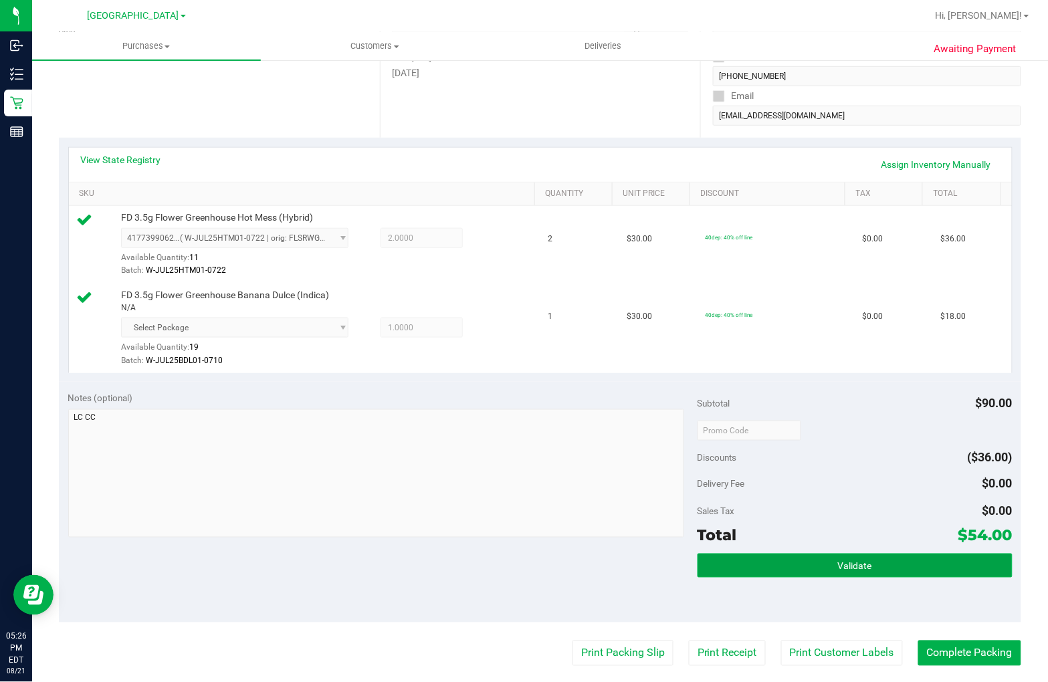
click at [842, 572] on button "Validate" at bounding box center [854, 566] width 315 height 24
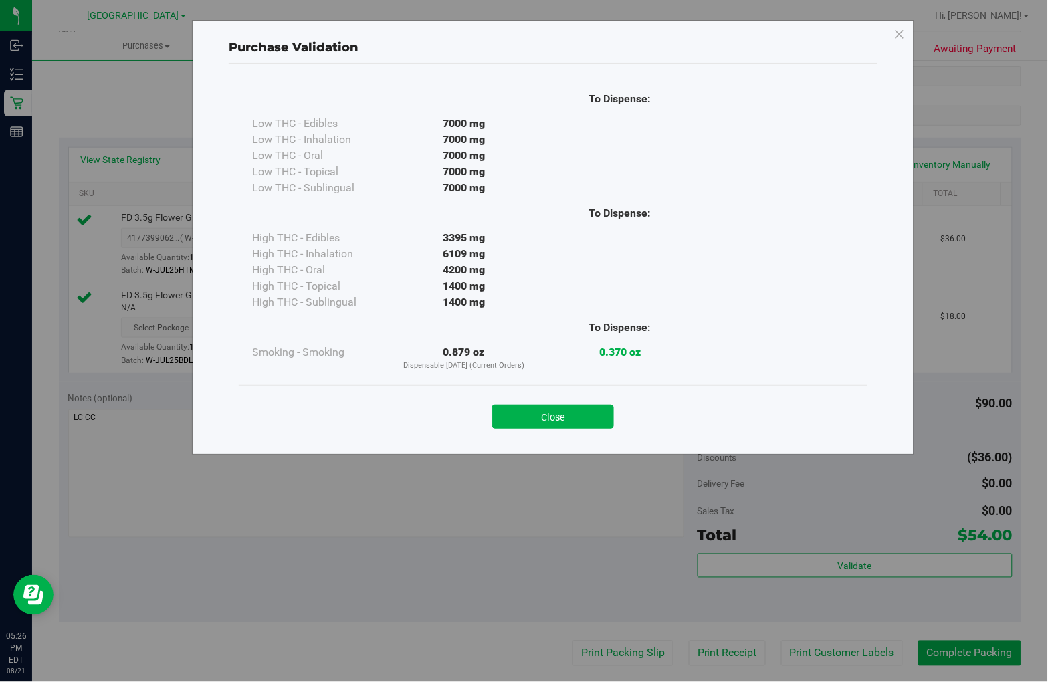
drag, startPoint x: 560, startPoint y: 416, endPoint x: 627, endPoint y: 670, distance: 262.6
click at [560, 419] on button "Close" at bounding box center [553, 417] width 122 height 24
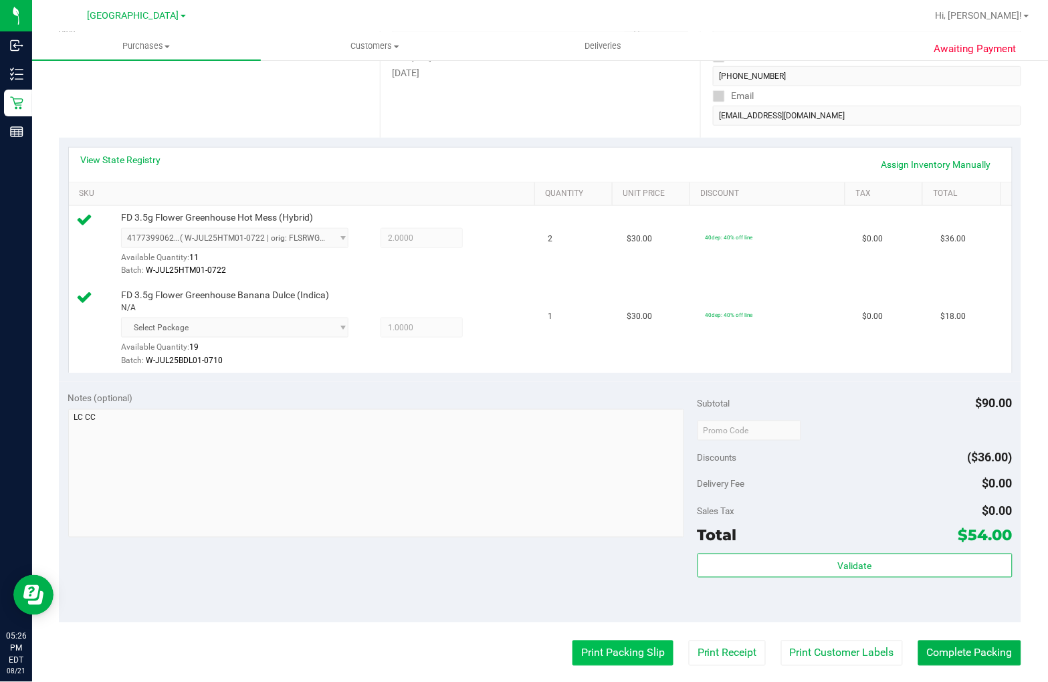
click at [614, 649] on button "Print Packing Slip" at bounding box center [622, 653] width 101 height 25
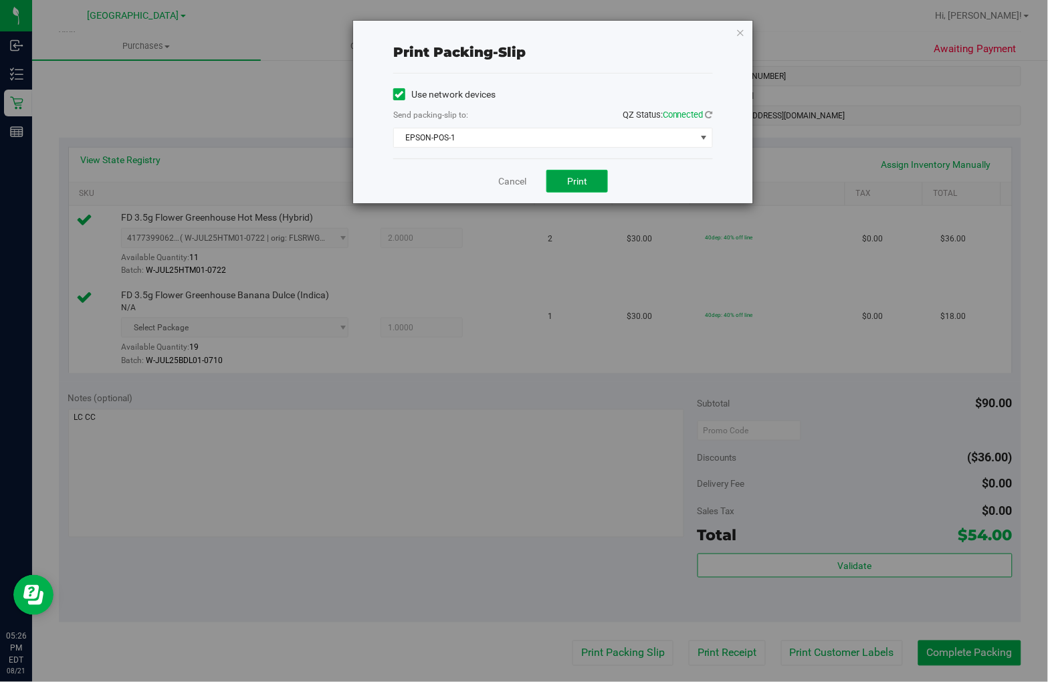
click at [592, 181] on button "Print" at bounding box center [577, 181] width 62 height 23
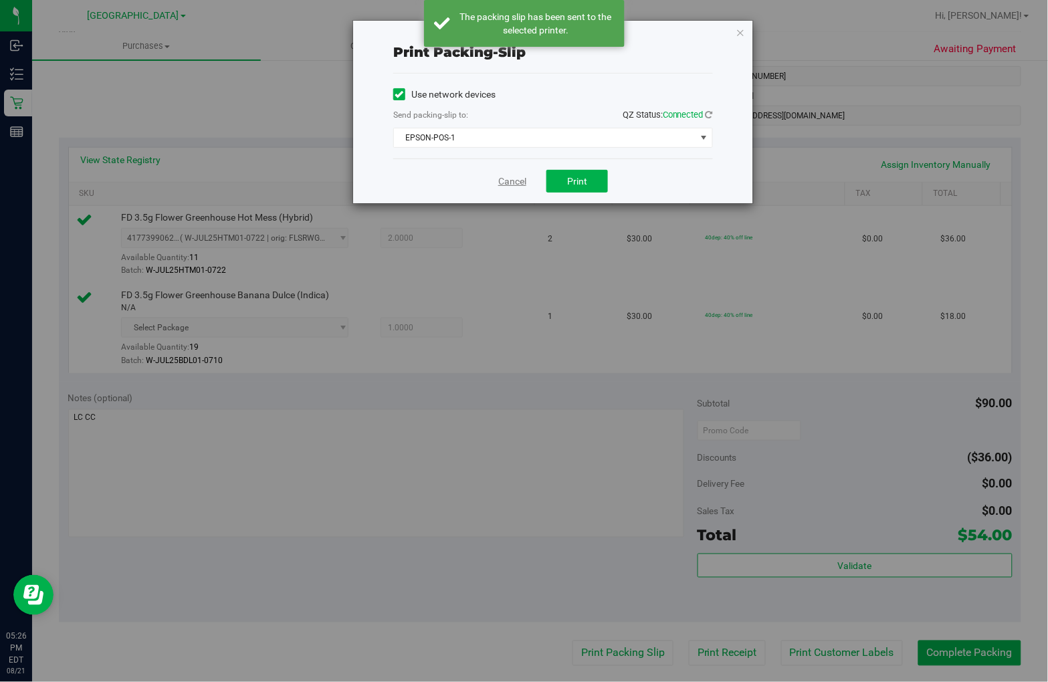
click at [508, 183] on link "Cancel" at bounding box center [512, 182] width 28 height 14
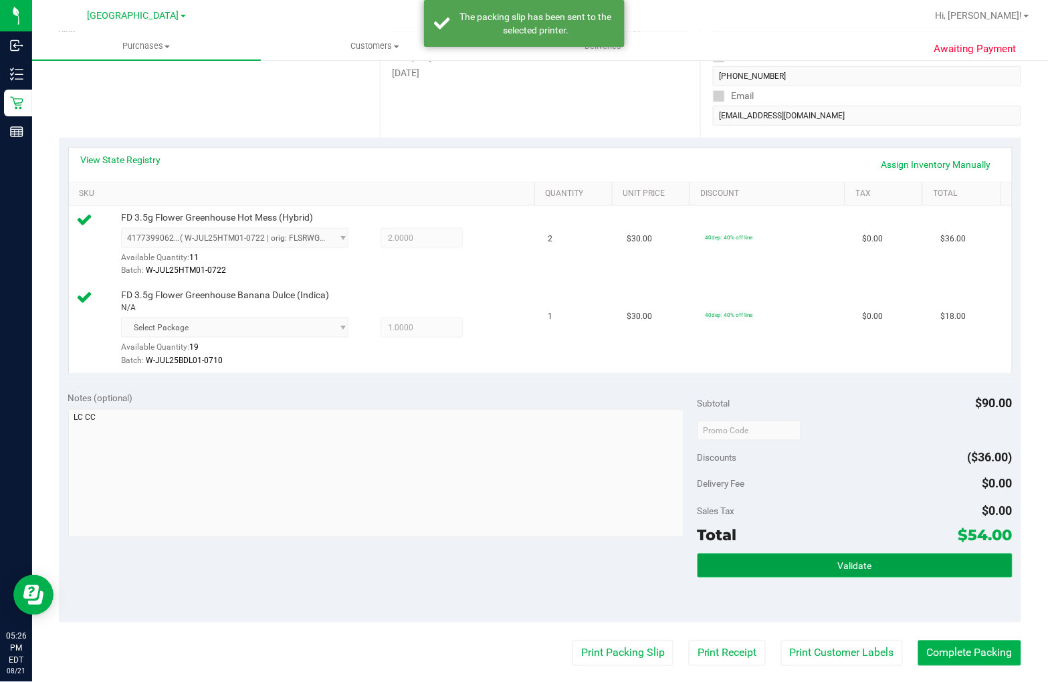
click at [865, 566] on button "Validate" at bounding box center [854, 566] width 315 height 24
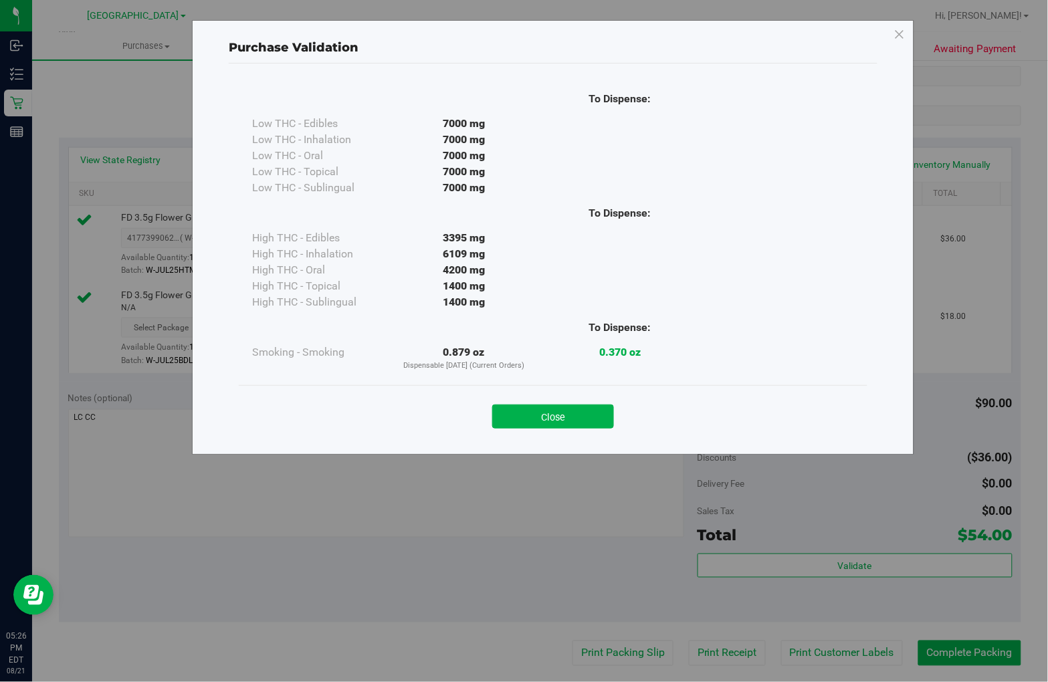
drag, startPoint x: 546, startPoint y: 415, endPoint x: 553, endPoint y: 418, distance: 7.8
click at [546, 415] on button "Close" at bounding box center [553, 417] width 122 height 24
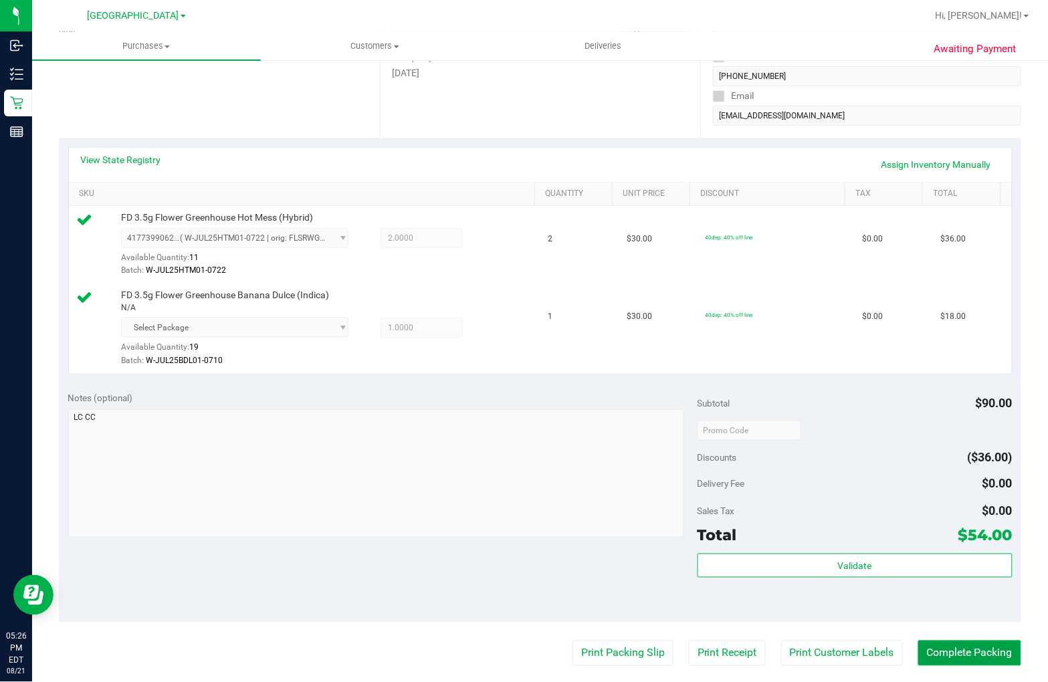
drag, startPoint x: 947, startPoint y: 651, endPoint x: 947, endPoint y: 639, distance: 12.7
click at [947, 651] on button "Complete Packing" at bounding box center [969, 653] width 103 height 25
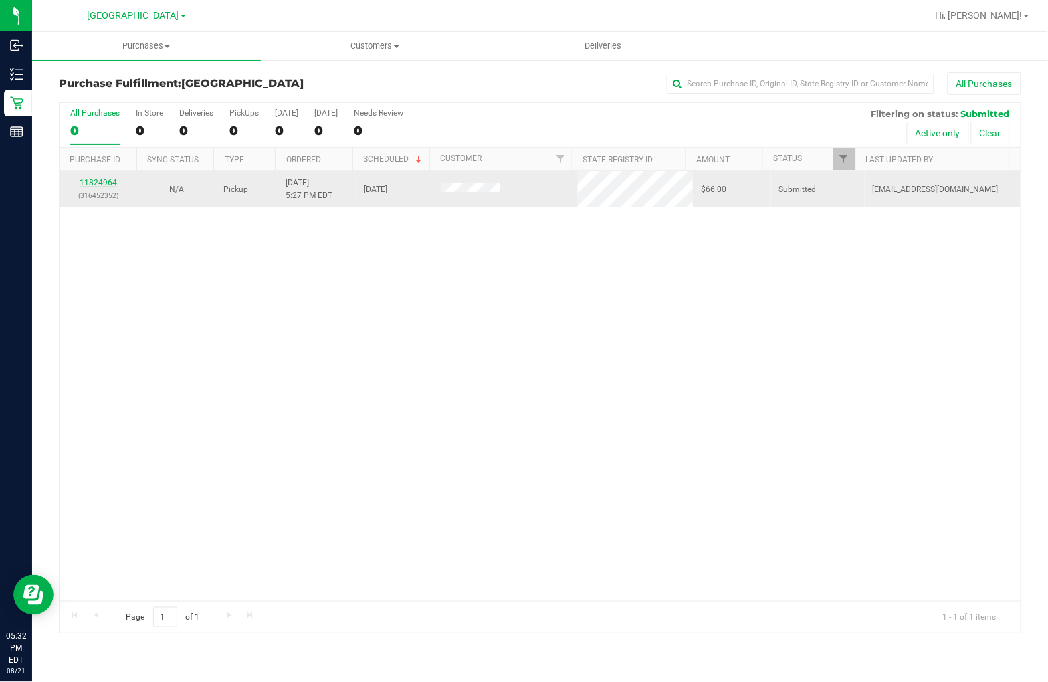
click at [92, 179] on link "11824964" at bounding box center [98, 182] width 37 height 9
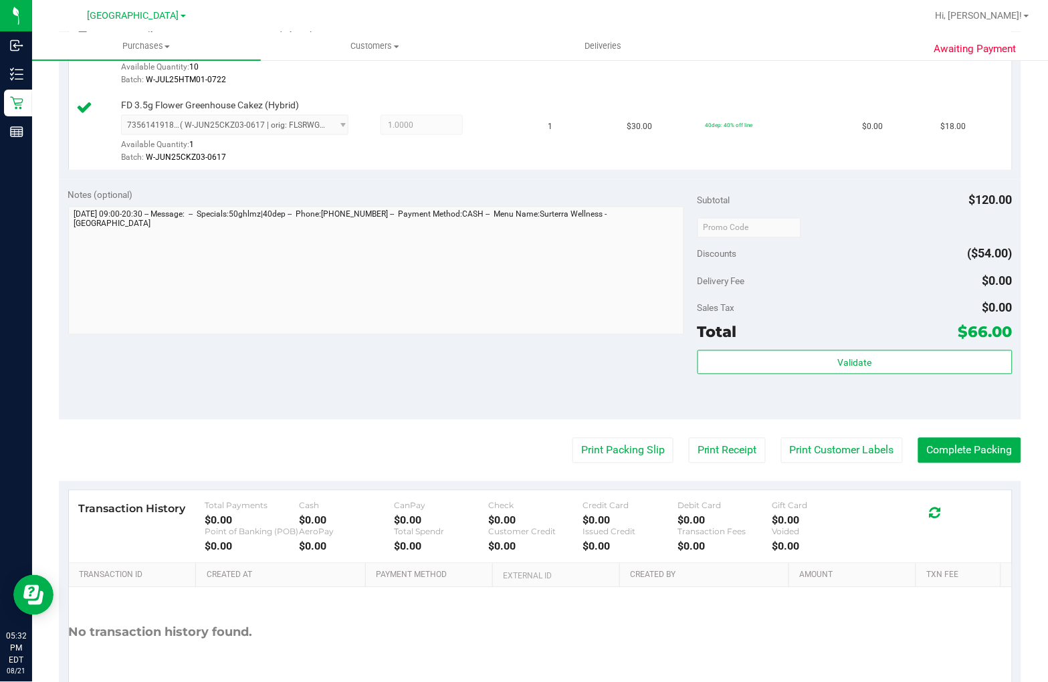
scroll to position [520, 0]
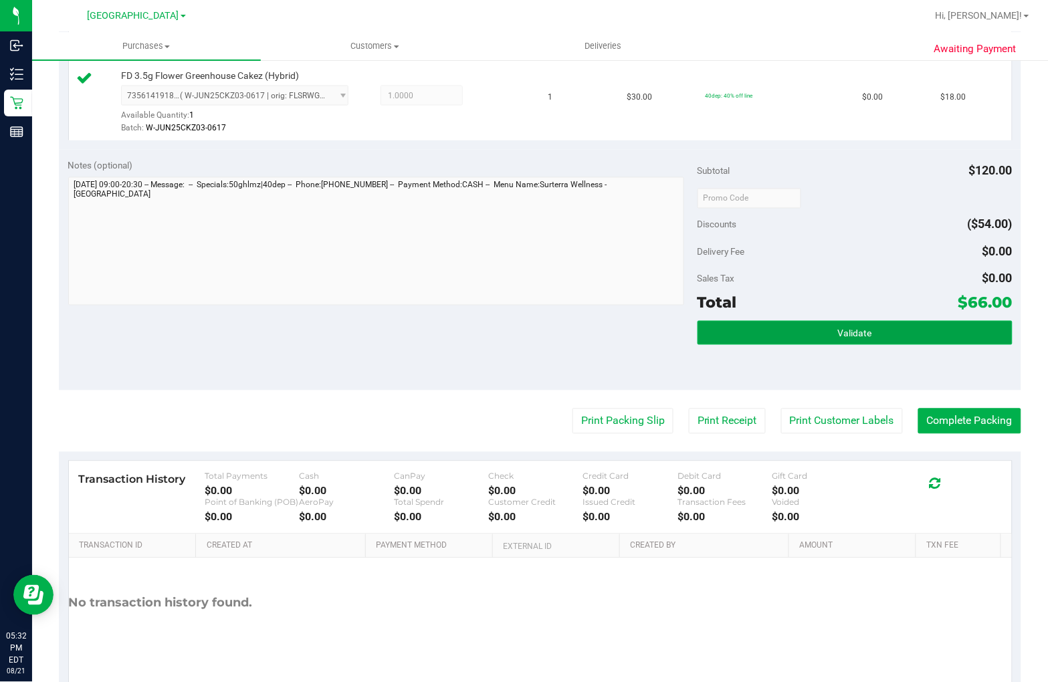
click at [784, 338] on button "Validate" at bounding box center [854, 333] width 315 height 24
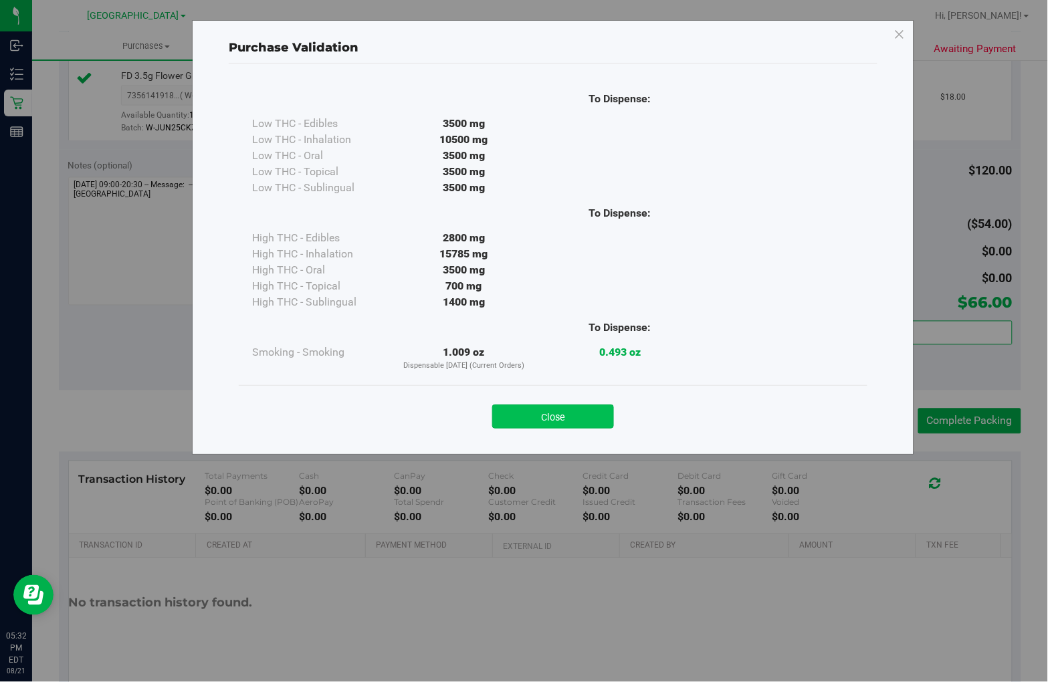
click at [546, 420] on button "Close" at bounding box center [553, 417] width 122 height 24
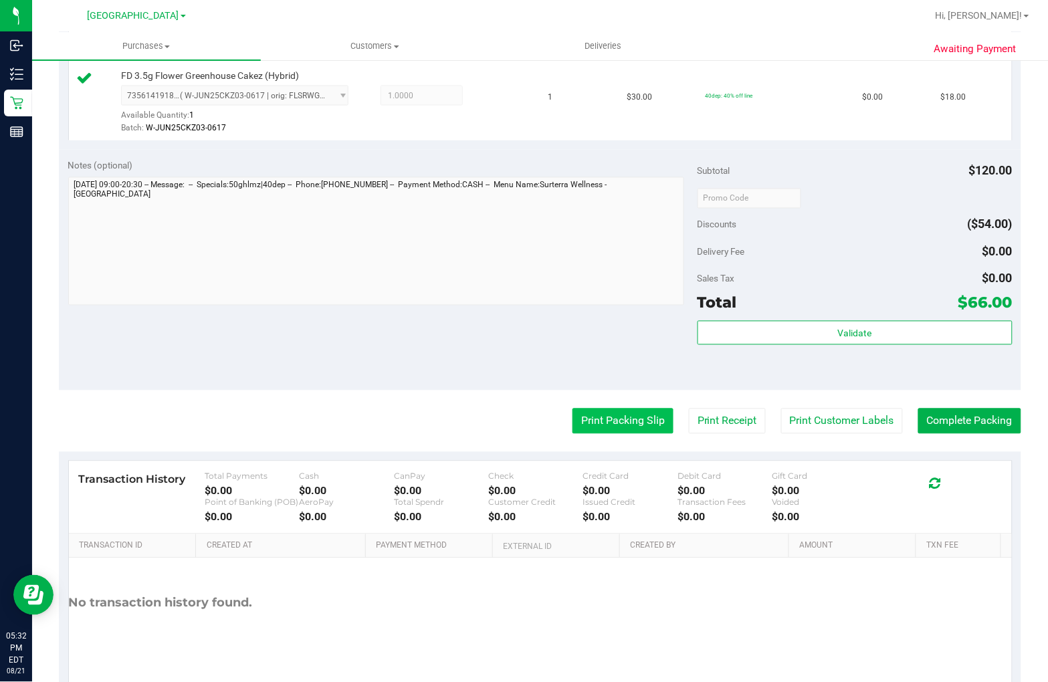
click at [598, 420] on button "Print Packing Slip" at bounding box center [622, 421] width 101 height 25
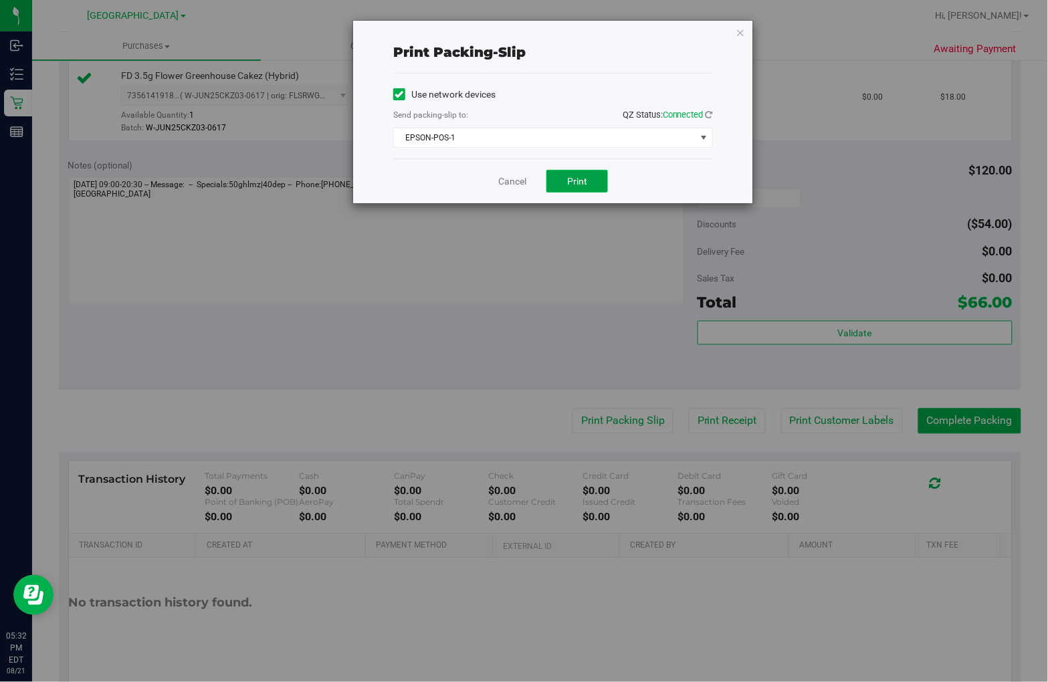
click at [558, 181] on button "Print" at bounding box center [577, 181] width 62 height 23
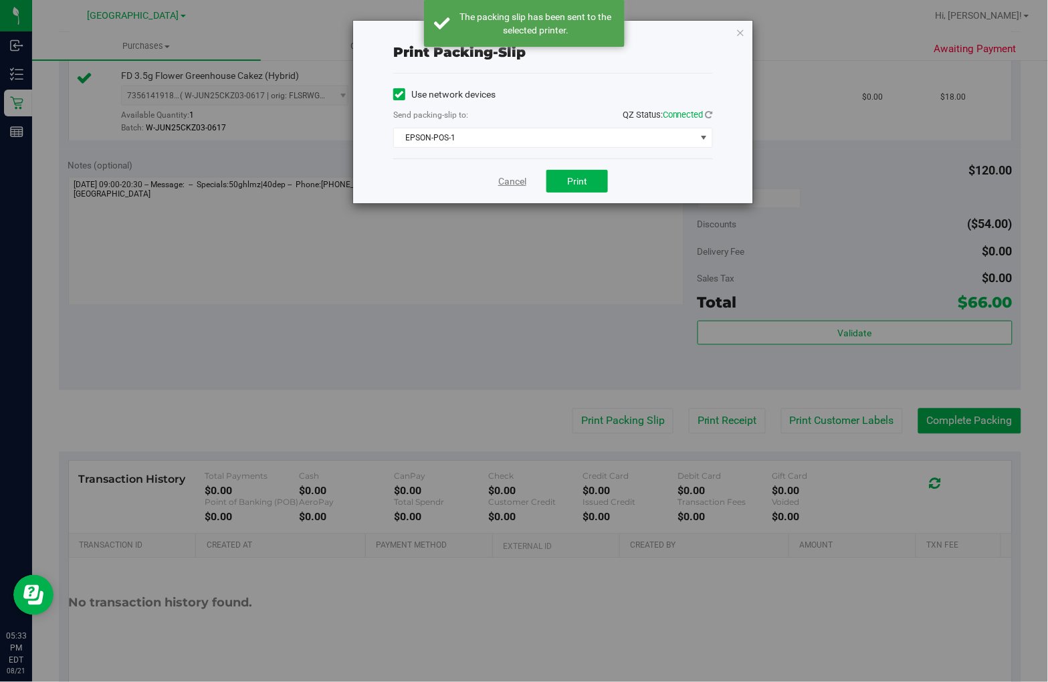
click at [504, 179] on link "Cancel" at bounding box center [512, 182] width 28 height 14
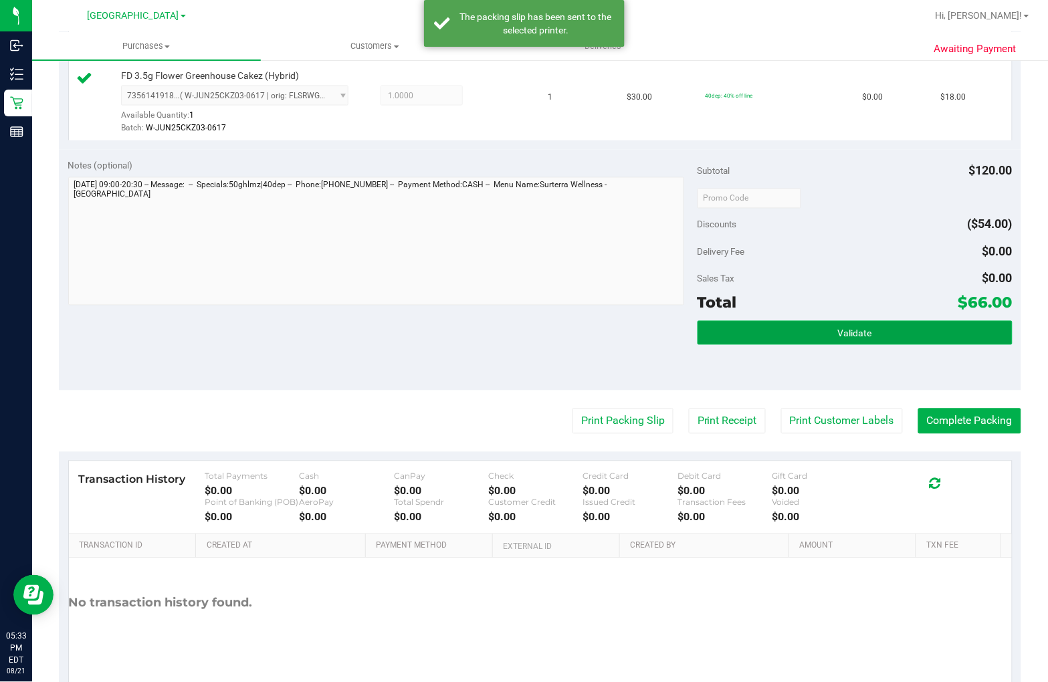
click at [838, 332] on span "Validate" at bounding box center [855, 333] width 34 height 11
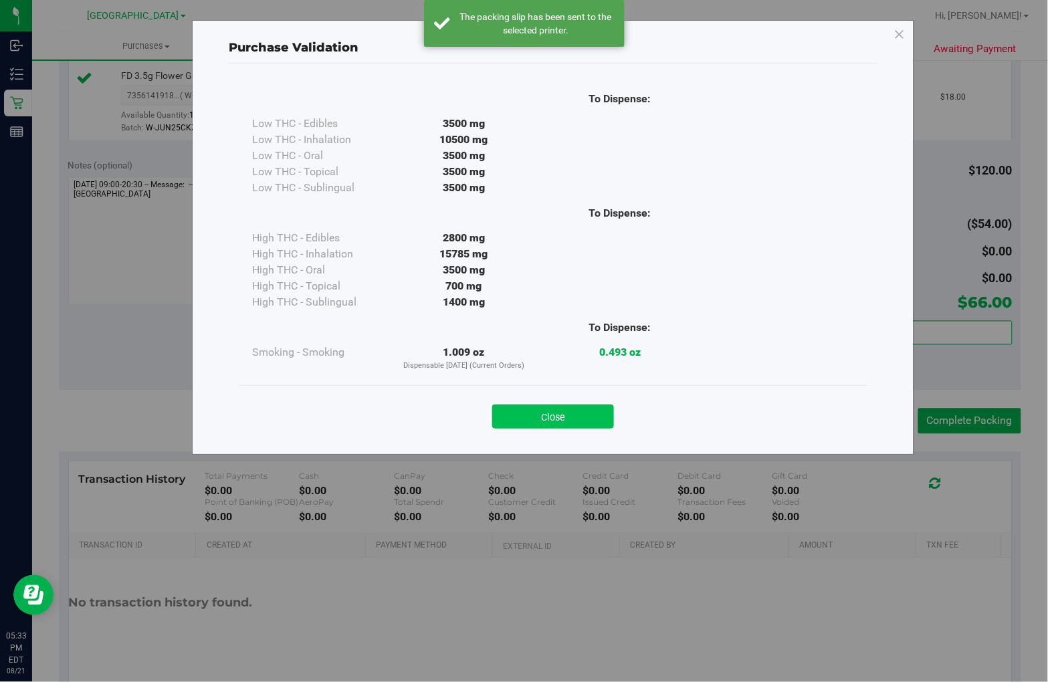
click at [583, 411] on button "Close" at bounding box center [553, 417] width 122 height 24
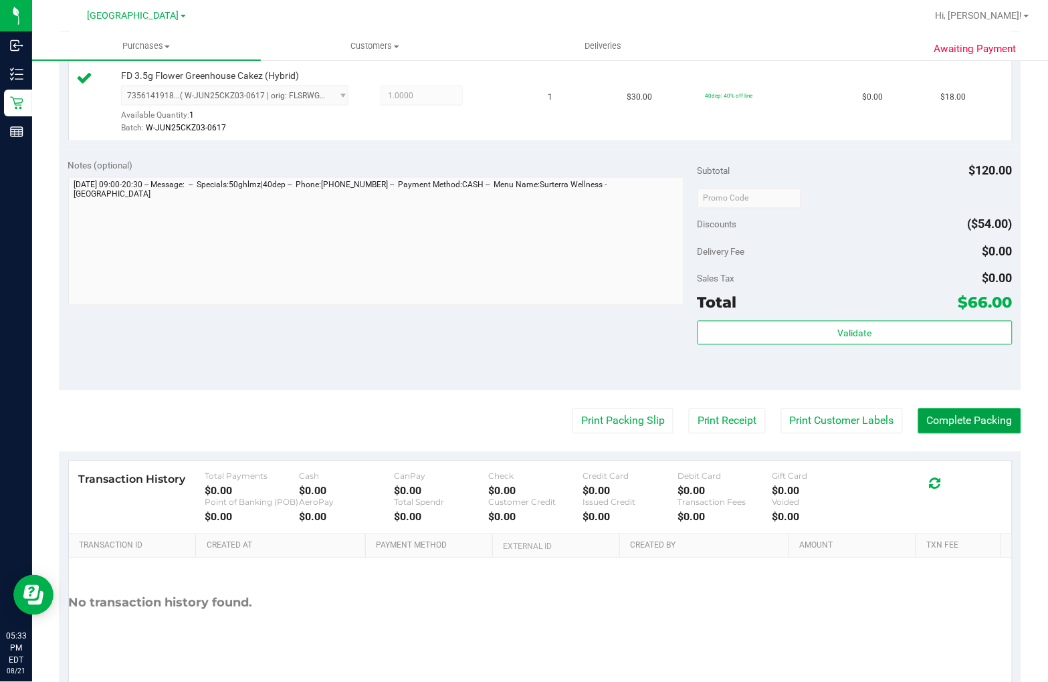
drag, startPoint x: 987, startPoint y: 429, endPoint x: 990, endPoint y: 413, distance: 16.4
click at [987, 429] on button "Complete Packing" at bounding box center [969, 421] width 103 height 25
